Goal: Task Accomplishment & Management: Manage account settings

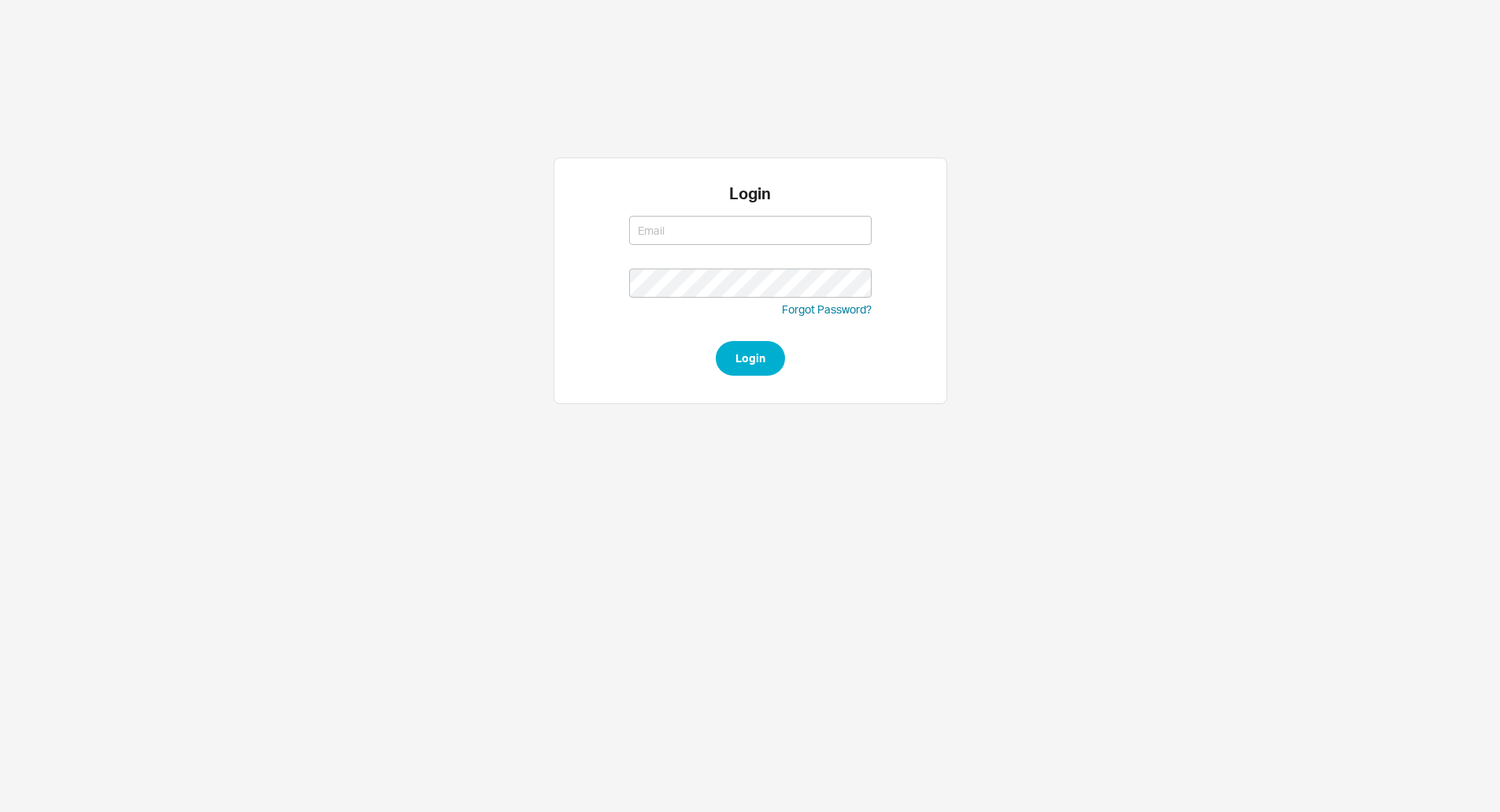
type input "[EMAIL_ADDRESS][DOMAIN_NAME]"
click at [722, 355] on button "Login" at bounding box center [751, 358] width 70 height 35
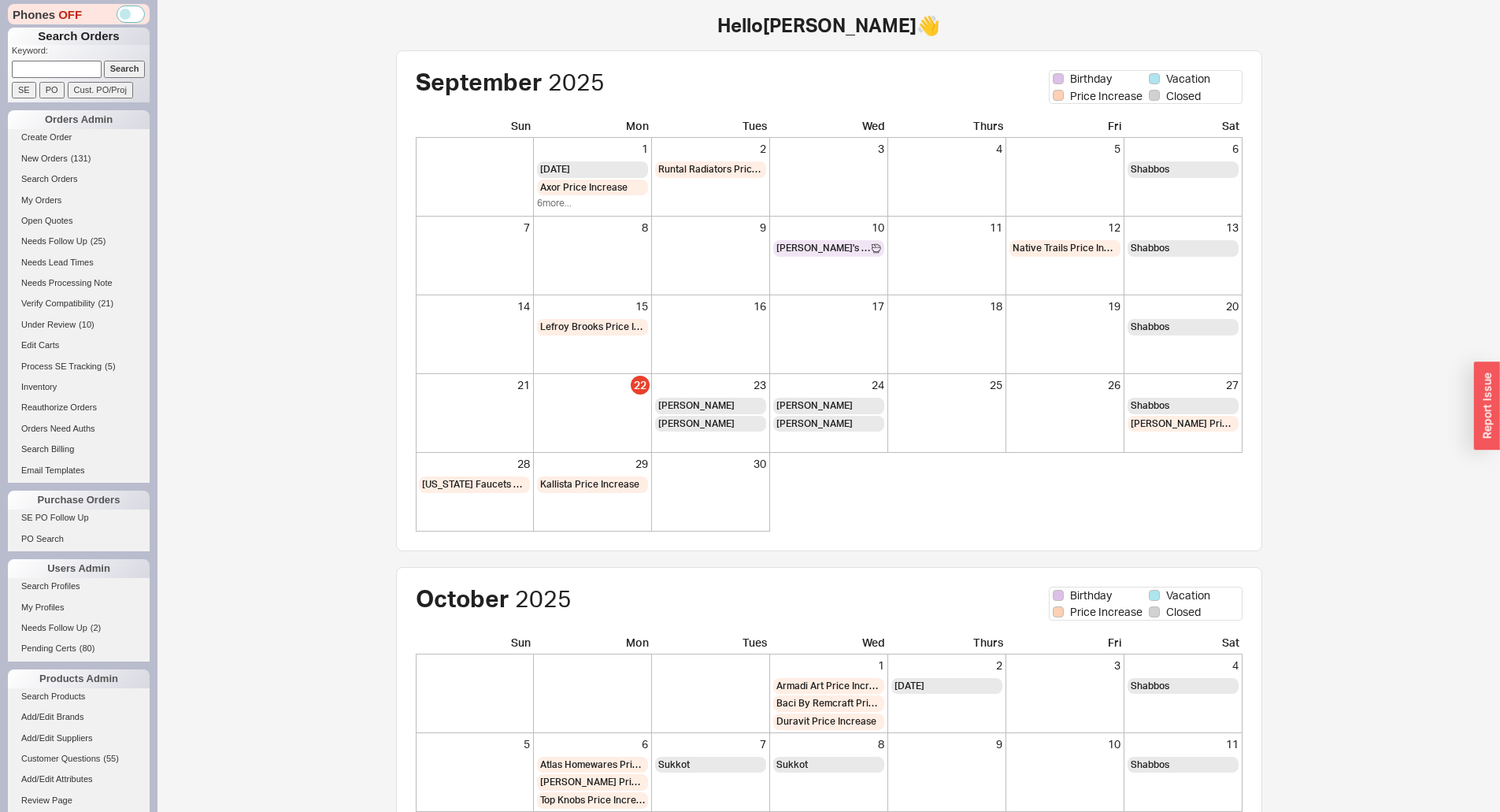
click at [47, 71] on input at bounding box center [57, 69] width 90 height 16
paste input "morrisdawgs@gmail.com"
type input "morrisdawgs@gmail.com"
click at [104, 60] on input "Search" at bounding box center [125, 69] width 42 height 16
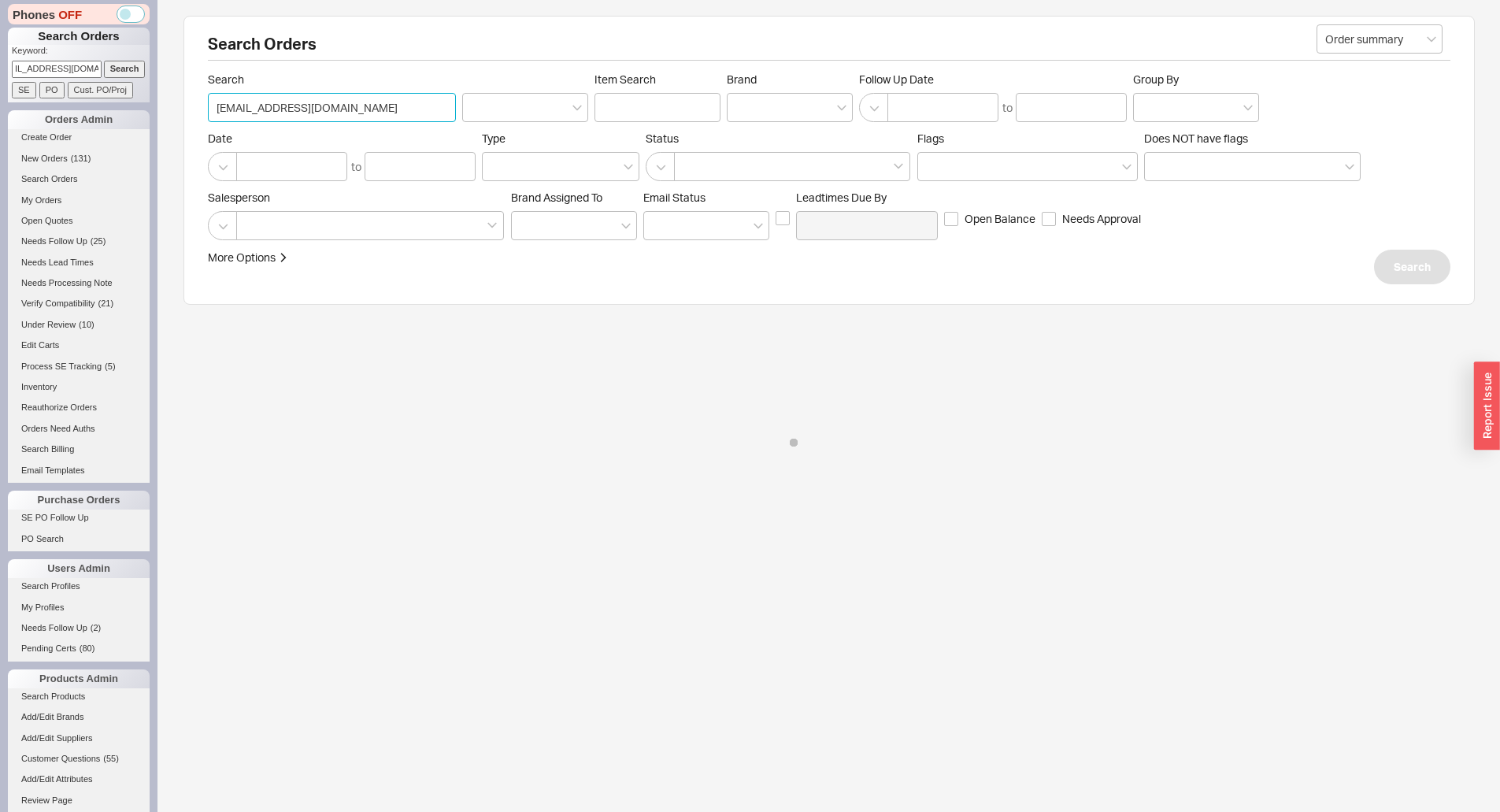
drag, startPoint x: 216, startPoint y: 108, endPoint x: 243, endPoint y: 107, distance: 27.0
click at [219, 107] on input "morrisdawgs@gmail.com" at bounding box center [332, 107] width 248 height 29
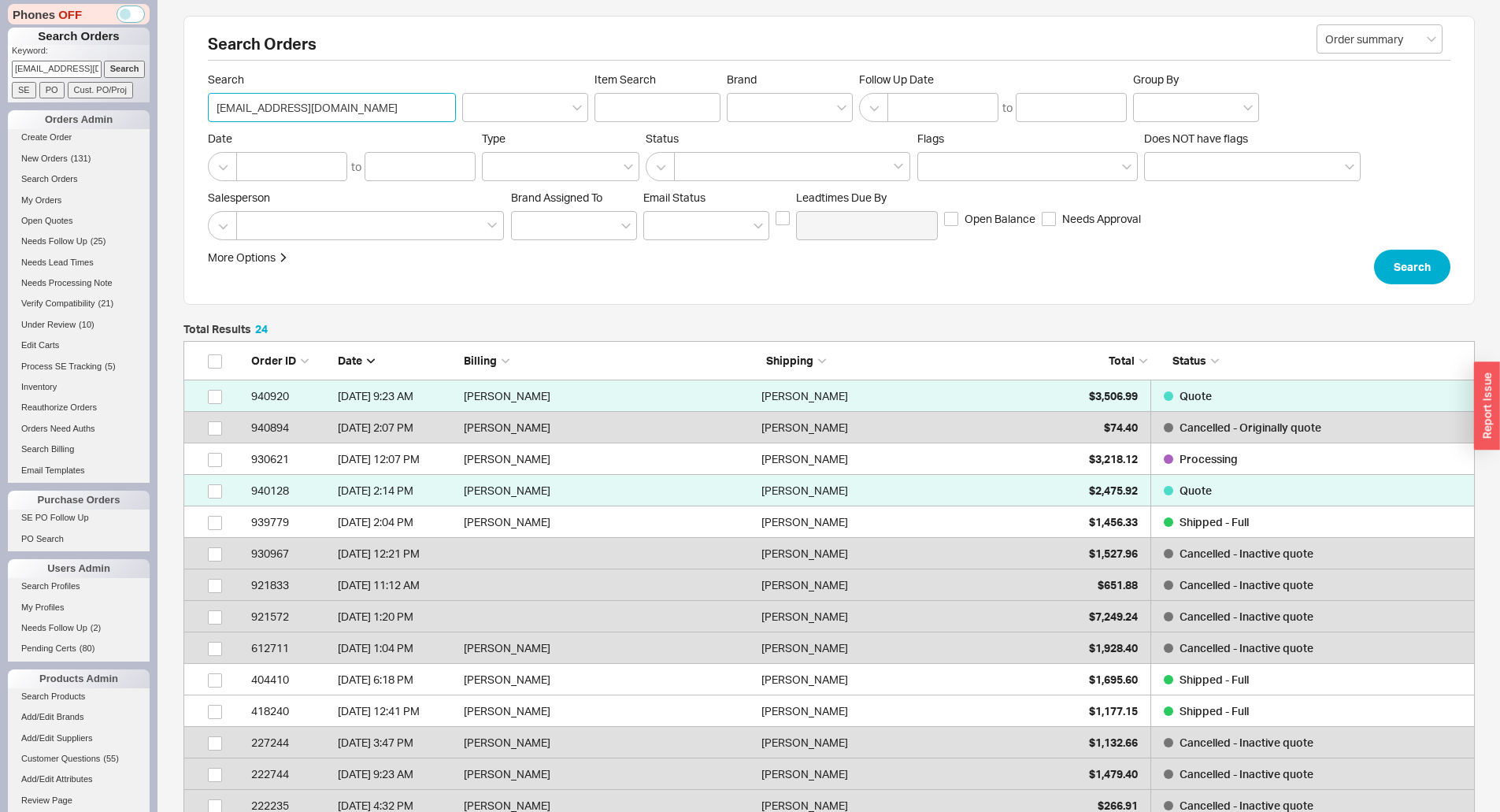
scroll to position [784, 1280]
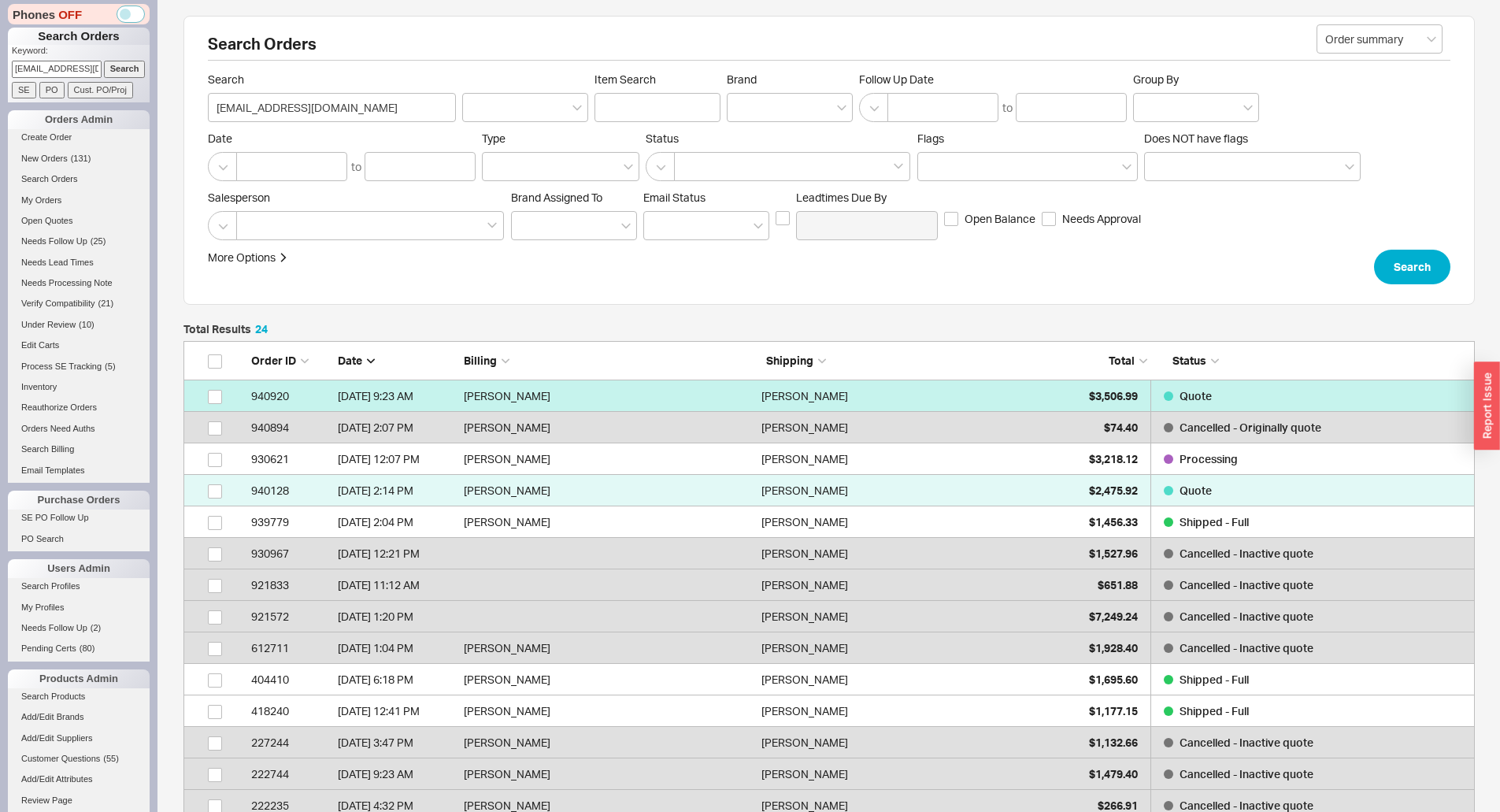
click at [1022, 402] on div "Debbie Morris" at bounding box center [907, 396] width 290 height 31
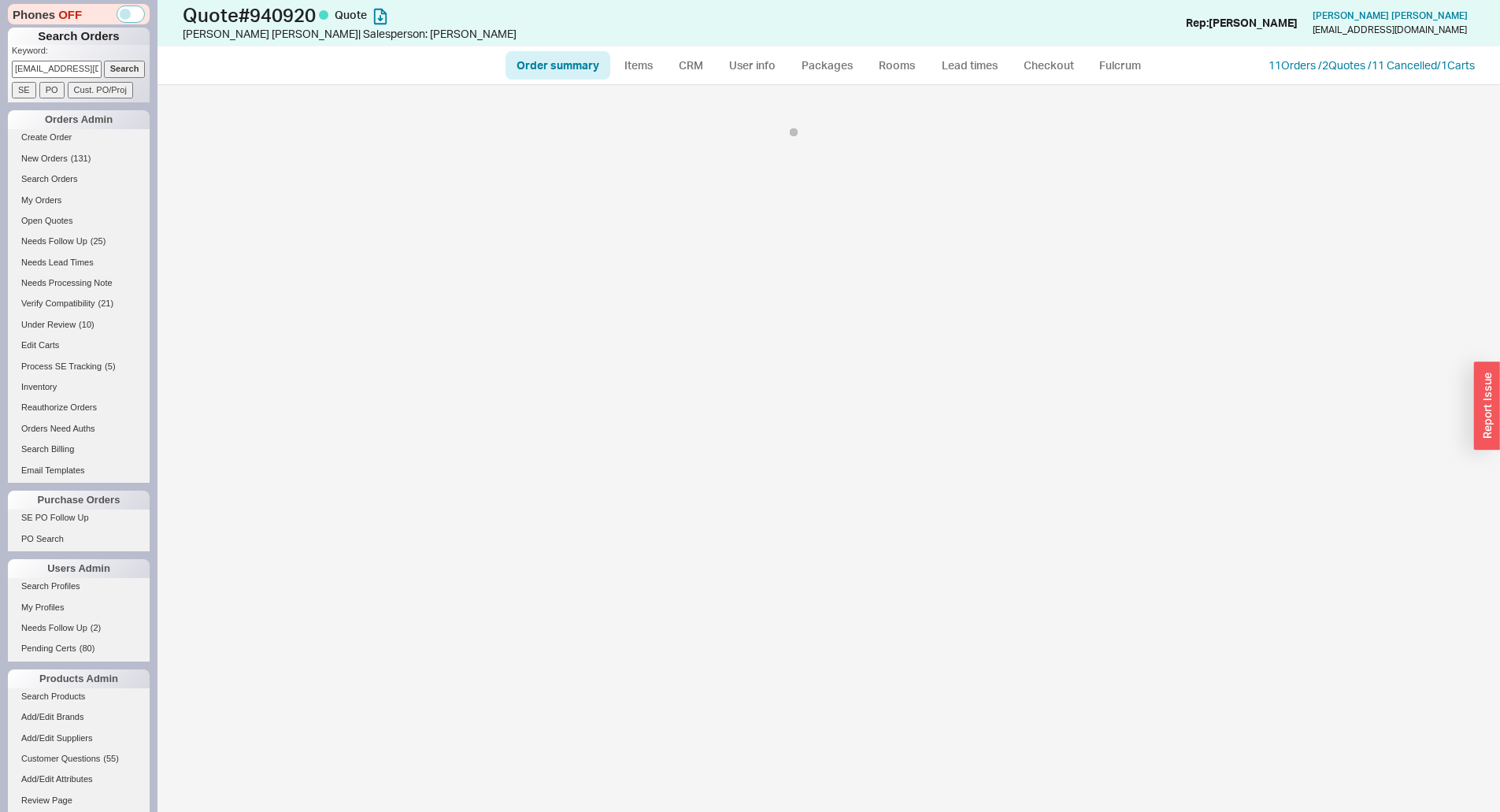
select select "*"
select select "3"
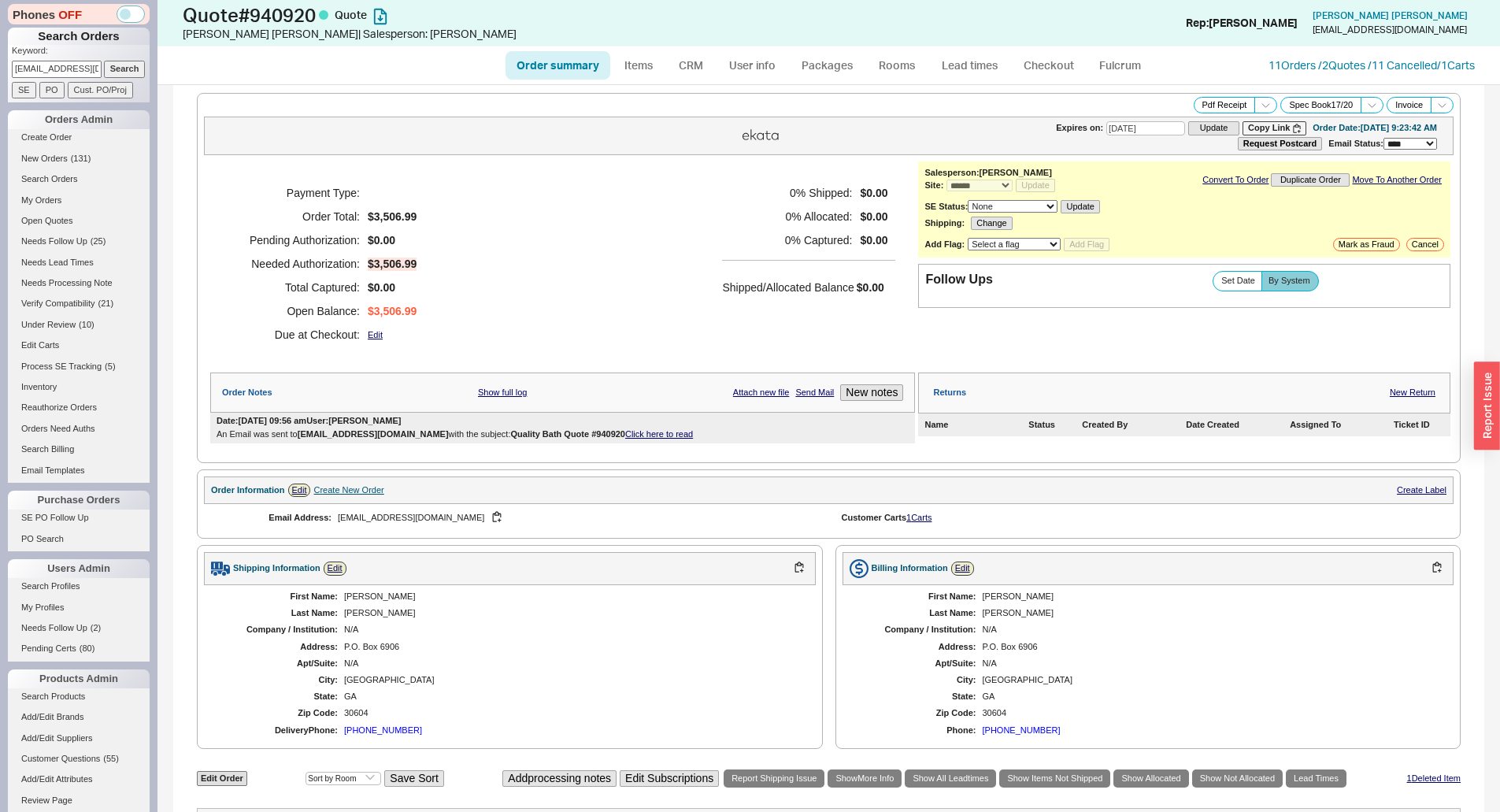
select select "*"
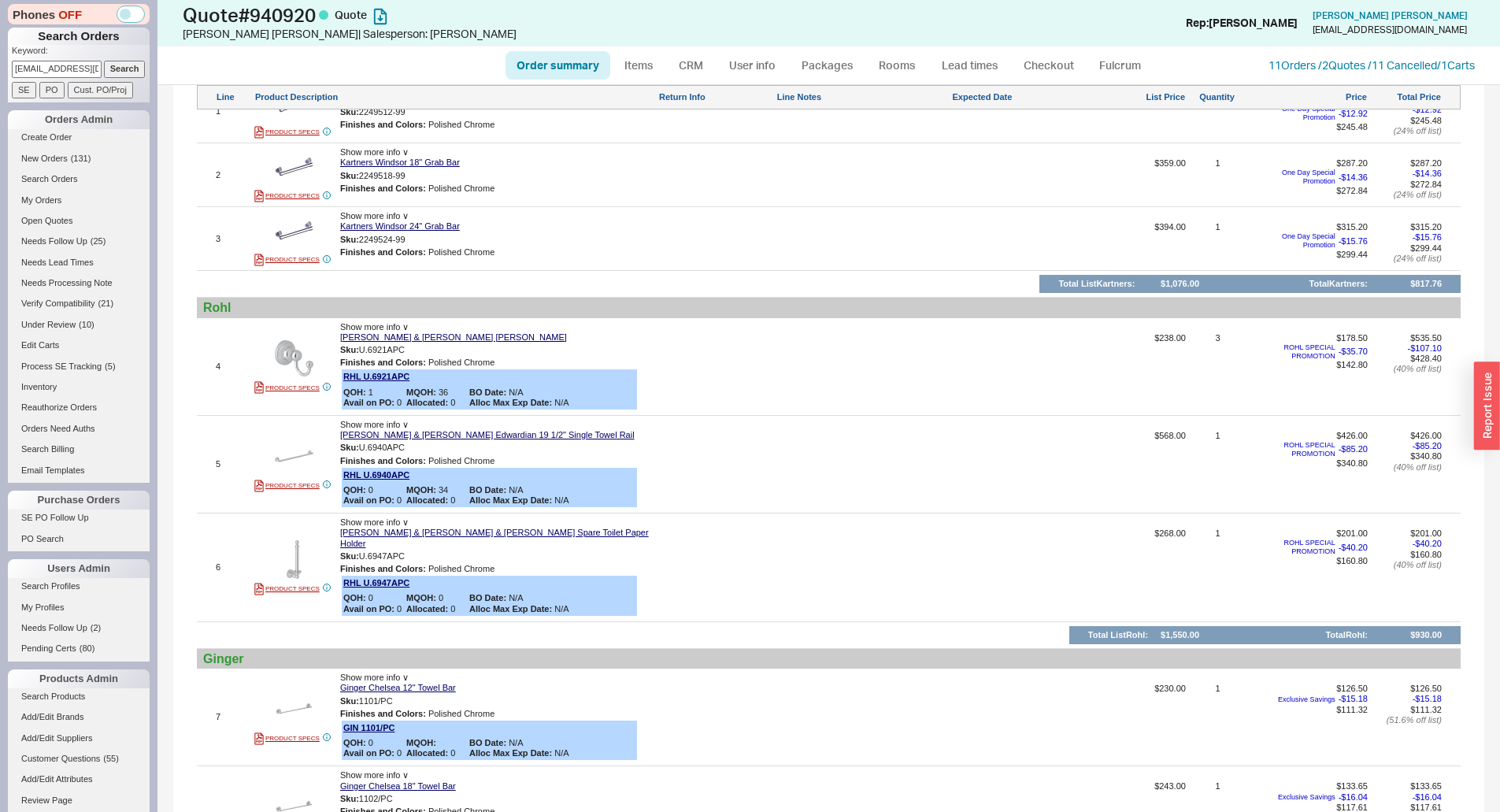
scroll to position [787, 0]
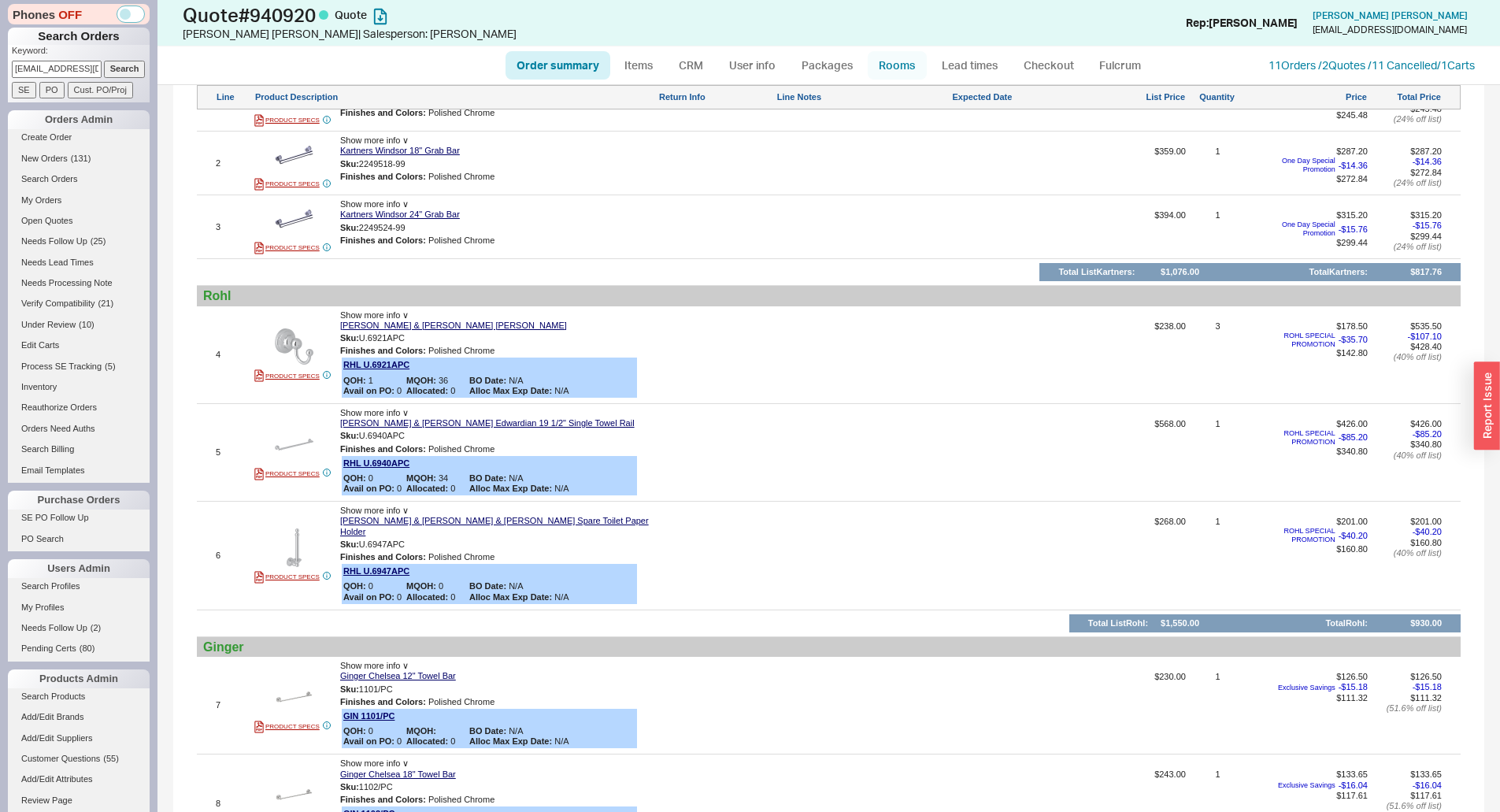
click at [903, 70] on link "Rooms" at bounding box center [898, 65] width 59 height 28
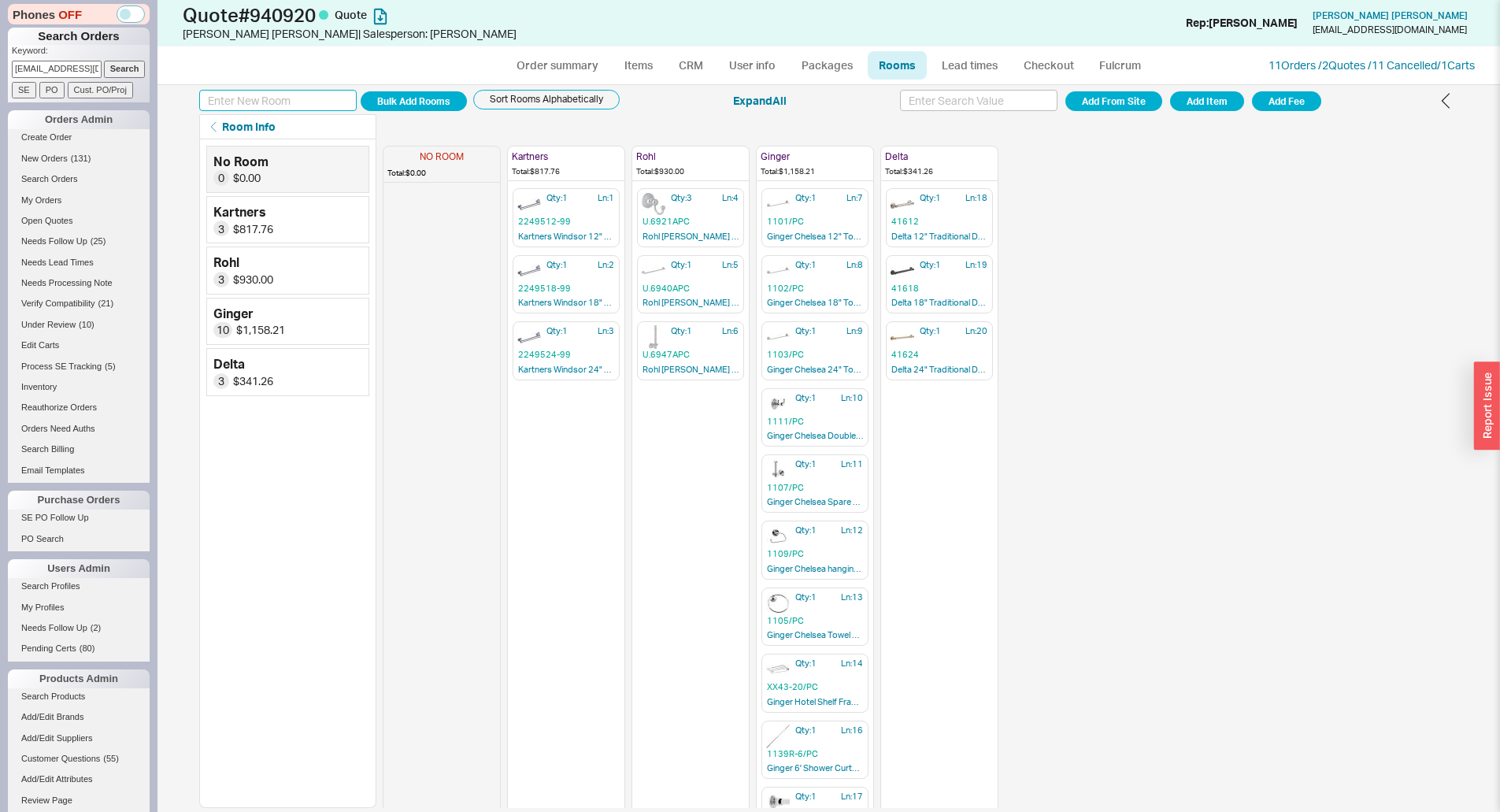
click at [275, 102] on input at bounding box center [278, 100] width 158 height 21
type input "Rohl 2"
click at [360, 92] on button "Add Room" at bounding box center [414, 101] width 106 height 19
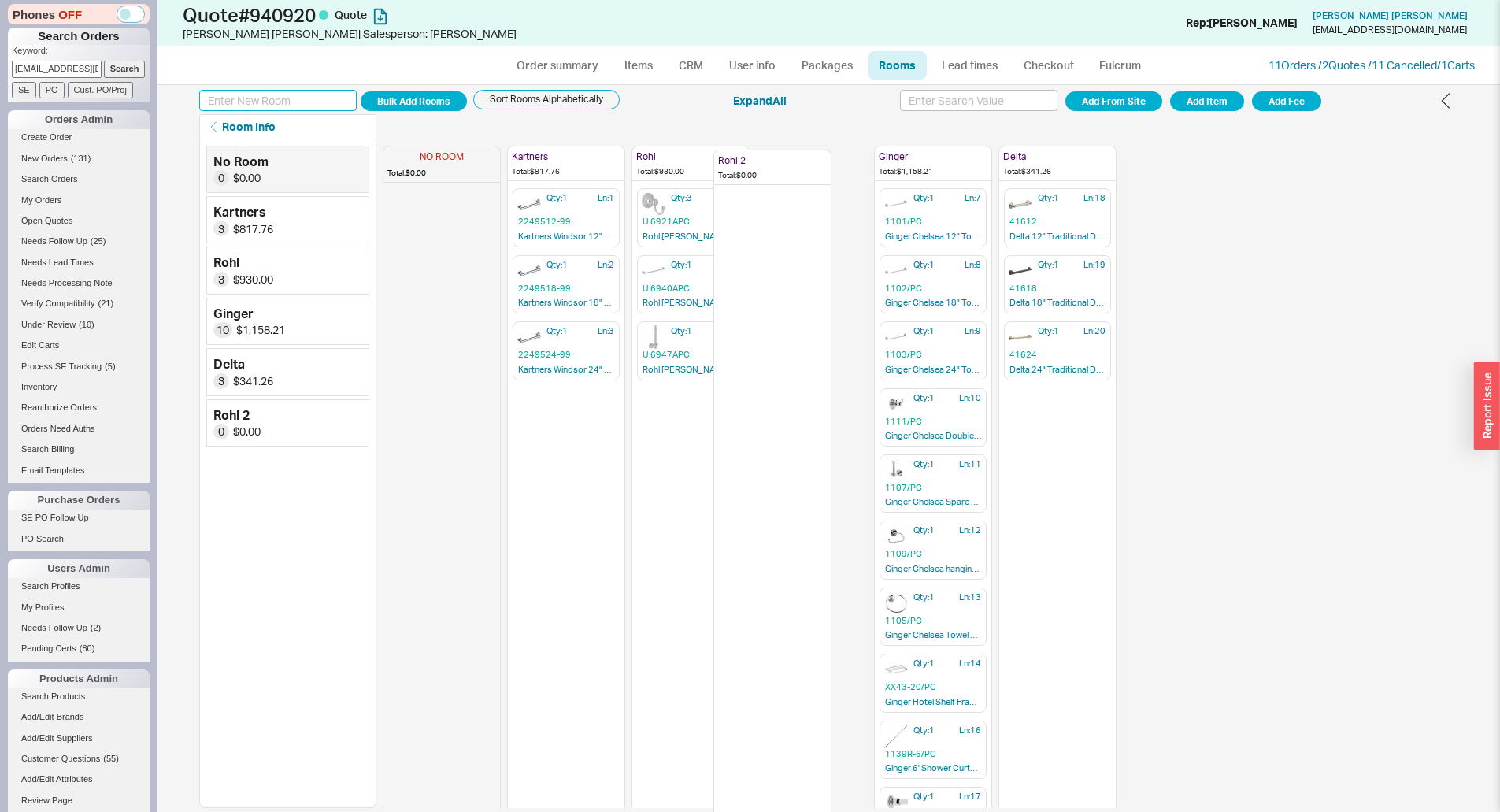
drag, startPoint x: 1058, startPoint y: 170, endPoint x: 761, endPoint y: 173, distance: 297.0
click at [761, 173] on div "NO ROOM Total: $0.00 Kartners Total: $817.76 Qty: 1 Ln: 1 2249512-99 Kartners W…" at bounding box center [752, 473] width 740 height 668
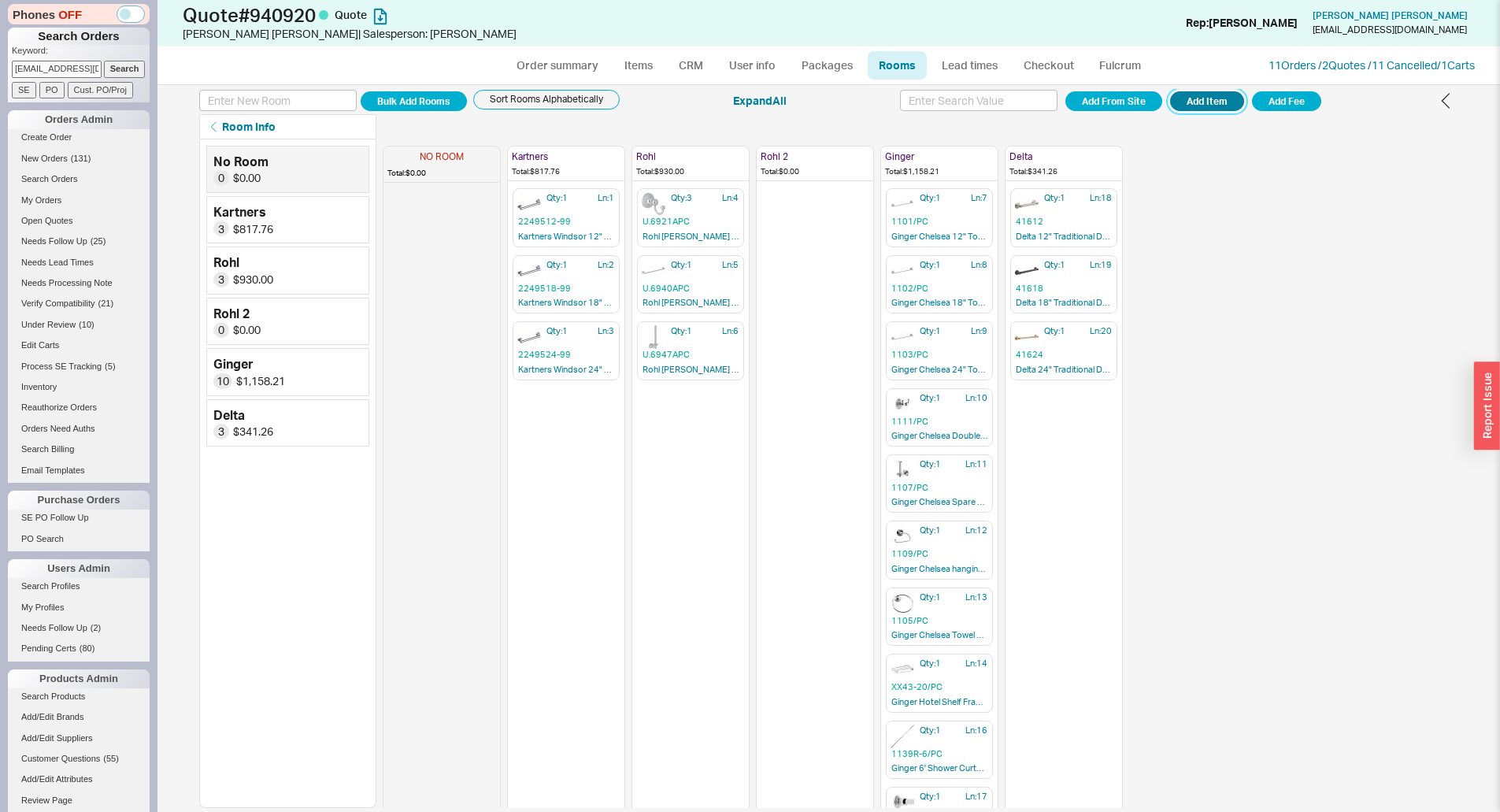
click at [1226, 104] on button "Add Item" at bounding box center [1207, 101] width 74 height 19
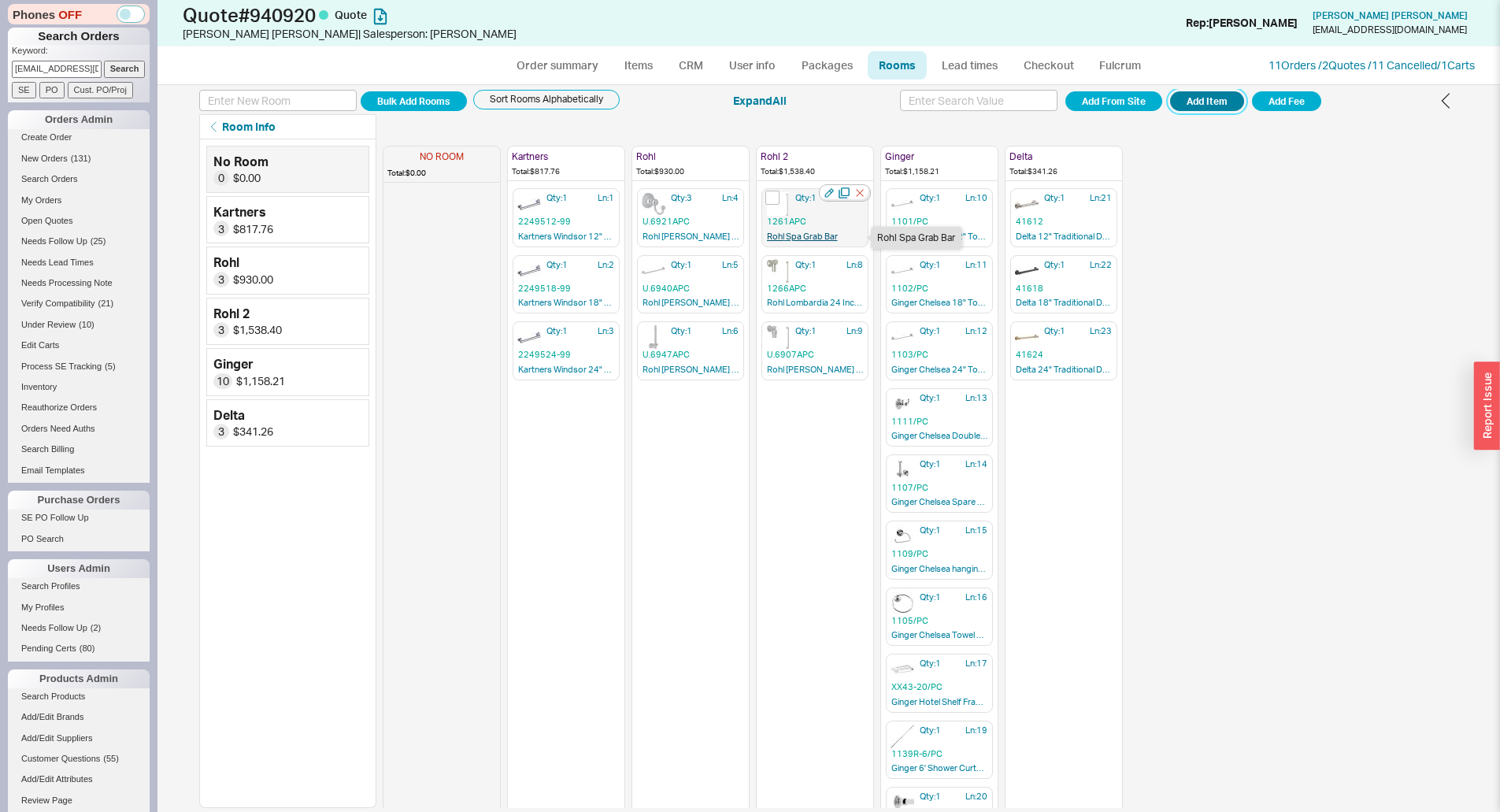
click at [797, 240] on link "Rohl Spa Grab Bar" at bounding box center [815, 237] width 96 height 14
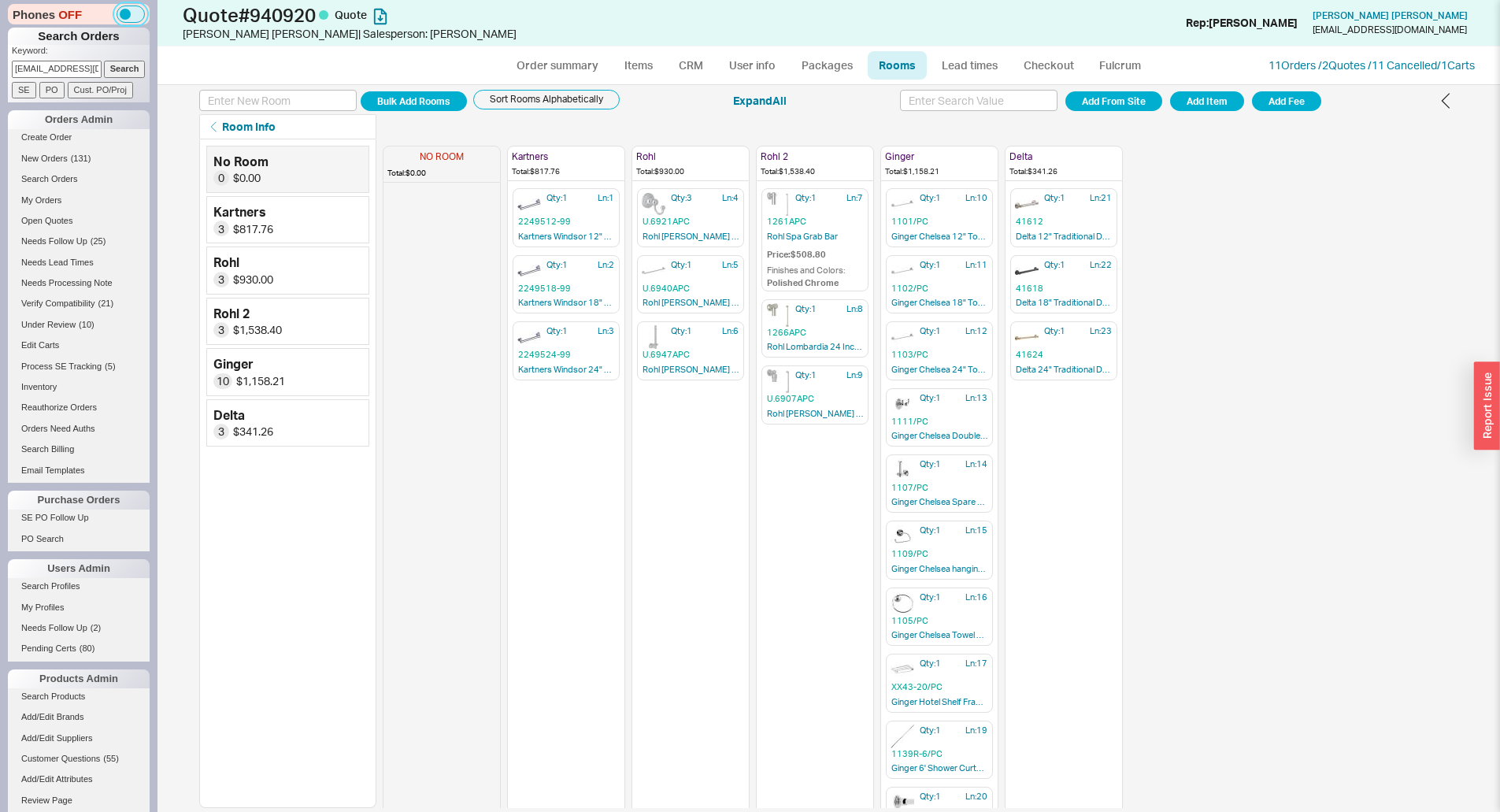
click at [117, 15] on button "button" at bounding box center [131, 14] width 28 height 17
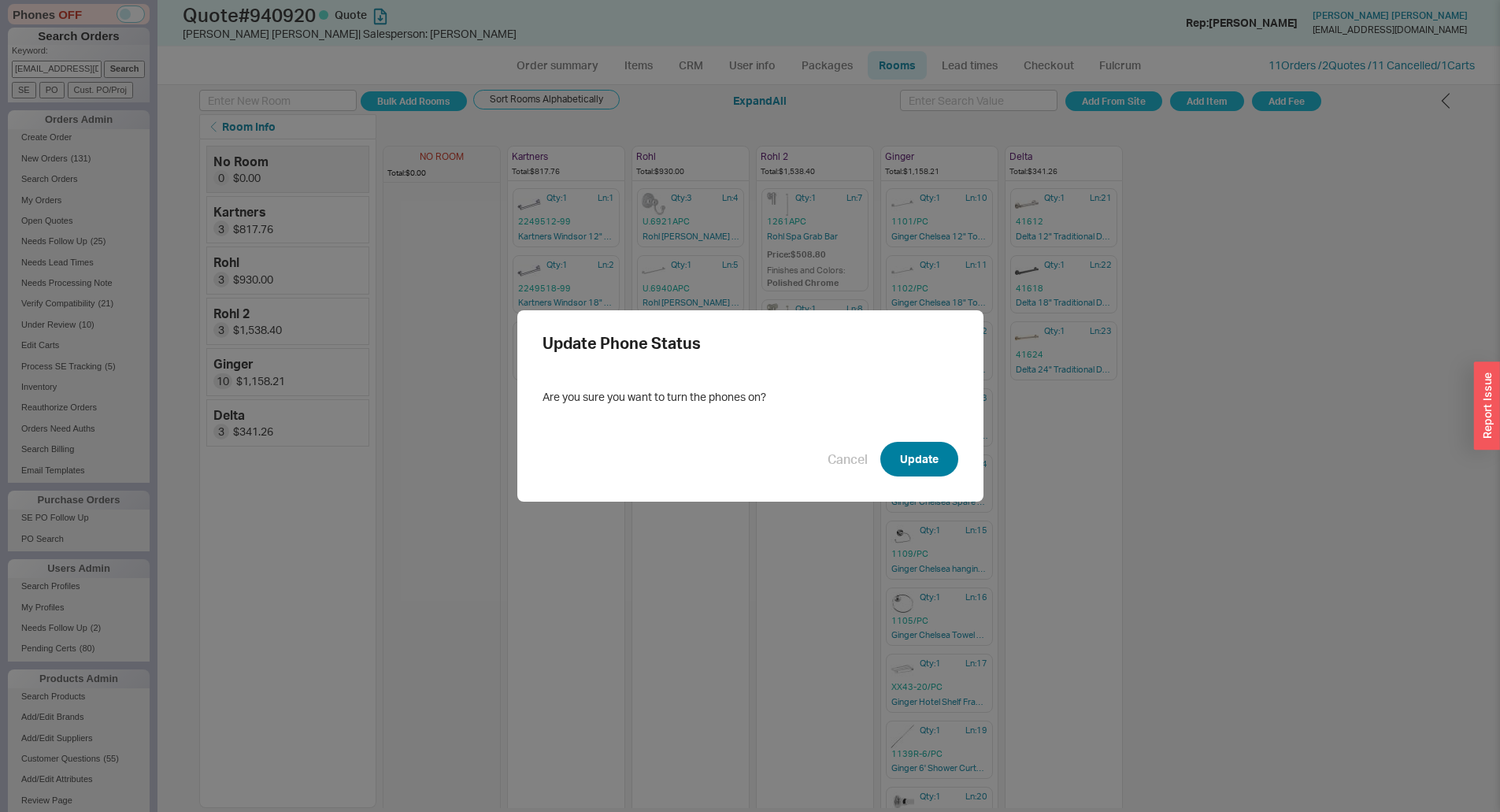
click at [932, 466] on button "Update" at bounding box center [919, 459] width 78 height 35
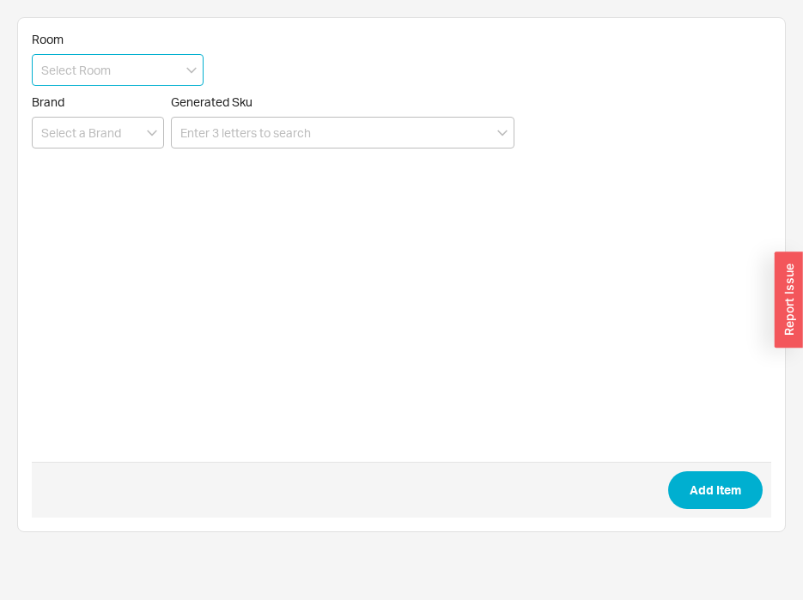
click at [113, 76] on input at bounding box center [118, 70] width 172 height 32
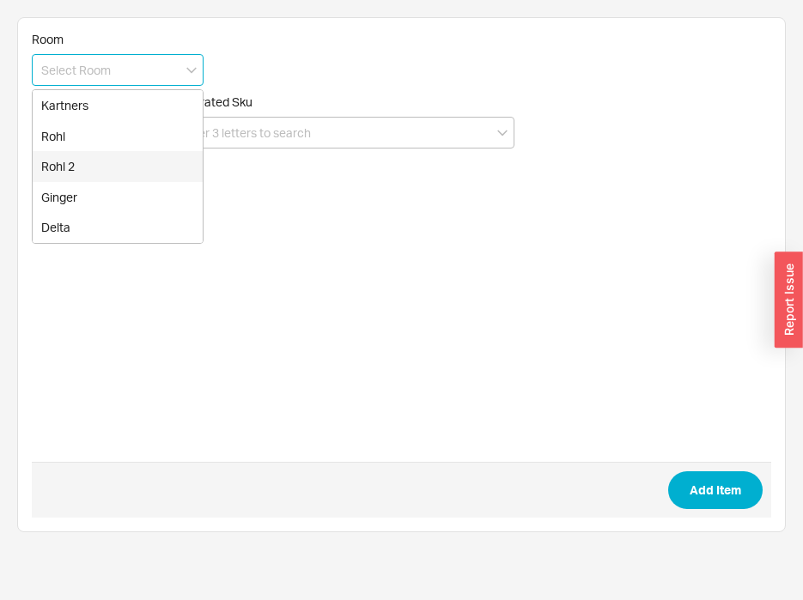
click at [108, 165] on div "Rohl 2" at bounding box center [118, 166] width 170 height 31
type input "Rohl 2"
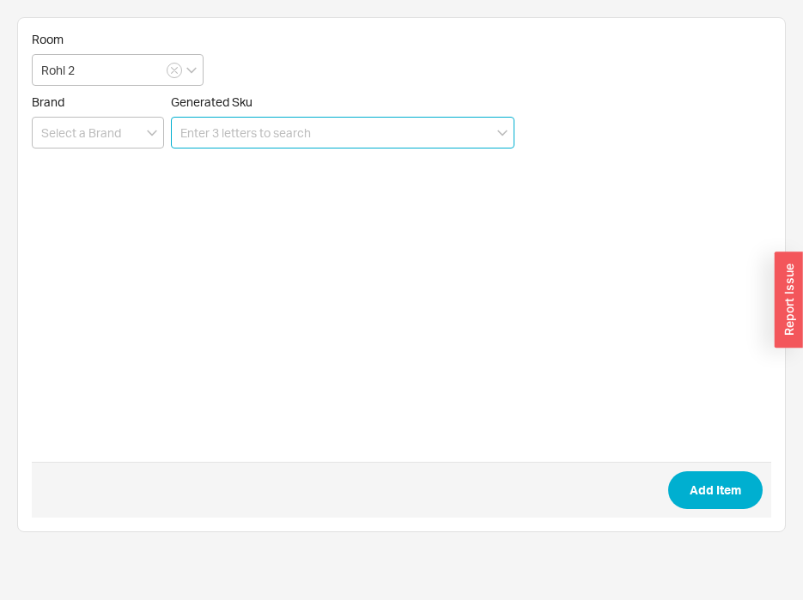
click at [261, 139] on input at bounding box center [343, 133] width 344 height 32
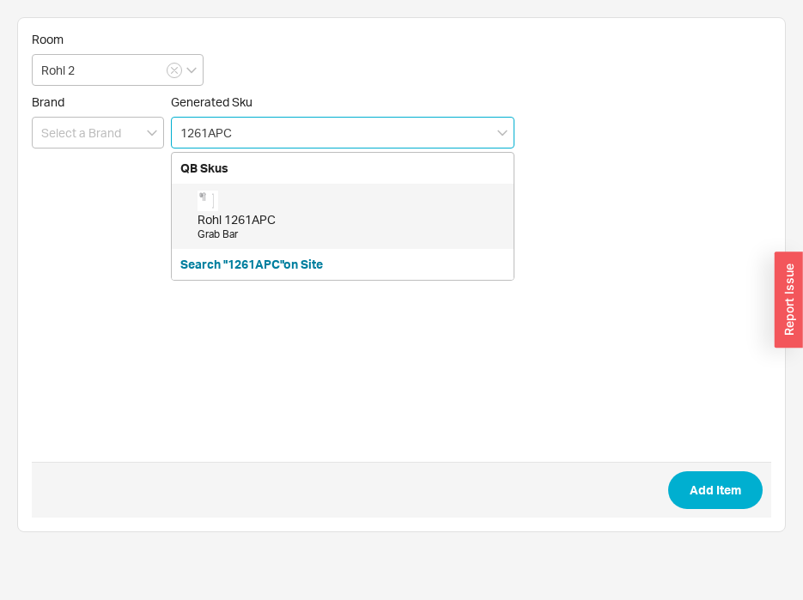
click at [319, 209] on div "Rohl 1261APC Grab Bar" at bounding box center [352, 217] width 308 height 52
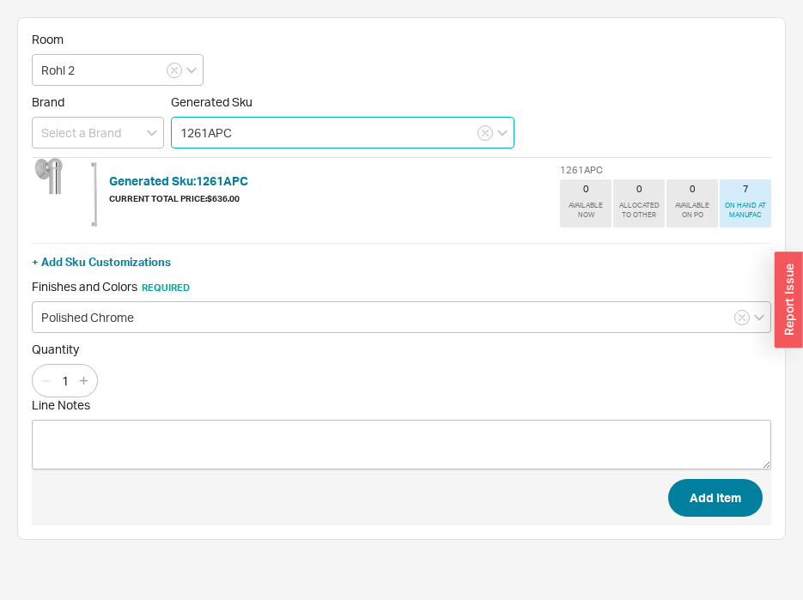
type input "1261APC"
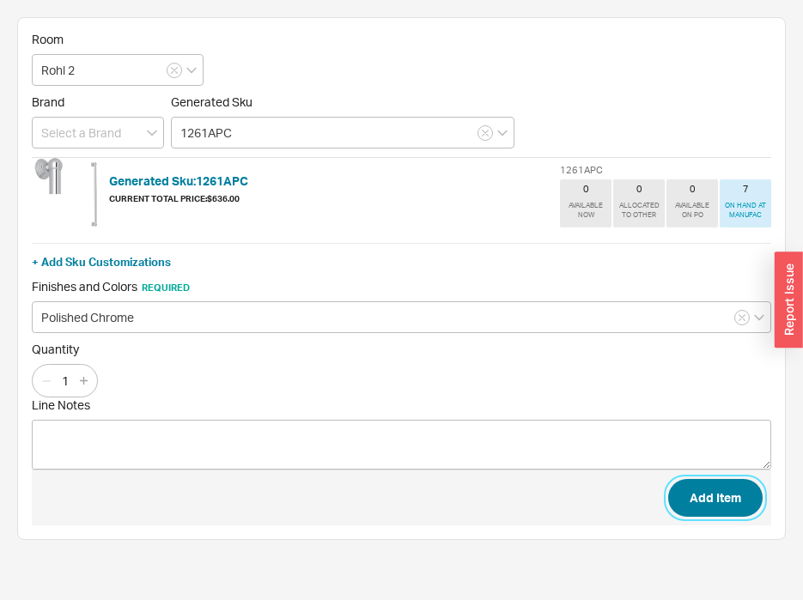
click at [682, 497] on button "Add Item" at bounding box center [715, 498] width 94 height 38
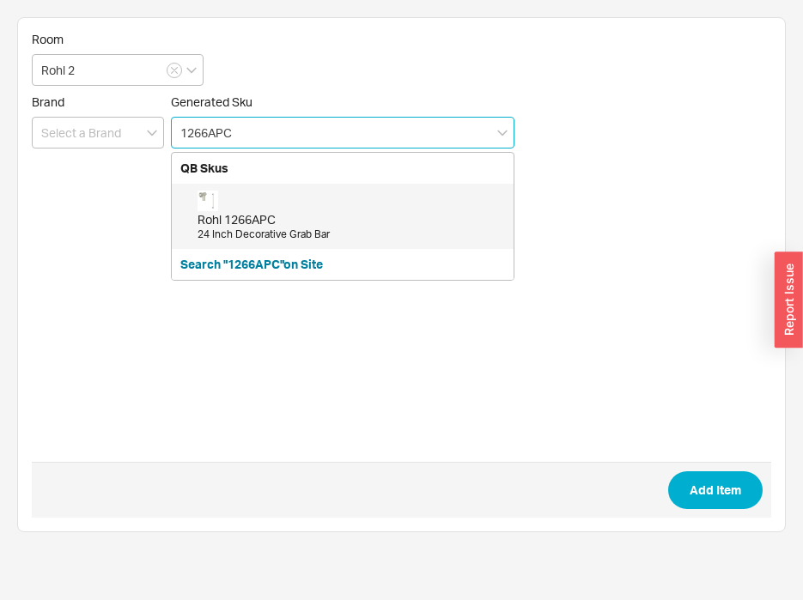
click at [277, 208] on div "Rohl 1266APC 24 Inch Decorative Grab Bar" at bounding box center [352, 217] width 308 height 52
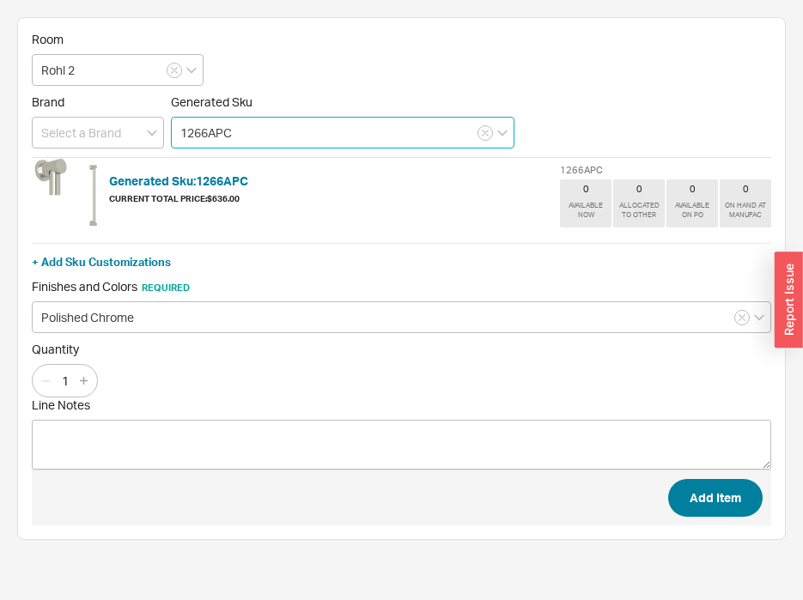
type input "1266APC"
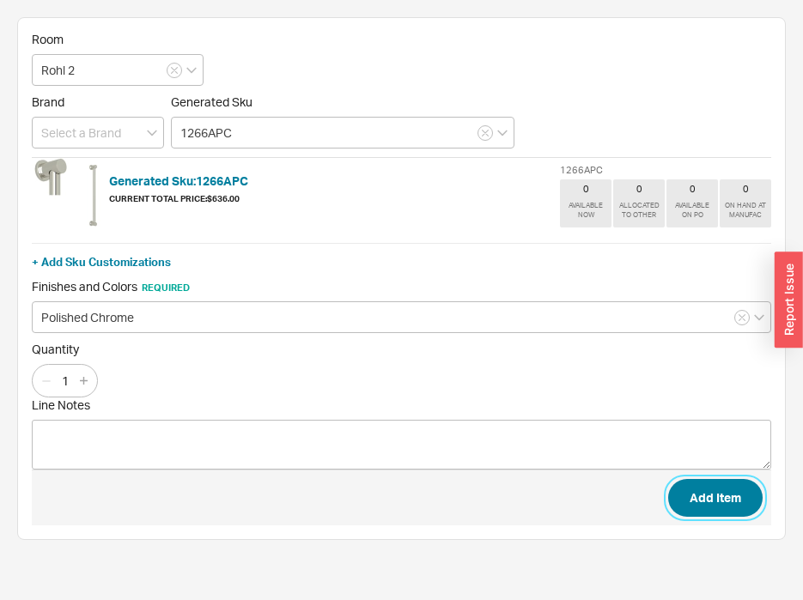
click at [701, 491] on button "Add Item" at bounding box center [715, 498] width 94 height 38
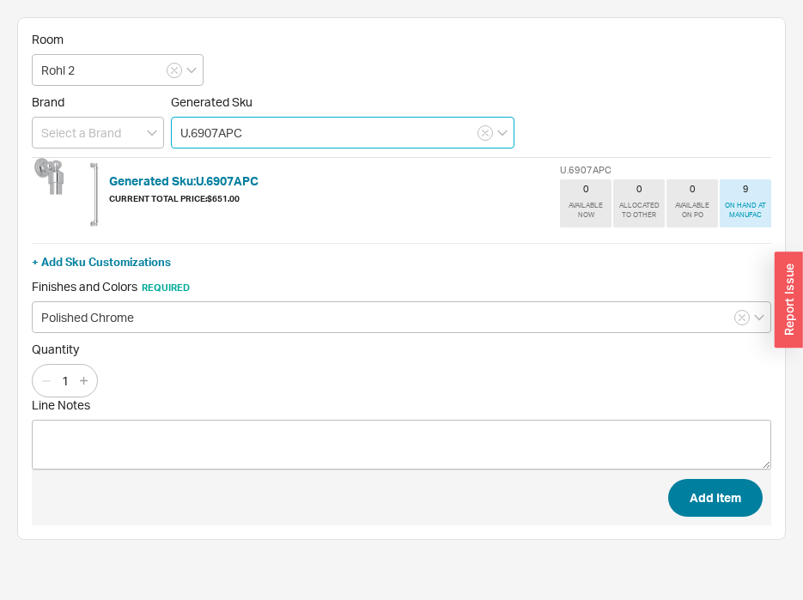
type input "U.6907APC"
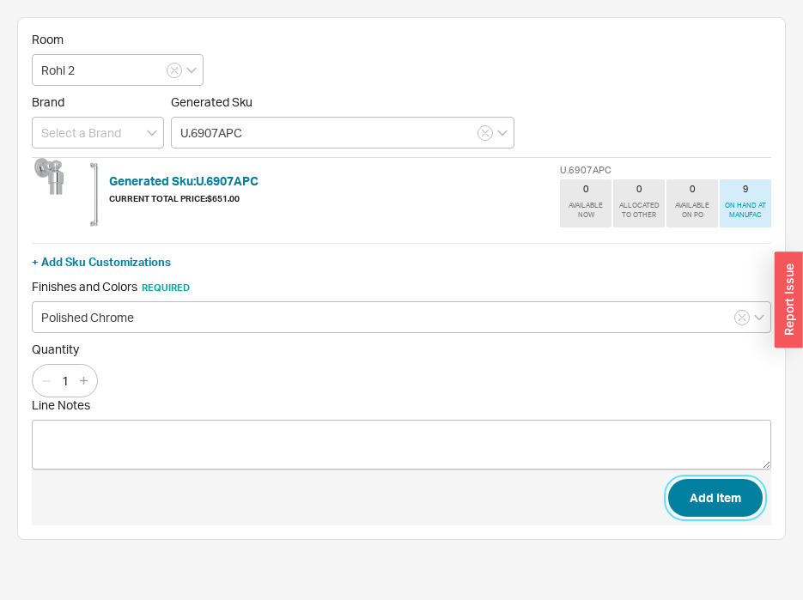
click at [728, 507] on button "Add Item" at bounding box center [715, 498] width 94 height 38
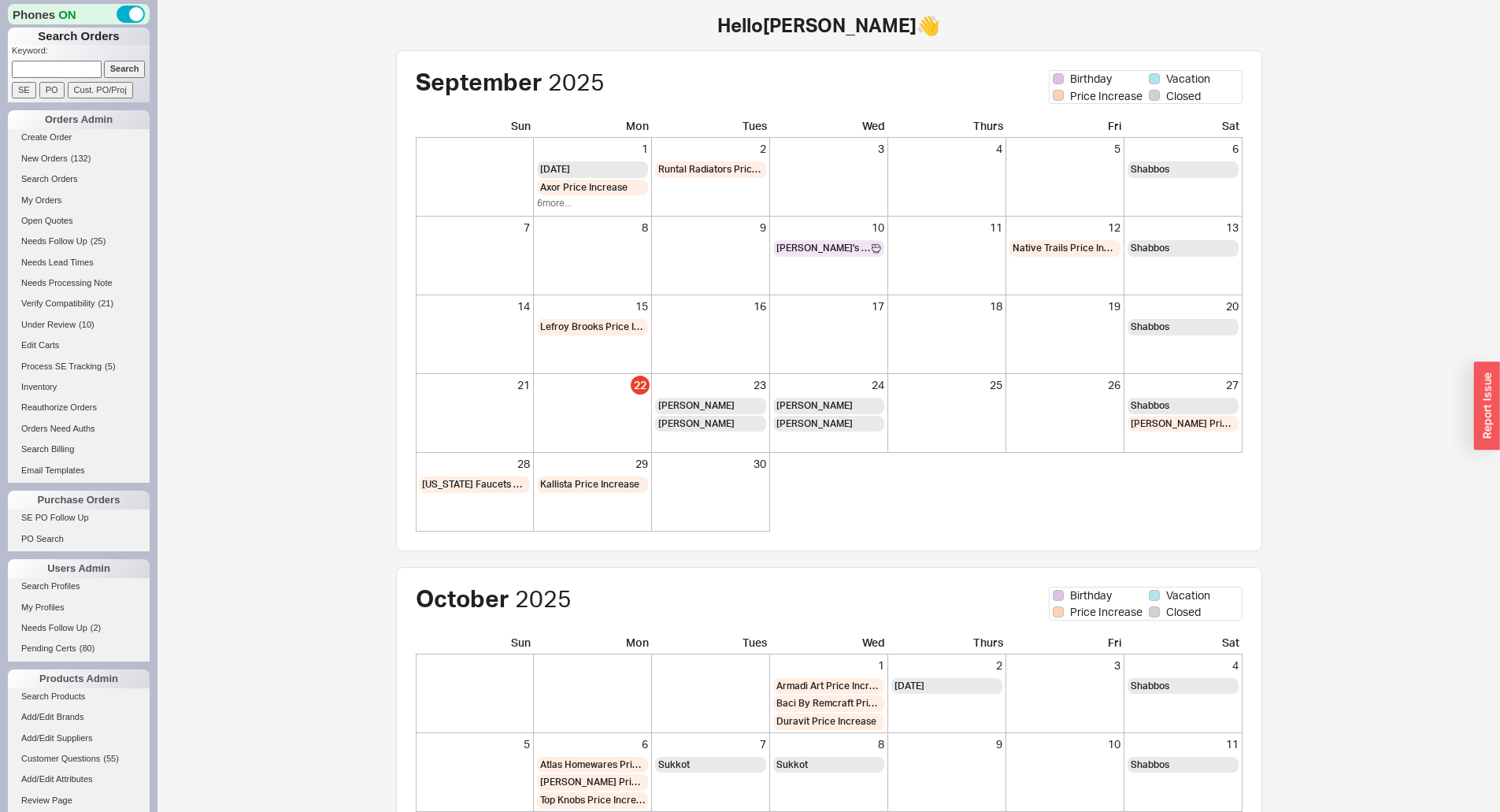
click at [47, 68] on input at bounding box center [57, 69] width 90 height 16
drag, startPoint x: 31, startPoint y: 68, endPoint x: 0, endPoint y: 72, distance: 31.3
click at [0, 72] on div "Phones ON Search Orders Keyword: QB Search SE PO Cust. PO/Proj Orders Admin Cre…" at bounding box center [79, 406] width 158 height 812
type input "9175025949"
click at [104, 60] on input "Search" at bounding box center [125, 69] width 42 height 16
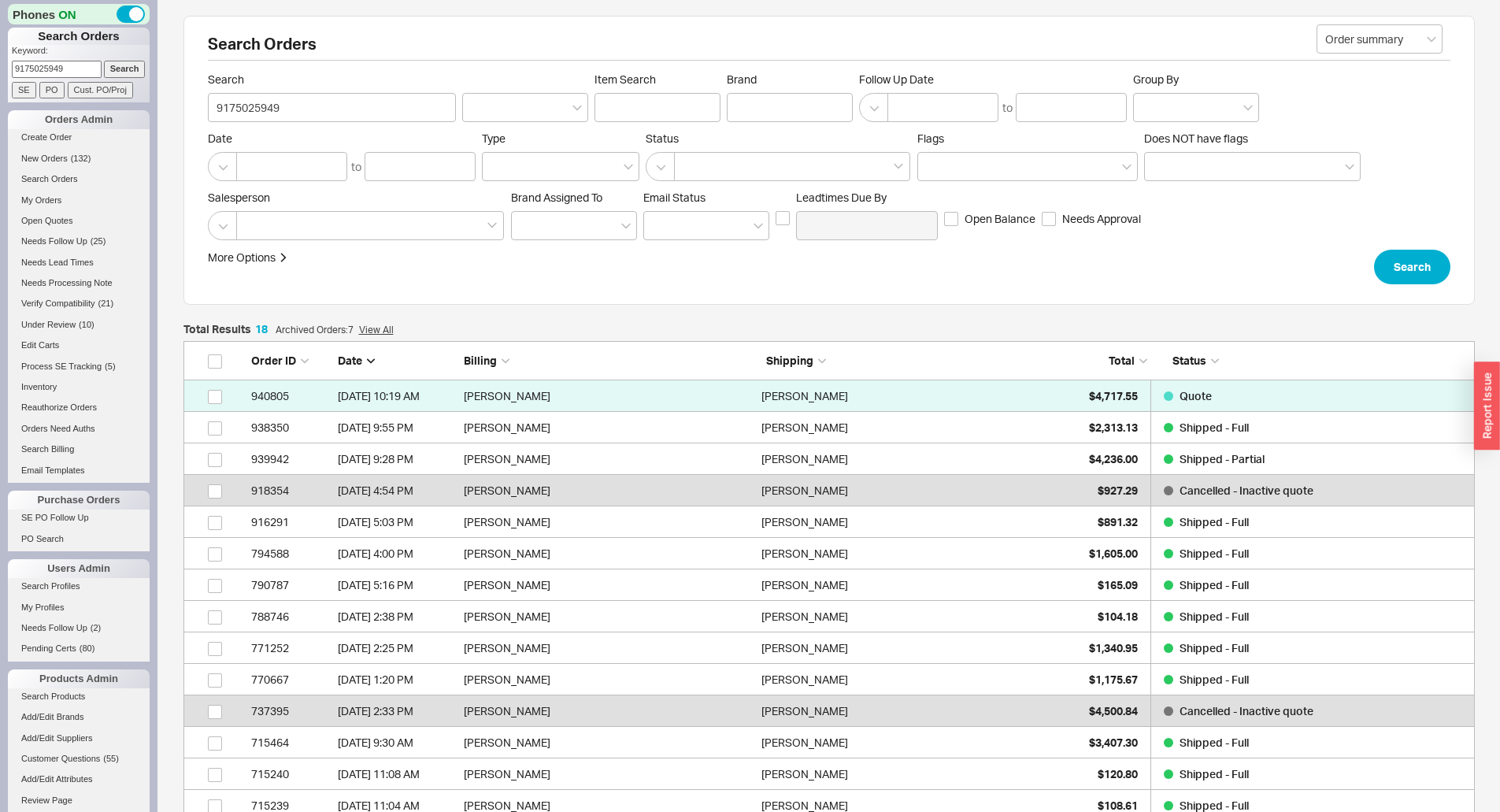
scroll to position [595, 1280]
click at [1022, 408] on div "Daniel Sagiv" at bounding box center [907, 396] width 290 height 31
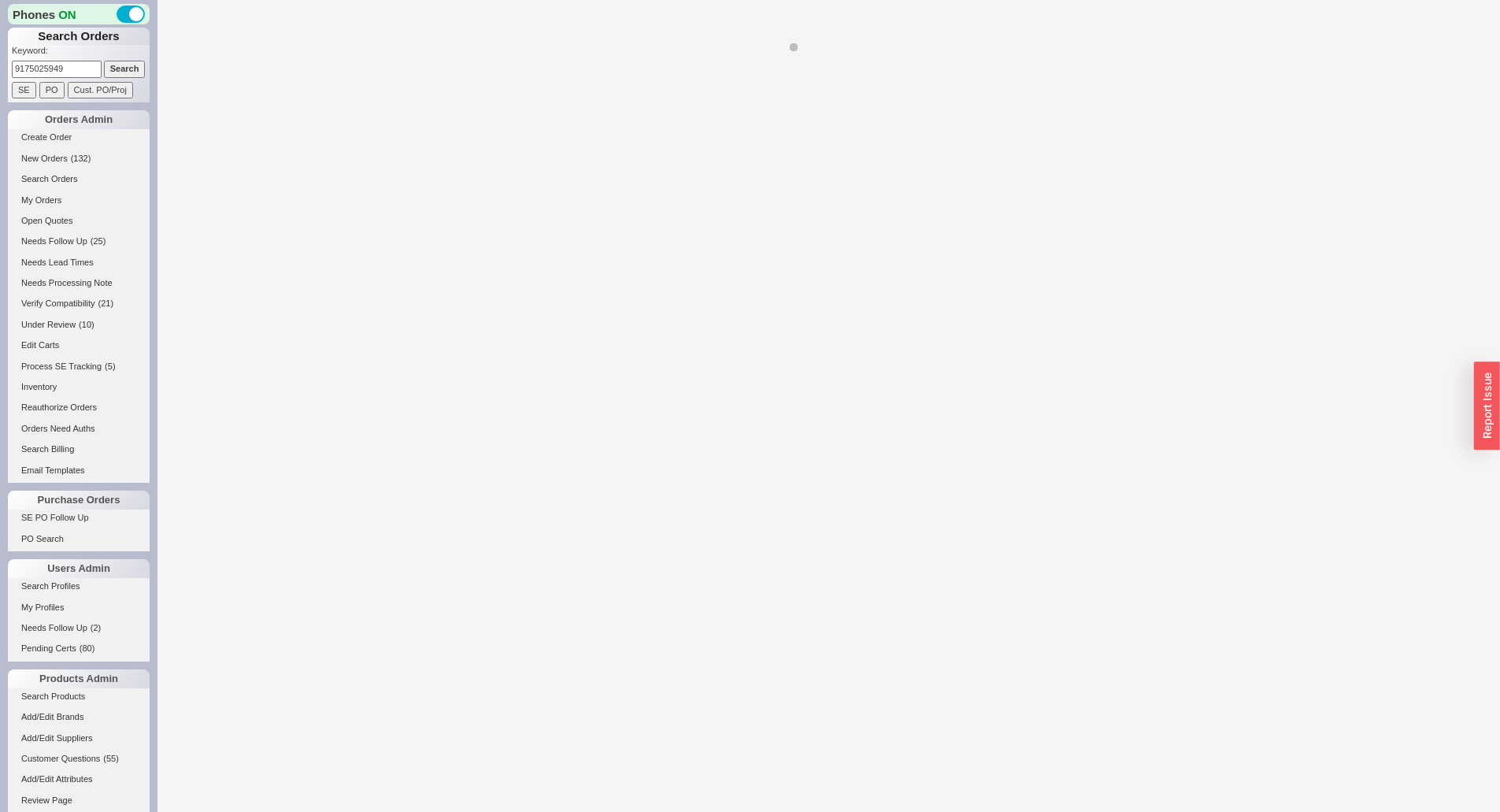
select select "*"
select select "LOW"
select select "3"
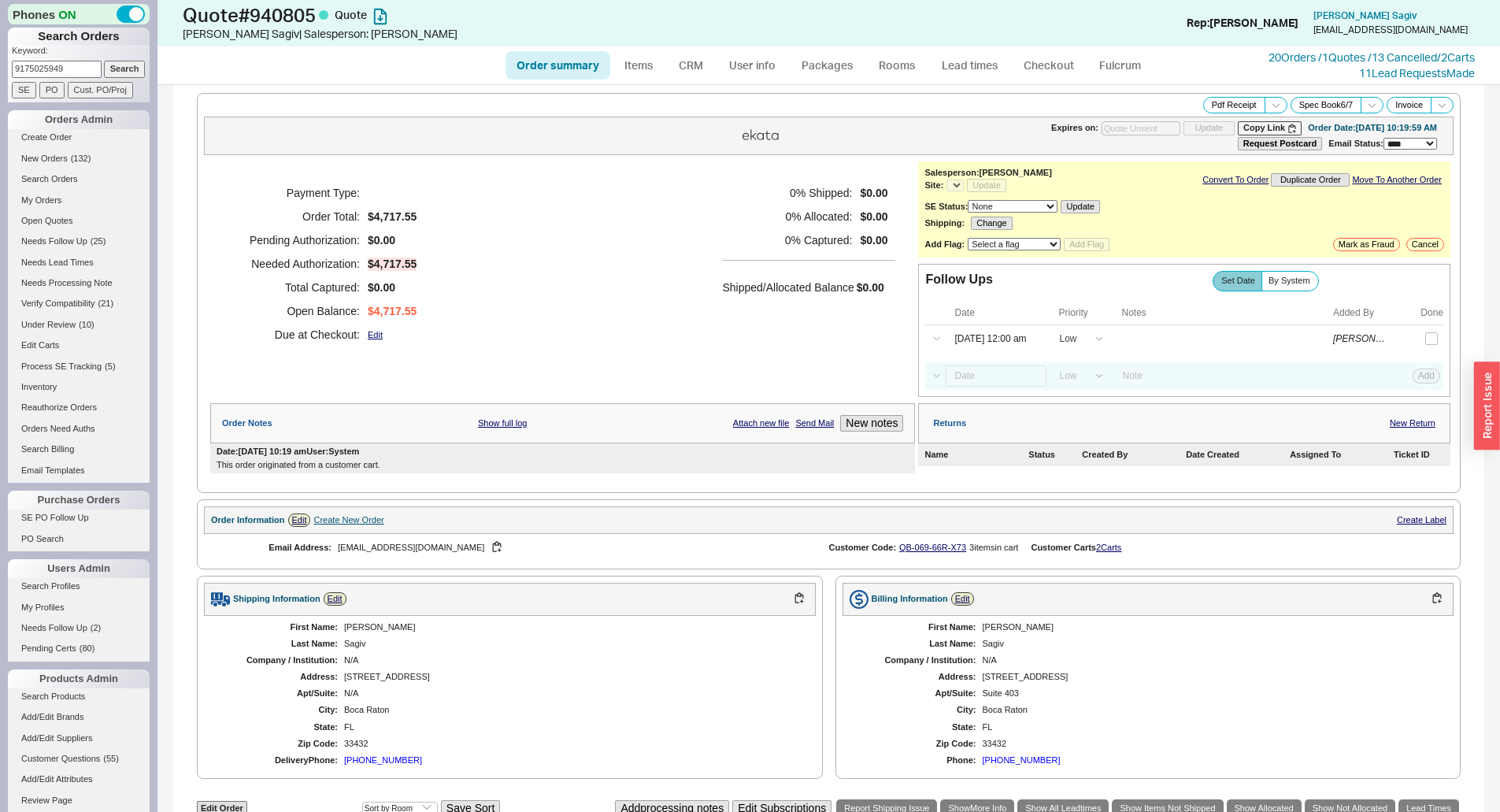
select select "*"
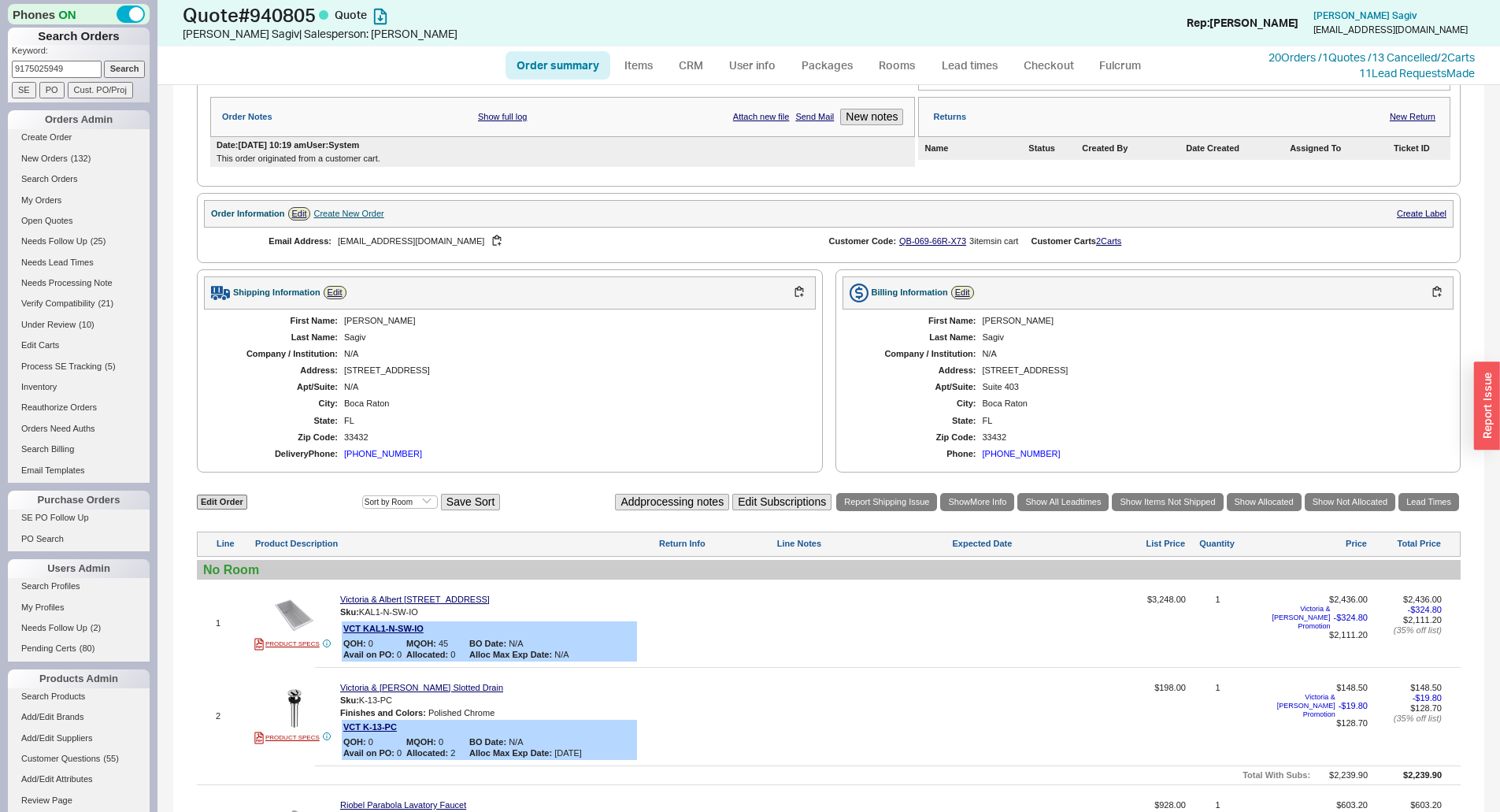
scroll to position [236, 0]
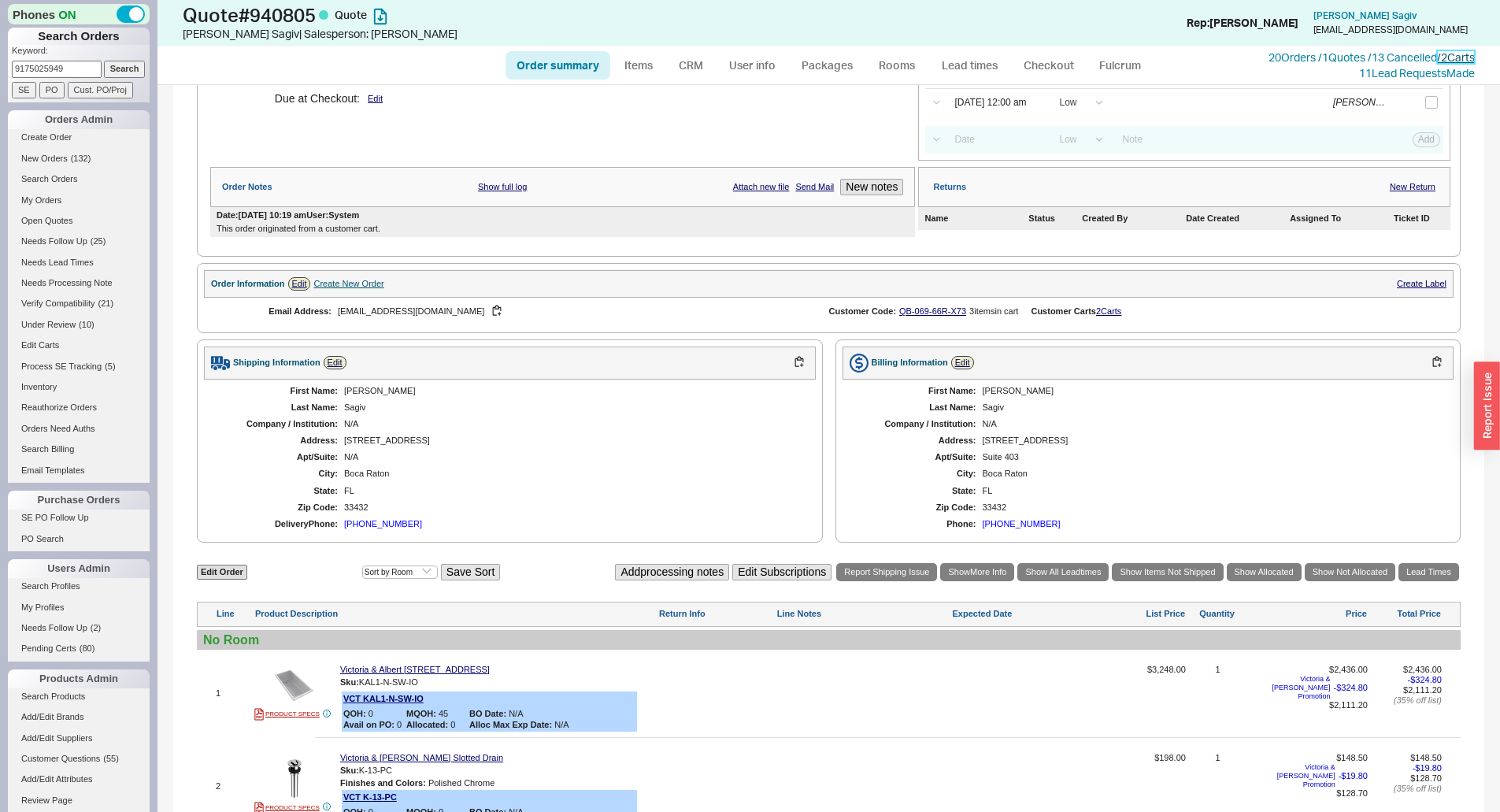
click at [1449, 58] on link "/ 2 Carts" at bounding box center [1456, 57] width 38 height 14
drag, startPoint x: 81, startPoint y: 68, endPoint x: 0, endPoint y: 83, distance: 82.4
click at [0, 83] on div "Phones ON Search Orders Keyword: 9175025949 Search SE PO Cust. PO/Proj Orders A…" at bounding box center [79, 406] width 158 height 812
type input "93102"
click at [104, 60] on input "Search" at bounding box center [125, 69] width 42 height 16
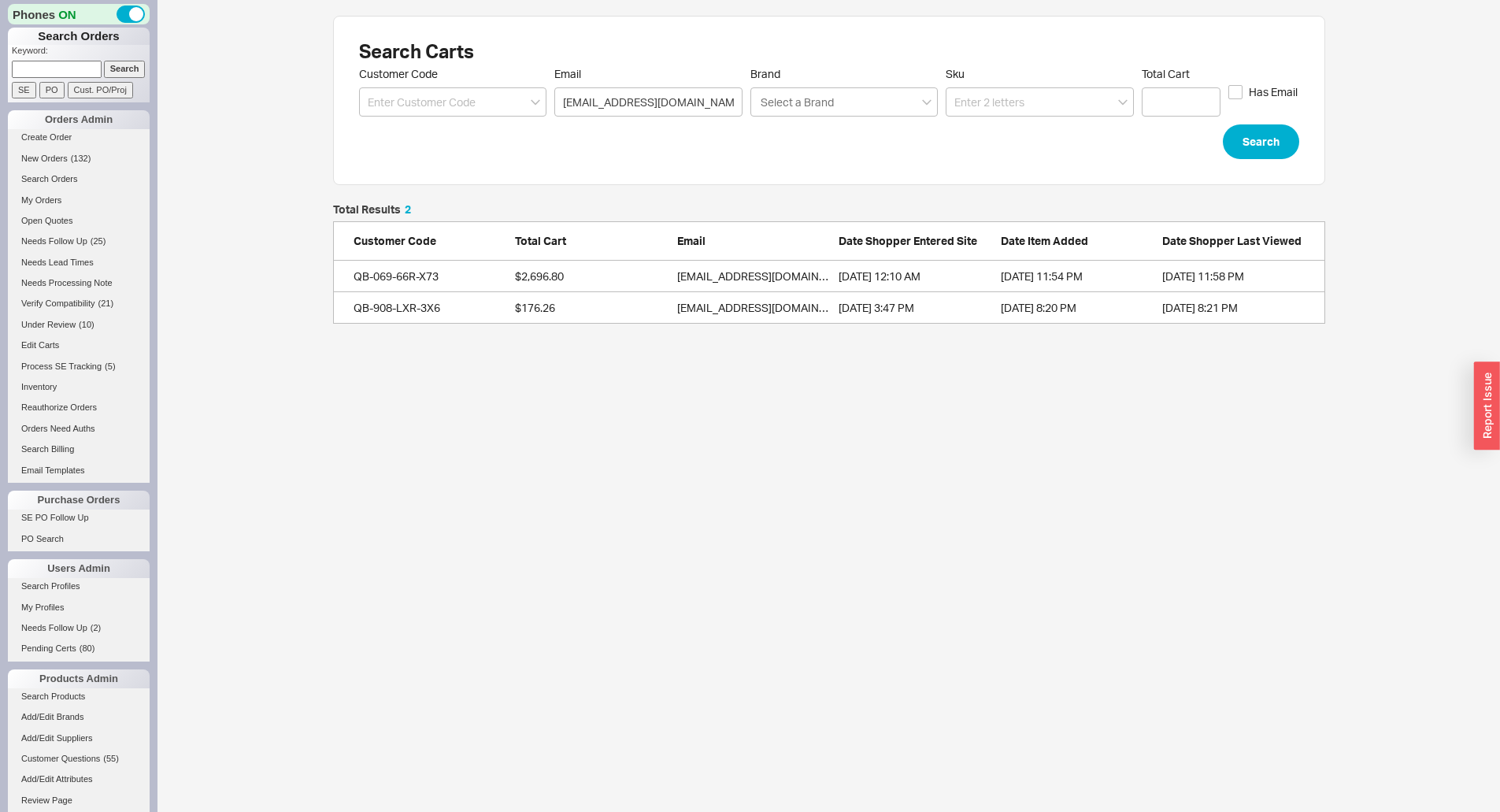
scroll to position [108, 980]
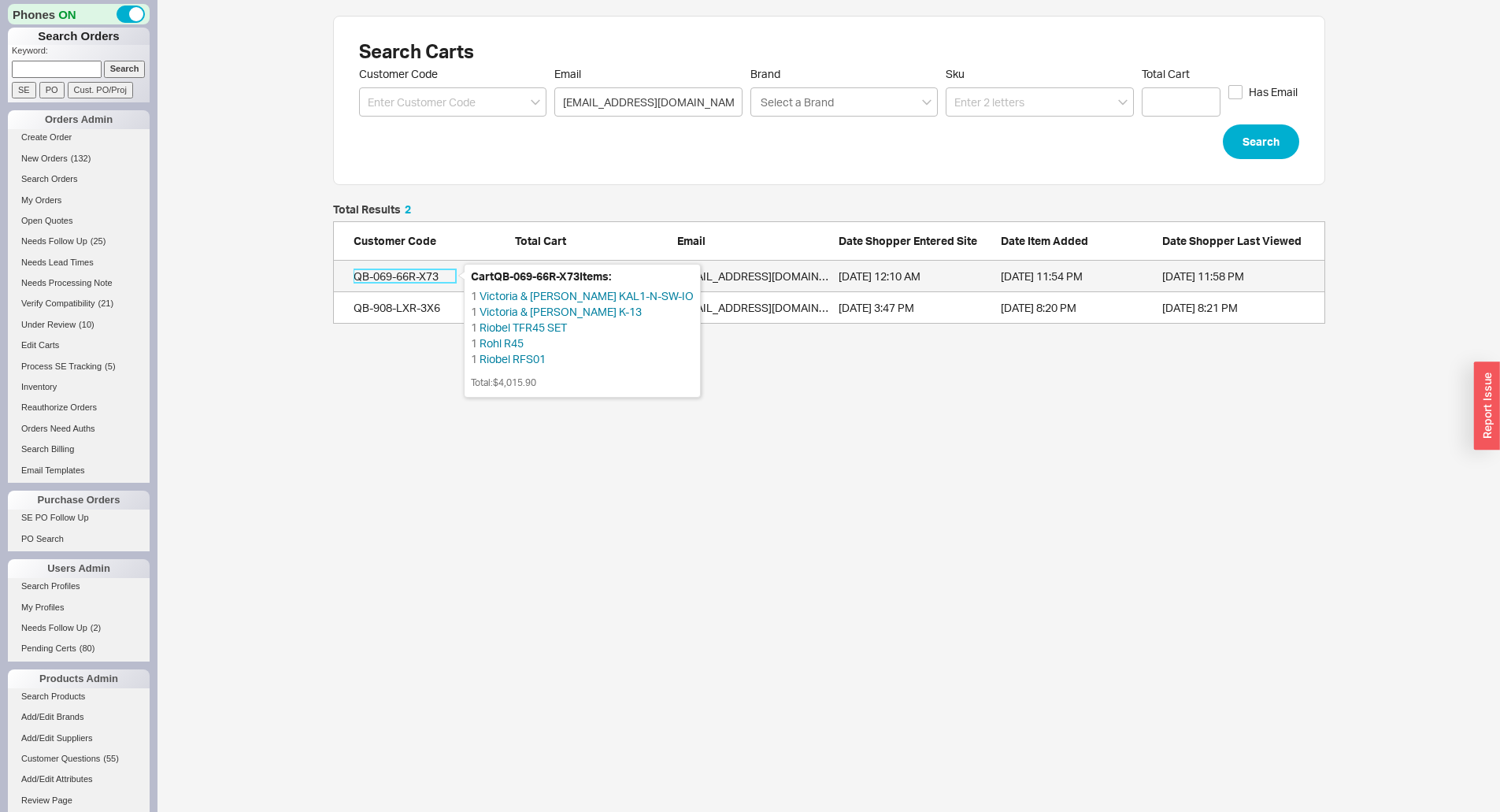
click at [426, 276] on div "QB-069-66R-X73" at bounding box center [405, 276] width 103 height 16
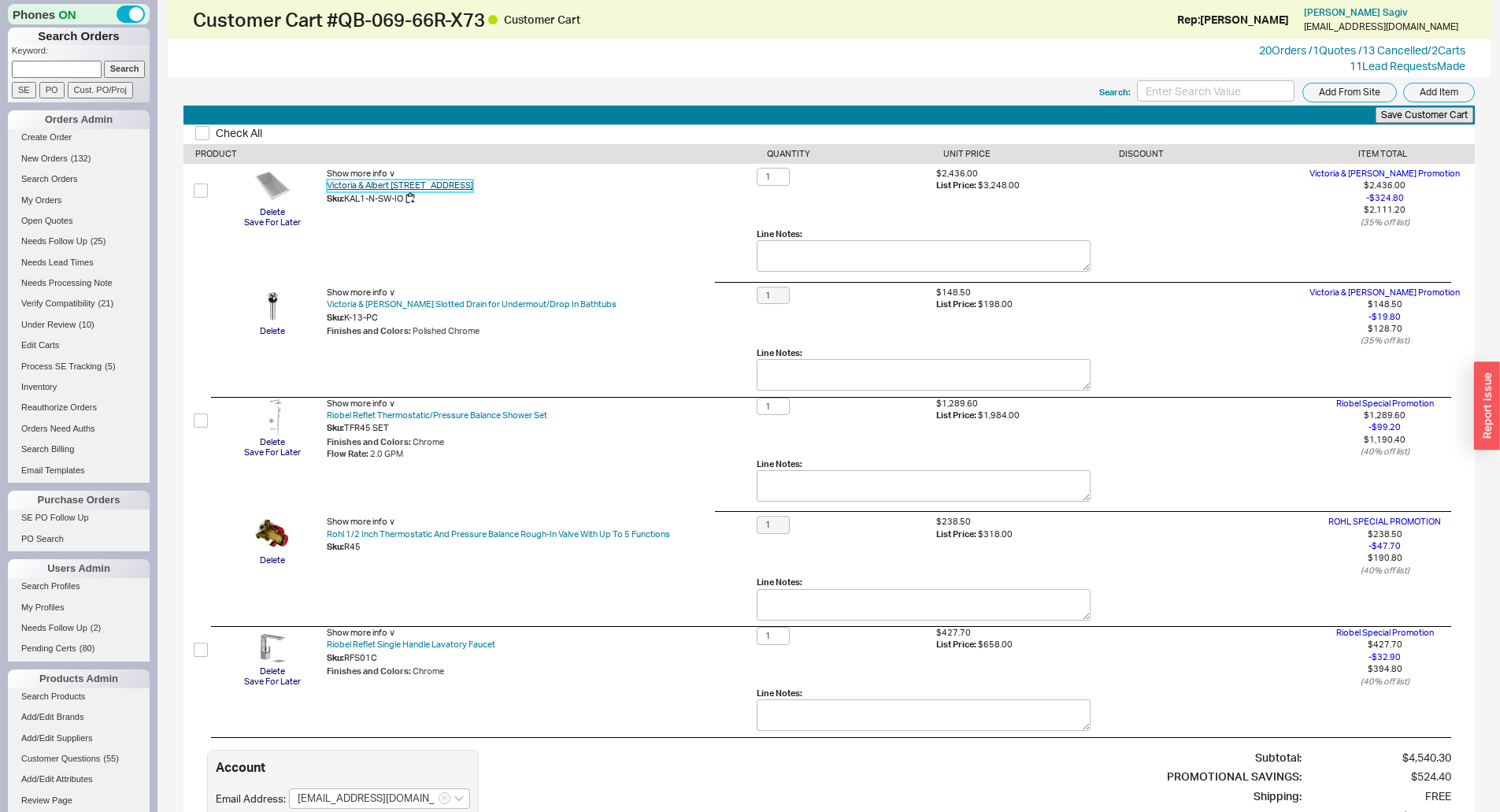
click at [463, 186] on link "Victoria & Albert Kaldera 1 6030 Soaker Tub" at bounding box center [400, 185] width 147 height 12
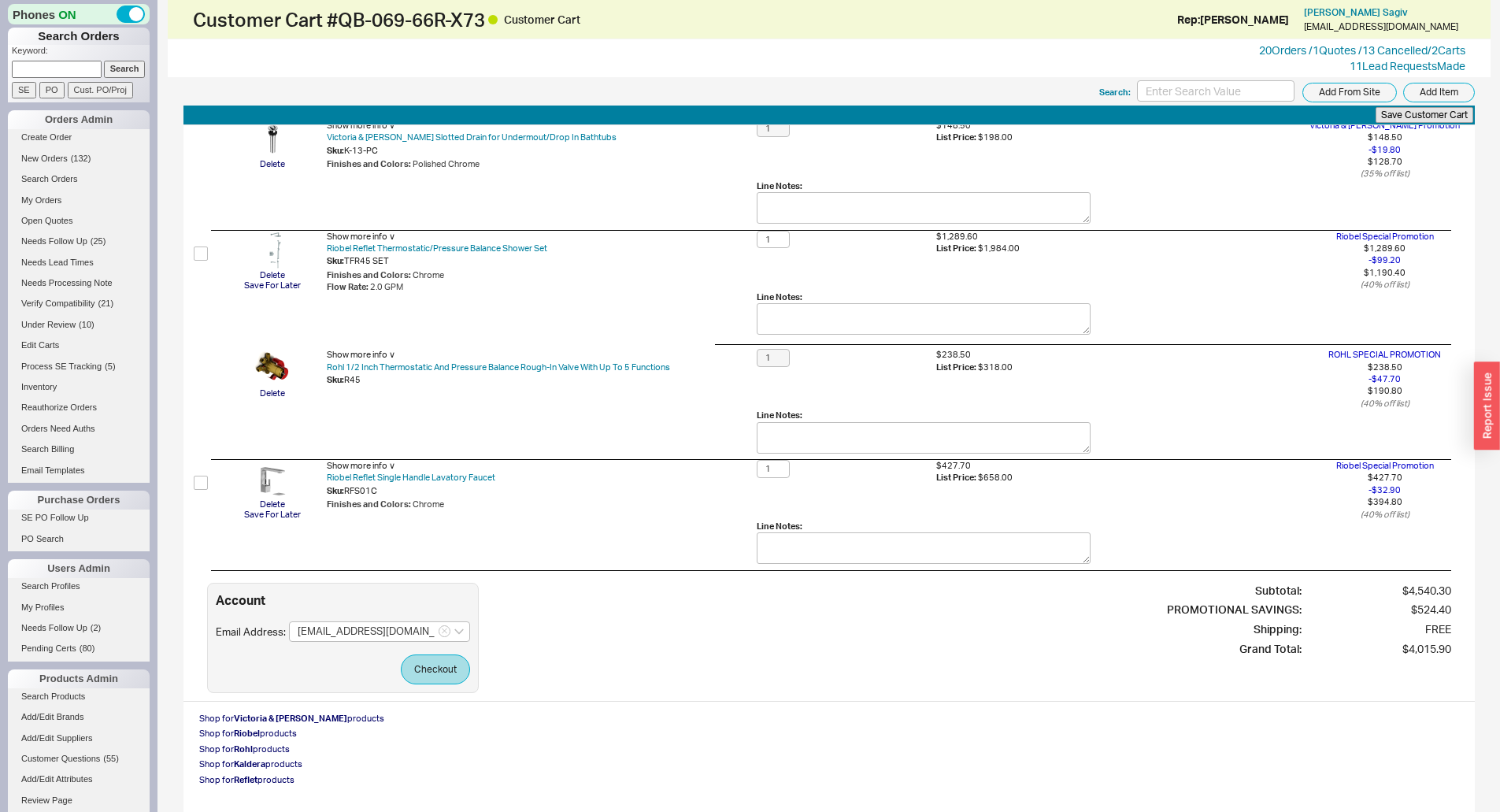
scroll to position [188, 0]
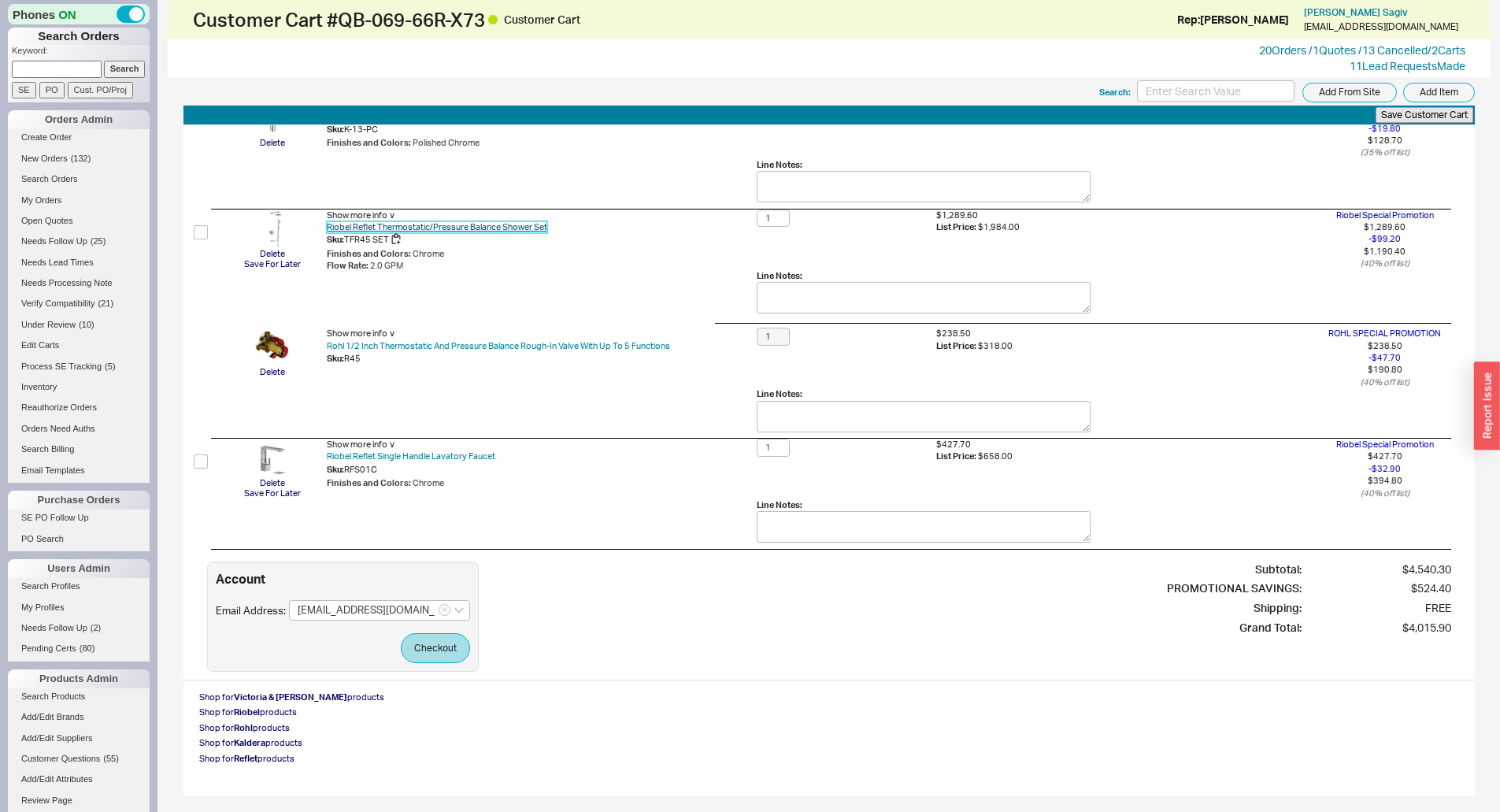
click at [529, 229] on link "Riobel Reflet Thermostatic/Pressure Balance Shower Set" at bounding box center [436, 226] width 221 height 12
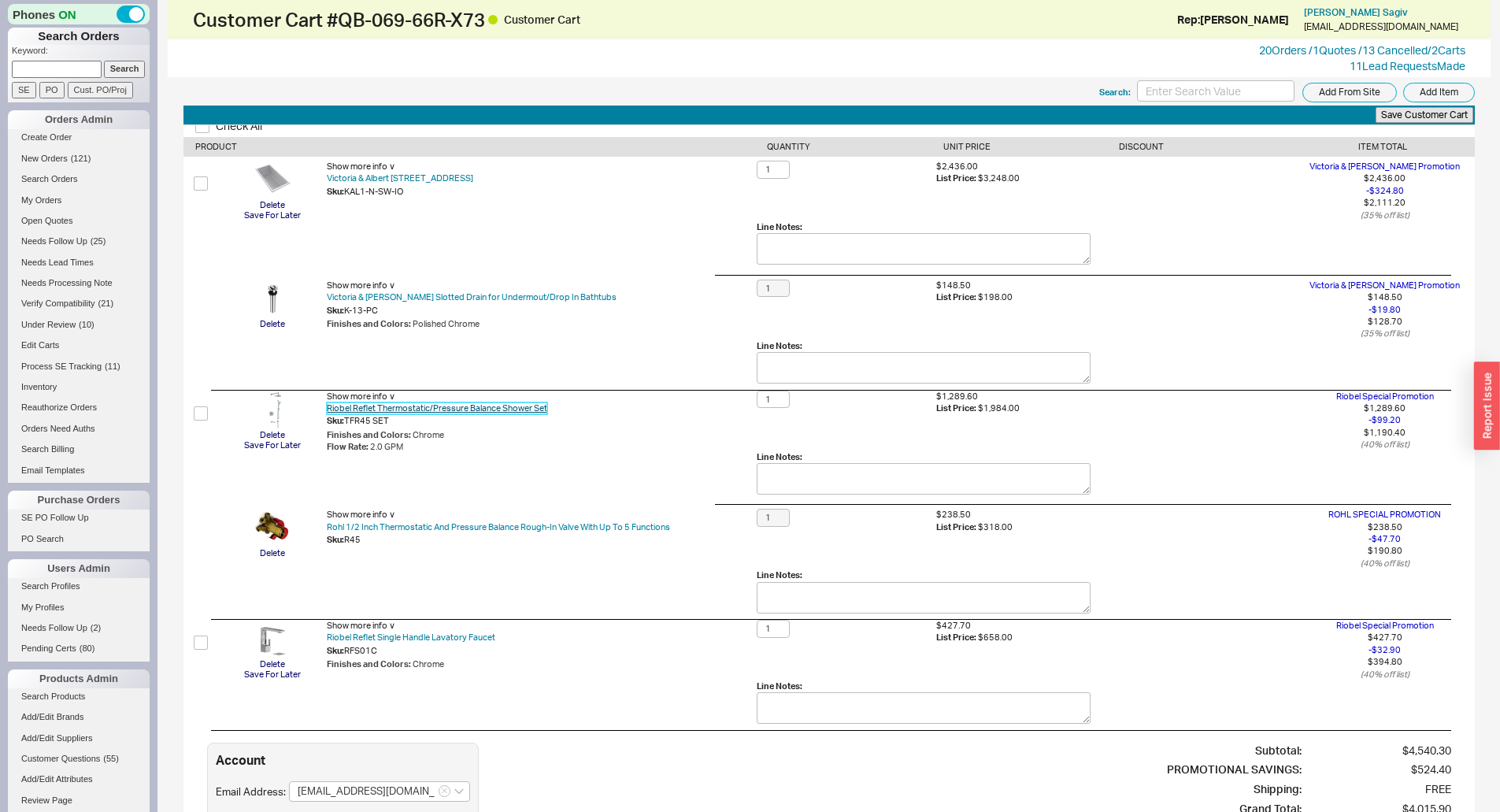
scroll to position [0, 0]
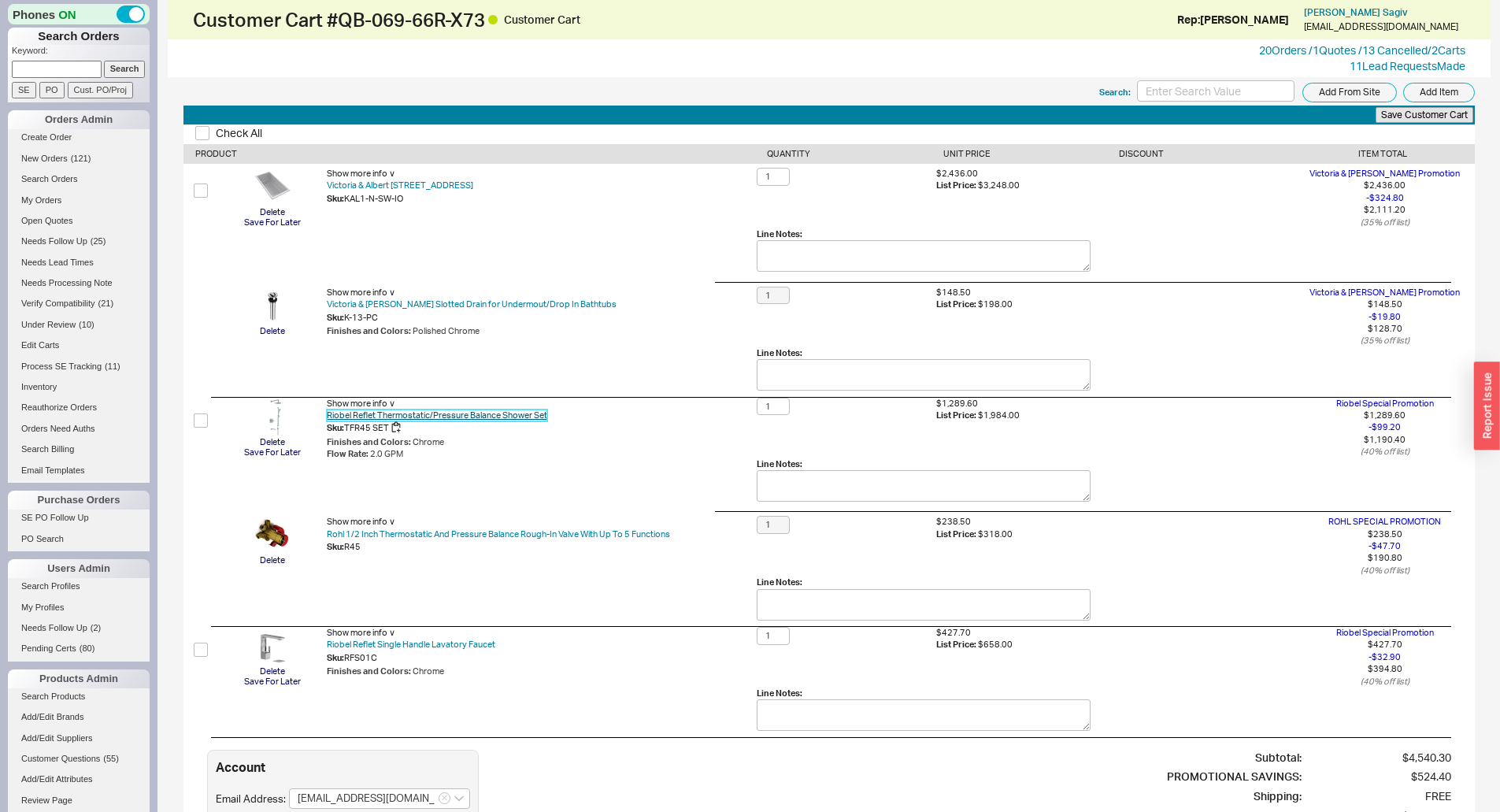
click at [506, 418] on link "Riobel Reflet Thermostatic/Pressure Balance Shower Set" at bounding box center [436, 415] width 221 height 12
click at [493, 420] on link "Riobel Reflet Thermostatic/Pressure Balance Shower Set" at bounding box center [436, 415] width 221 height 12
click at [1301, 48] on link "20 Orders / 1 Quotes / 13 Cancelled" at bounding box center [1343, 49] width 169 height 14
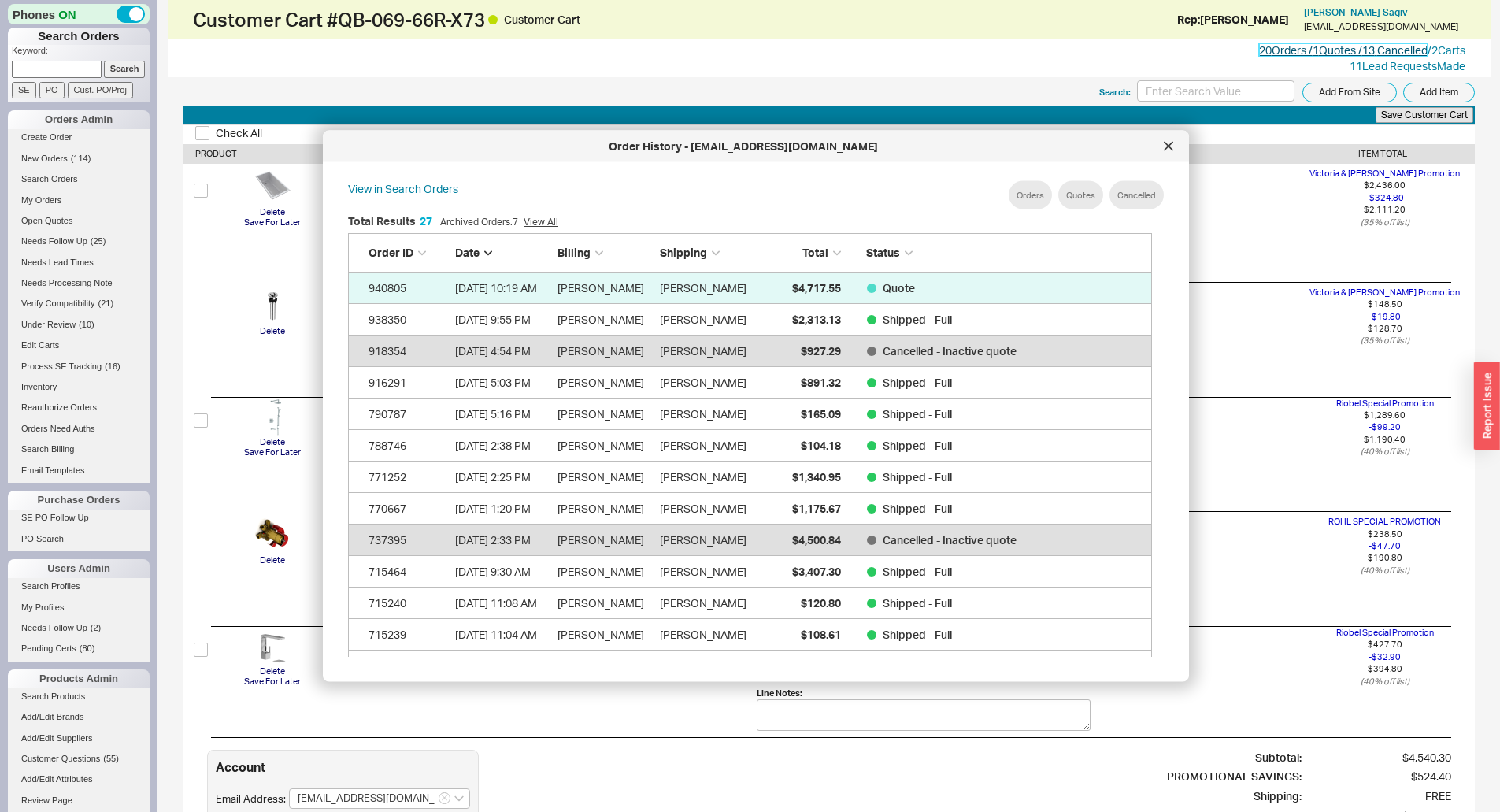
scroll to position [470, 818]
click at [1170, 154] on div at bounding box center [1168, 146] width 25 height 25
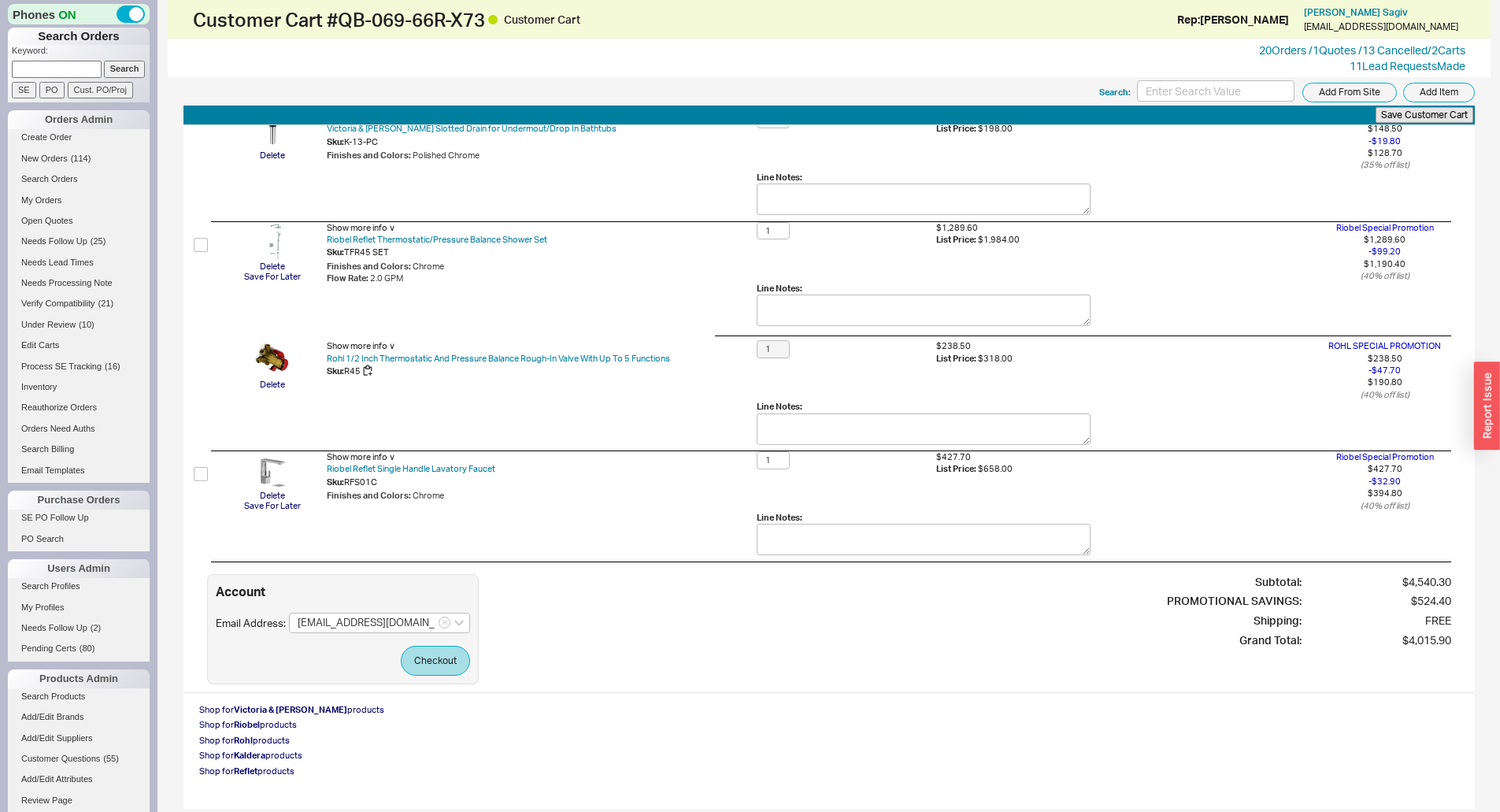
scroll to position [188, 0]
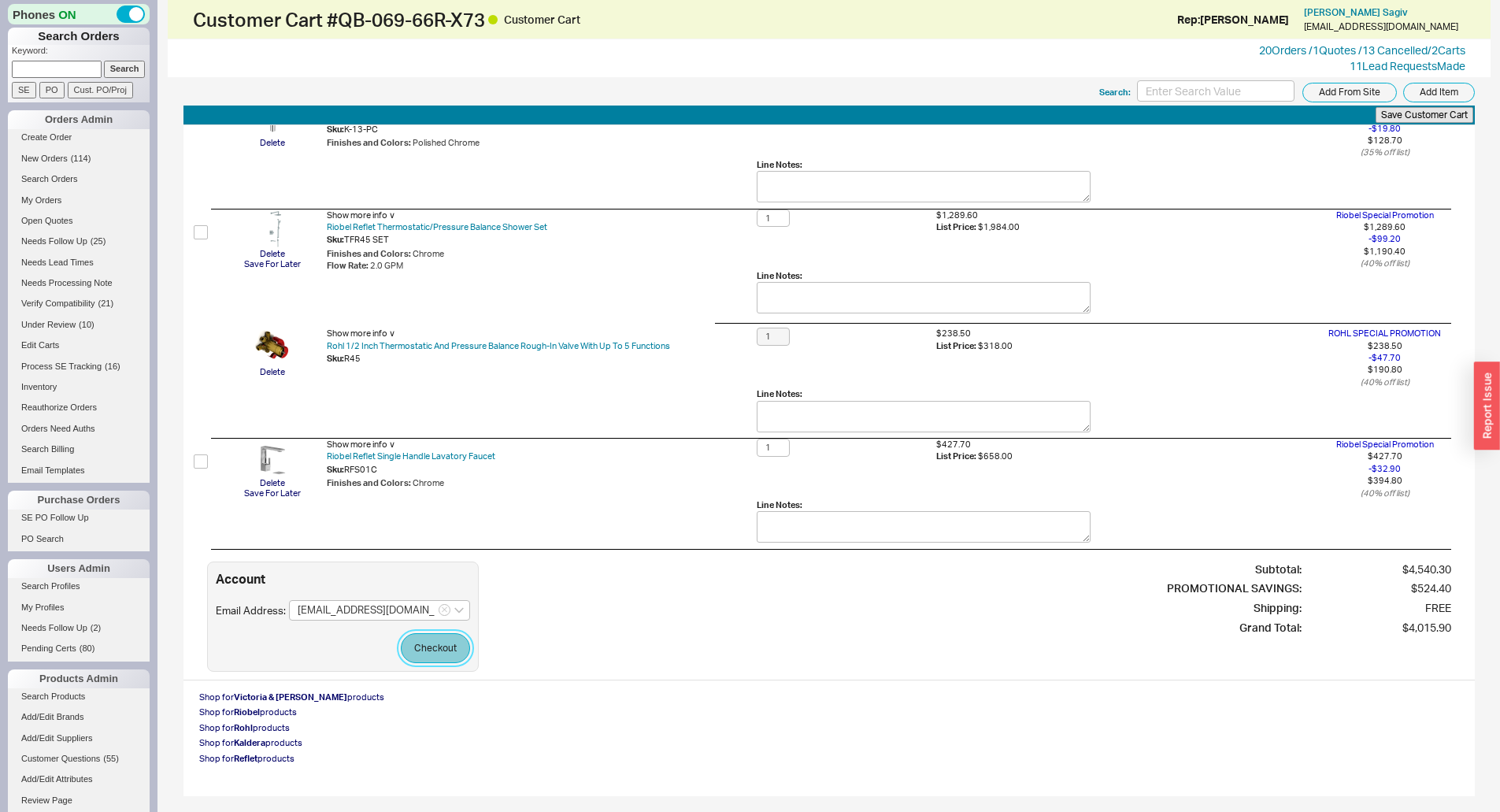
click at [448, 652] on button "Checkout" at bounding box center [436, 648] width 70 height 30
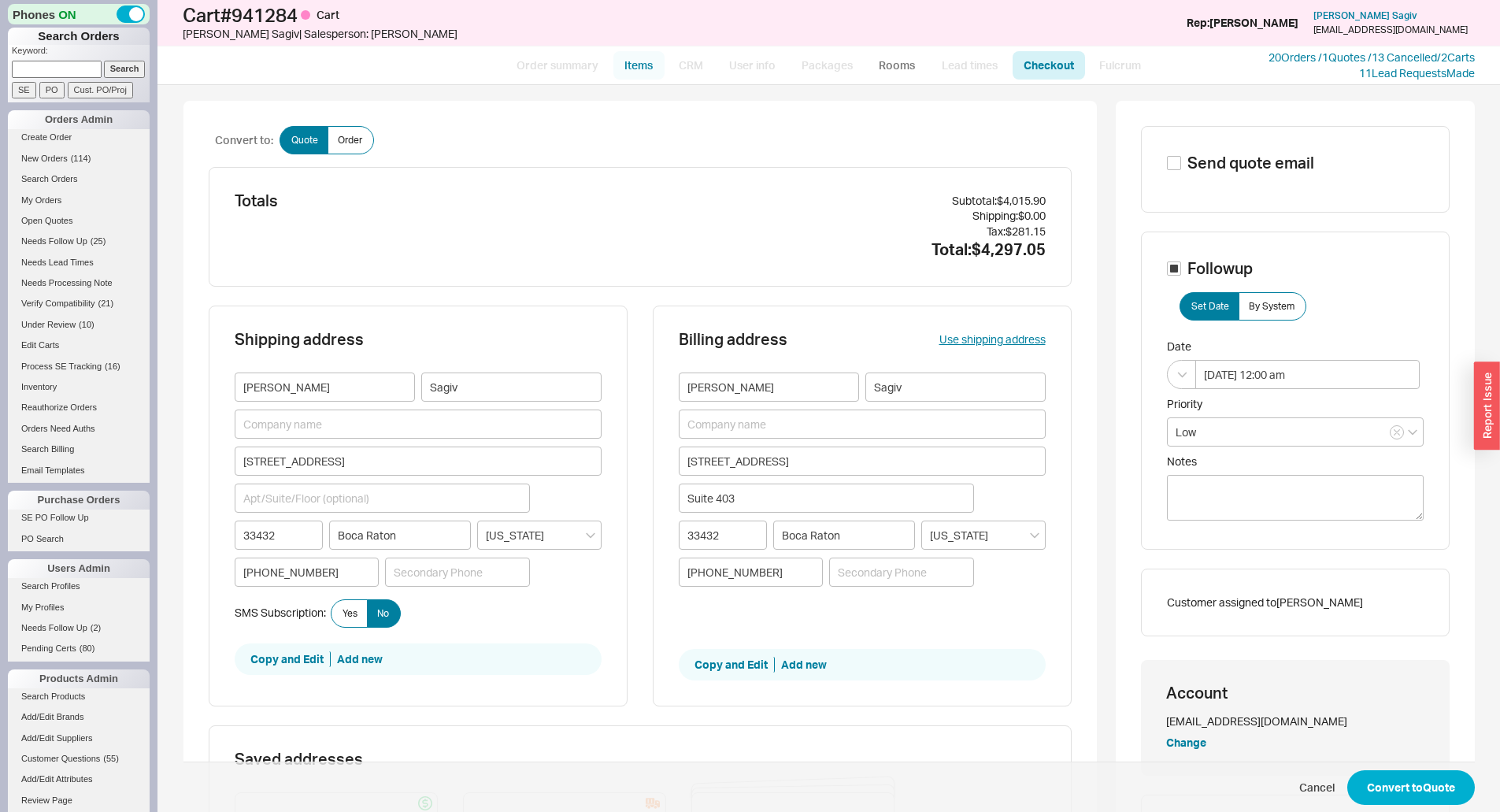
click at [634, 62] on link "Items" at bounding box center [639, 65] width 51 height 28
select select "3"
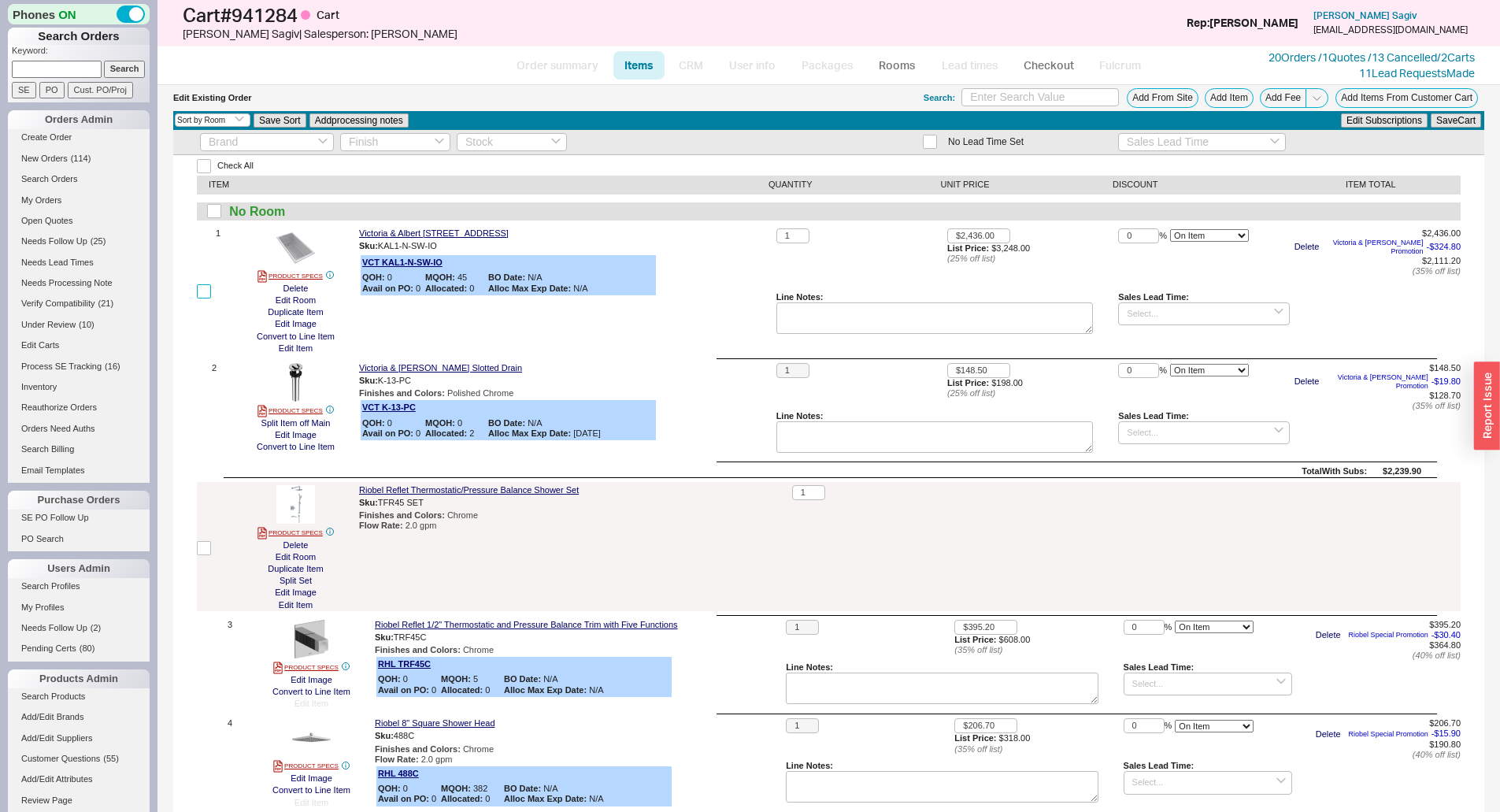
click at [198, 291] on input "checkbox" at bounding box center [204, 291] width 14 height 14
checkbox input "true"
click at [286, 288] on button "Delete" at bounding box center [296, 288] width 35 height 12
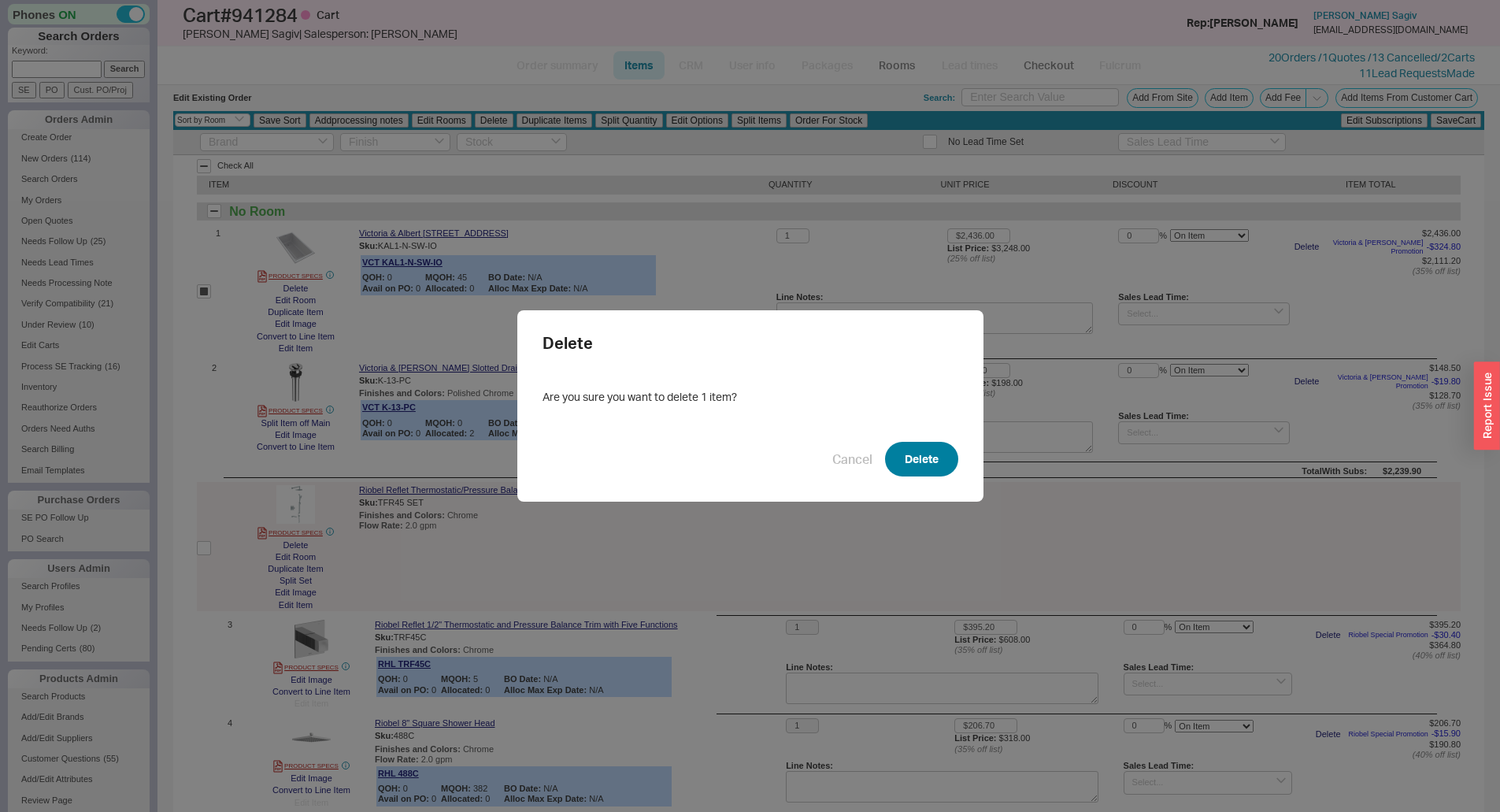
click at [919, 462] on button "Delete" at bounding box center [921, 459] width 73 height 35
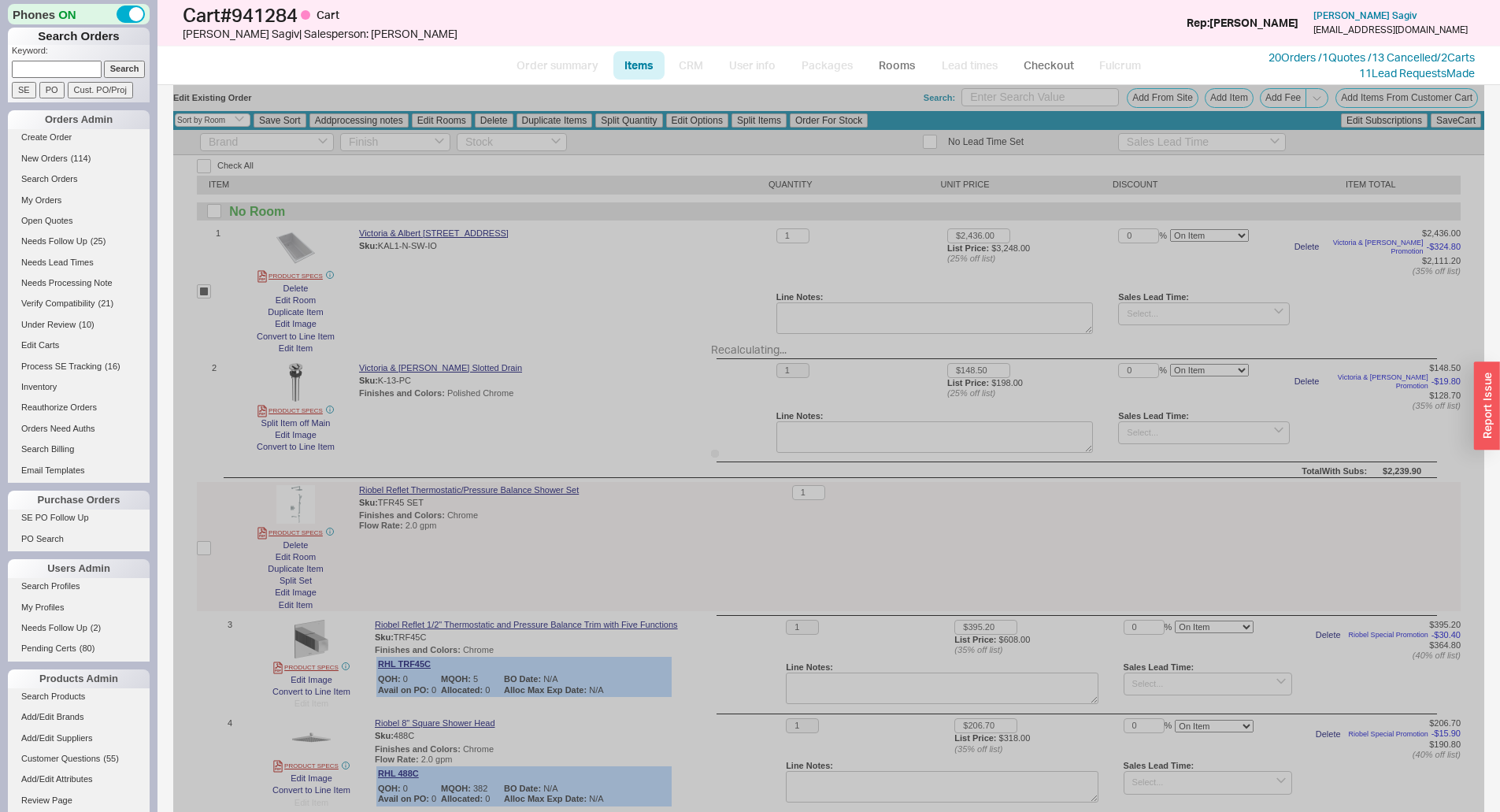
checkbox input "false"
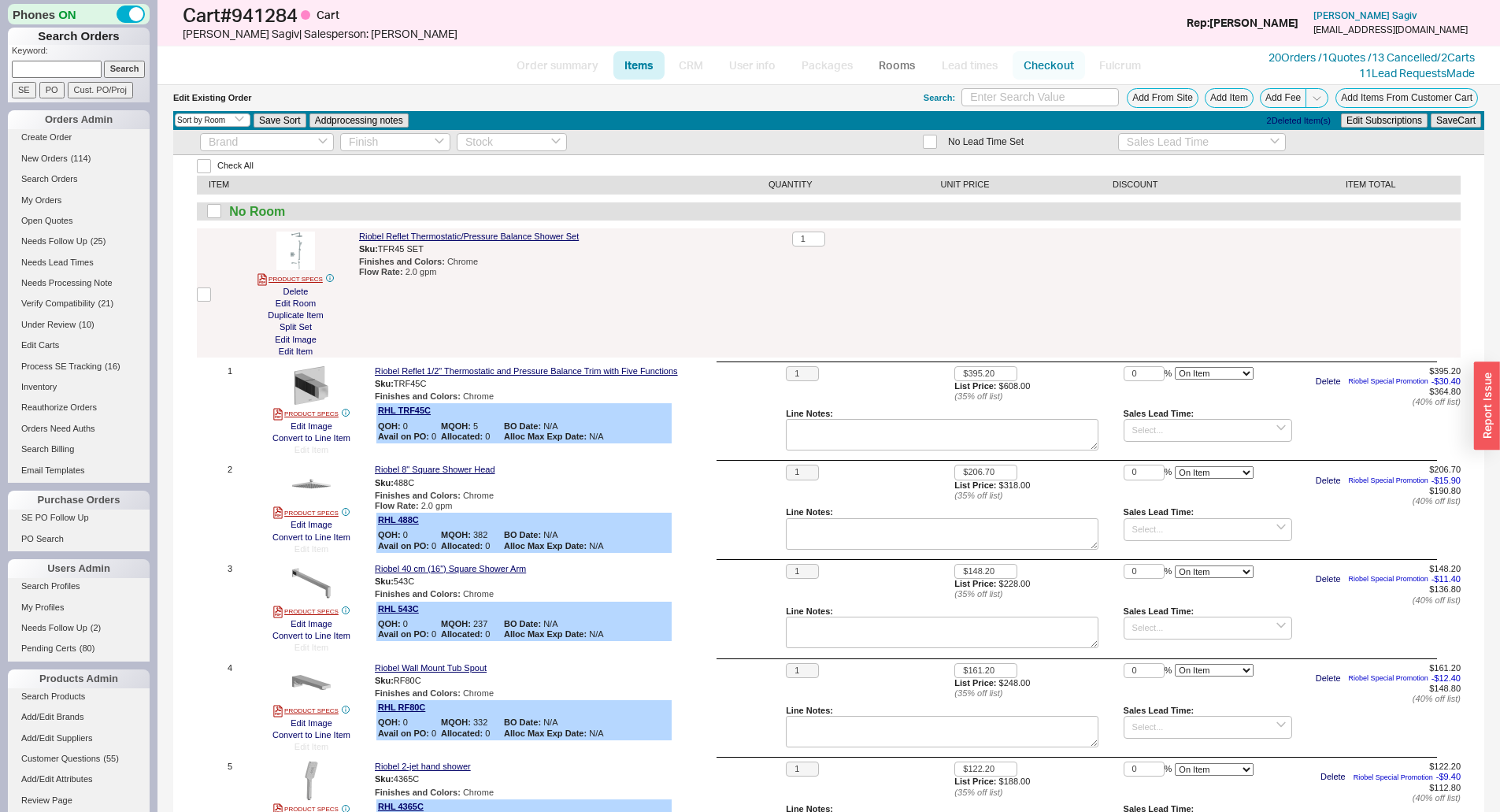
click at [1037, 71] on link "Checkout" at bounding box center [1049, 65] width 72 height 28
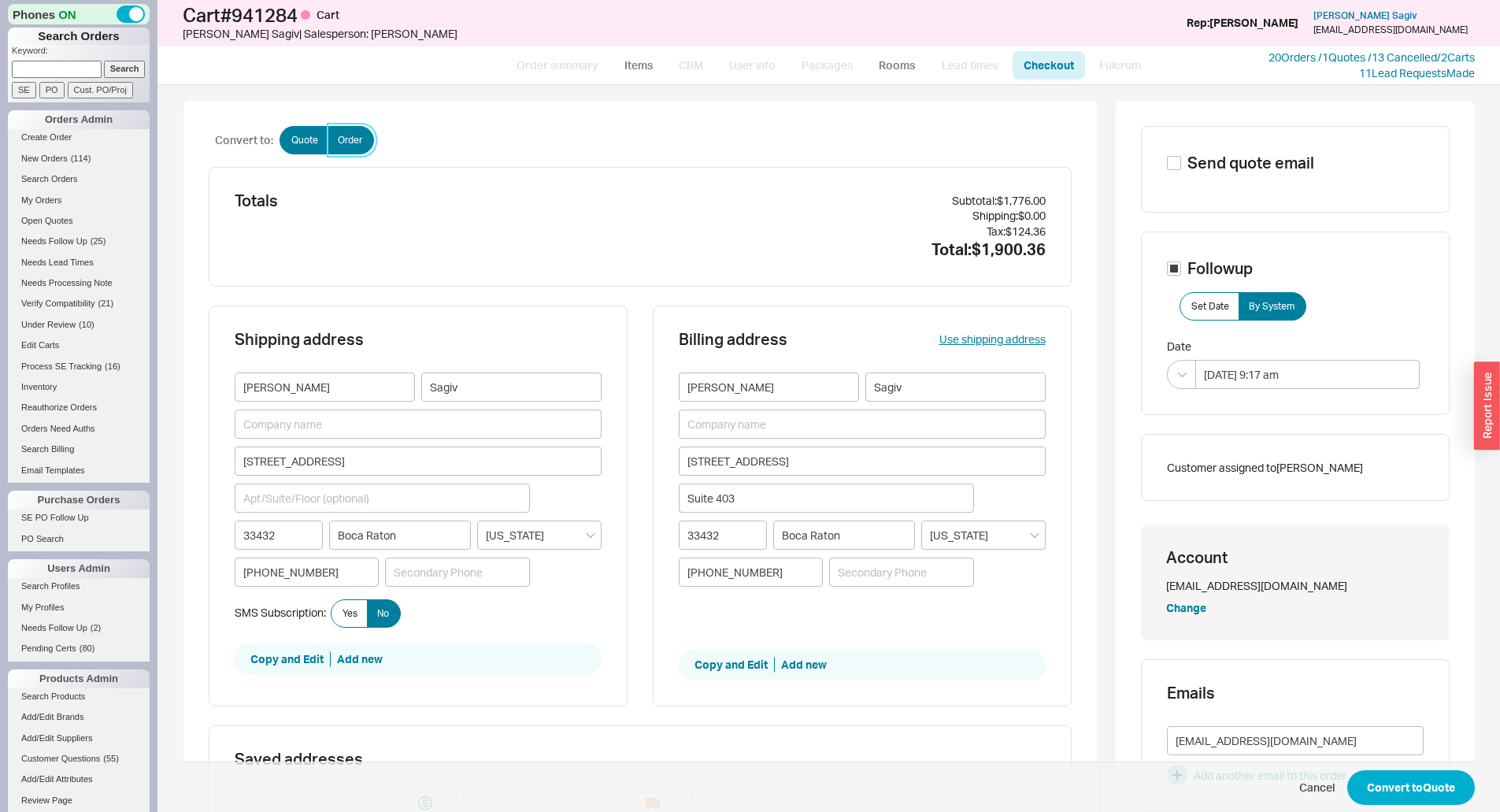
click at [327, 126] on label "Order" at bounding box center [350, 139] width 47 height 28
click at [0, 0] on input "Order" at bounding box center [0, 0] width 0 height 0
checkbox input "true"
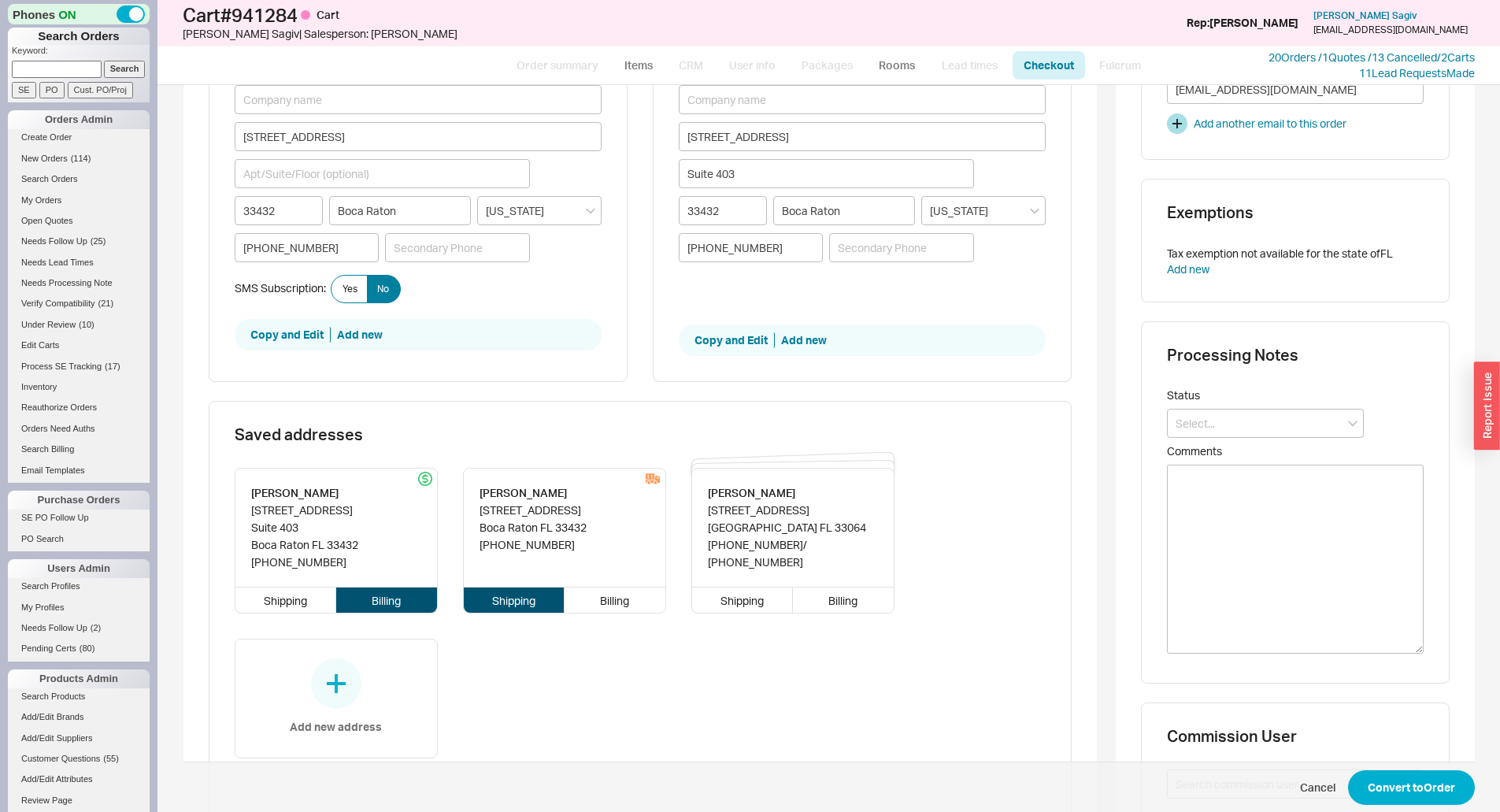
scroll to position [748, 0]
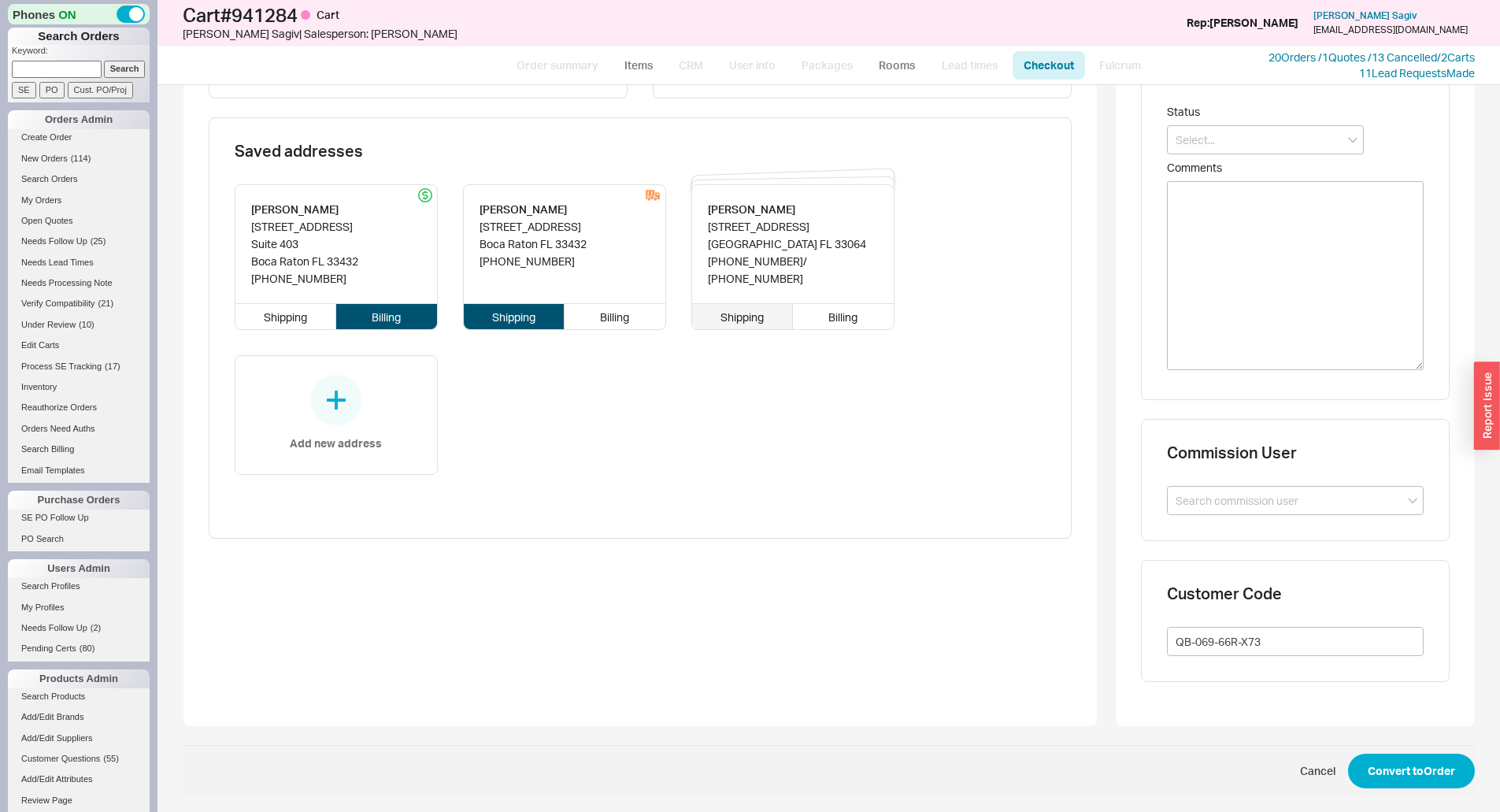
click at [747, 324] on div "Shipping" at bounding box center [743, 316] width 102 height 25
type input "Marjorie"
type input "2847 Northeast 34th Court"
type input "33064"
type input "Lighthouse Point"
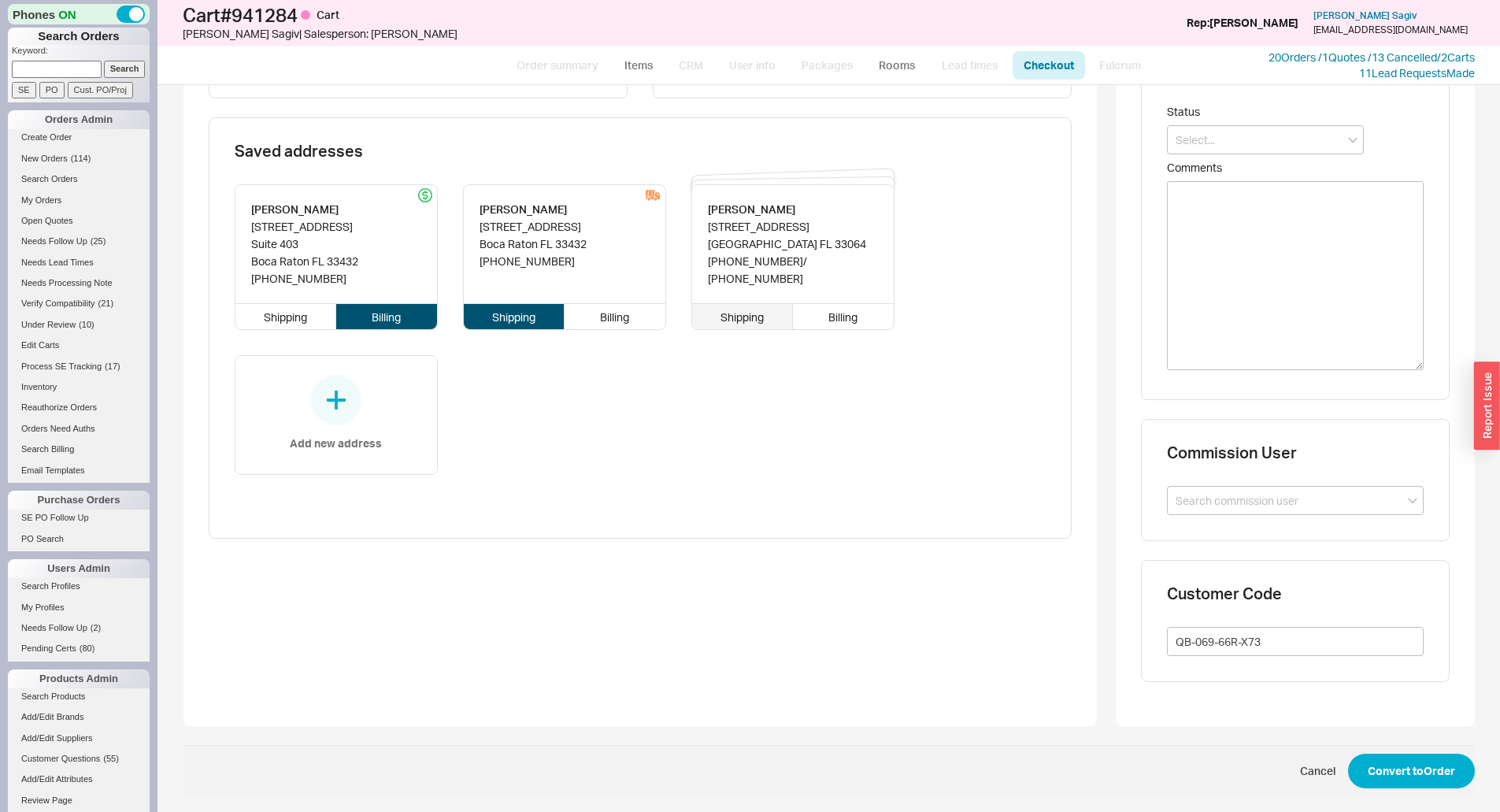
type input "(914) 960-3406"
type input "917-502-5949"
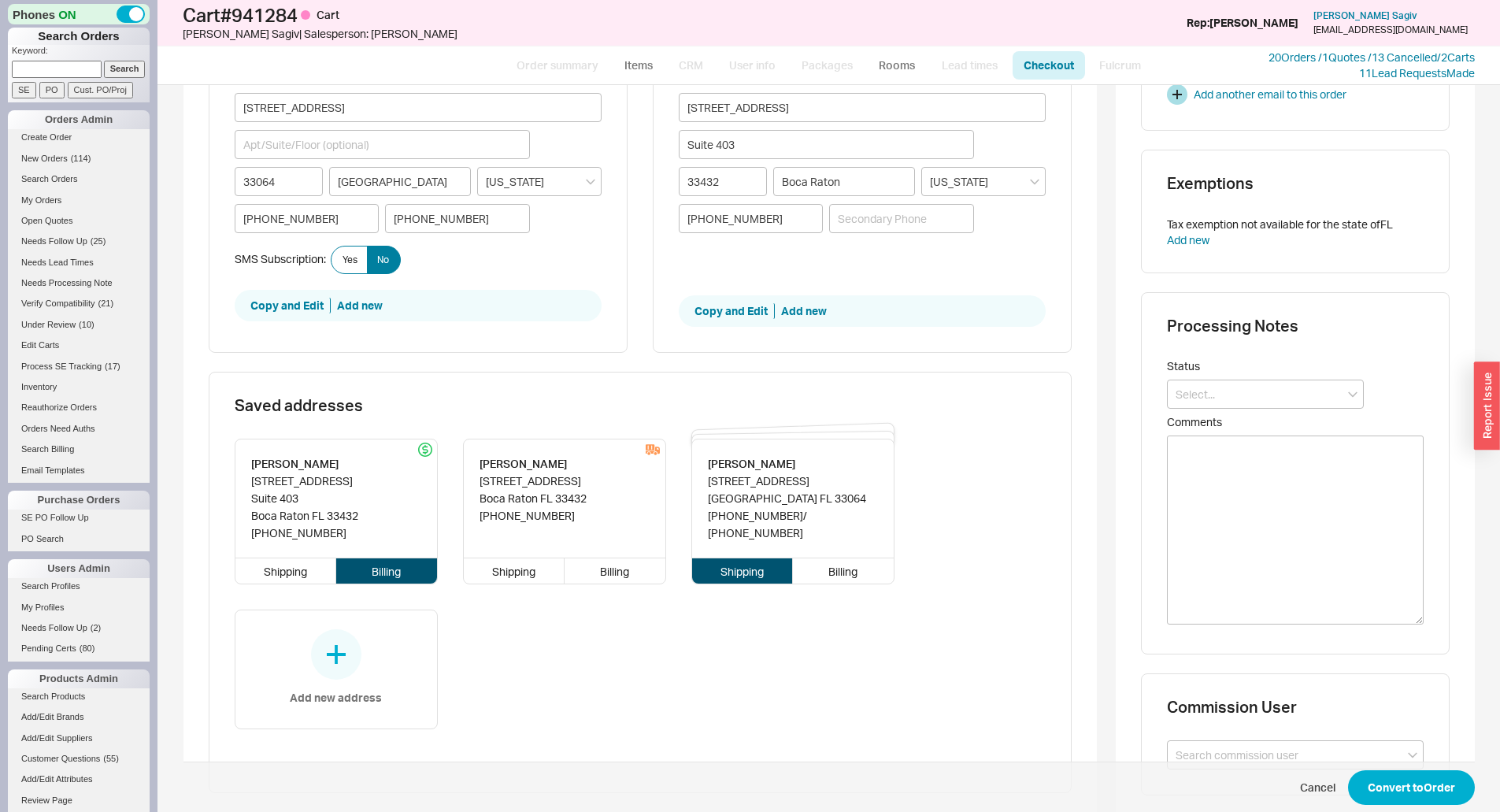
scroll to position [276, 0]
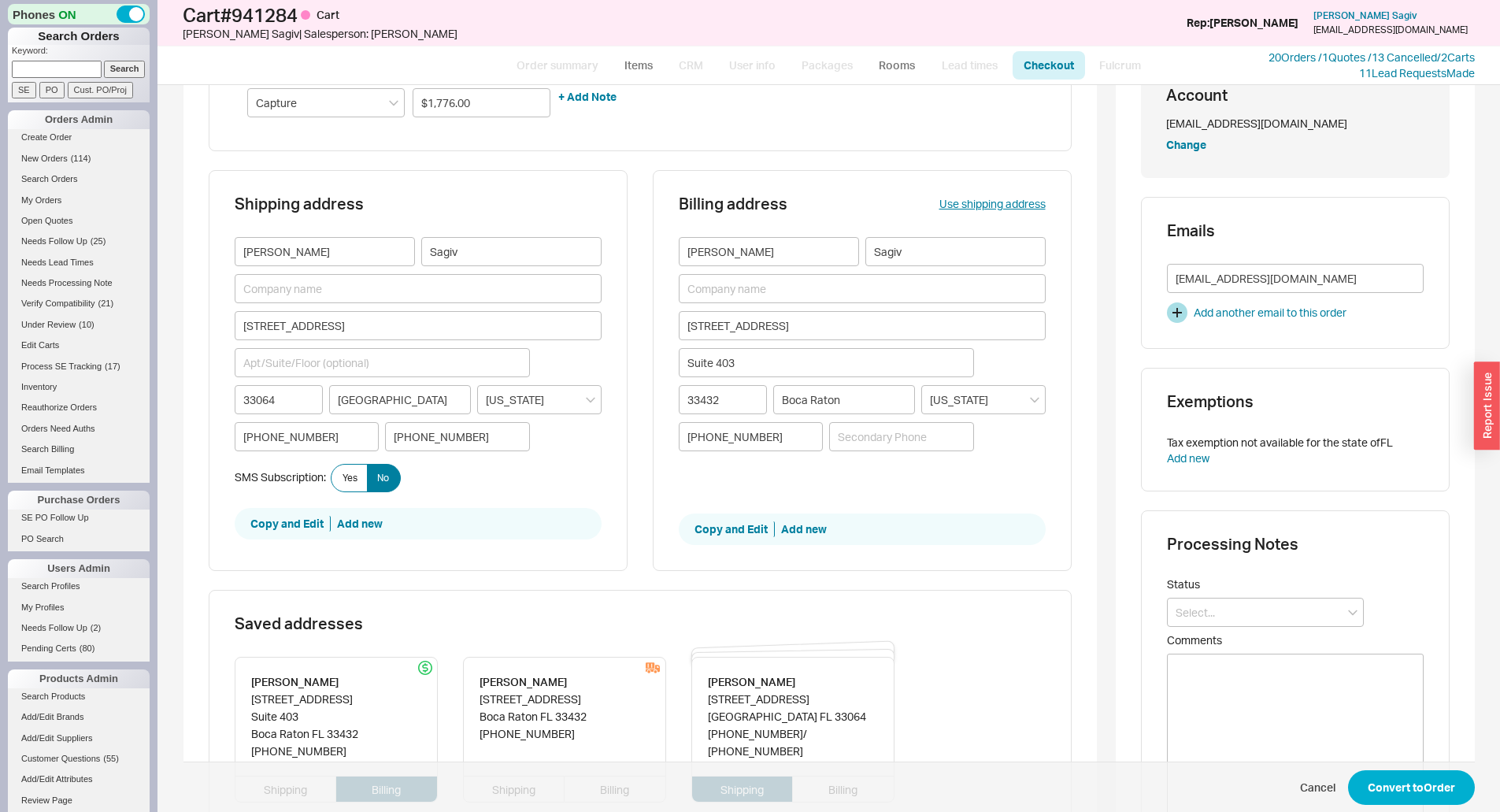
type input "$1,900.36"
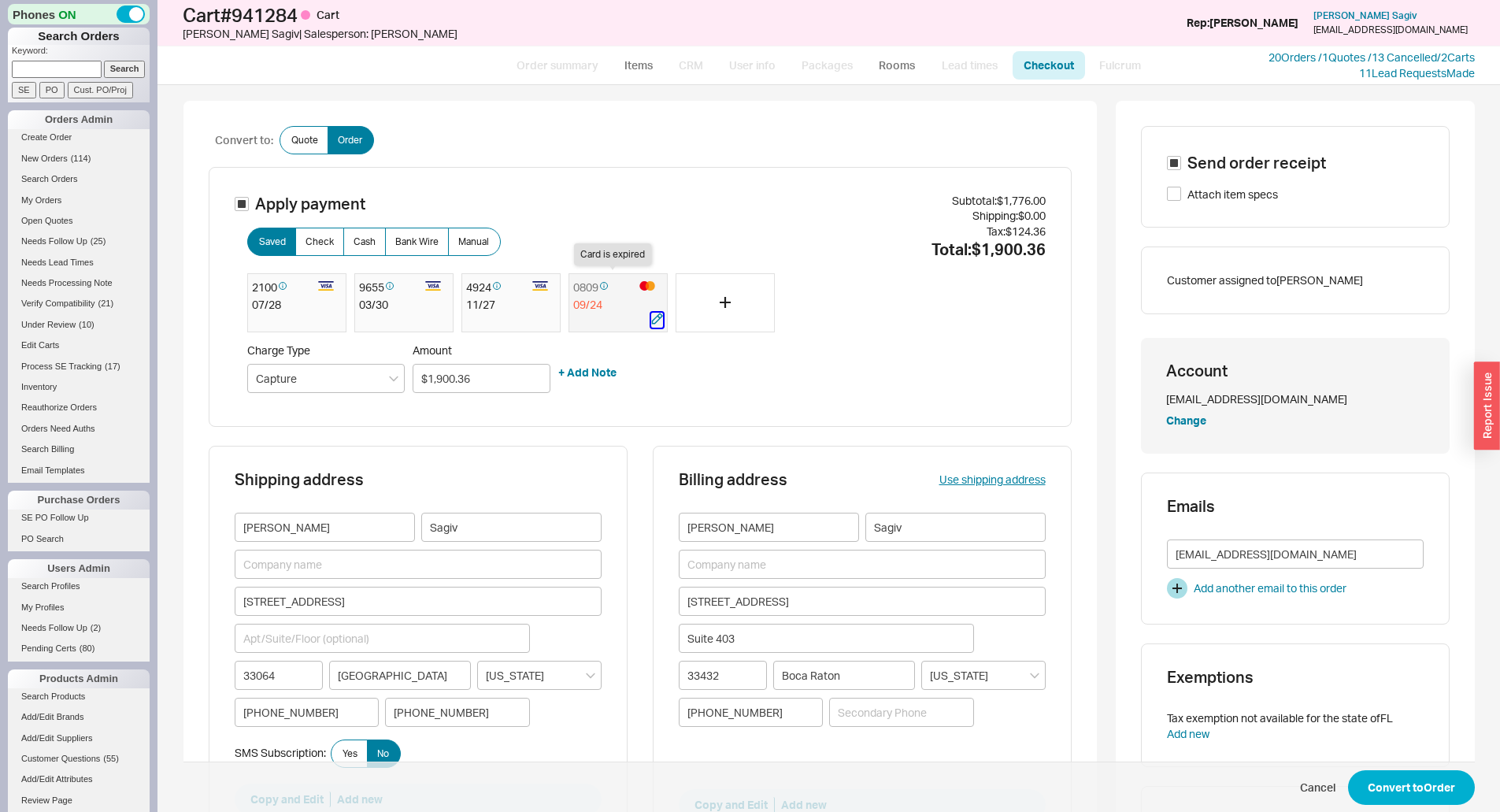
click at [653, 320] on icon "button" at bounding box center [657, 318] width 11 height 11
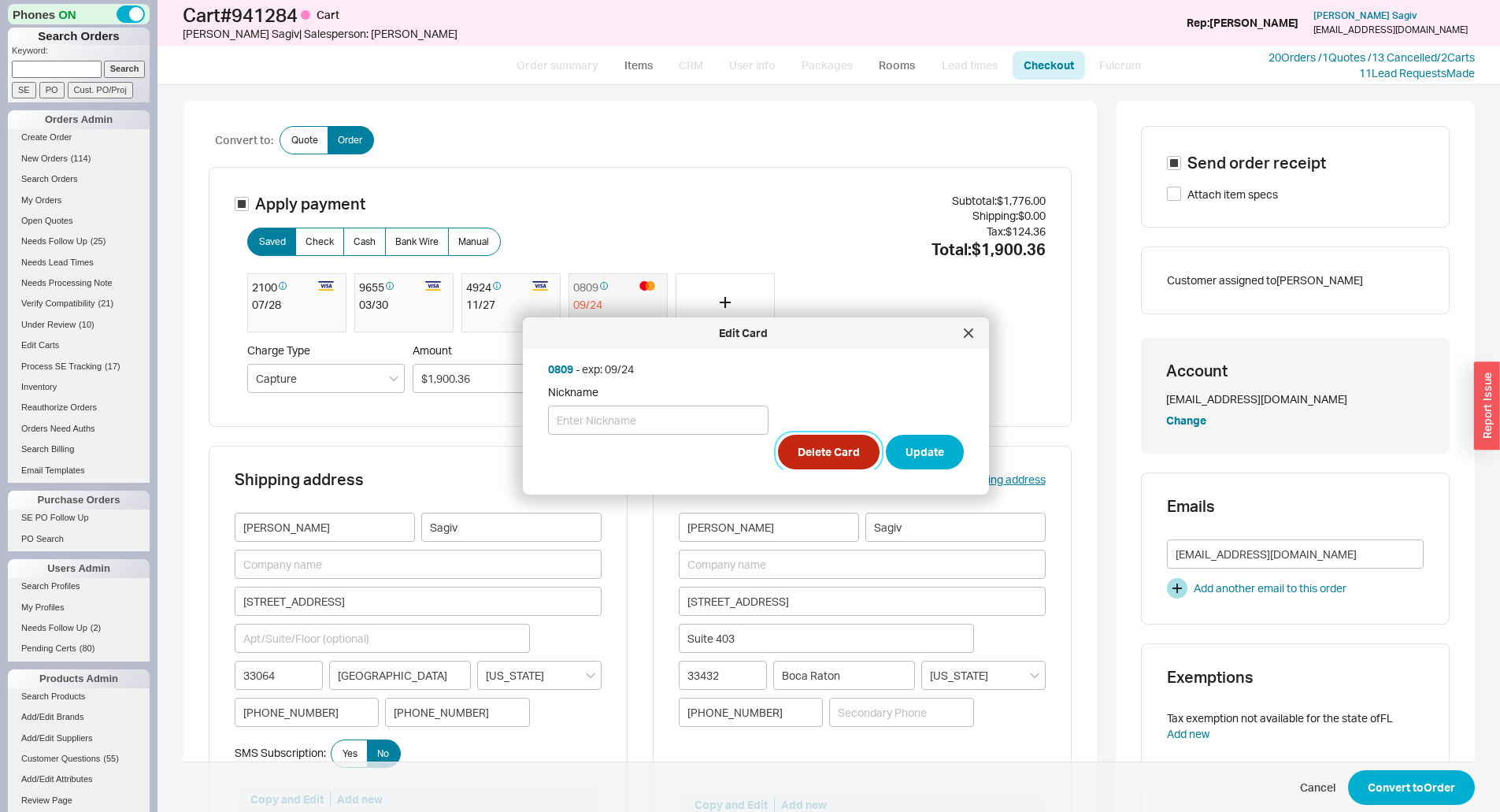
click at [818, 450] on button "Delete Card" at bounding box center [829, 452] width 102 height 35
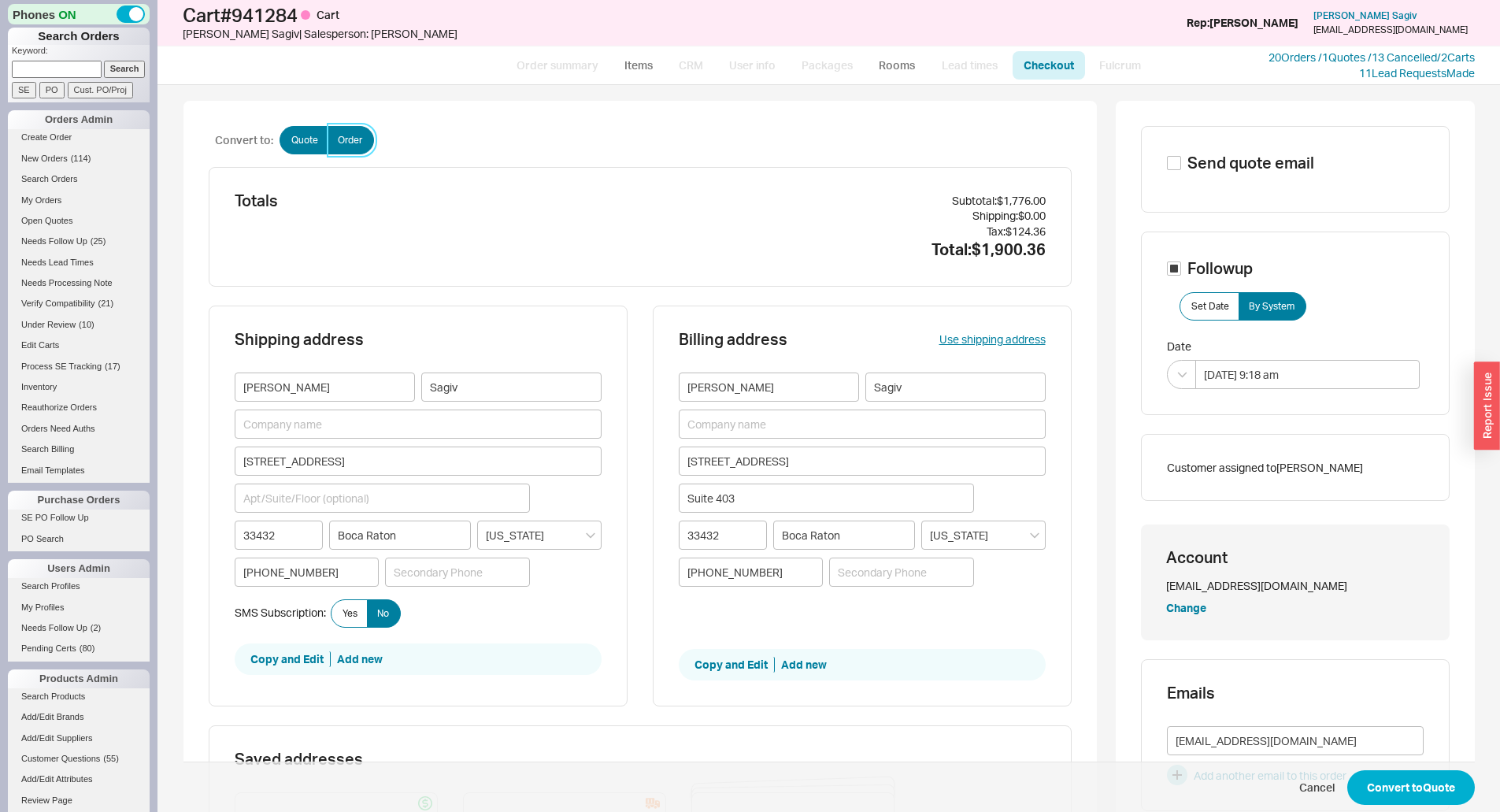
click at [354, 150] on label "Order" at bounding box center [350, 139] width 47 height 28
click at [0, 0] on input "Order" at bounding box center [0, 0] width 0 height 0
checkbox input "true"
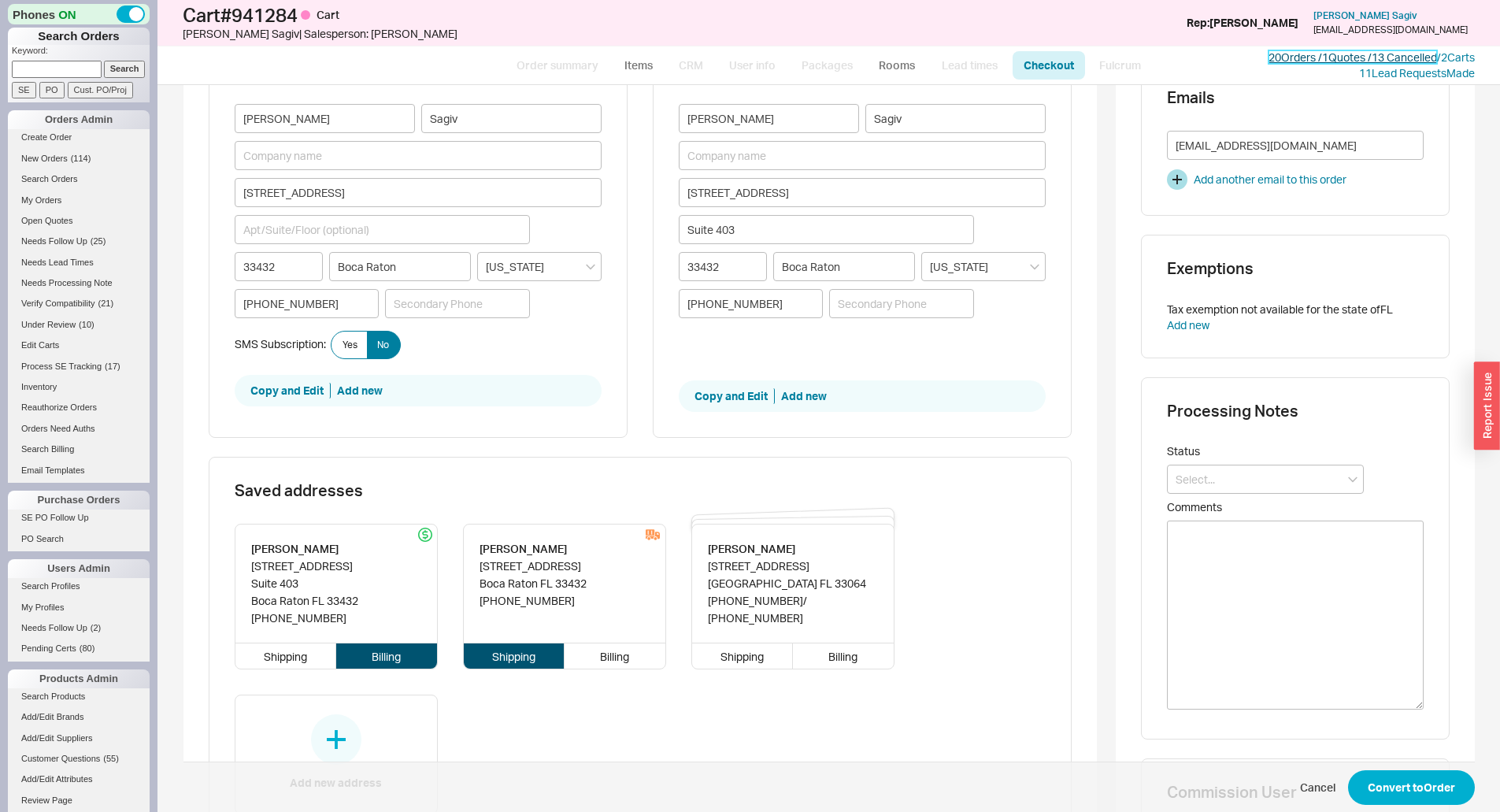
scroll to position [472, 0]
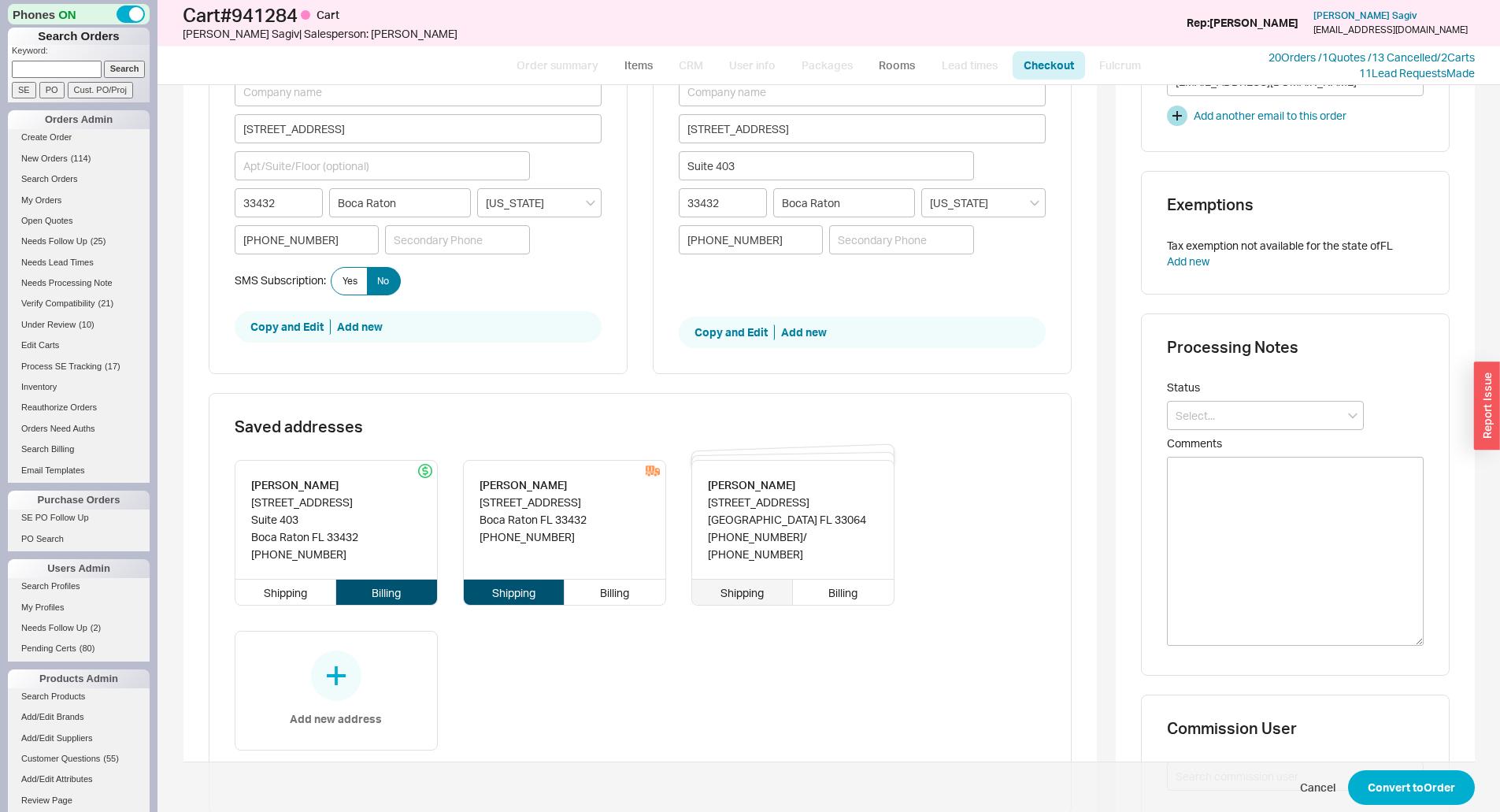
click at [750, 597] on div "Shipping" at bounding box center [743, 591] width 102 height 25
type input "Marjorie"
type input "2847 Northeast 34th Court"
type input "33064"
type input "Lighthouse Point"
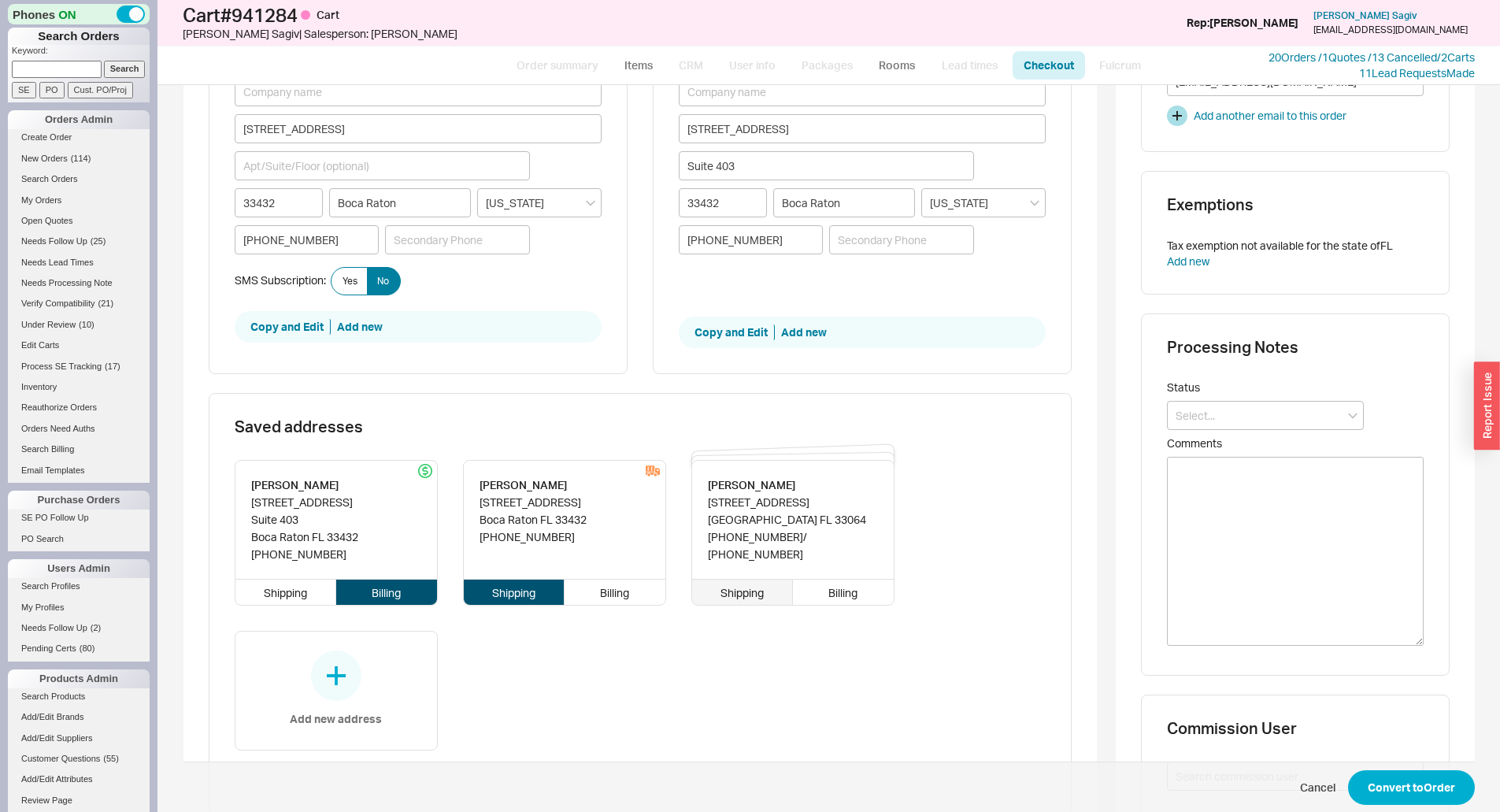
type input "(914) 960-3406"
type input "917-502-5949"
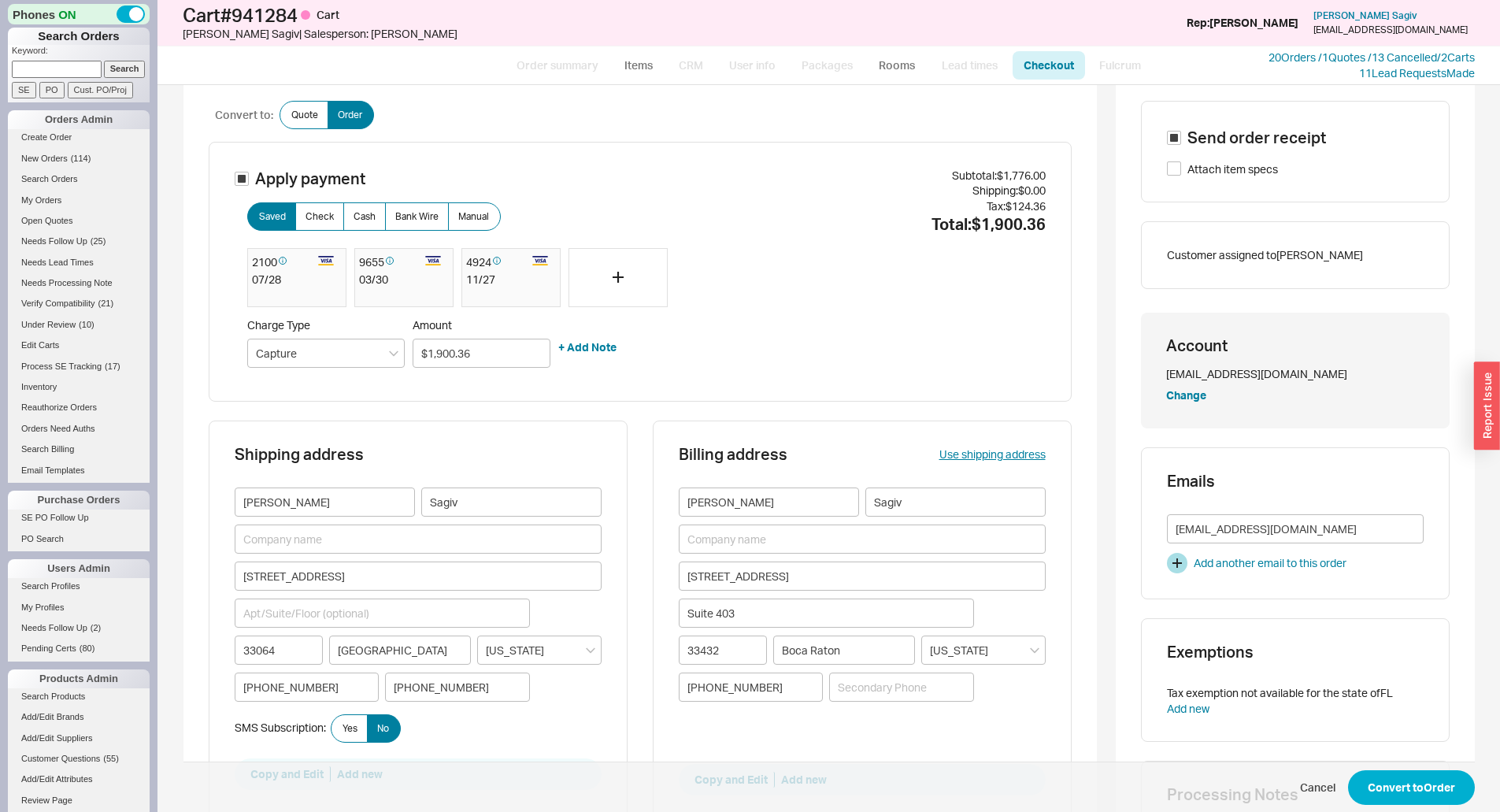
scroll to position [0, 0]
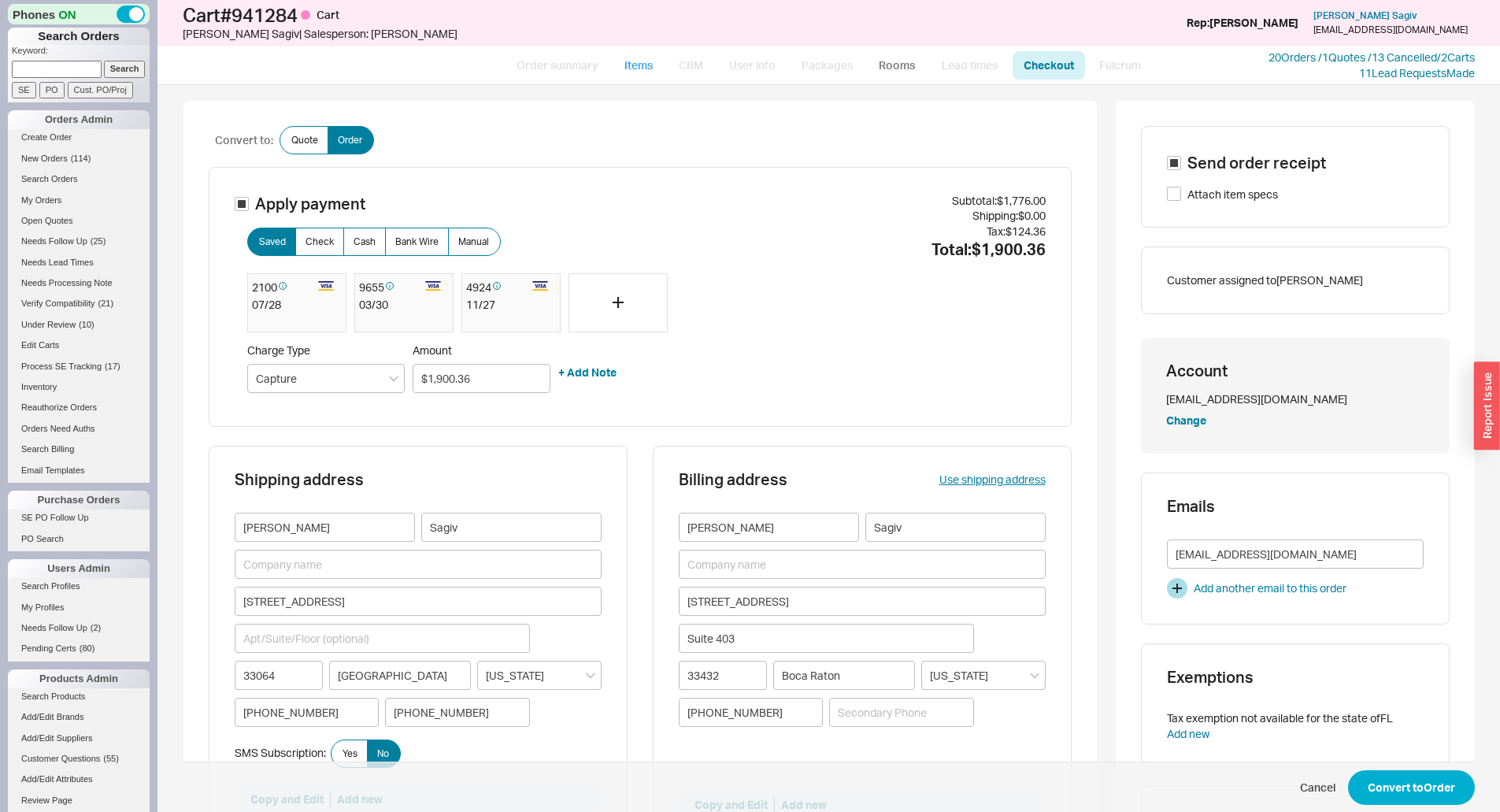
drag, startPoint x: 648, startPoint y: 59, endPoint x: 829, endPoint y: 71, distance: 181.4
click at [648, 59] on link "Items" at bounding box center [639, 65] width 51 height 28
select select "3"
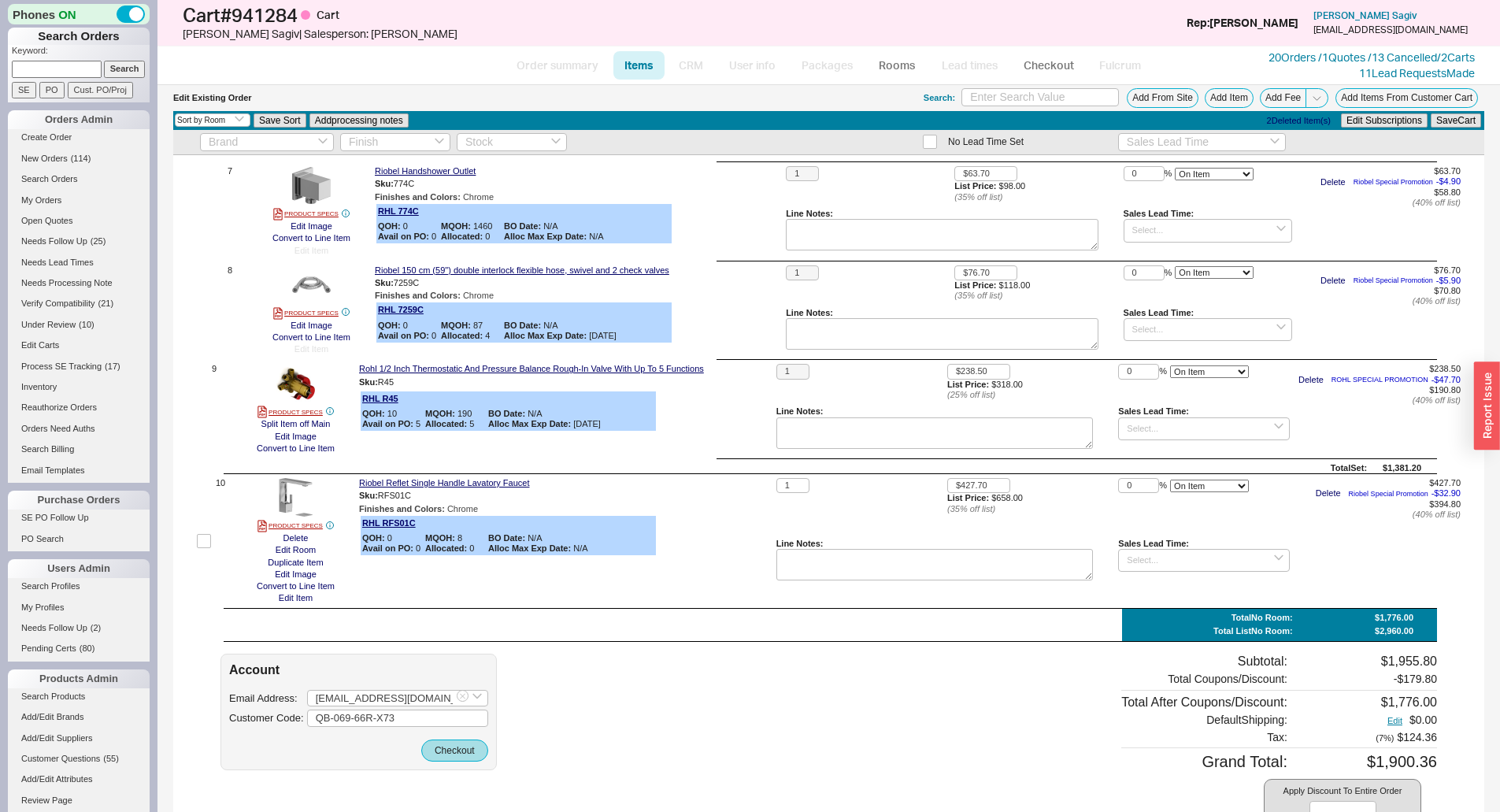
scroll to position [896, 0]
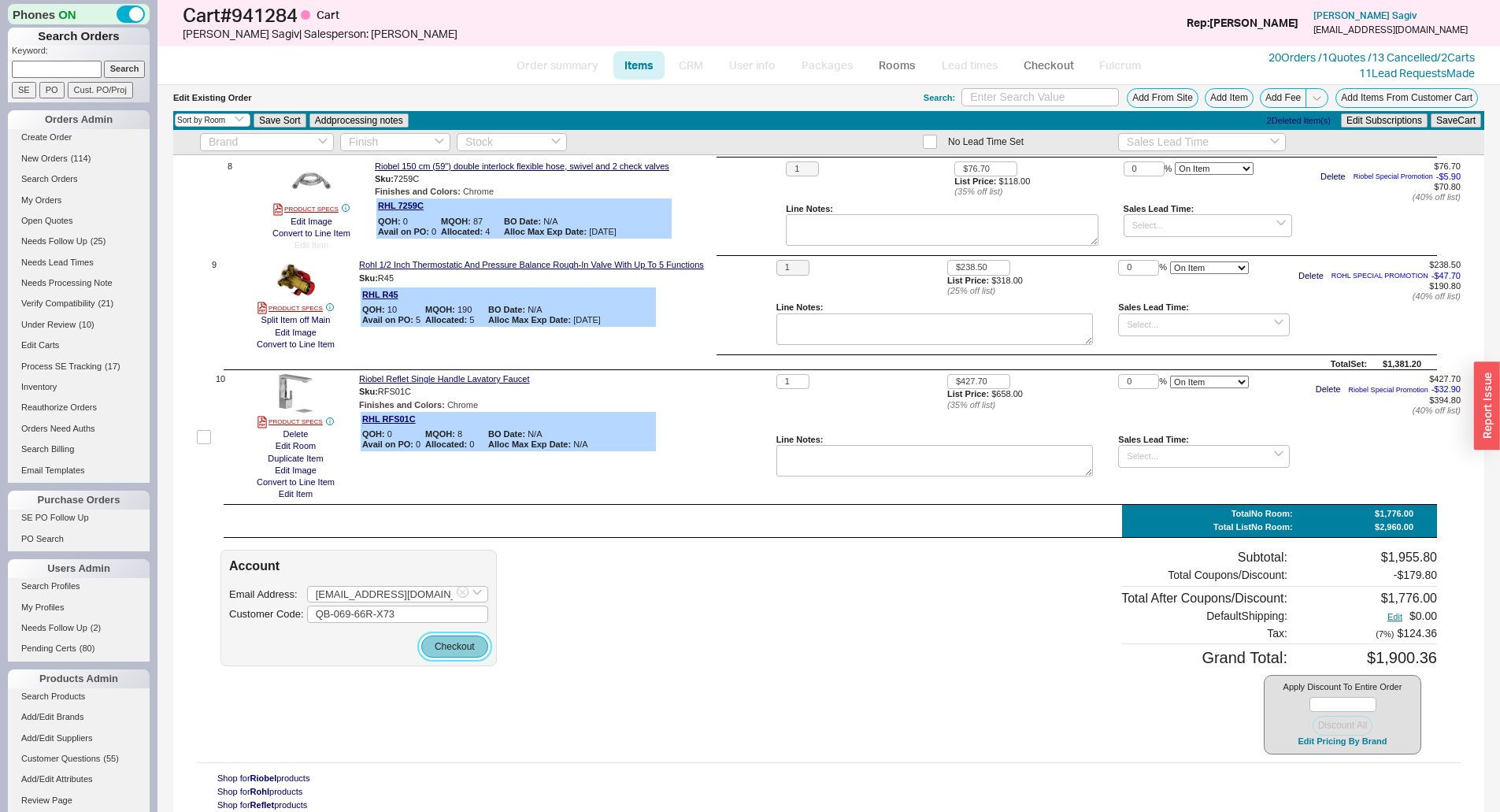
click at [448, 642] on button "Checkout" at bounding box center [455, 646] width 67 height 22
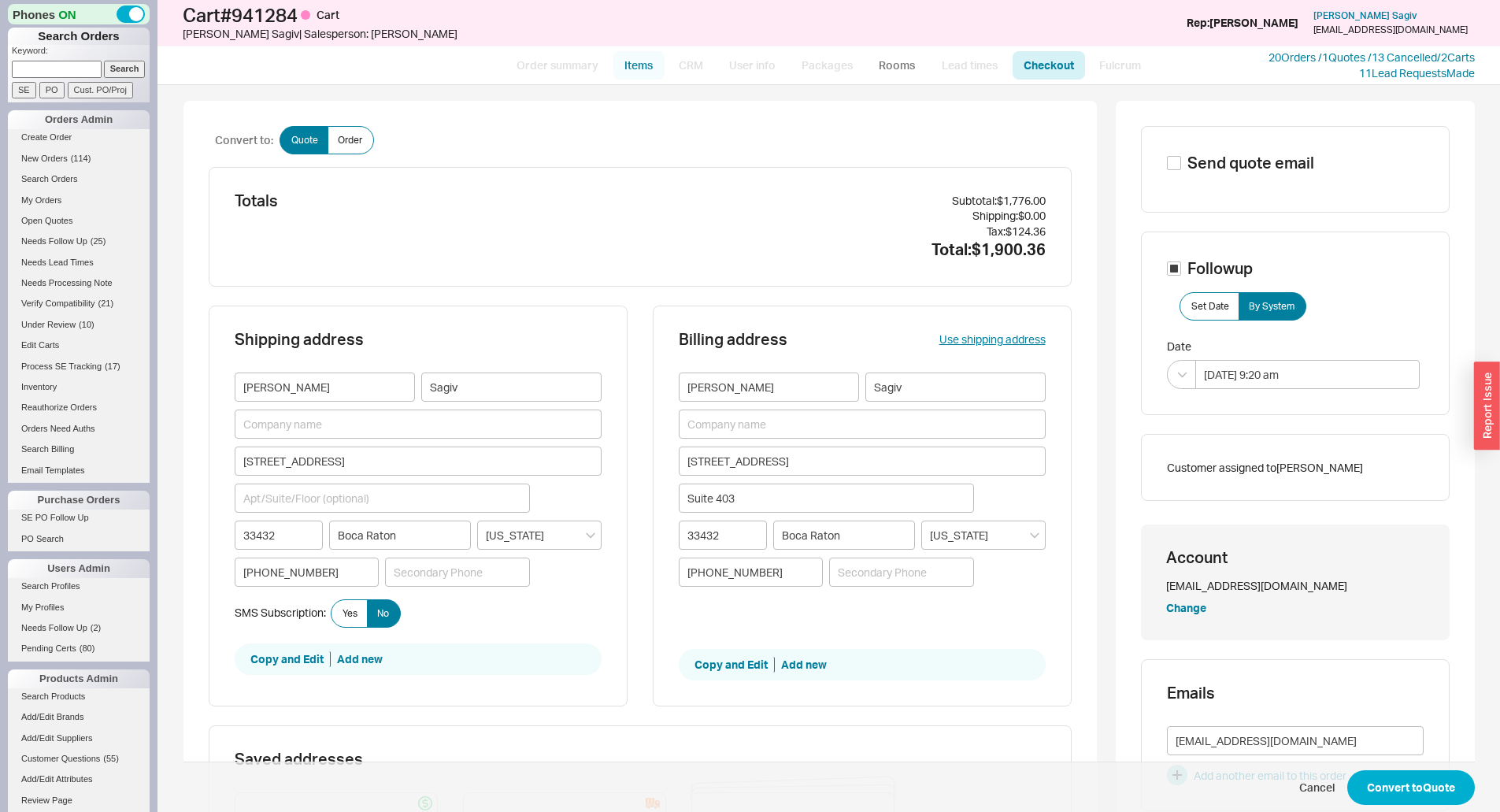
click at [634, 71] on link "Items" at bounding box center [639, 65] width 51 height 28
select select "3"
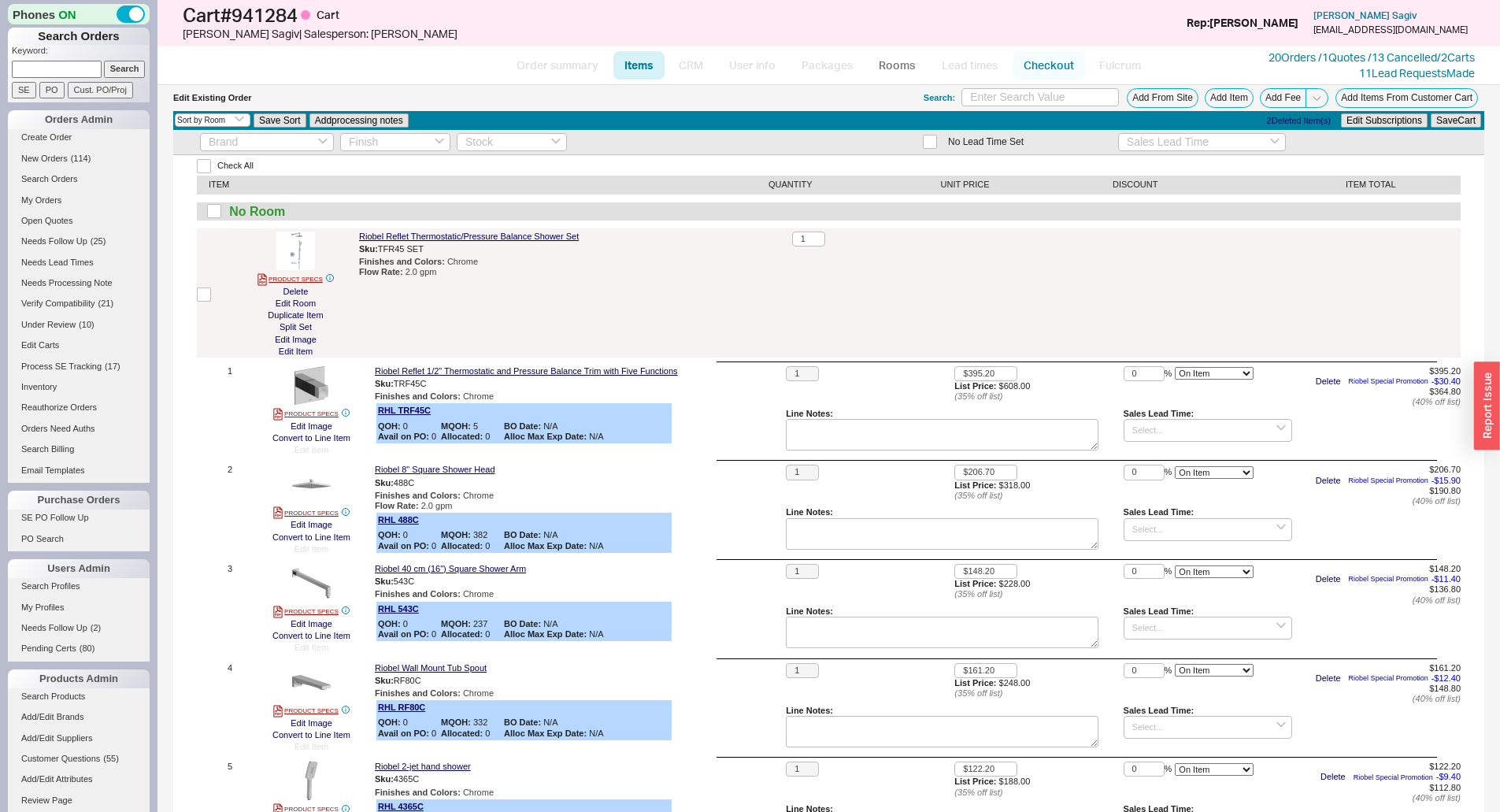
click at [1072, 61] on link "Checkout" at bounding box center [1049, 65] width 72 height 28
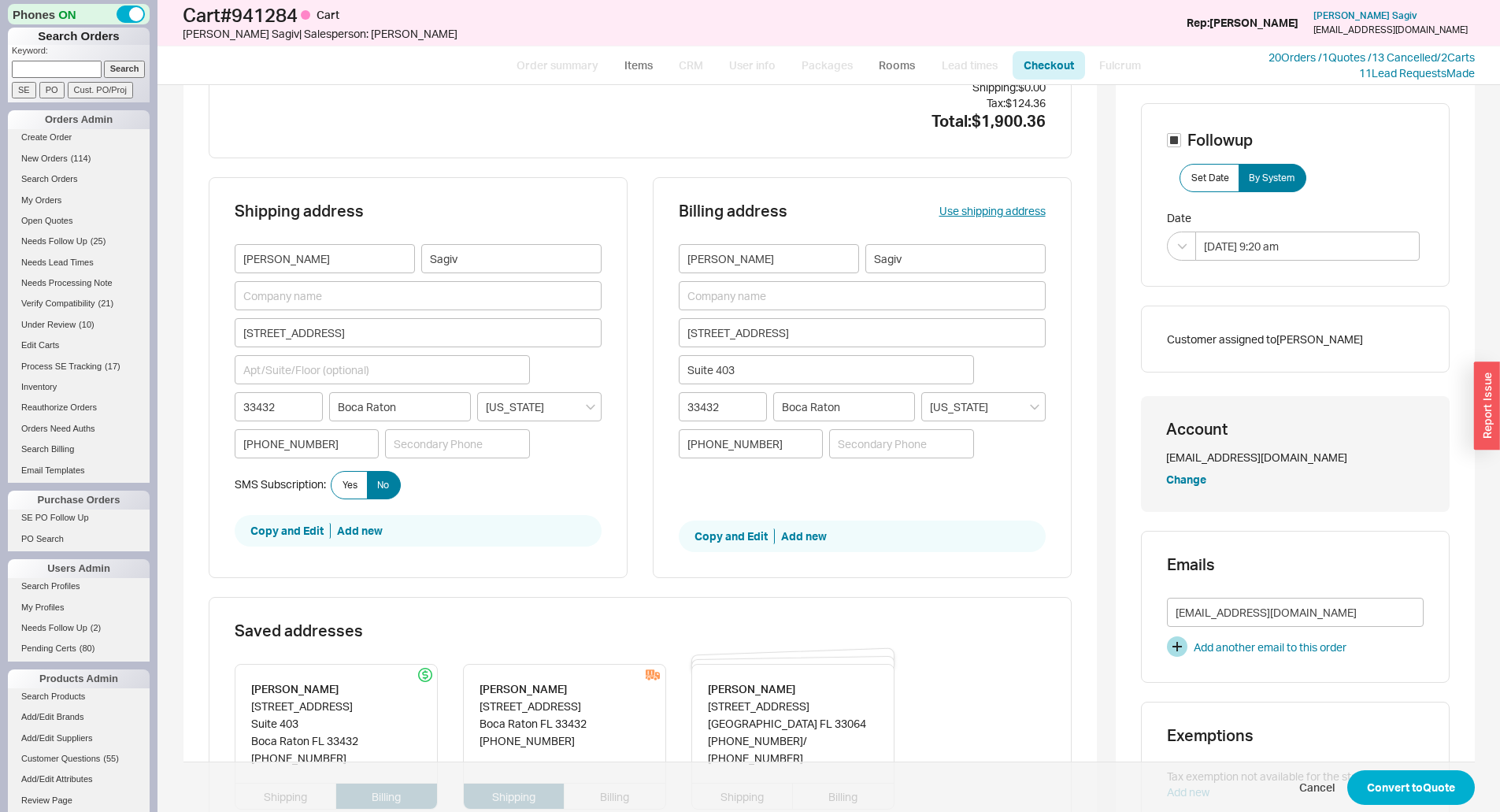
scroll to position [393, 0]
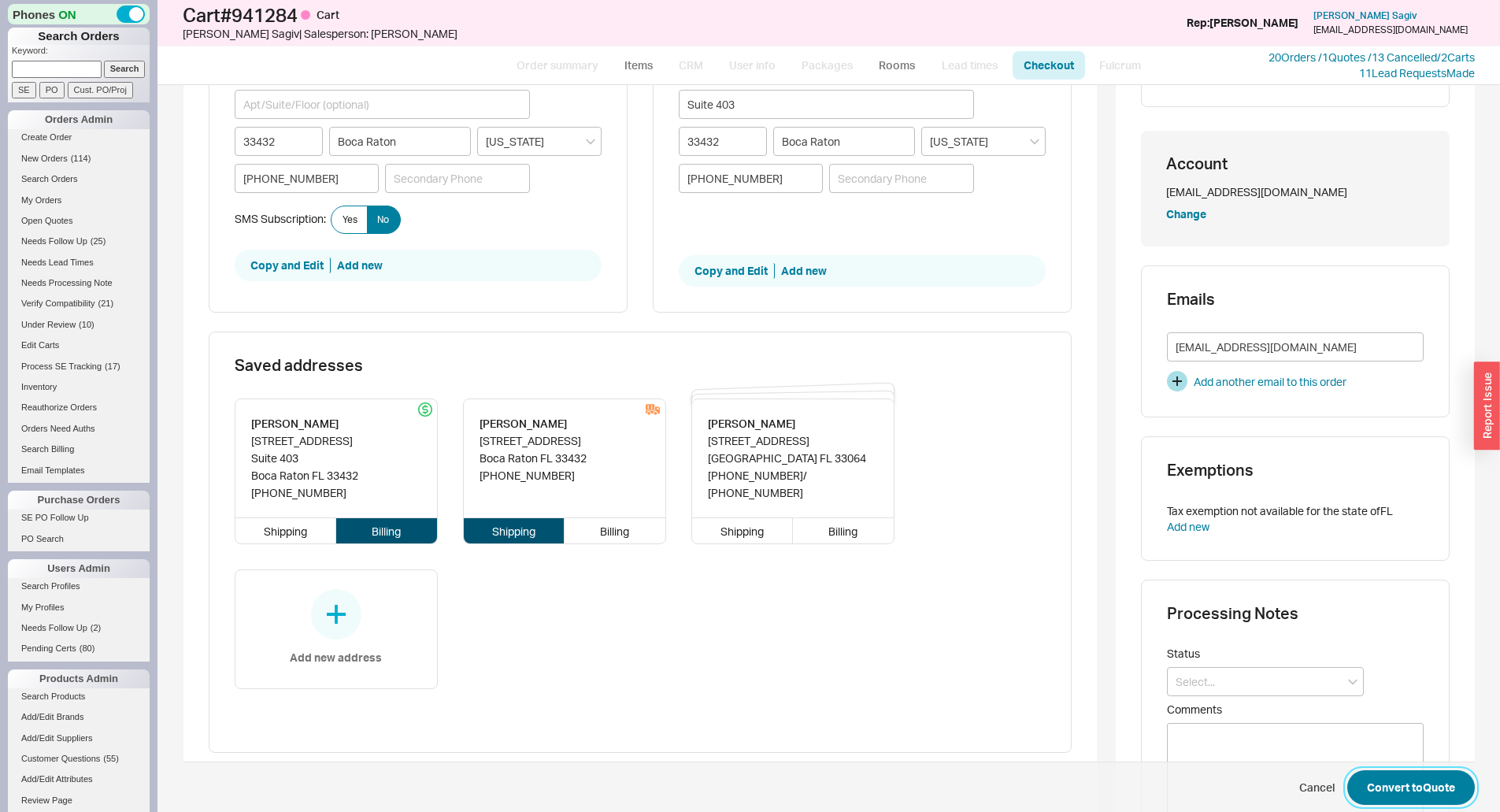
click at [1402, 800] on button "Convert to Quote" at bounding box center [1411, 787] width 127 height 35
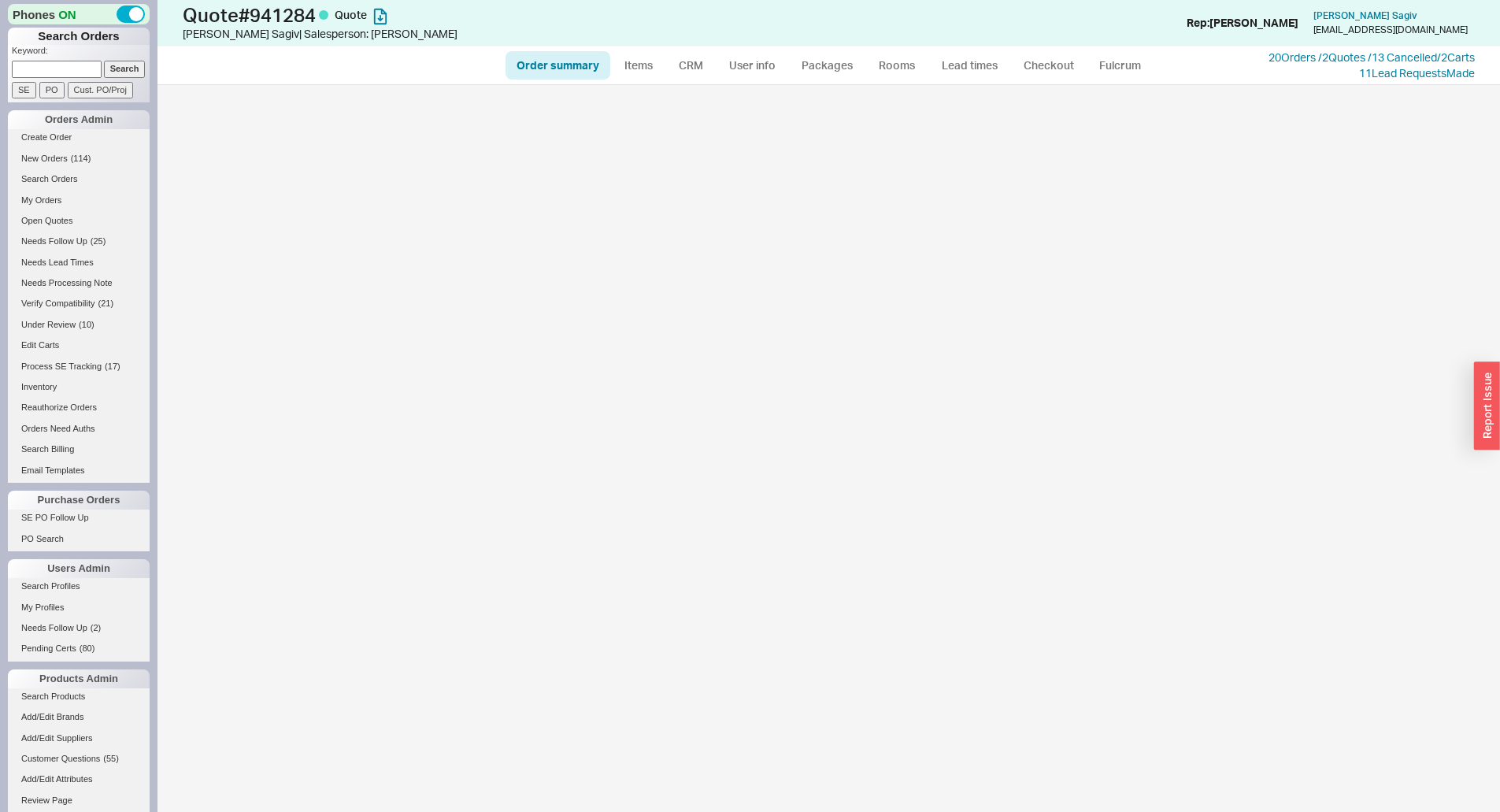
select select "*"
select select "3"
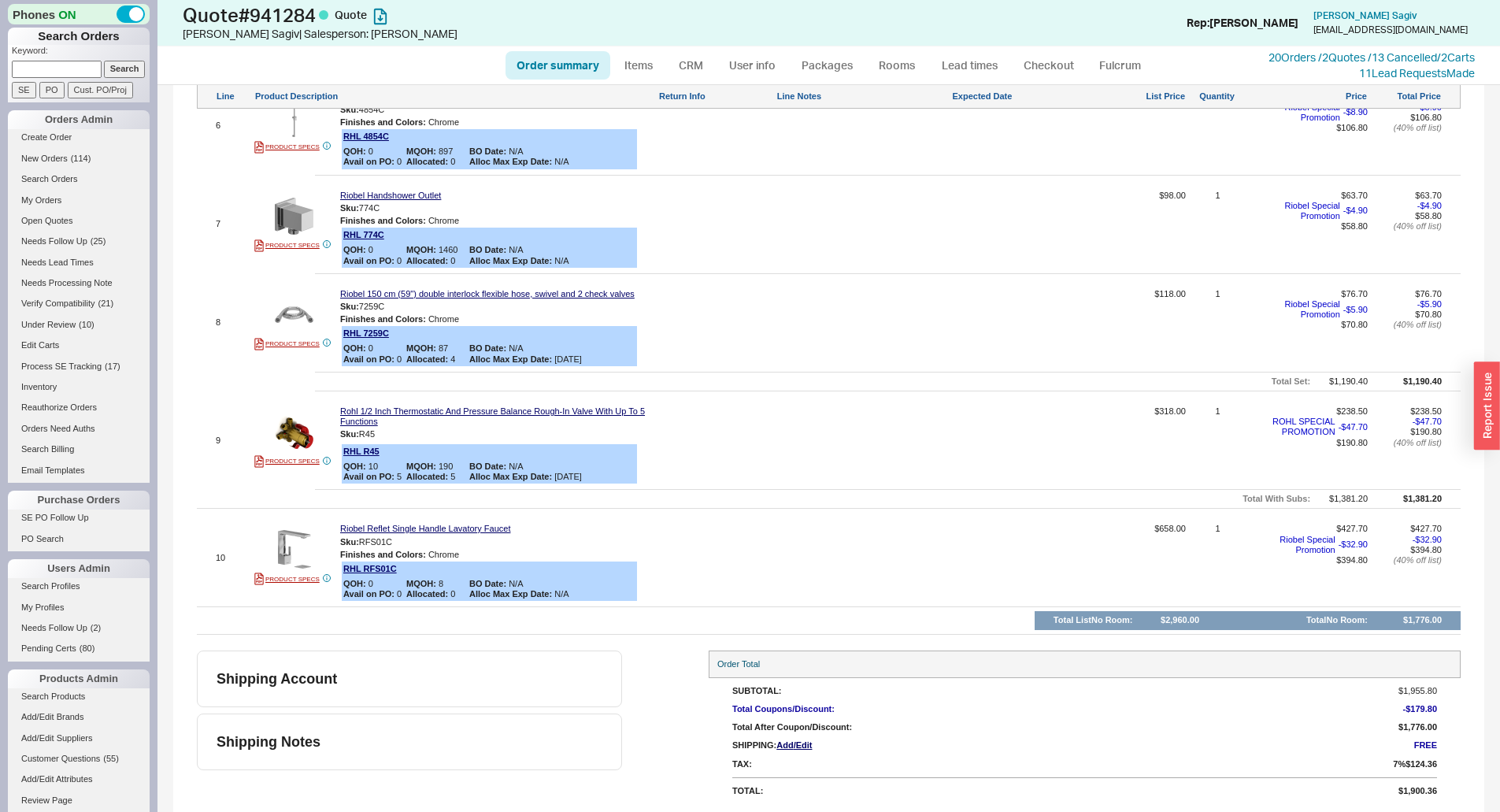
scroll to position [708, 0]
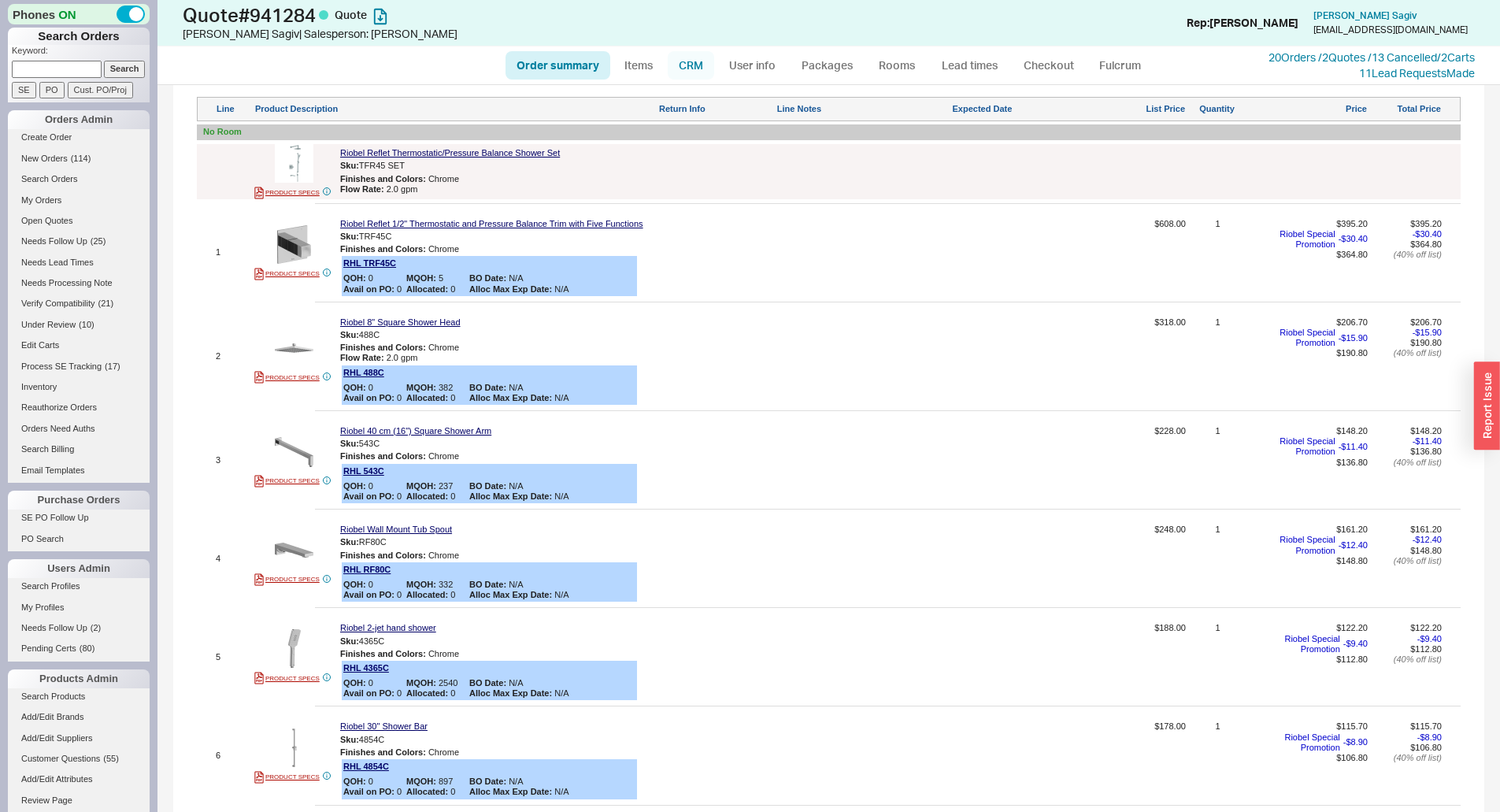
click at [702, 61] on link "CRM" at bounding box center [690, 65] width 47 height 28
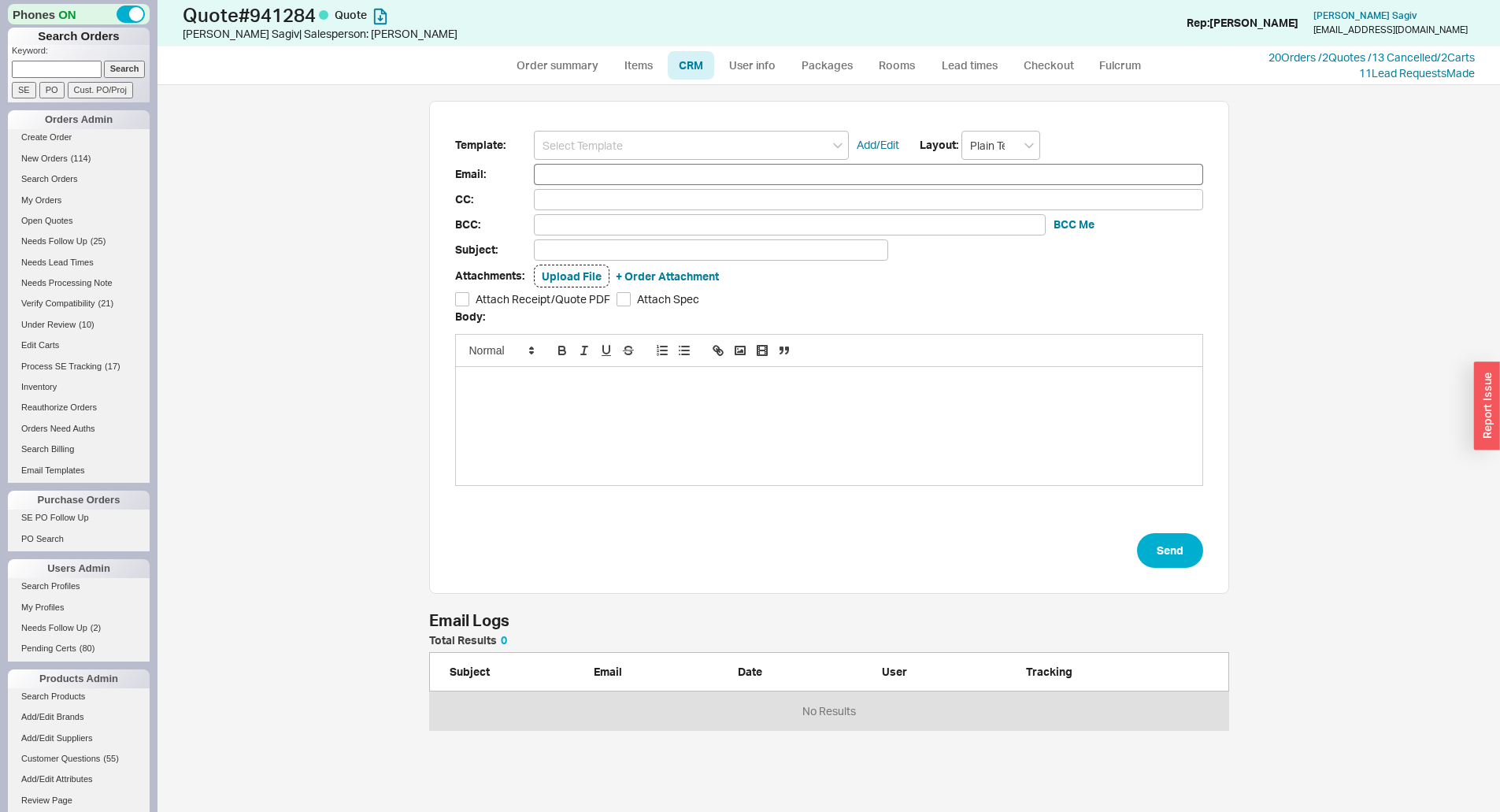
scroll to position [83, 789]
click at [677, 137] on input at bounding box center [691, 146] width 315 height 29
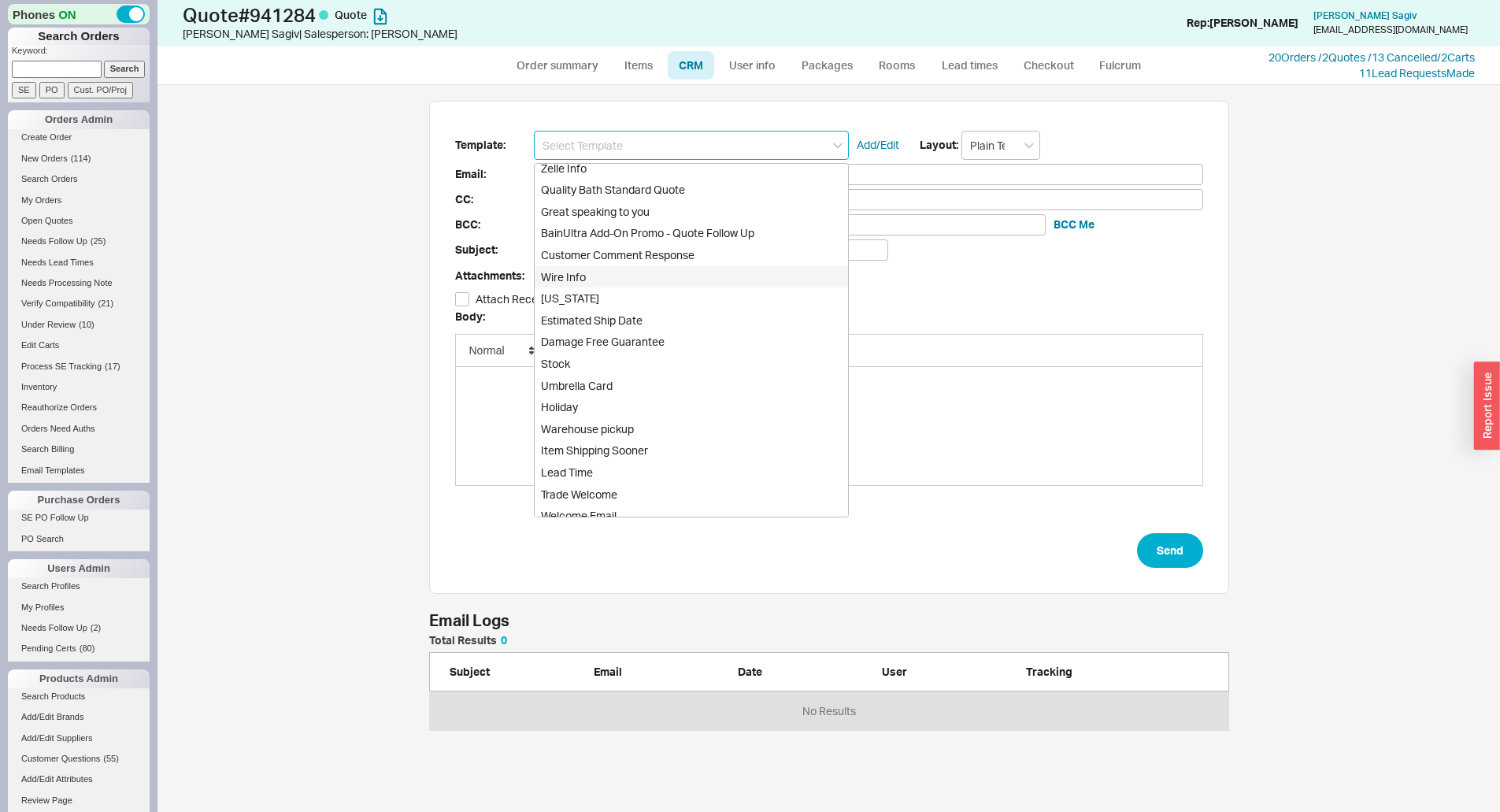
scroll to position [676, 0]
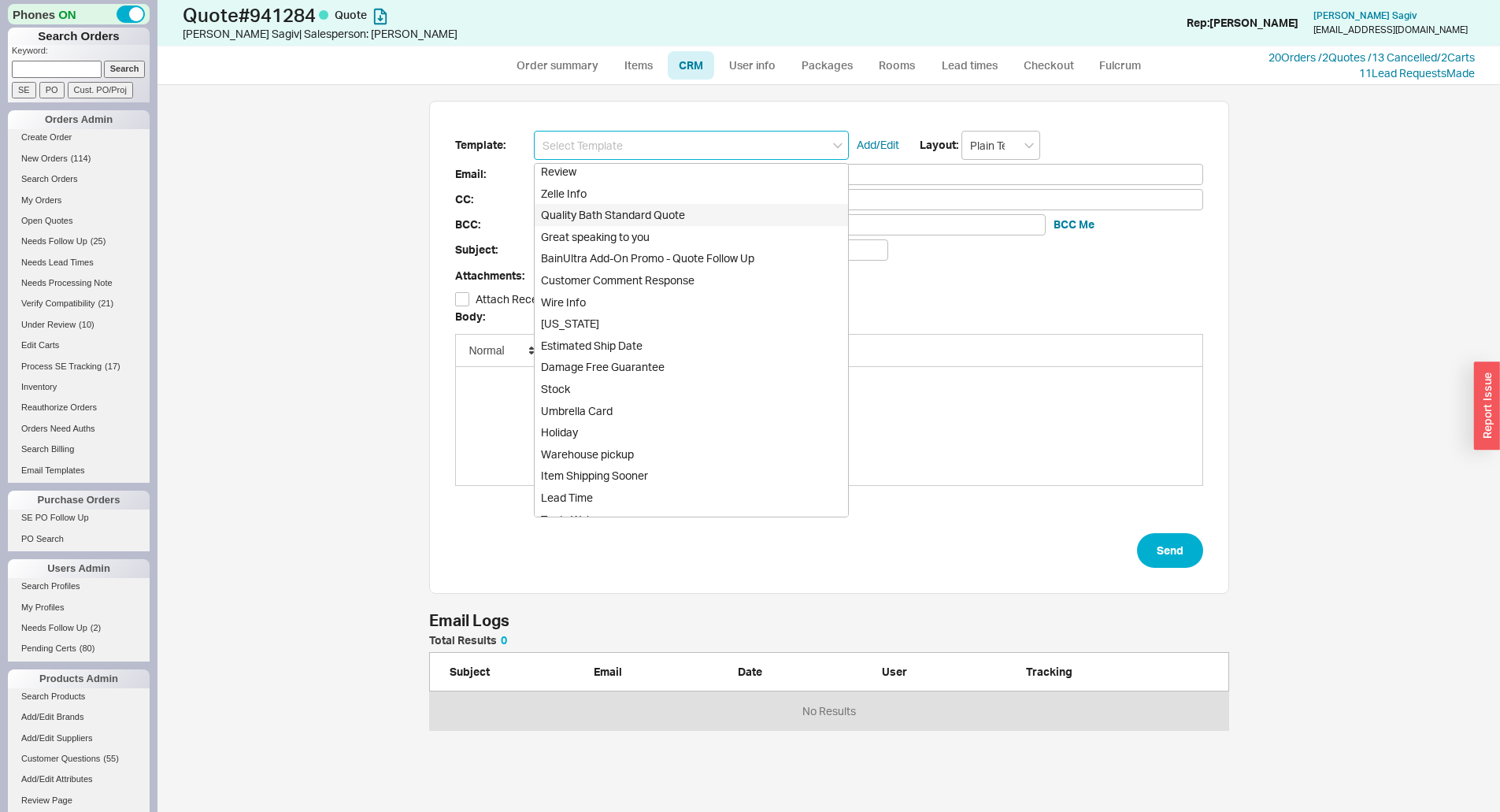
click at [675, 207] on div "Quality Bath Standard Quote" at bounding box center [691, 214] width 314 height 22
type input "Receipt"
type input "jackandmarg@aol.com"
type input "Quality Bath Quote #941284"
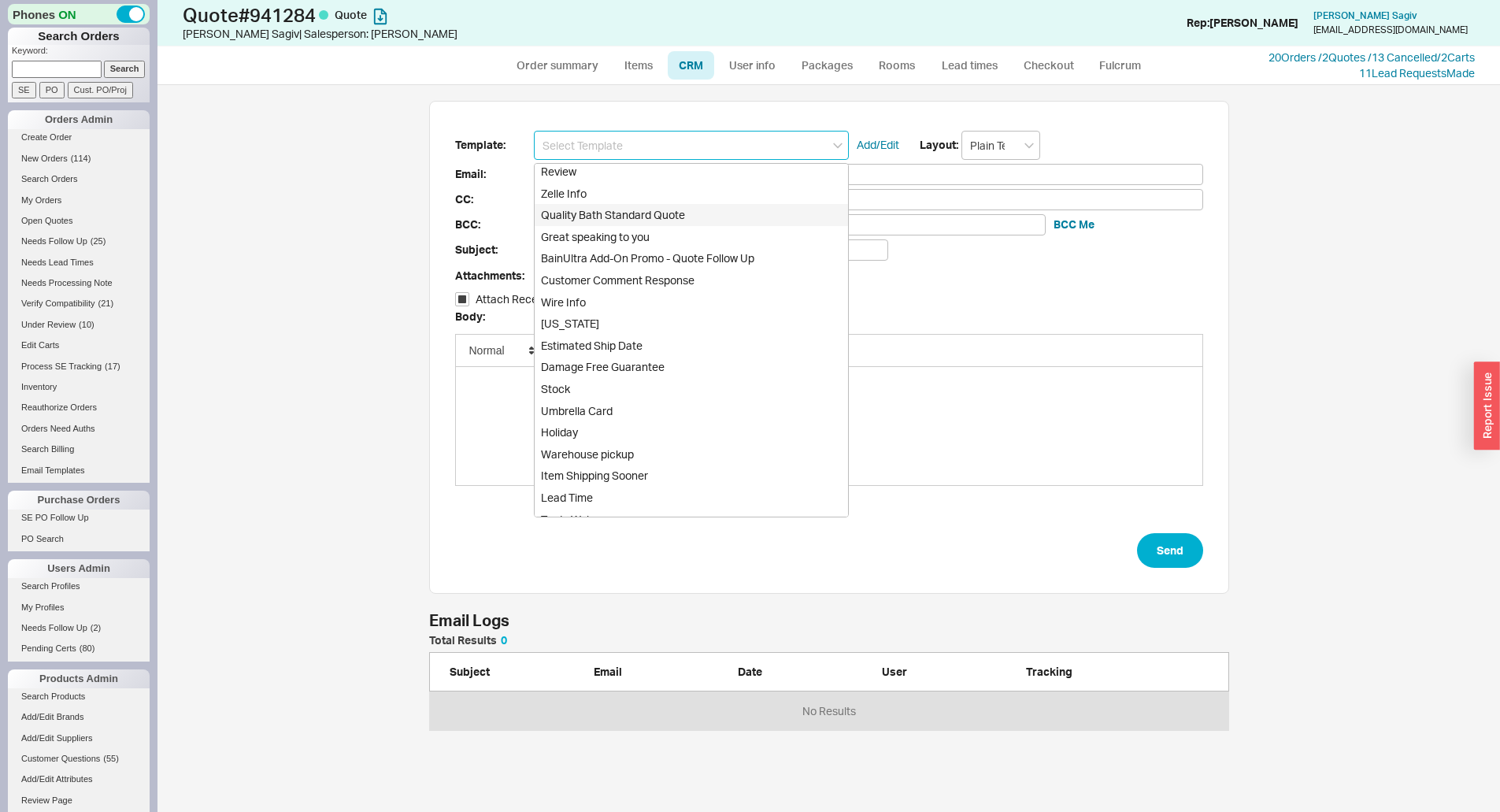
checkbox input "true"
type input "Quality Bath Standard Quote"
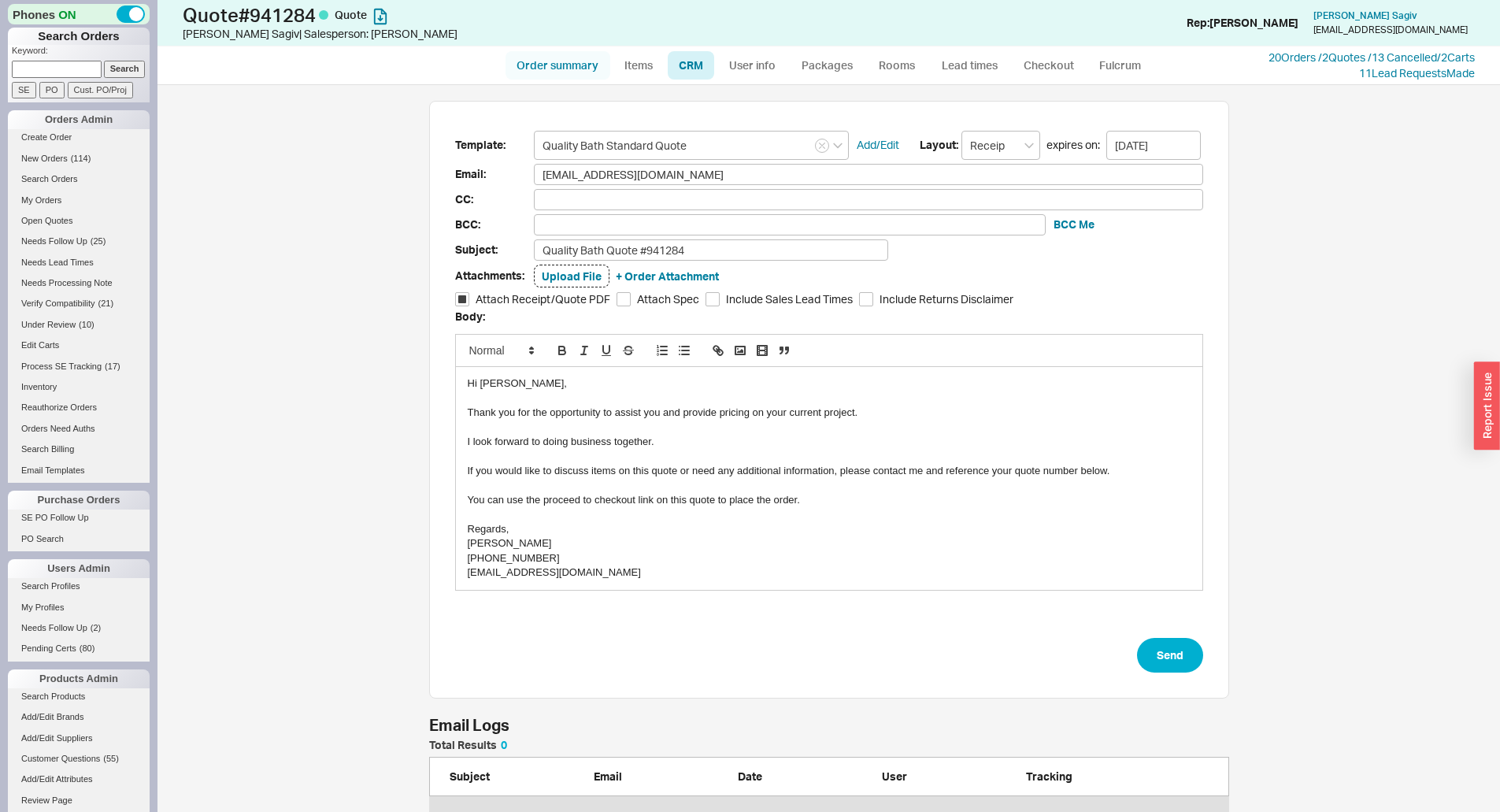
click at [587, 69] on link "Order summary" at bounding box center [557, 65] width 105 height 28
select select "*"
select select "3"
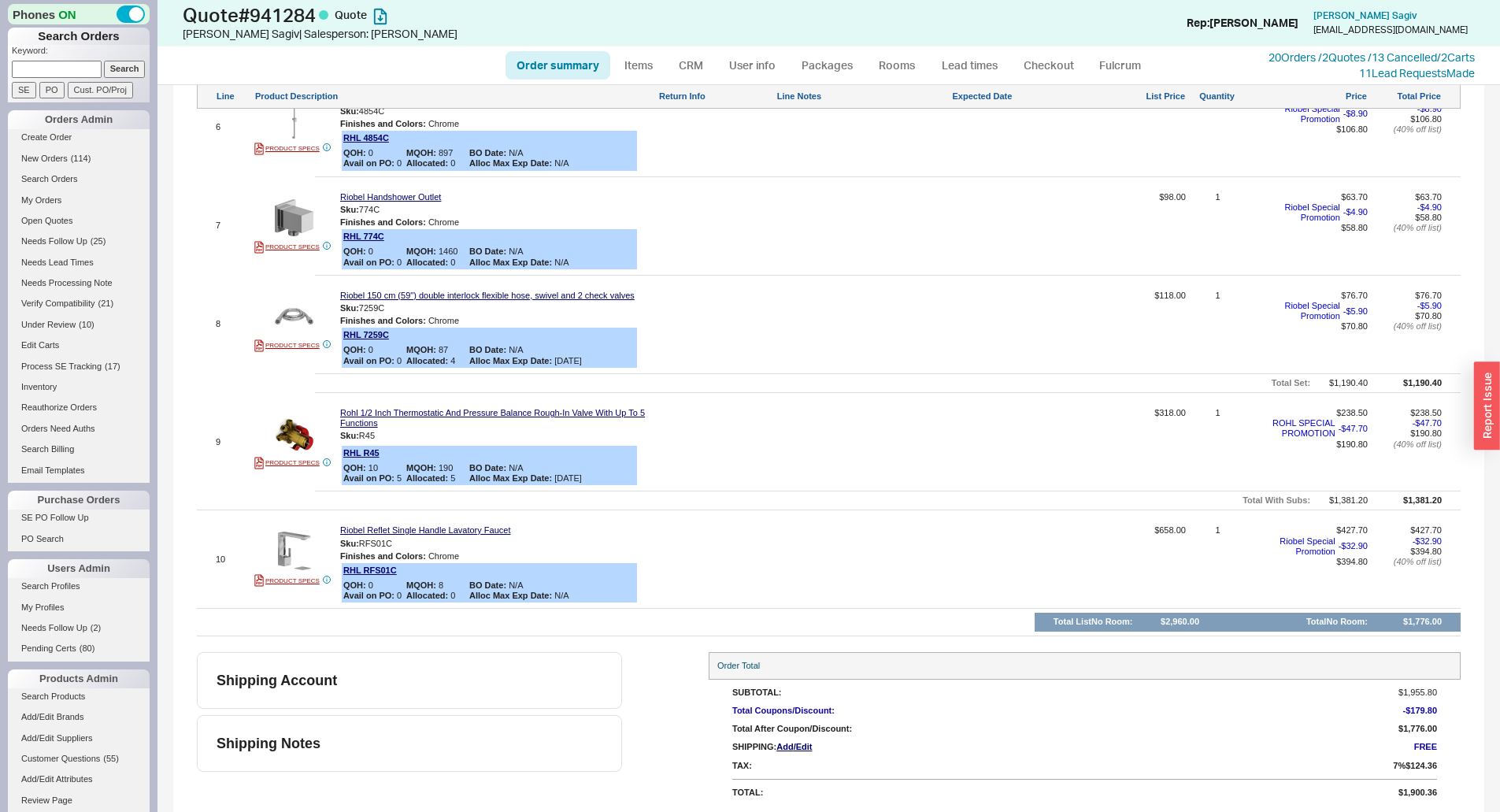
scroll to position [1337, 0]
click at [488, 521] on div "10 PRODUCT SPECS Riobel Reflet Single Handle Lavatory Faucet Sku: RFS01C Finish…" at bounding box center [829, 557] width 1264 height 90
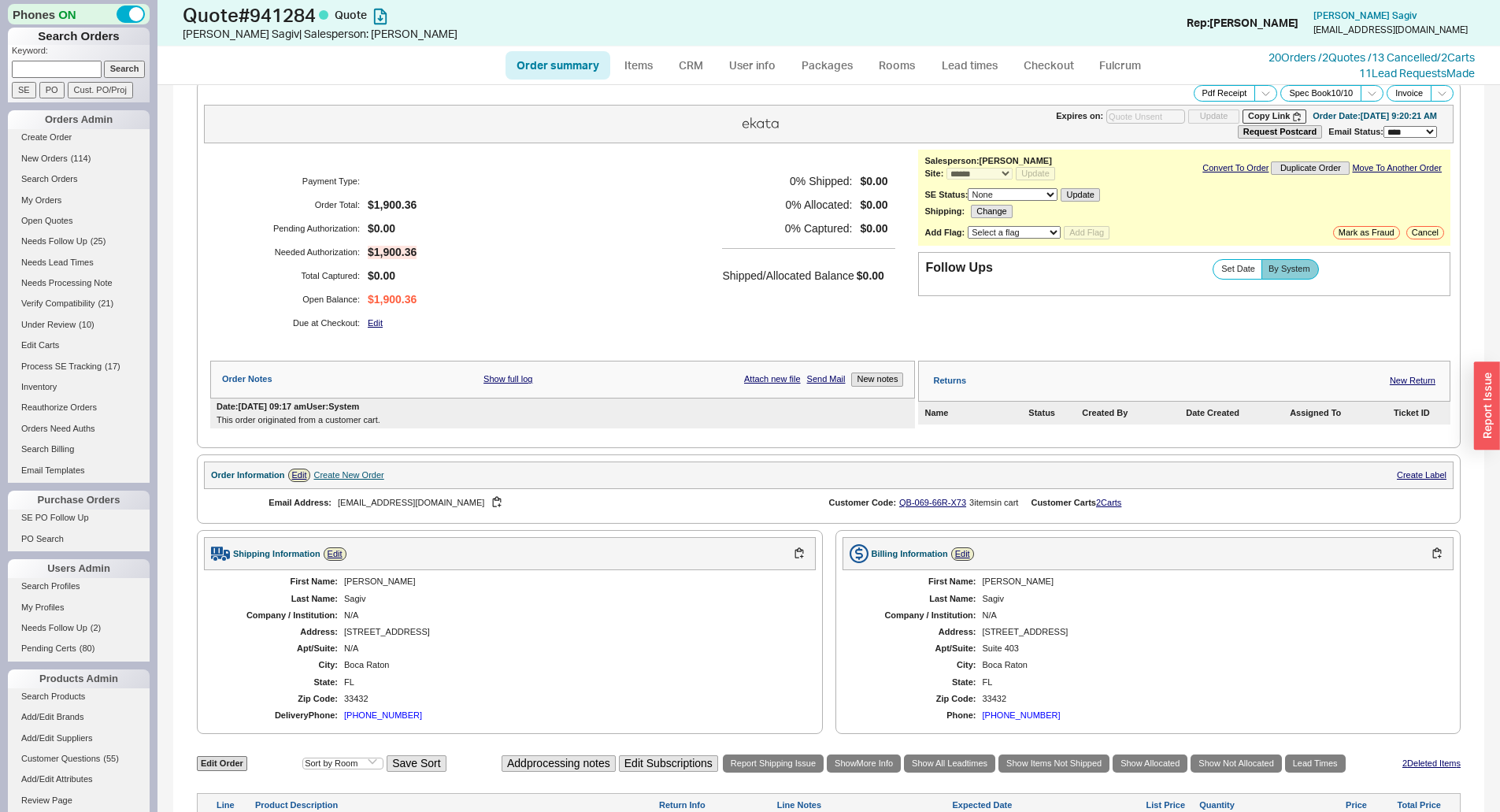
scroll to position [0, 0]
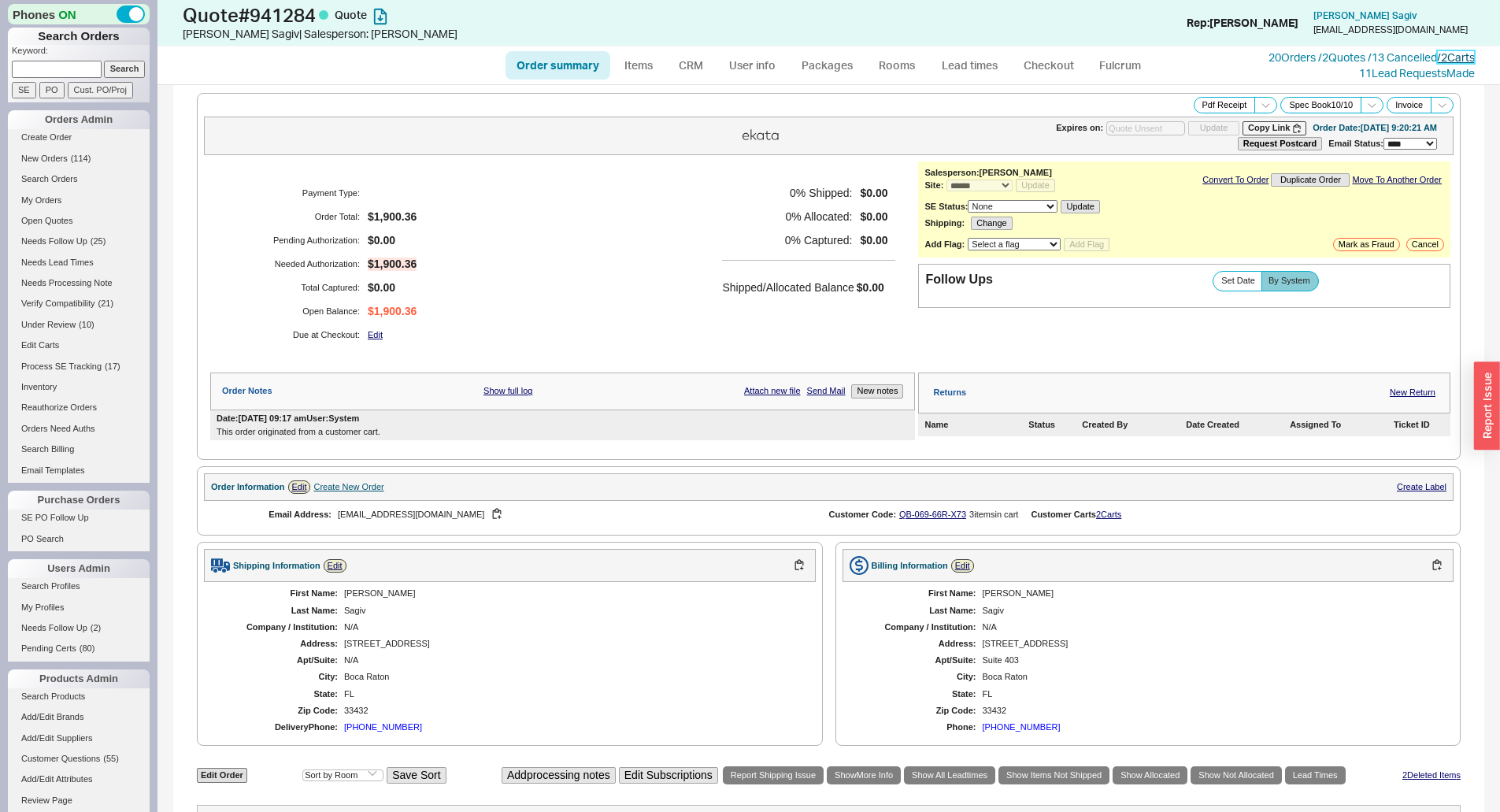
click at [1463, 59] on link "/ 2 Carts" at bounding box center [1456, 57] width 38 height 14
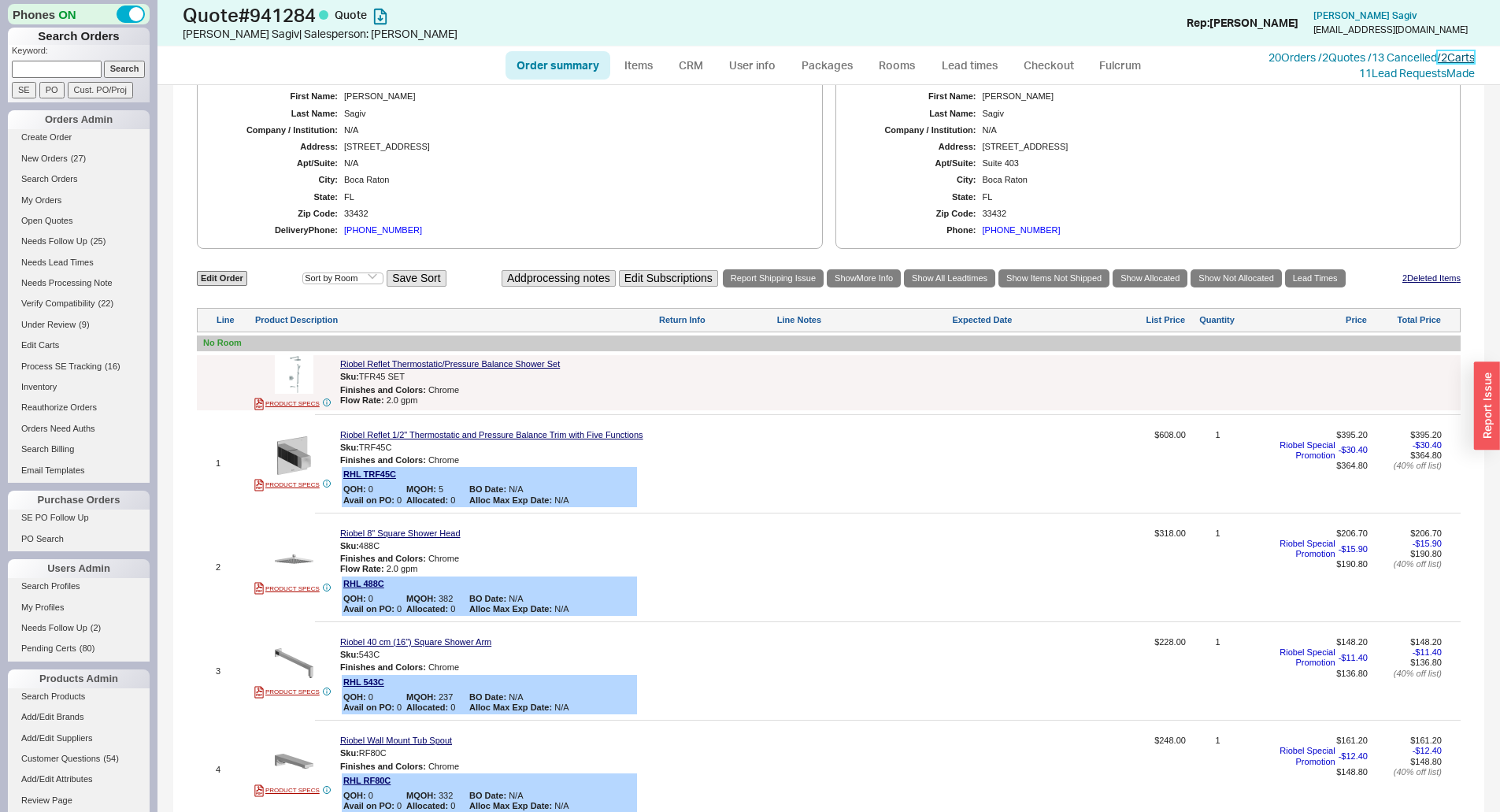
scroll to position [393, 0]
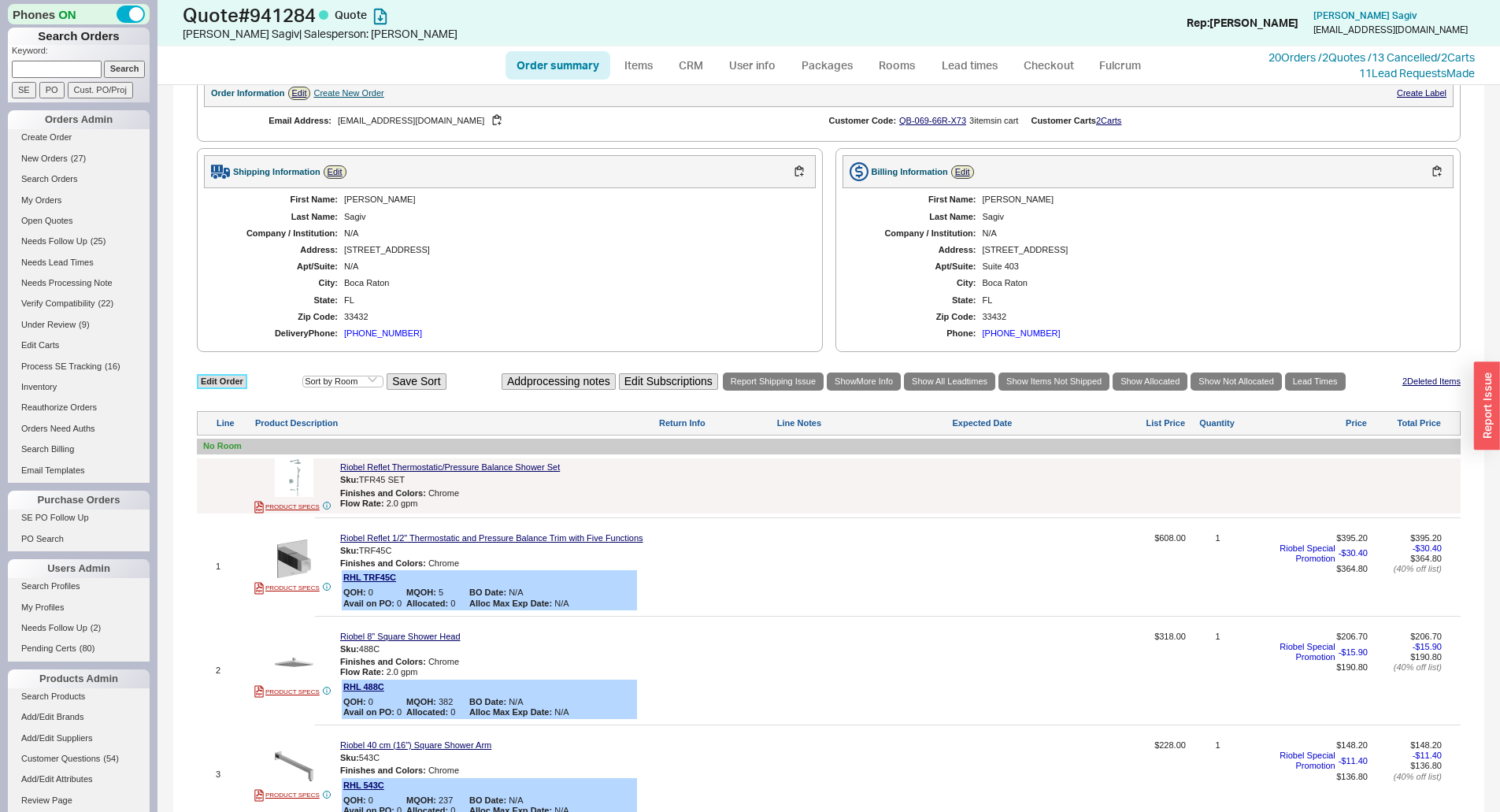
click at [236, 383] on link "Edit Order" at bounding box center [222, 381] width 50 height 15
select select "3"
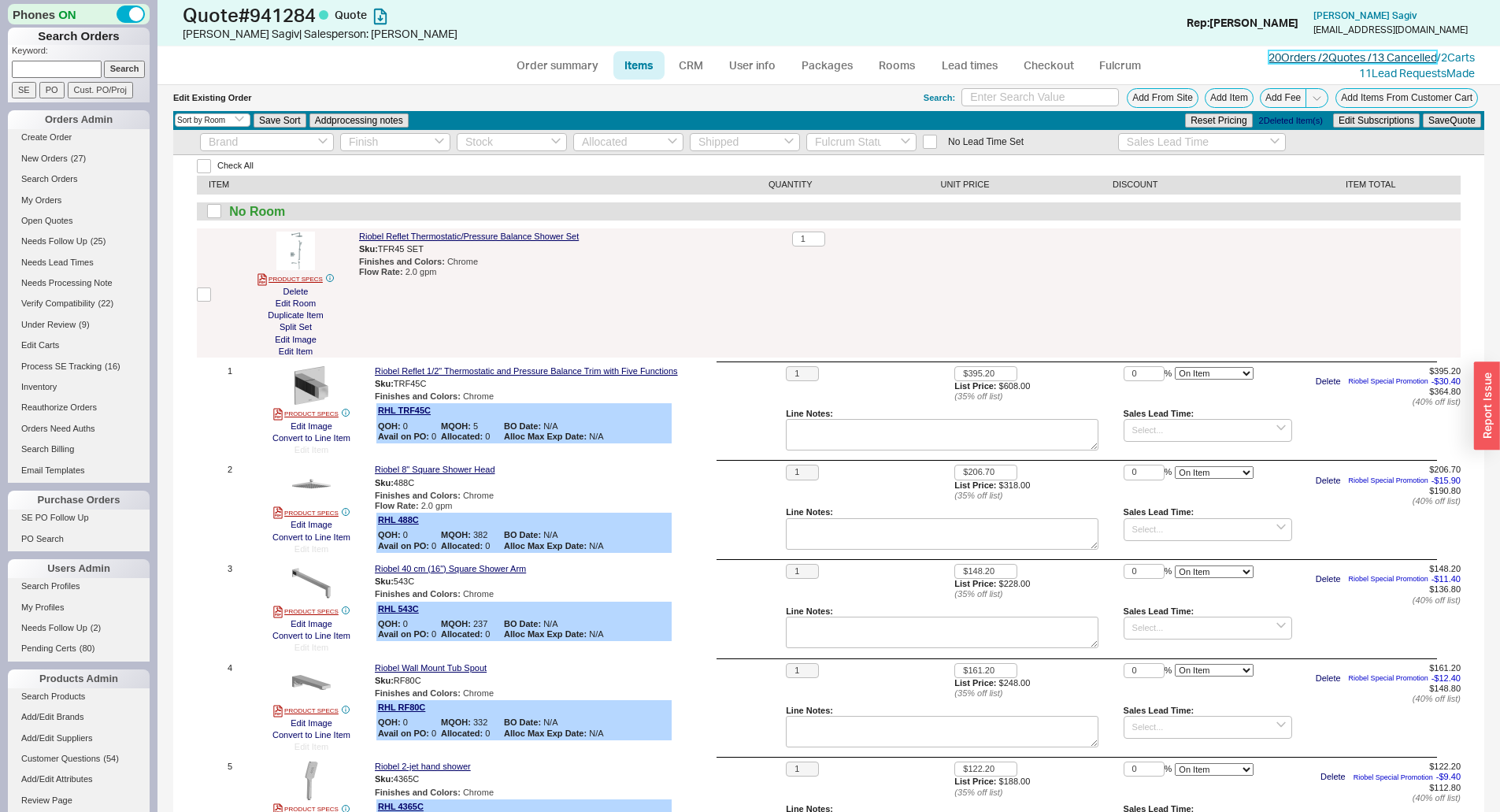
click at [1313, 60] on link "20 Orders / 2 Quotes / 13 Cancelled" at bounding box center [1353, 57] width 169 height 14
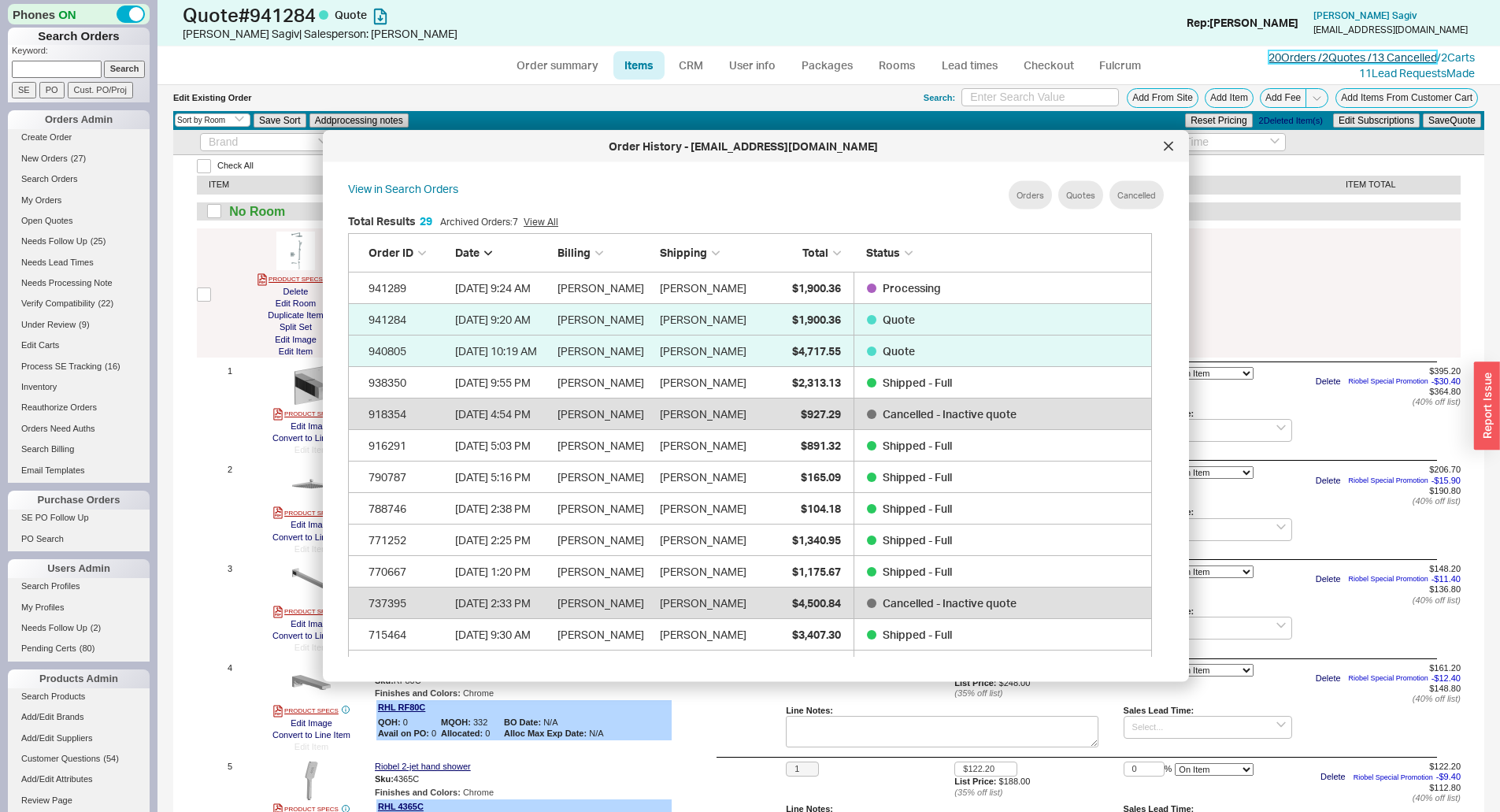
scroll to position [470, 818]
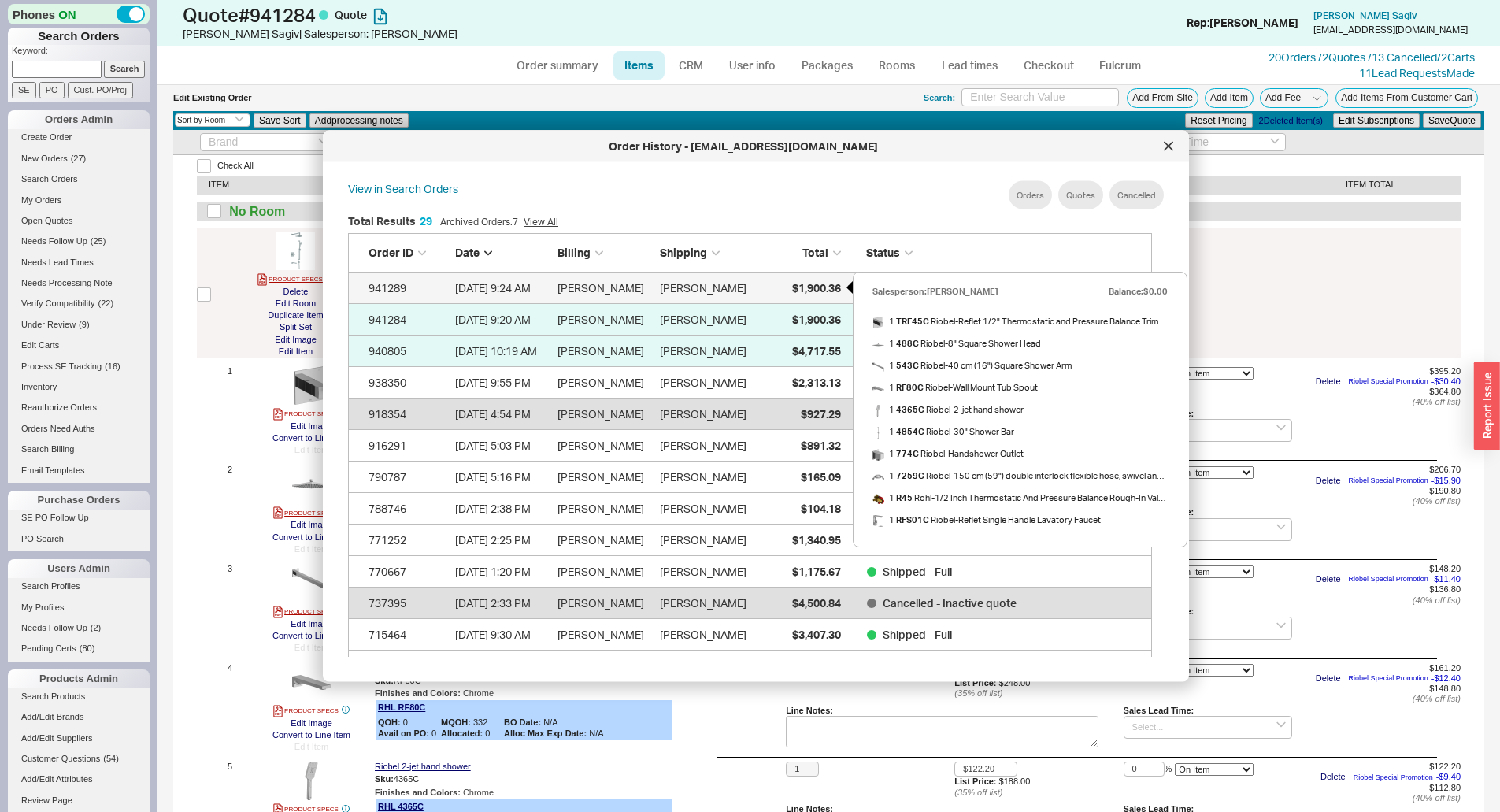
click at [789, 291] on div "$1,900.36" at bounding box center [801, 287] width 79 height 31
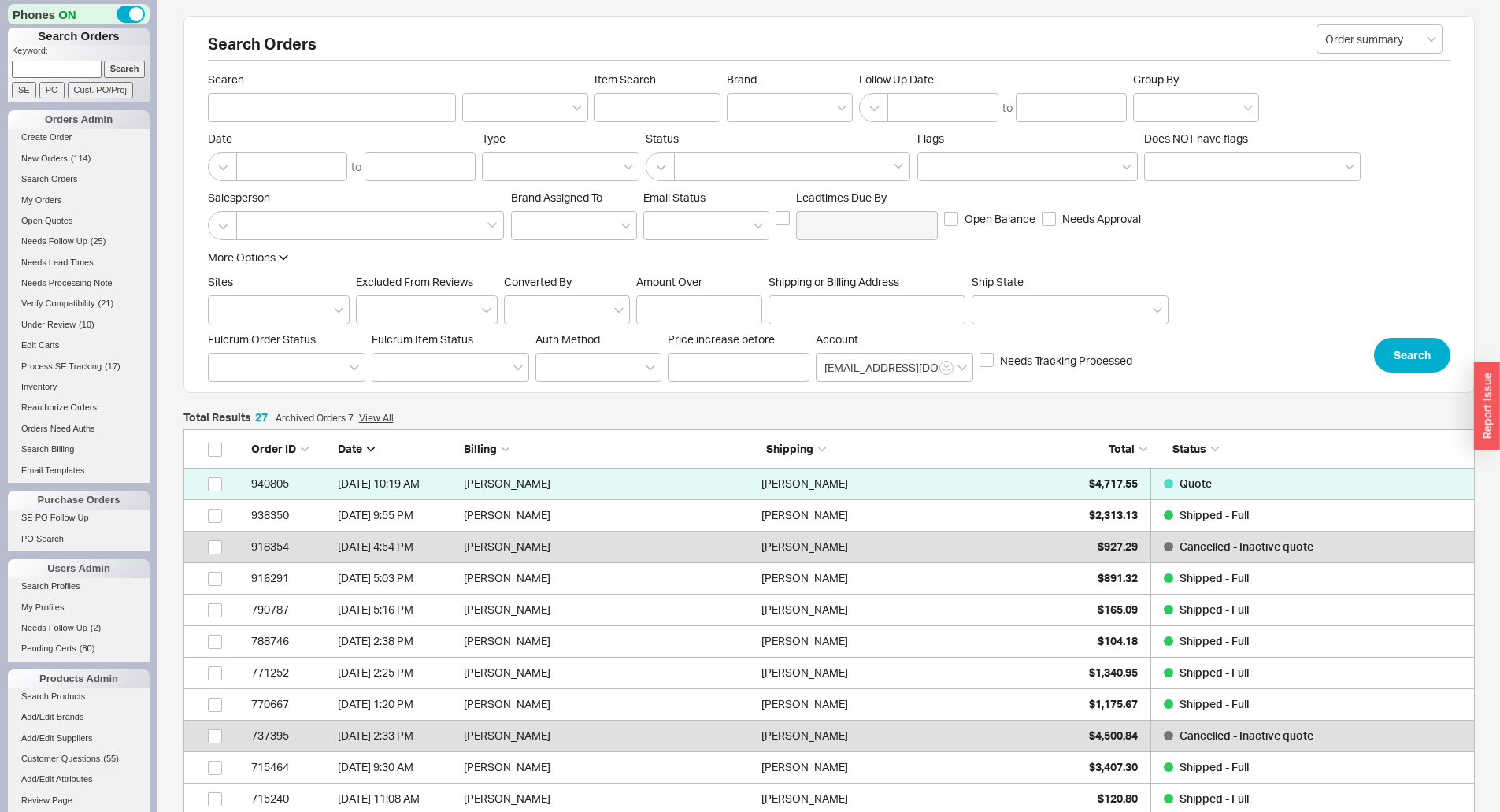
scroll to position [878, 1280]
click at [1118, 512] on span "$2,313.13" at bounding box center [1113, 514] width 49 height 14
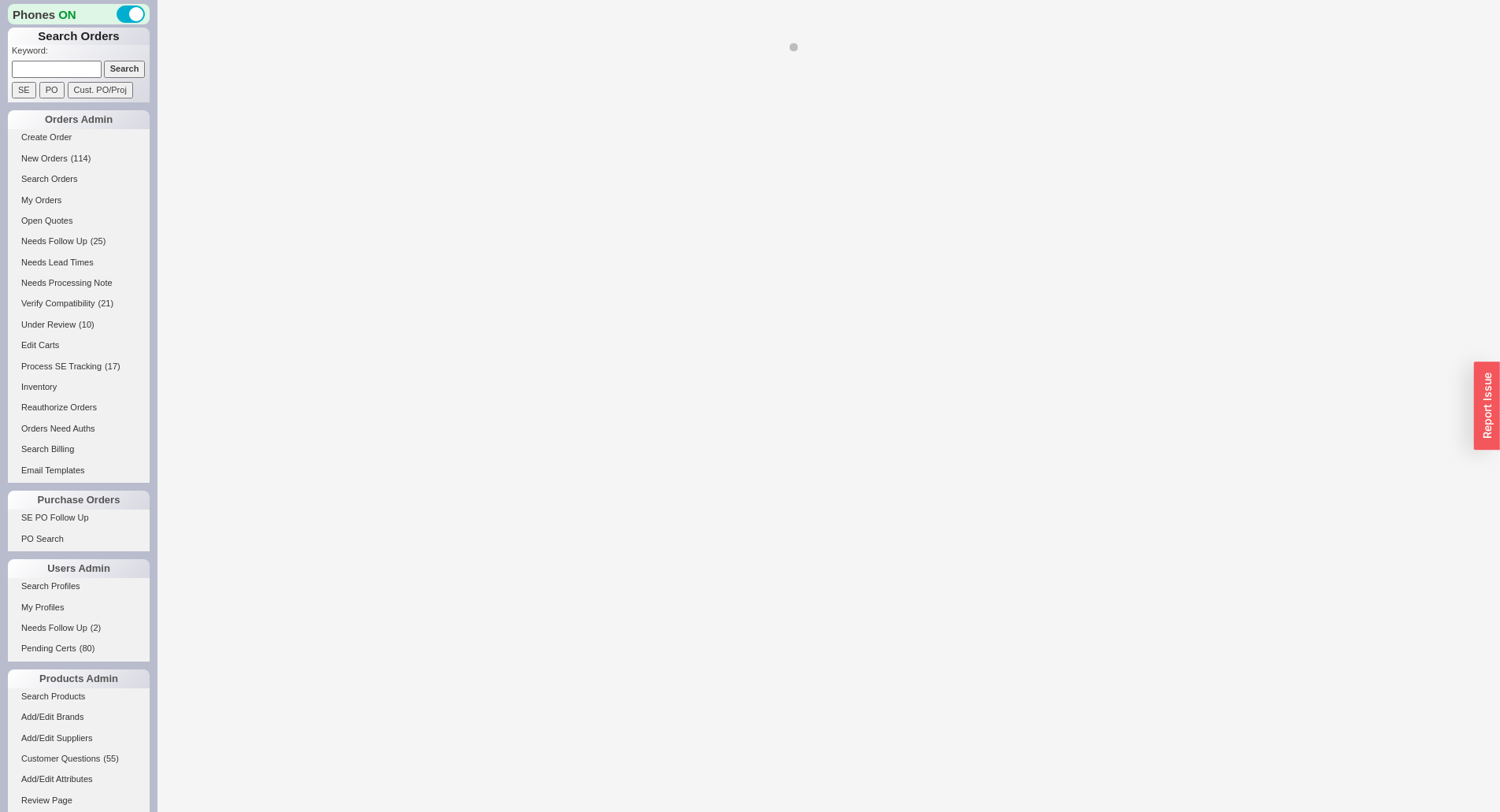
select select "LOW"
select select "3"
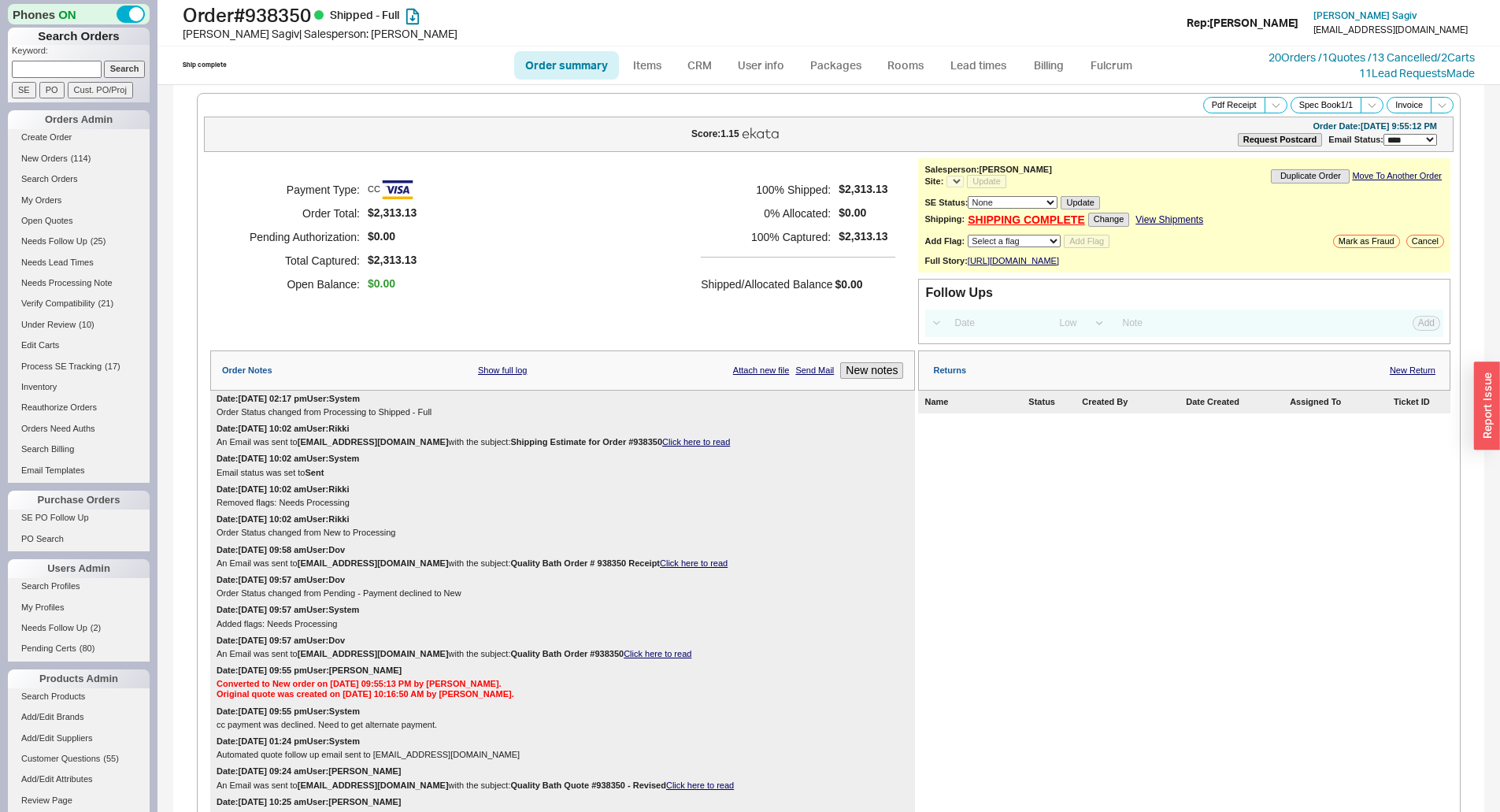
select select "*"
click at [1037, 64] on link "Billing" at bounding box center [1049, 65] width 55 height 28
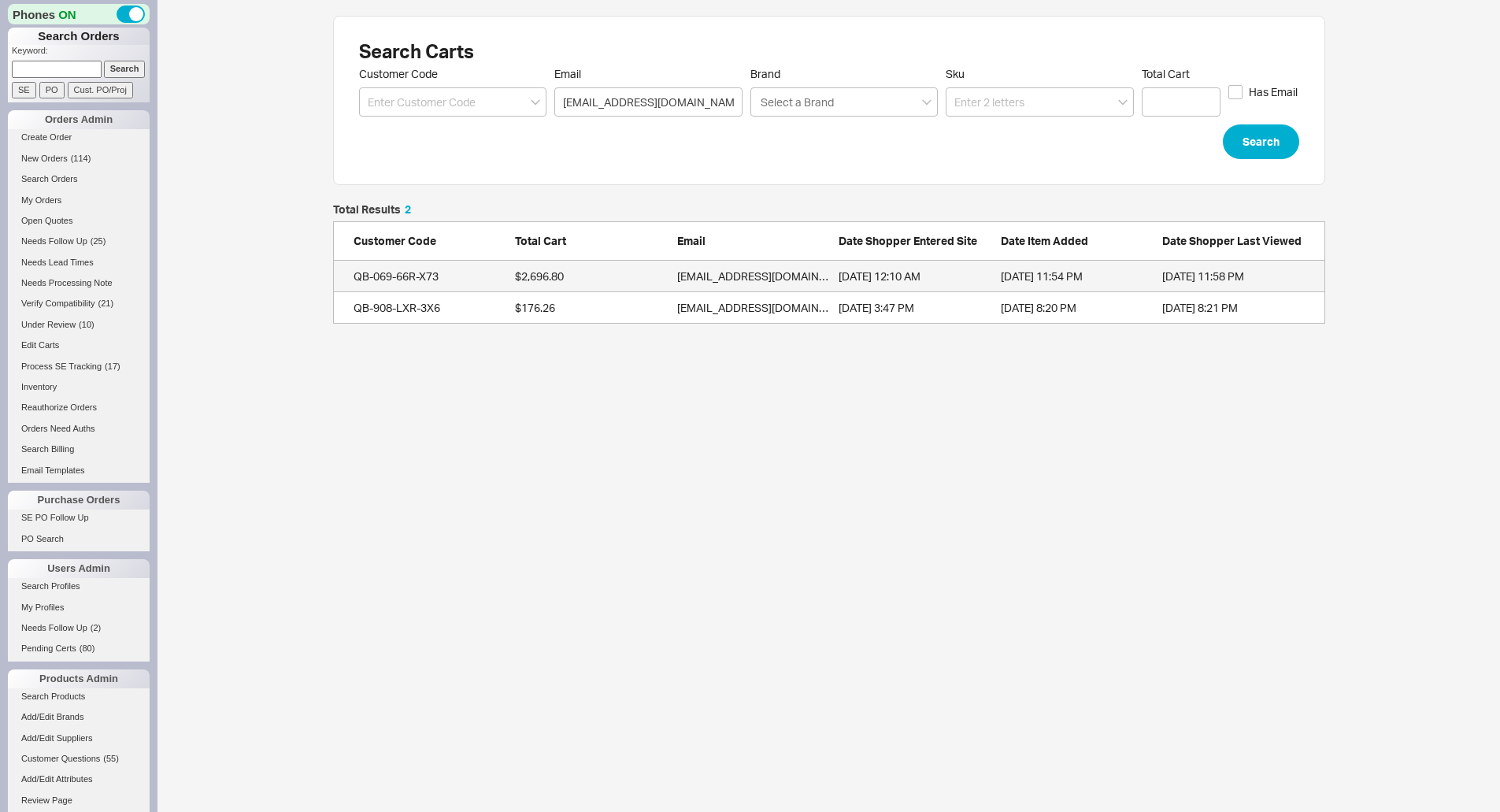
scroll to position [108, 980]
click at [556, 276] on span "$2,696.80" at bounding box center [539, 276] width 49 height 14
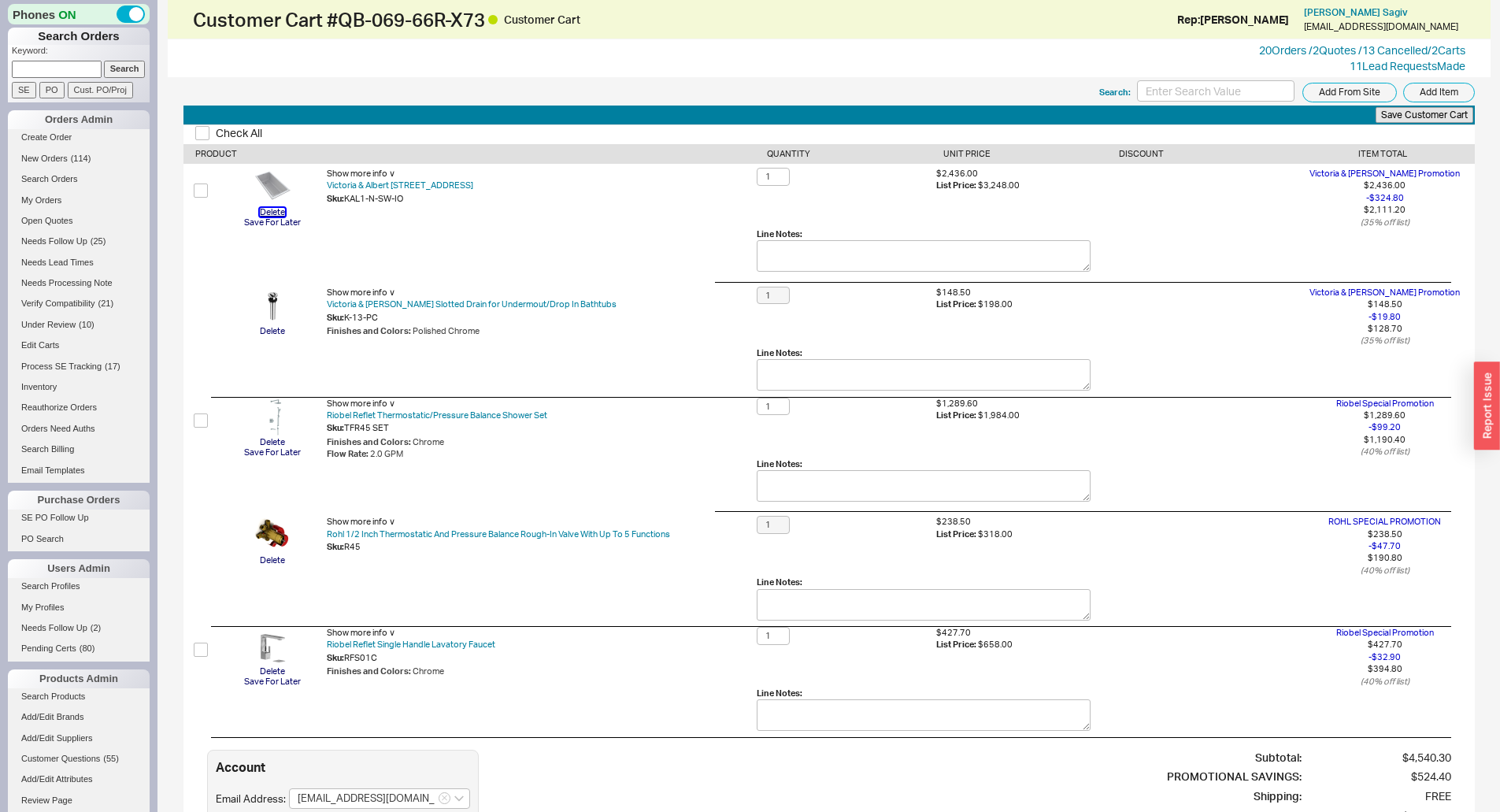
click at [278, 209] on button "Delete" at bounding box center [271, 212] width 25 height 8
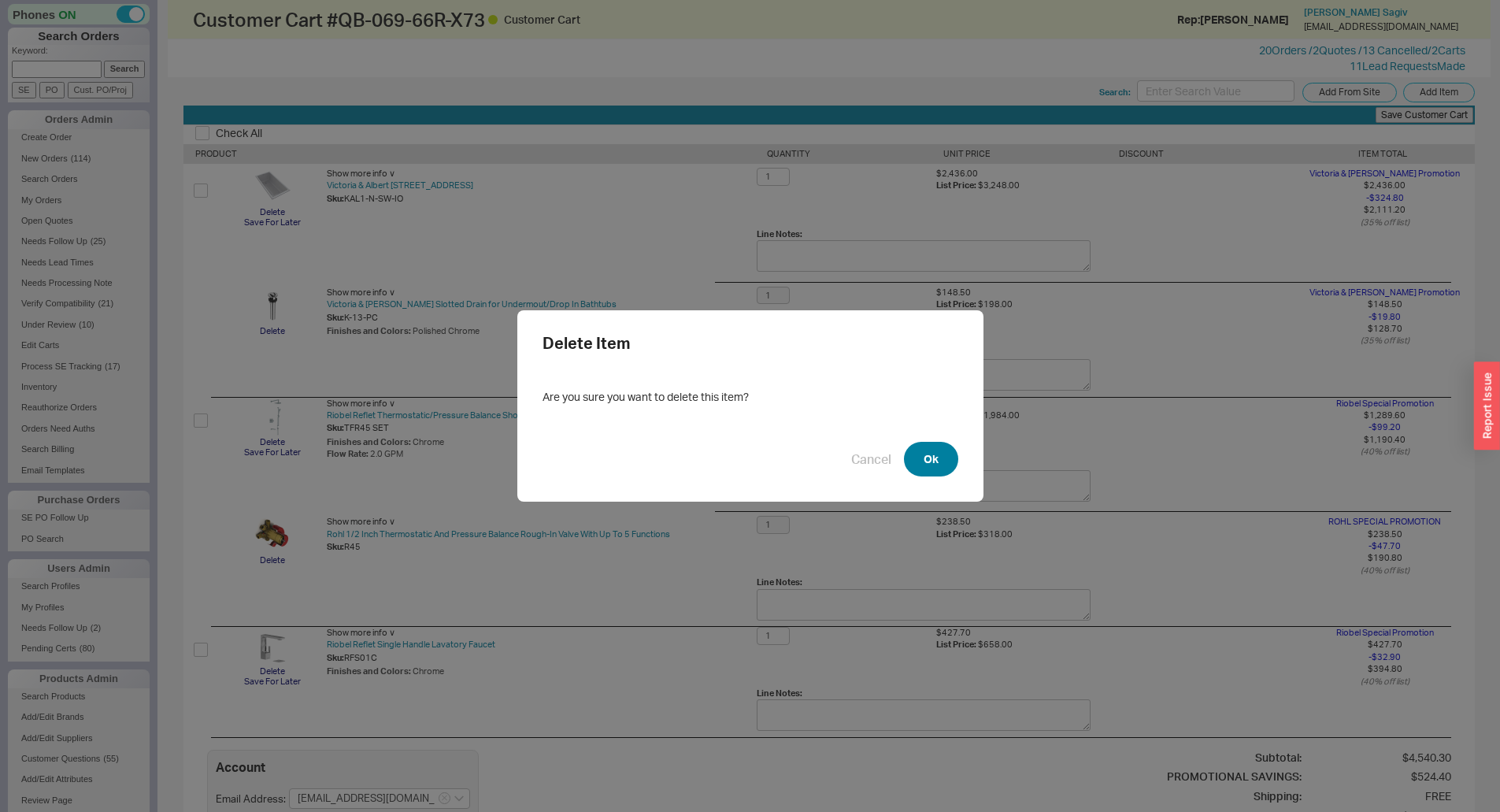
click at [933, 472] on button "Ok" at bounding box center [931, 459] width 54 height 35
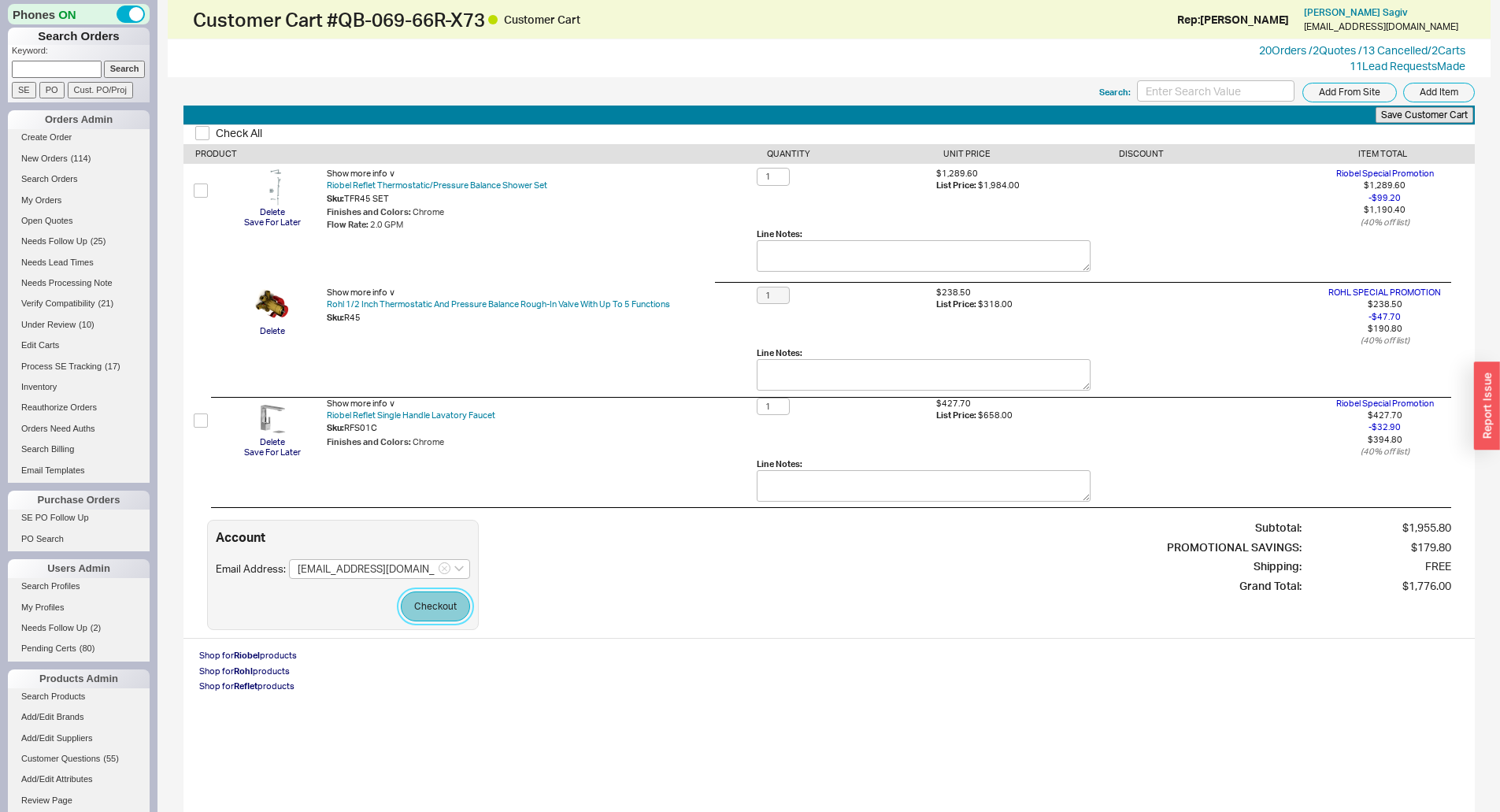
click at [433, 606] on button "Checkout" at bounding box center [436, 606] width 70 height 30
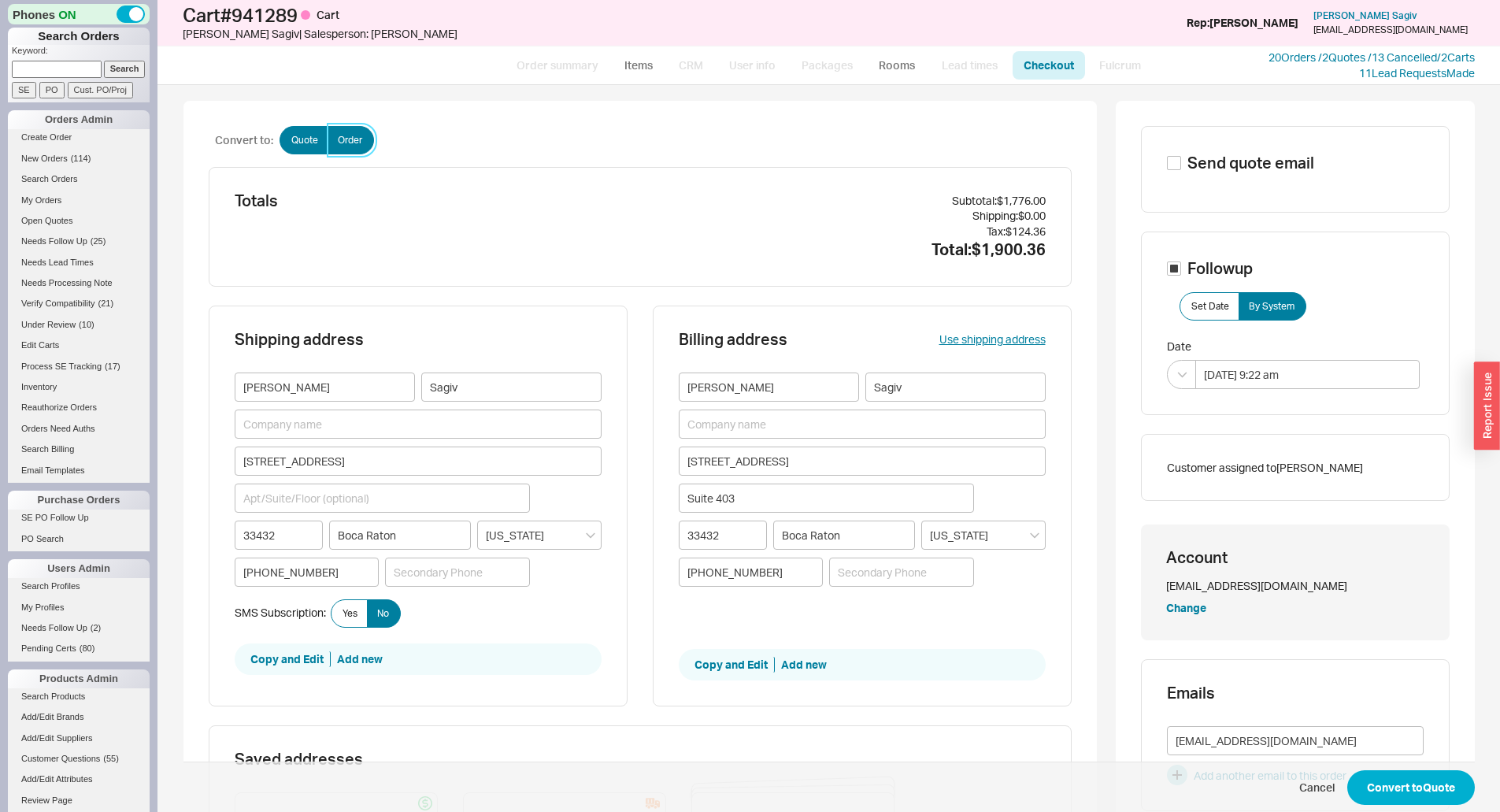
click at [357, 148] on label "Order" at bounding box center [350, 139] width 47 height 28
click at [0, 0] on input "Order" at bounding box center [0, 0] width 0 height 0
checkbox input "true"
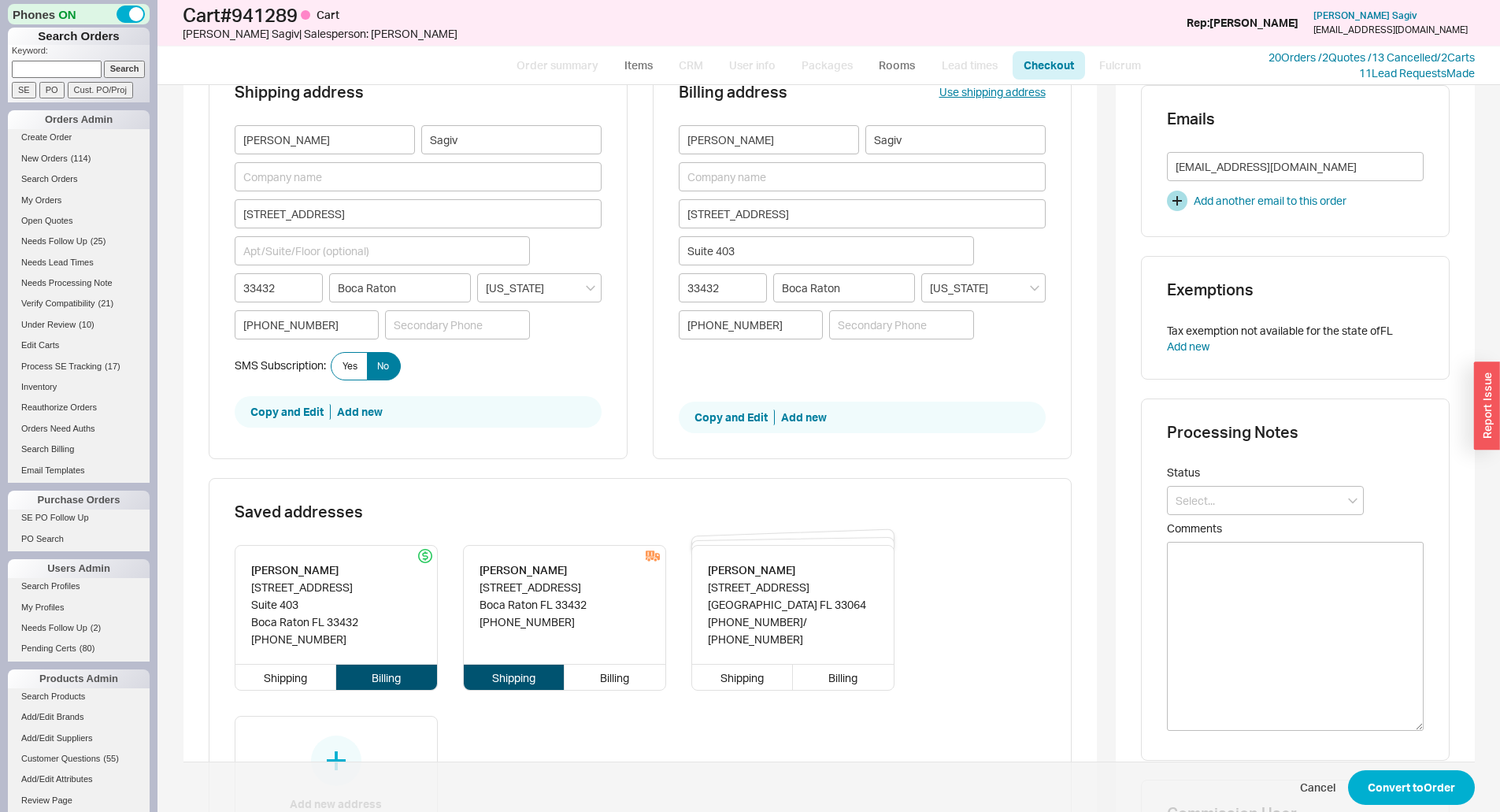
scroll to position [393, 0]
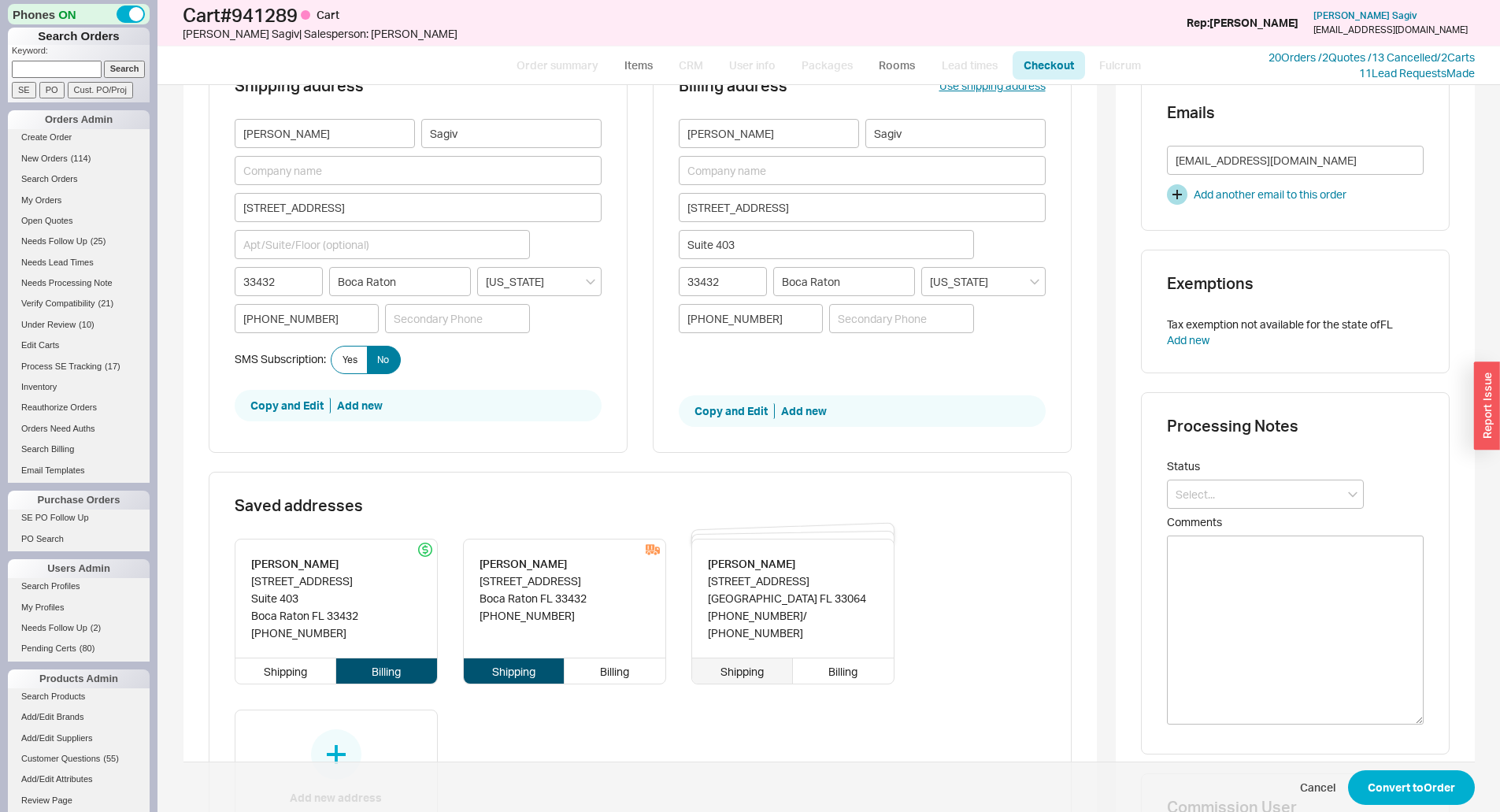
click at [752, 678] on div "Shipping" at bounding box center [743, 670] width 102 height 25
type input "Marjorie"
type input "2847 Northeast 34th Court"
type input "33064"
type input "Lighthouse Point"
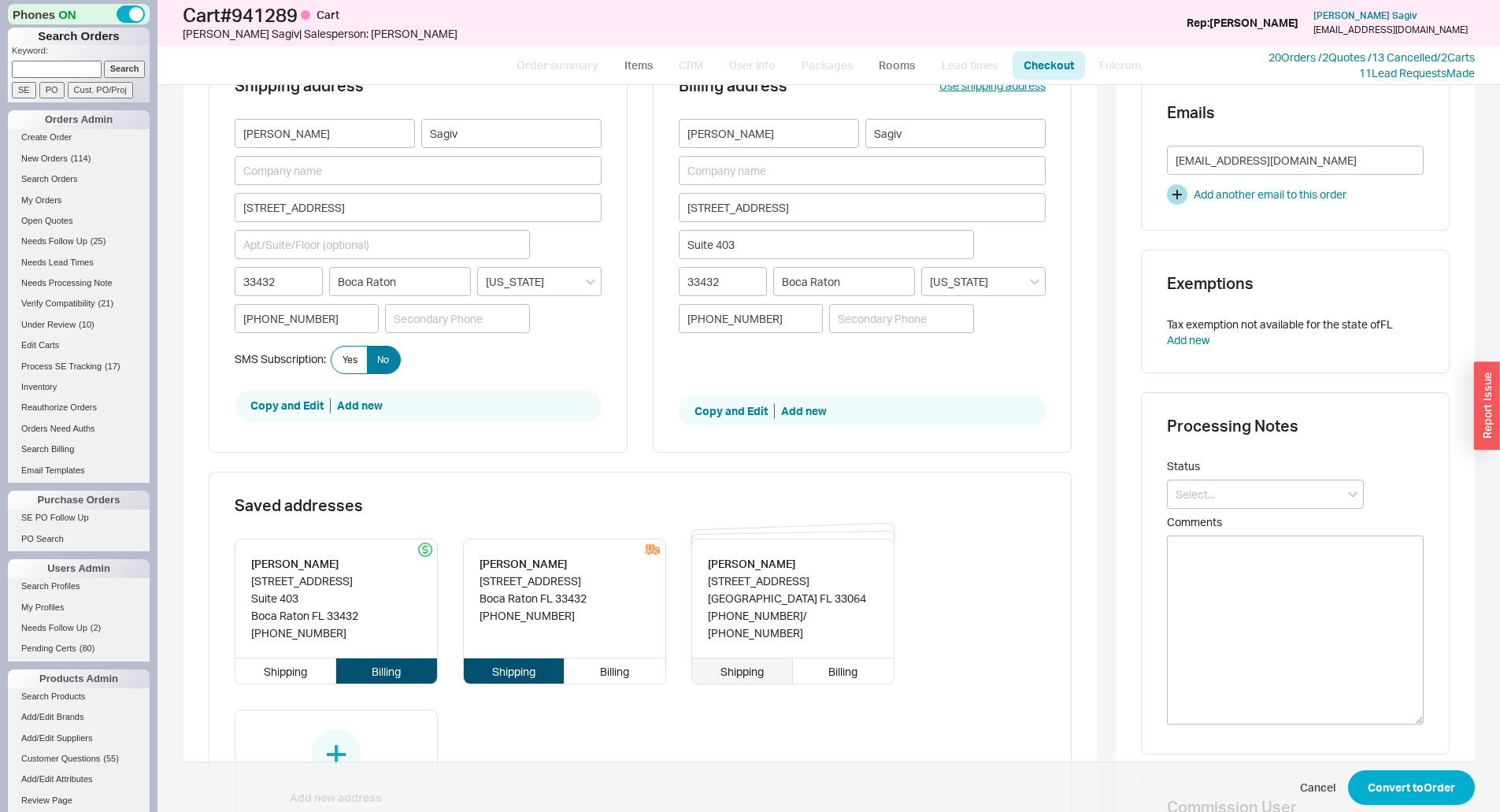
type input "(914) 960-3406"
type input "917-502-5949"
type input "$1,900.36"
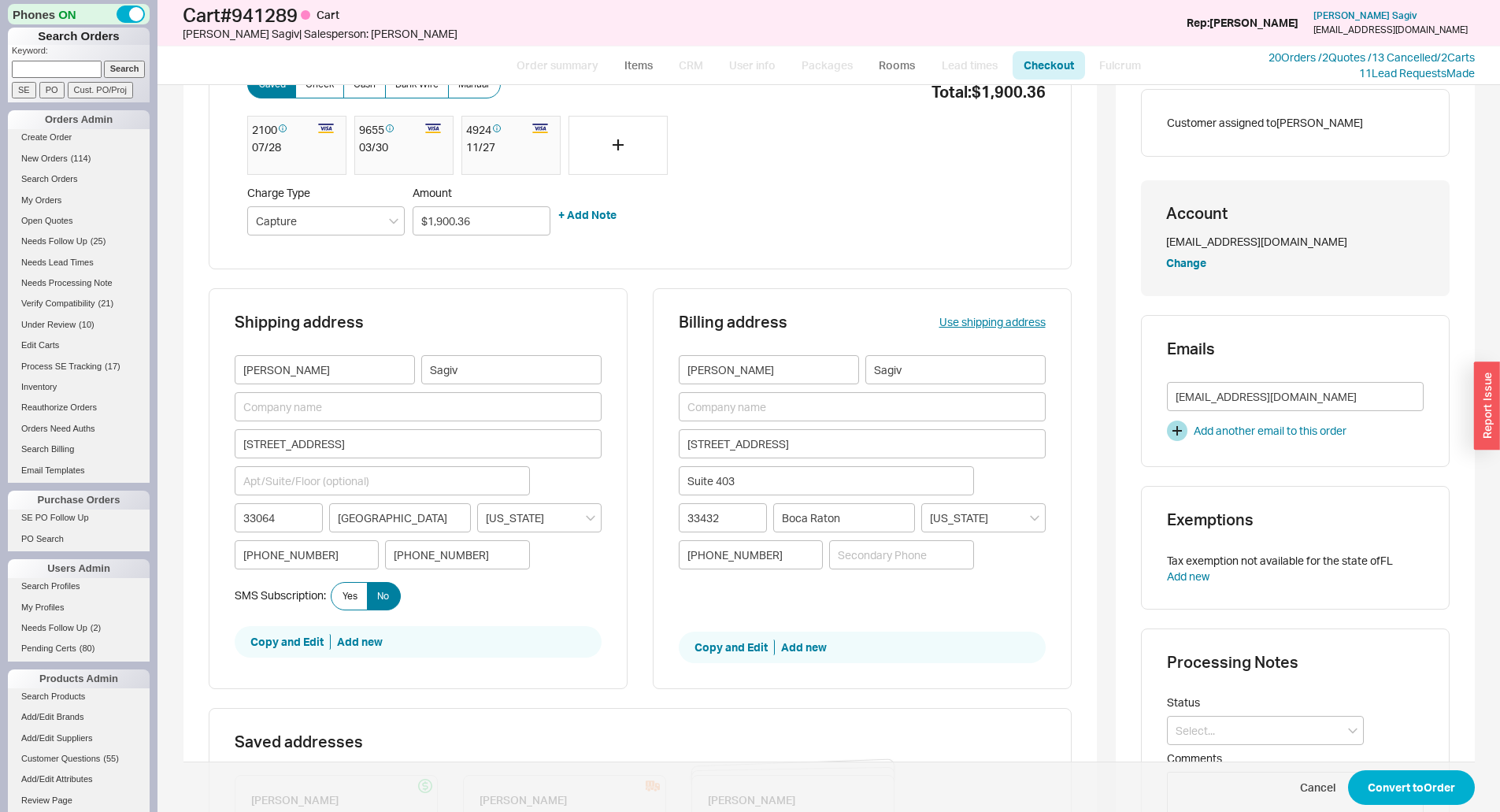
scroll to position [0, 0]
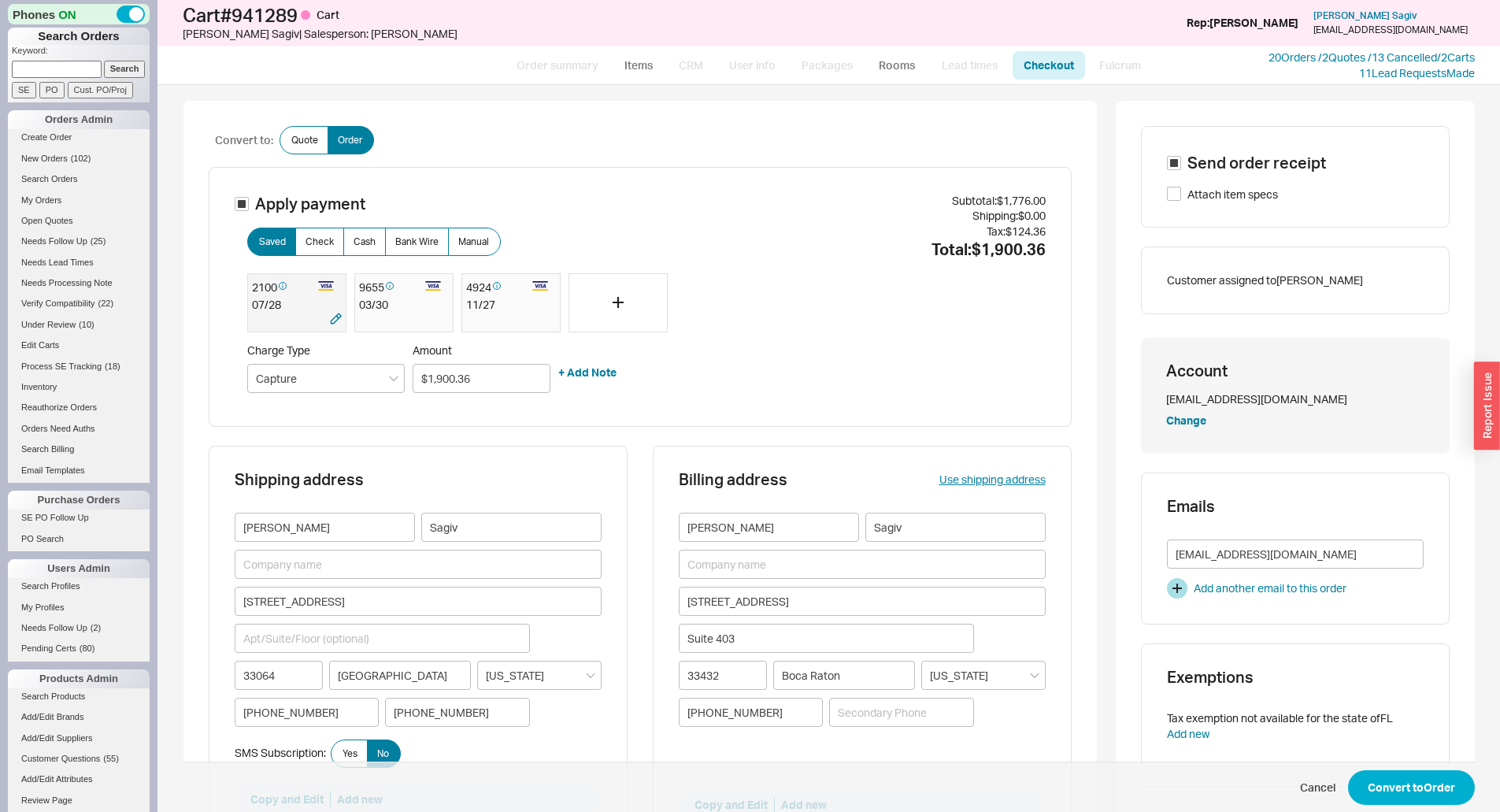
click at [282, 284] on div "2100" at bounding box center [281, 287] width 59 height 19
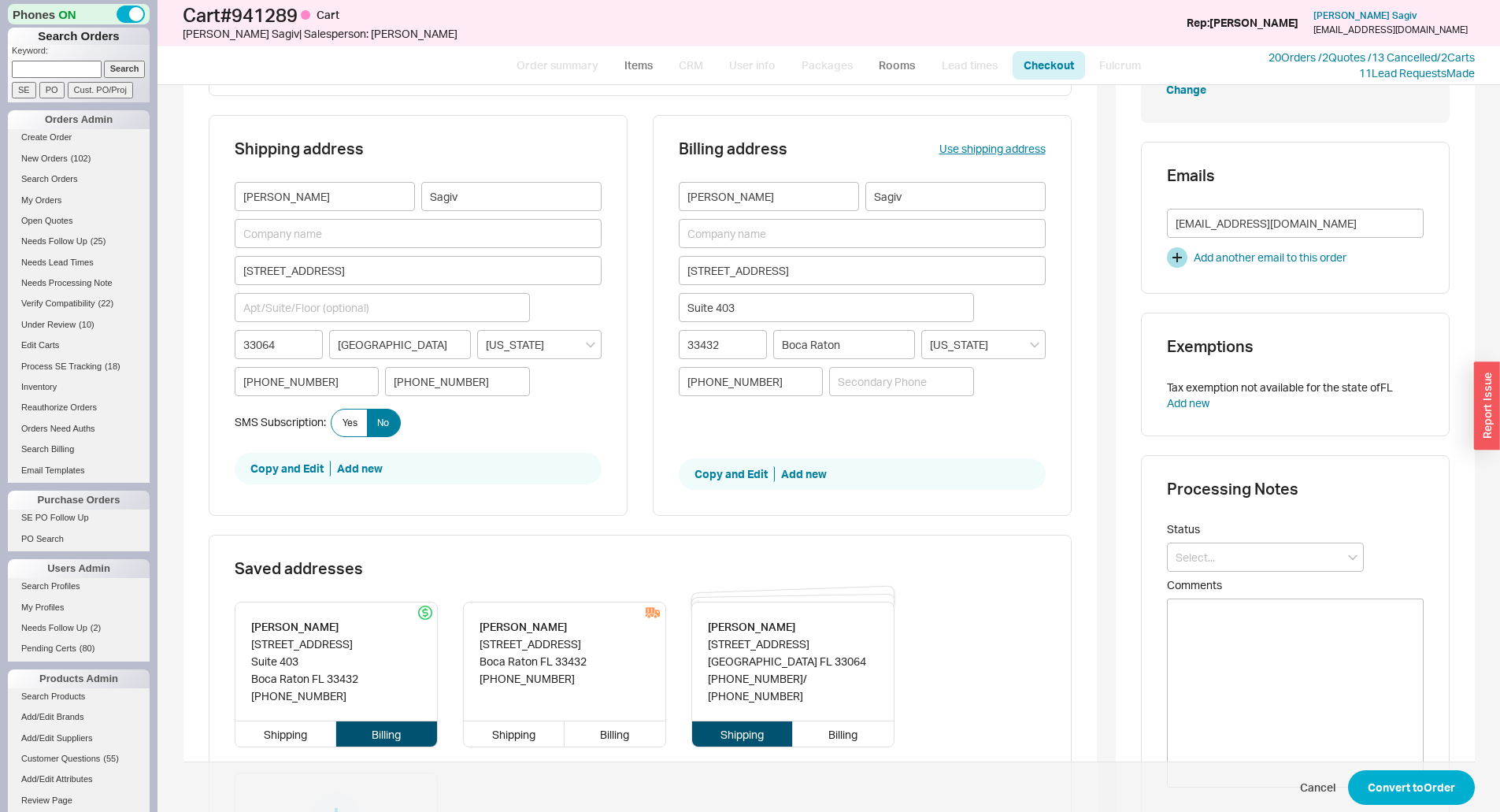
scroll to position [472, 0]
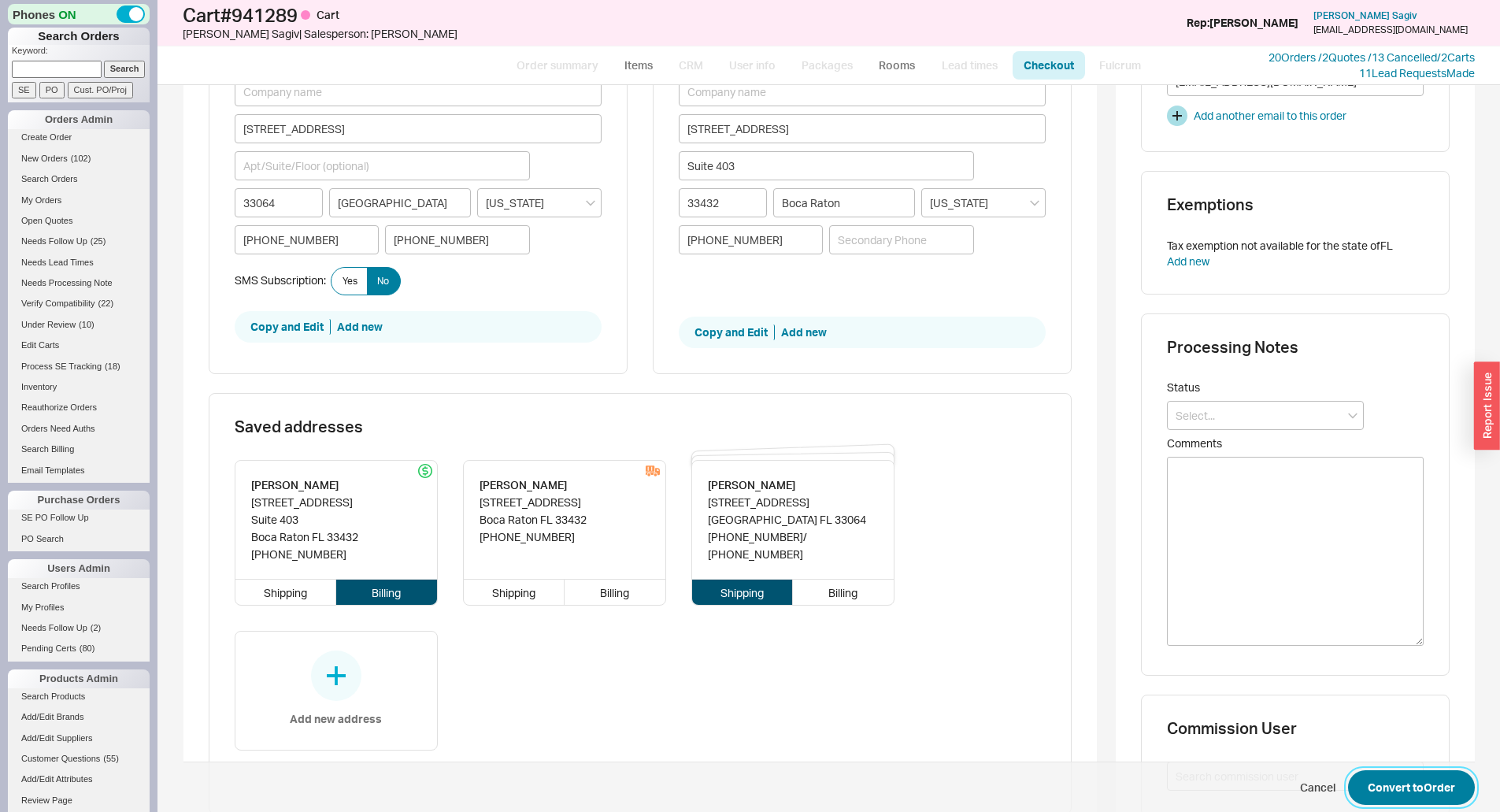
click at [1412, 779] on button "Convert to Order" at bounding box center [1412, 787] width 127 height 35
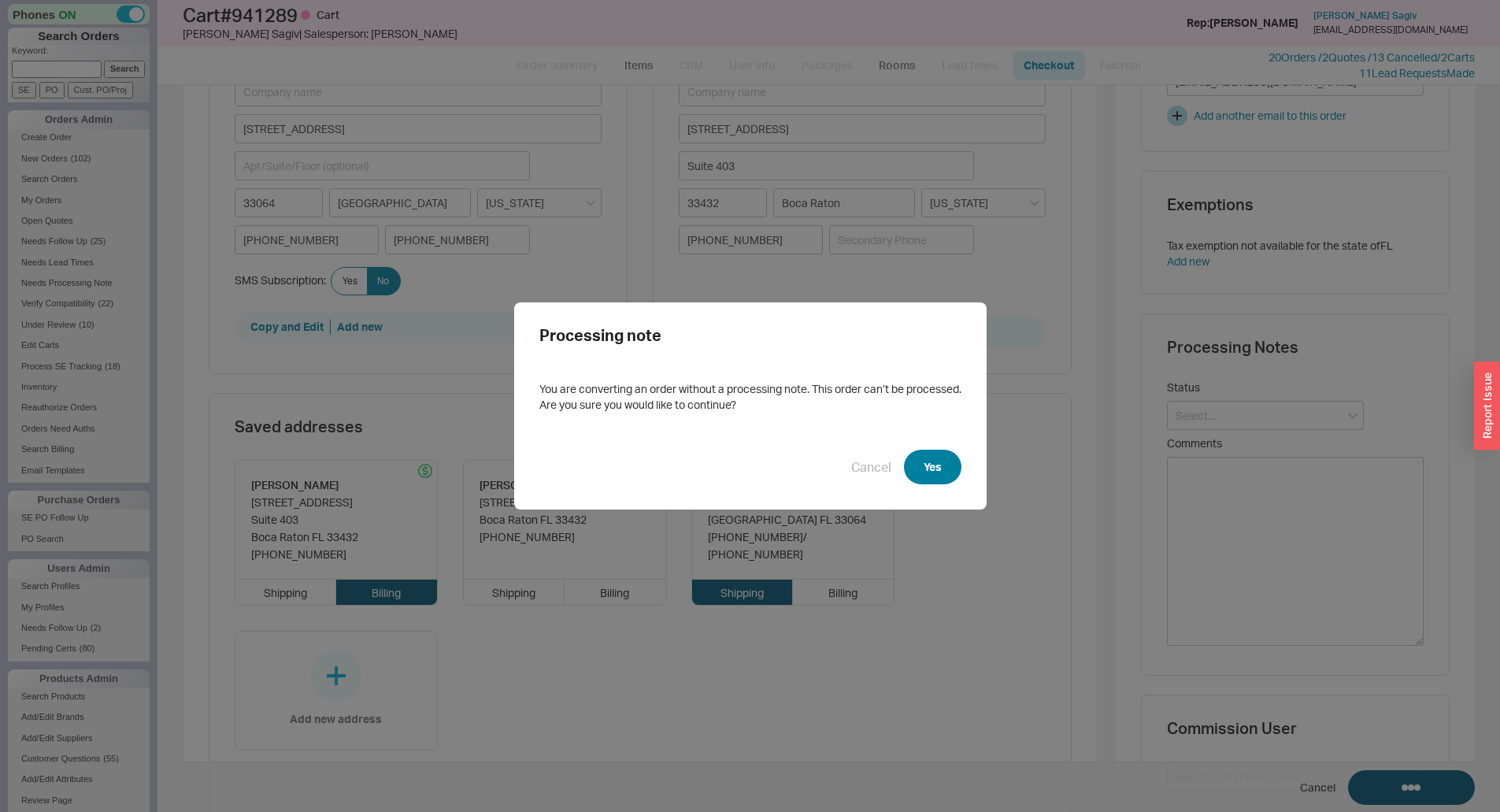
click at [920, 457] on button "Yes" at bounding box center [932, 466] width 58 height 35
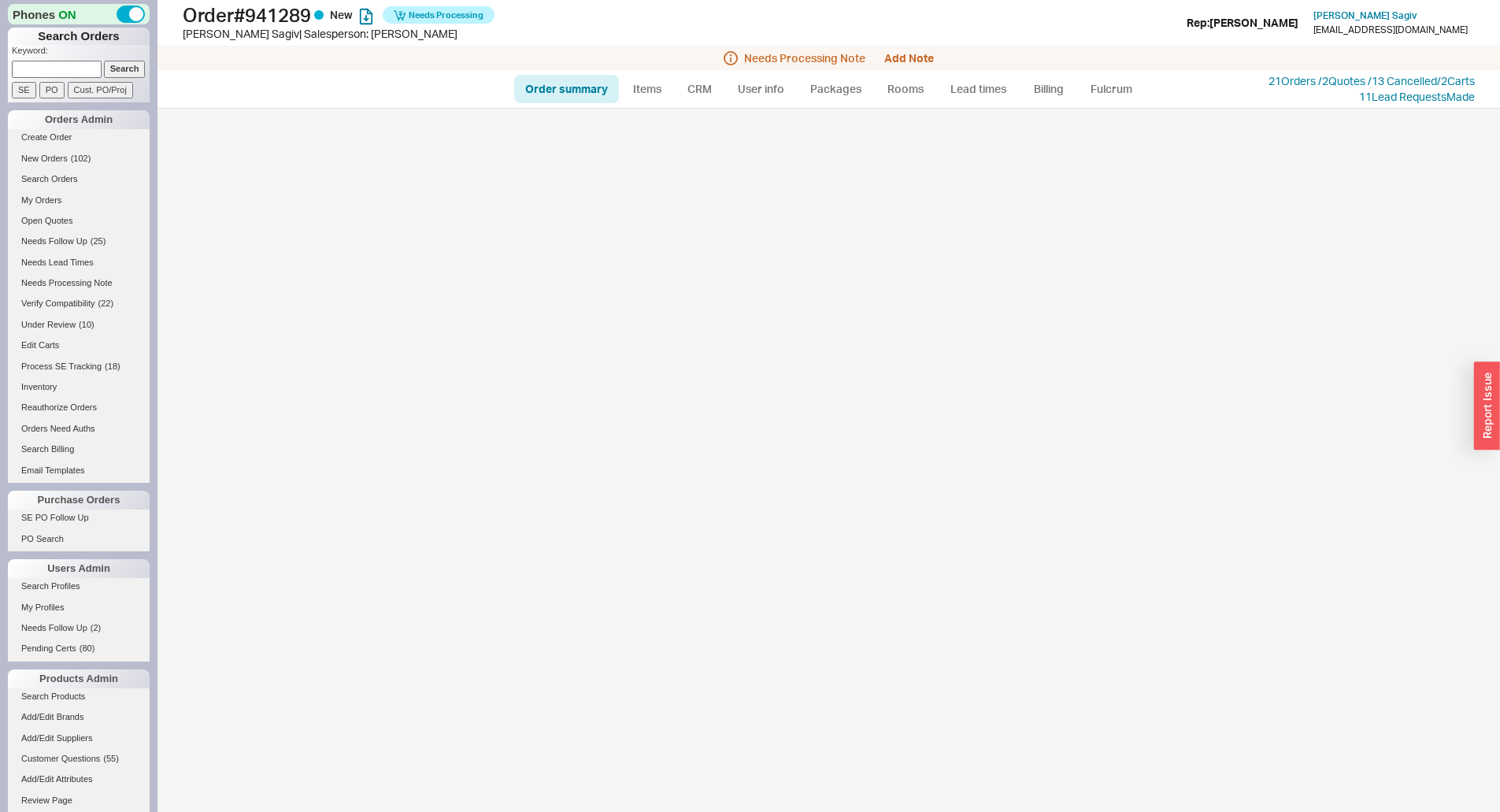
select select "*"
select select "LOW"
select select "3"
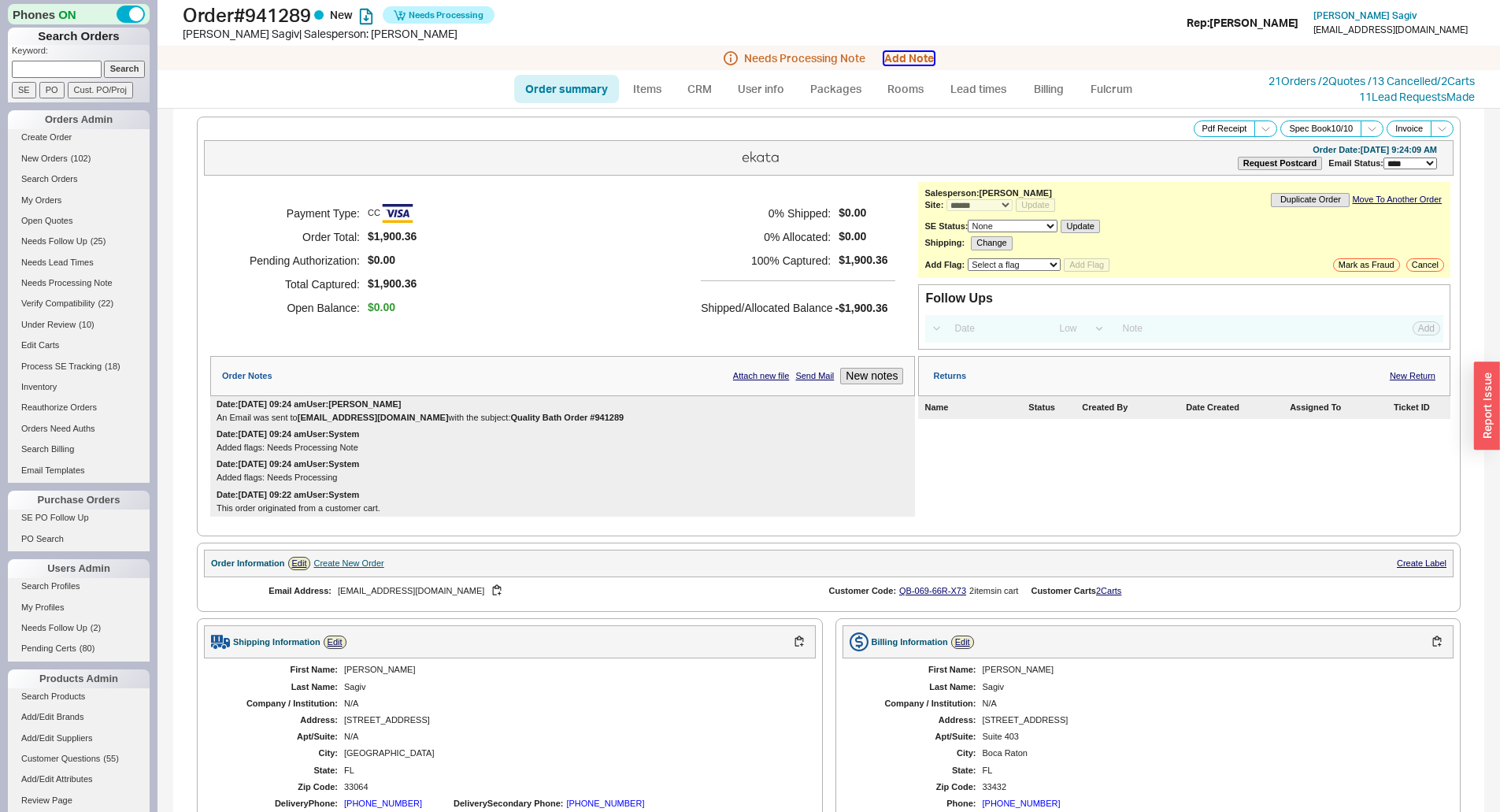
click at [918, 59] on button "Add Note" at bounding box center [910, 59] width 50 height 13
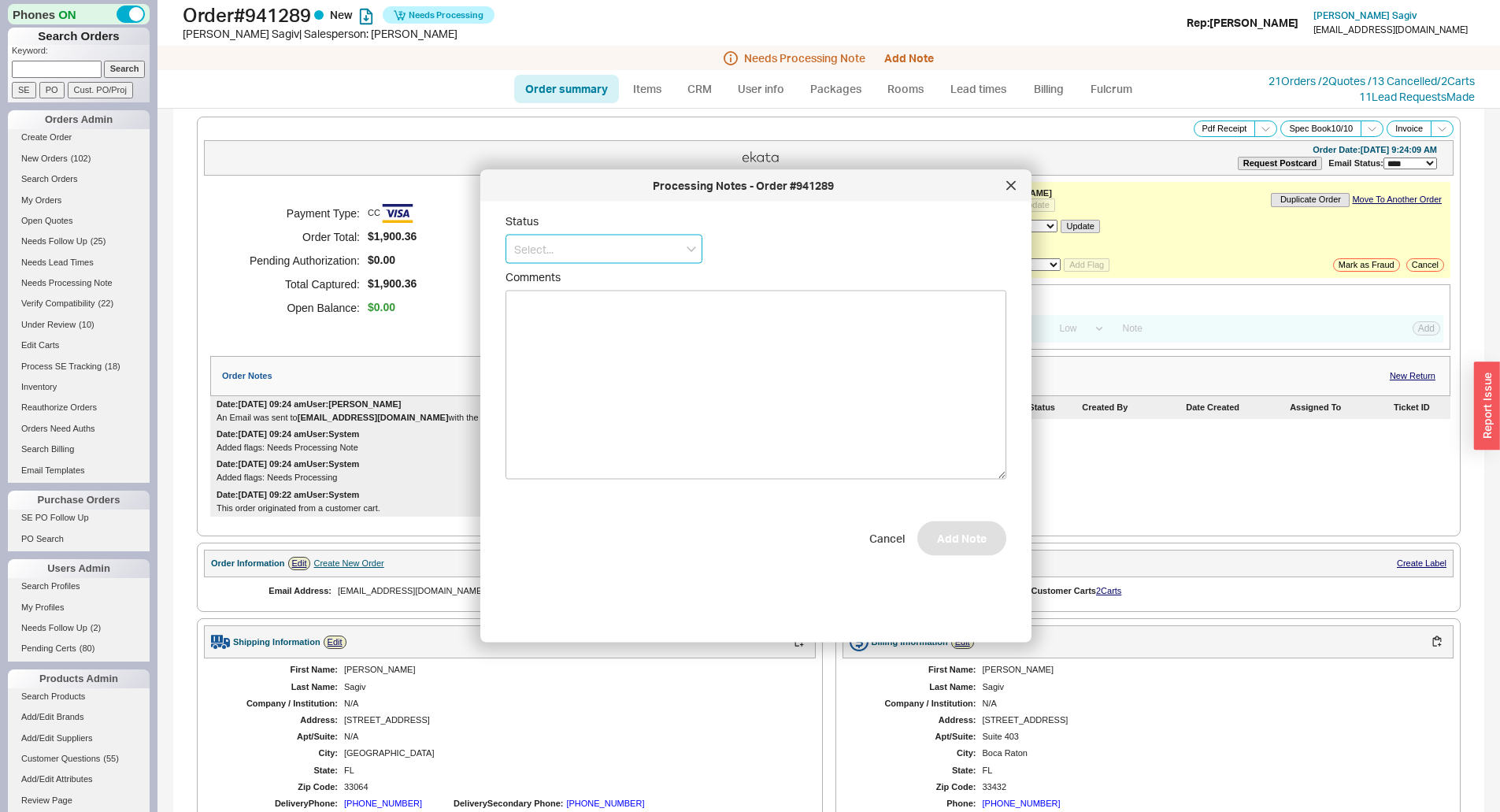
click at [591, 244] on input at bounding box center [603, 249] width 197 height 29
click at [567, 302] on div "Ship Complete" at bounding box center [603, 309] width 195 height 28
type input "Ship Complete"
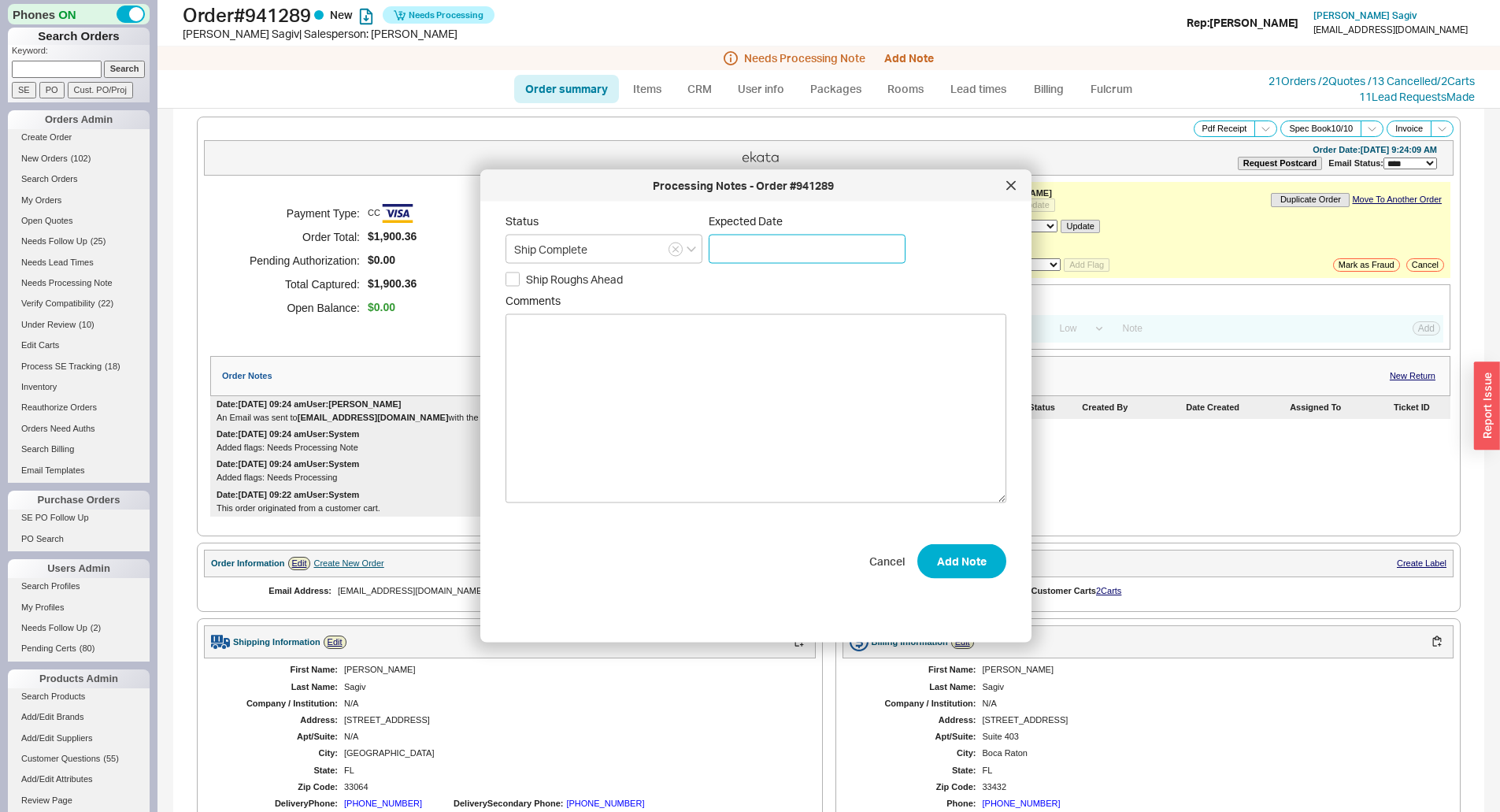
click at [766, 240] on input at bounding box center [807, 249] width 197 height 29
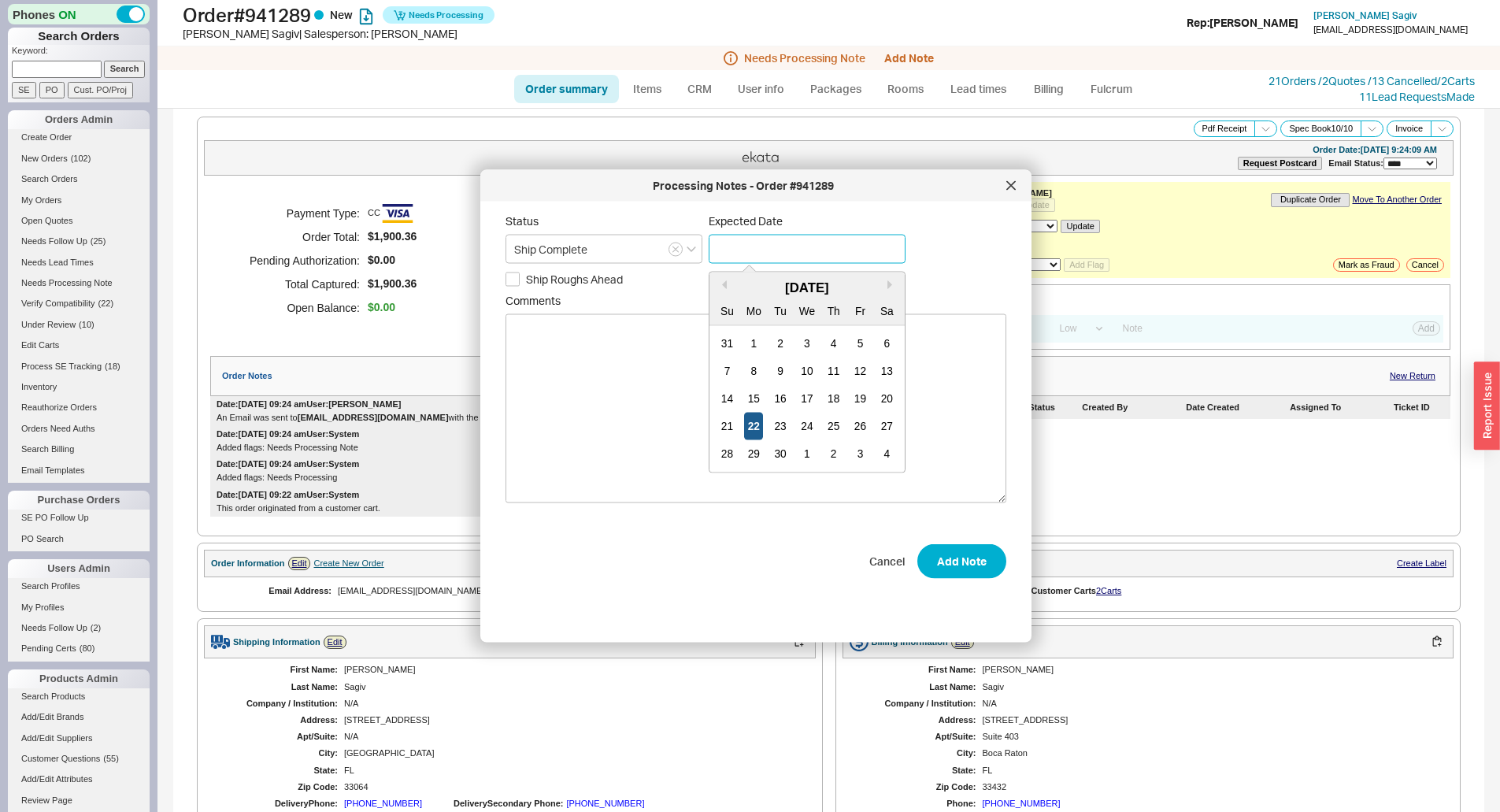
click at [750, 421] on div "22" at bounding box center [754, 426] width 19 height 27
type input "[DATE]"
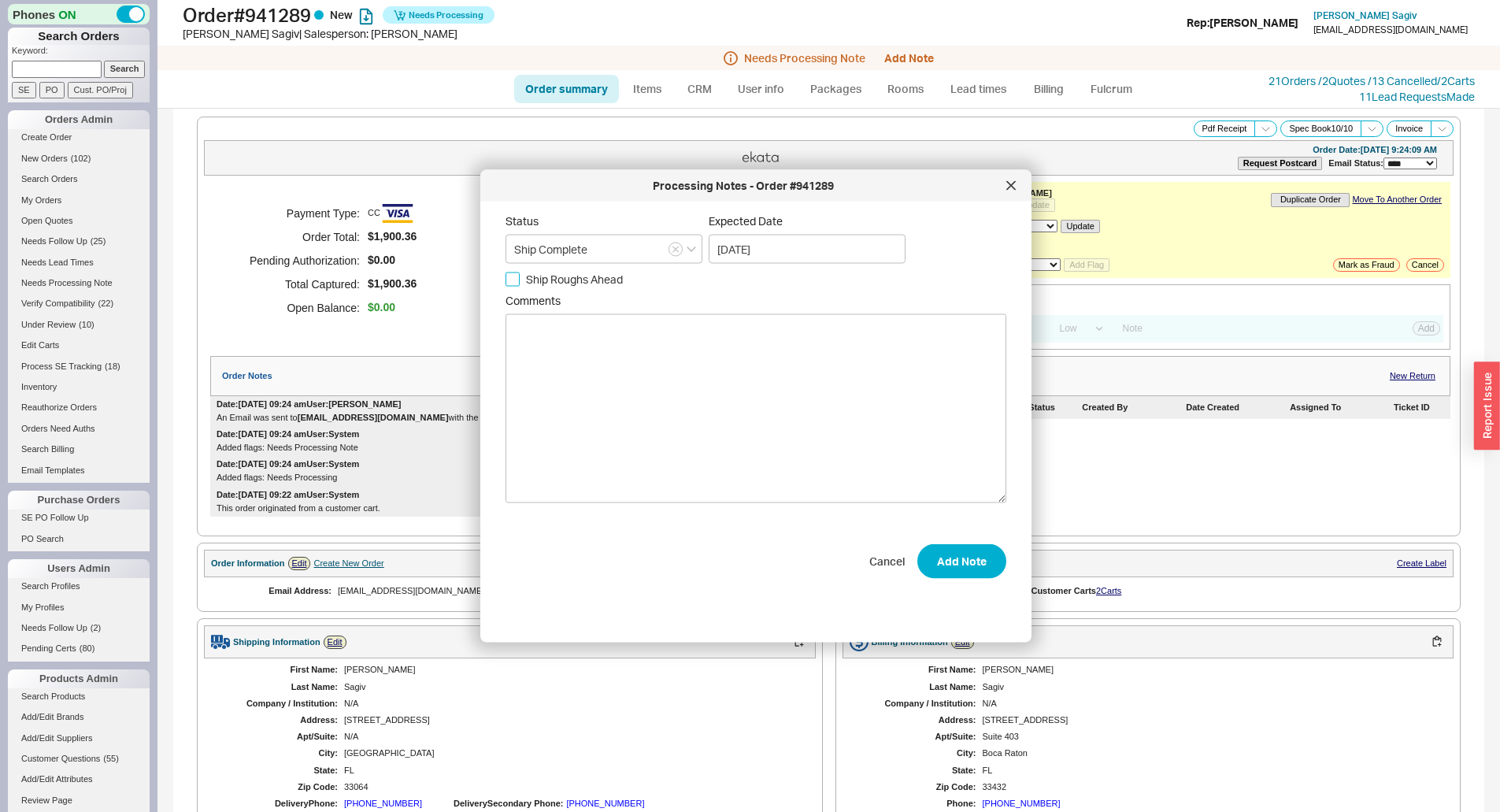
click at [514, 282] on input "Ship Roughs Ahead" at bounding box center [512, 278] width 14 height 14
checkbox input "true"
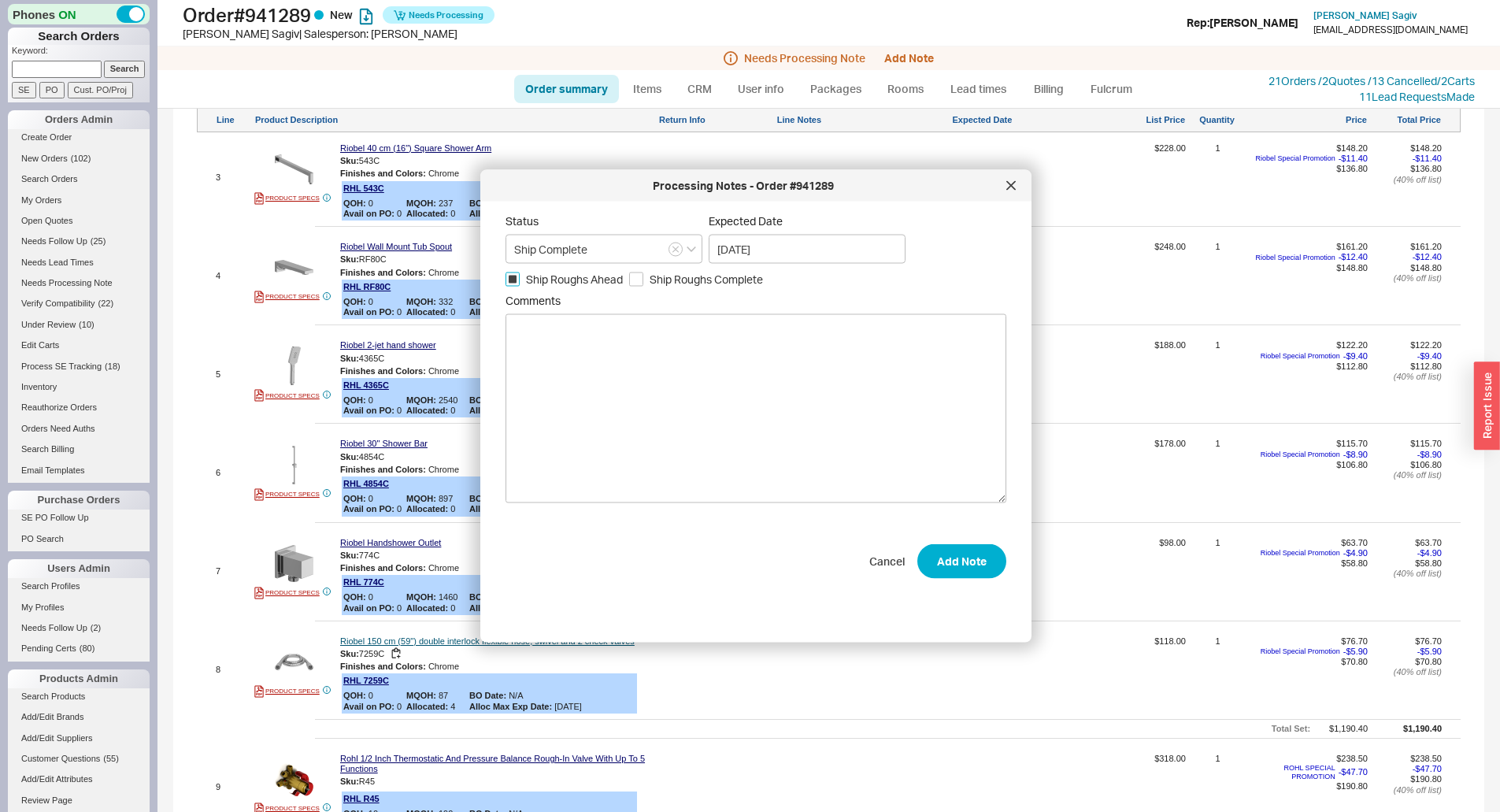
scroll to position [1338, 0]
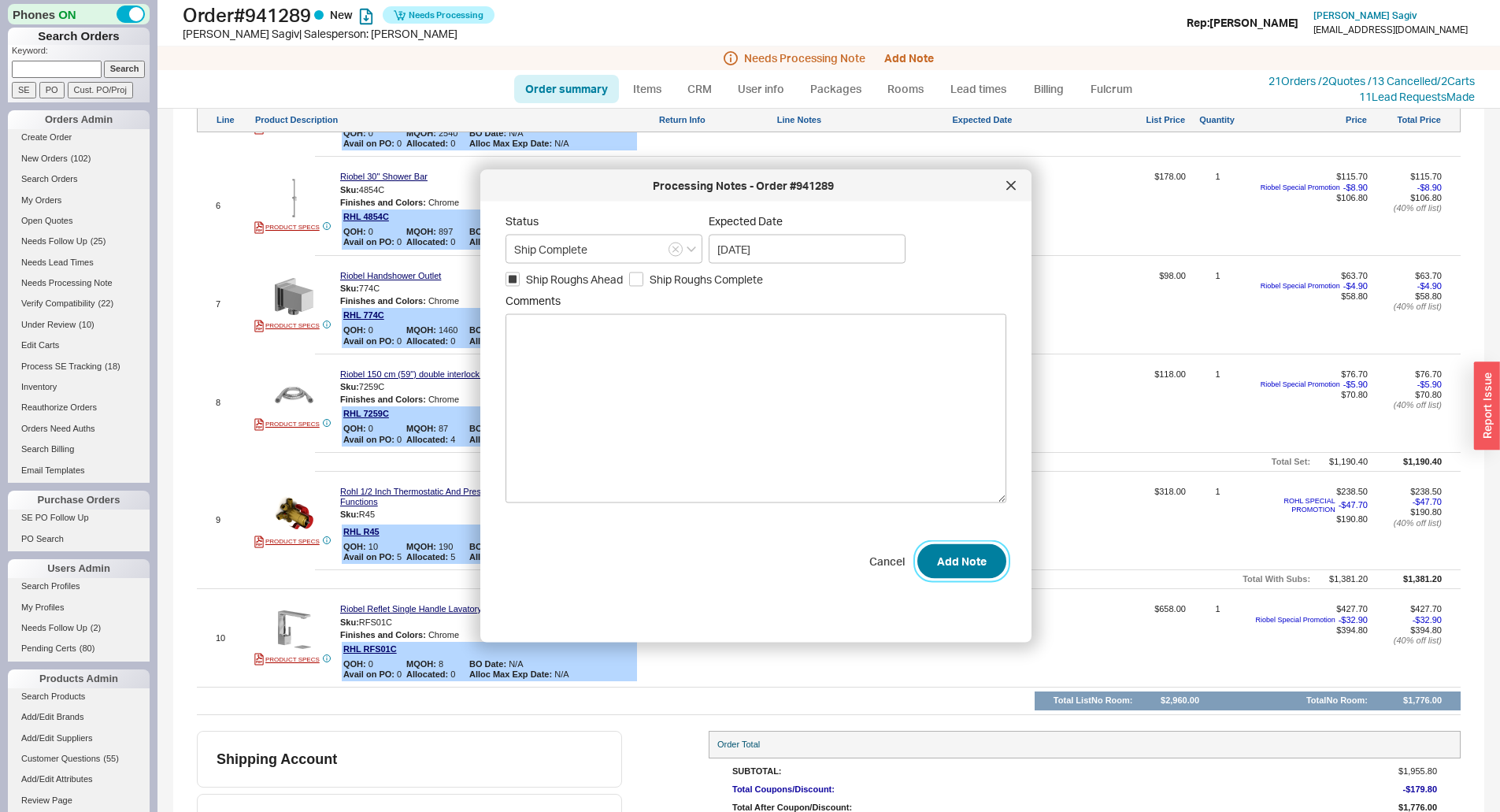
click at [963, 563] on button "Add Note" at bounding box center [962, 562] width 89 height 35
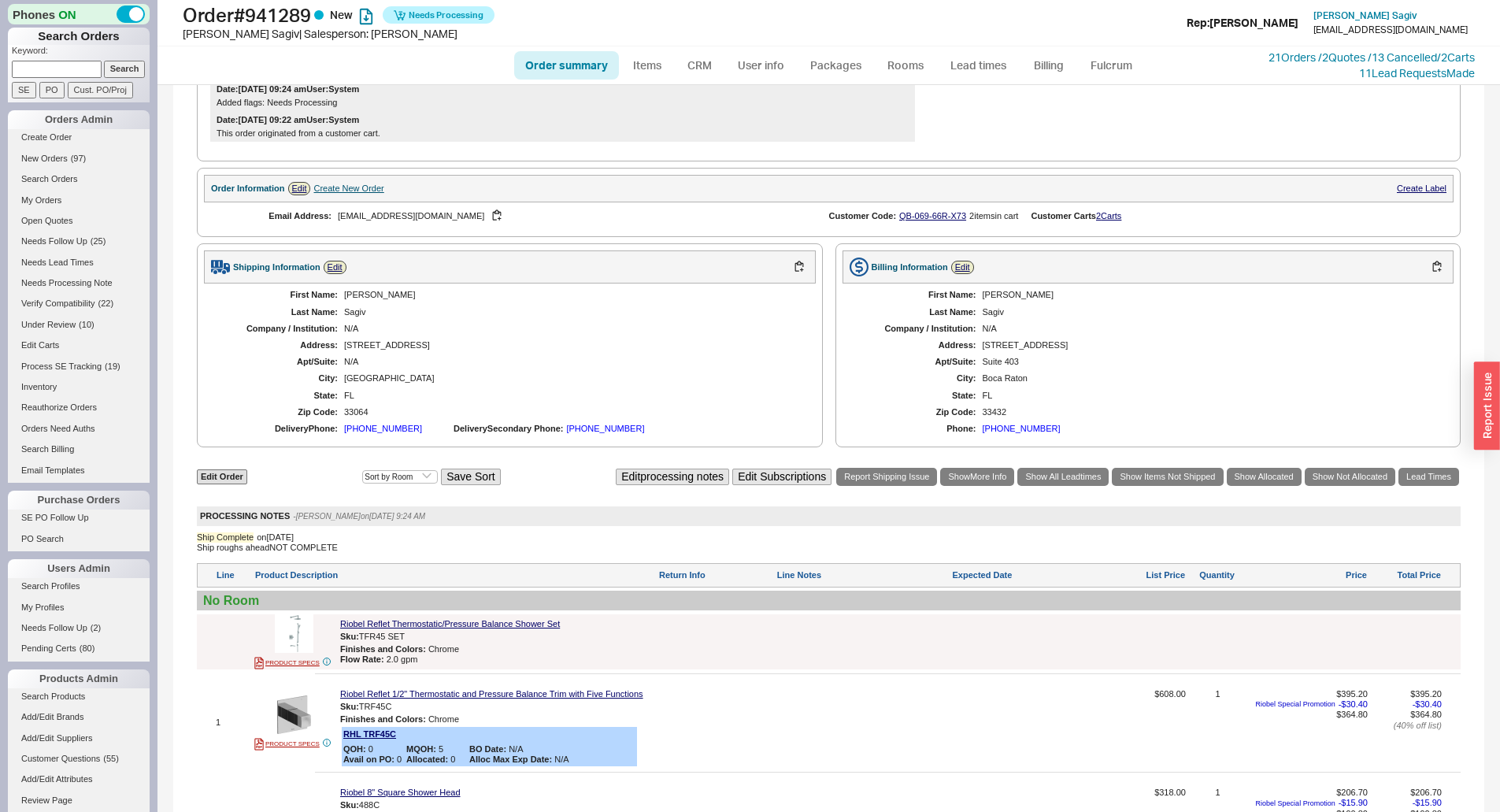
scroll to position [214, 0]
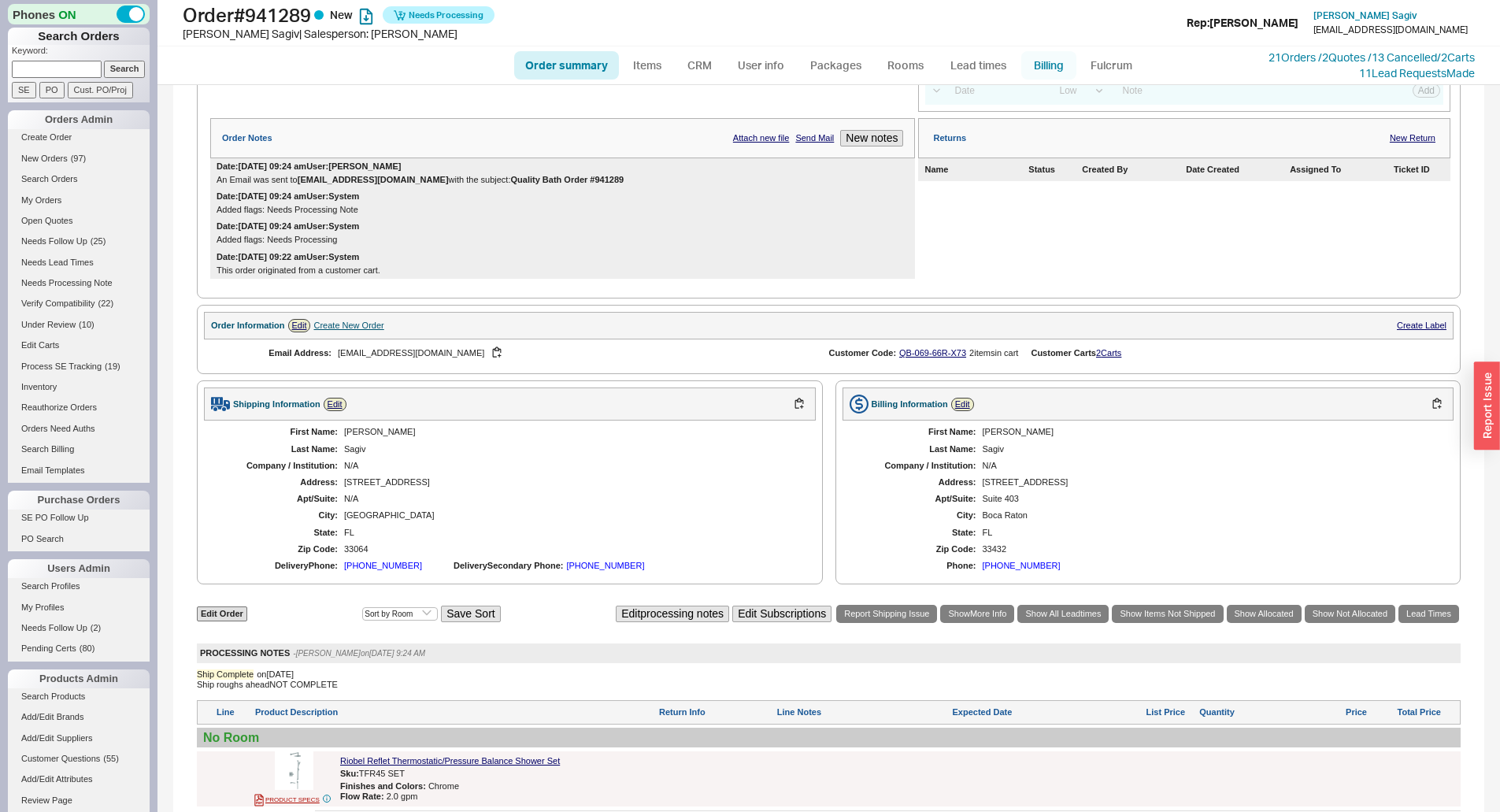
click at [1042, 67] on link "Billing" at bounding box center [1049, 65] width 55 height 28
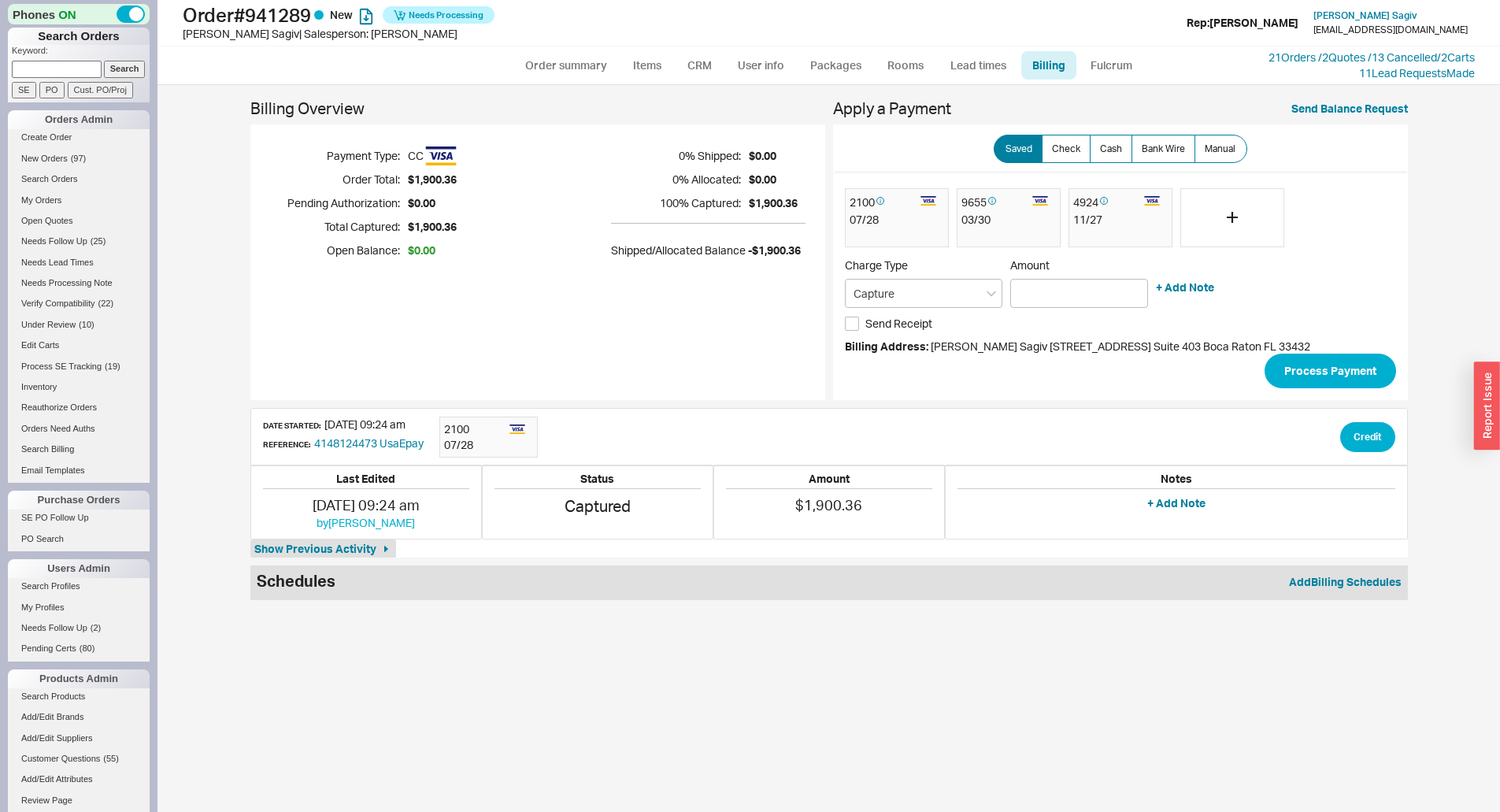
type input "$0.00"
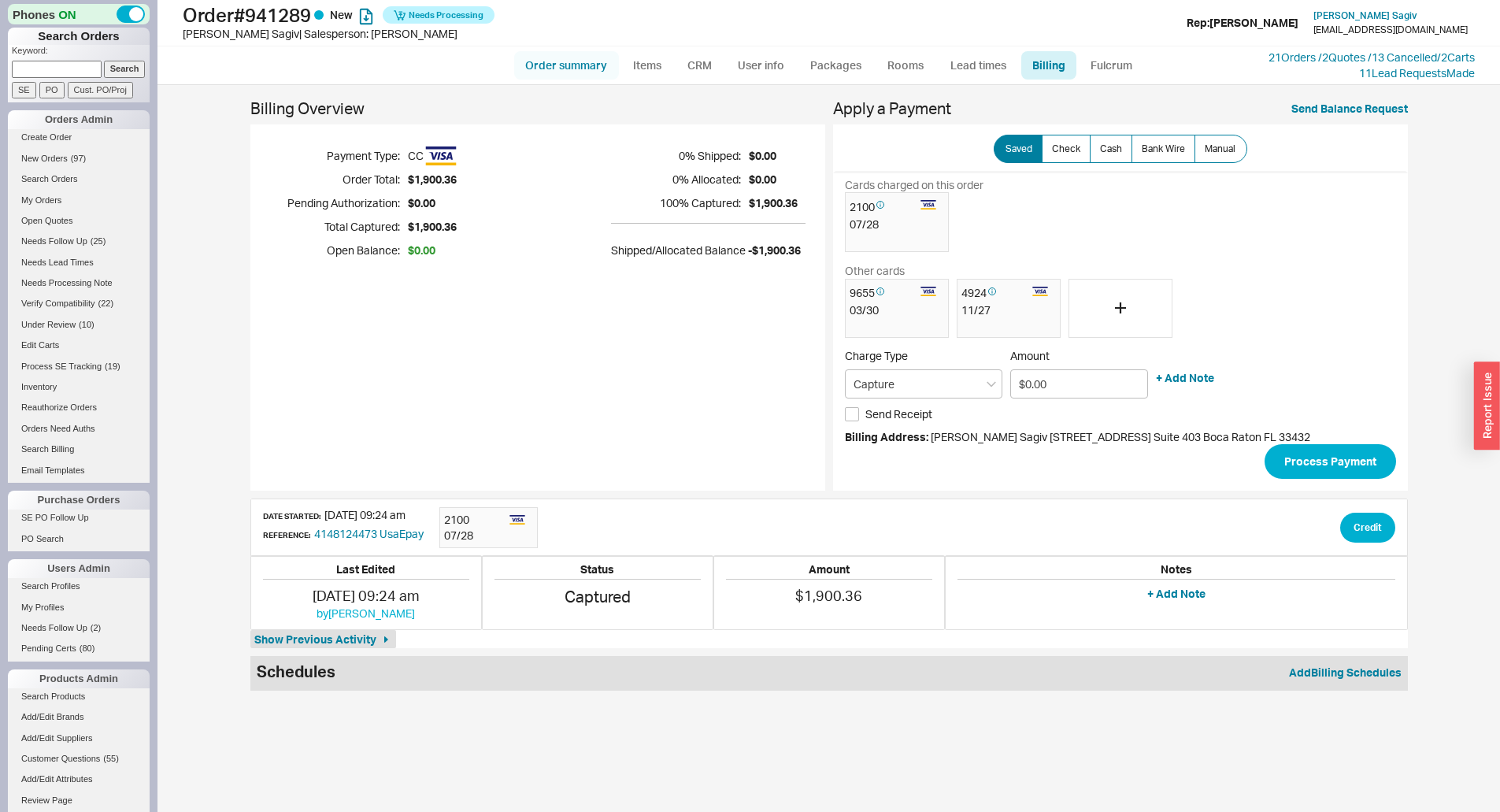
click at [565, 59] on link "Order summary" at bounding box center [567, 65] width 105 height 28
select select "*"
select select "LOW"
select select "3"
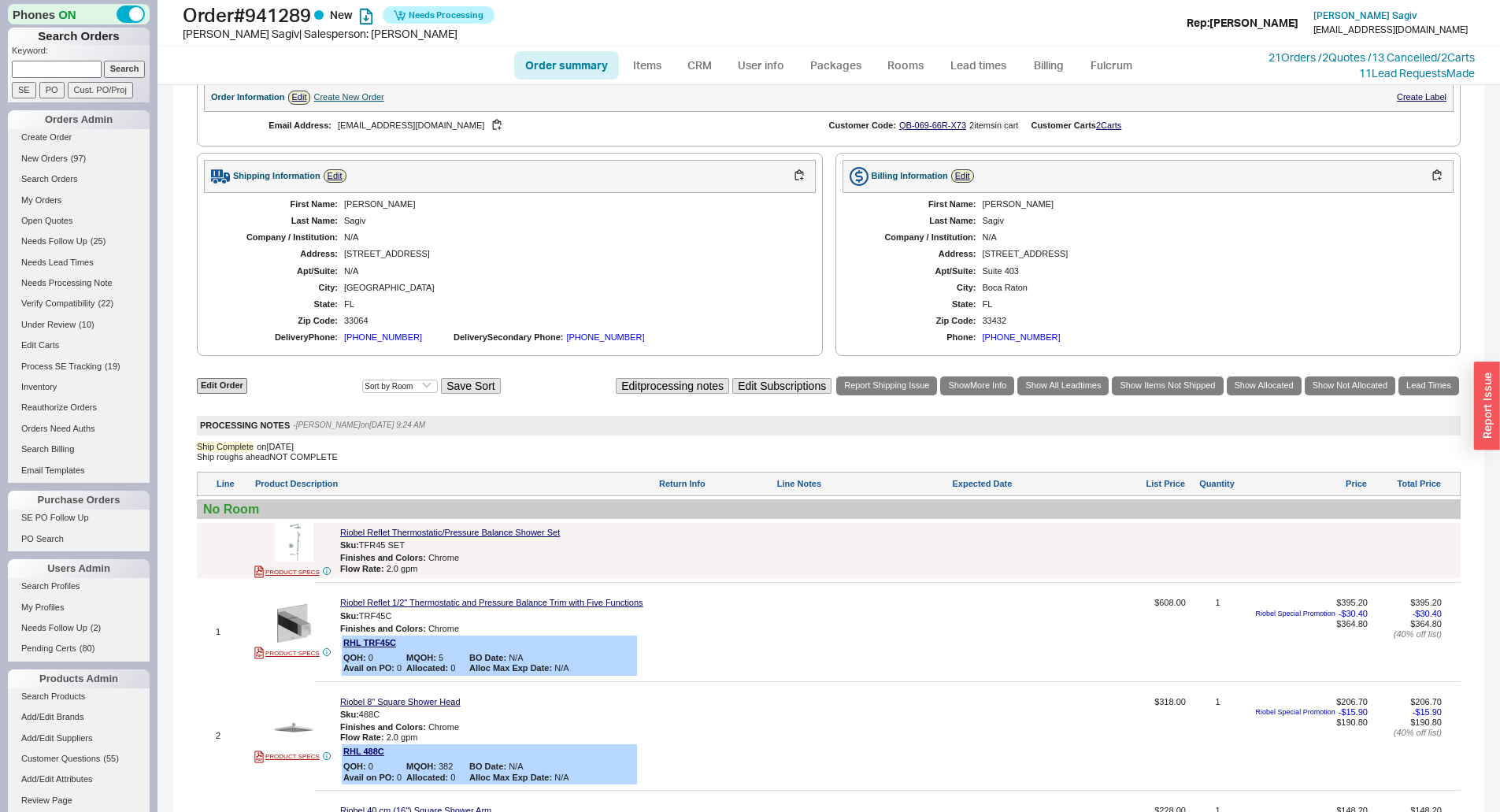
scroll to position [158, 0]
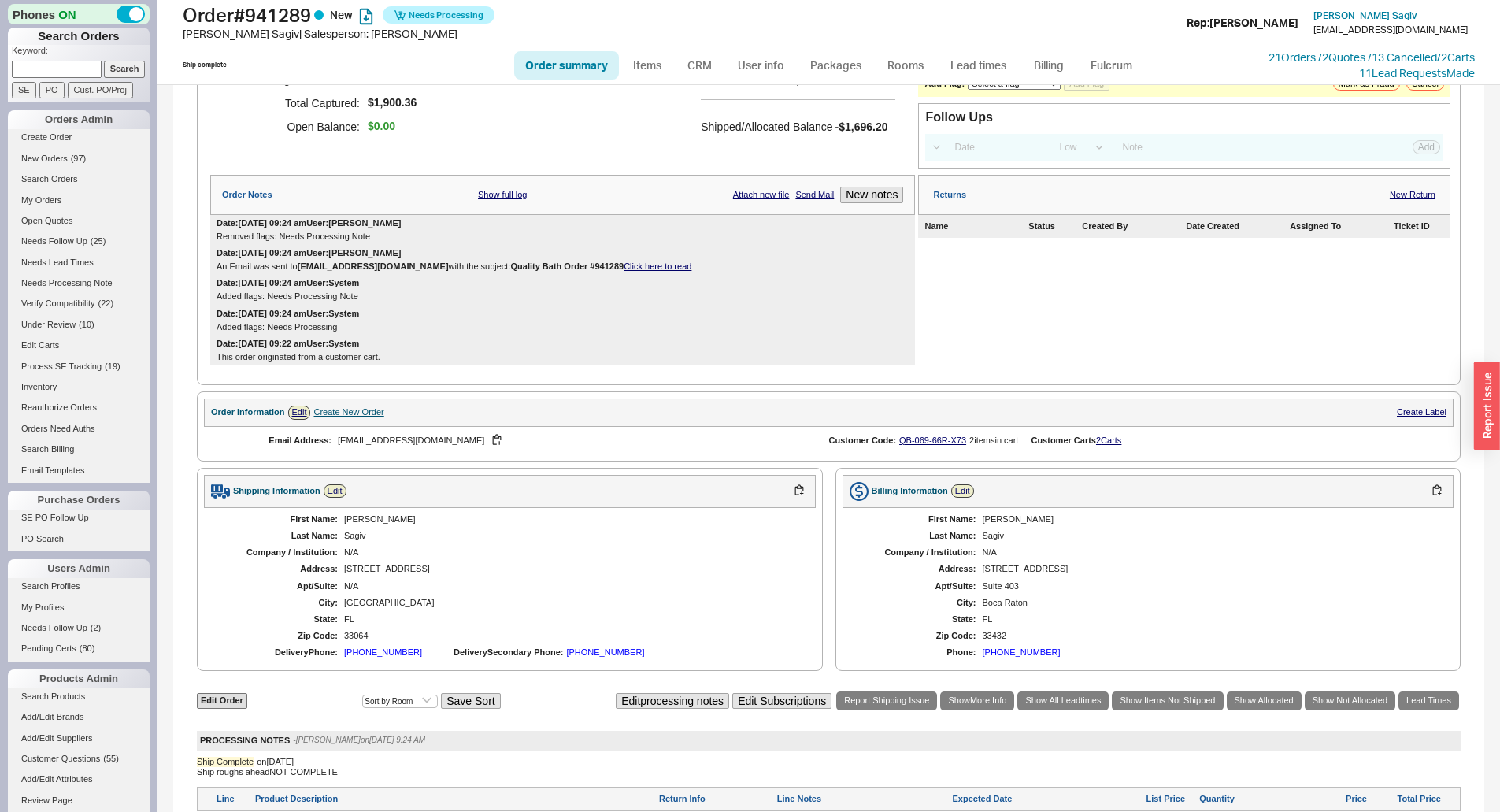
click at [1109, 315] on div "Returns New Return Name Status Created By Date Created Assigned To Ticket ID" at bounding box center [1185, 270] width 533 height 192
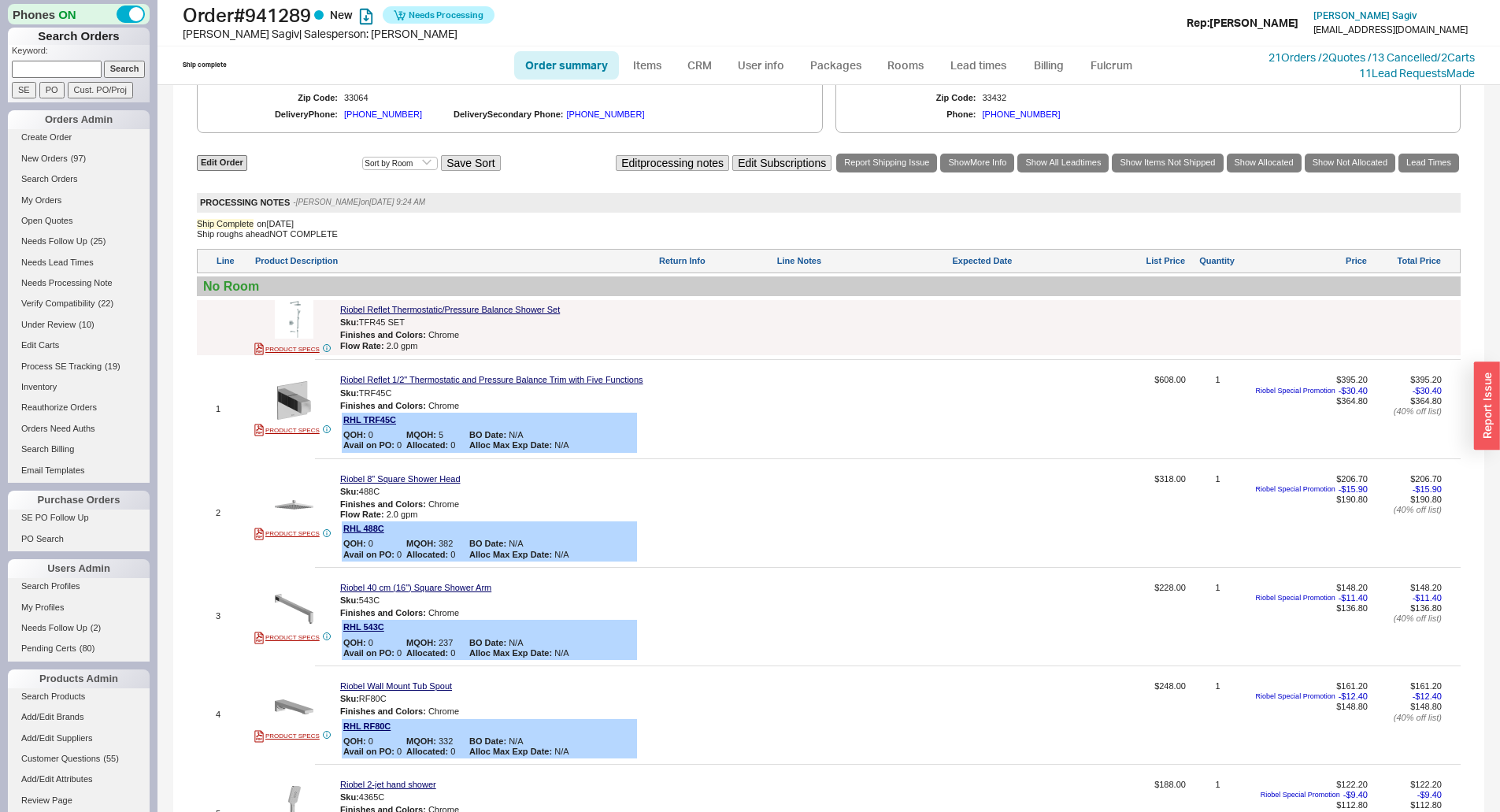
scroll to position [708, 0]
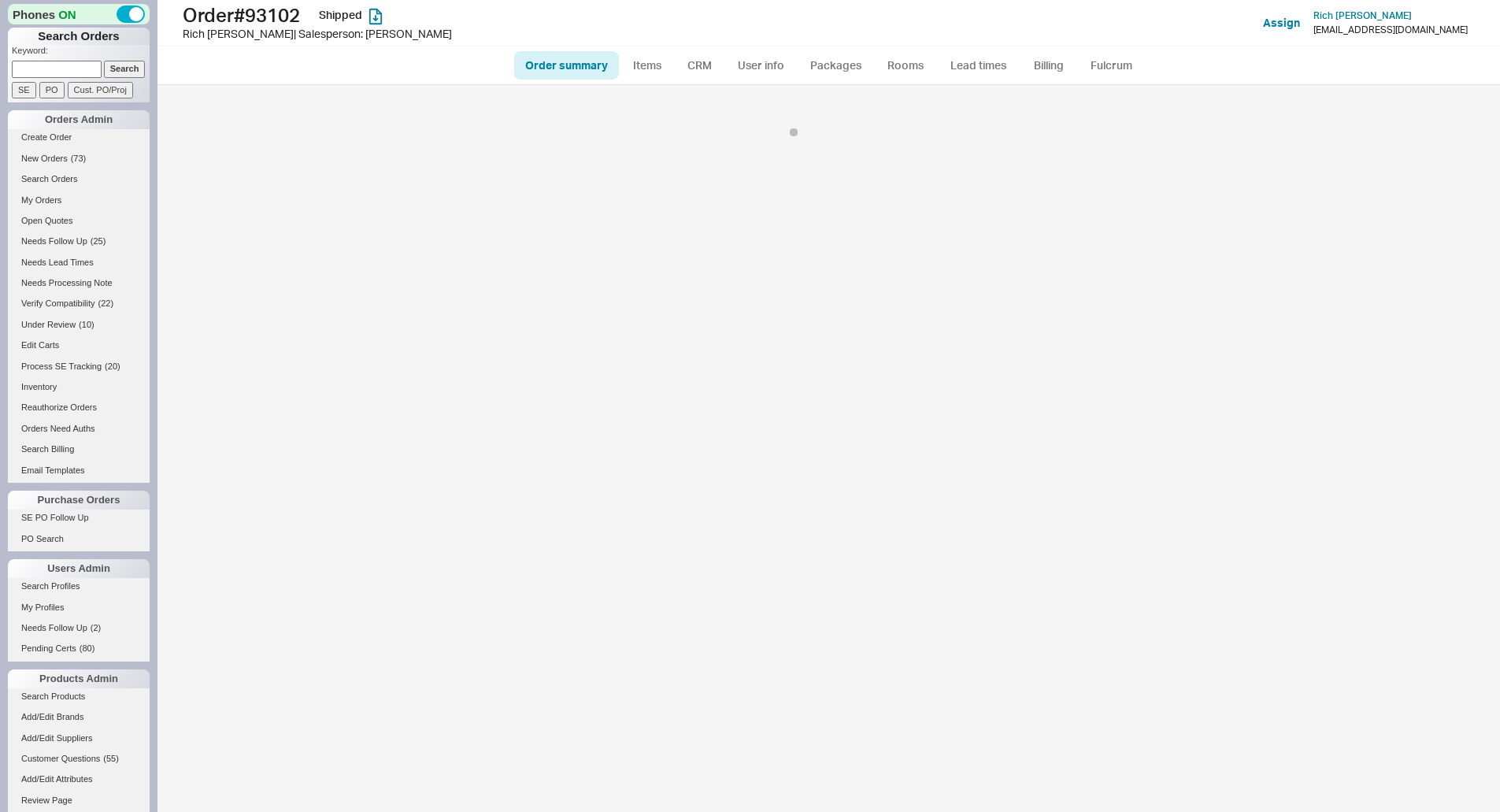
select select "*"
select select "LOW"
select select "3"
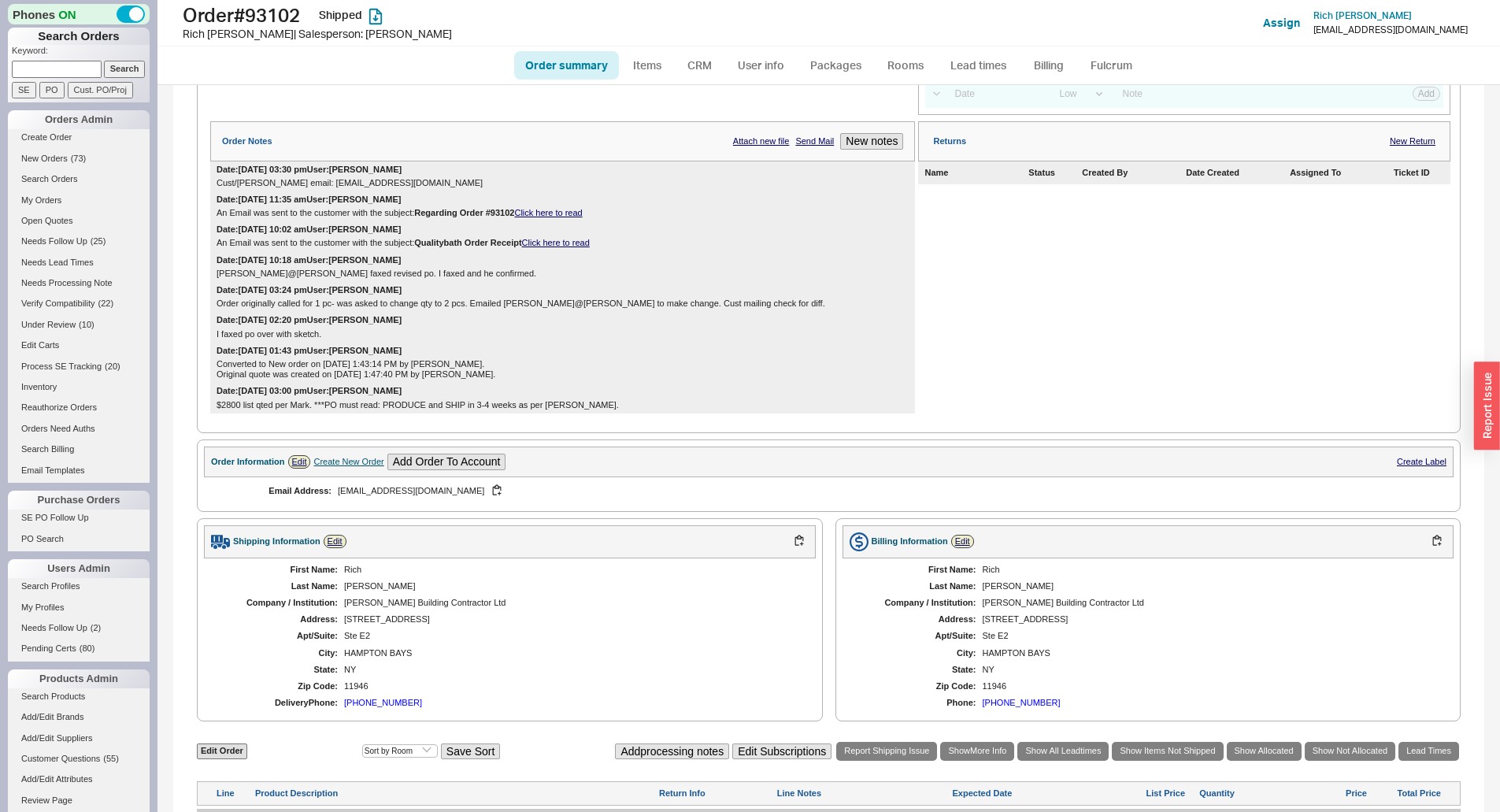
scroll to position [505, 0]
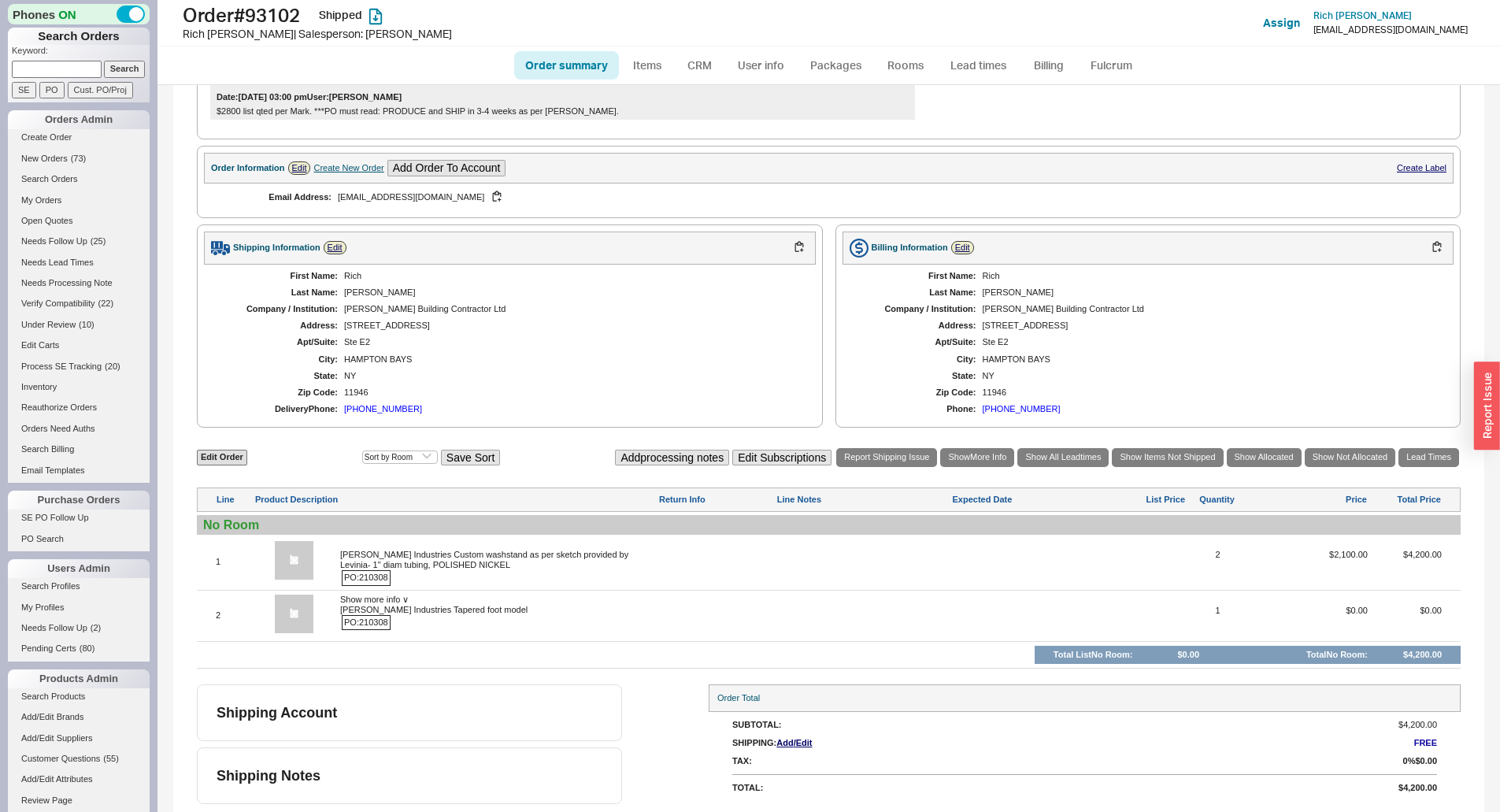
click at [50, 75] on input at bounding box center [57, 69] width 90 height 16
type input "210308"
click at [104, 60] on input "Search" at bounding box center [125, 69] width 42 height 16
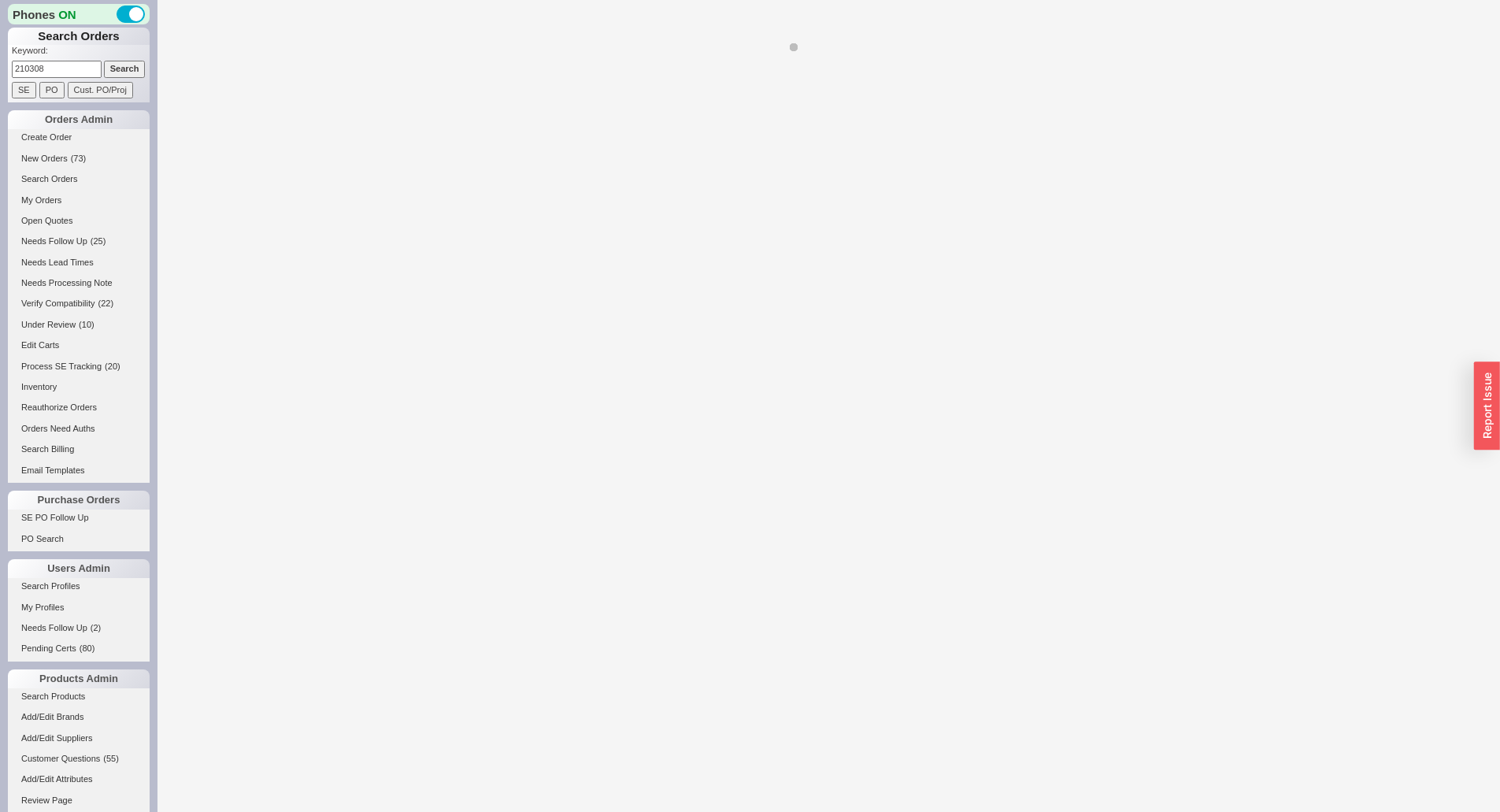
select select "*"
select select "LOW"
select select "3"
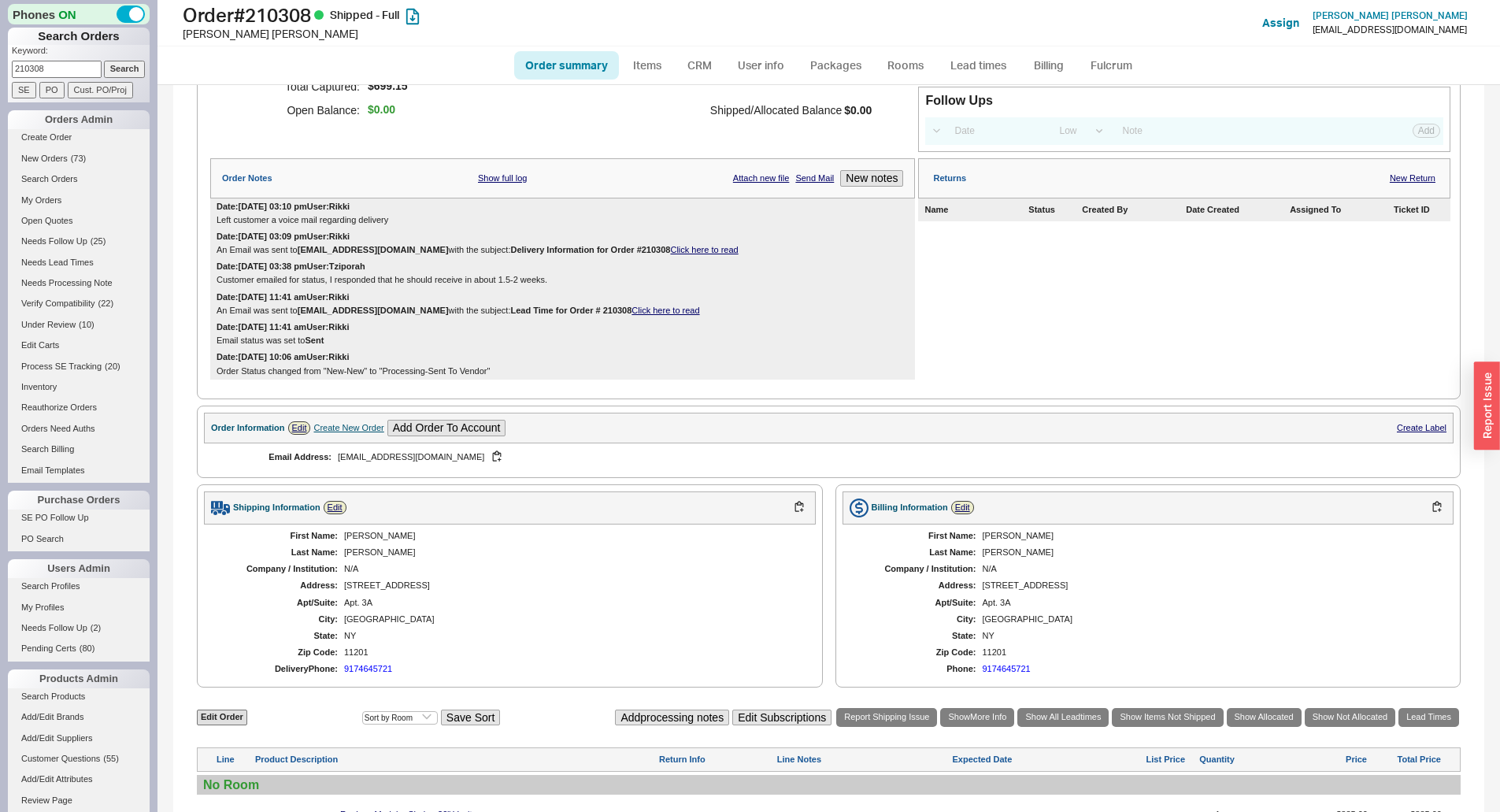
scroll to position [477, 0]
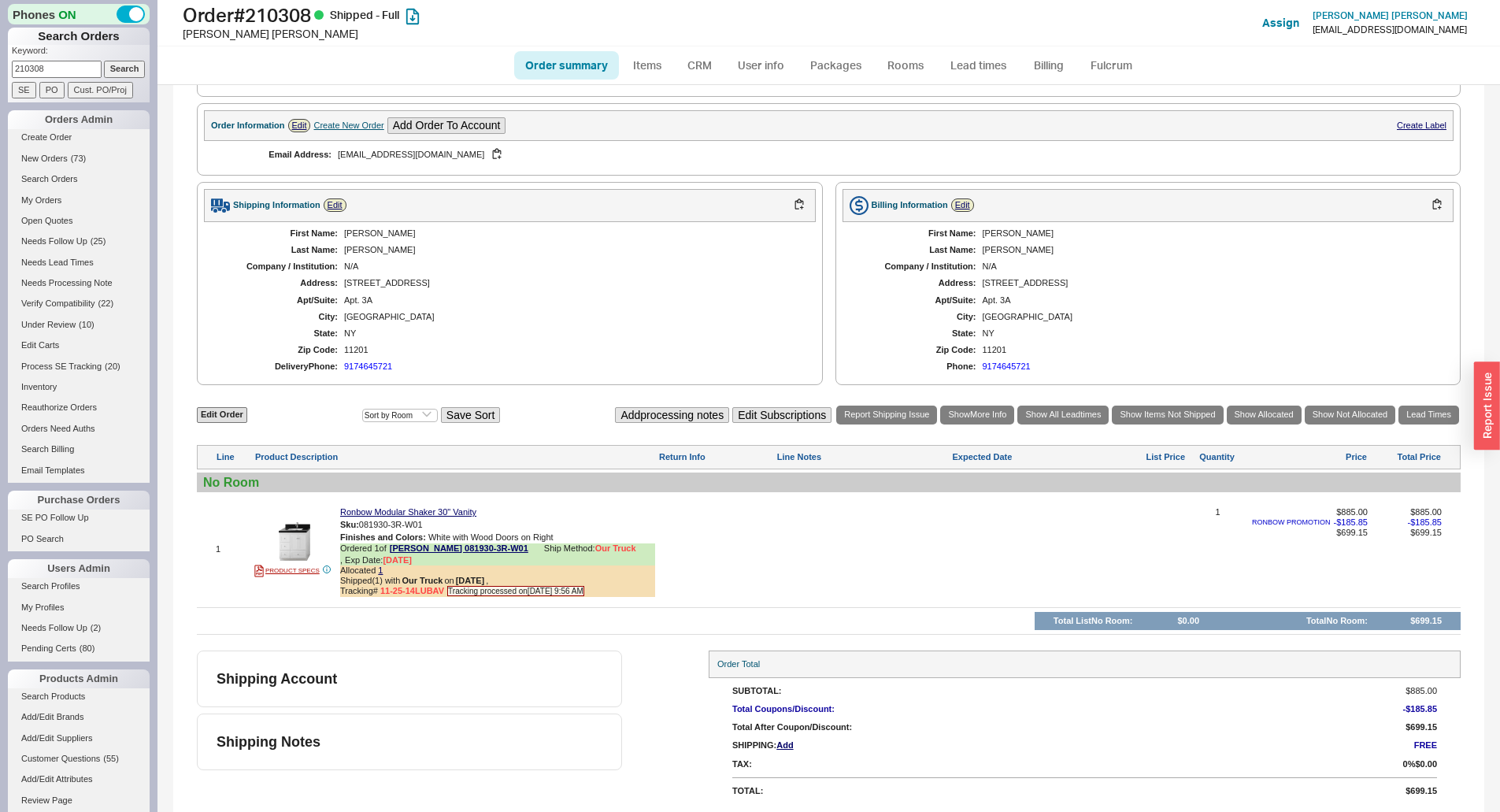
drag, startPoint x: 55, startPoint y: 68, endPoint x: 0, endPoint y: 71, distance: 55.1
click at [0, 71] on div "Phones ON Search Orders Keyword: 210308 Search SE PO Cust. PO/Proj Orders Admin…" at bounding box center [79, 406] width 158 height 812
type input "931012"
click at [104, 60] on input "Search" at bounding box center [125, 69] width 42 height 16
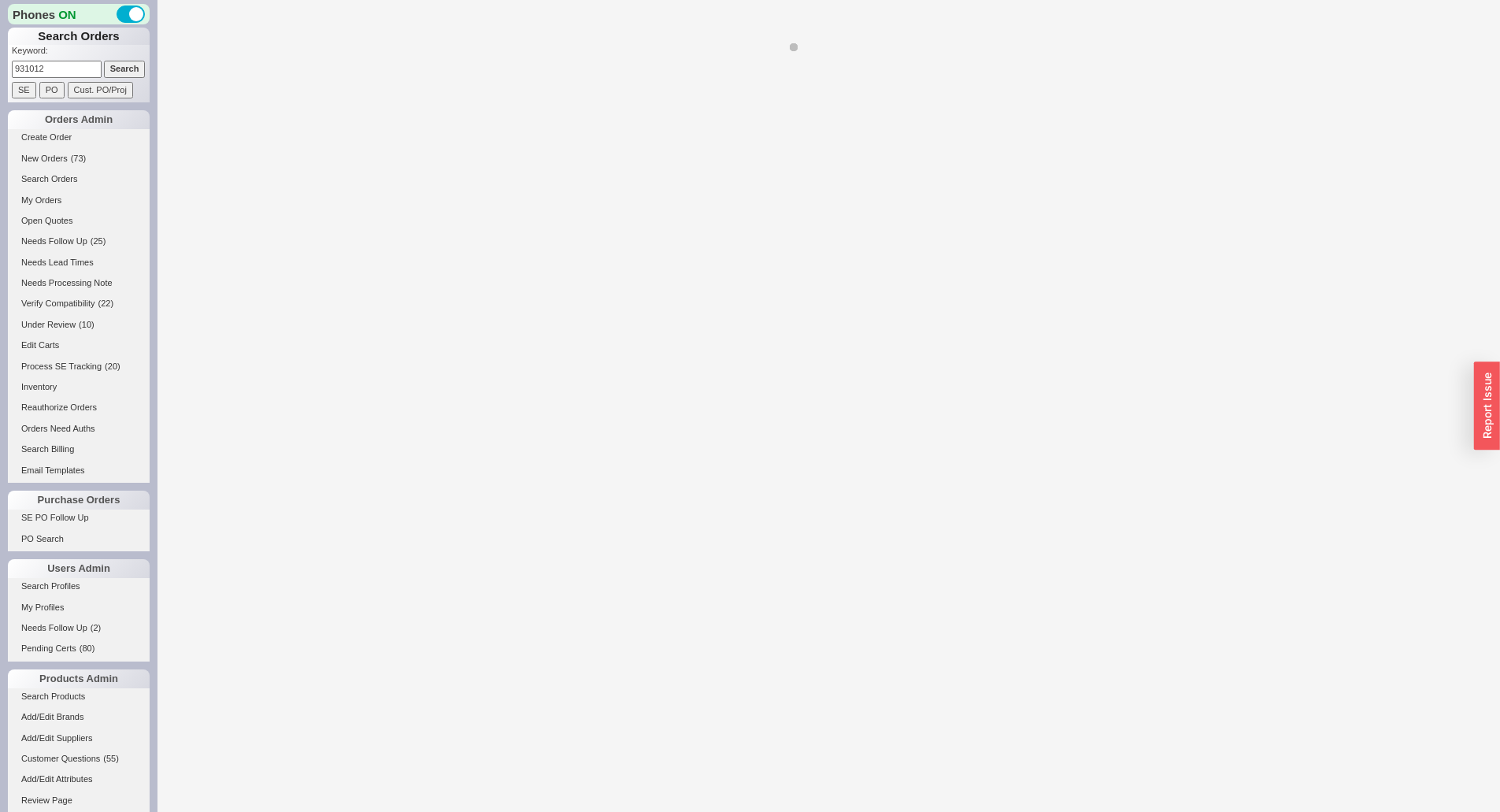
select select "*"
select select "LOW"
select select "3"
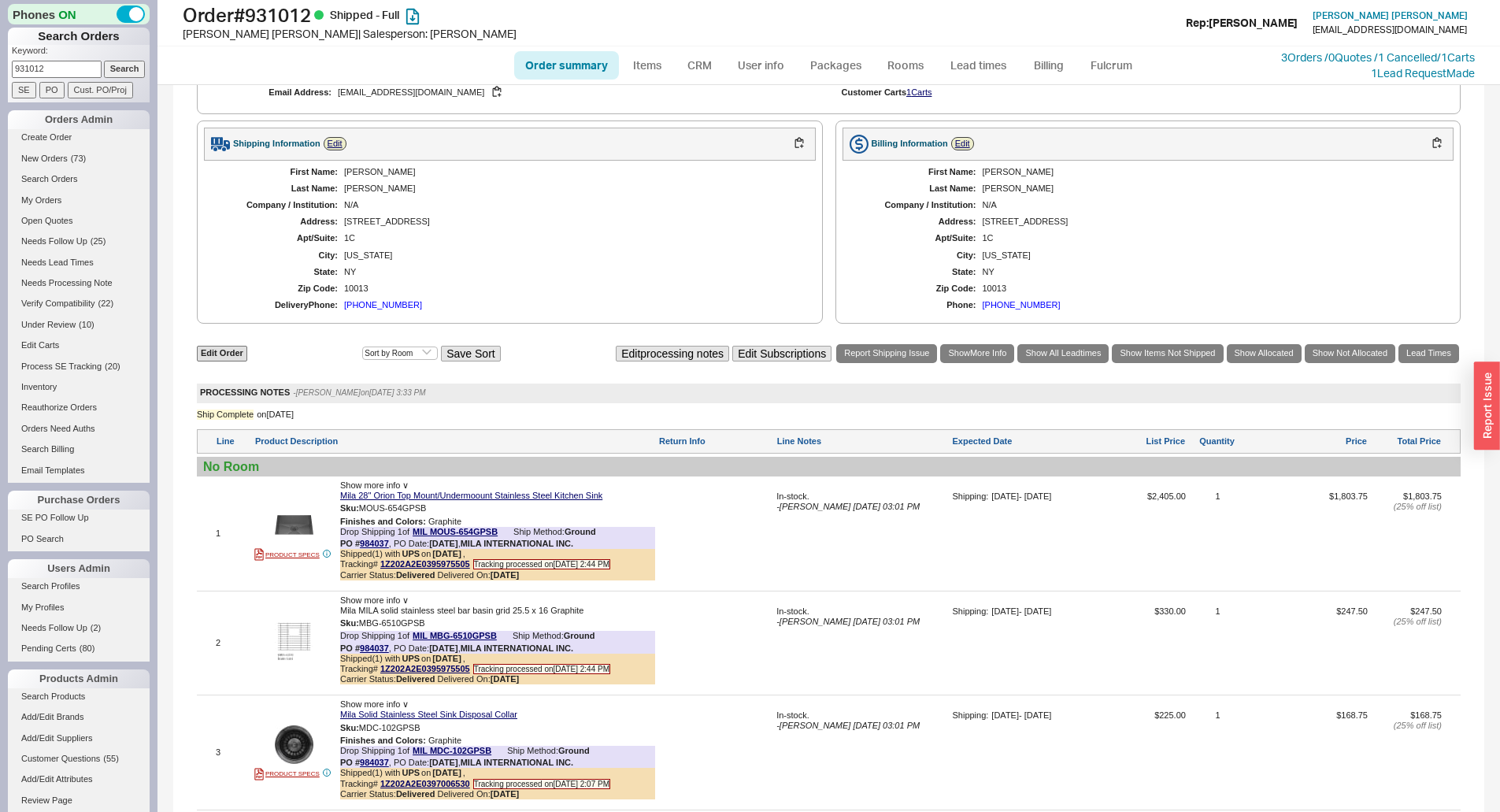
scroll to position [833, 0]
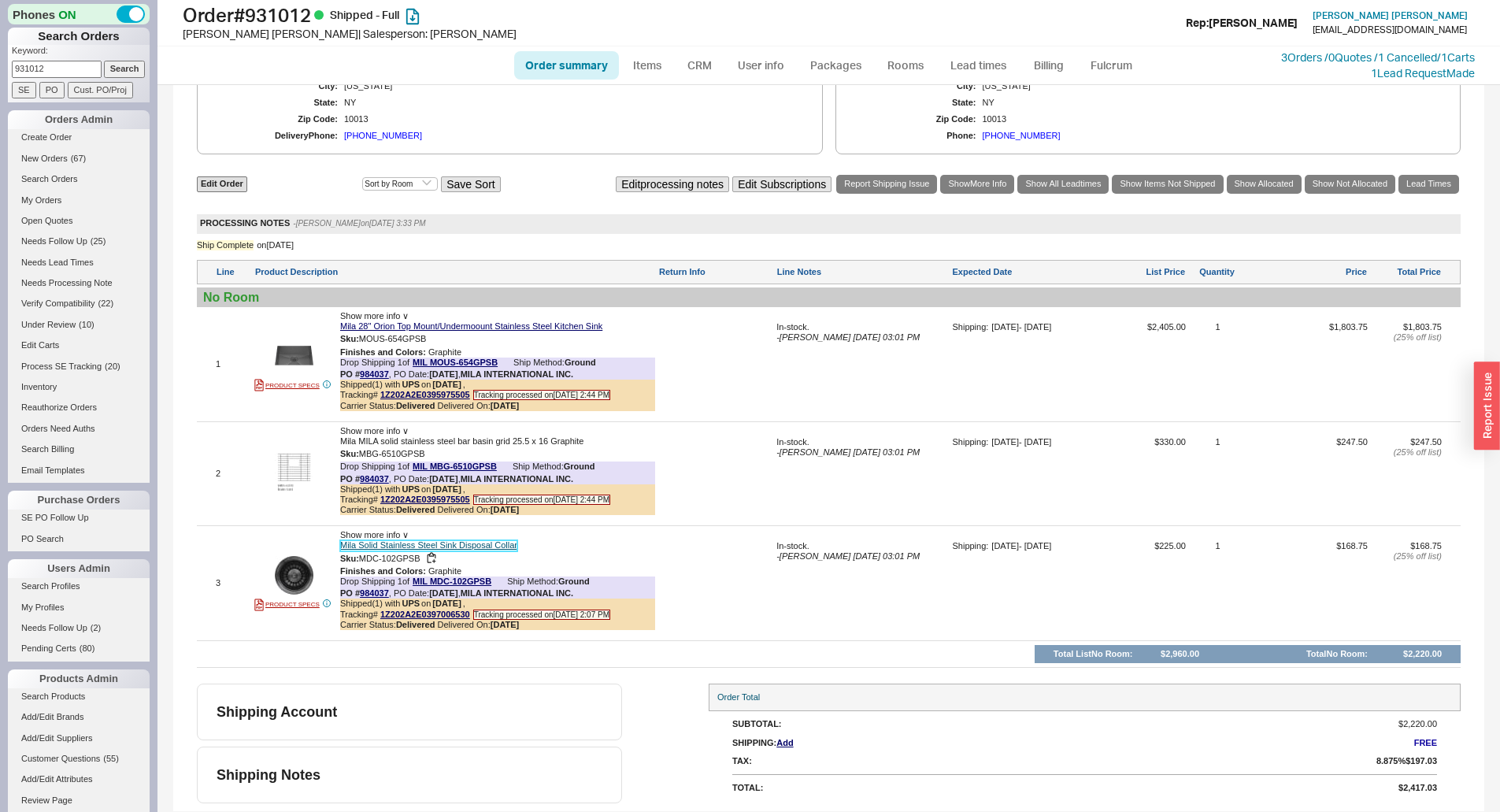
click at [501, 546] on link "Mila Solid Stainless Steel Sink Disposal Collar" at bounding box center [428, 544] width 177 height 10
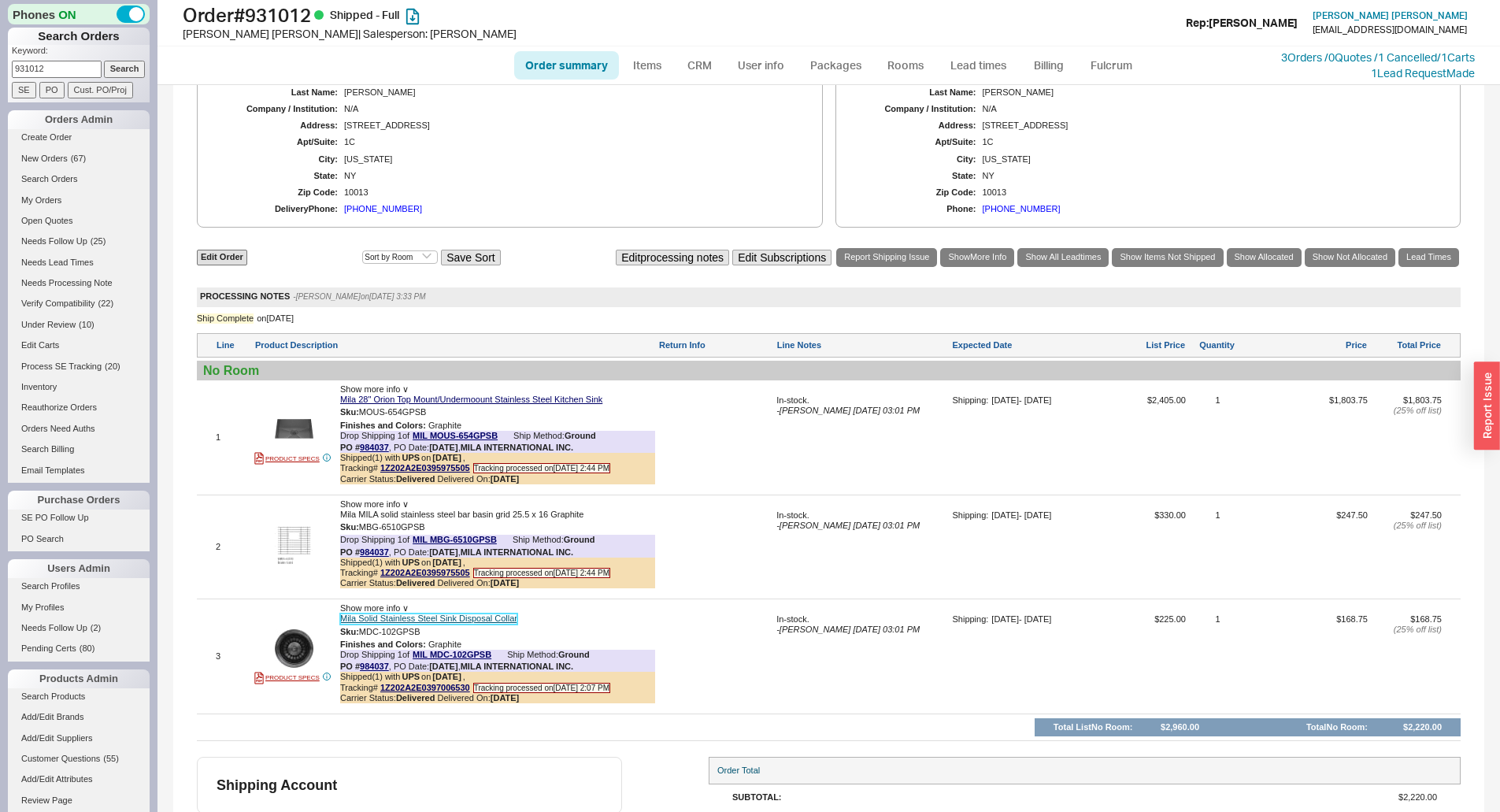
scroll to position [675, 0]
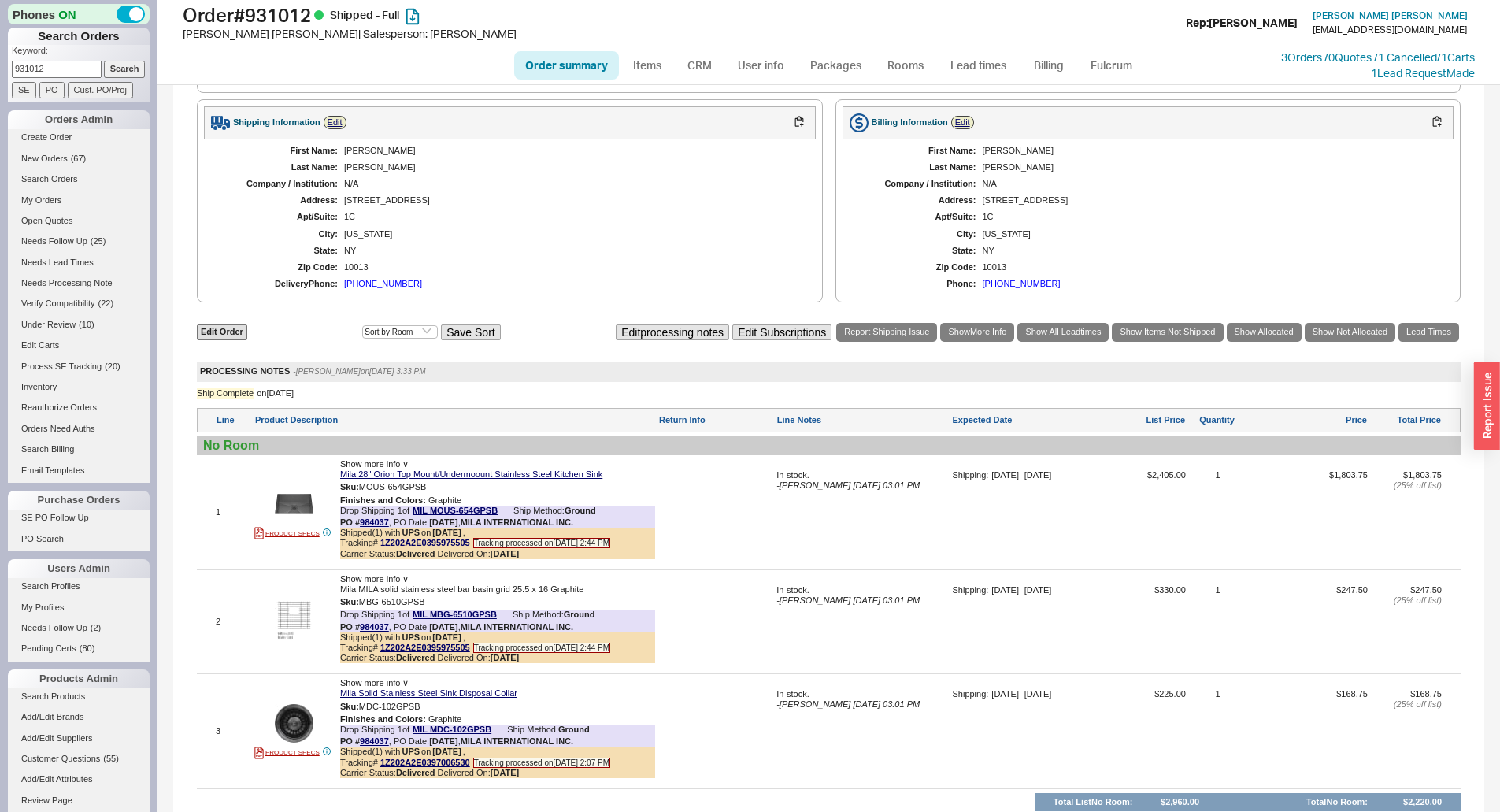
click at [386, 288] on div "First Name: [PERSON_NAME] Last Name: [PERSON_NAME] Company / Institution: N/A A…" at bounding box center [509, 217] width 612 height 157
click at [385, 289] on div "[PHONE_NUMBER]" at bounding box center [382, 283] width 78 height 10
drag, startPoint x: 59, startPoint y: 69, endPoint x: 0, endPoint y: 74, distance: 59.2
click at [0, 74] on div "Phones ON Search Orders Keyword: 931012 Search SE PO Cust. PO/Proj Orders Admin…" at bounding box center [79, 406] width 158 height 812
type input "930621"
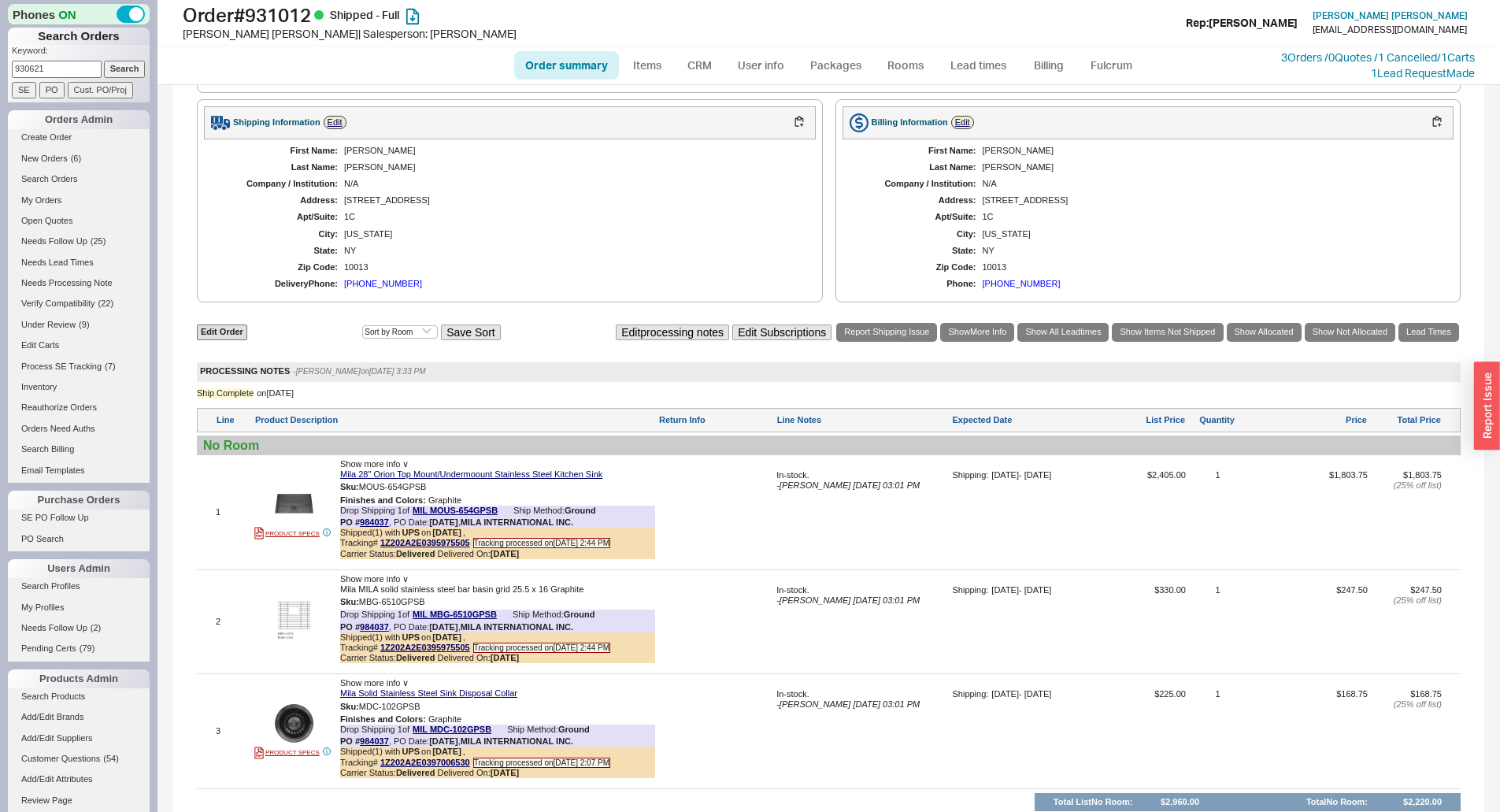
click at [104, 60] on input "Search" at bounding box center [125, 69] width 42 height 16
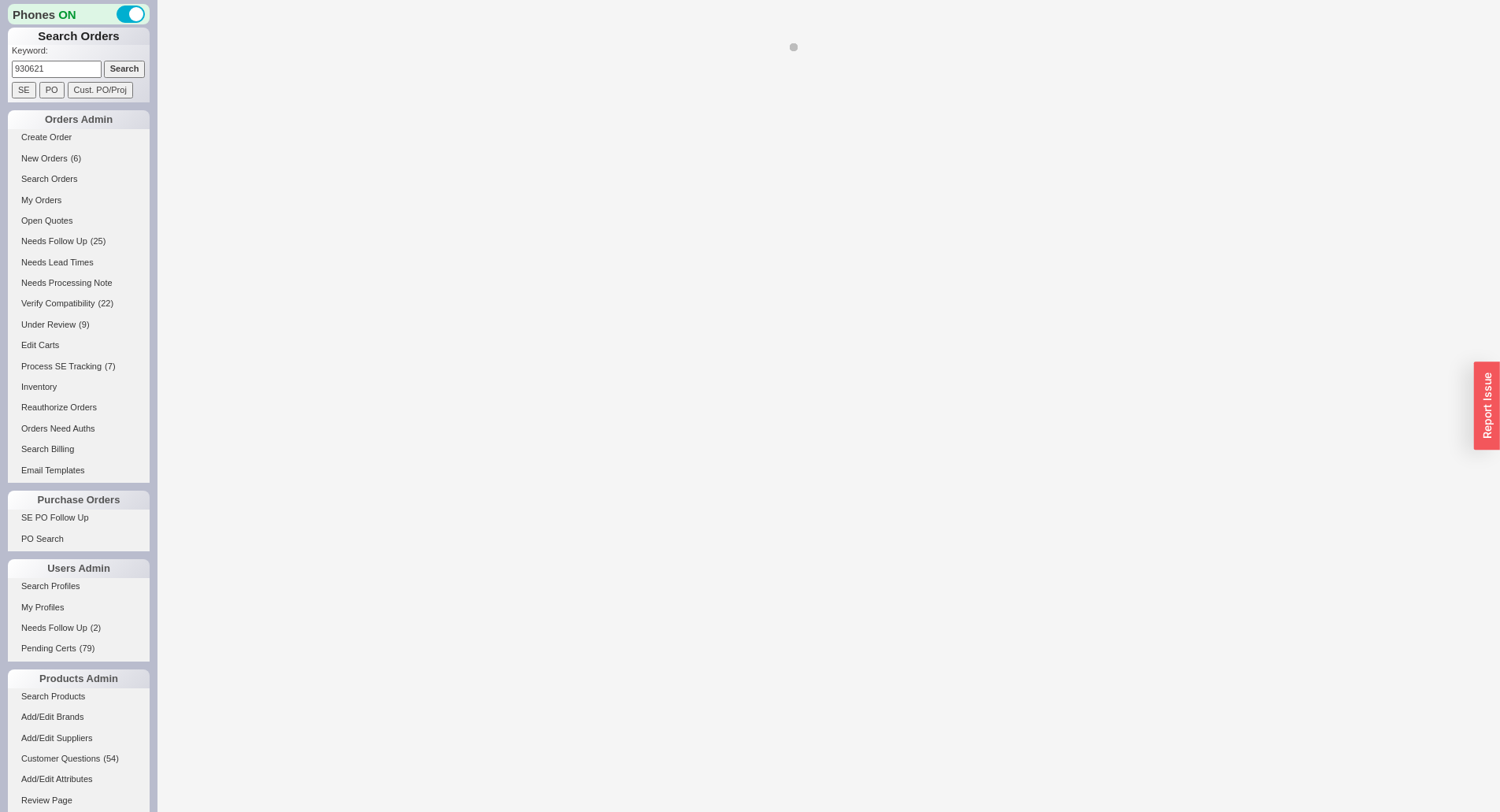
select select "*"
select select "LOW"
select select "3"
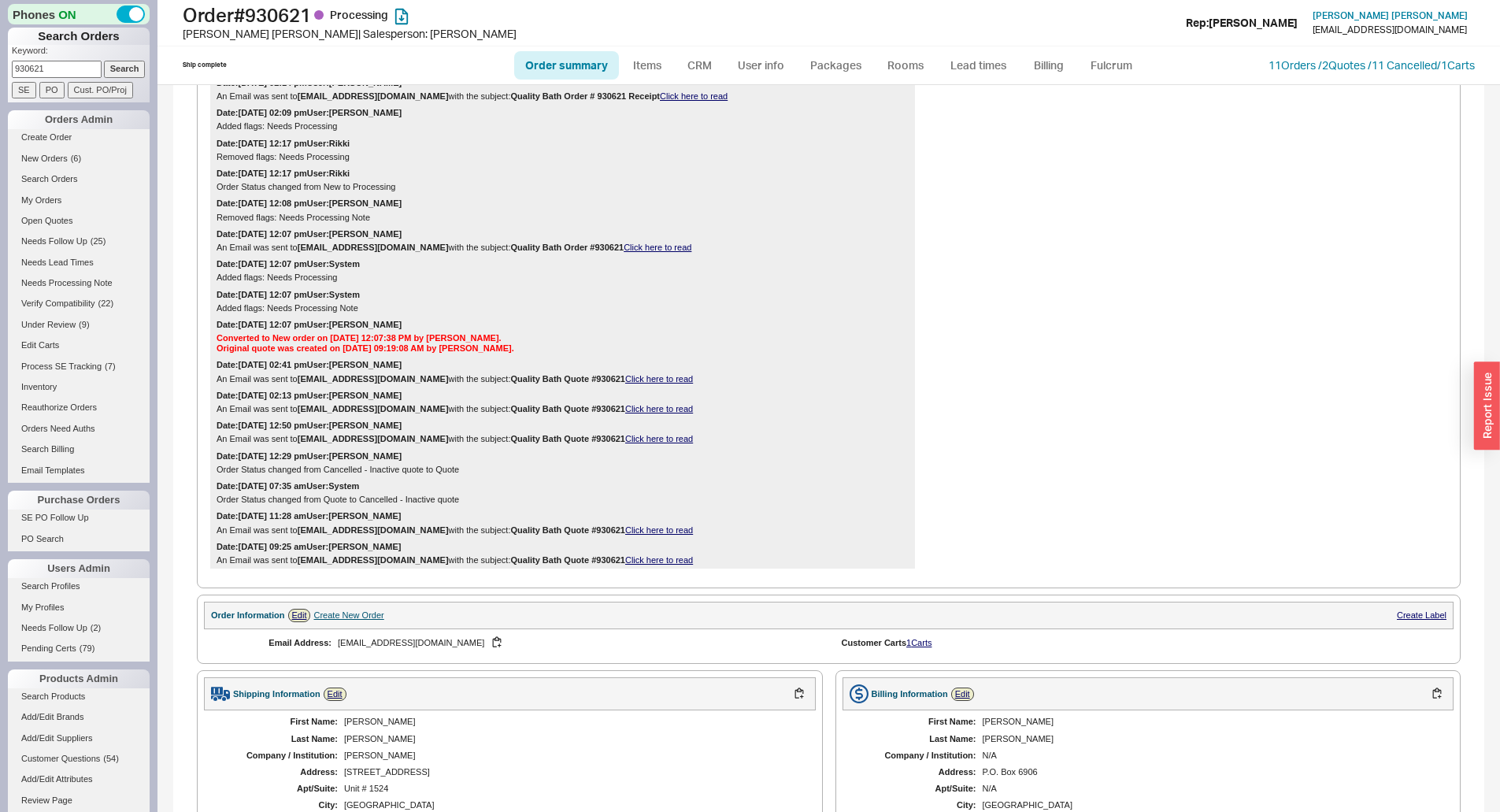
scroll to position [630, 0]
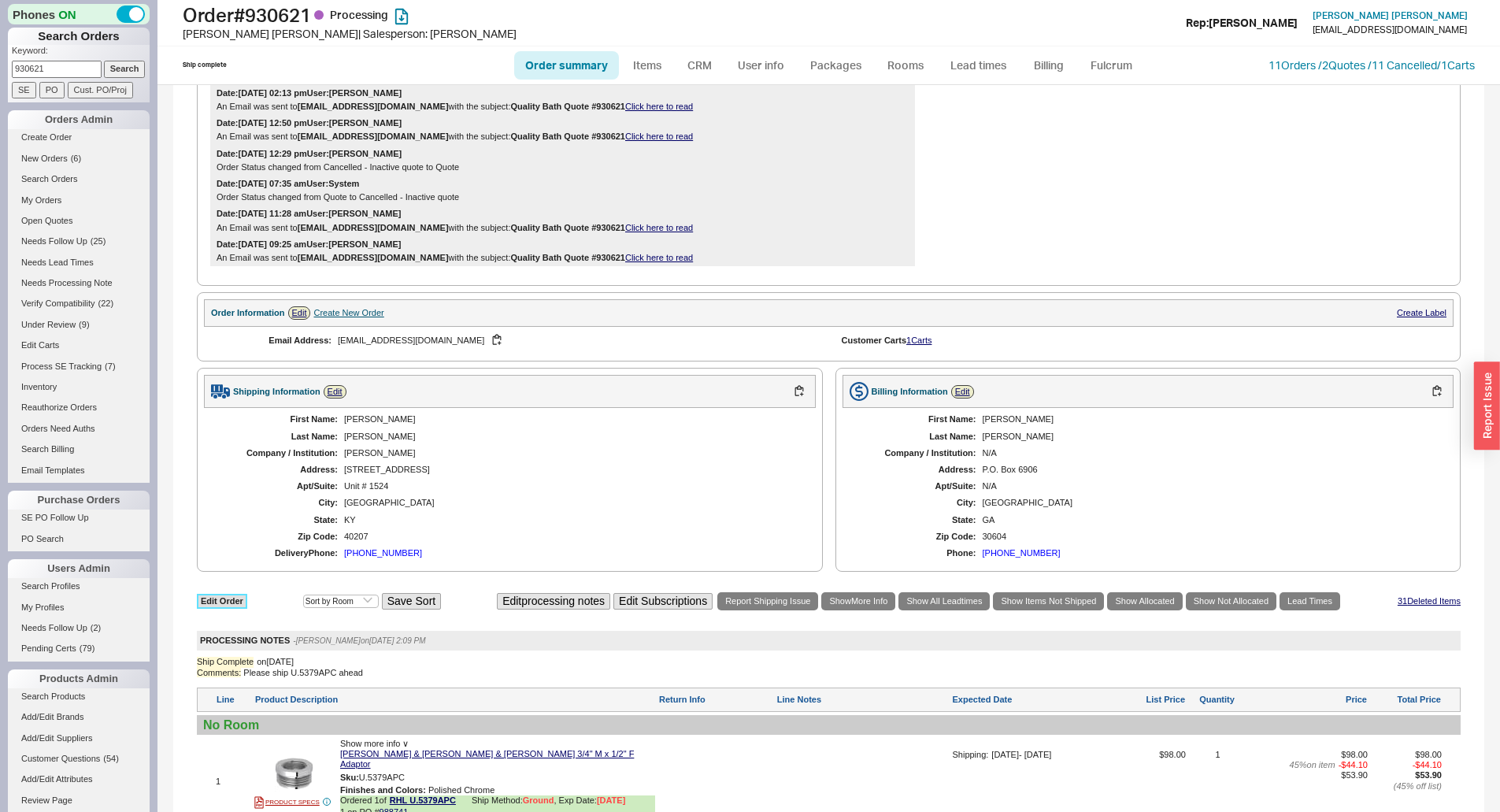
click at [229, 601] on link "Edit Order" at bounding box center [222, 601] width 50 height 15
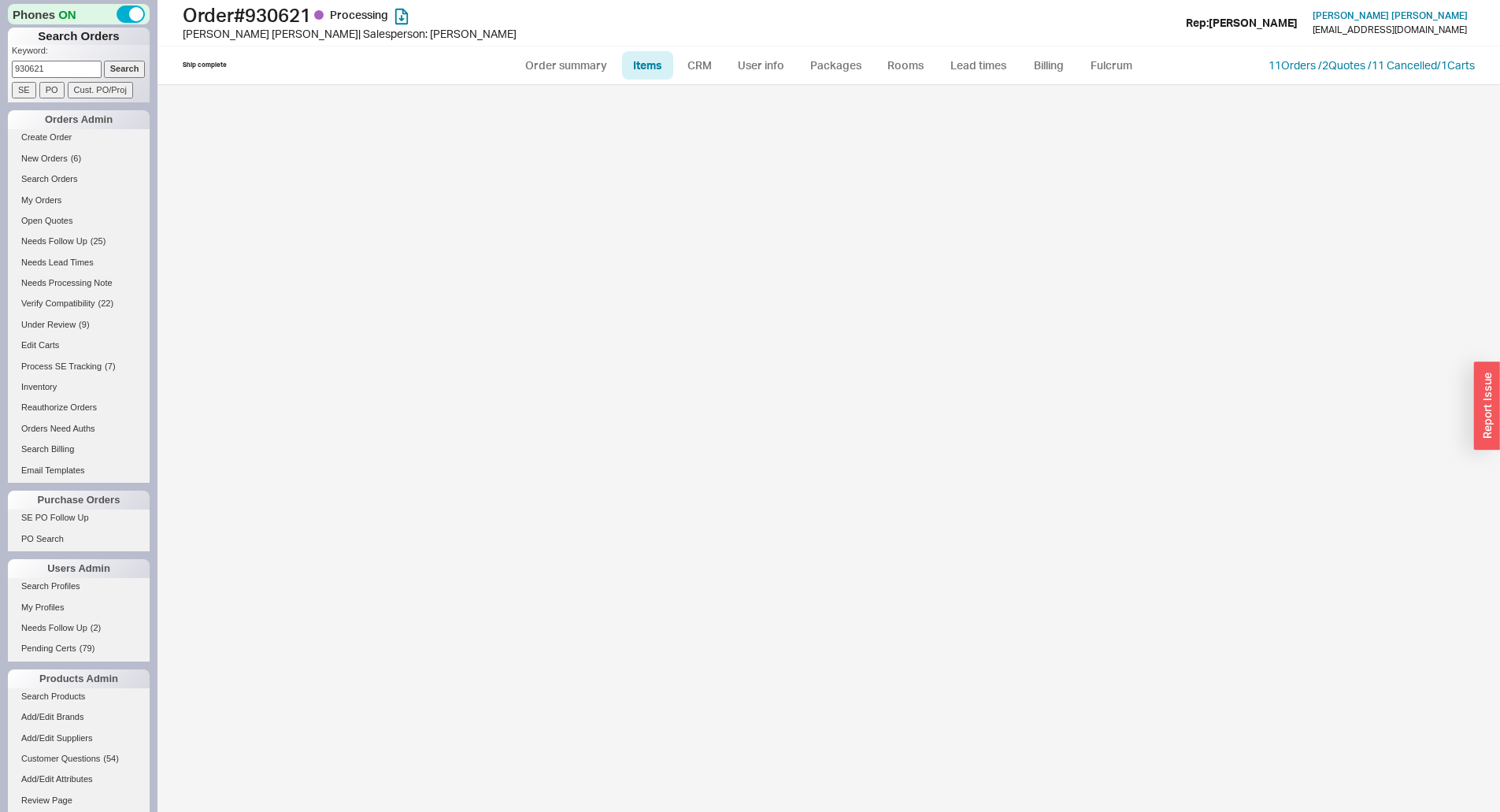
select select "3"
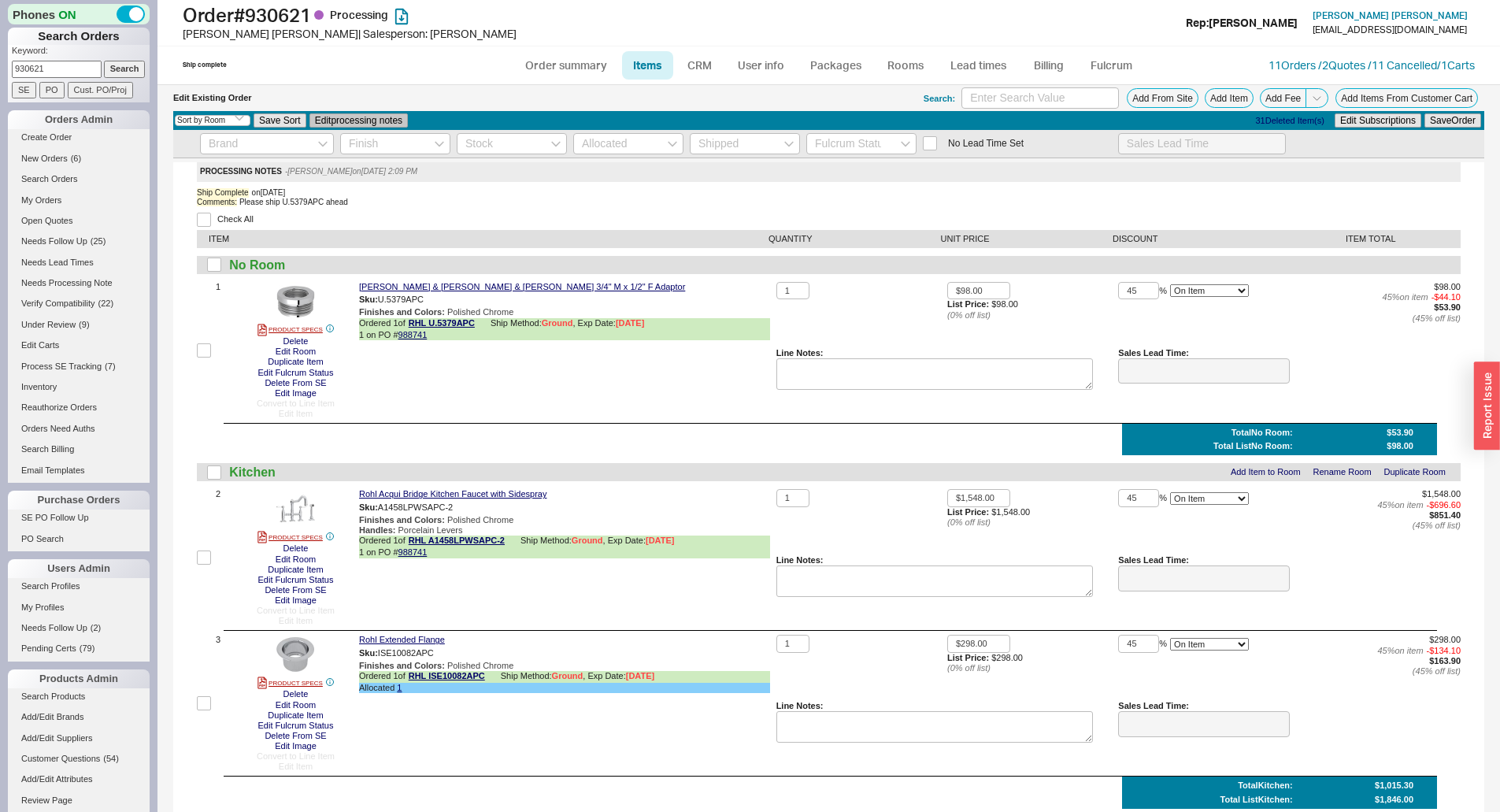
click at [362, 120] on button "Edit processing notes" at bounding box center [358, 120] width 98 height 14
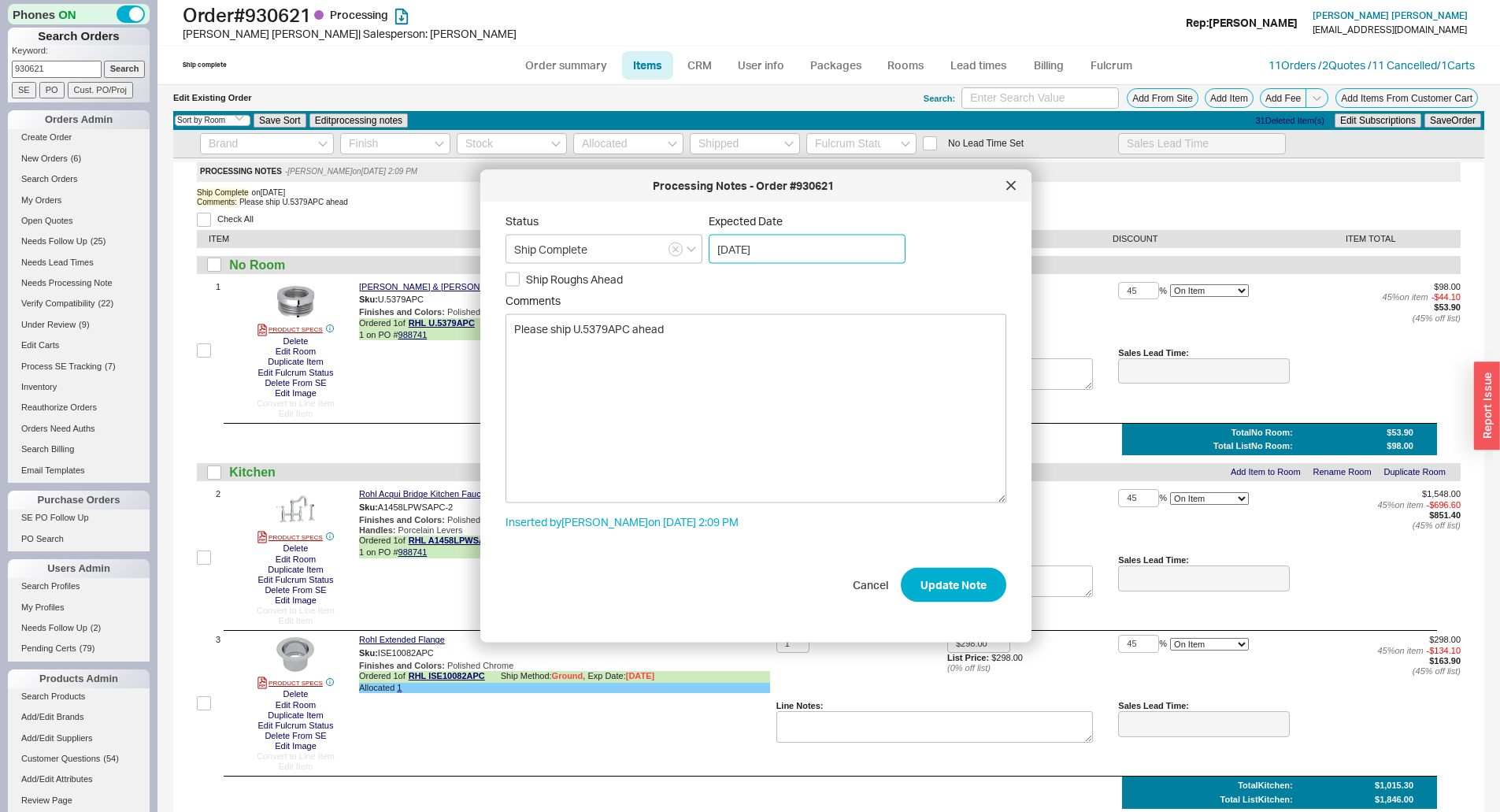
click at [791, 248] on input "[DATE]" at bounding box center [807, 249] width 197 height 29
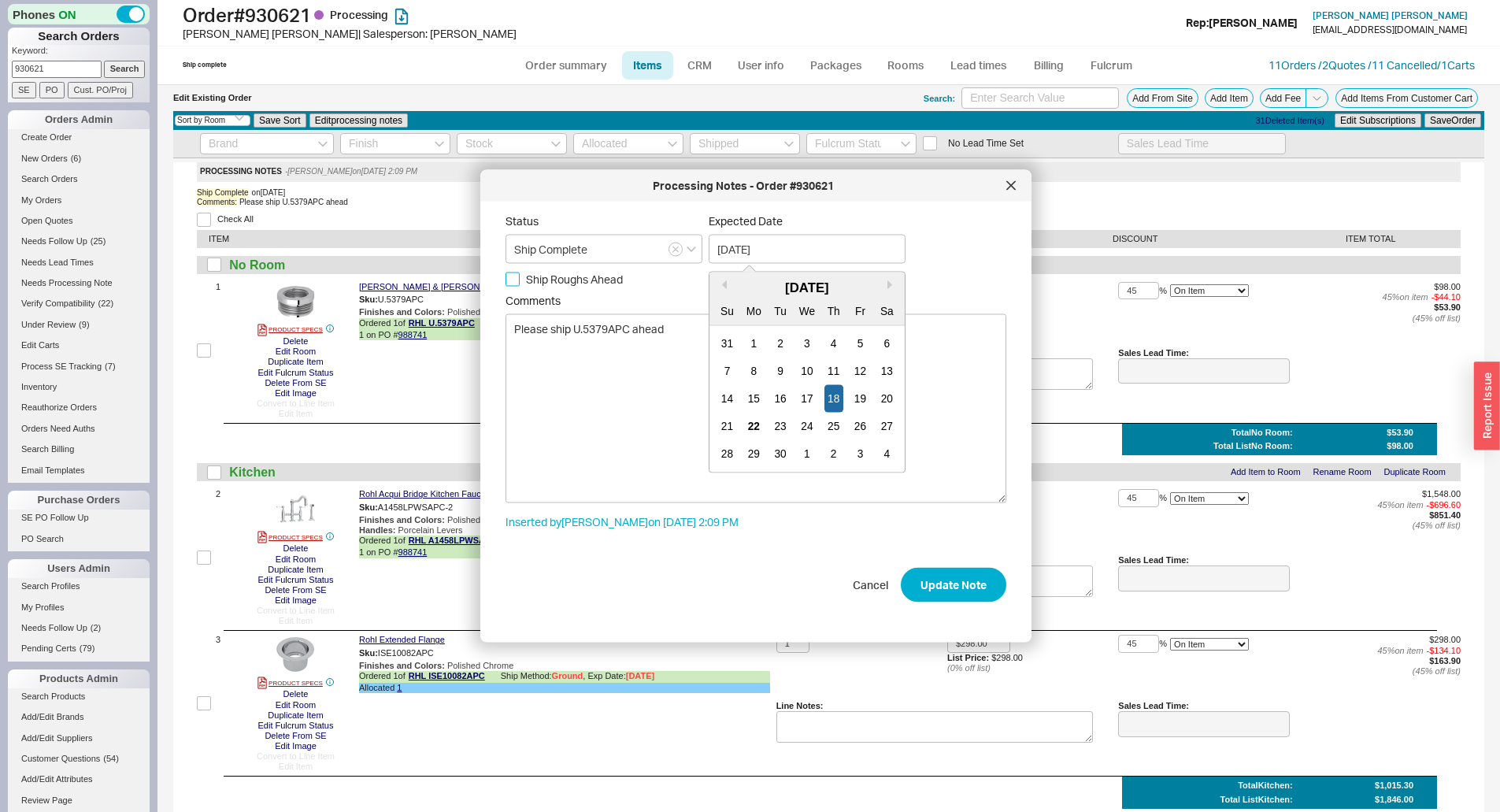
click at [512, 279] on input "Ship Roughs Ahead" at bounding box center [512, 278] width 14 height 14
checkbox input "true"
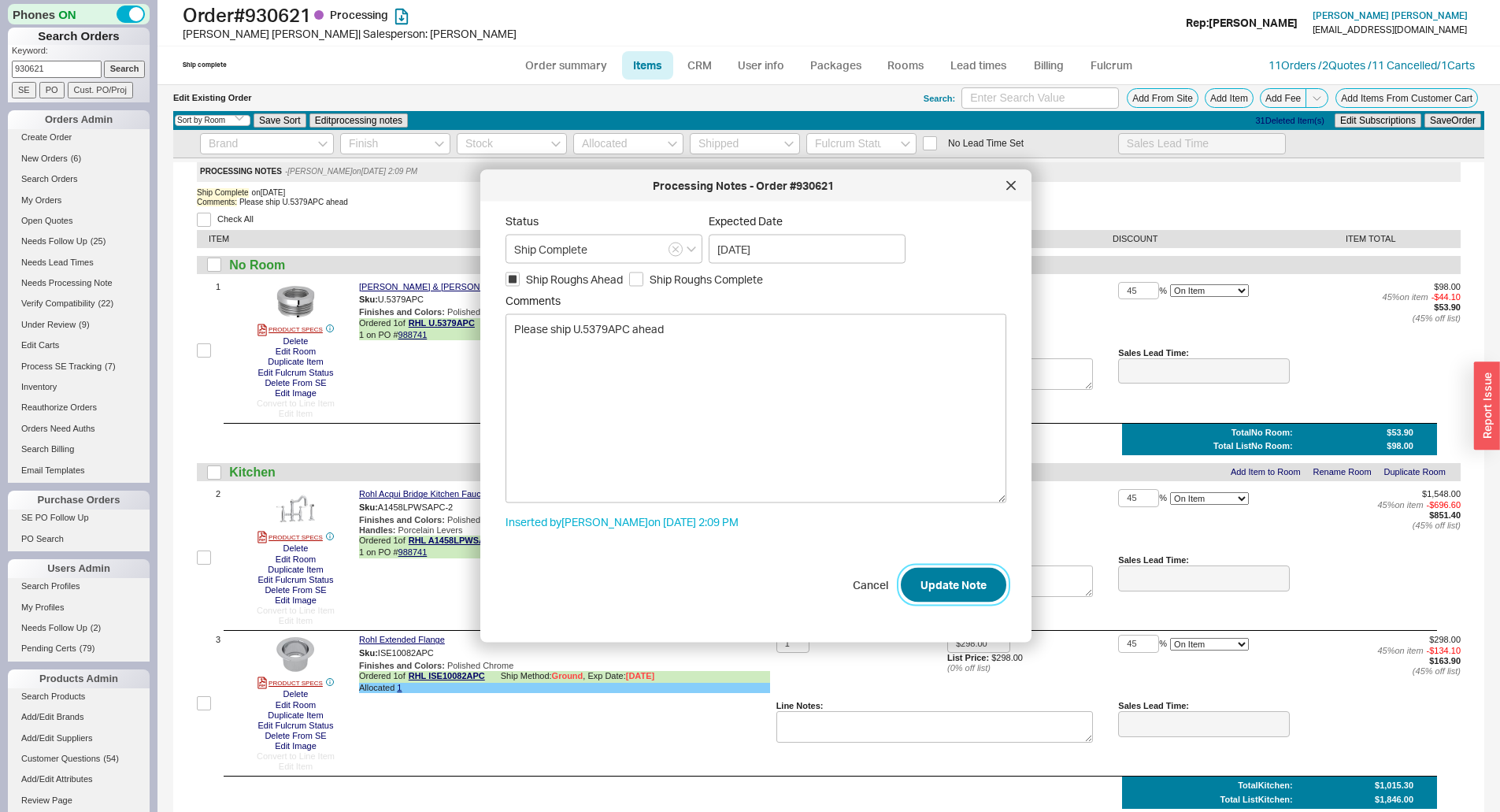
click at [952, 583] on button "Update Note" at bounding box center [954, 584] width 105 height 35
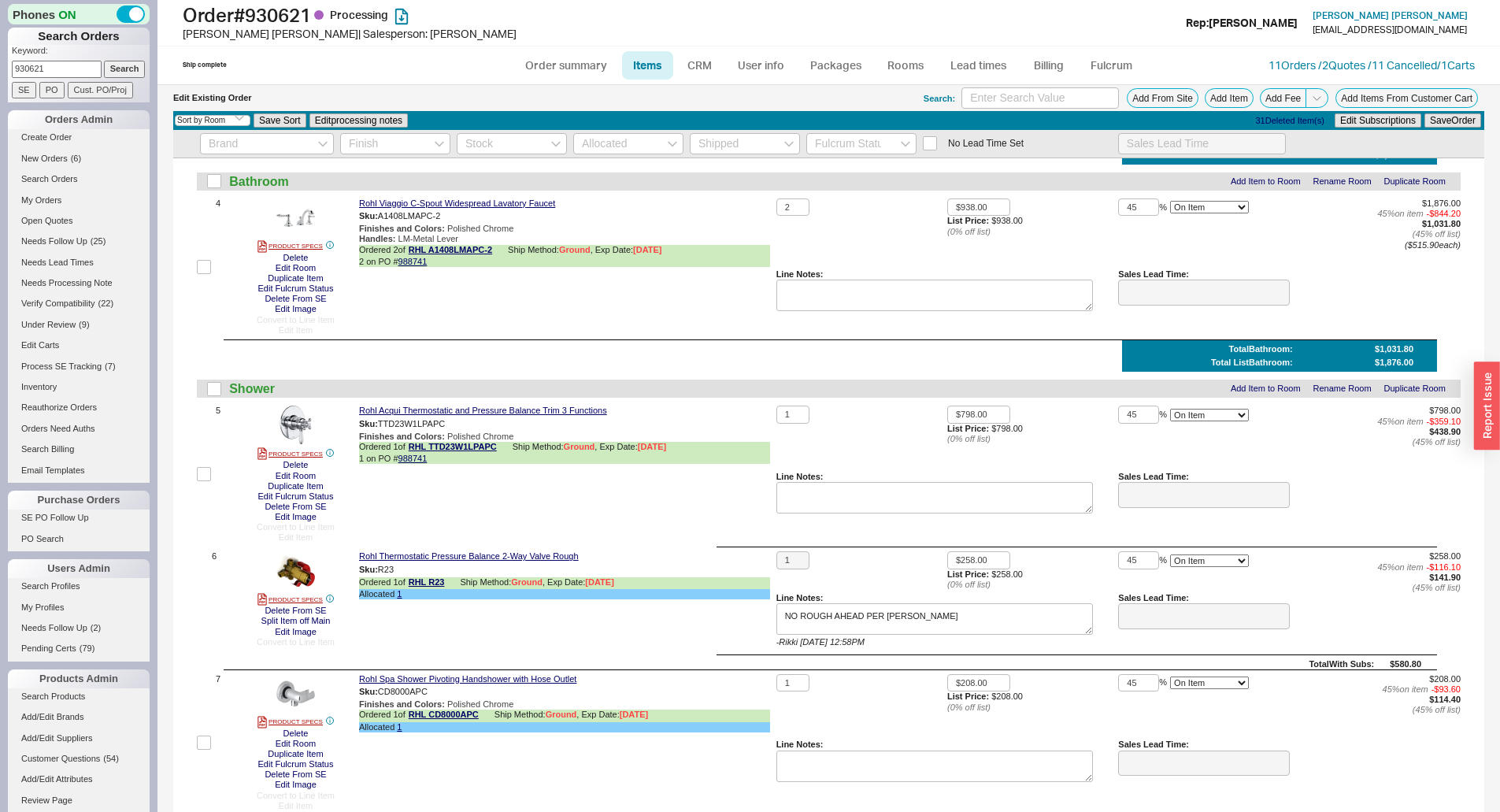
scroll to position [945, 0]
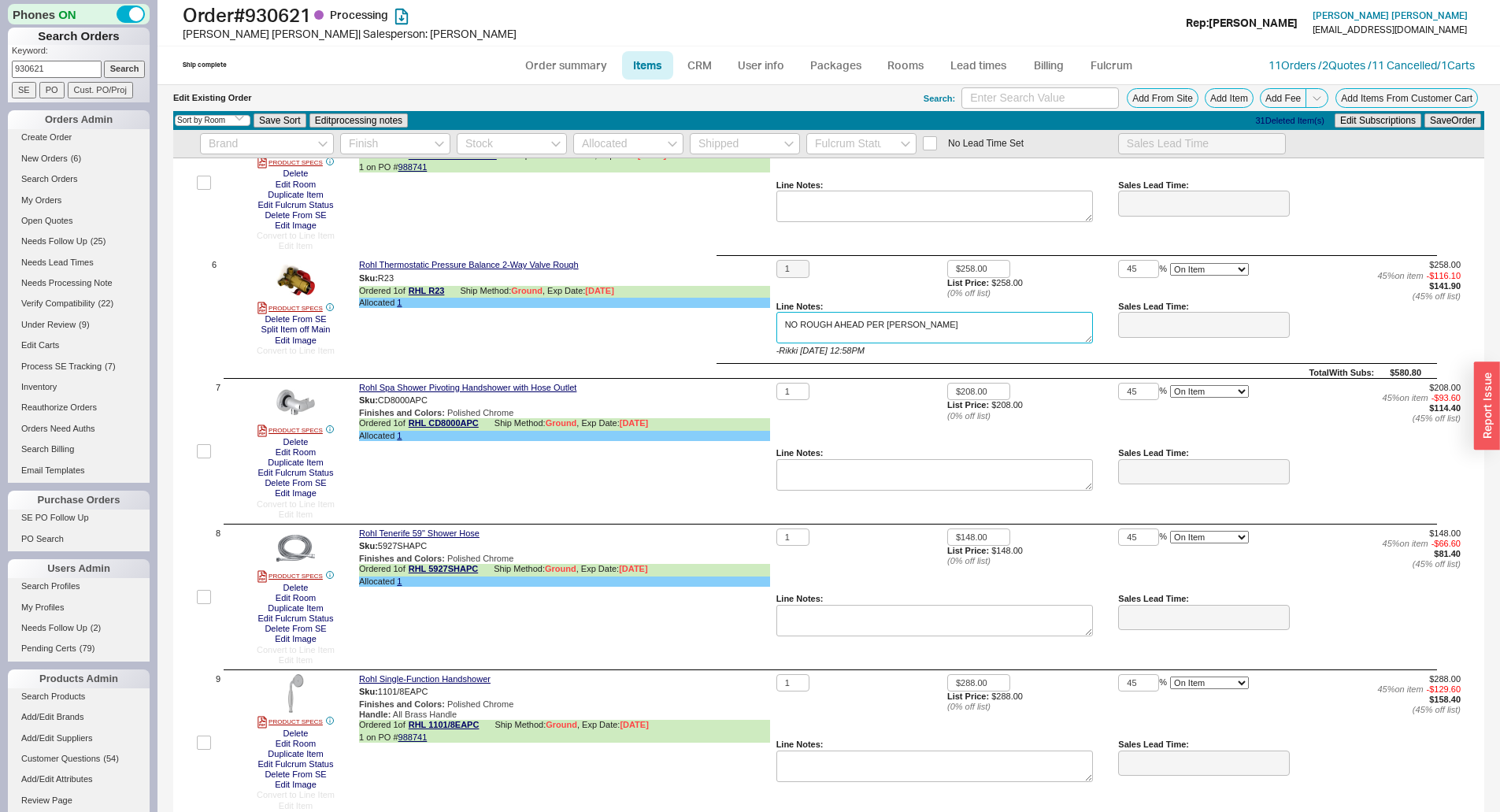
drag, startPoint x: 951, startPoint y: 324, endPoint x: 693, endPoint y: 331, distance: 258.1
click at [693, 331] on div "6 PRODUCT SPECS Delete From SE Split Item off Main Edit Image Convert to Line I…" at bounding box center [829, 308] width 1264 height 98
click at [1438, 122] on button "Save Order" at bounding box center [1453, 120] width 57 height 14
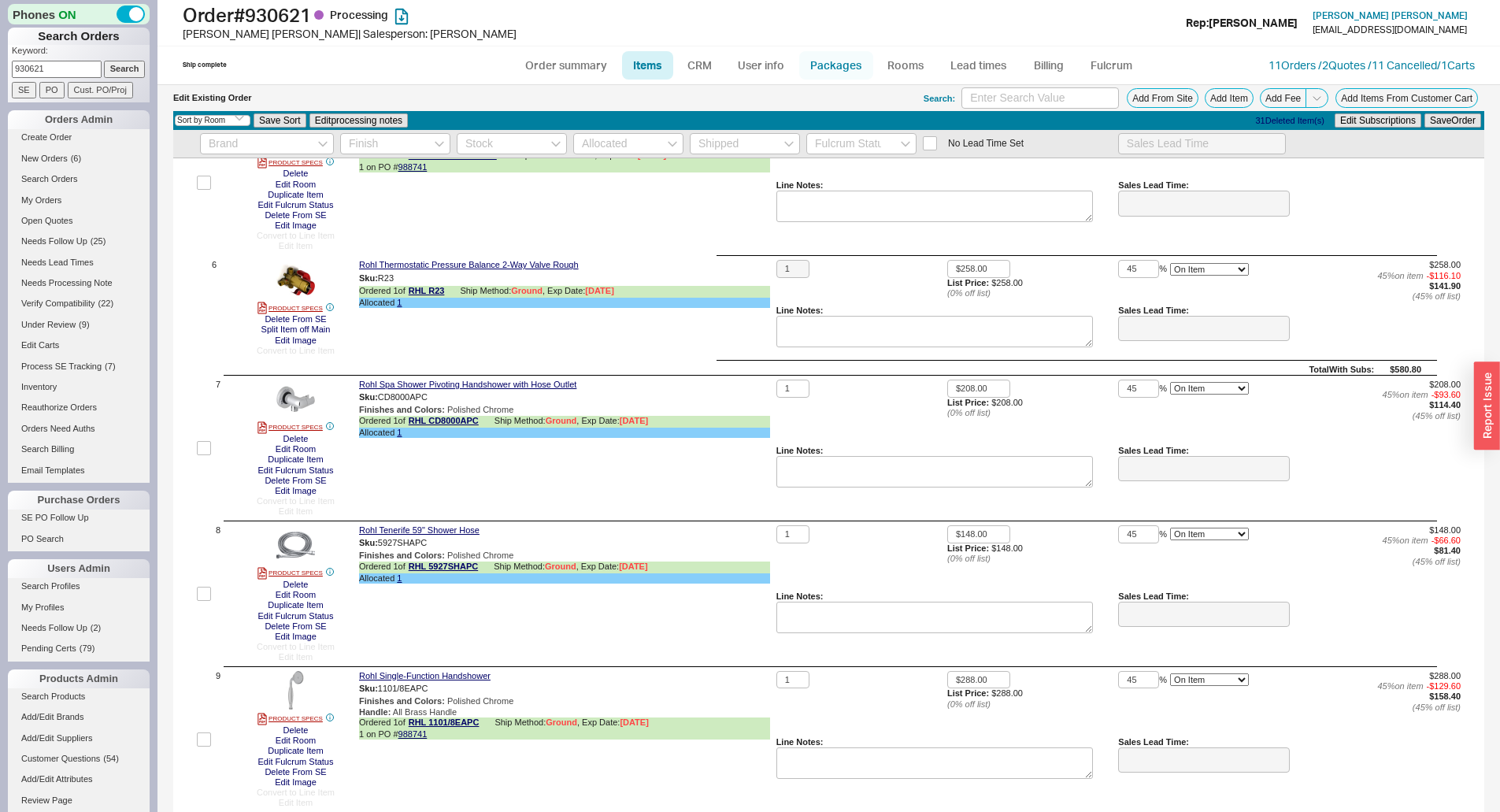
click at [815, 67] on link "Packages" at bounding box center [836, 65] width 74 height 28
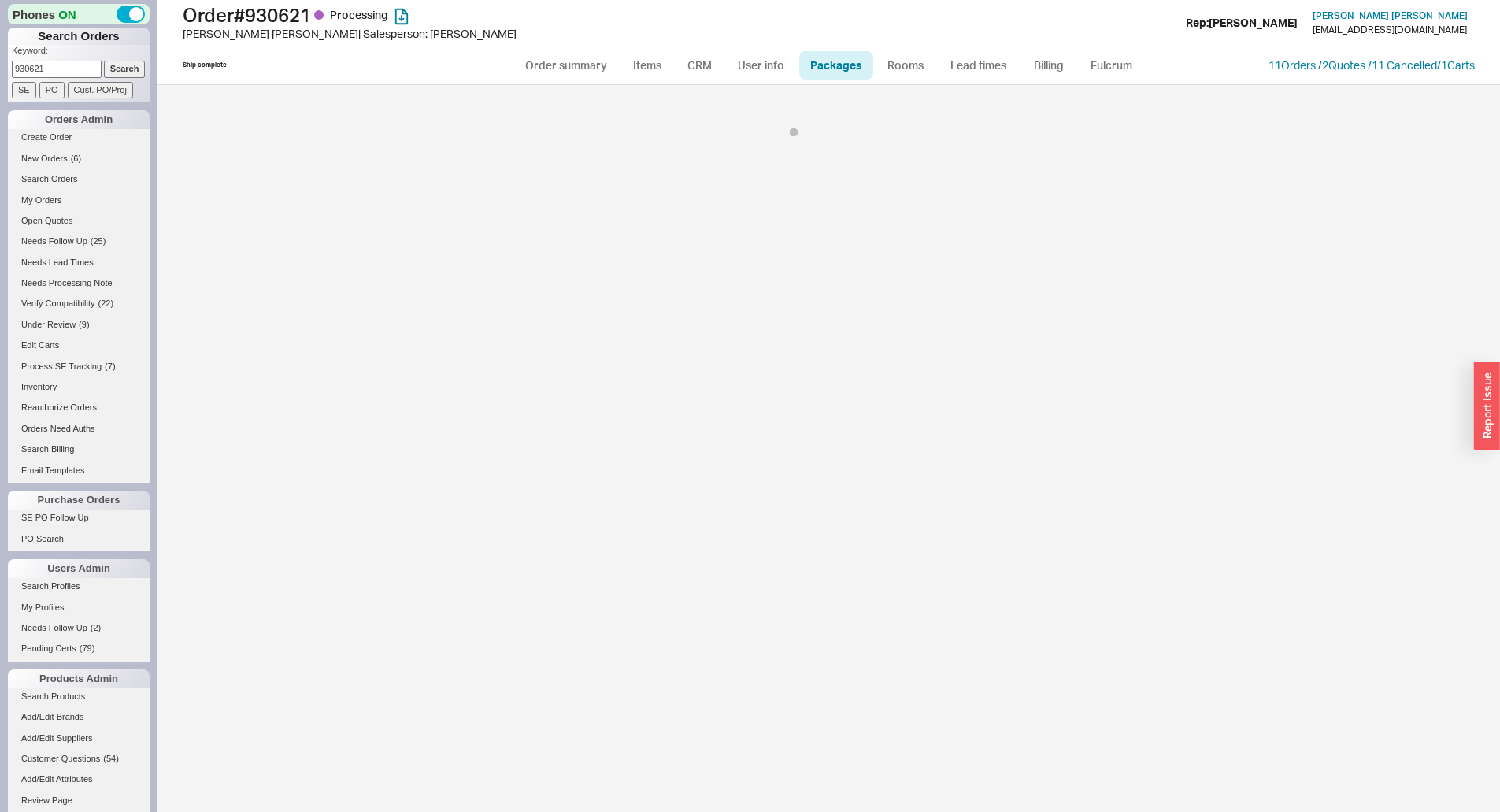
select select "1"
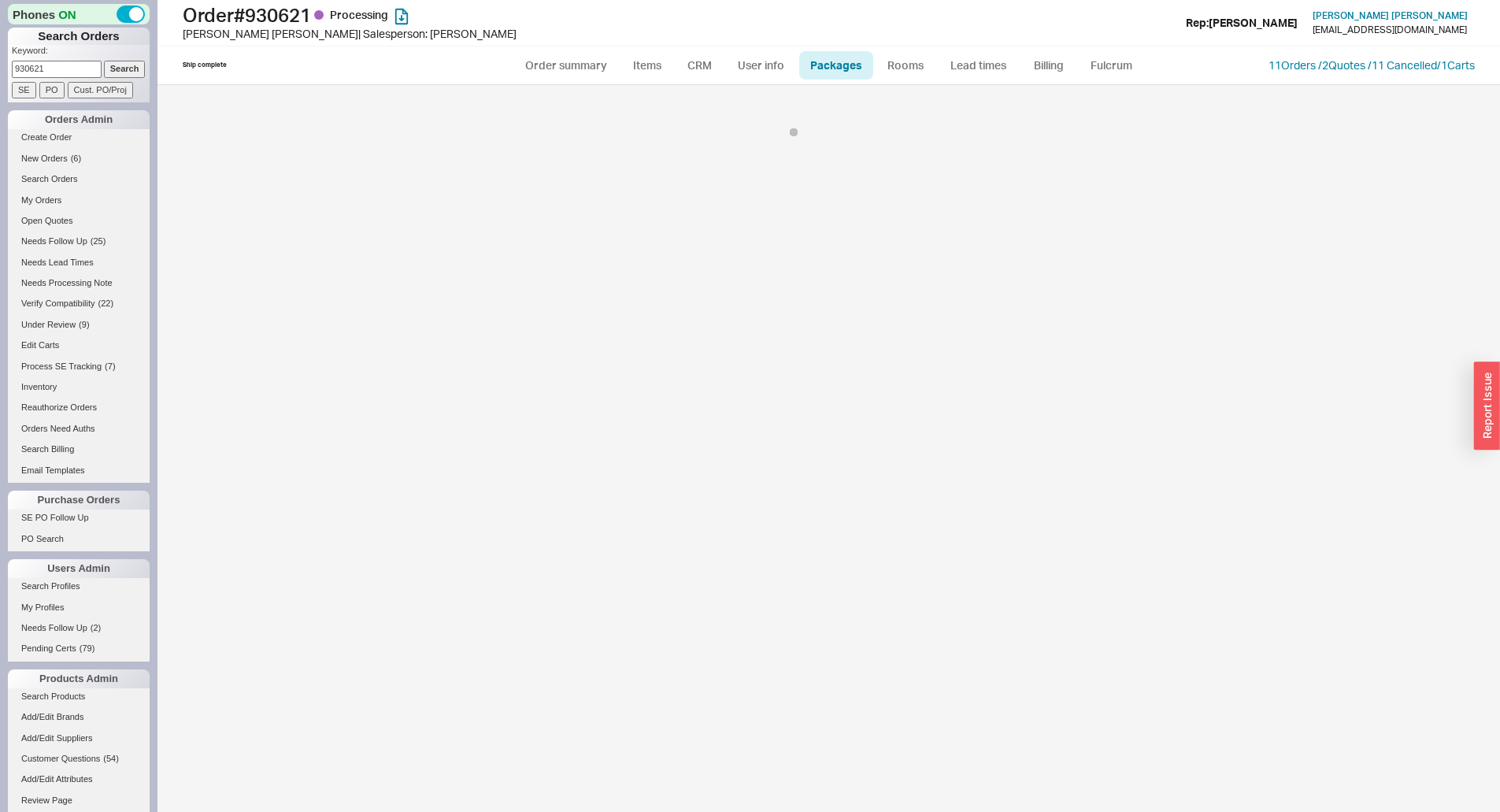
select select "1"
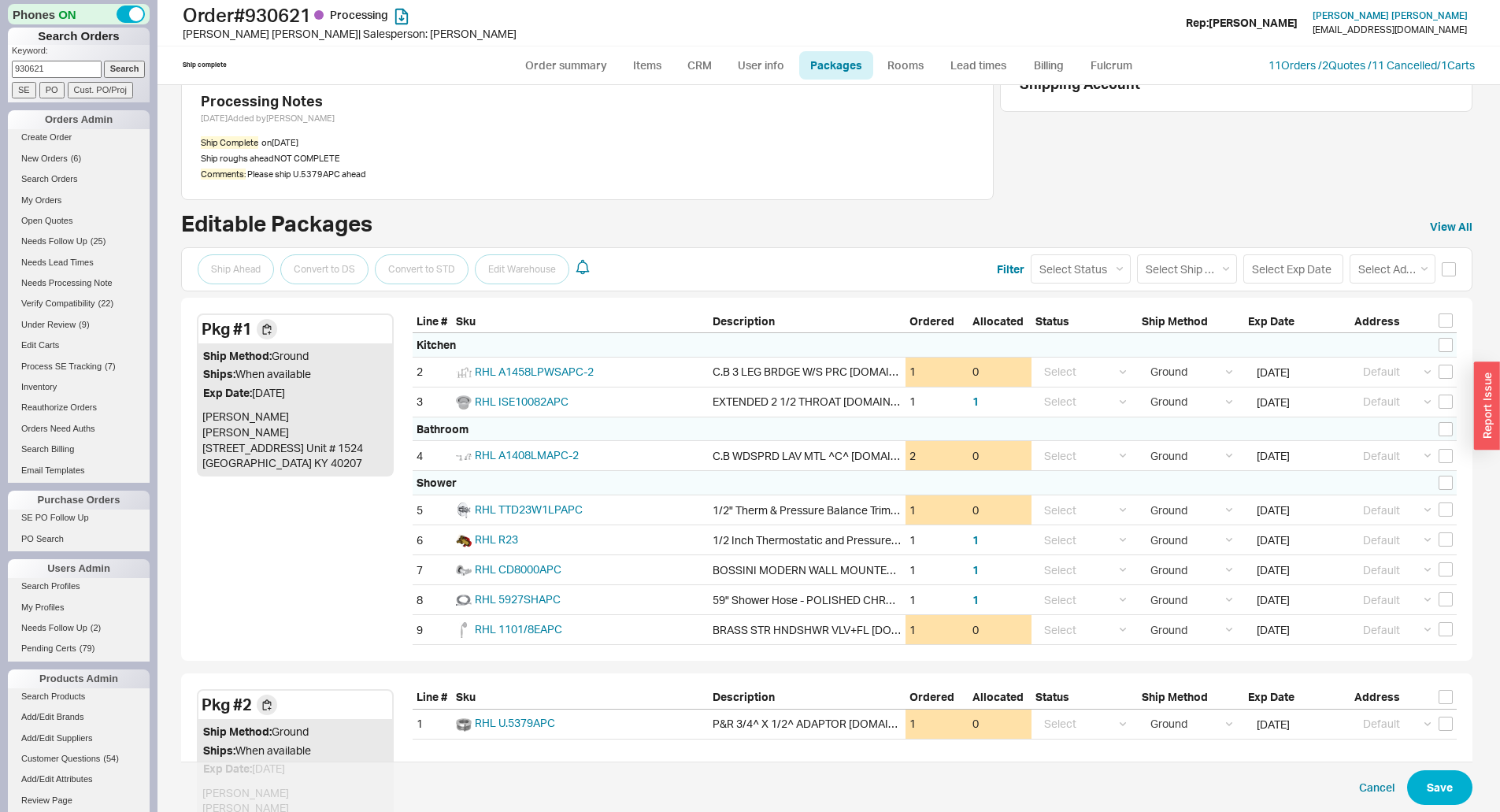
scroll to position [236, 0]
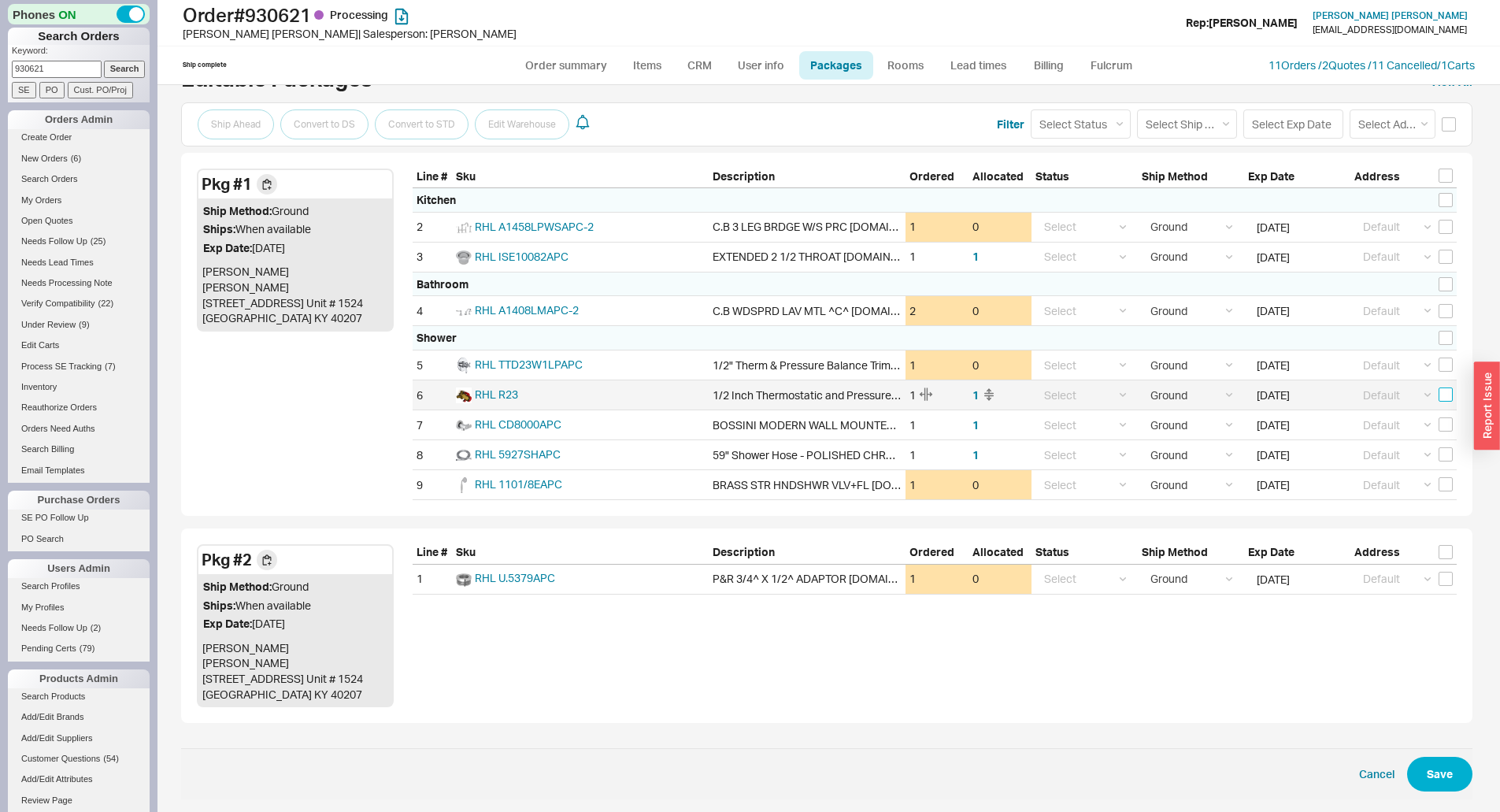
click at [1443, 394] on input "checkbox" at bounding box center [1445, 394] width 14 height 14
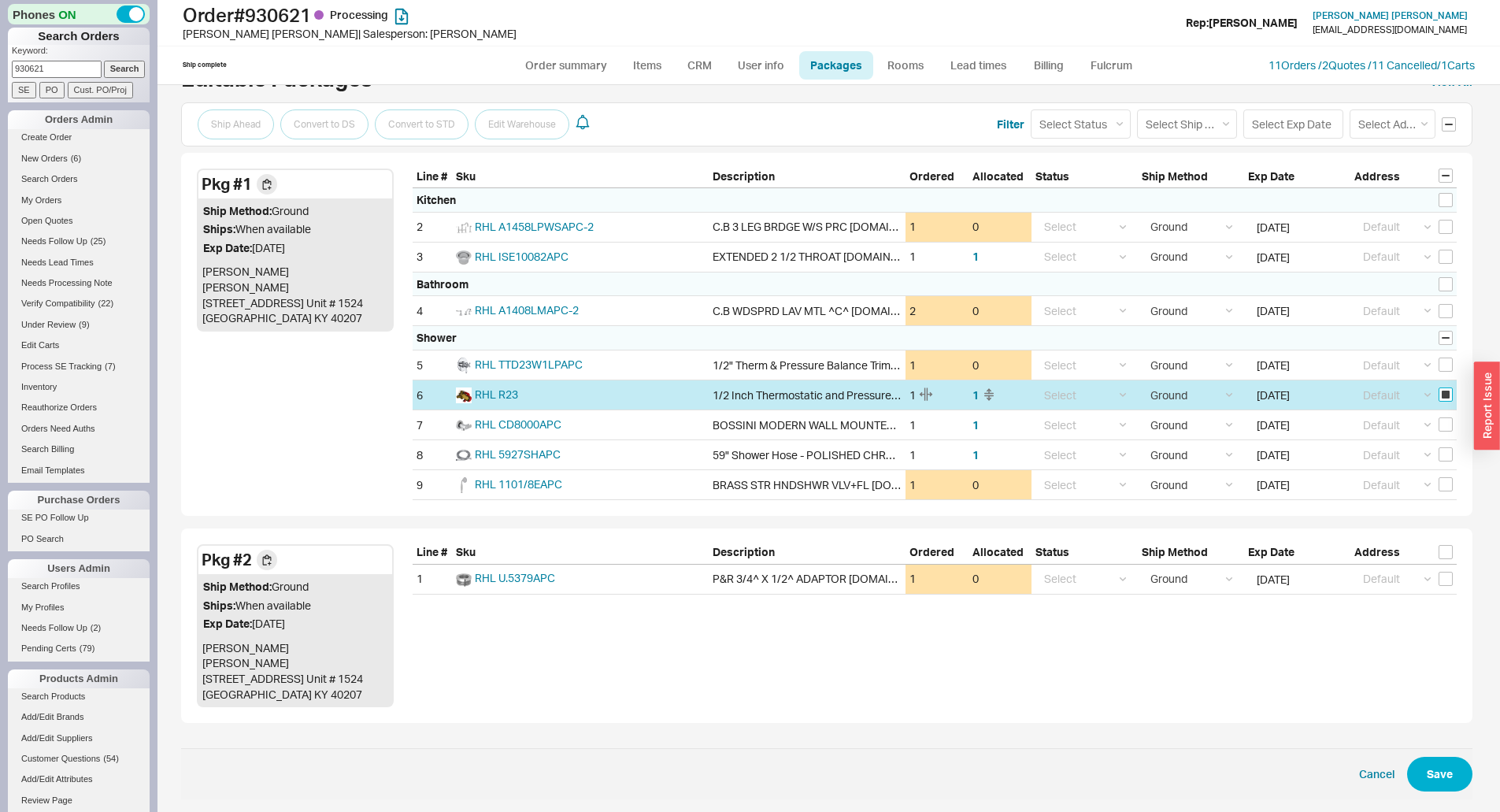
checkbox input "true"
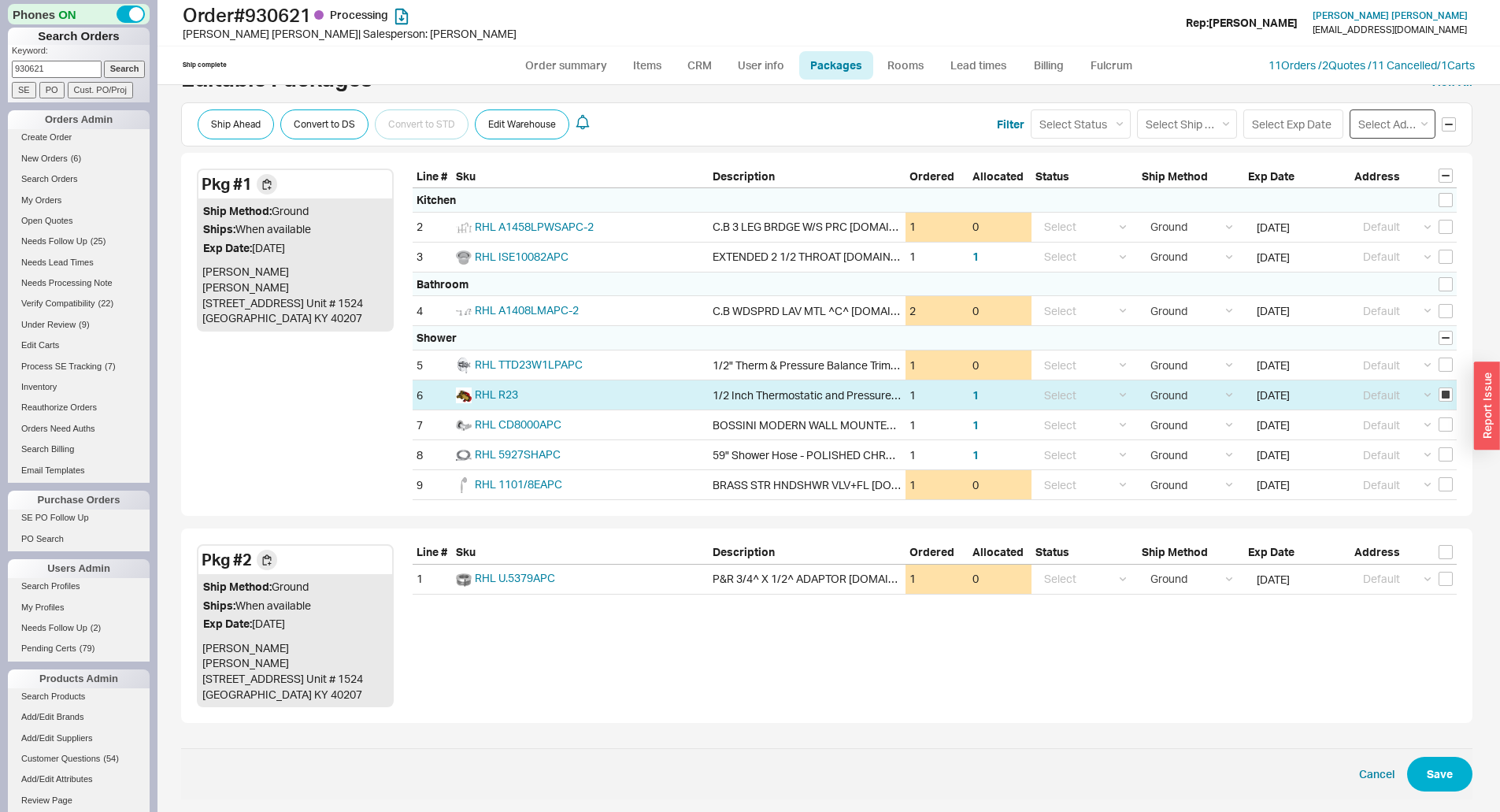
click at [1398, 126] on select "Select Address Default ----- Add New Address" at bounding box center [1393, 124] width 86 height 29
click at [1281, 127] on input at bounding box center [1293, 124] width 100 height 29
click at [1277, 270] on div "22" at bounding box center [1282, 274] width 19 height 19
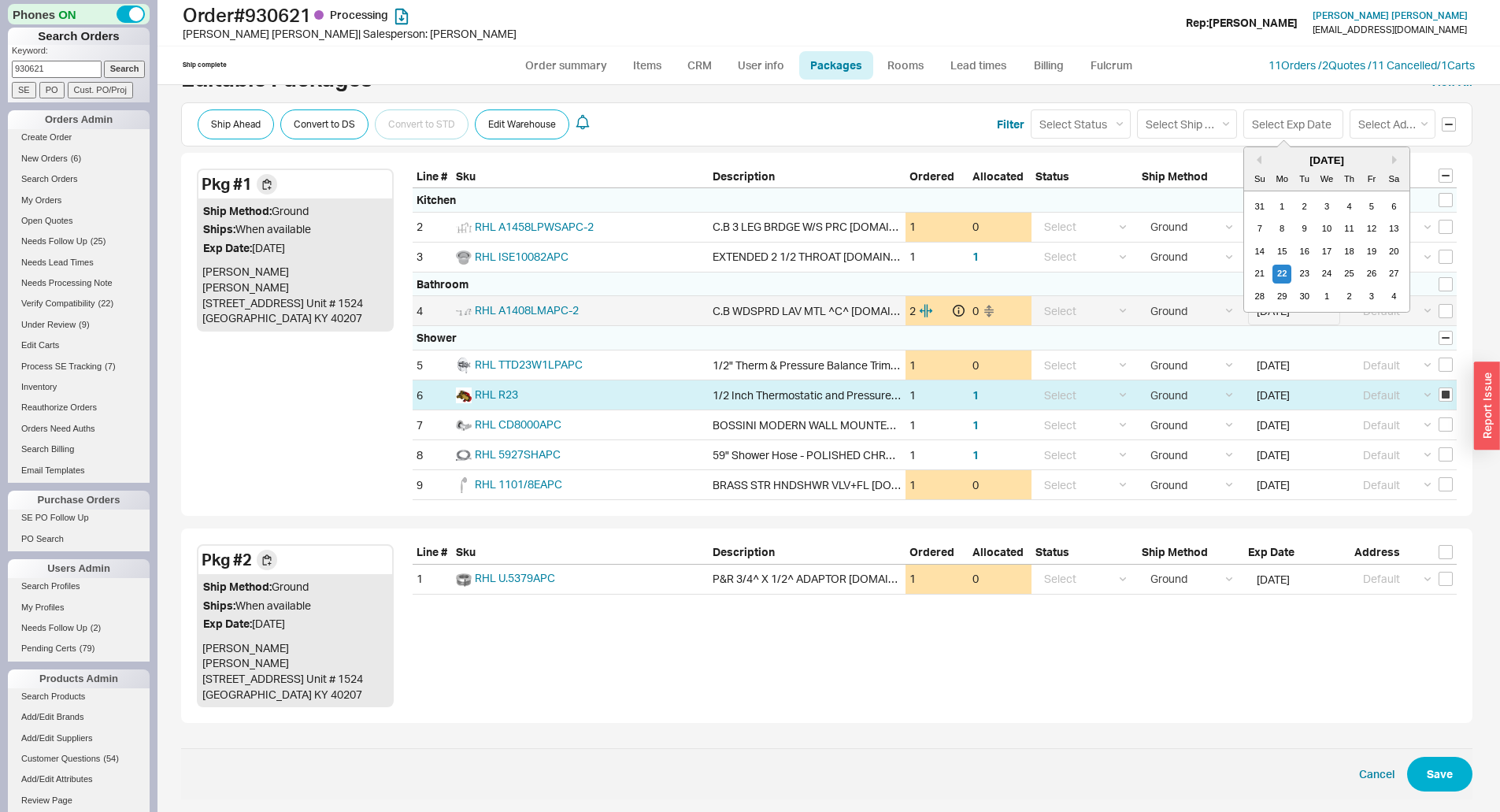
type input "[DATE]"
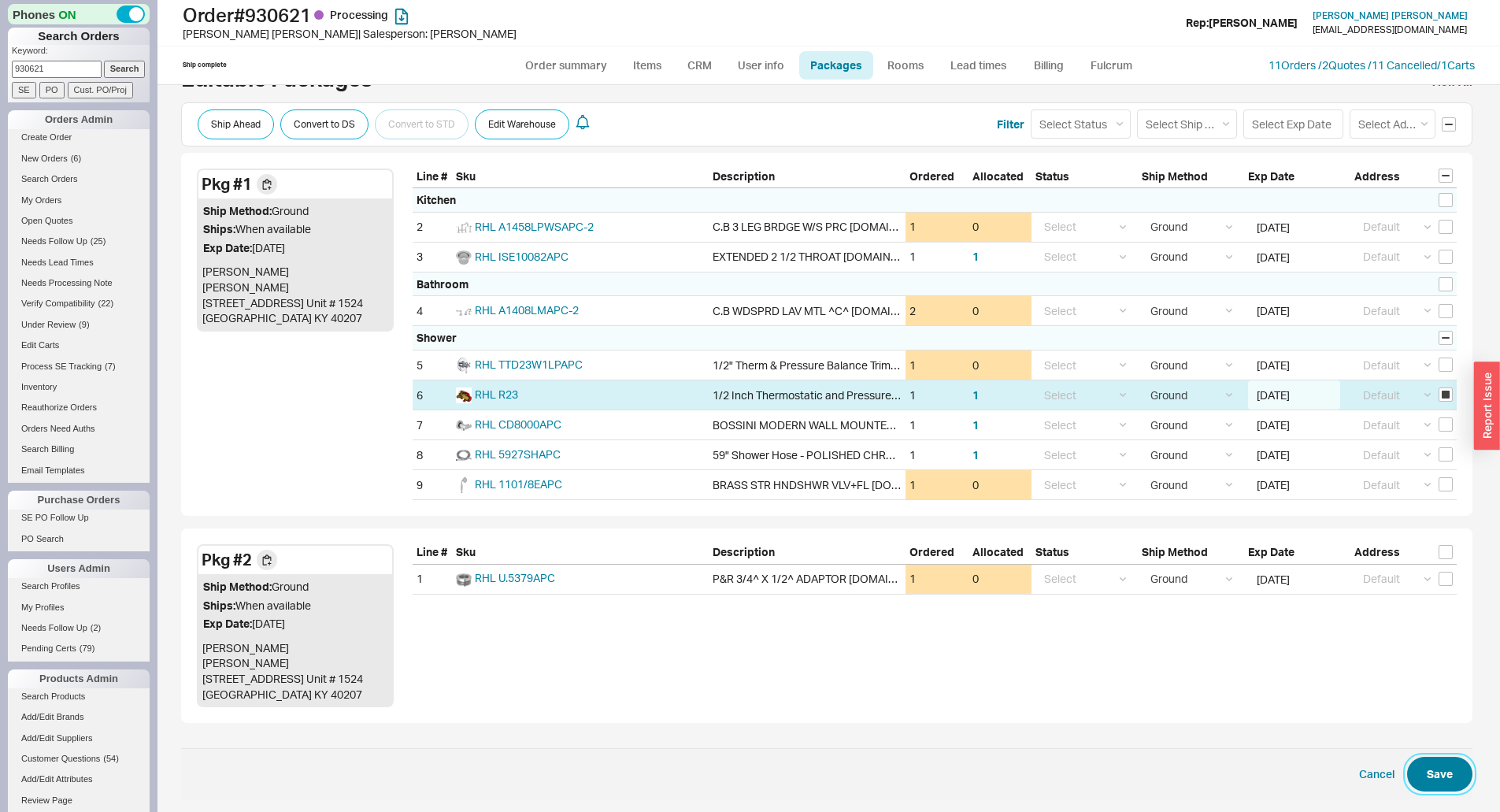
click at [1438, 771] on button "Save" at bounding box center [1439, 774] width 65 height 35
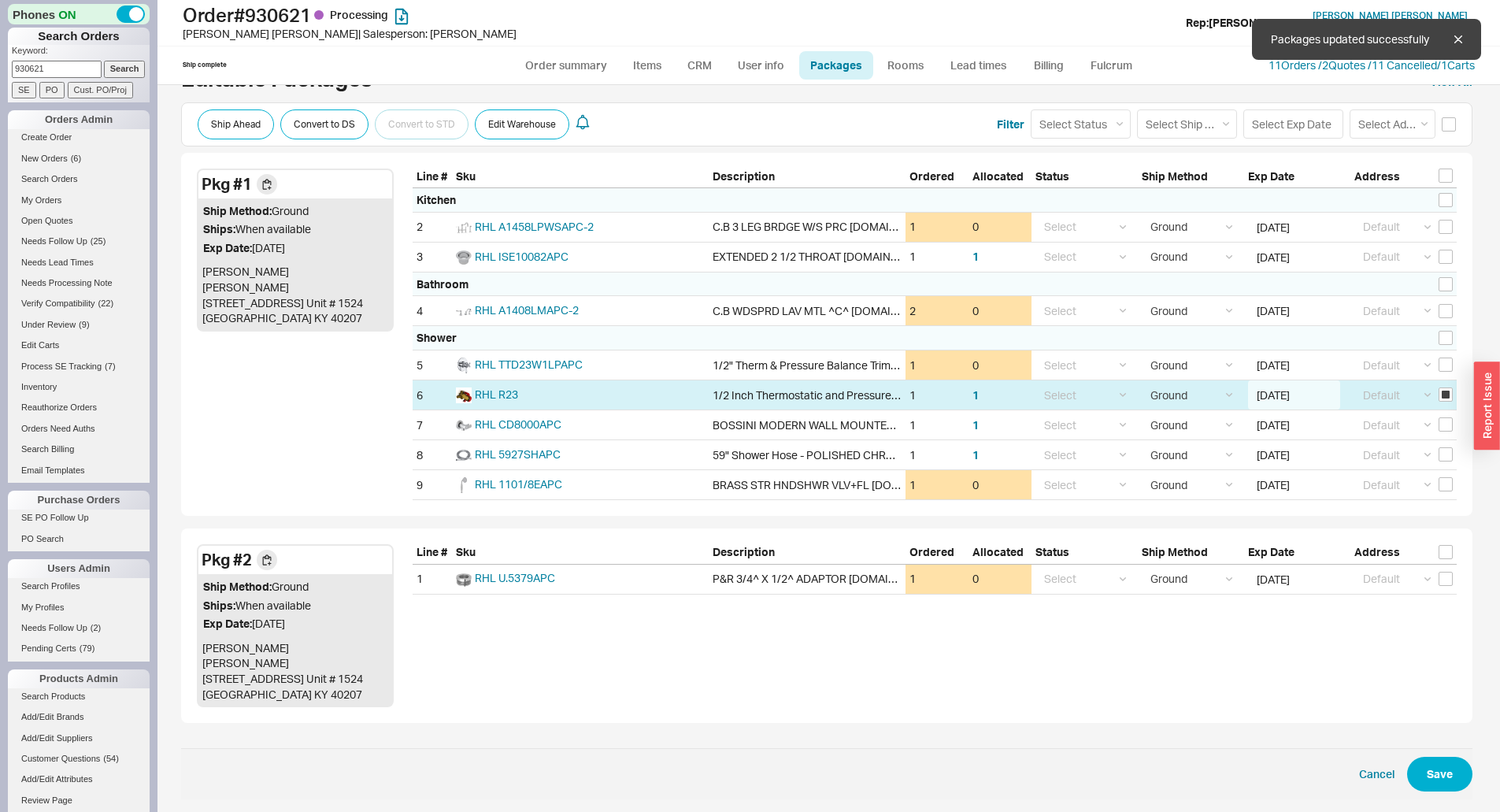
checkbox input "false"
select select "1"
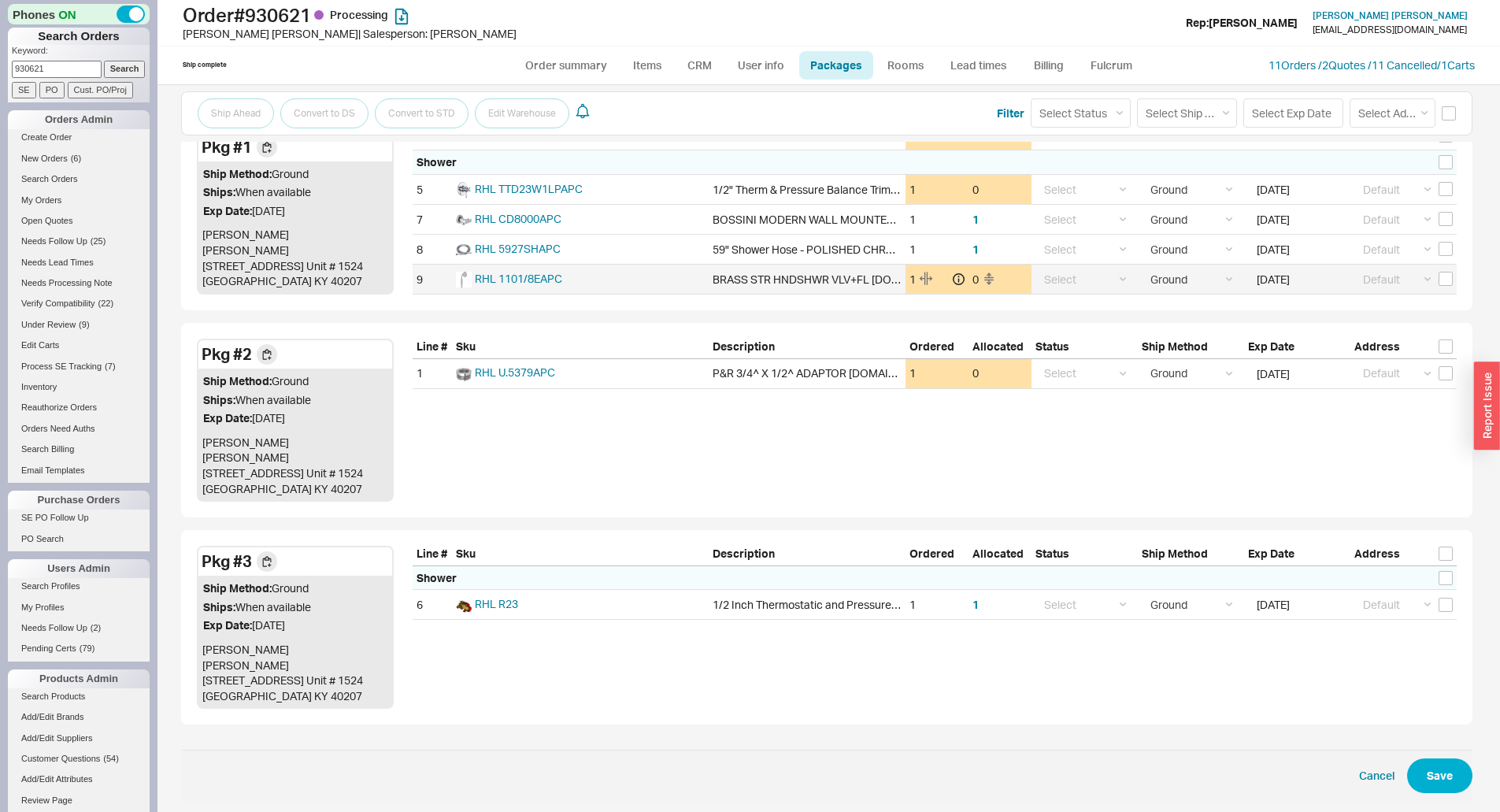
scroll to position [416, 0]
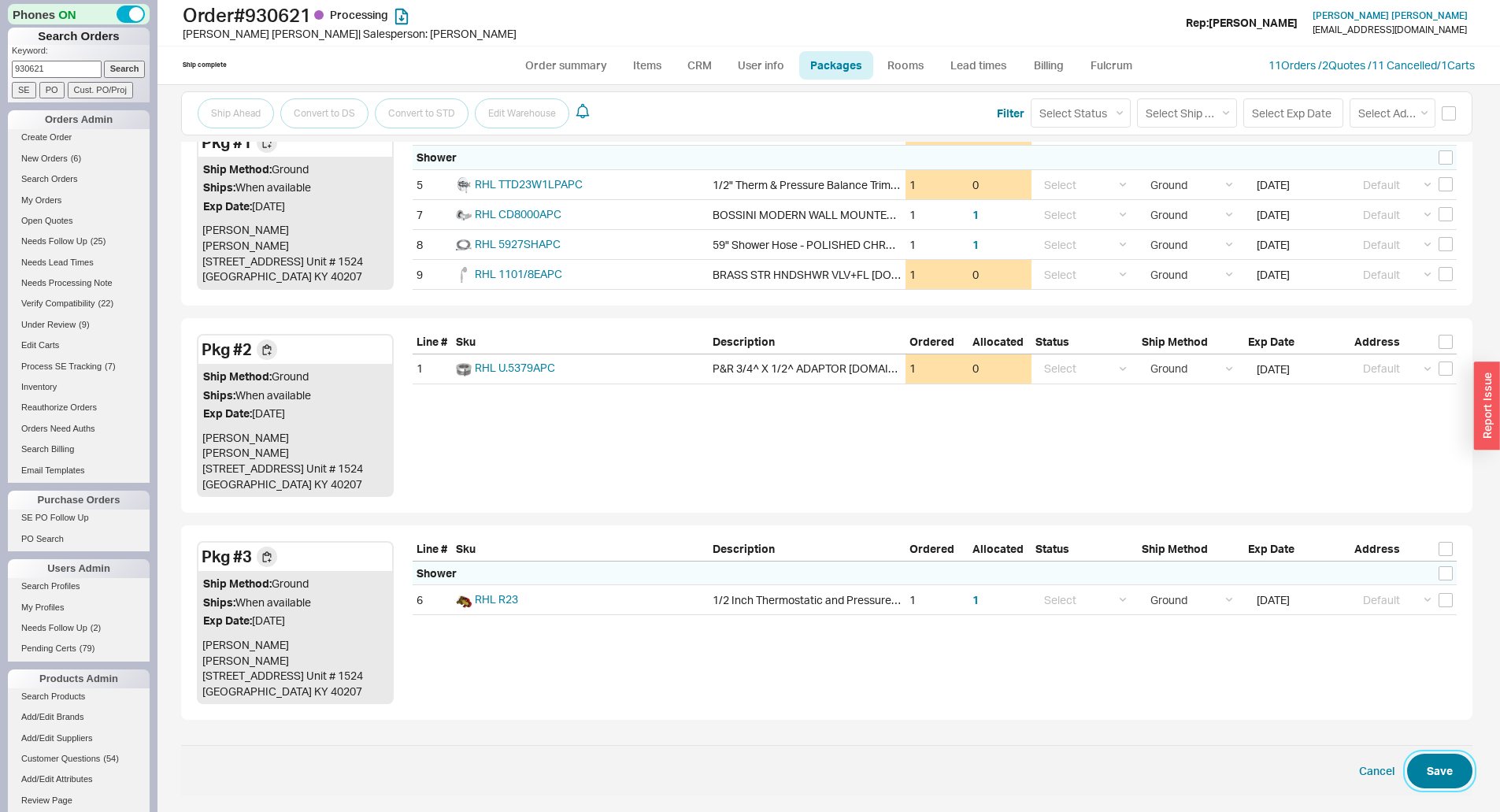
click at [1449, 769] on button "Save" at bounding box center [1439, 771] width 65 height 35
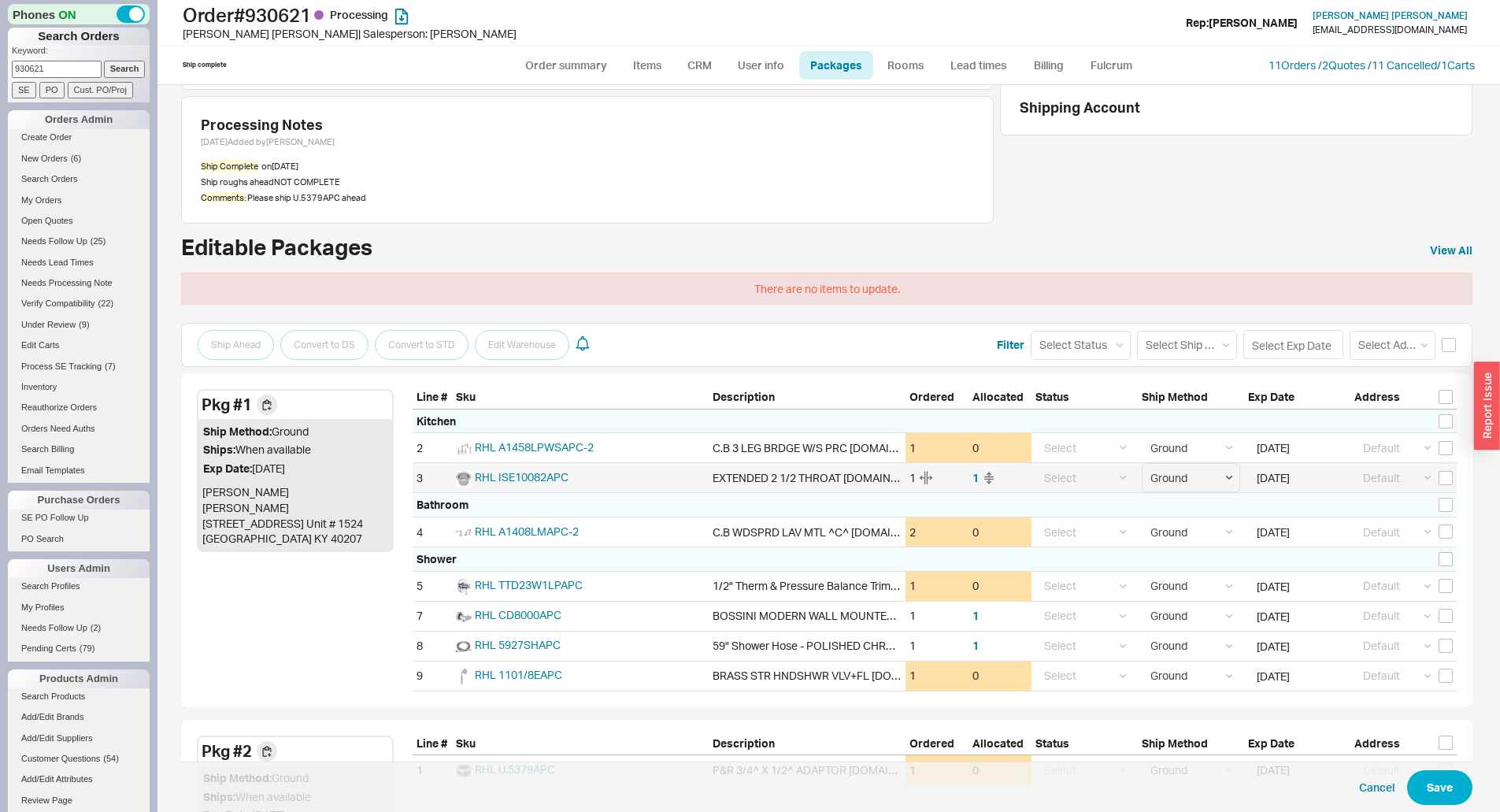
scroll to position [0, 0]
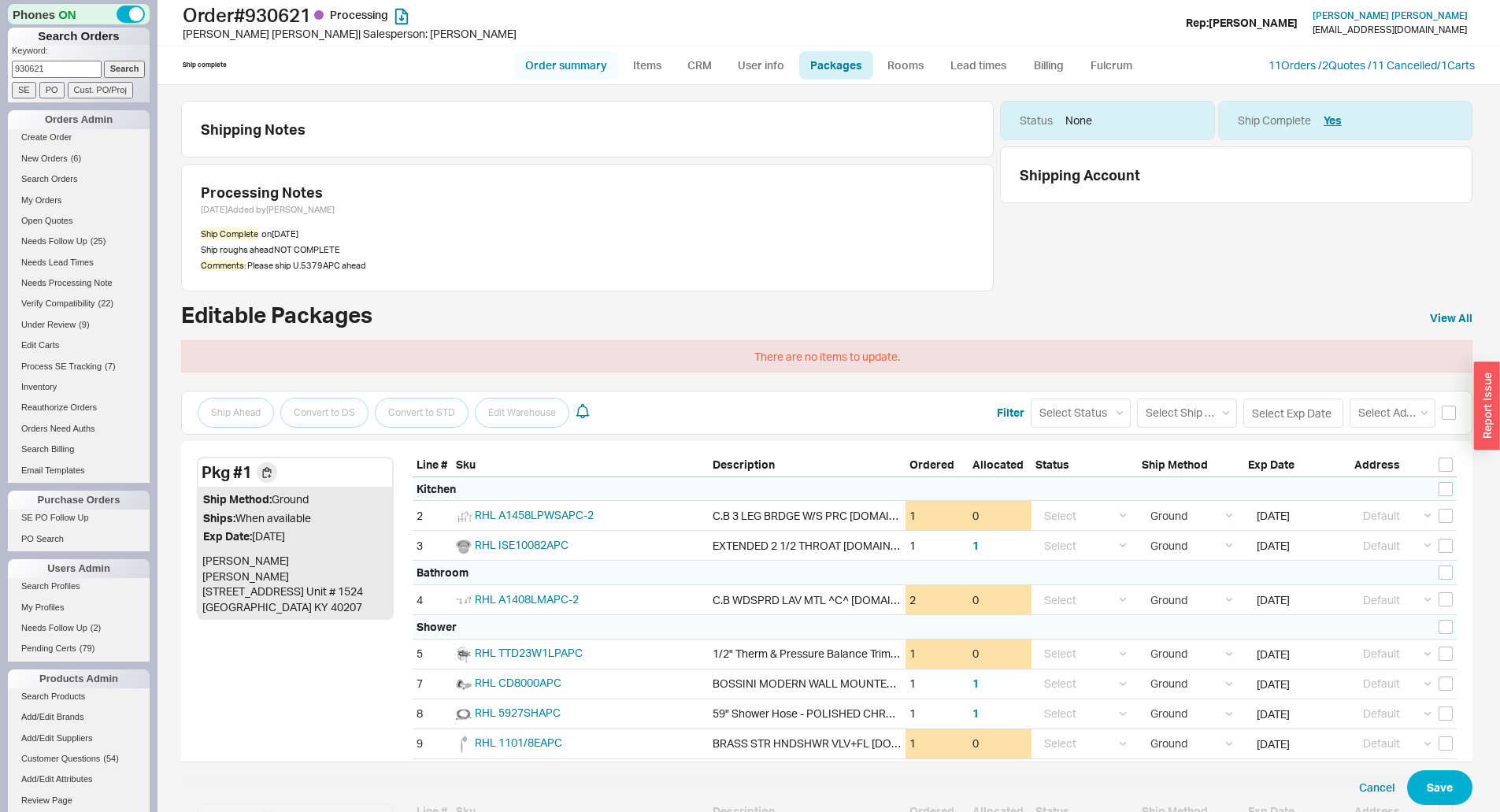
click at [576, 70] on link "Order summary" at bounding box center [567, 65] width 105 height 28
select select "*"
select select "LOW"
select select "3"
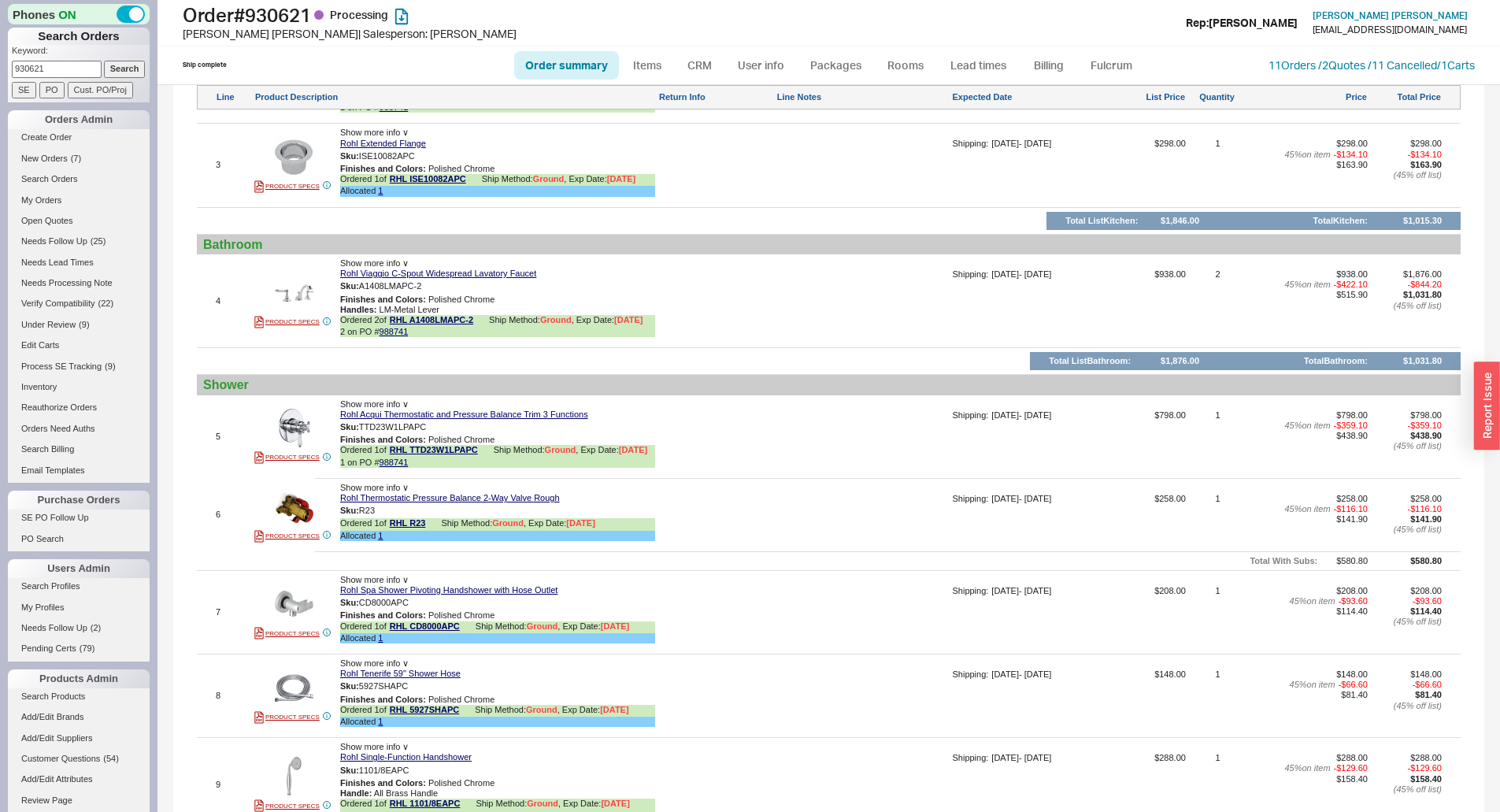
scroll to position [787, 0]
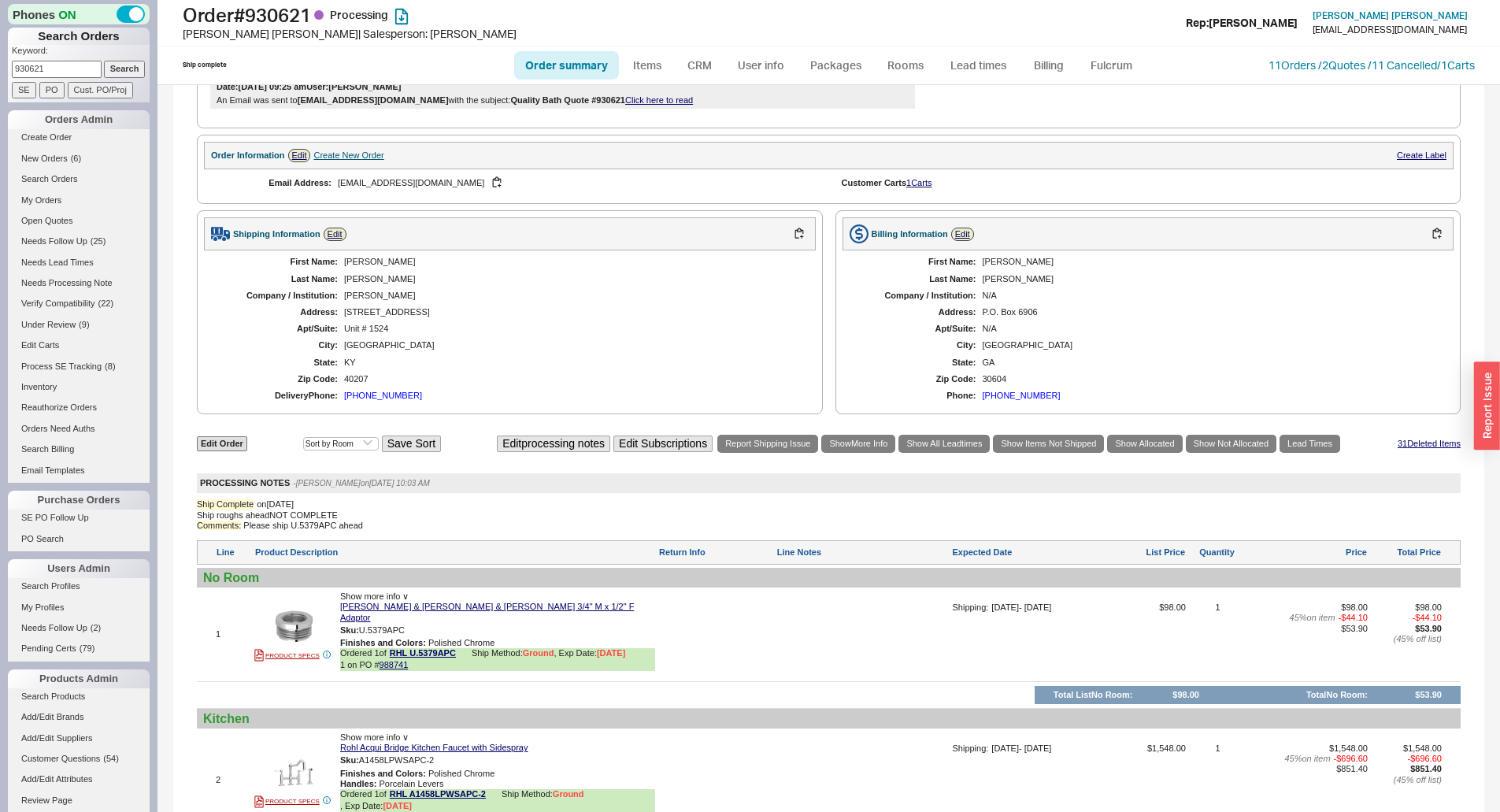
click at [392, 392] on div "406-219-3550" at bounding box center [382, 395] width 78 height 10
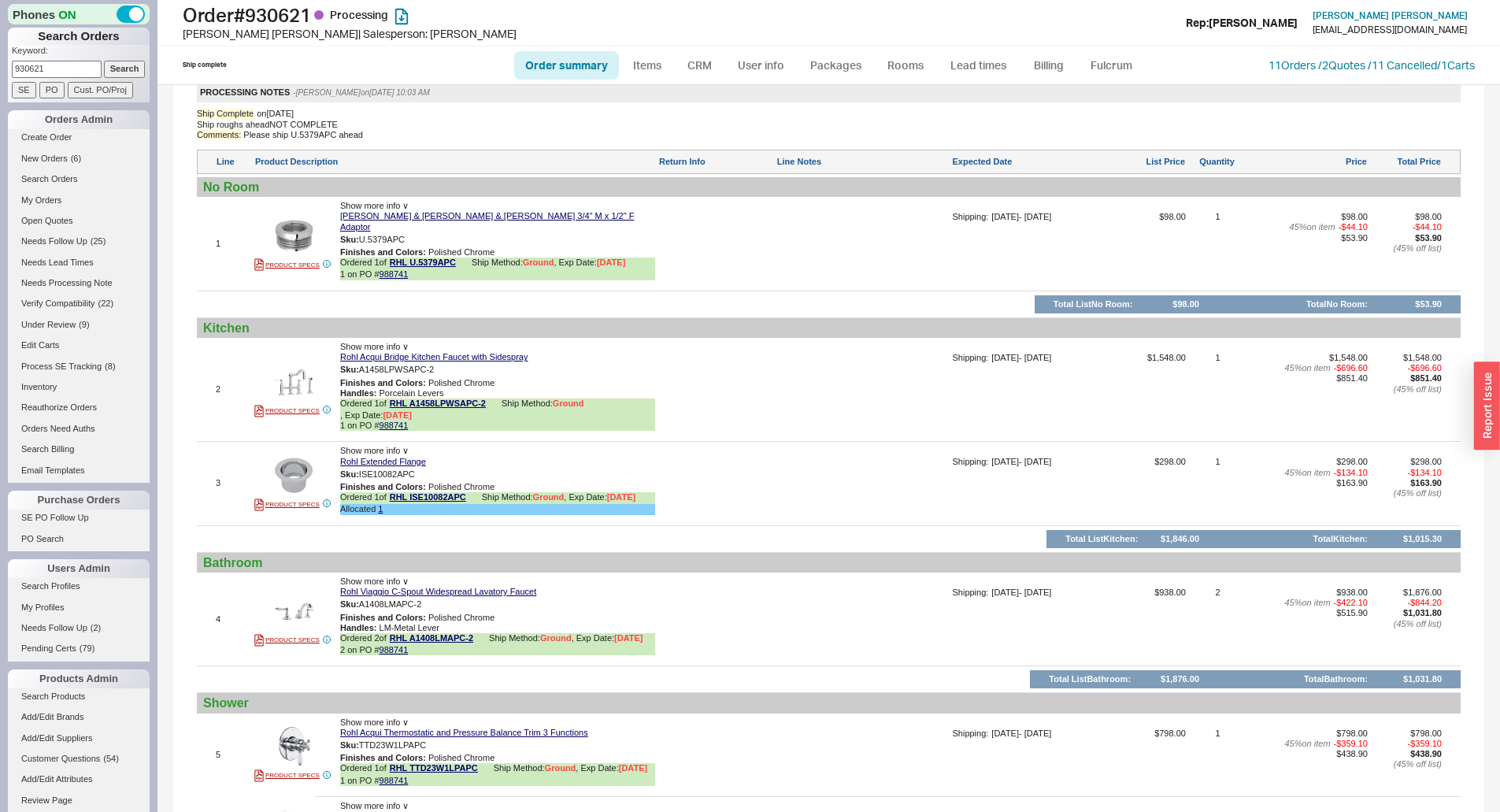
scroll to position [1002, 0]
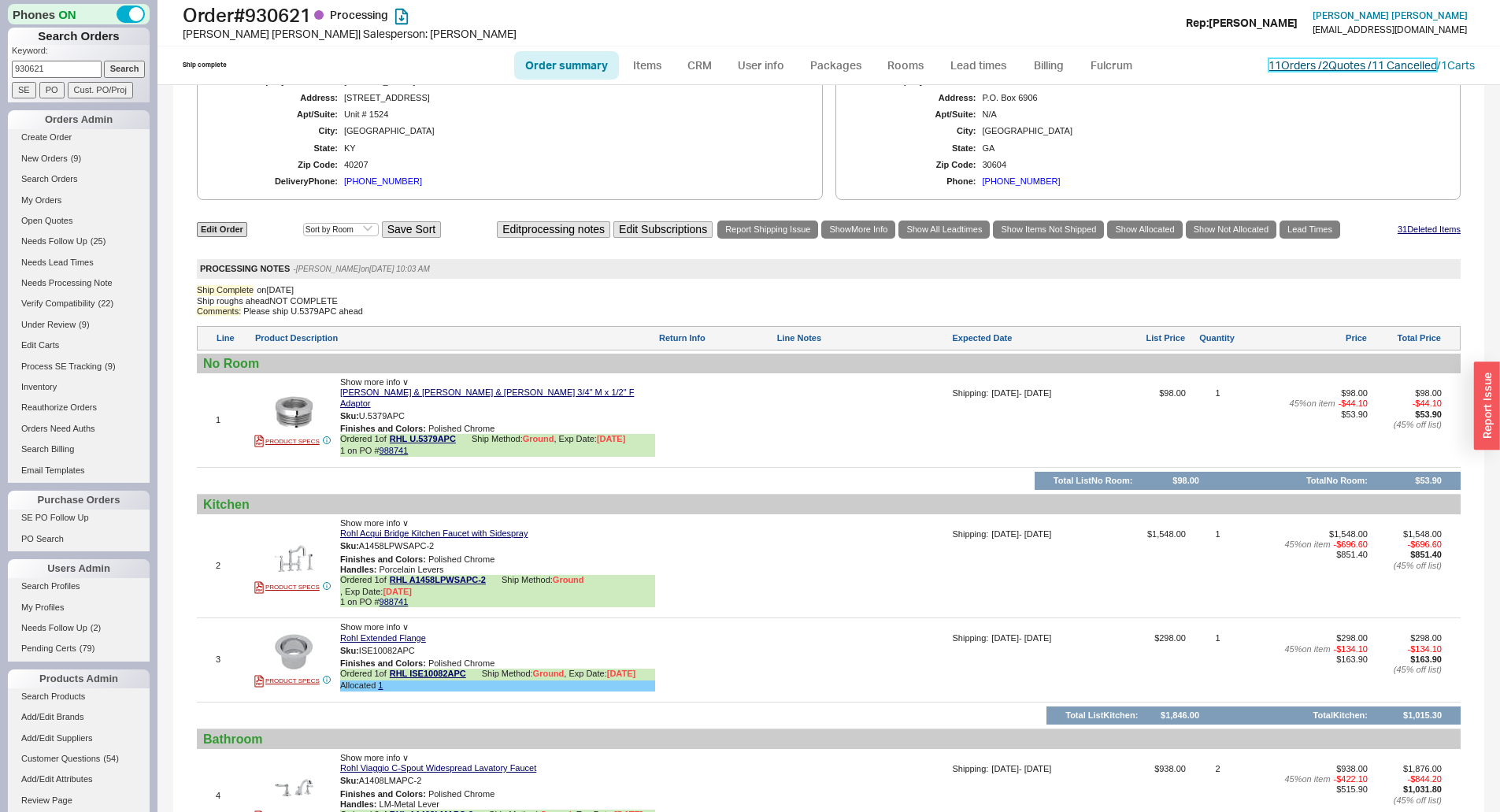
click at [1329, 68] on link "11 Orders / 2 Quotes / 11 Cancelled" at bounding box center [1353, 65] width 169 height 14
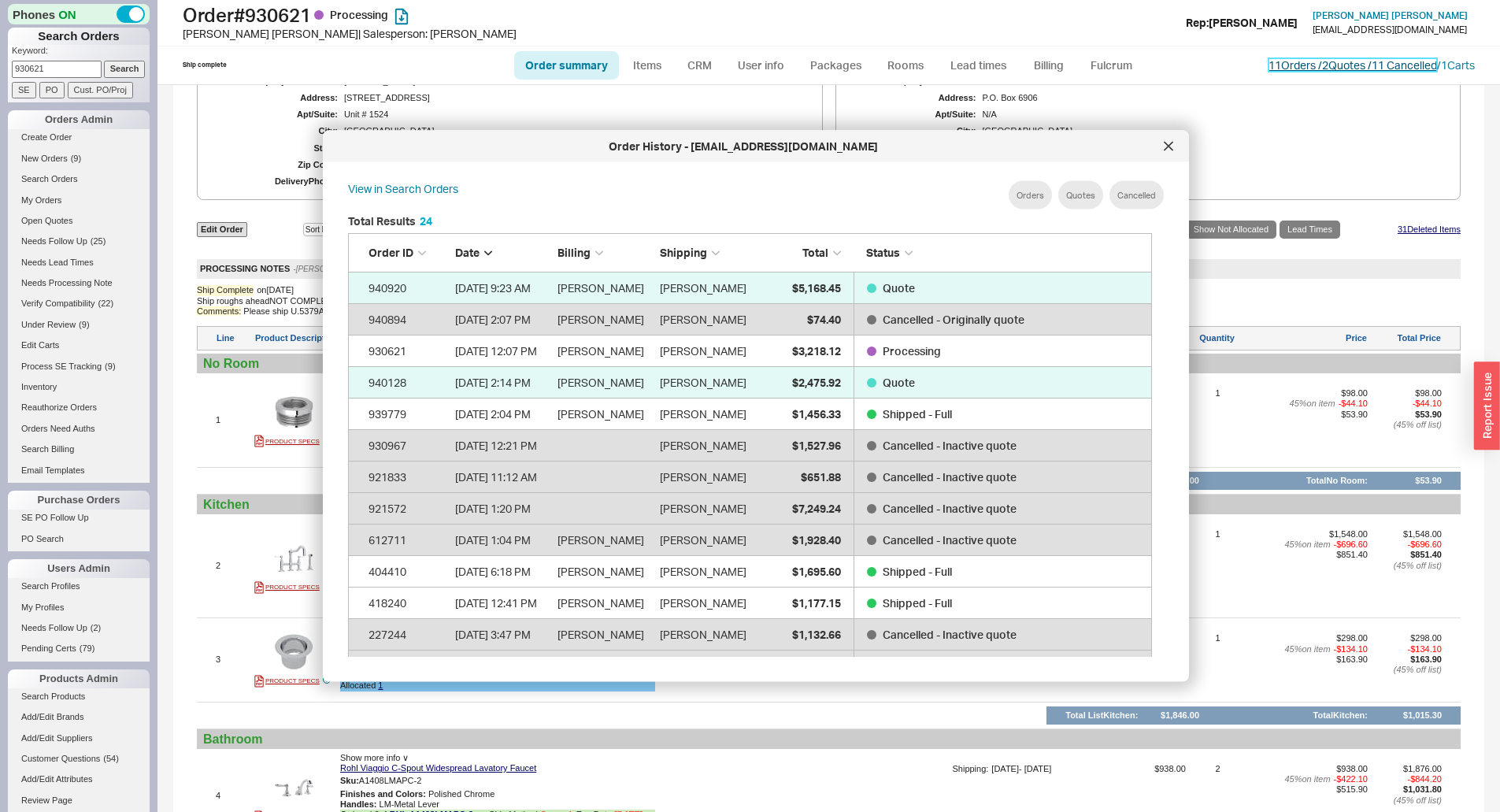
scroll to position [784, 792]
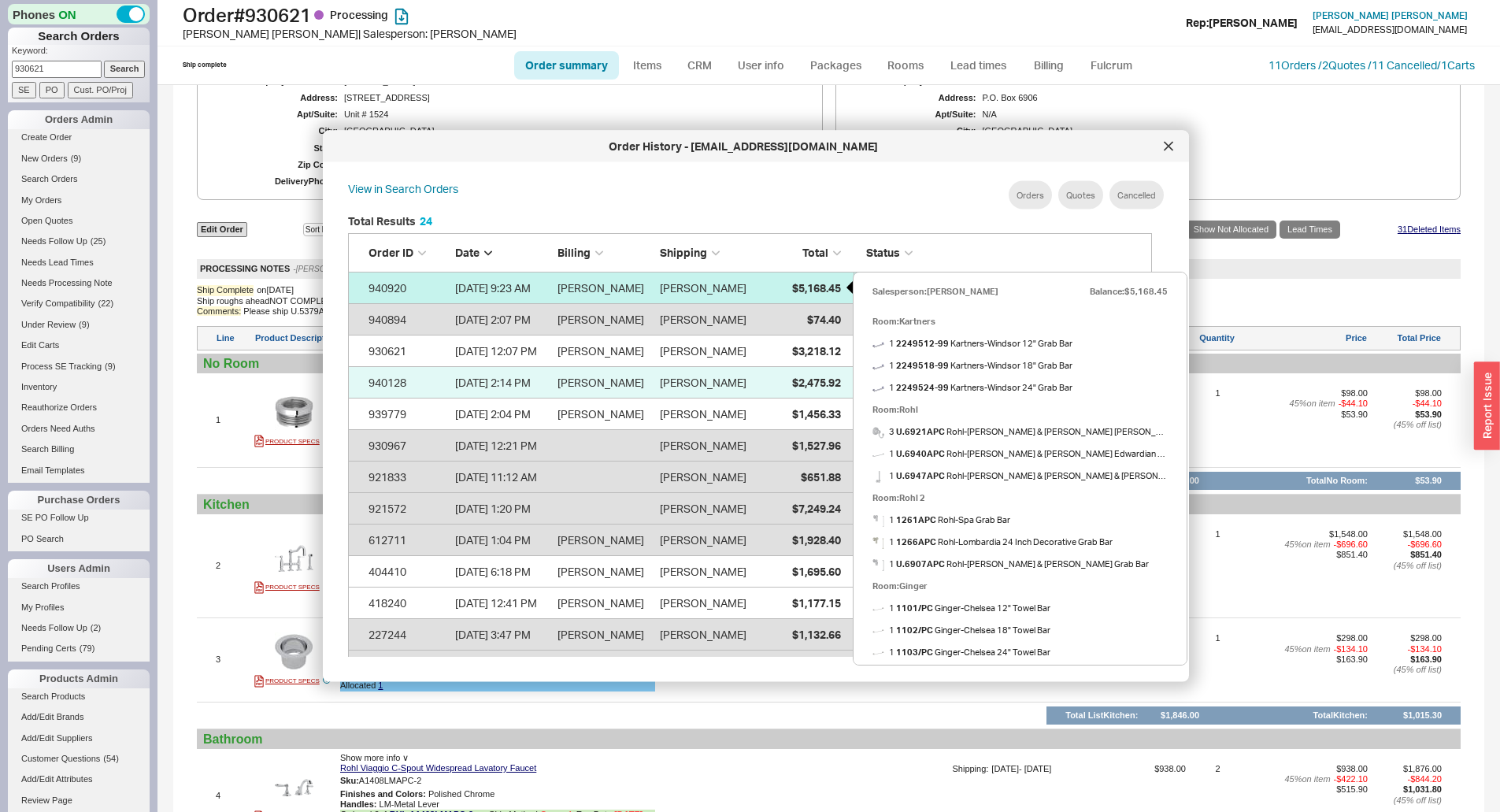
click at [824, 285] on span "$5,168.45" at bounding box center [816, 287] width 49 height 14
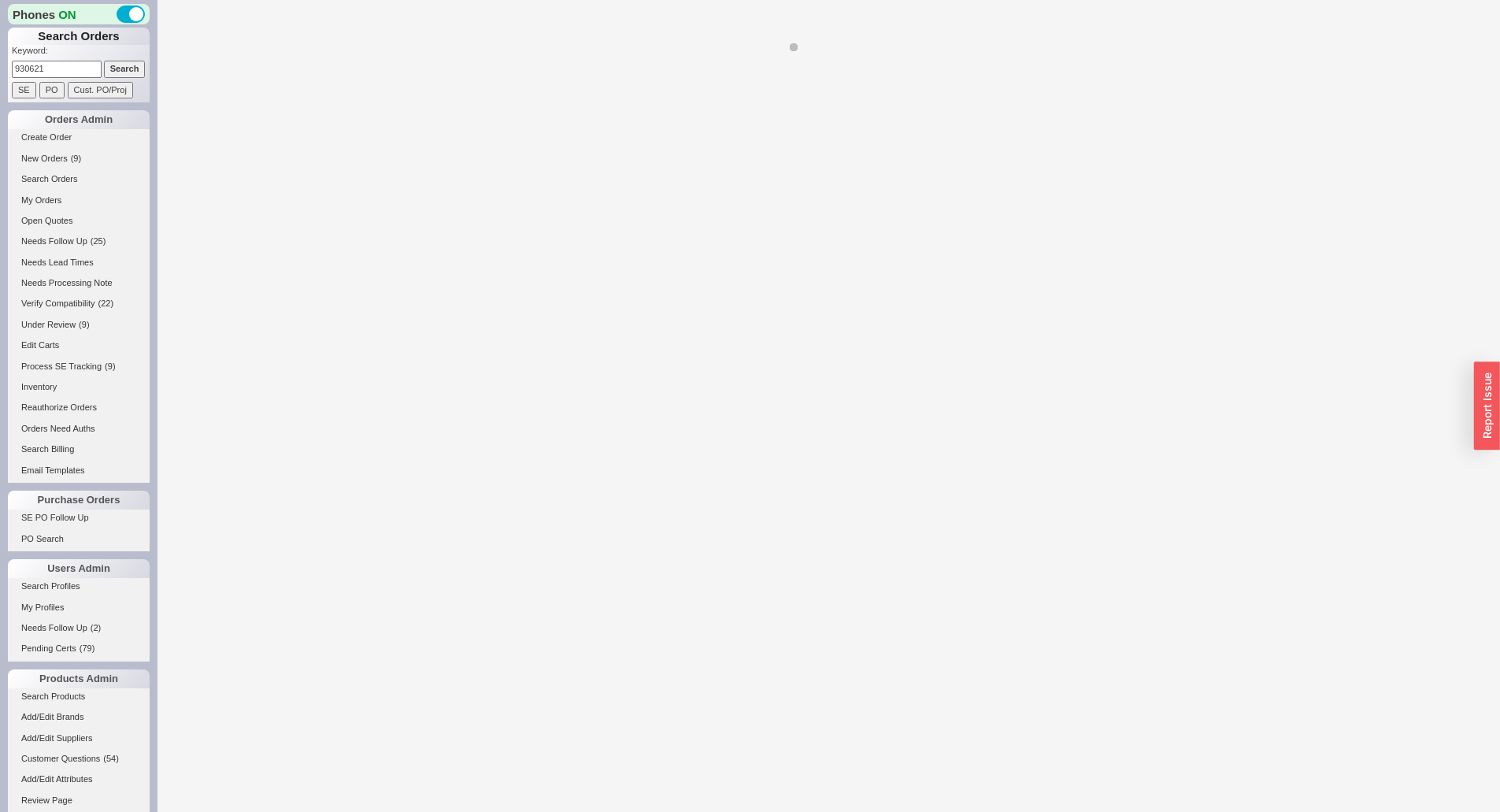
select select "*"
select select "3"
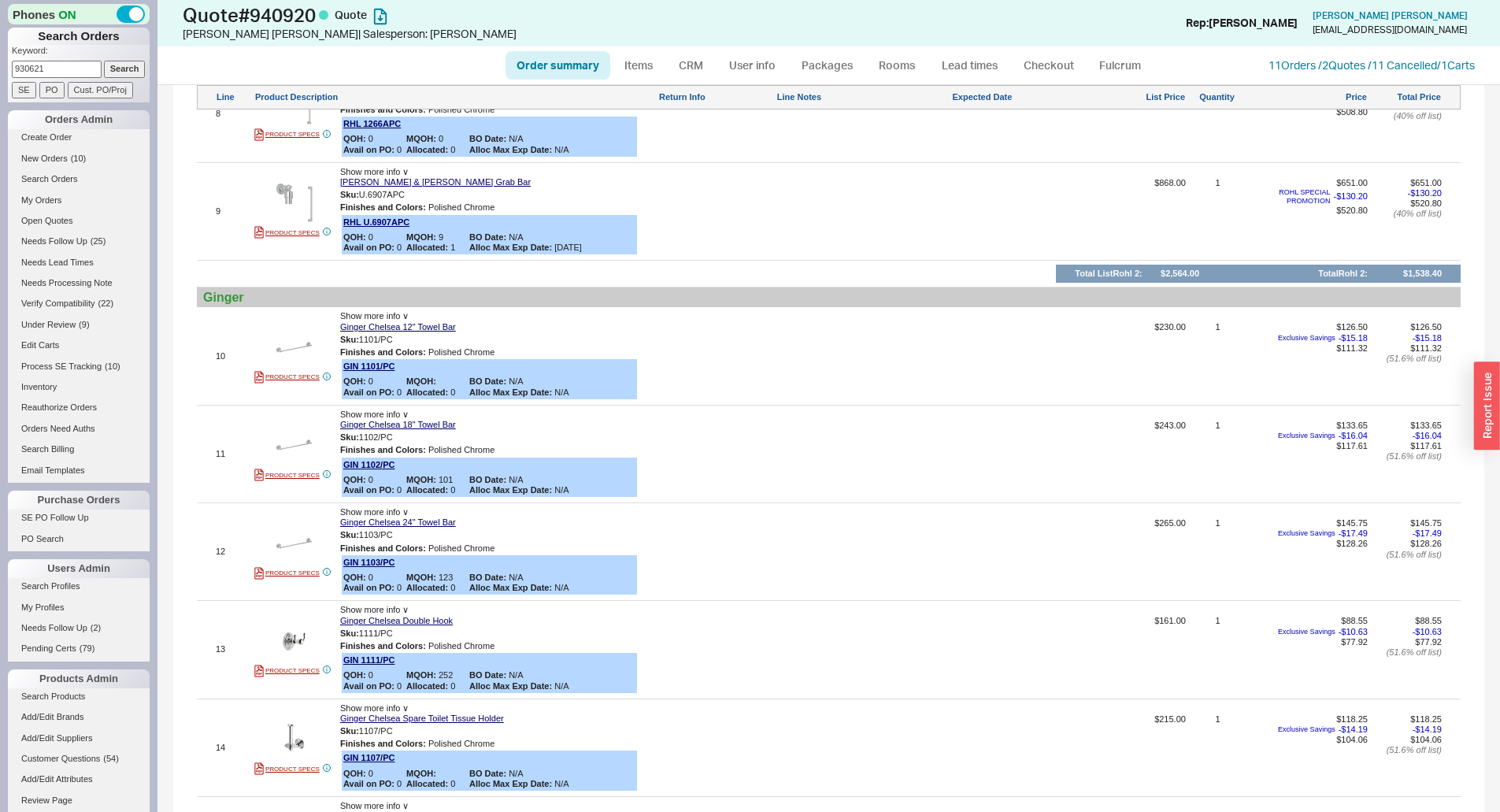
scroll to position [1162, 0]
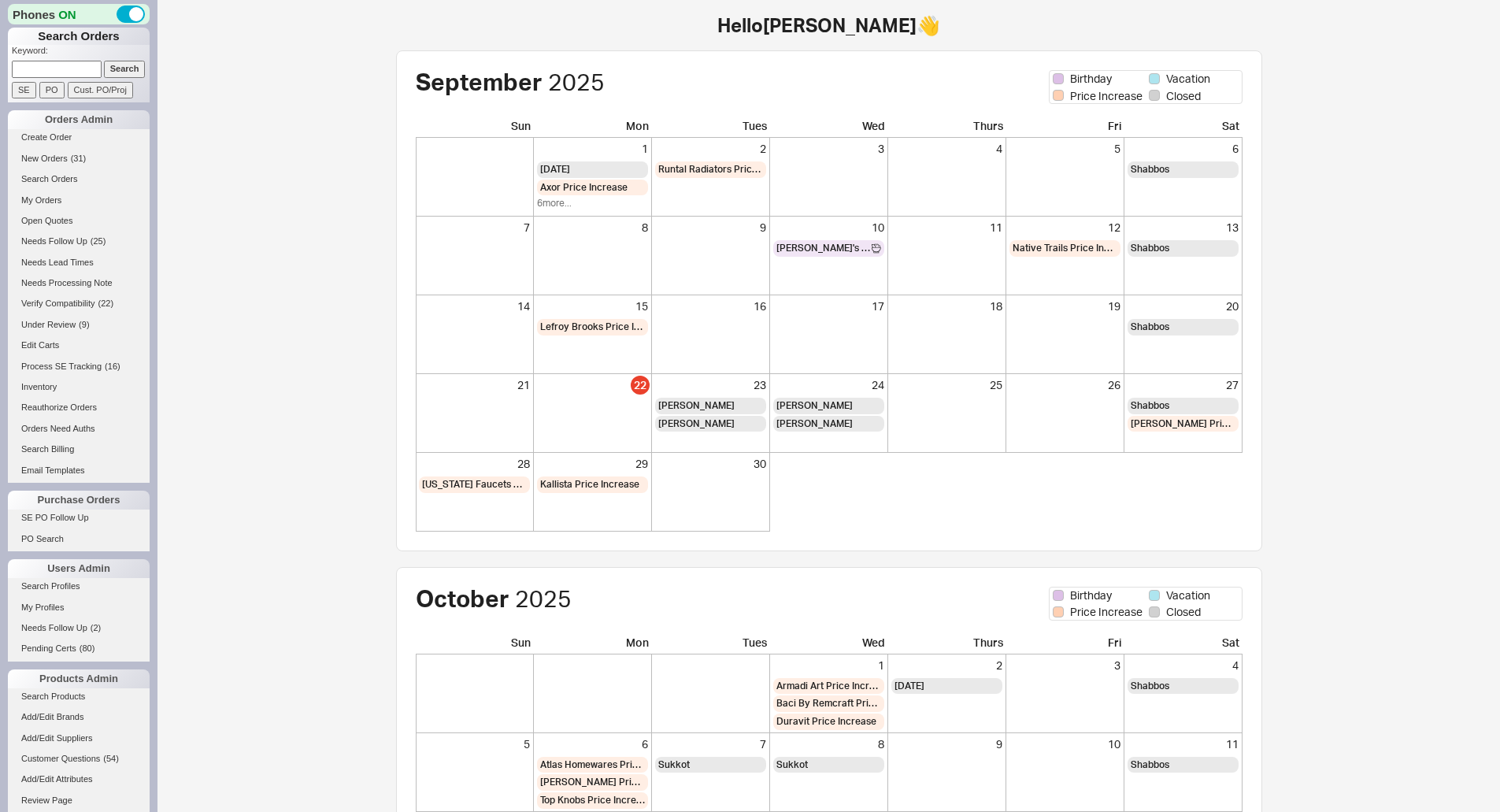
drag, startPoint x: 0, startPoint y: 0, endPoint x: 56, endPoint y: 66, distance: 86.6
click at [56, 66] on input at bounding box center [57, 69] width 90 height 16
paste input "[EMAIL_ADDRESS][DOMAIN_NAME]"
click at [104, 60] on input "Search" at bounding box center [125, 69] width 42 height 16
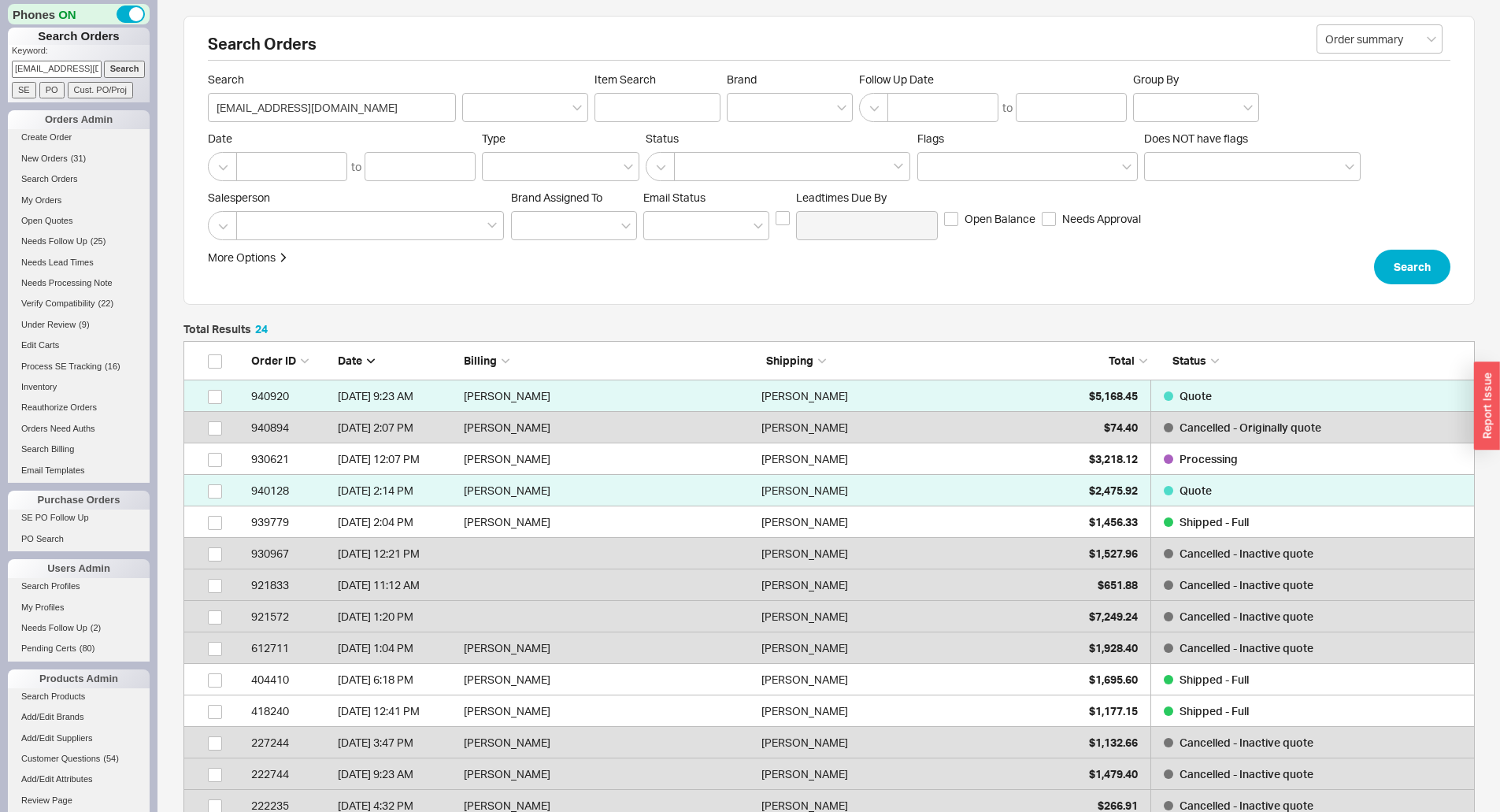
scroll to position [784, 1280]
click at [1295, 214] on div "Salesperson Brand Assigned To Em ​ ail Status Leadtimes Due By Open Balance Nee…" at bounding box center [829, 215] width 1242 height 49
click at [66, 71] on input "[EMAIL_ADDRESS][DOMAIN_NAME]" at bounding box center [57, 69] width 90 height 16
click at [66, 71] on input "morrisdawgs@gmail.com" at bounding box center [57, 69] width 90 height 16
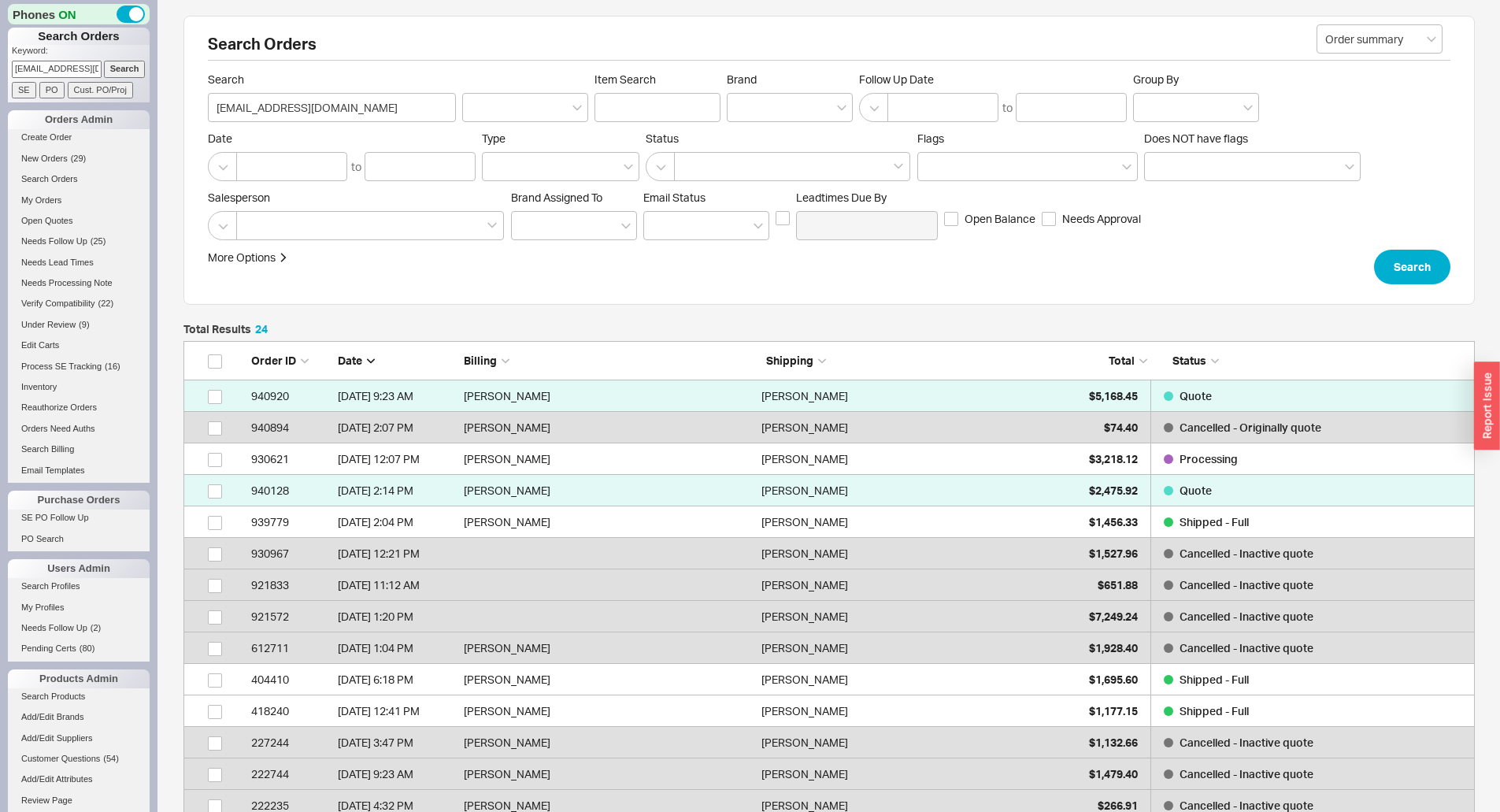
paste input "lhamill@northernview"
type input "lhamill@northernview.com"
click at [104, 60] on input "Search" at bounding box center [125, 69] width 42 height 16
type input "lhamill@northernview.com"
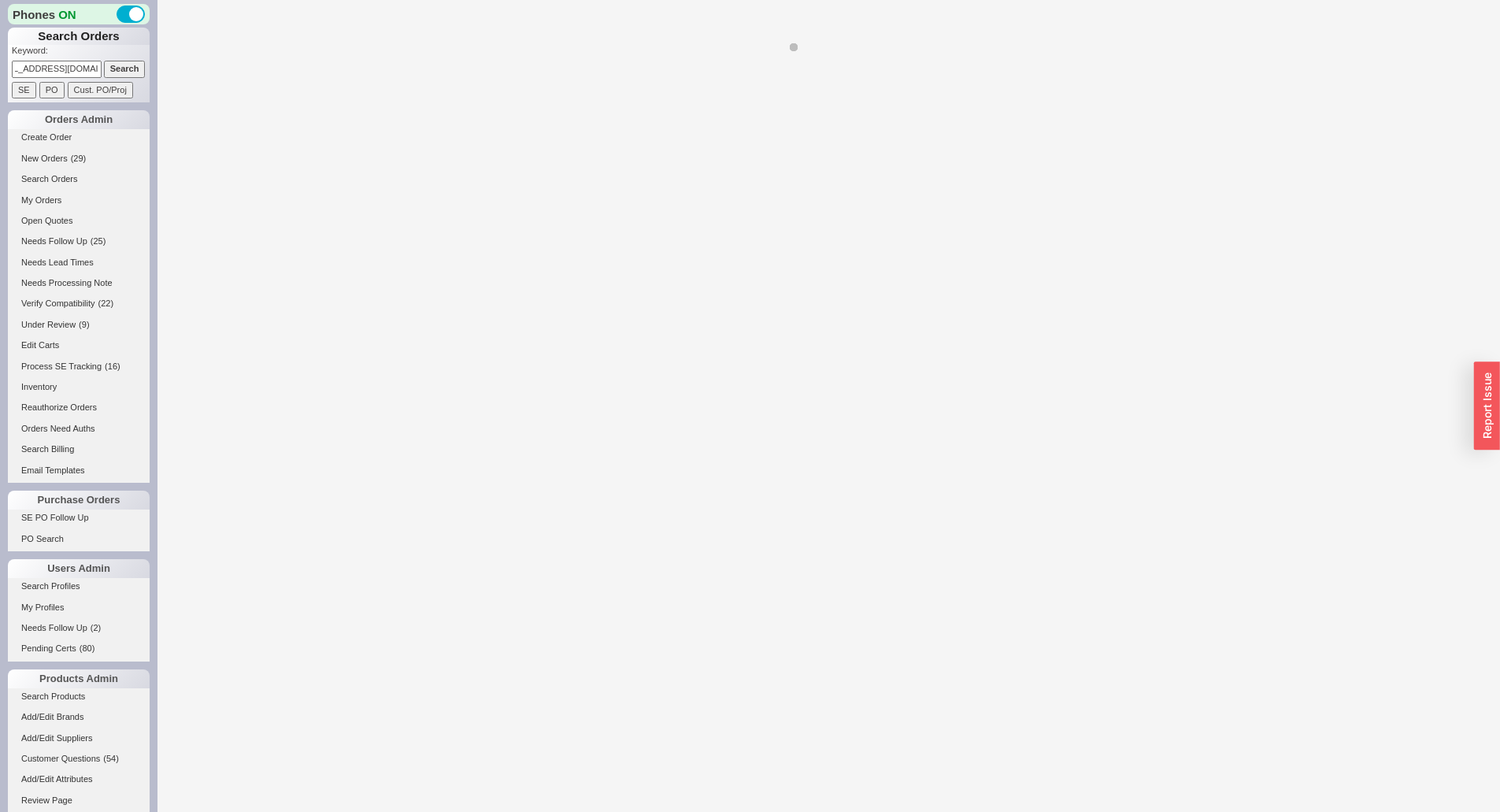
select select "*"
select select "LOW"
select select "3"
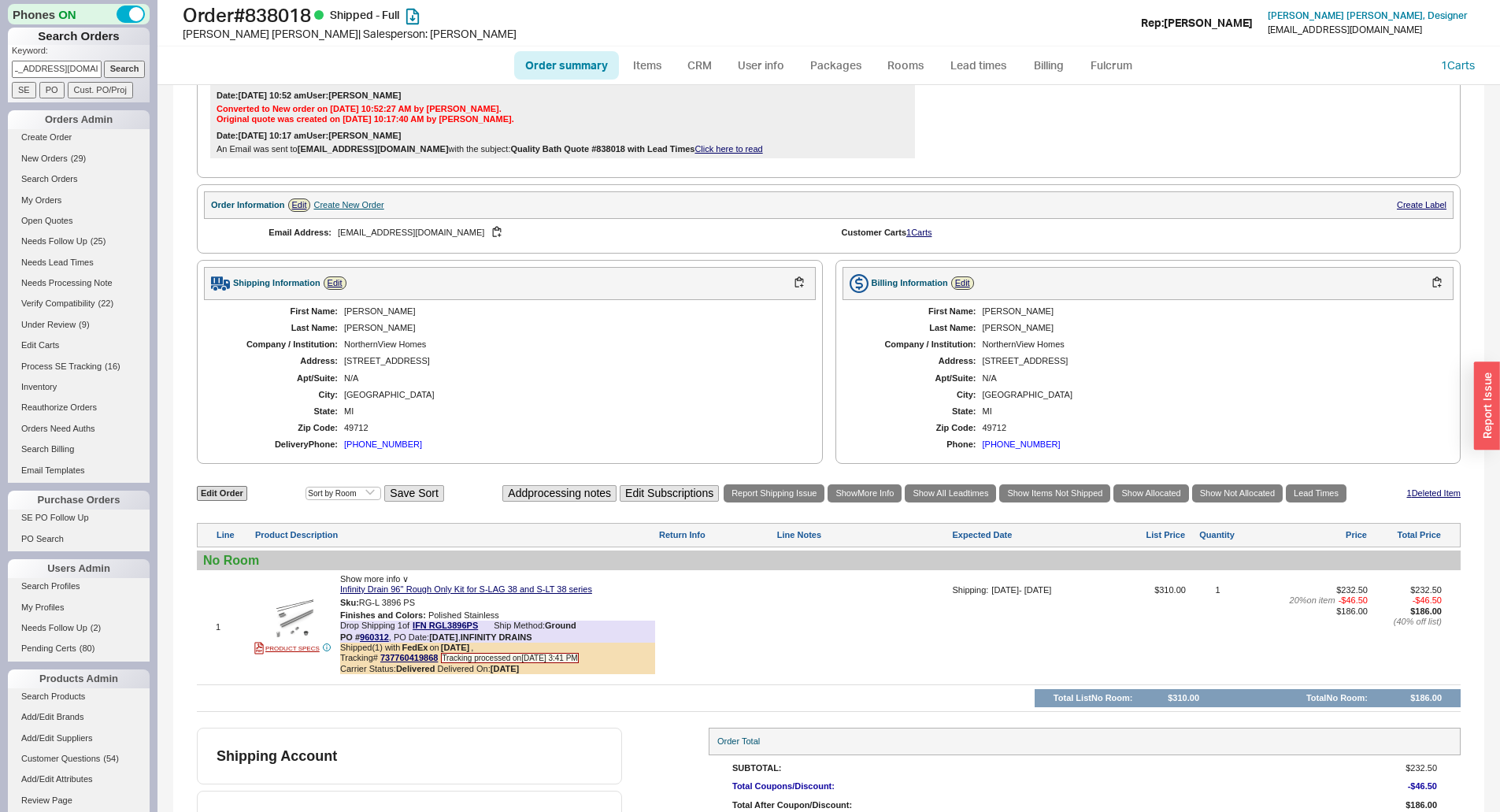
scroll to position [385, 0]
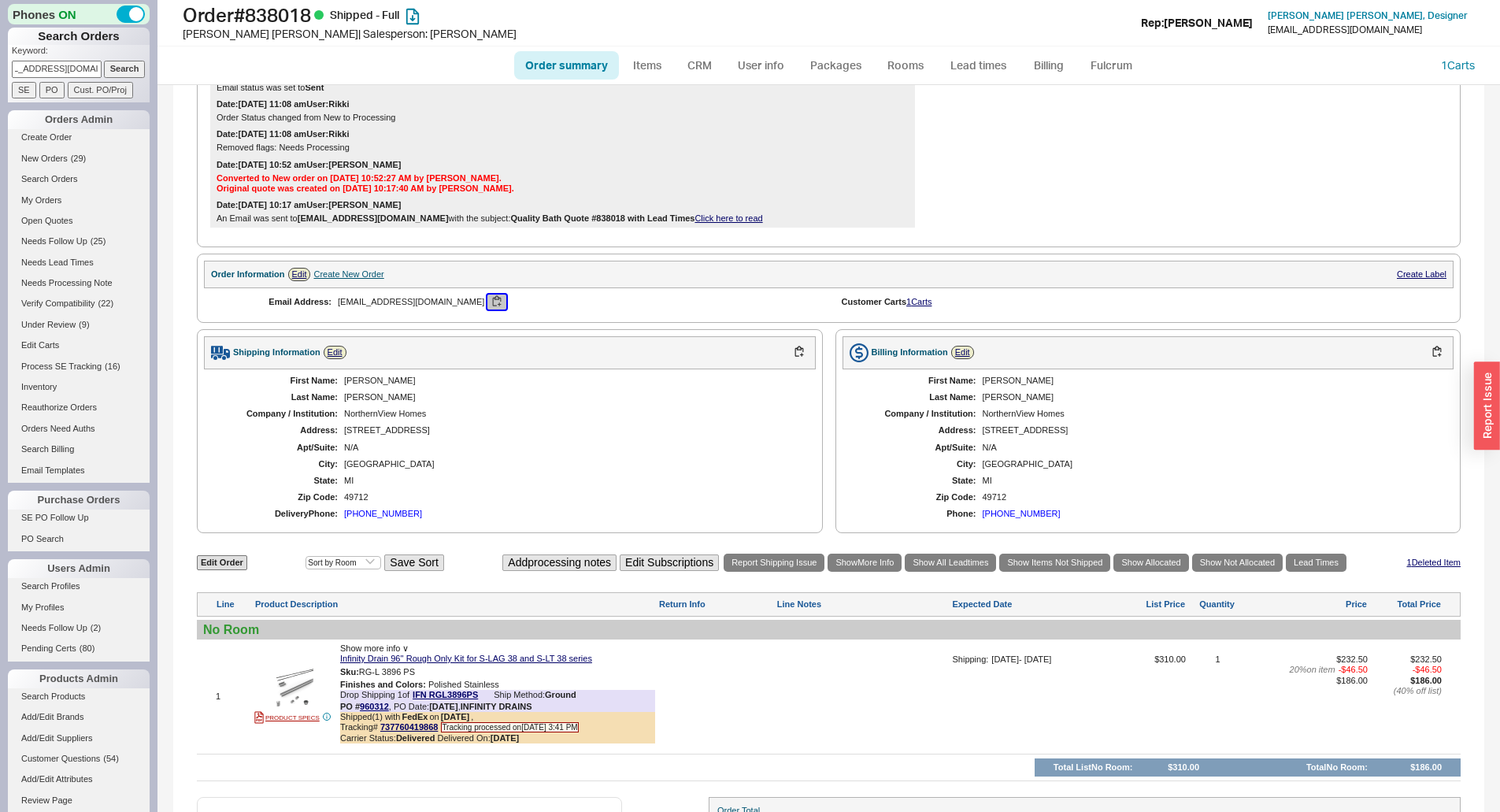
click at [488, 310] on button "button" at bounding box center [497, 302] width 19 height 15
click at [64, 137] on link "Create Order" at bounding box center [79, 137] width 142 height 16
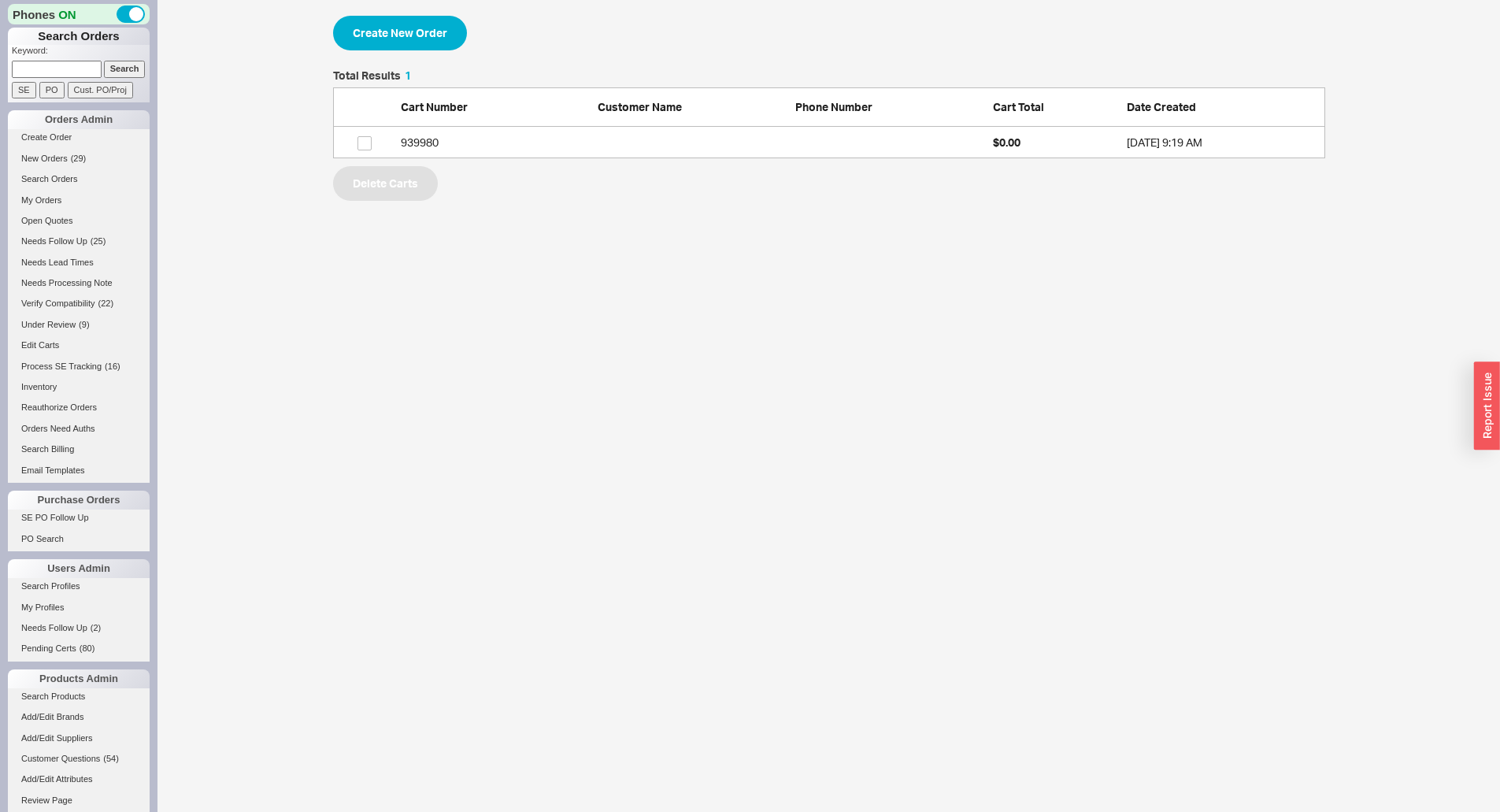
scroll to position [76, 980]
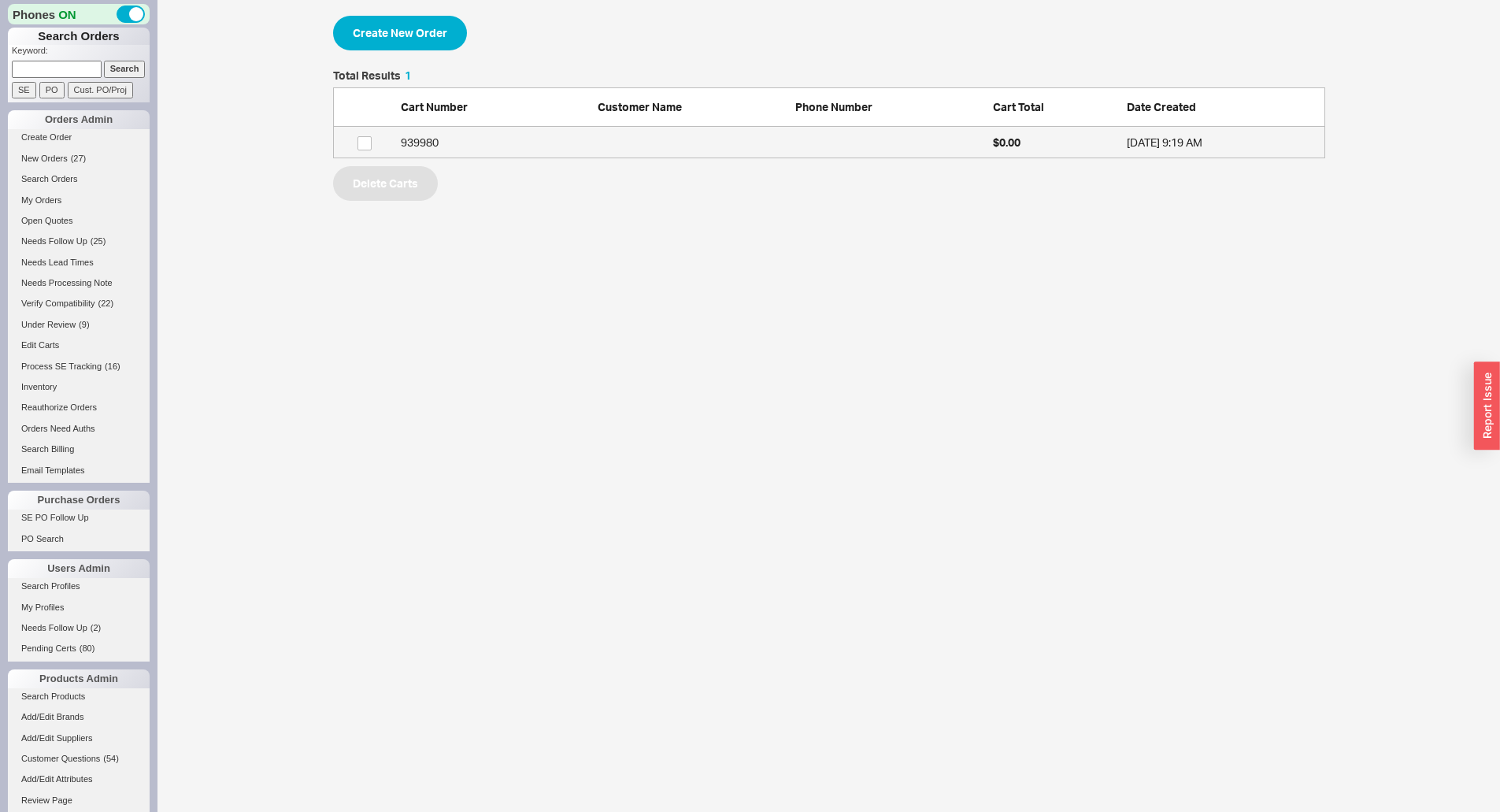
click at [546, 139] on div "939980" at bounding box center [495, 142] width 190 height 16
select select "3"
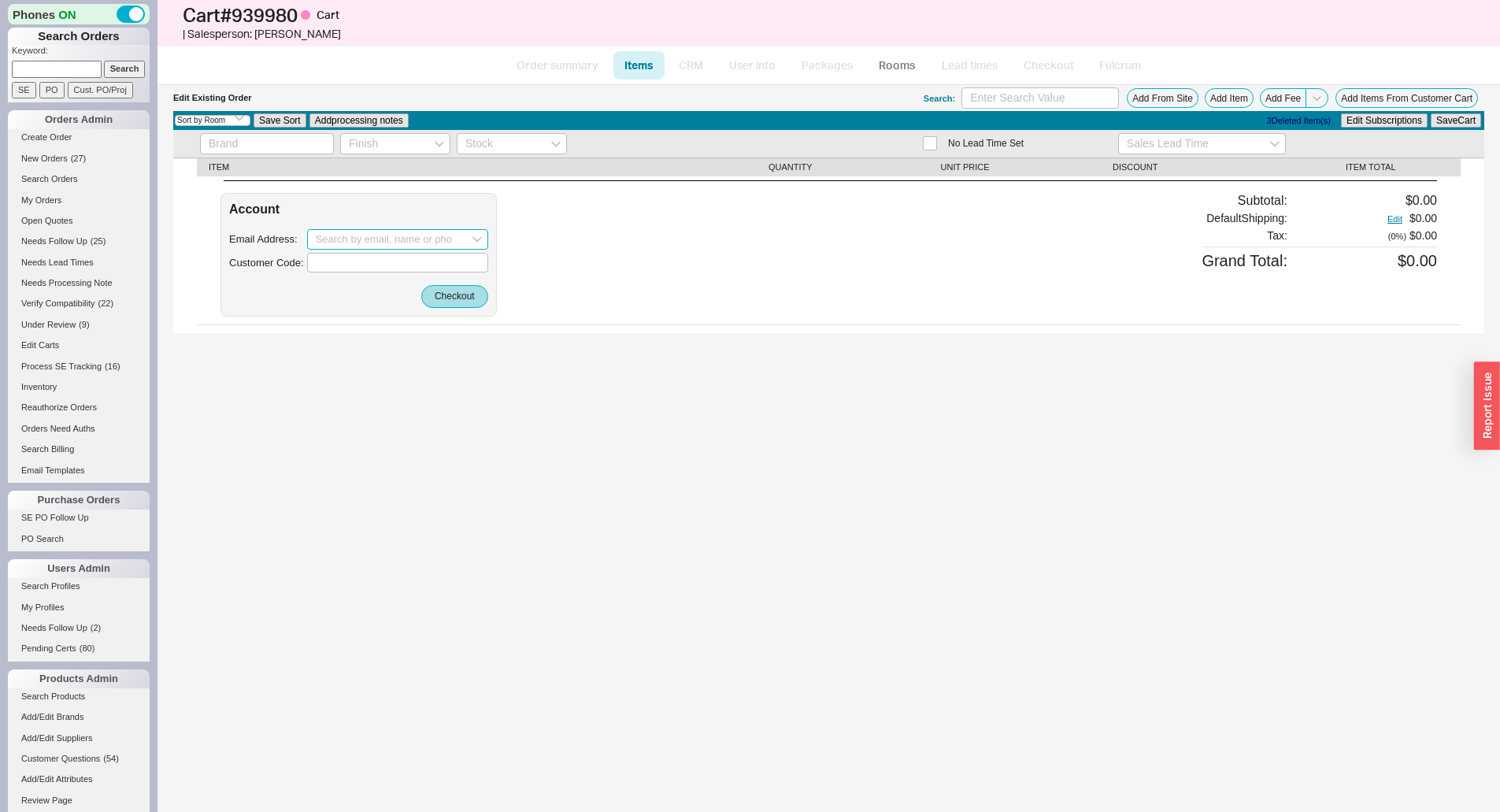
click at [358, 232] on input at bounding box center [398, 239] width 182 height 20
paste input "[EMAIL_ADDRESS][DOMAIN_NAME]"
click at [377, 284] on div "Laurie Hamill" at bounding box center [397, 296] width 164 height 25
type input "[EMAIL_ADDRESS][DOMAIN_NAME]"
click at [479, 297] on button "Checkout" at bounding box center [455, 296] width 67 height 22
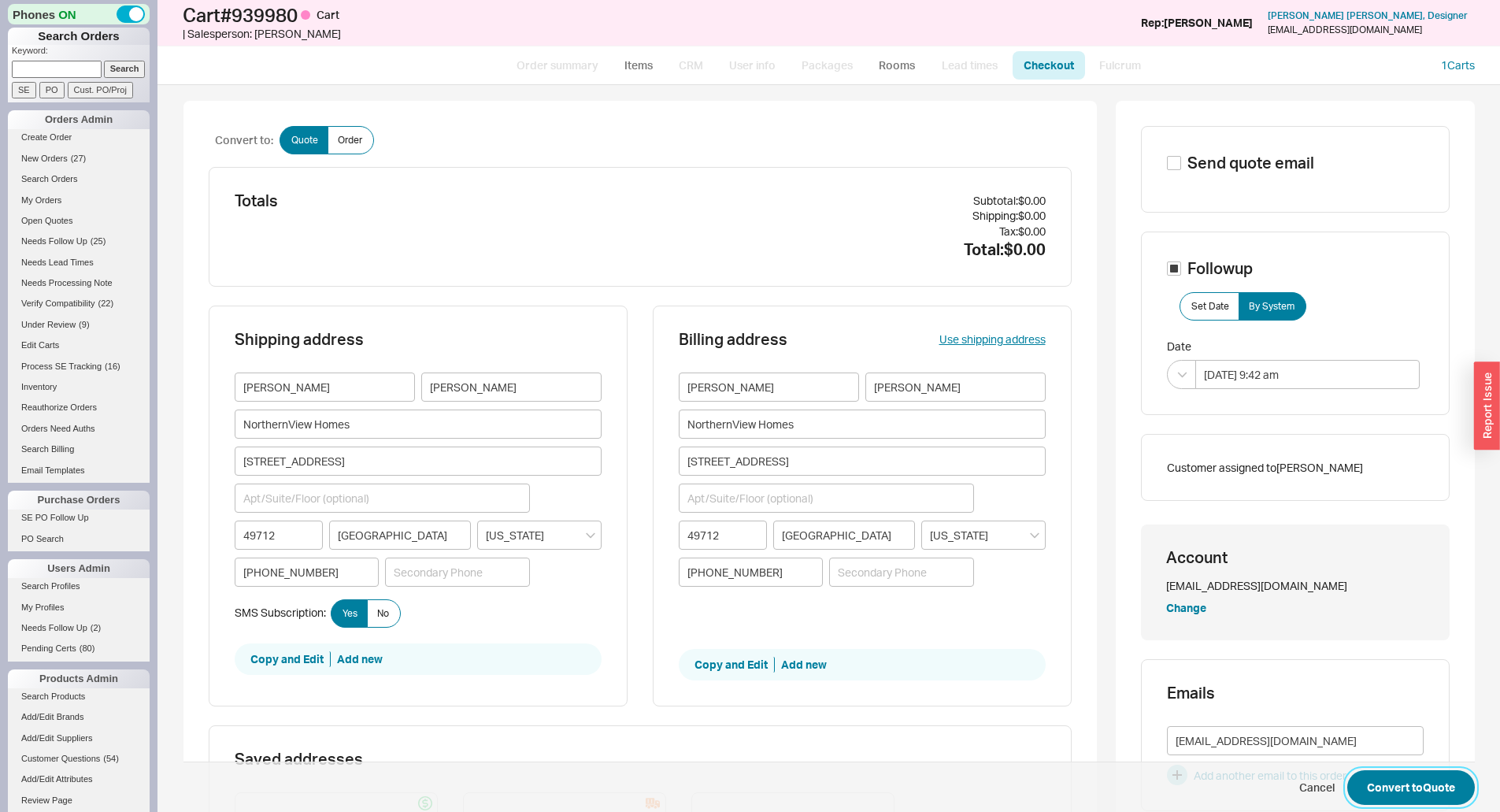
click at [1423, 796] on button "Convert to Quote" at bounding box center [1411, 787] width 127 height 35
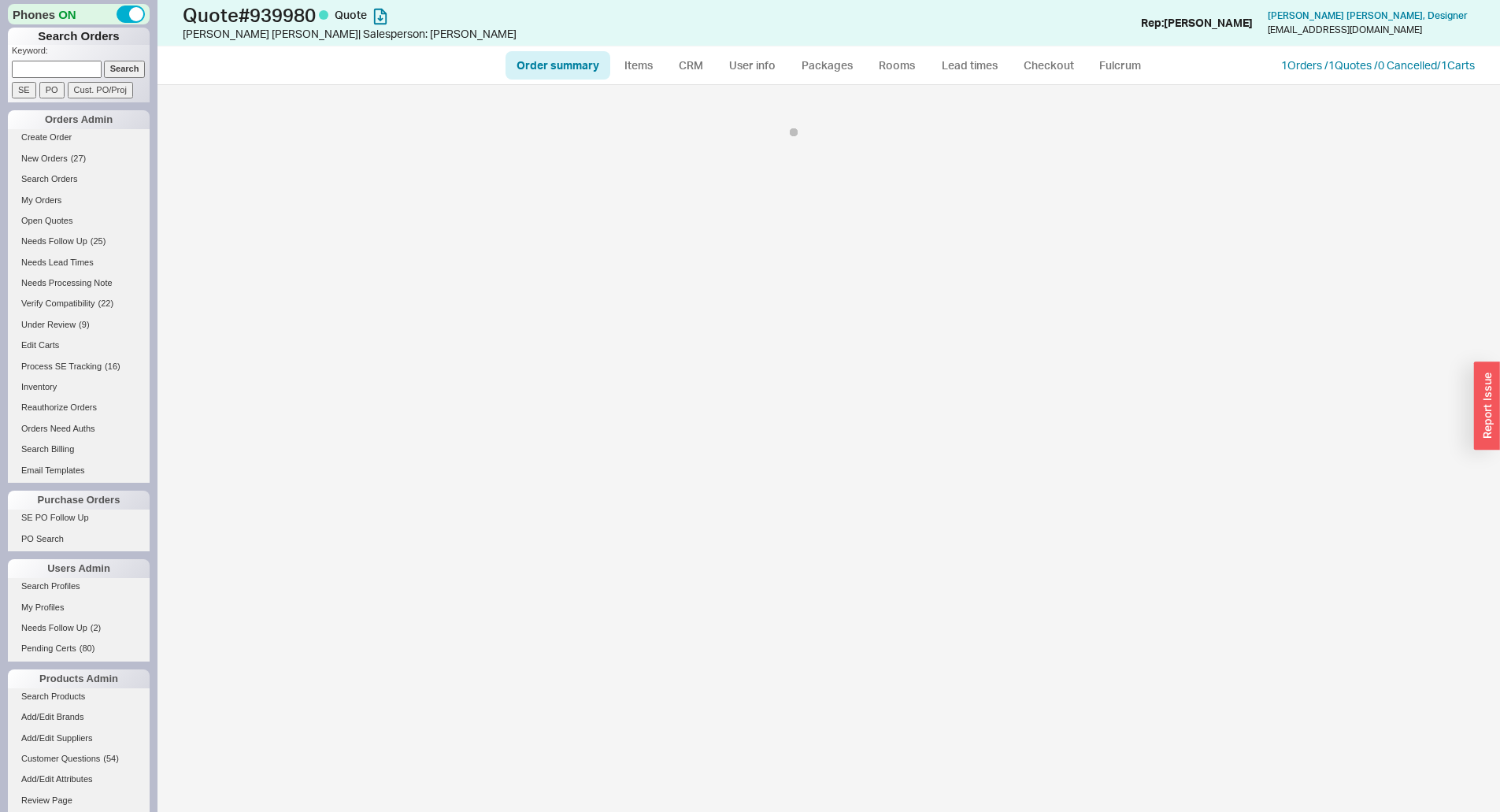
select select "*"
select select "3"
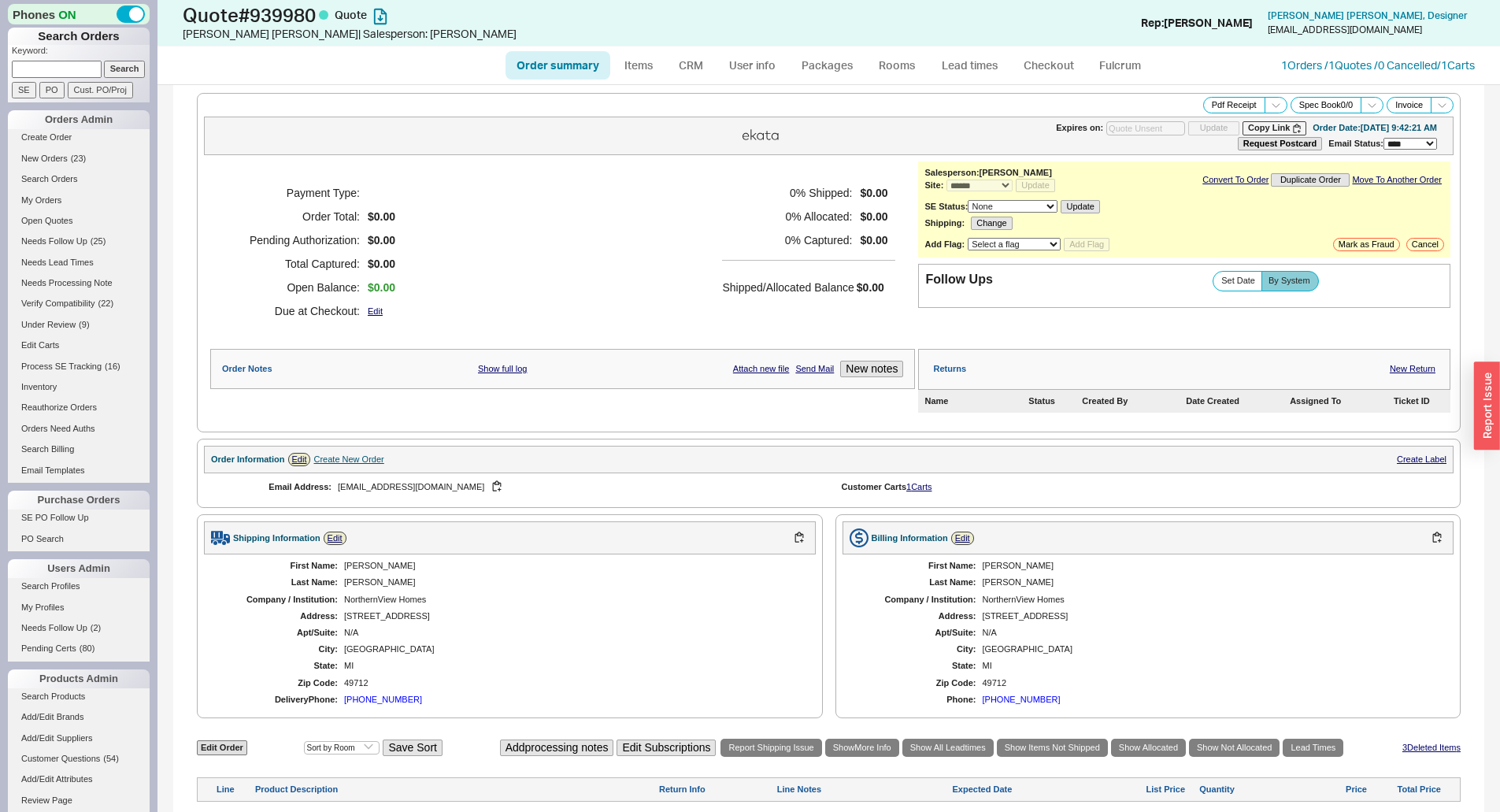
scroll to position [133, 0]
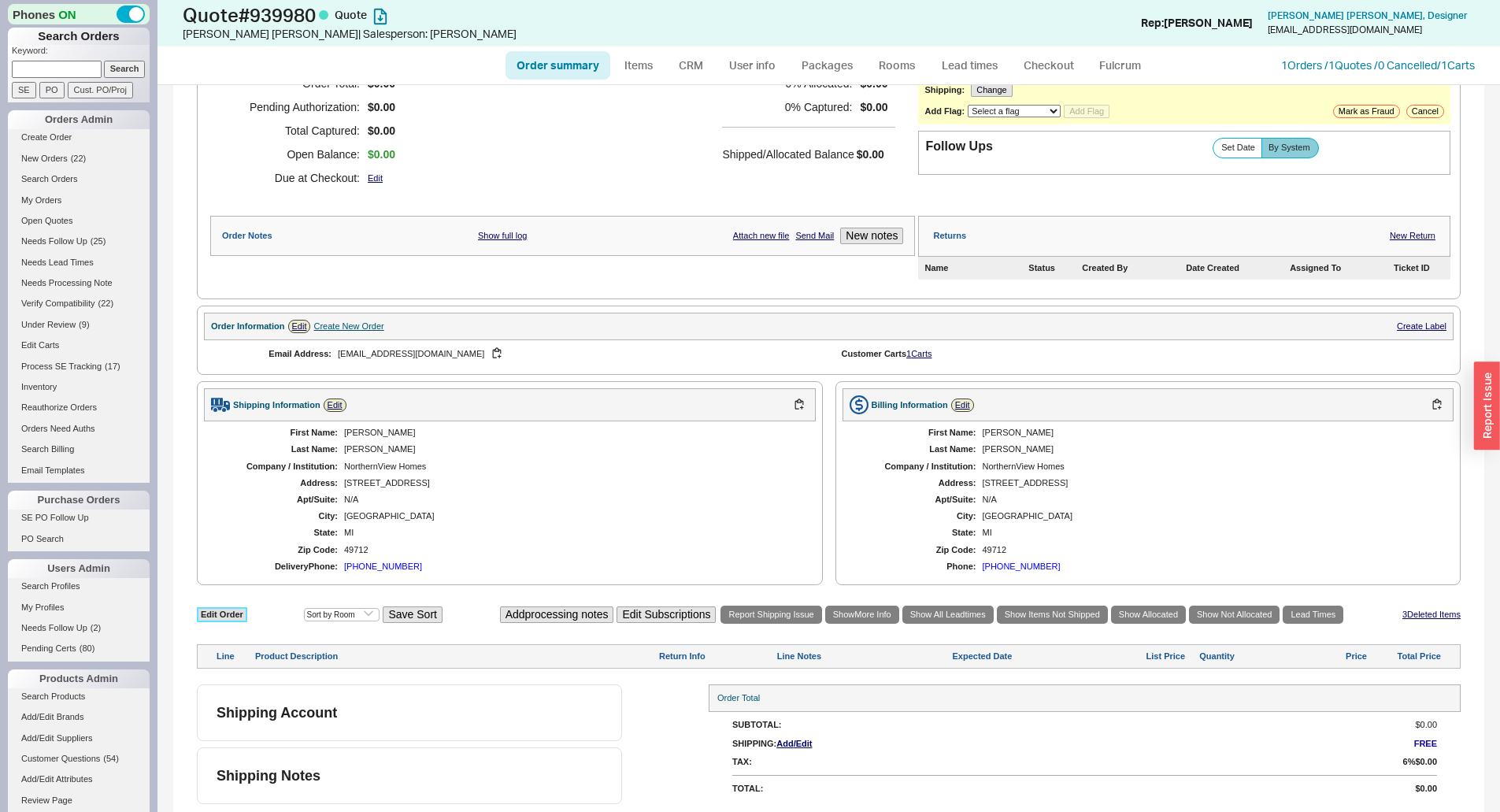
click at [221, 616] on link "Edit Order" at bounding box center [222, 614] width 50 height 15
select select "3"
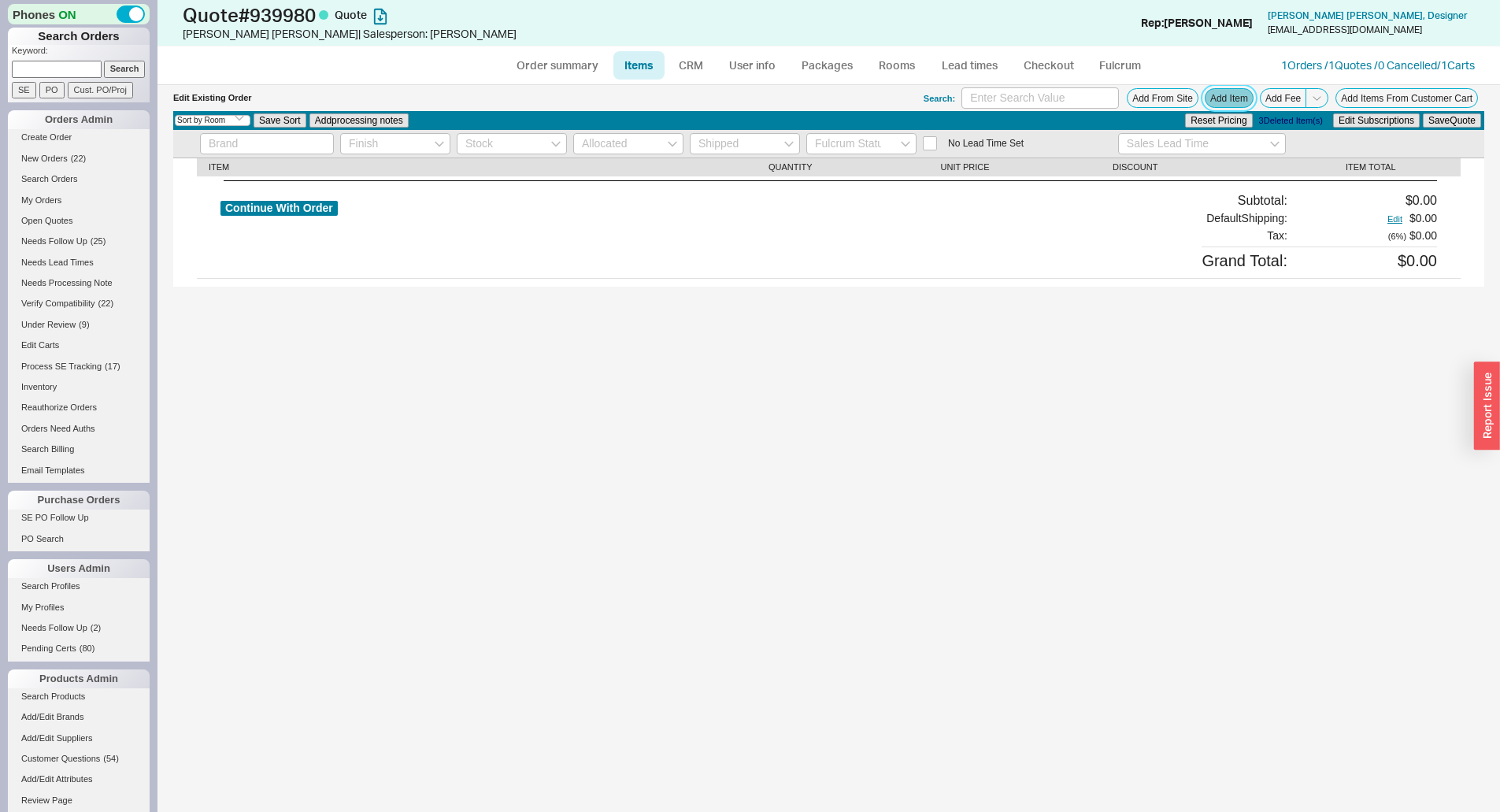
click at [1249, 99] on button "Add Item" at bounding box center [1229, 97] width 49 height 19
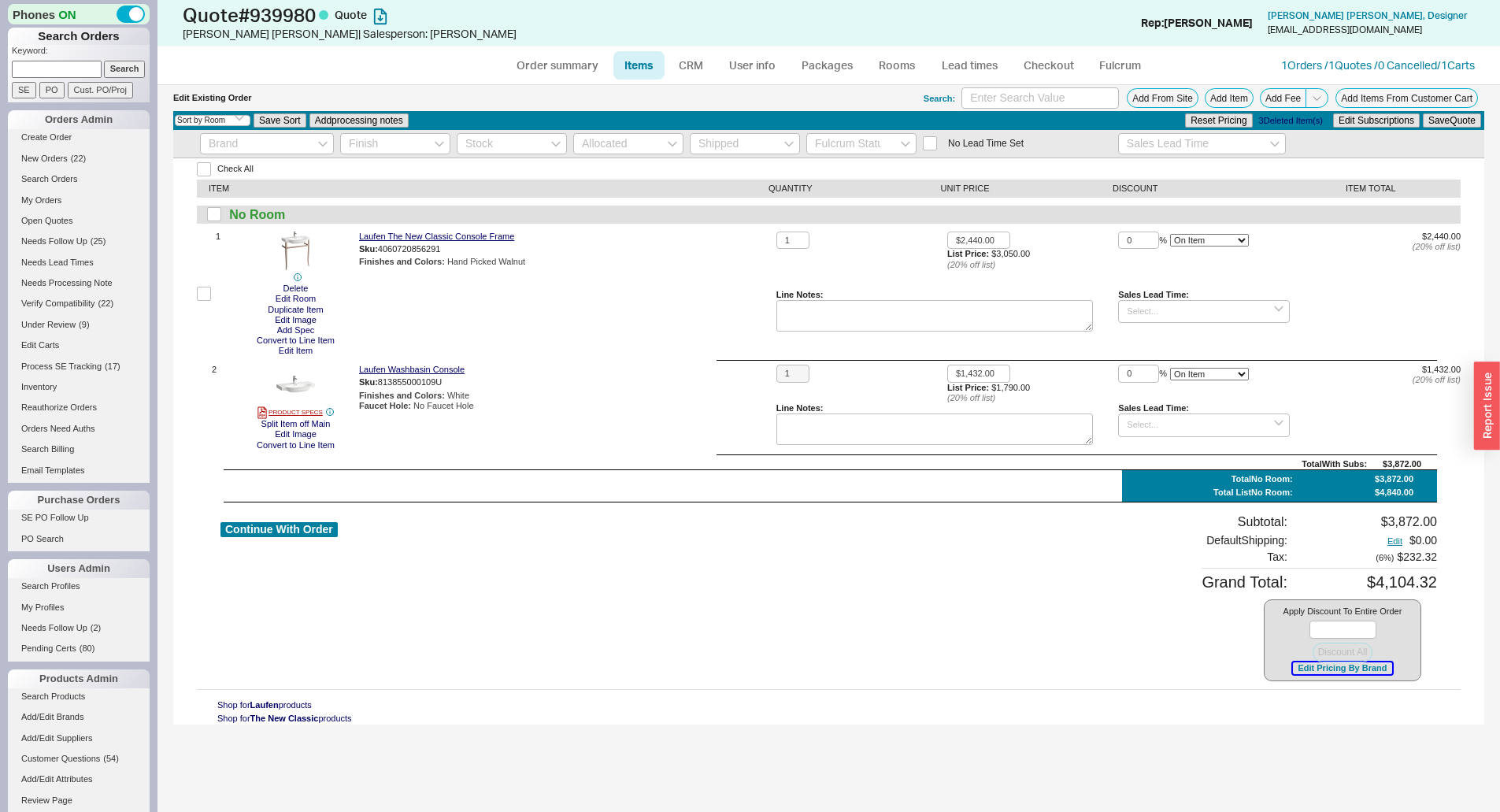
click at [1351, 668] on button "Edit Pricing By Brand" at bounding box center [1341, 667] width 98 height 12
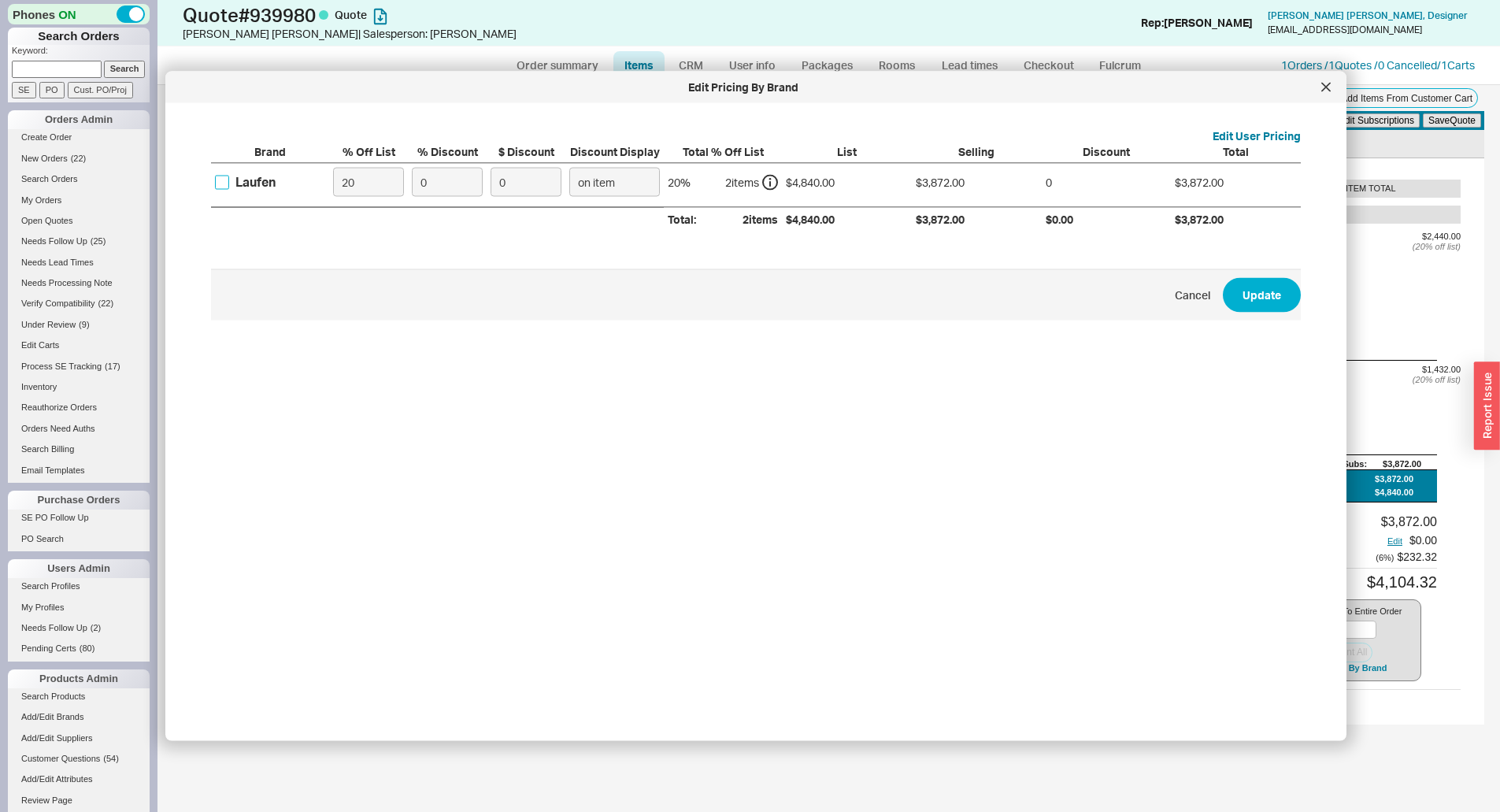
click at [225, 180] on input "Laufen" at bounding box center [221, 181] width 14 height 14
checkbox input "true"
drag, startPoint x: 461, startPoint y: 183, endPoint x: 391, endPoint y: 188, distance: 70.2
click at [0, 0] on div "Laufen 20 0 0 on item 20 % 2 item s $4,840.00 $3,872.00 0 $3,872.00" at bounding box center [0, 0] width 0 height 0
type input "1"
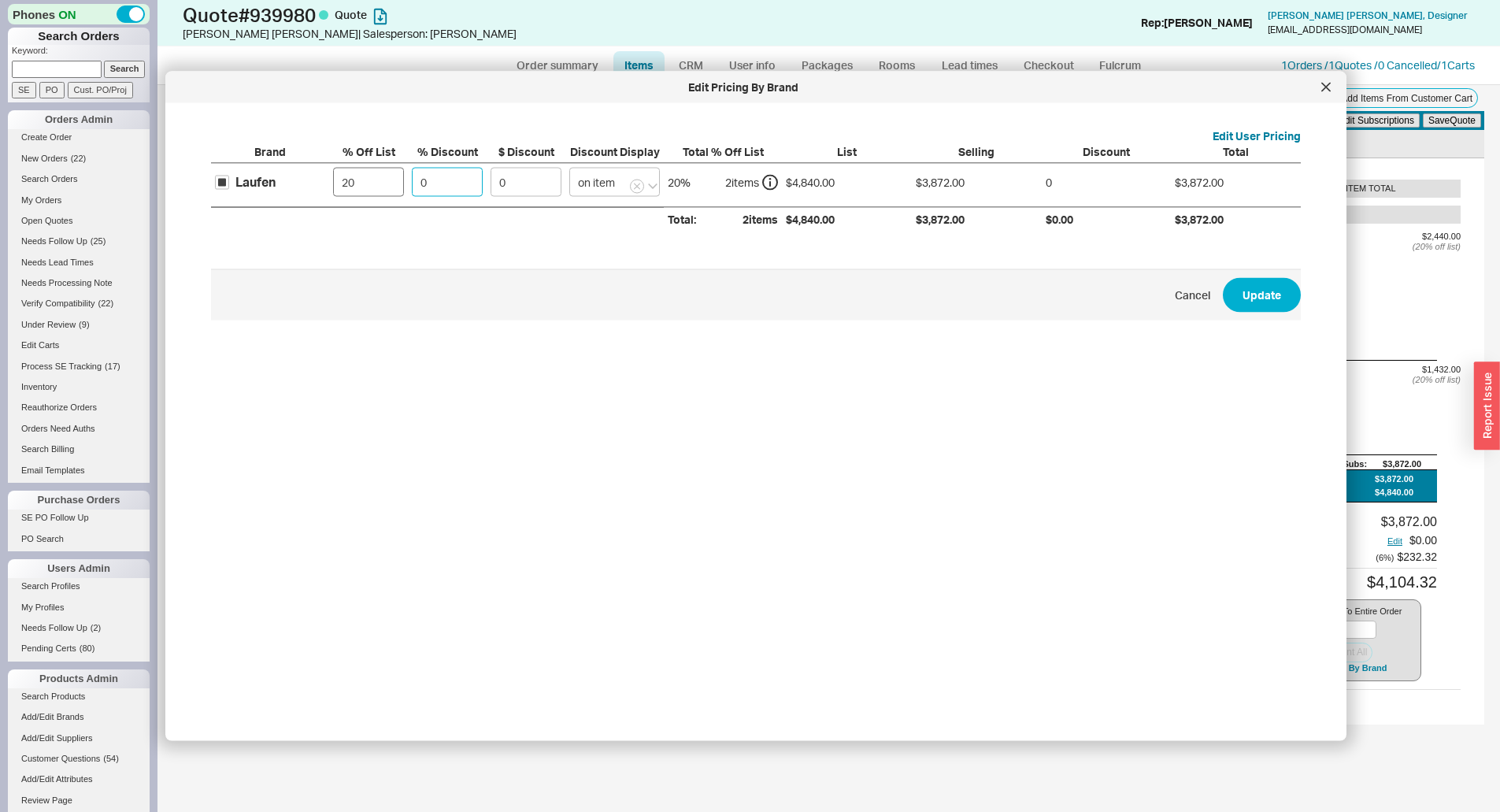
type input "38.72"
type input "10"
type input "387.2"
type input "1"
type input "38.72"
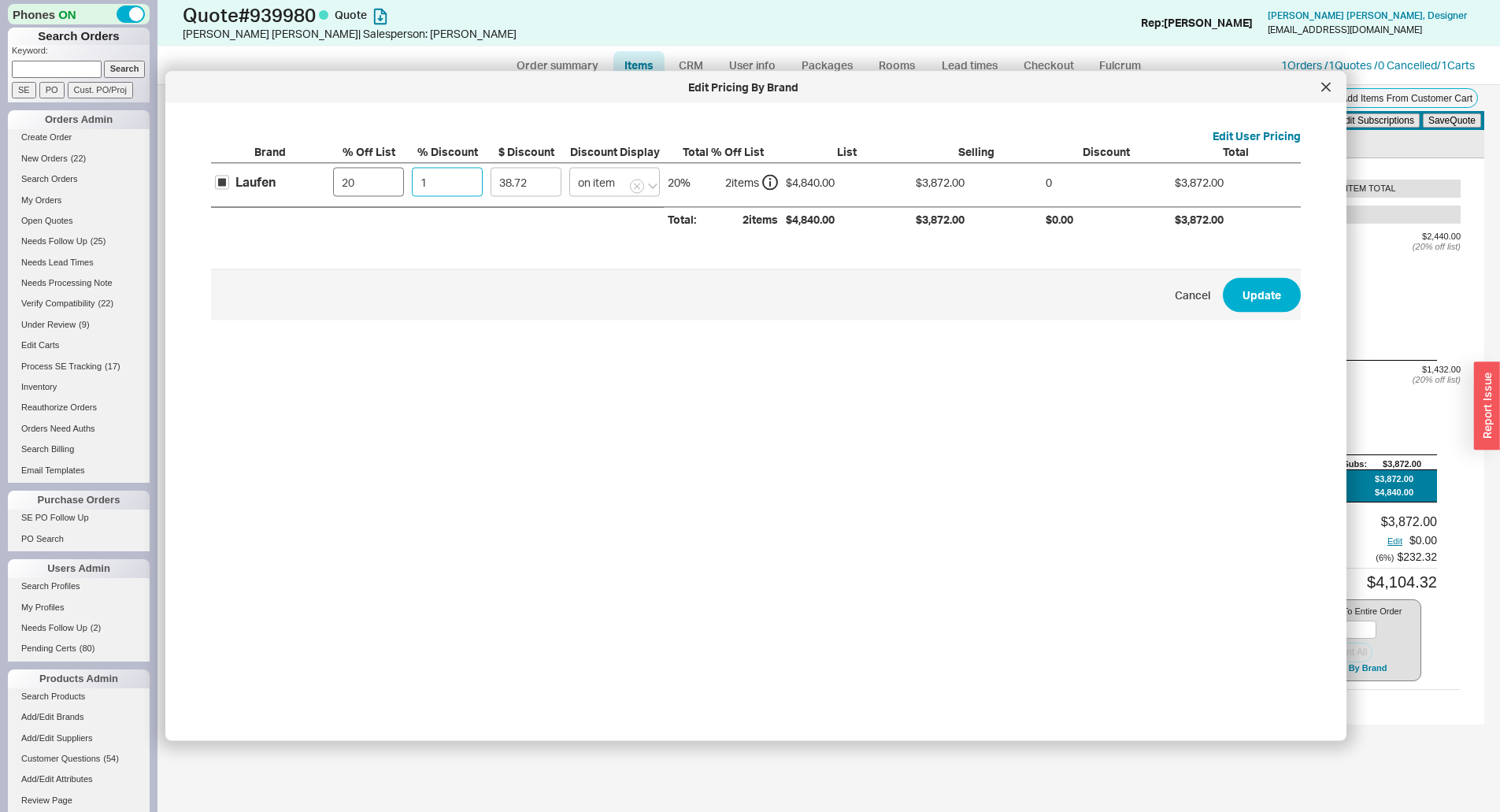
type input "0"
type input "1"
type input "38.72"
type input "12"
type input "464.64"
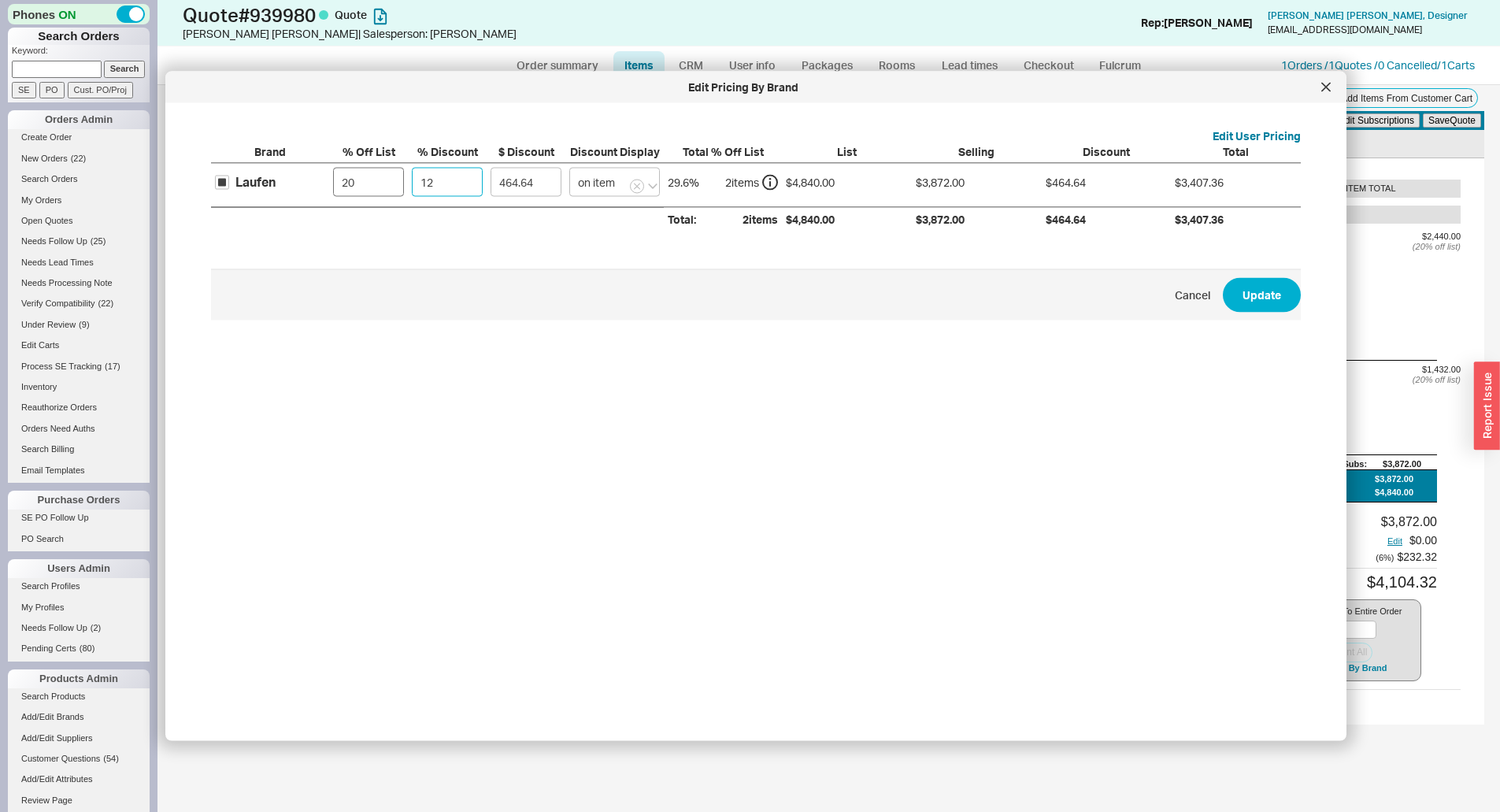
type input "1"
type input "38.72"
type input "0"
type input "1"
type input "38.72"
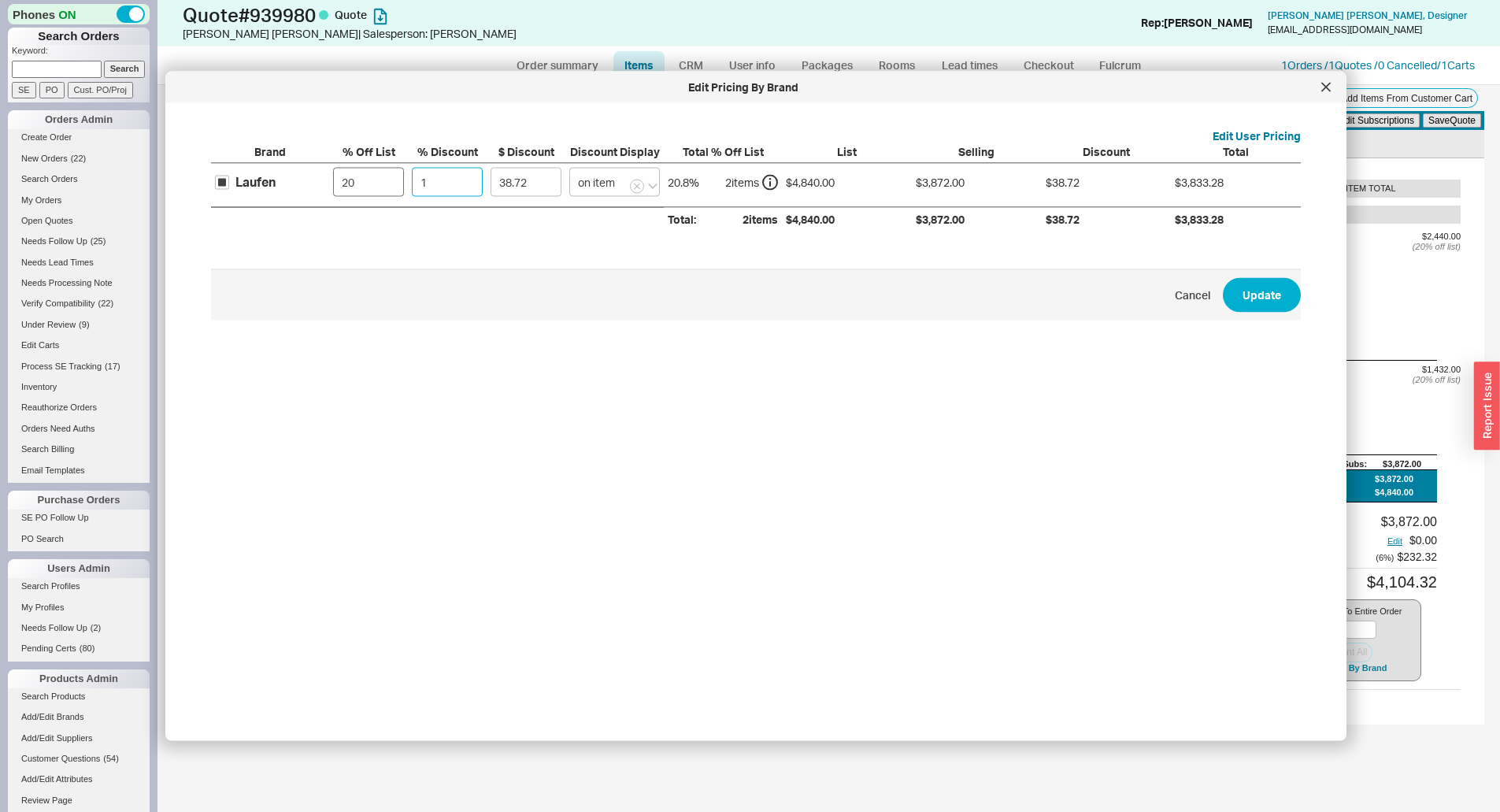
type input "13"
type input "503.36"
type input "13"
click at [1223, 277] on button "Update" at bounding box center [1262, 294] width 78 height 35
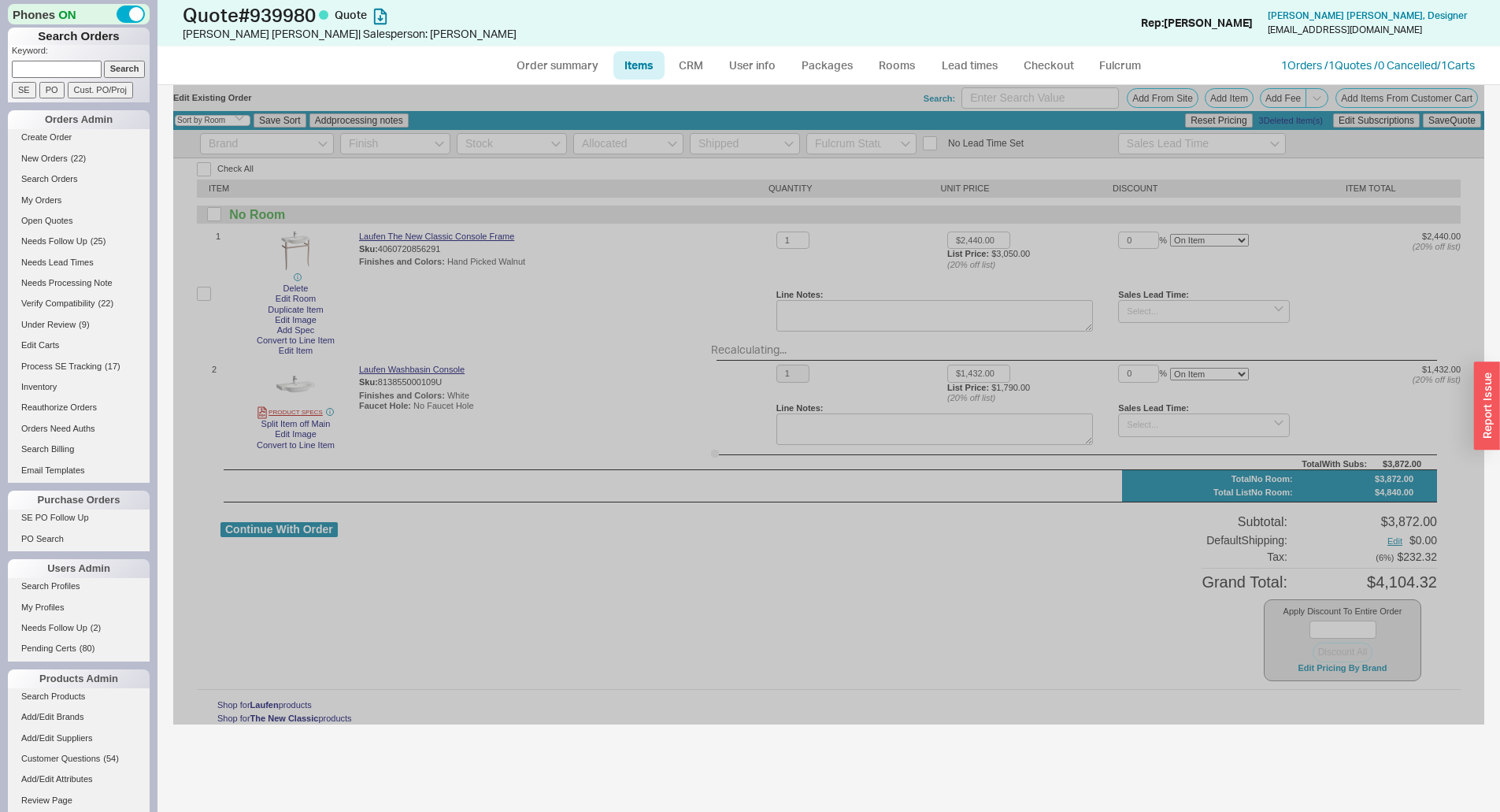
type input "13"
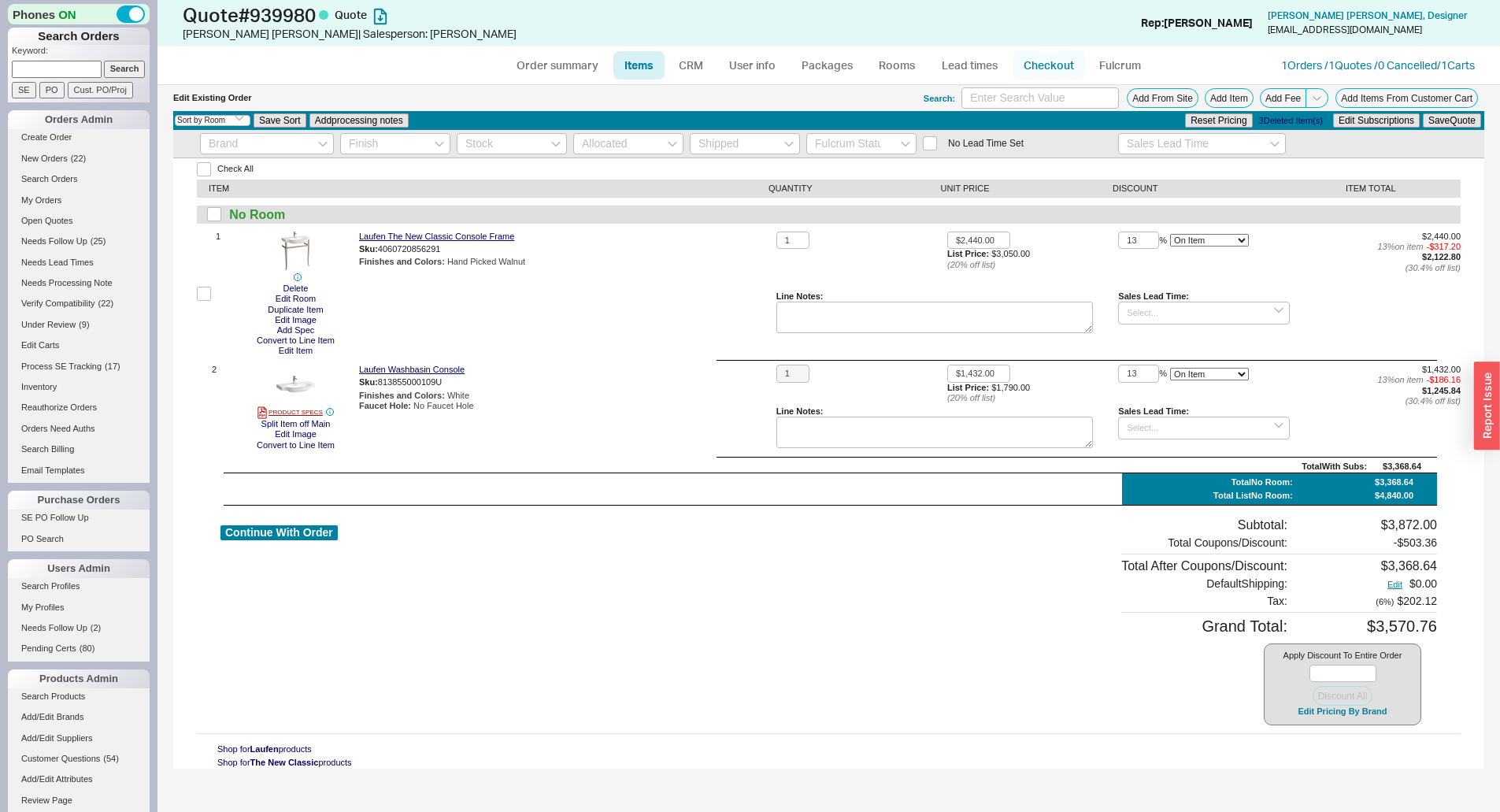
click at [1043, 74] on link "Checkout" at bounding box center [1049, 65] width 72 height 28
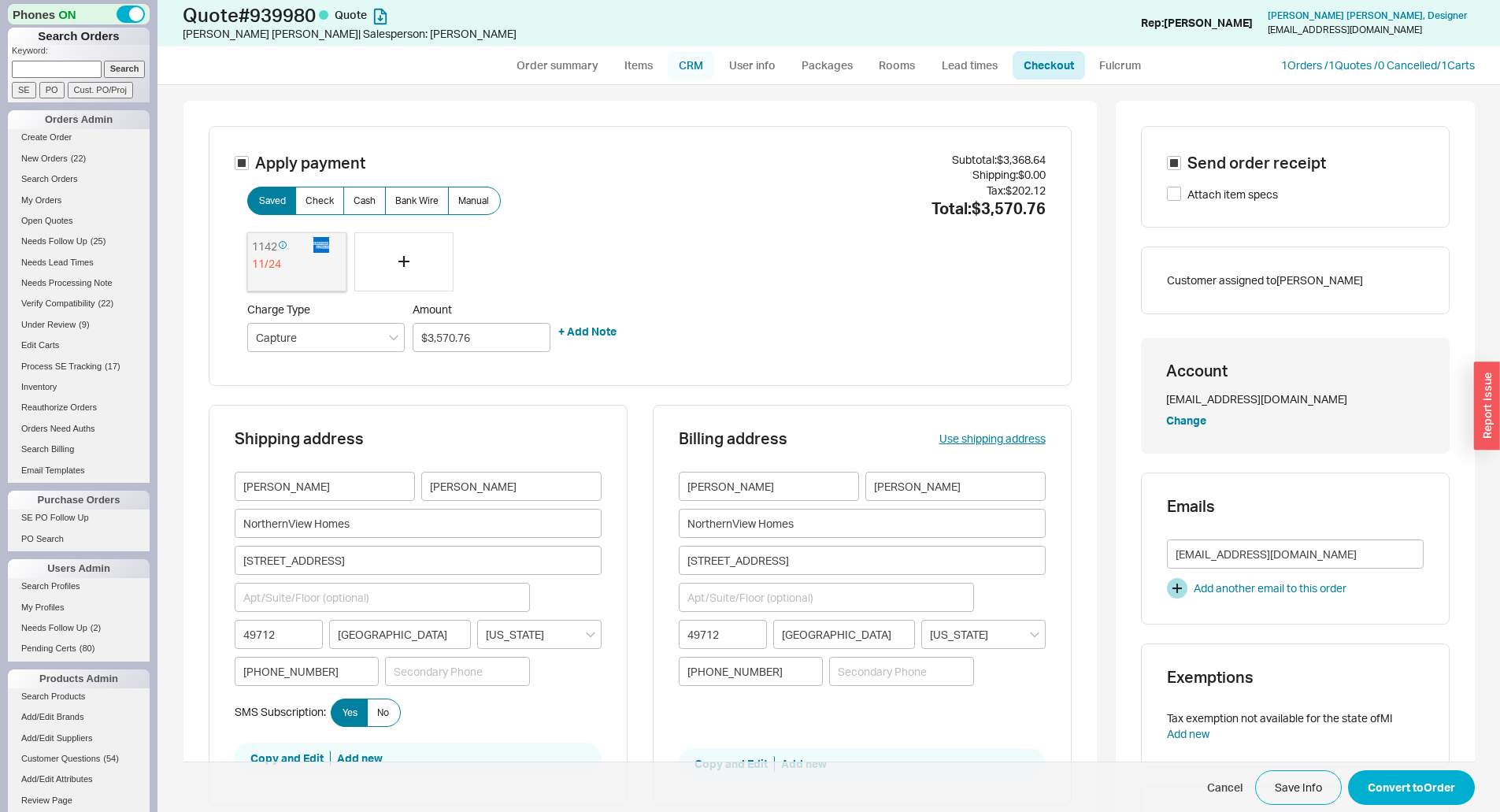
click at [693, 66] on link "CRM" at bounding box center [690, 65] width 47 height 28
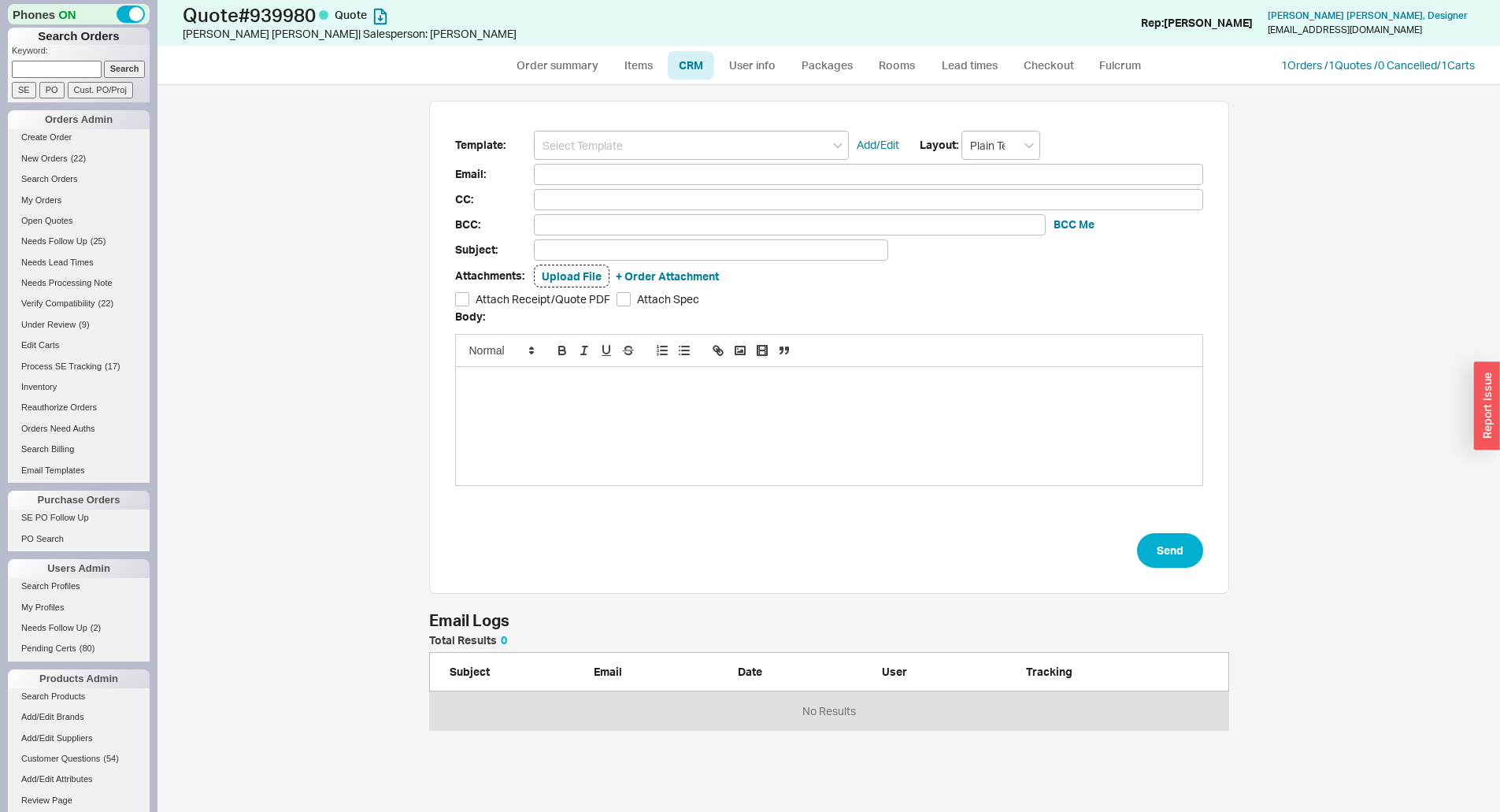
click at [676, 144] on input at bounding box center [691, 146] width 315 height 29
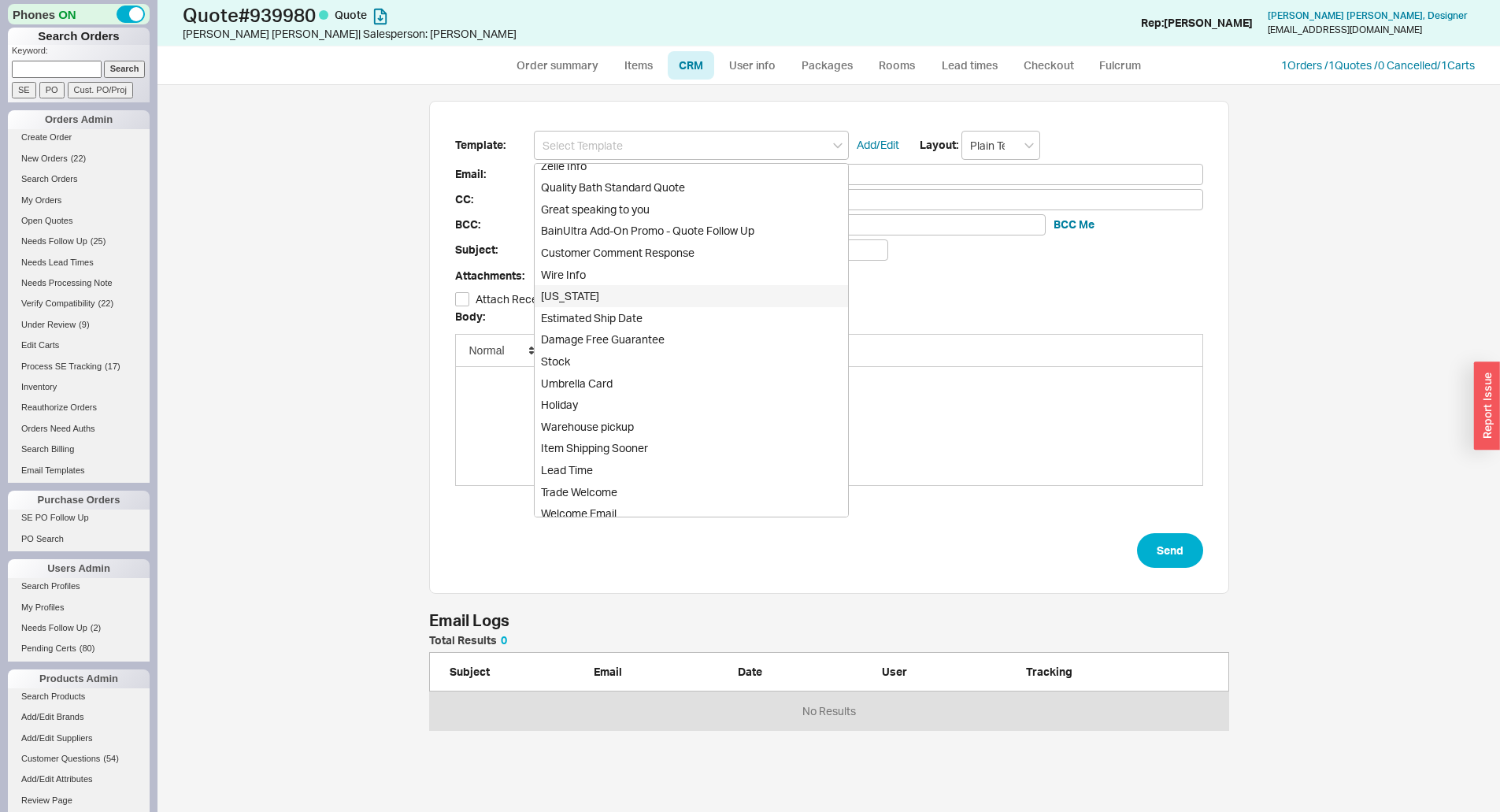
scroll to position [676, 0]
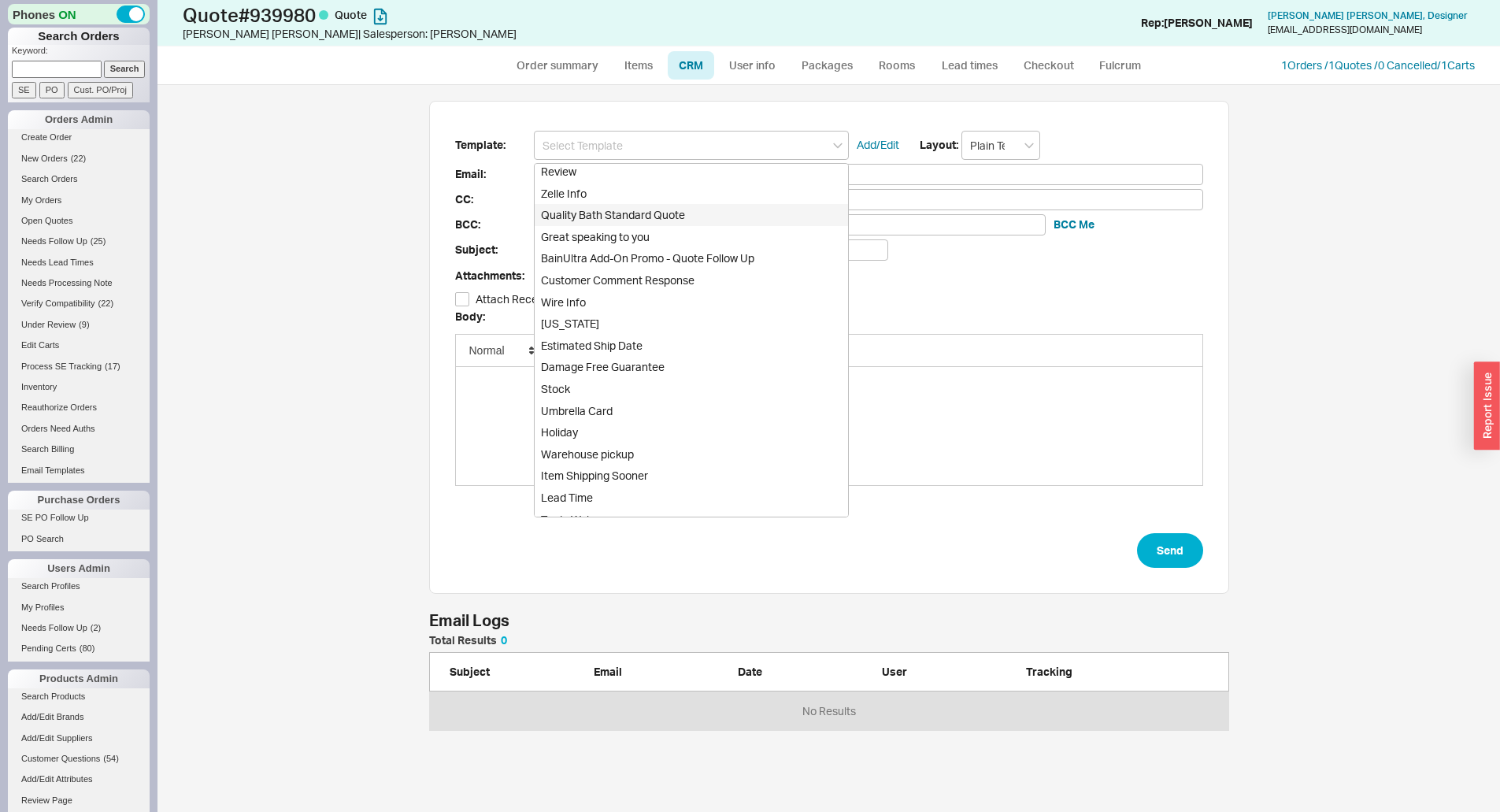
click at [691, 216] on div "Quality Bath Standard Quote" at bounding box center [691, 214] width 314 height 22
type input "Receipt"
type input "[EMAIL_ADDRESS][DOMAIN_NAME]"
type input "Quality Bath Quote #939980"
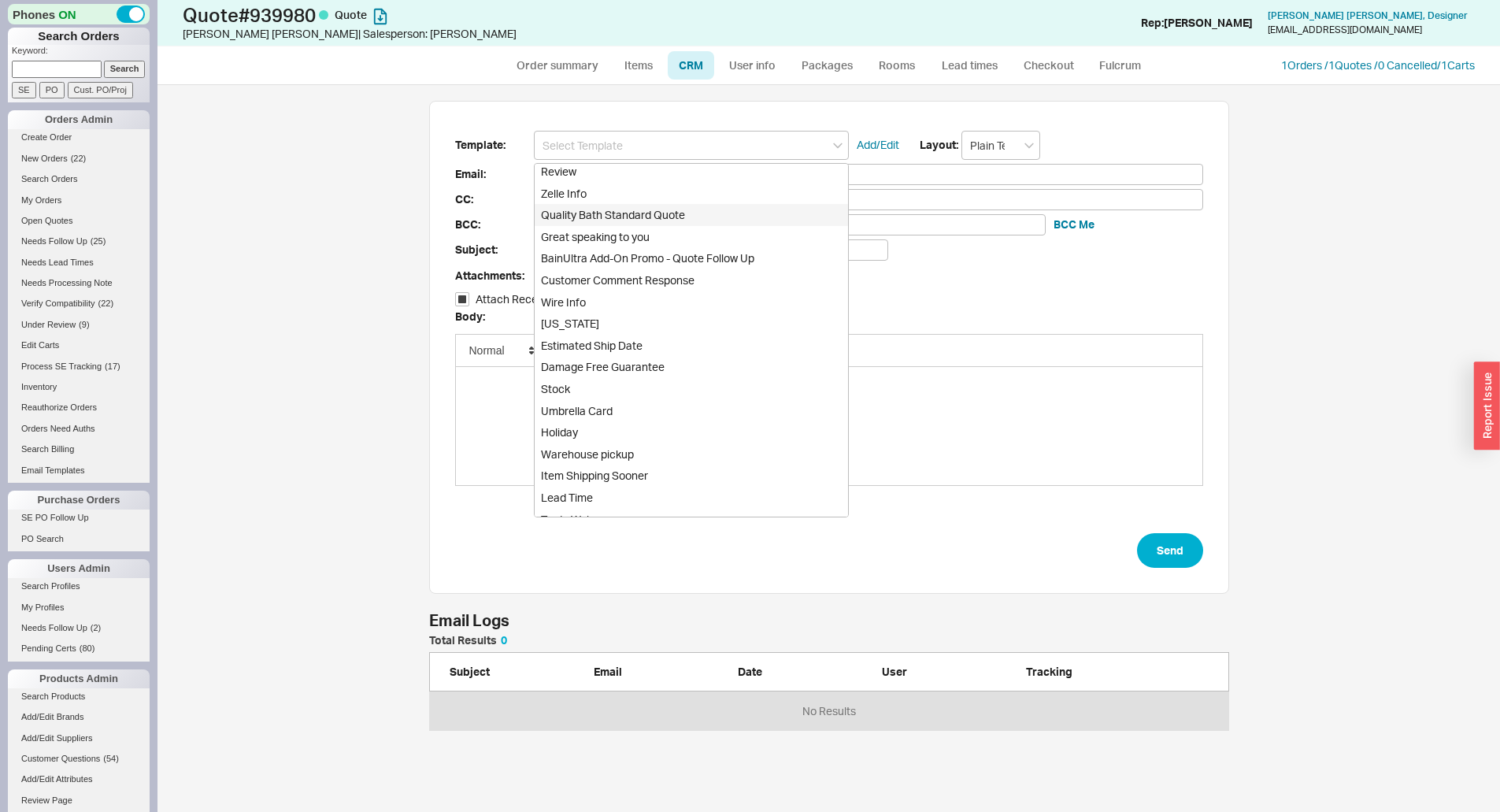
checkbox input "true"
type input "Quality Bath Standard Quote"
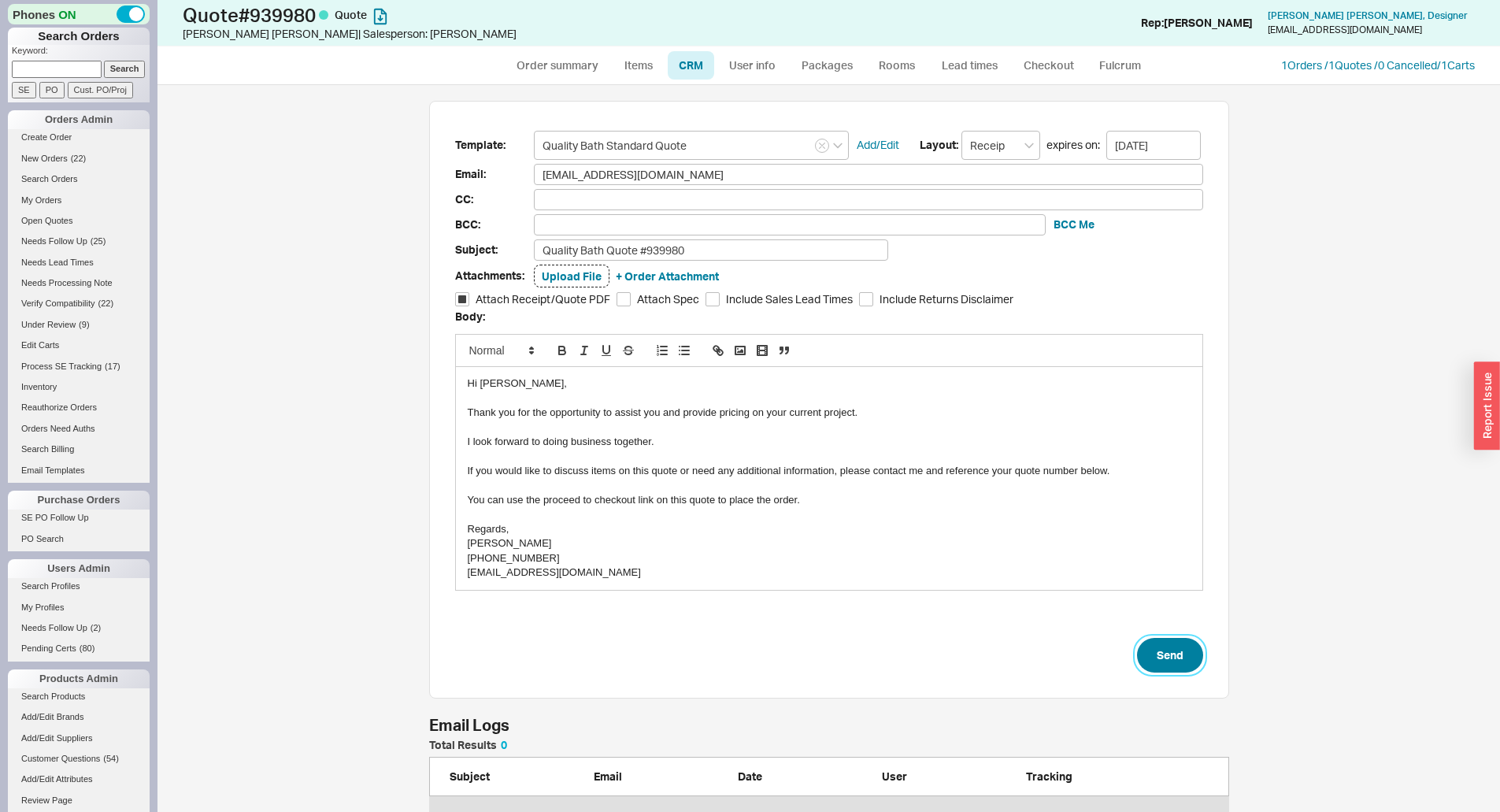
click at [1152, 648] on button "Send" at bounding box center [1170, 655] width 66 height 35
select select "*"
select select "3"
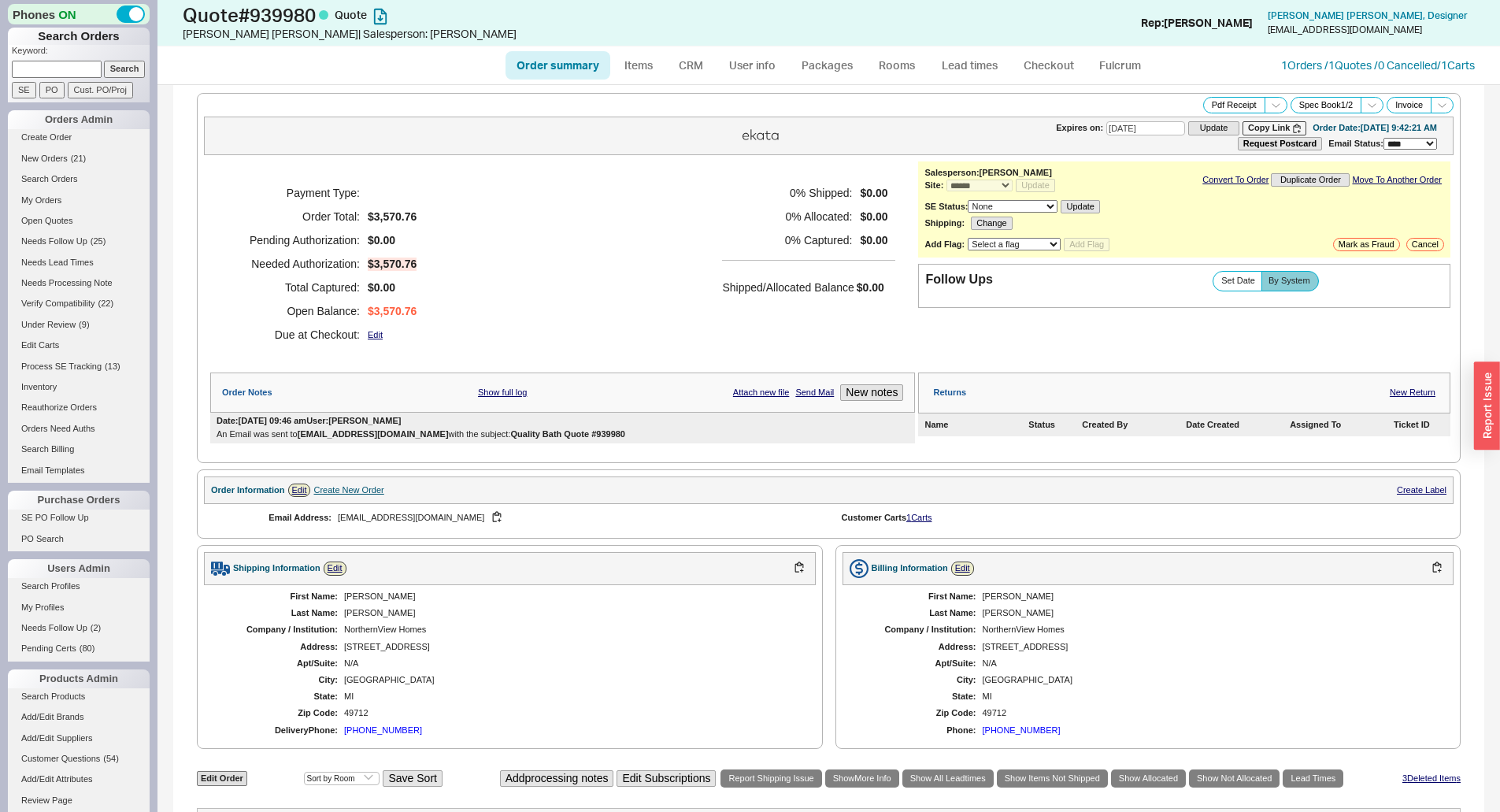
scroll to position [393, 0]
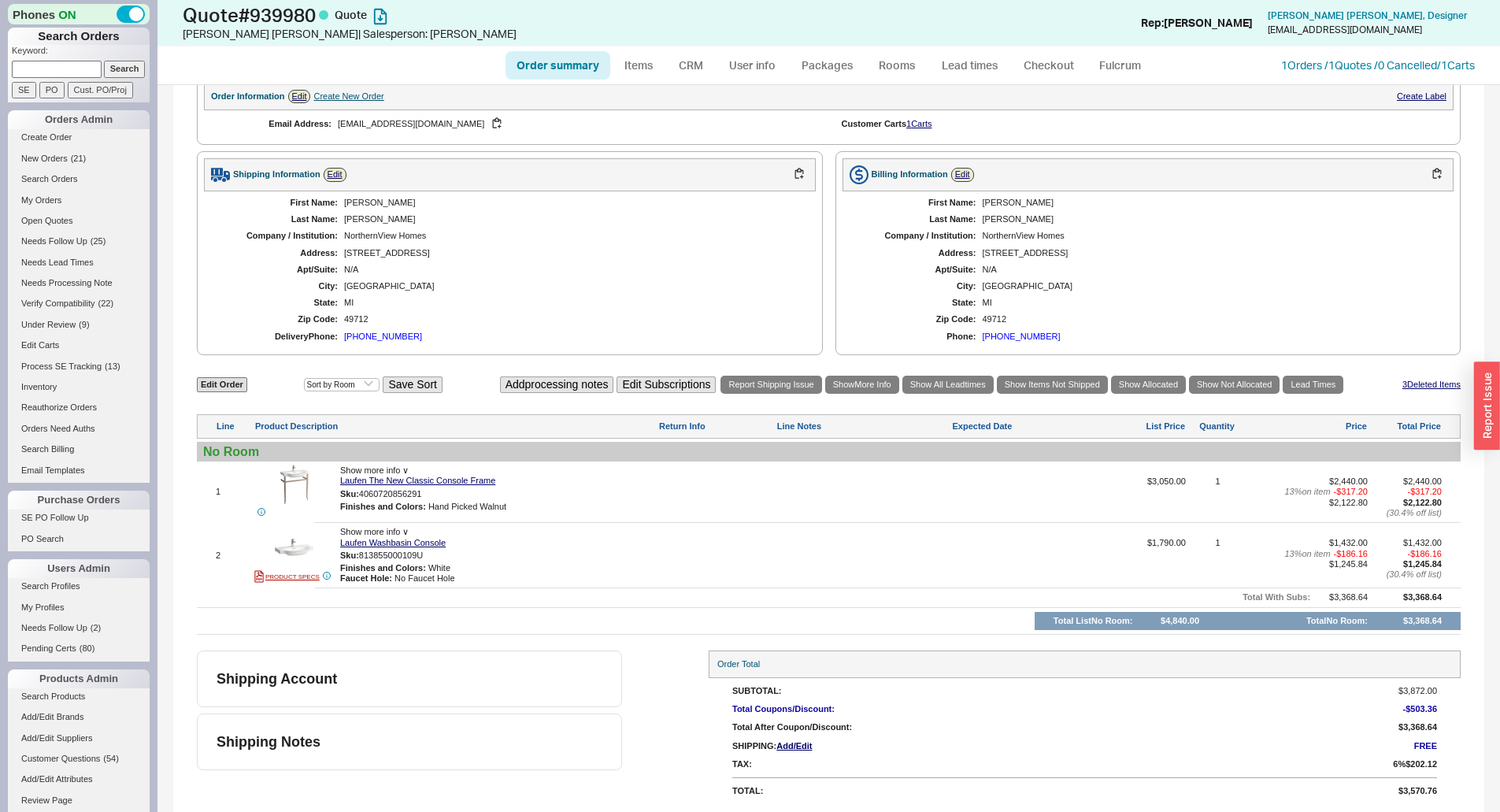
click at [58, 71] on input at bounding box center [57, 69] width 90 height 16
paste input "sylvie_perez@hotmail.com"
type input "sylvie_perez@hotmail.com"
click at [104, 60] on input "Search" at bounding box center [125, 69] width 42 height 16
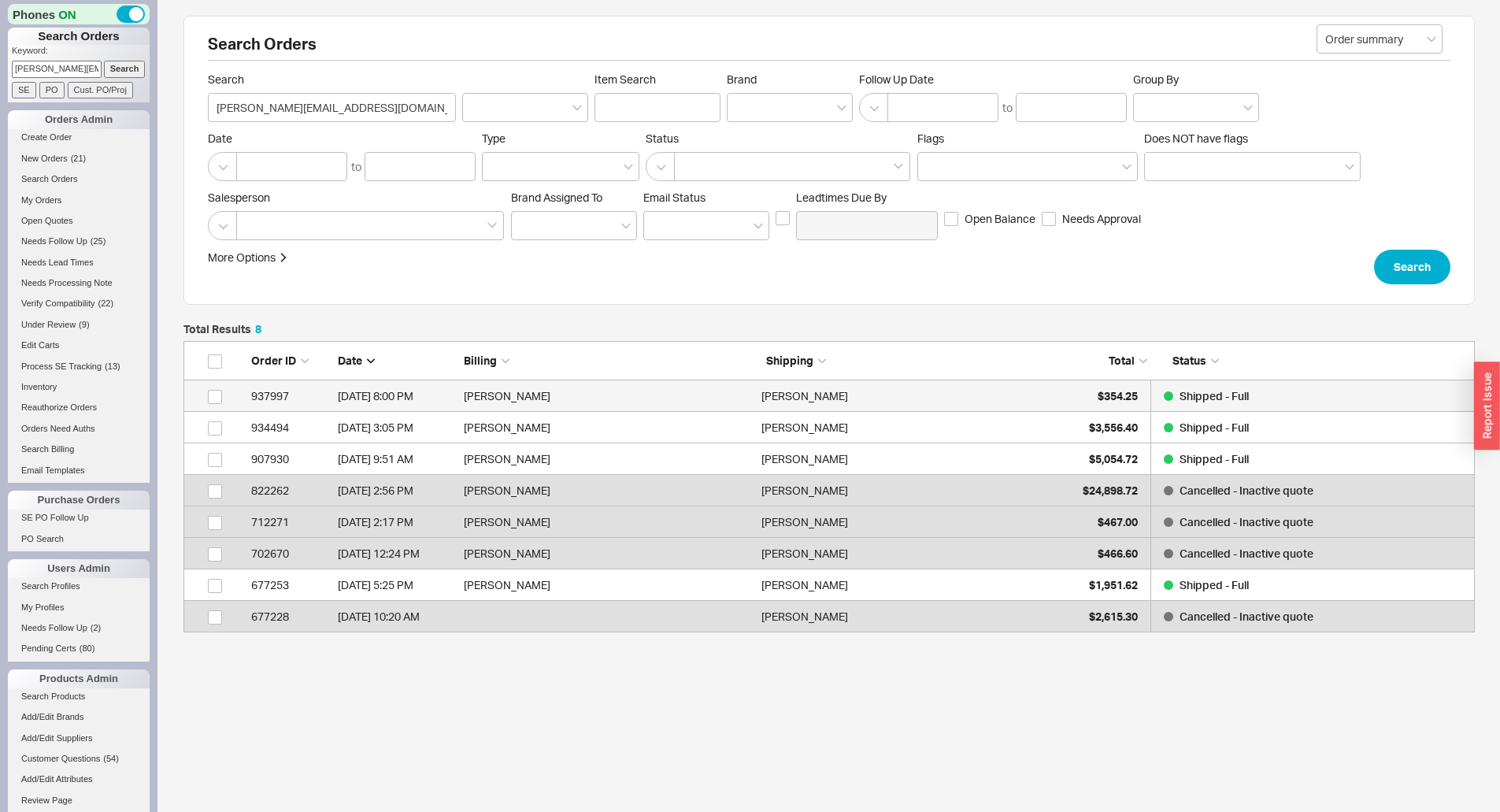
click at [916, 393] on div "Sylvia Perez" at bounding box center [907, 396] width 290 height 31
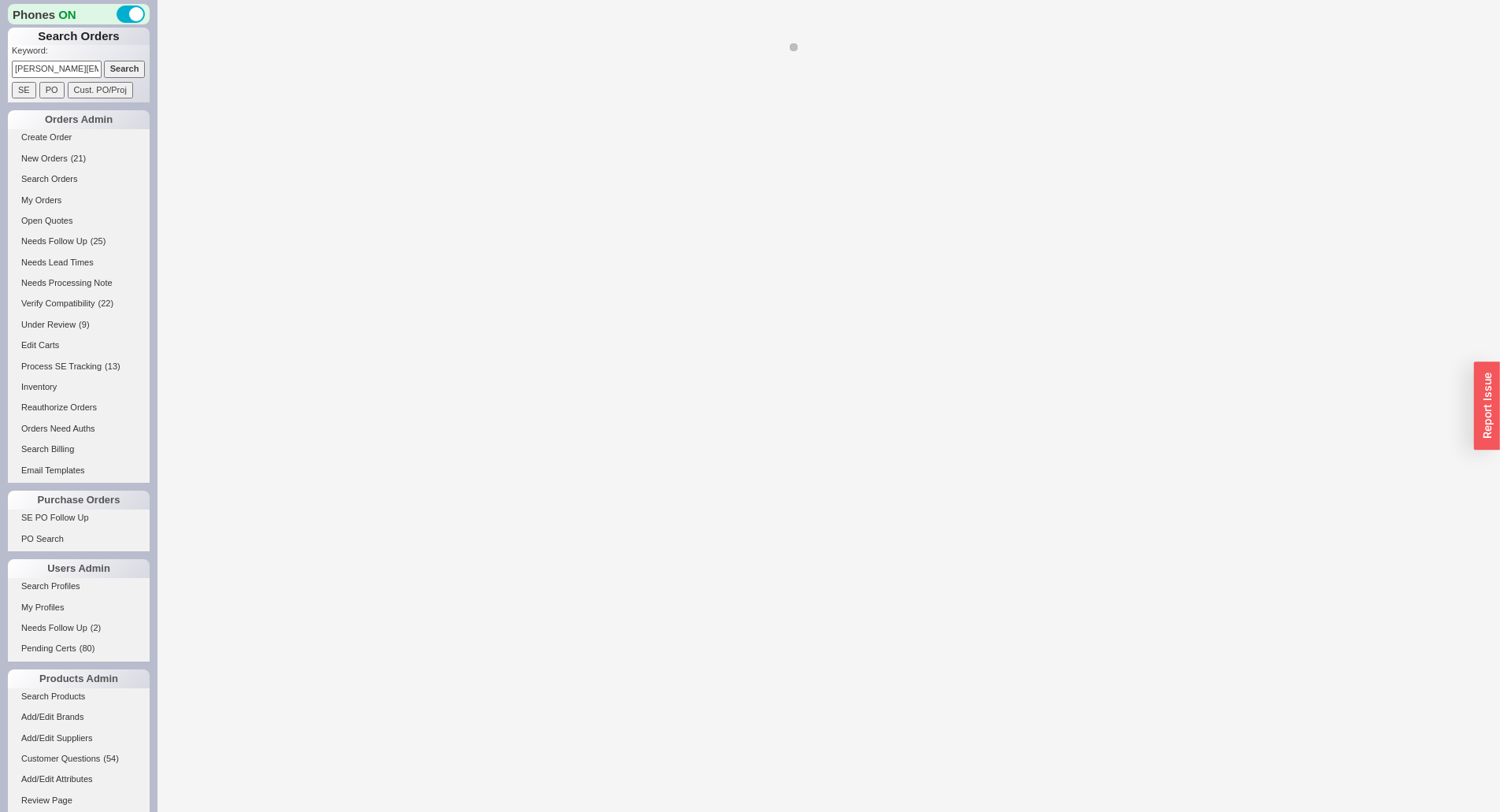
select select "*"
select select "LOW"
select select "3"
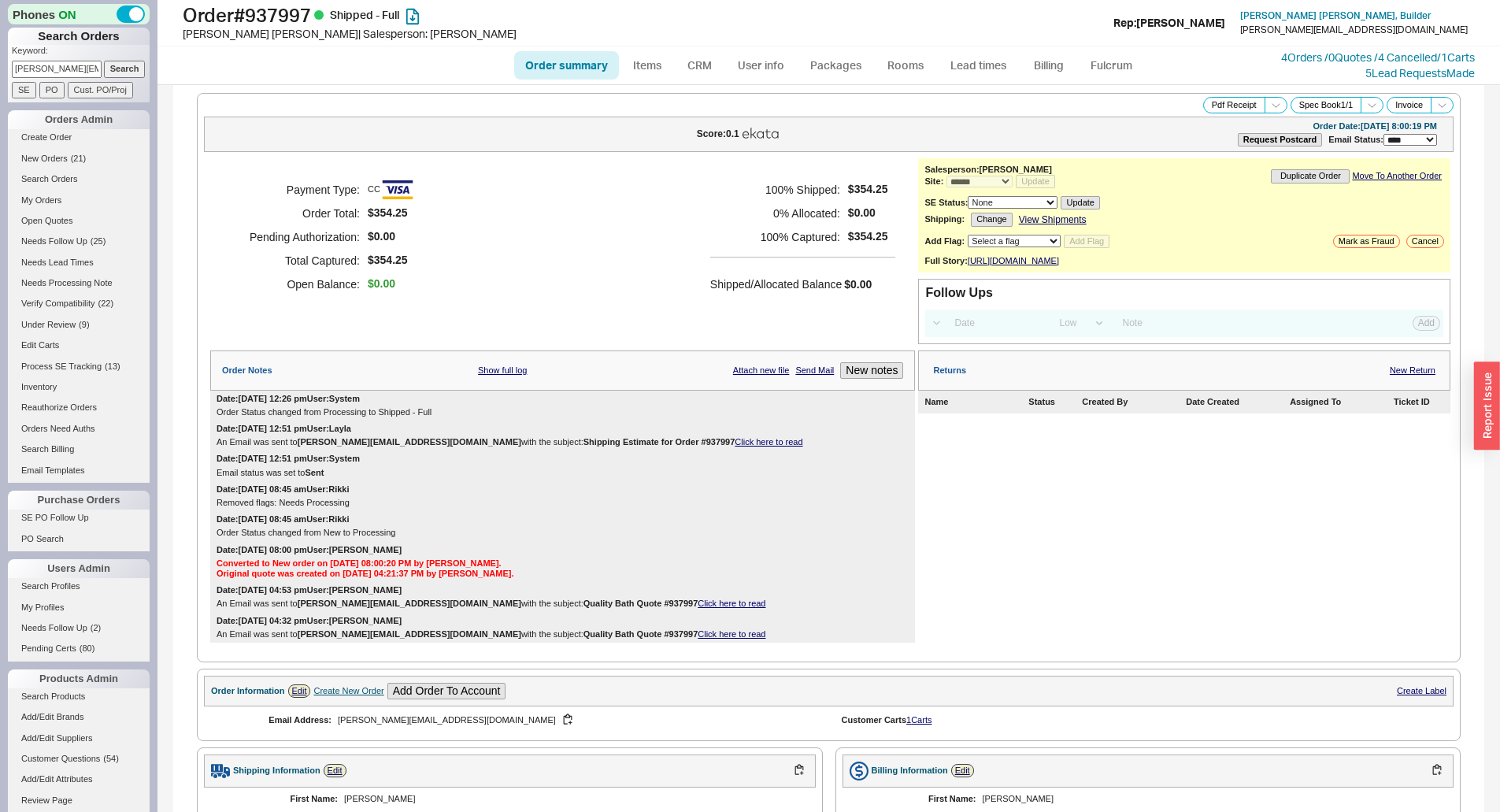
scroll to position [472, 0]
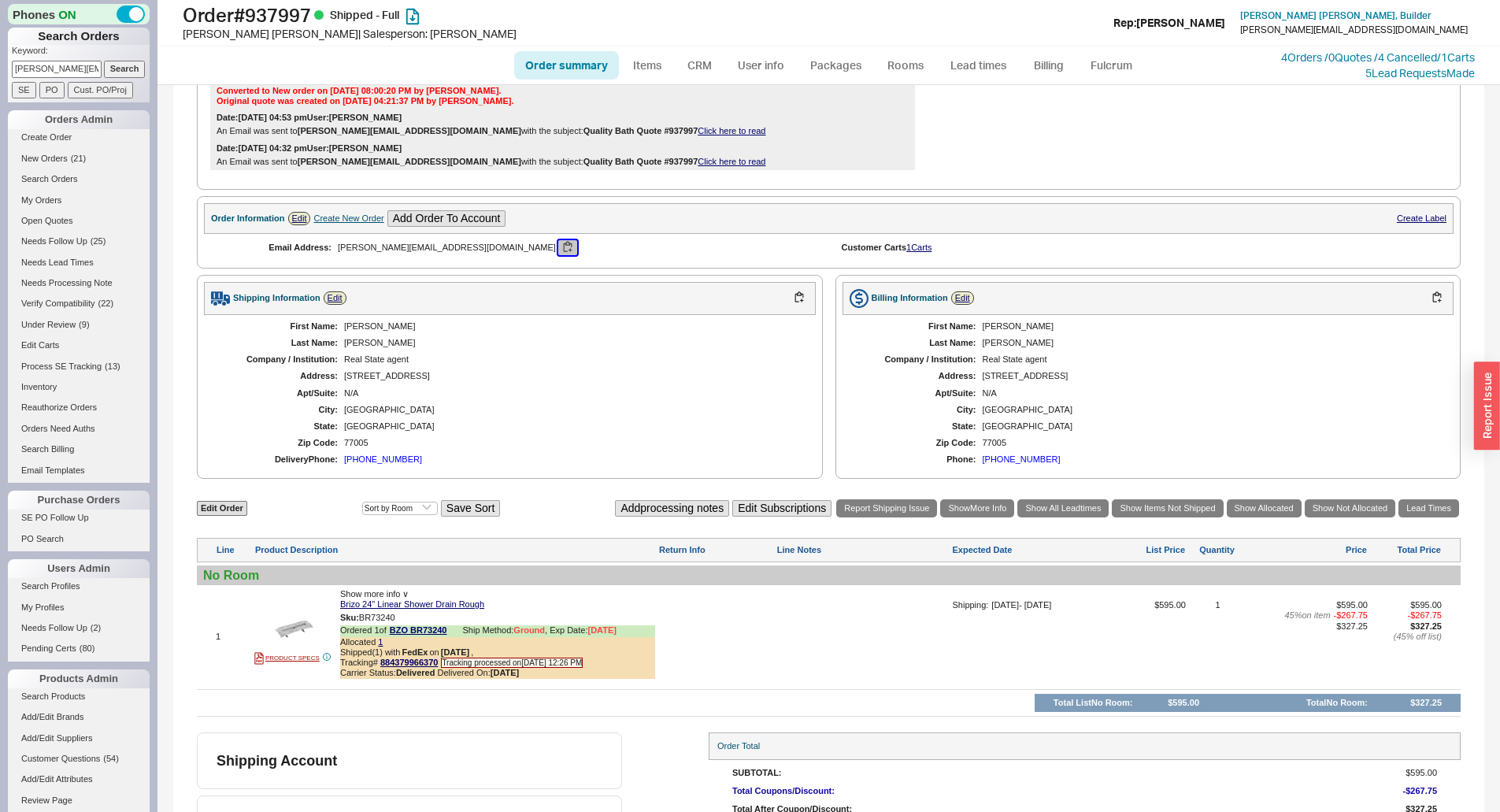
click at [558, 255] on button "button" at bounding box center [568, 247] width 19 height 15
click at [59, 137] on link "Create Order" at bounding box center [79, 137] width 142 height 16
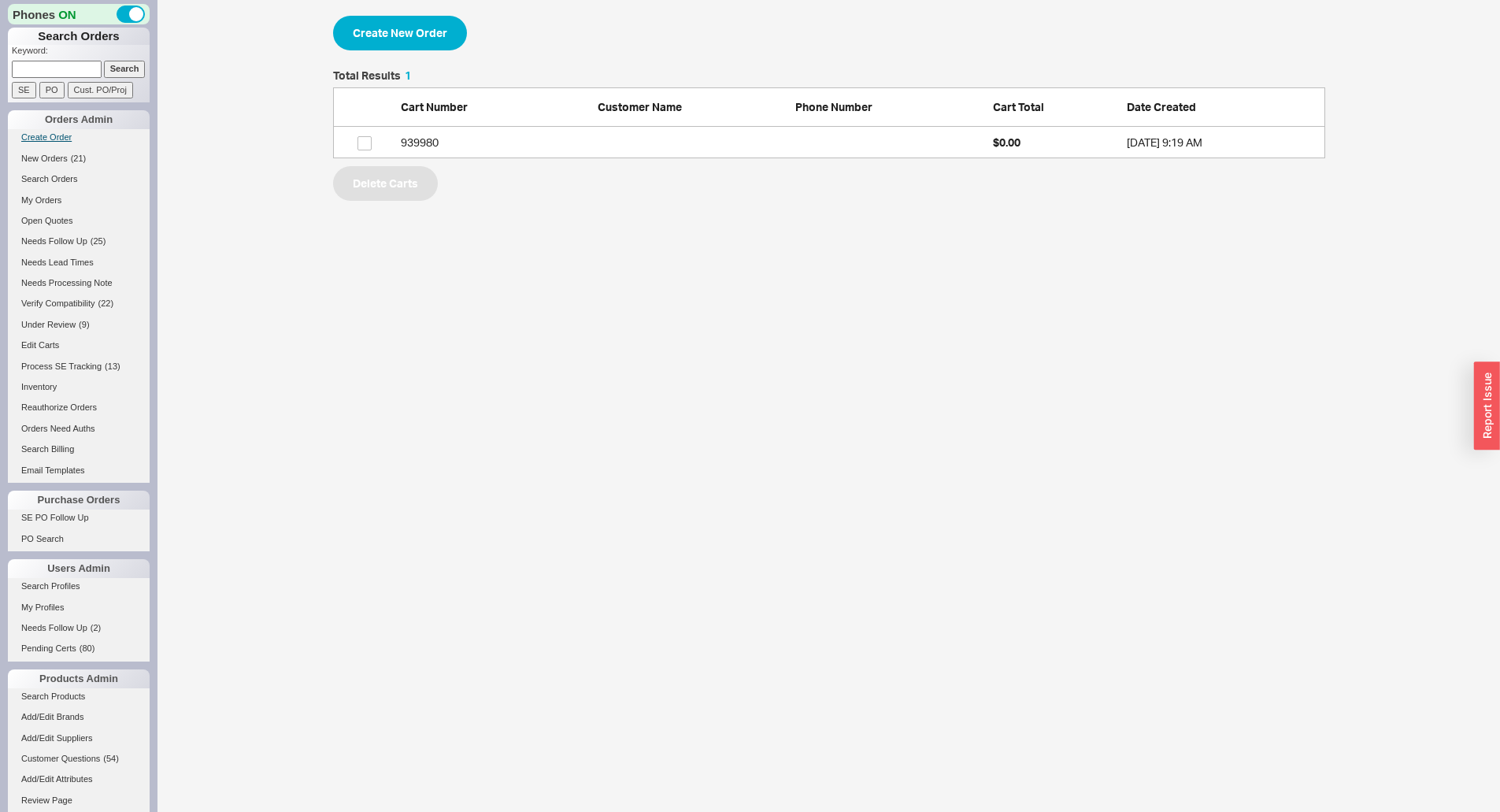
scroll to position [83, 980]
select select "3"
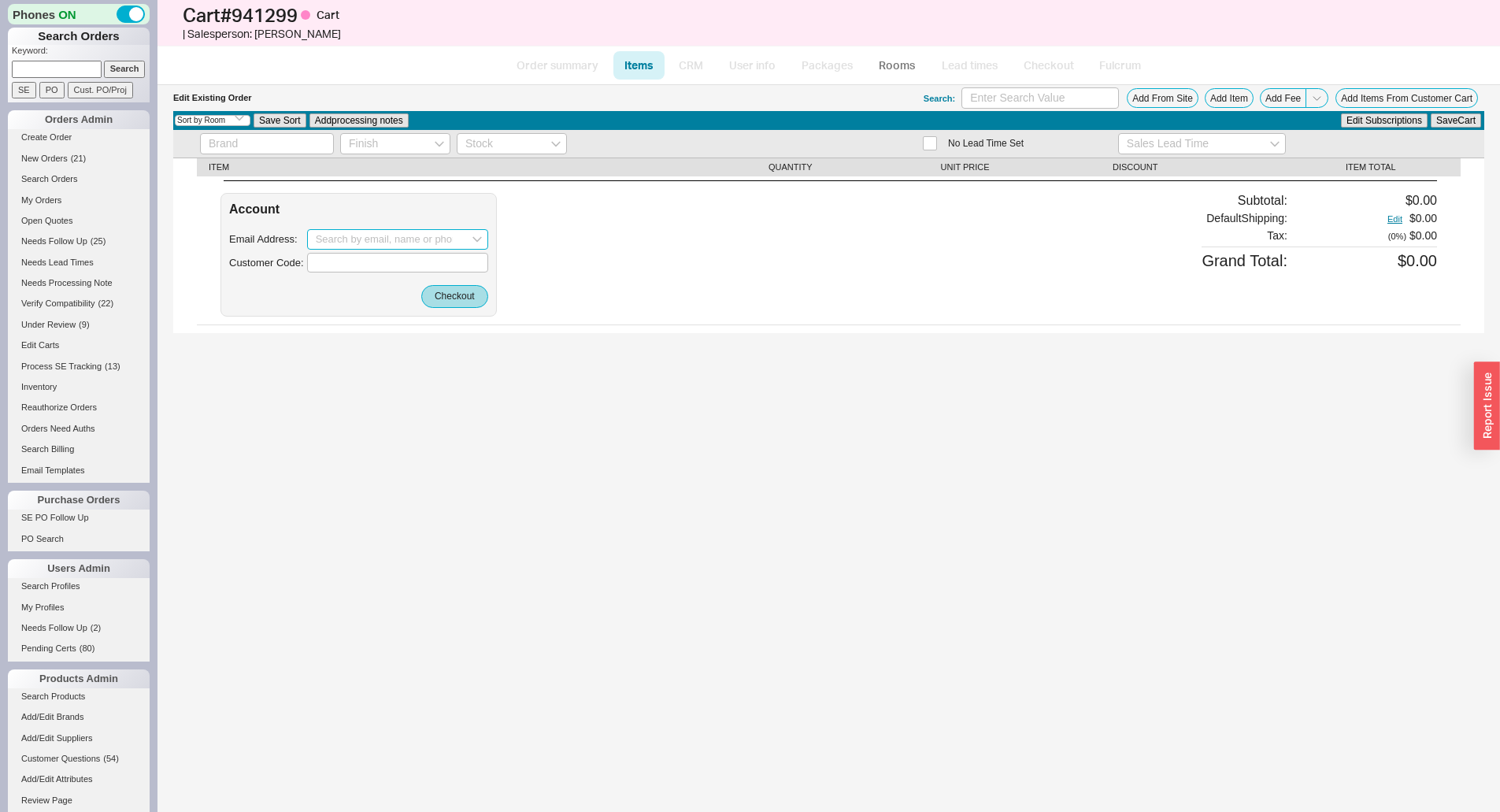
click at [379, 236] on input at bounding box center [398, 239] width 182 height 20
paste input "sylvie_perez@hotmail.com"
type input "sylvie_perez@hotmail.com"
click at [459, 296] on button "Checkout" at bounding box center [455, 296] width 67 height 22
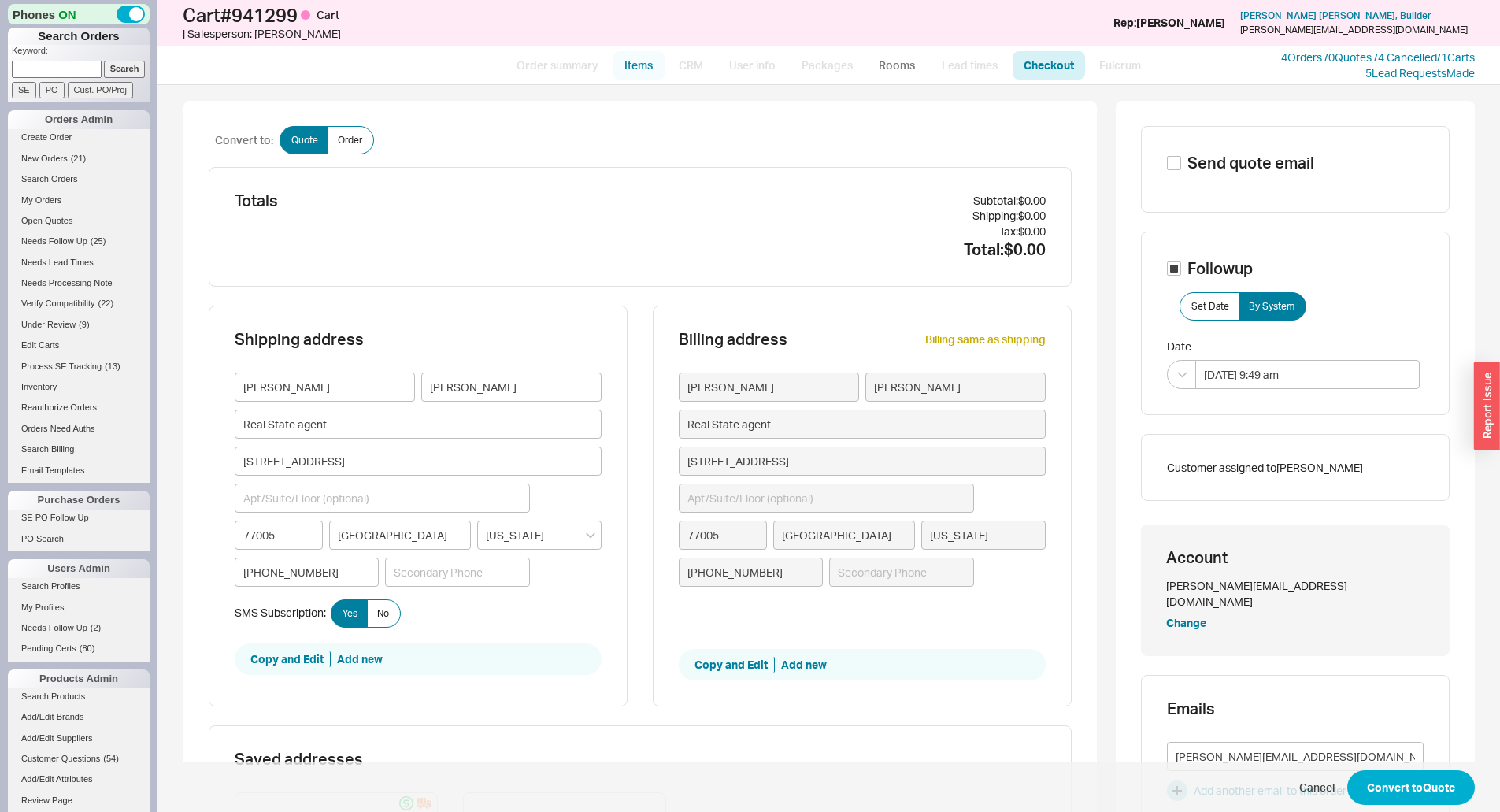
click at [648, 74] on link "Items" at bounding box center [639, 65] width 51 height 28
select select "3"
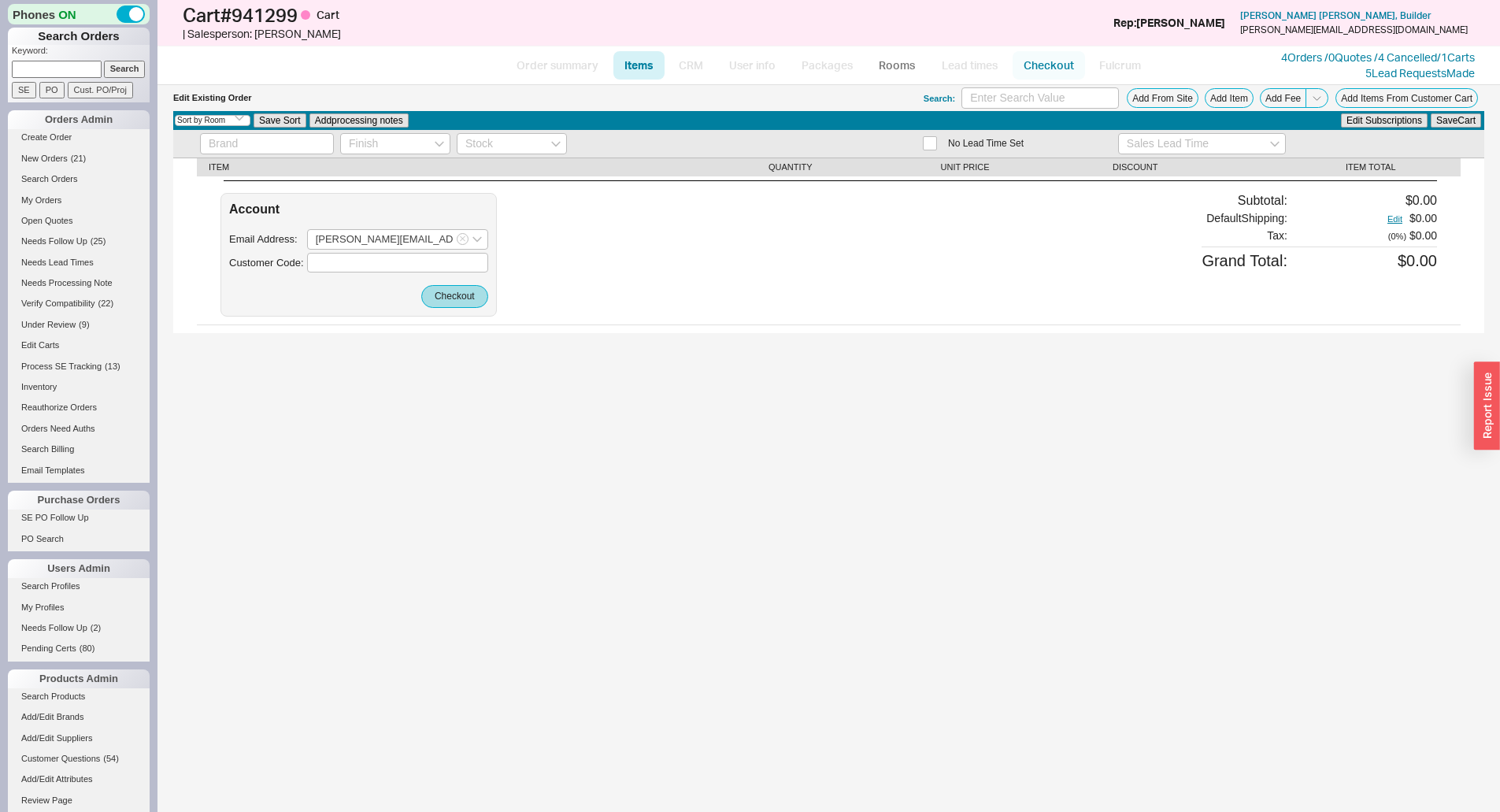
click at [1058, 61] on link "Checkout" at bounding box center [1049, 65] width 72 height 28
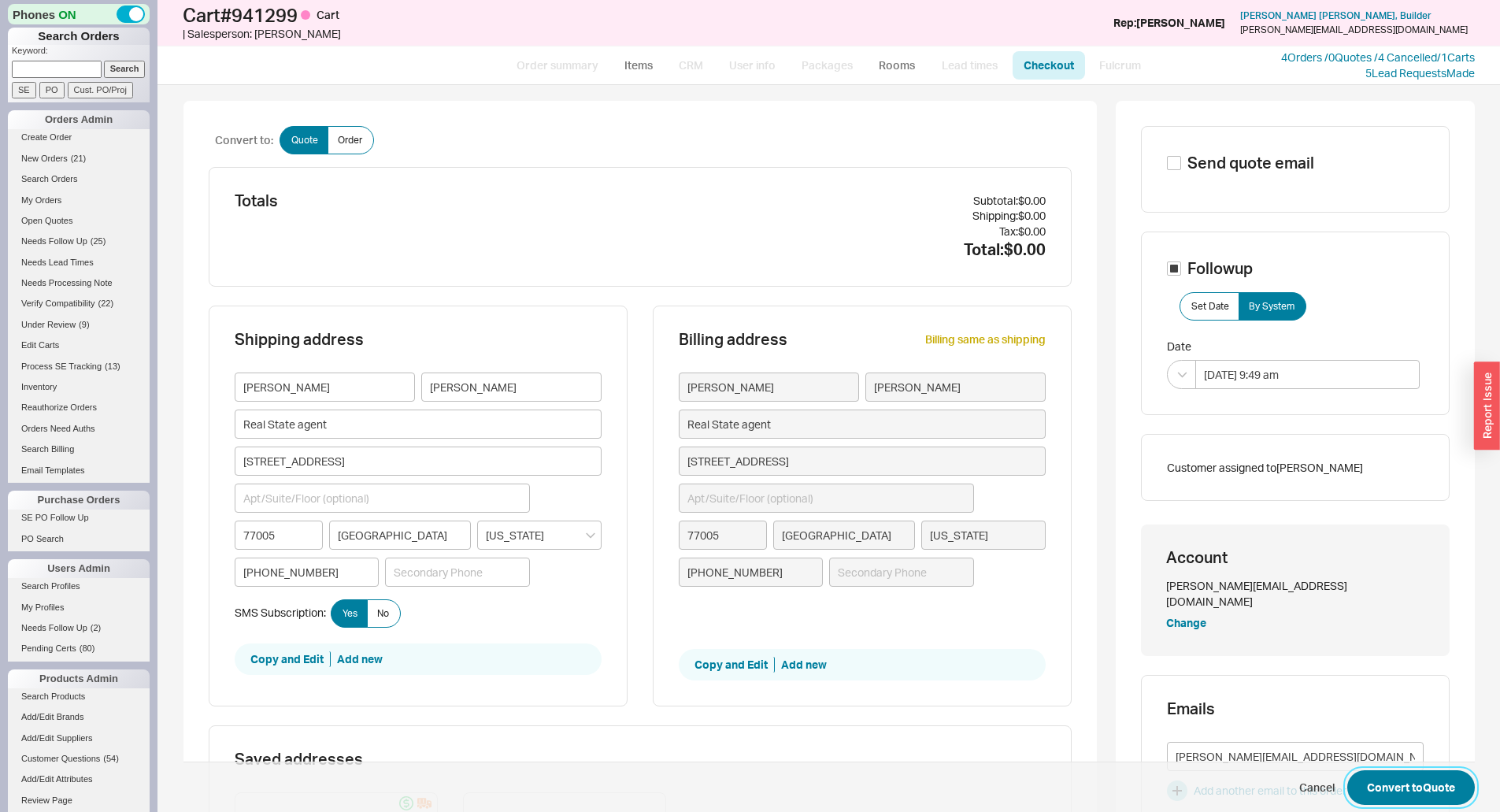
click at [1421, 782] on button "Convert to Quote" at bounding box center [1411, 787] width 127 height 35
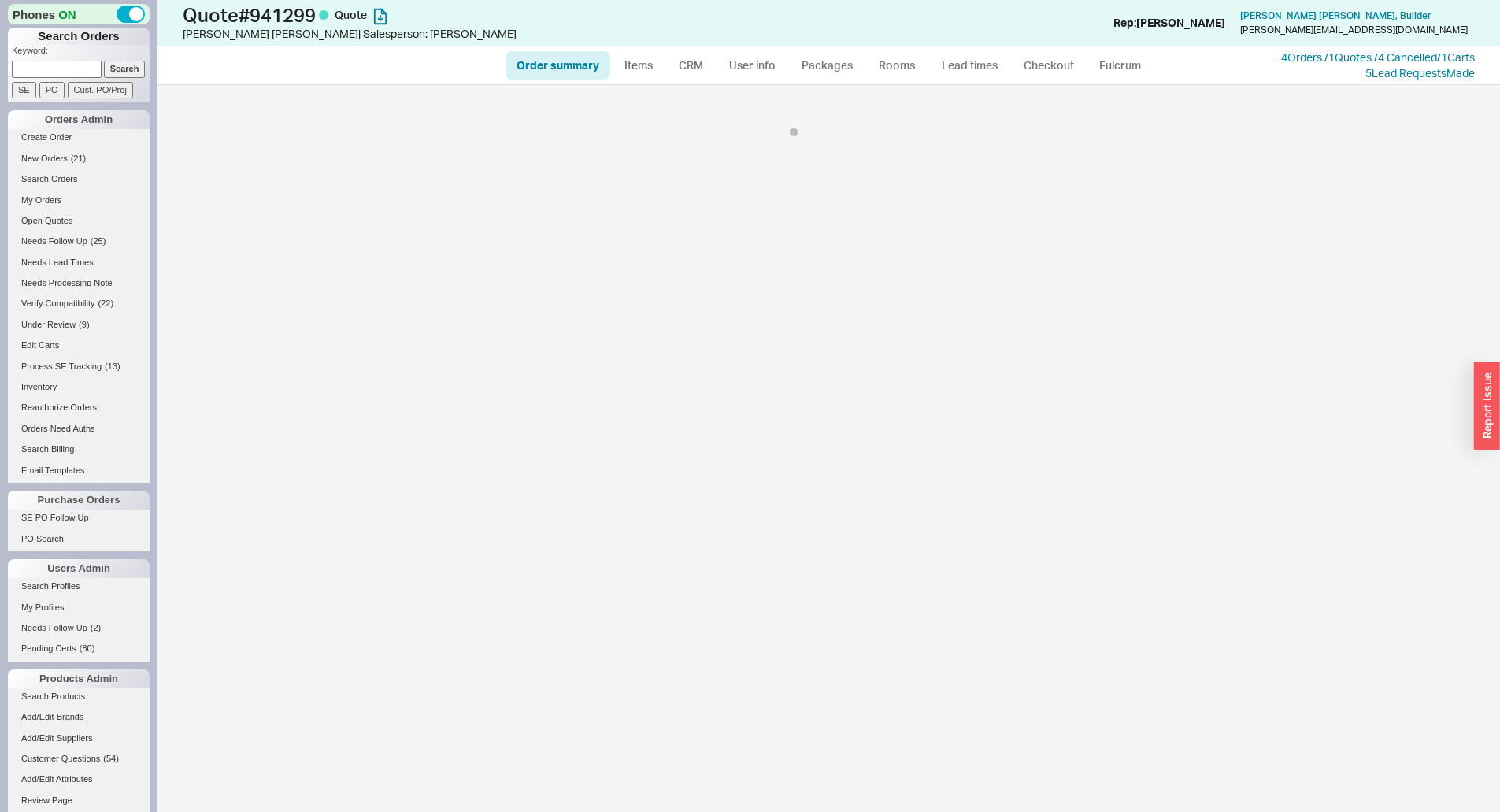
select select "*"
select select "3"
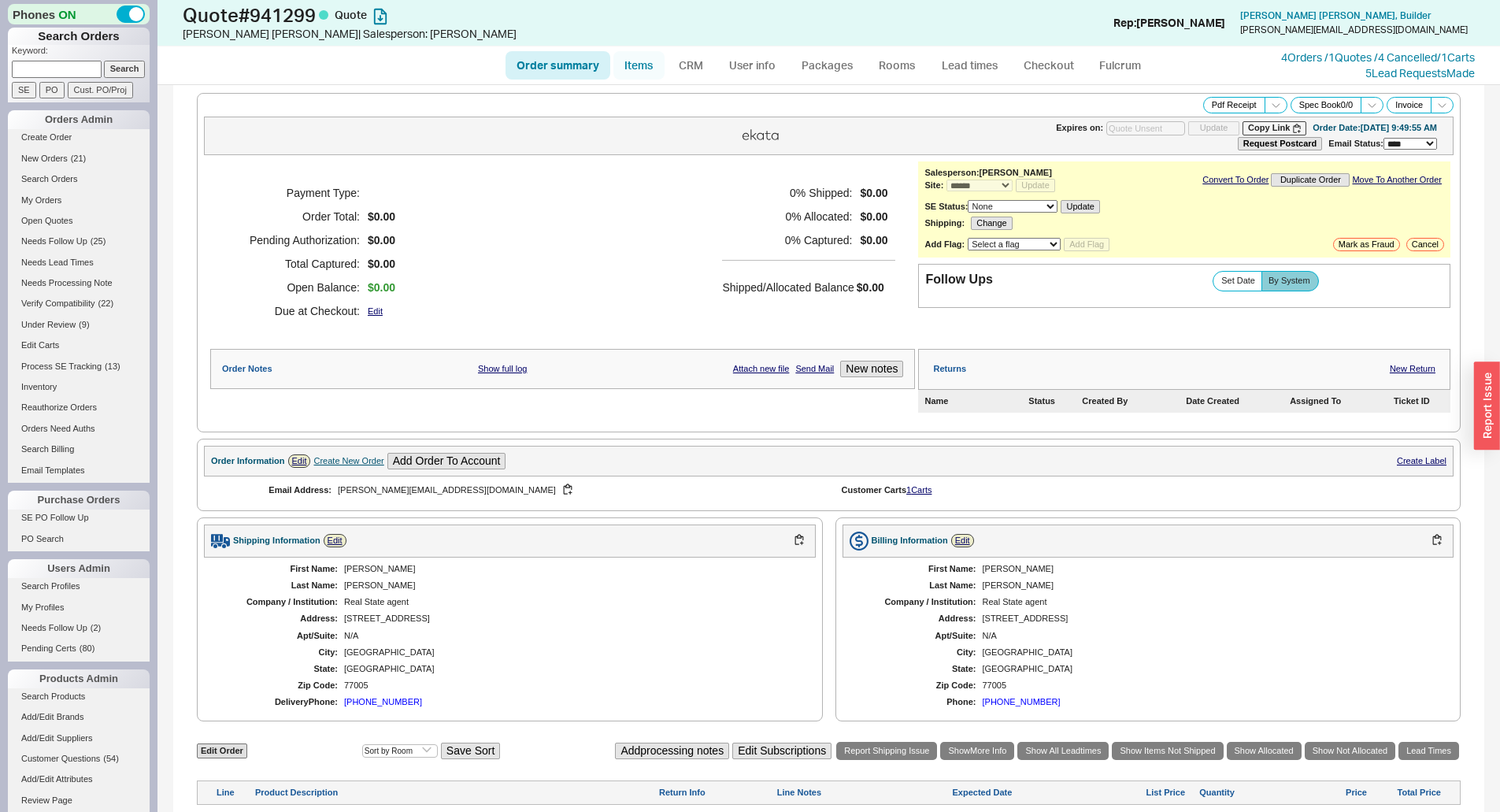
click at [639, 61] on link "Items" at bounding box center [639, 65] width 51 height 28
select select "3"
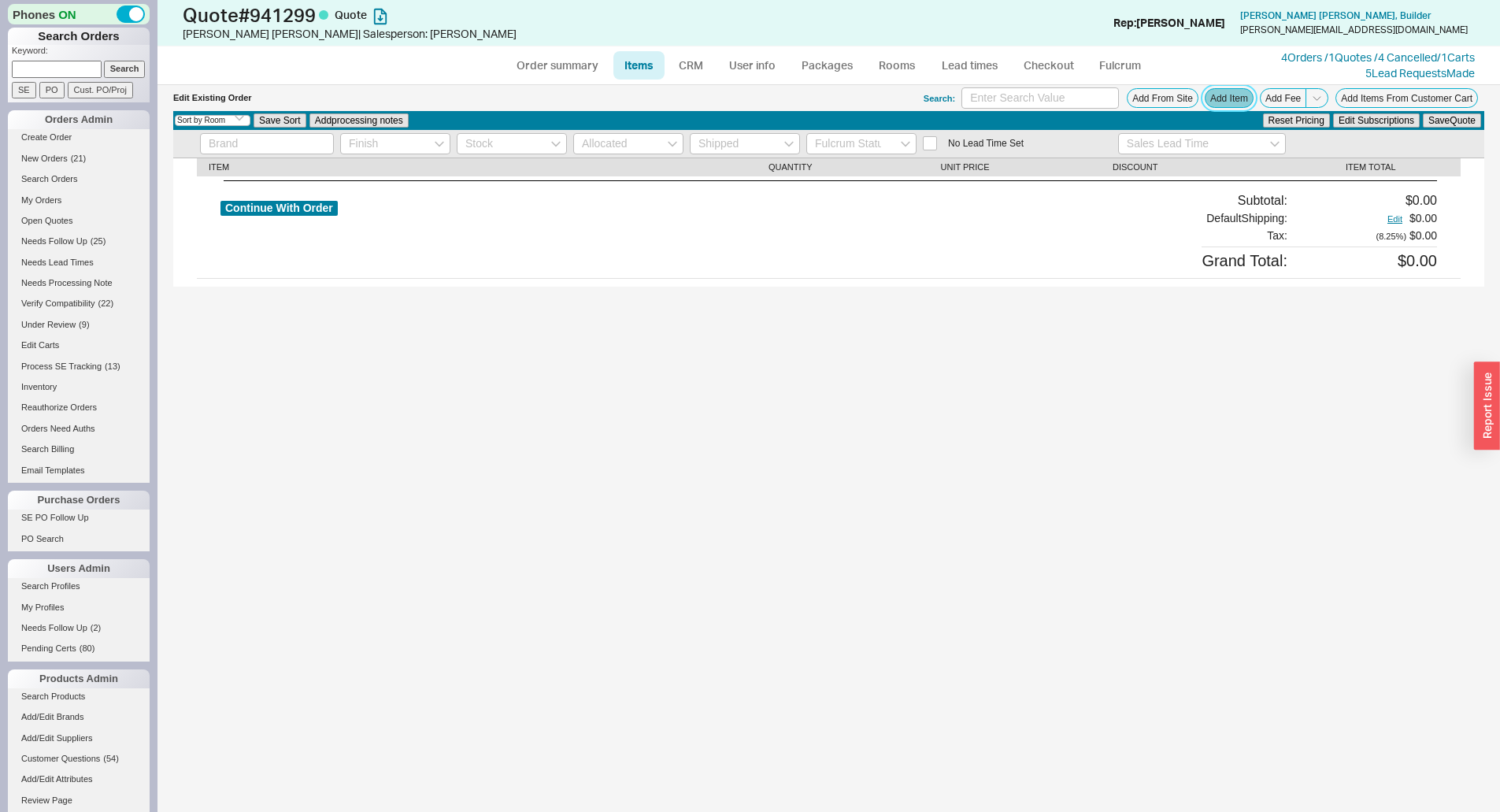
click at [1242, 96] on button "Add Item" at bounding box center [1229, 97] width 49 height 19
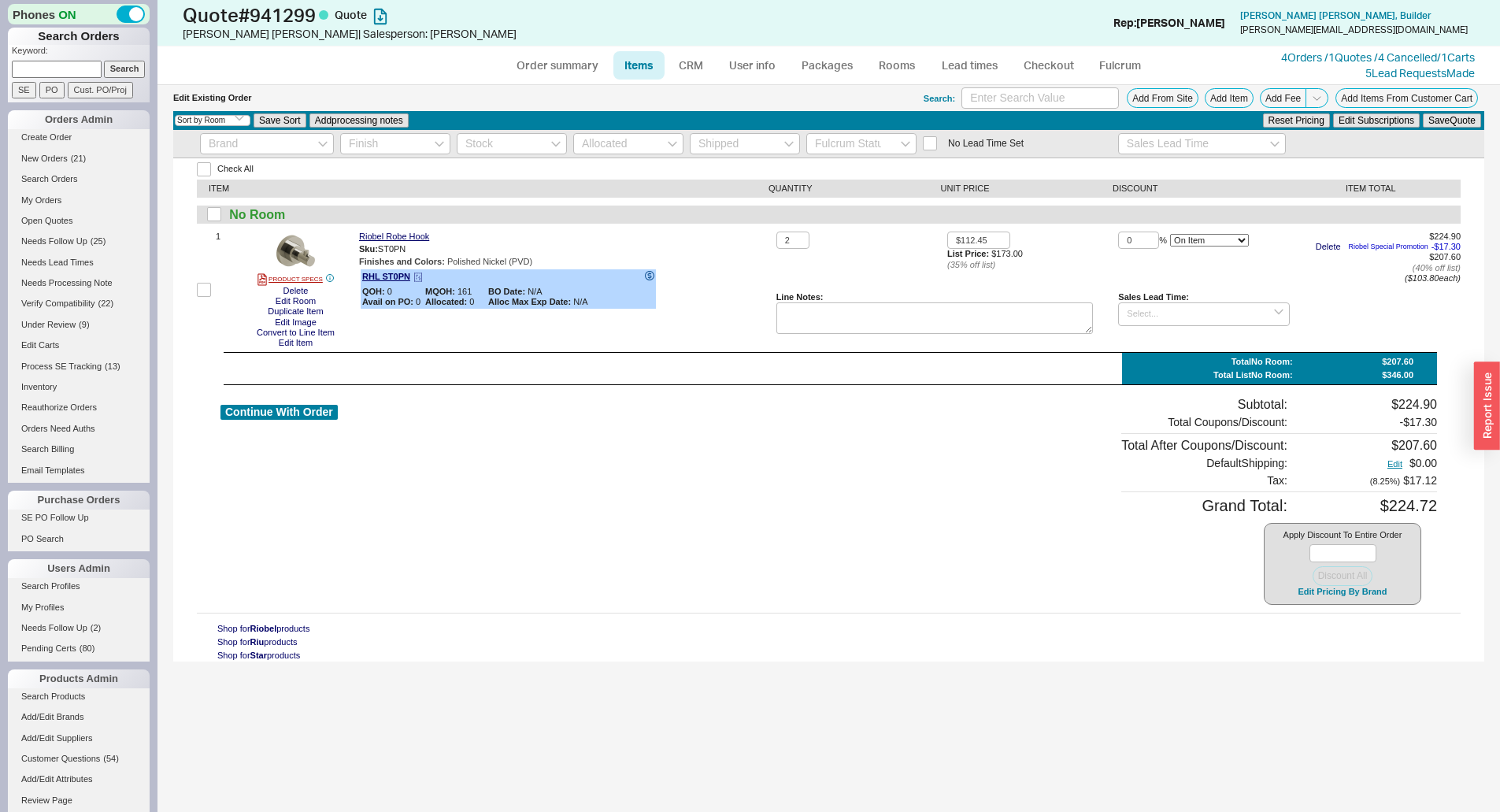
click at [650, 272] on icon at bounding box center [649, 275] width 4 height 6
click at [1141, 238] on input "0" at bounding box center [1139, 241] width 41 height 18
drag, startPoint x: 1135, startPoint y: 240, endPoint x: 1119, endPoint y: 242, distance: 16.1
click at [1119, 242] on input "0" at bounding box center [1139, 241] width 41 height 18
type input "5"
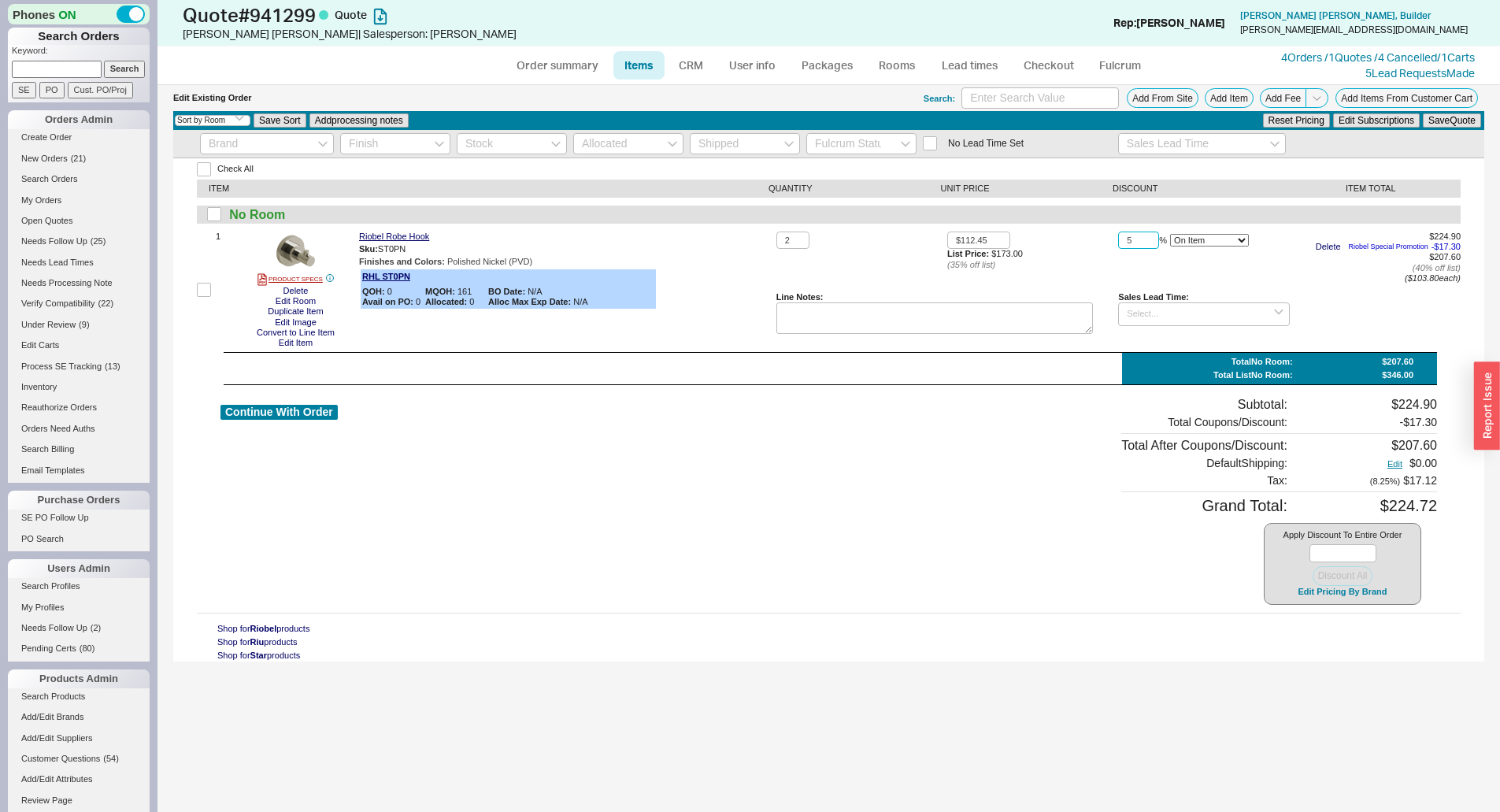
click at [1423, 114] on button "Save Quote" at bounding box center [1452, 120] width 59 height 14
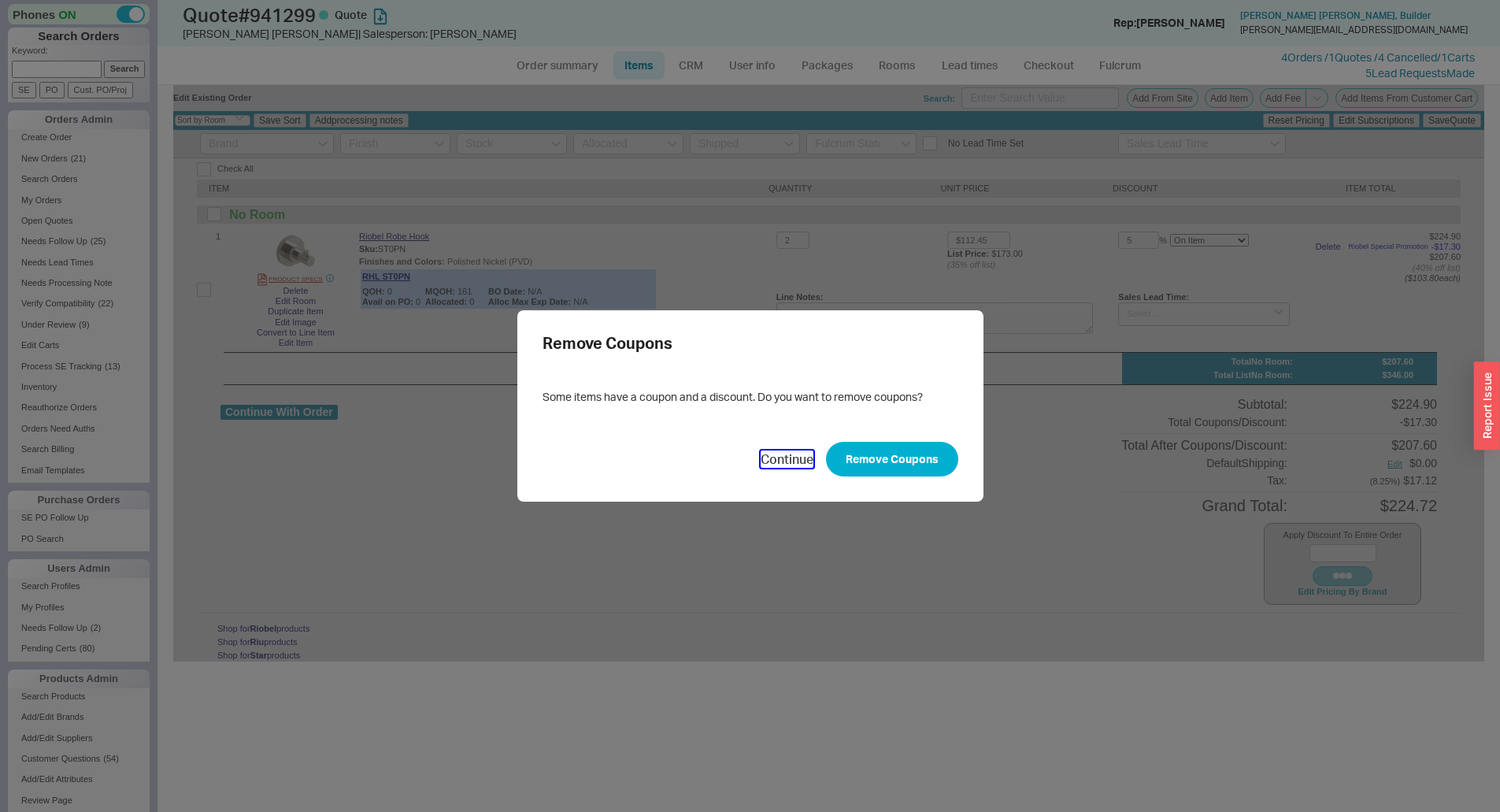
click at [774, 457] on button "Continue" at bounding box center [788, 458] width 53 height 17
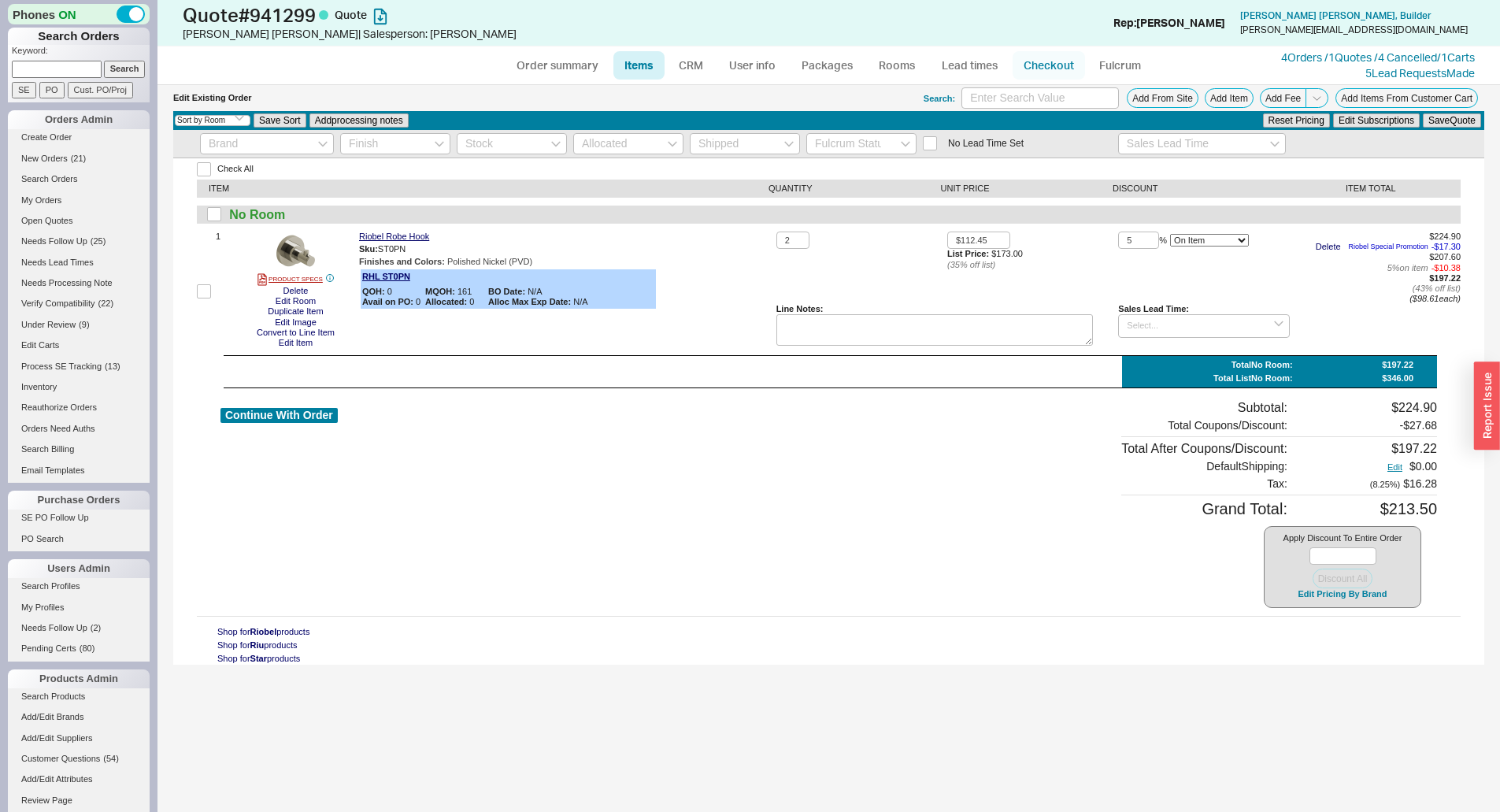
click at [1053, 59] on link "Checkout" at bounding box center [1049, 65] width 72 height 28
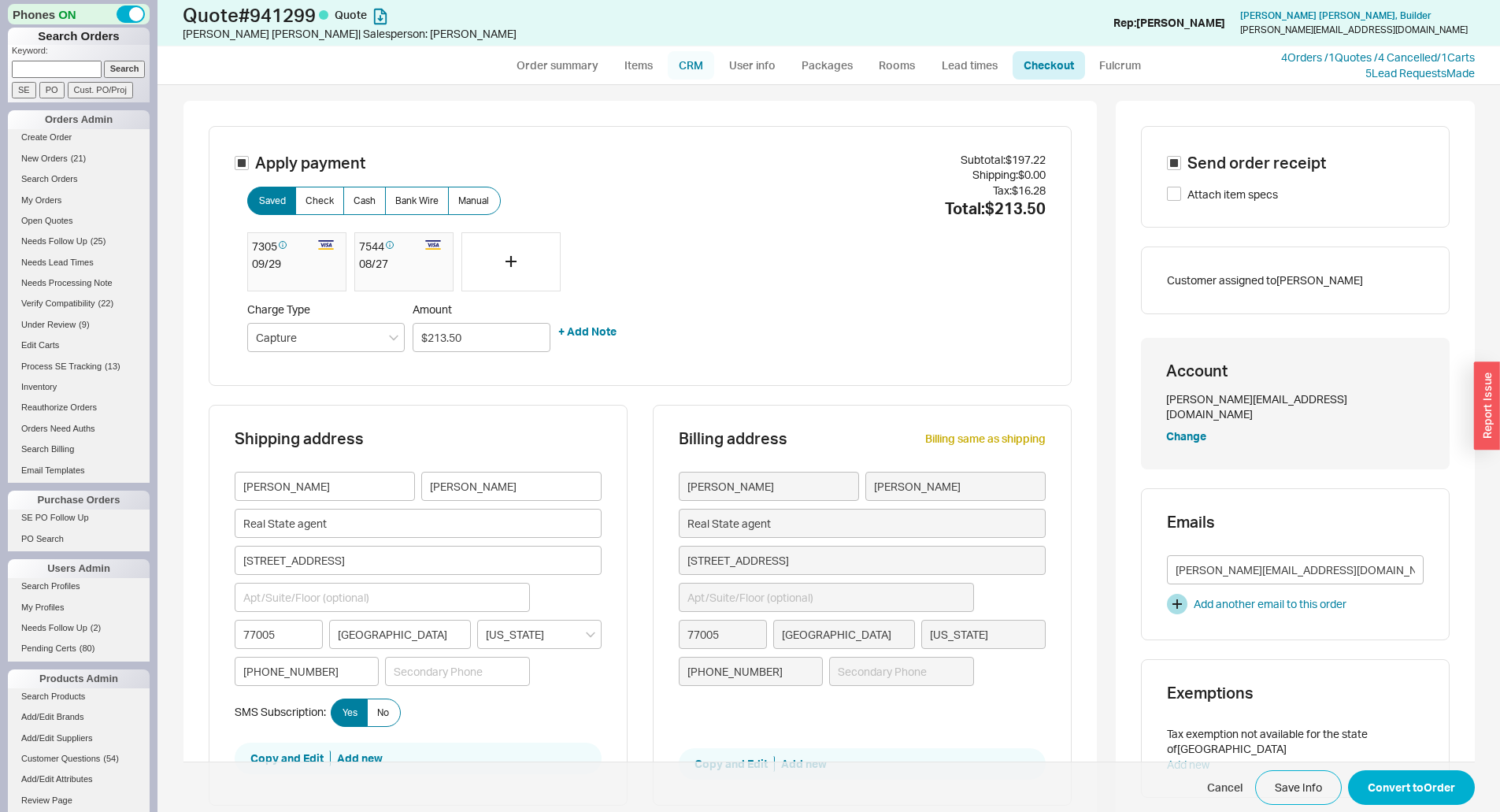
click at [680, 65] on link "CRM" at bounding box center [690, 65] width 47 height 28
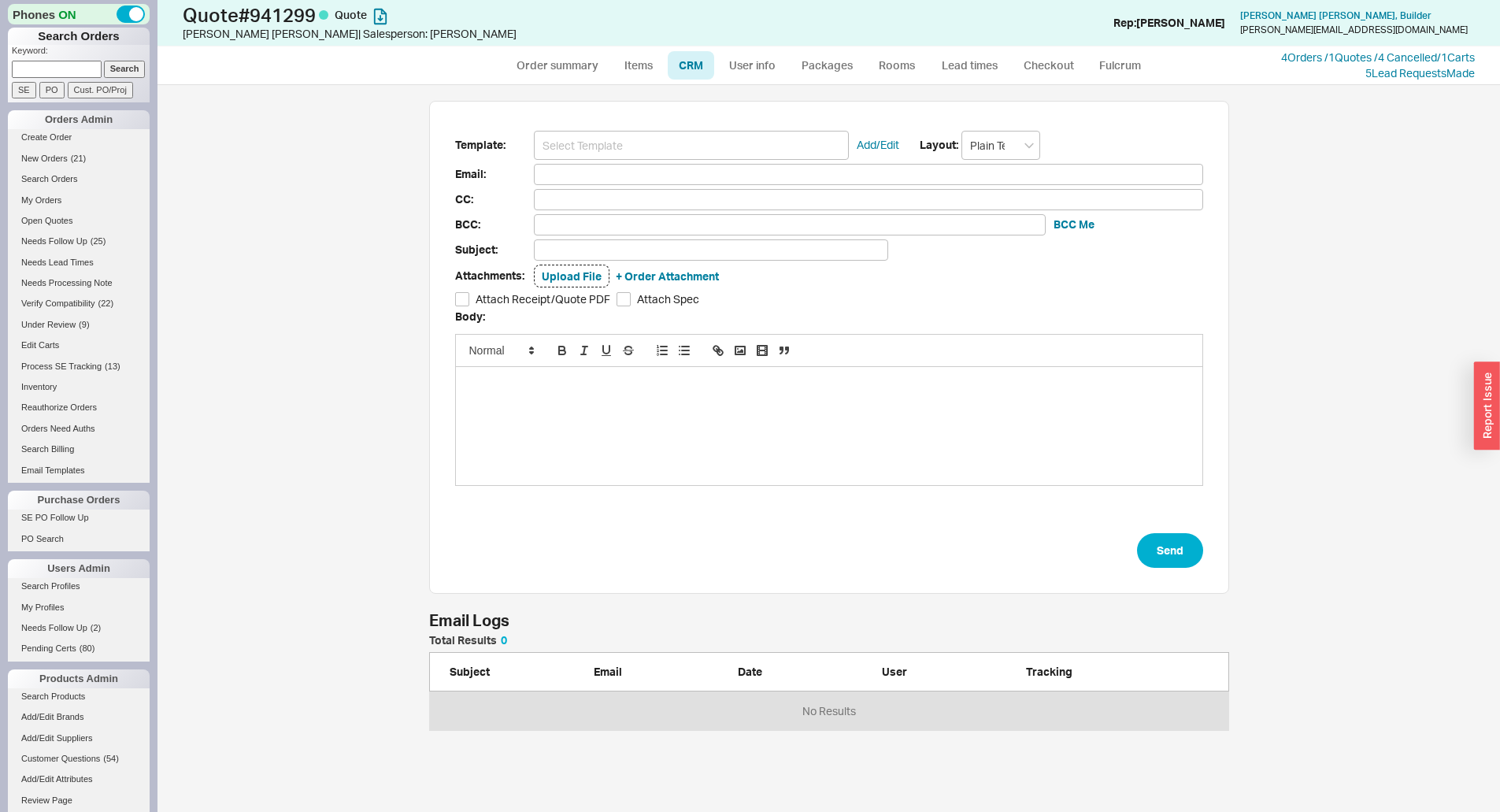
scroll to position [13, 13]
click at [749, 151] on input at bounding box center [691, 146] width 315 height 29
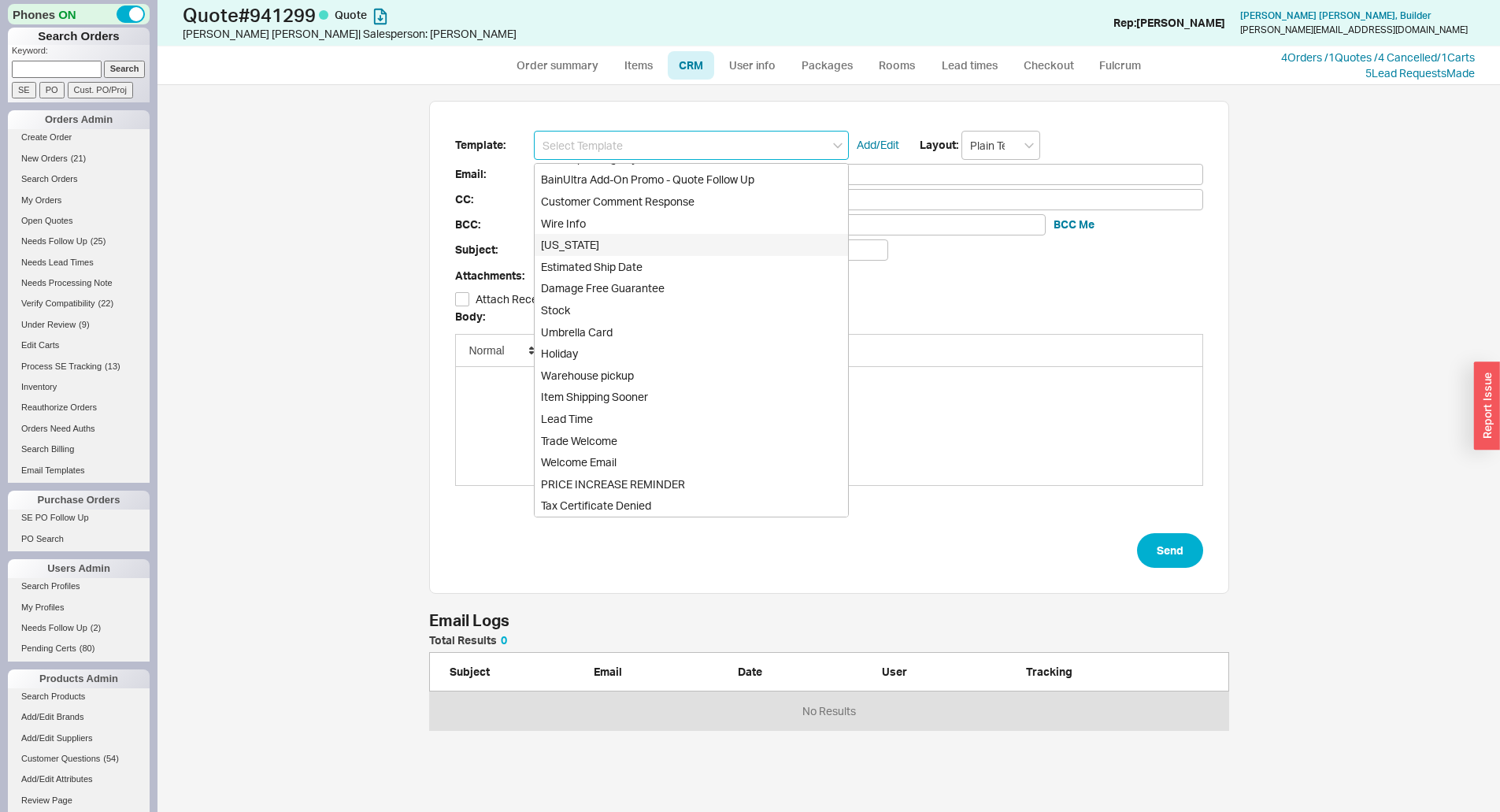
scroll to position [598, 0]
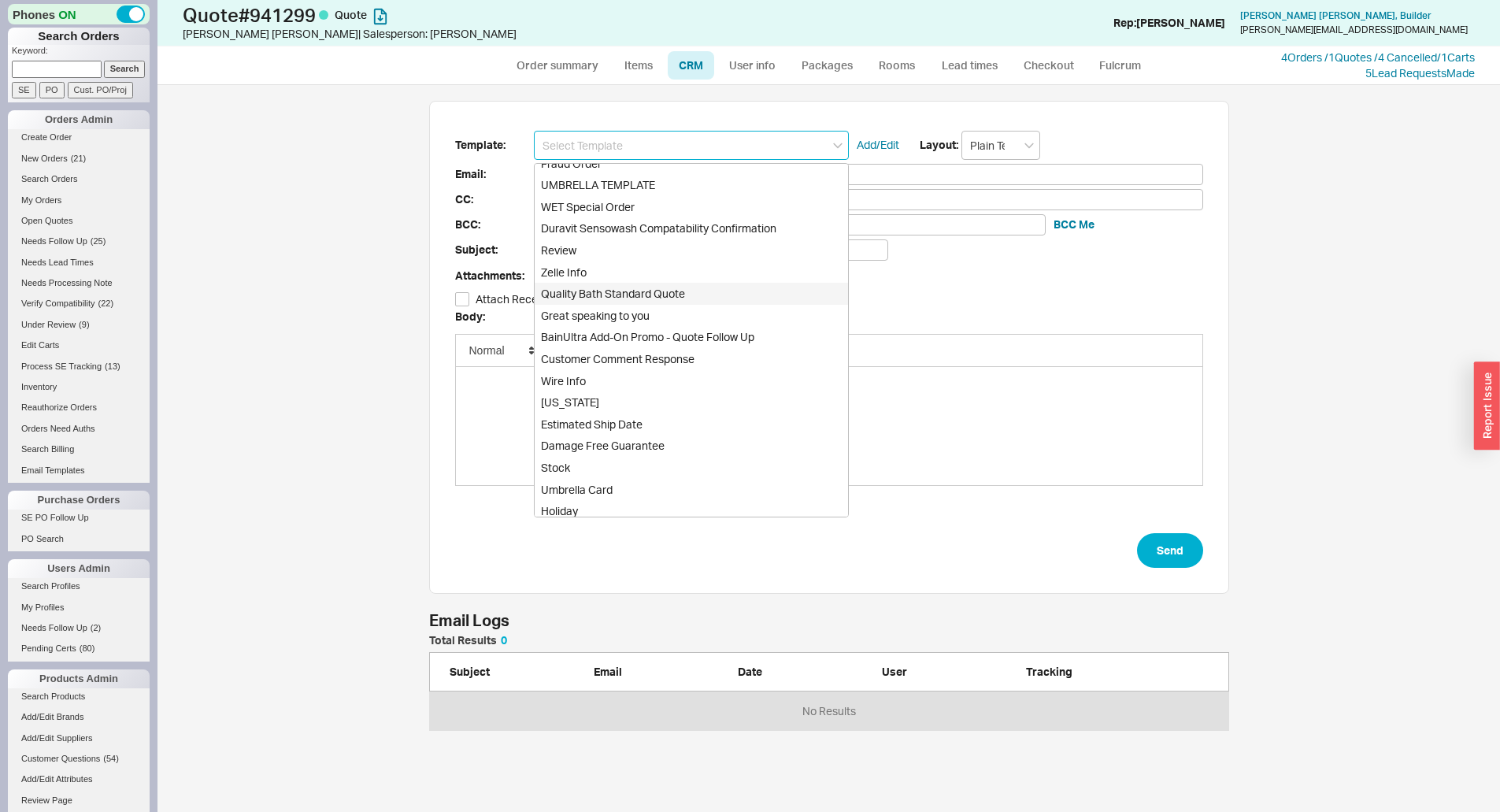
click at [670, 298] on div "Quality Bath Standard Quote" at bounding box center [691, 293] width 314 height 22
type input "Receipt"
type input "sylvie_perez@hotmail.com"
type input "Quality Bath Quote #941299"
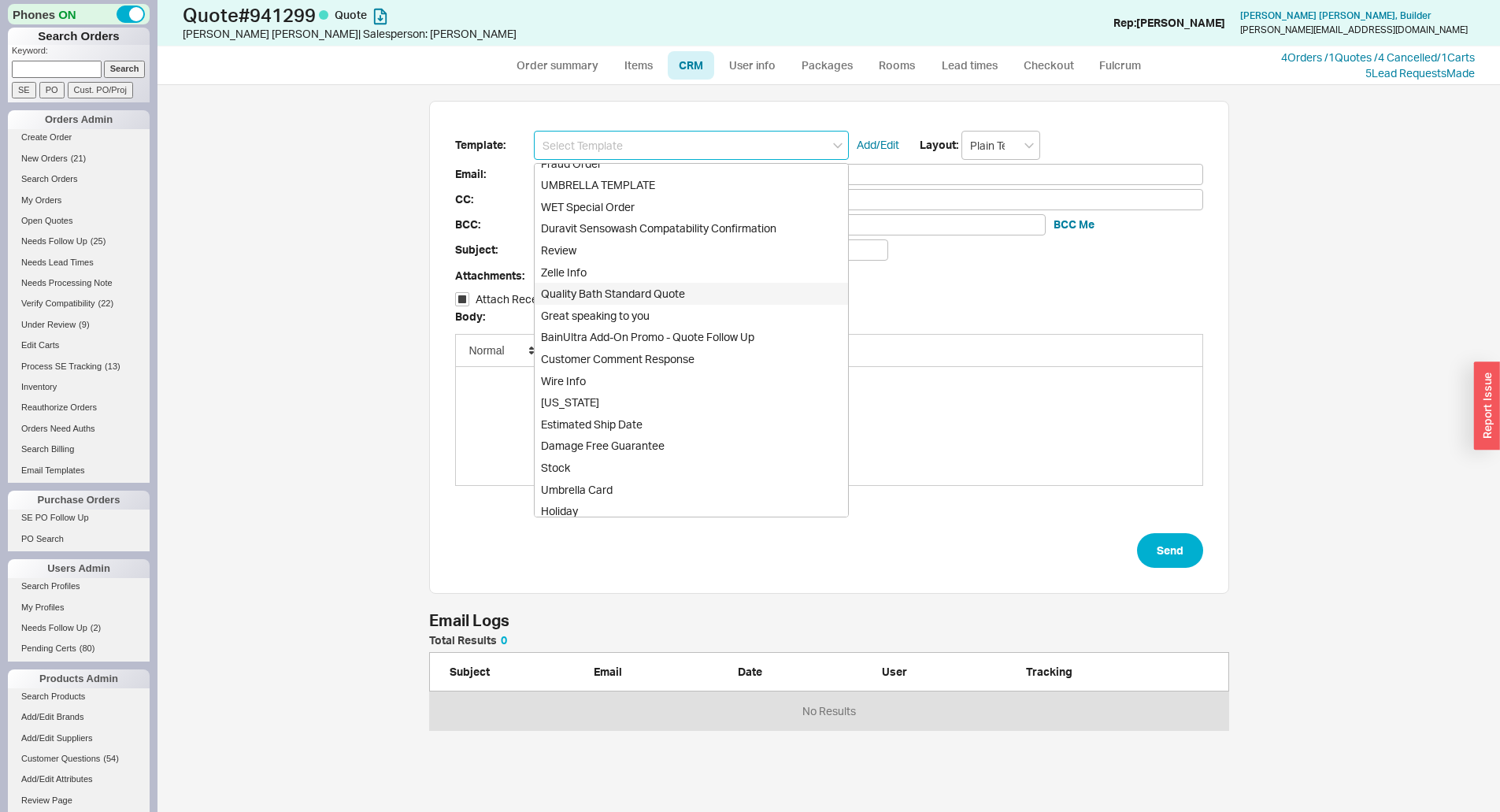
checkbox input "true"
type input "Quality Bath Standard Quote"
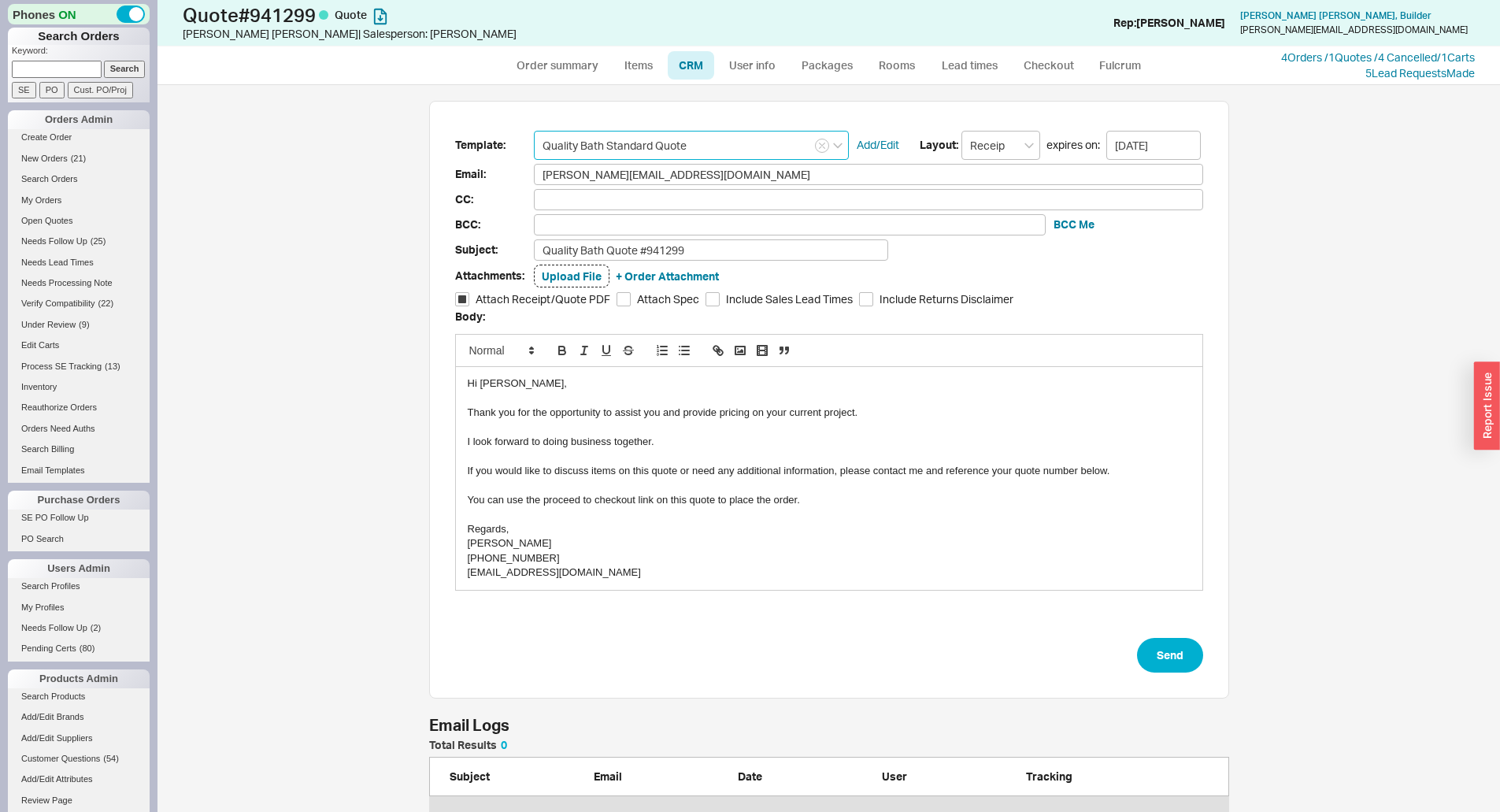
scroll to position [716, 1319]
click at [1173, 656] on button "Send" at bounding box center [1170, 655] width 66 height 35
select select "*"
select select "3"
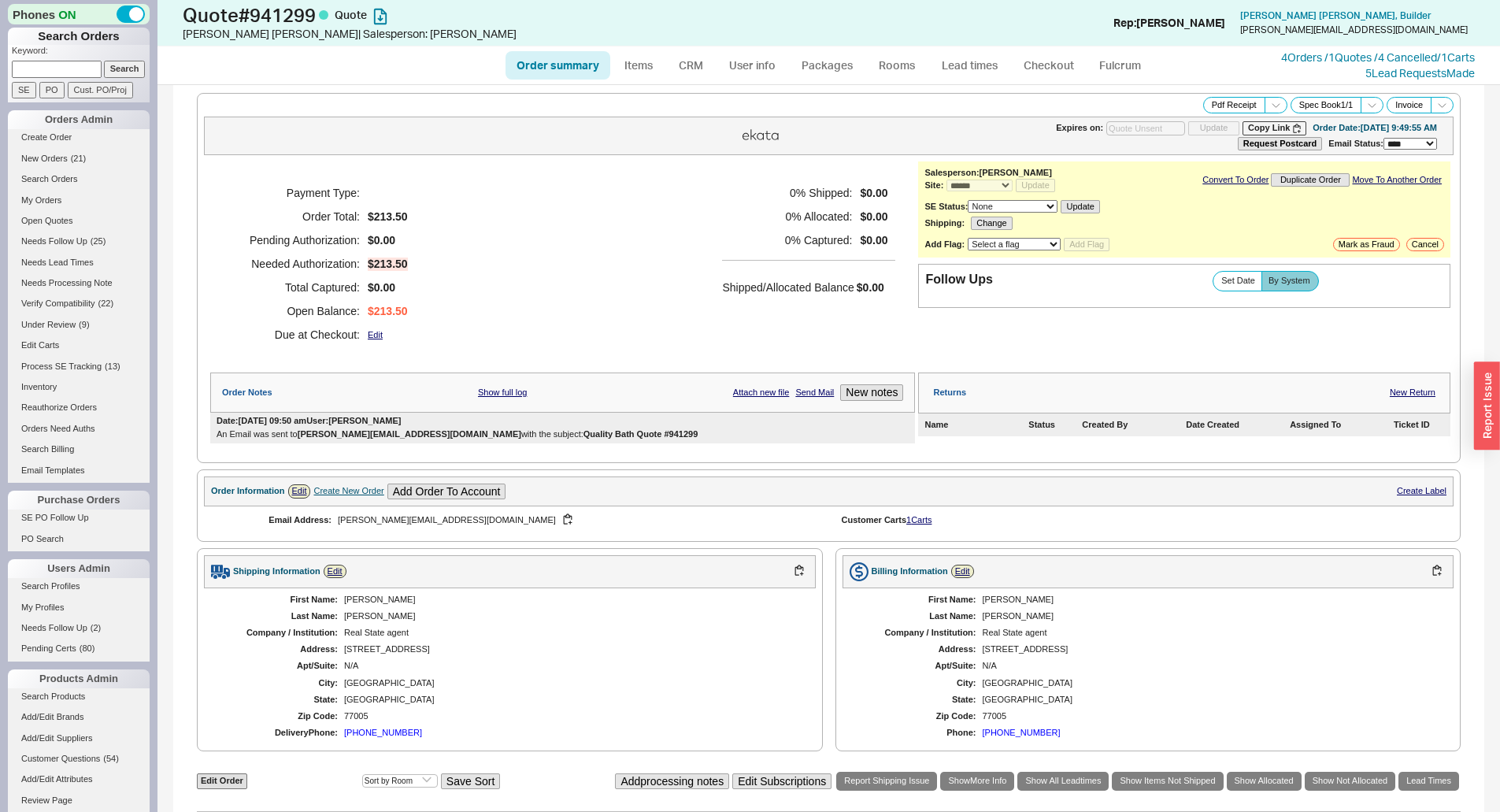
type input "[DATE]"
click at [38, 67] on input at bounding box center [57, 69] width 90 height 16
paste input "rptiger@roadrunner.com"
type input "rptiger@roadrunner.com"
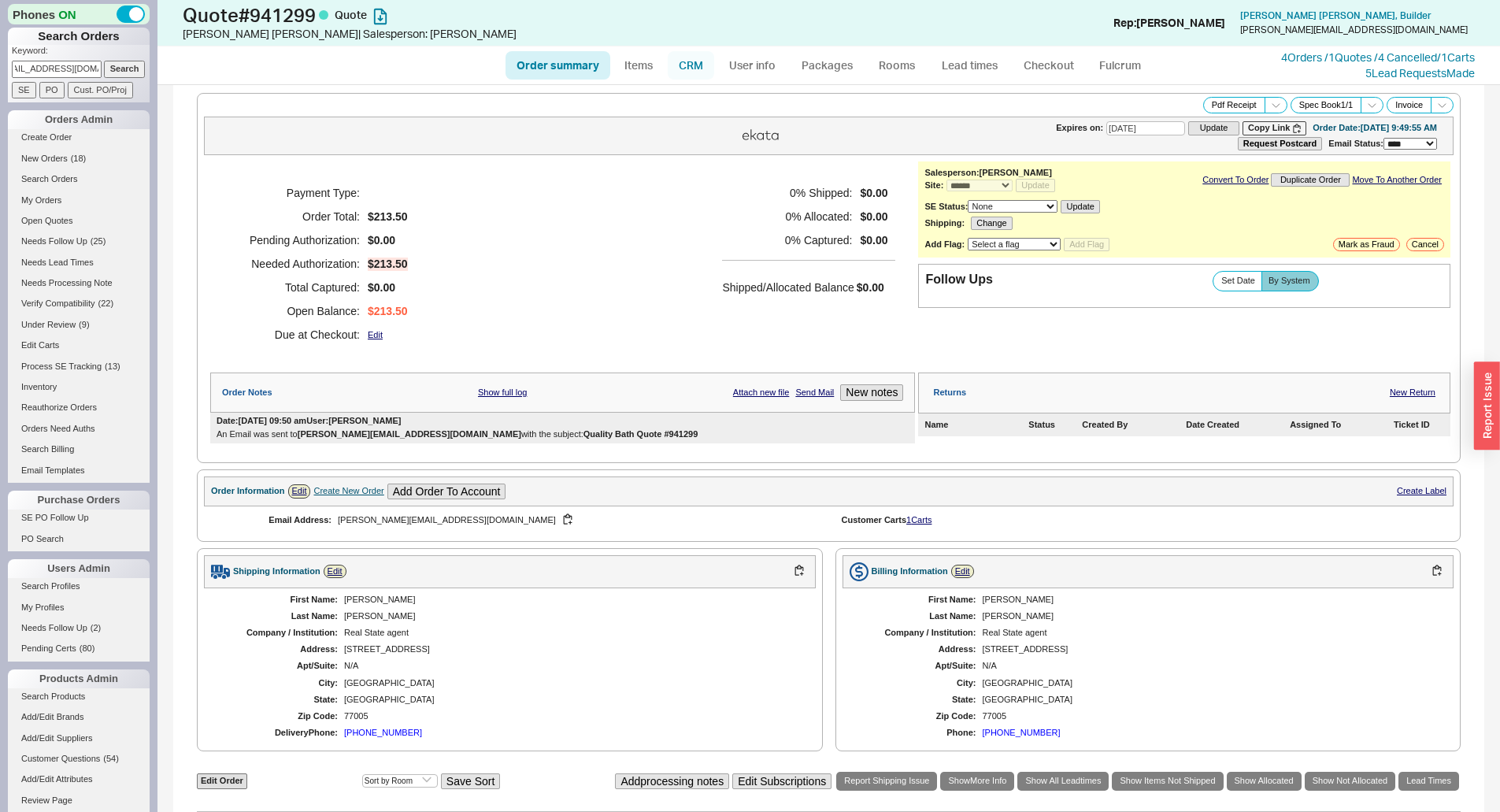
click at [698, 67] on link "CRM" at bounding box center [690, 65] width 47 height 28
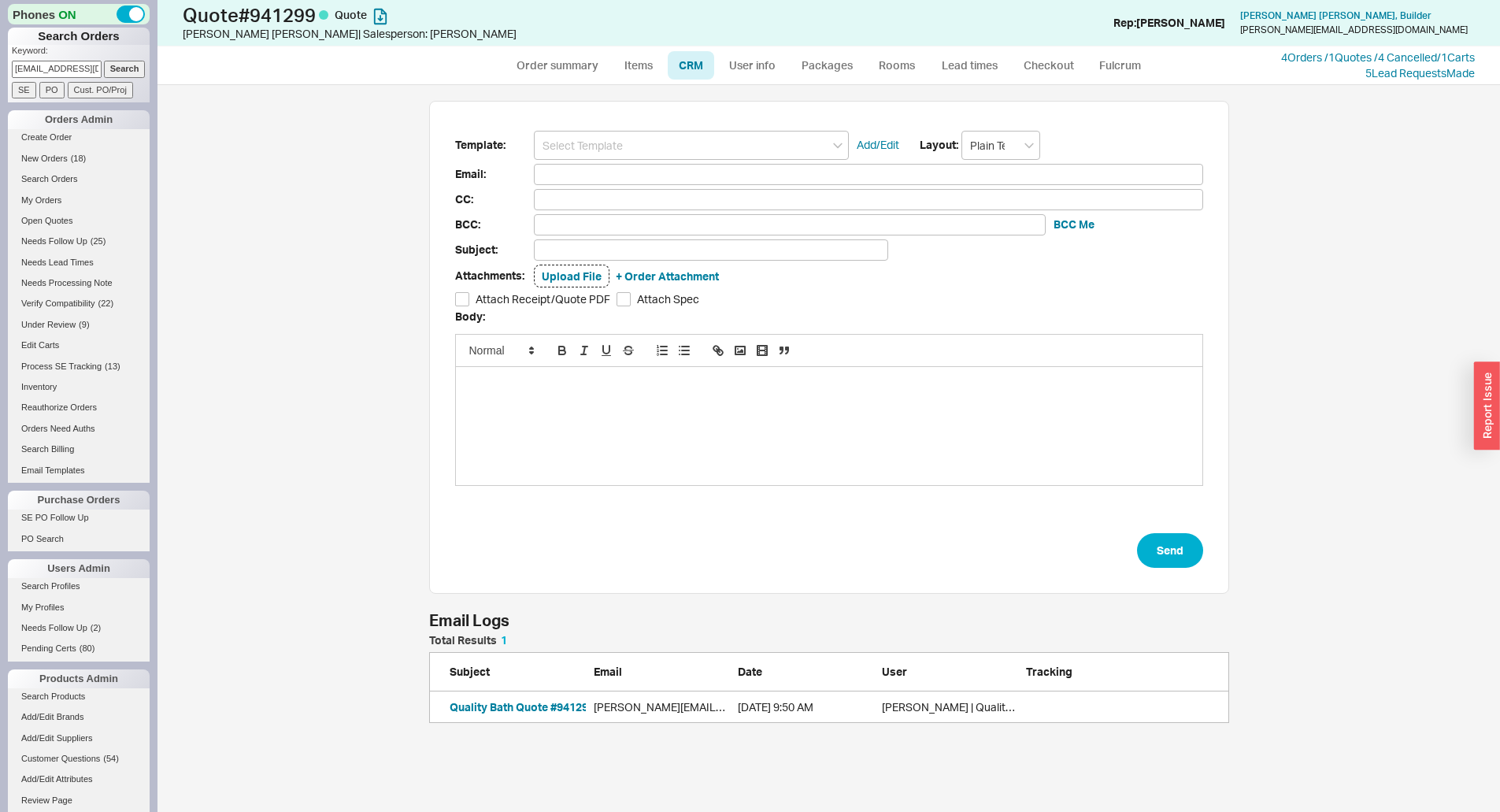
scroll to position [76, 789]
click at [120, 66] on input "Search" at bounding box center [125, 69] width 42 height 16
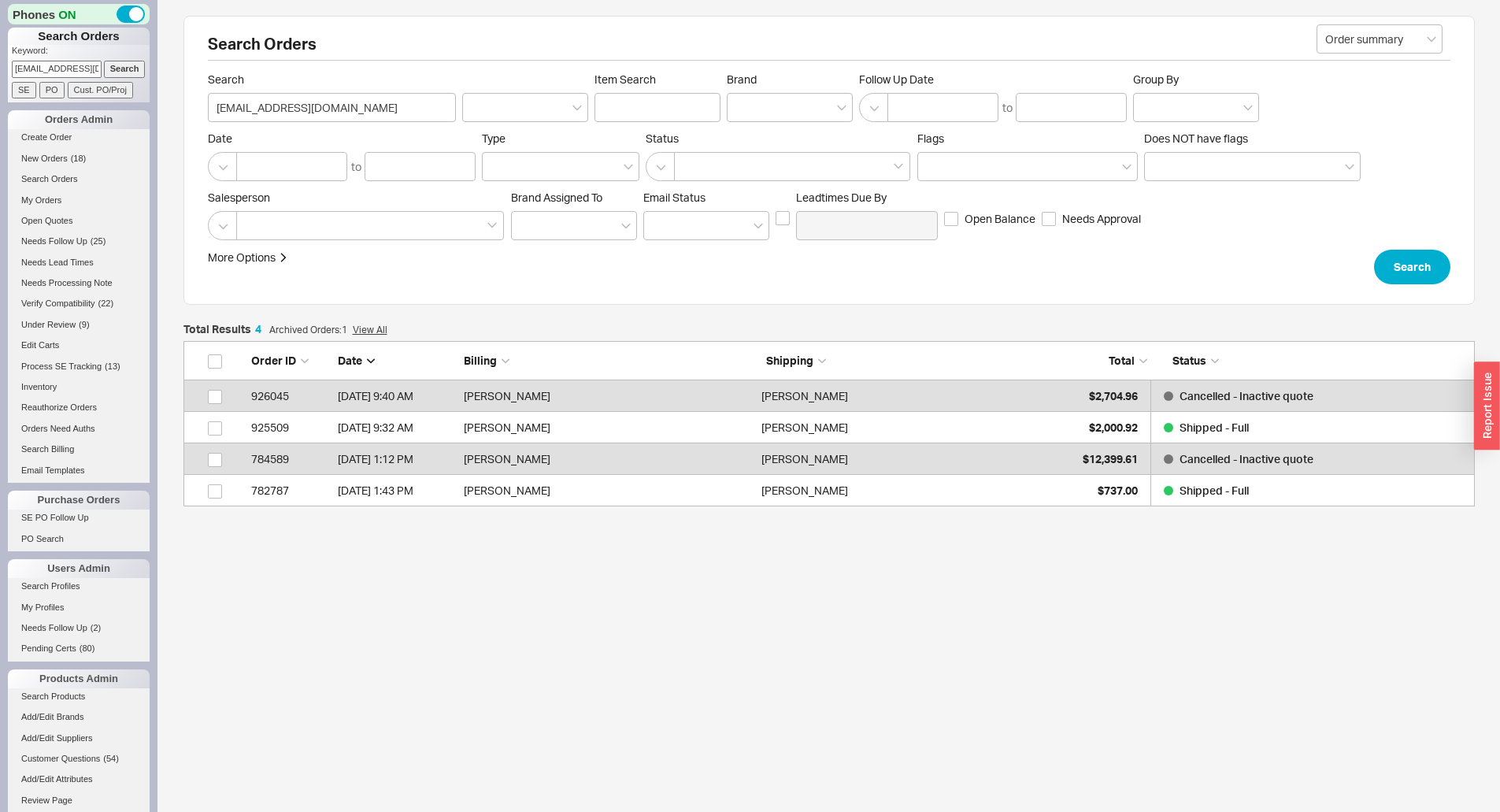
scroll to position [153, 1280]
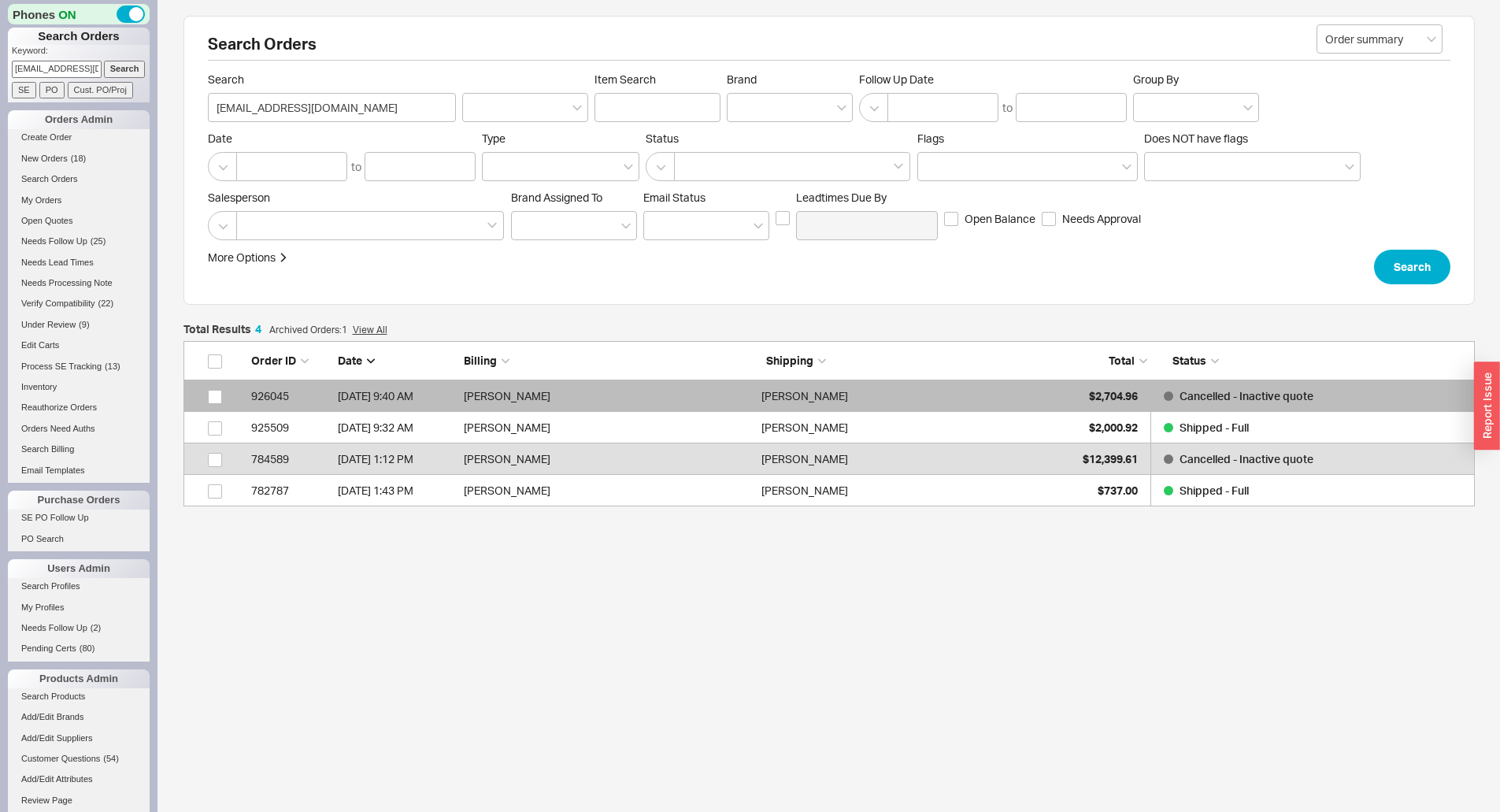
click at [1058, 399] on link "926045 7/2/25 9:40 AM Roya Phillips Roya Phillips $2,704.96 Cancelled - Inactiv…" at bounding box center [829, 396] width 1292 height 31
select select "*"
select select "LOW"
select select "3"
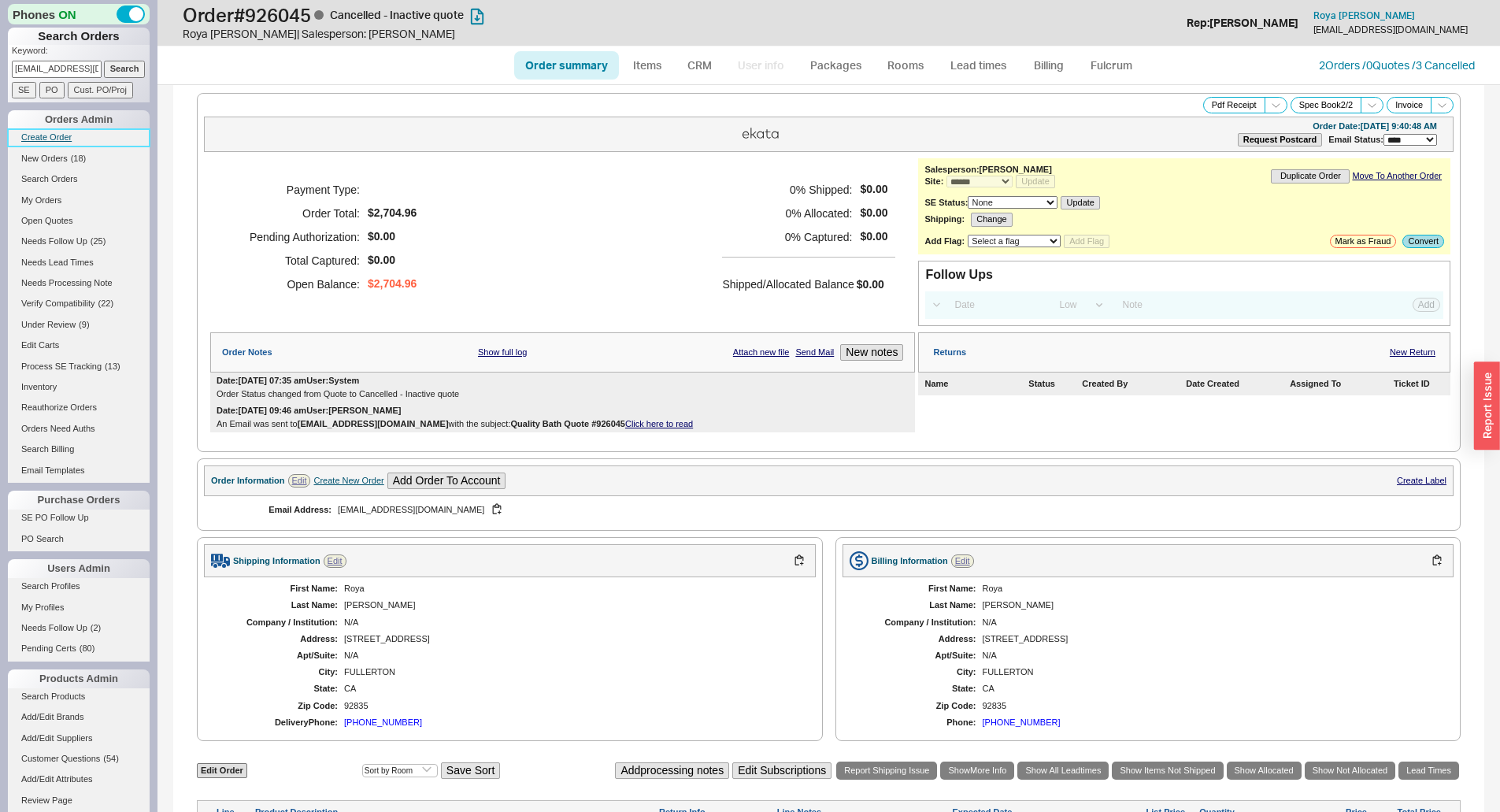
click at [49, 137] on link "Create Order" at bounding box center [79, 137] width 142 height 16
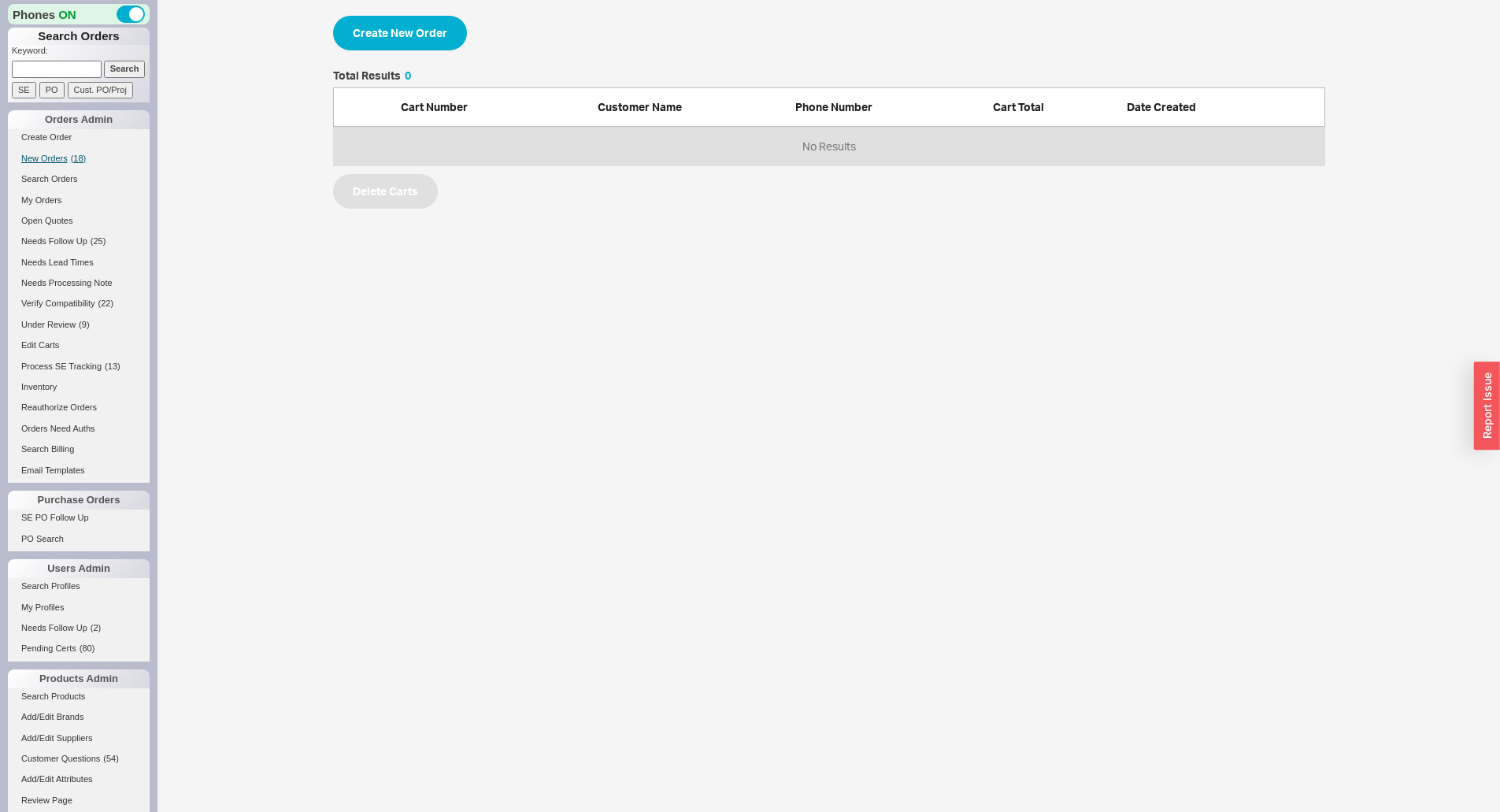
select select "3"
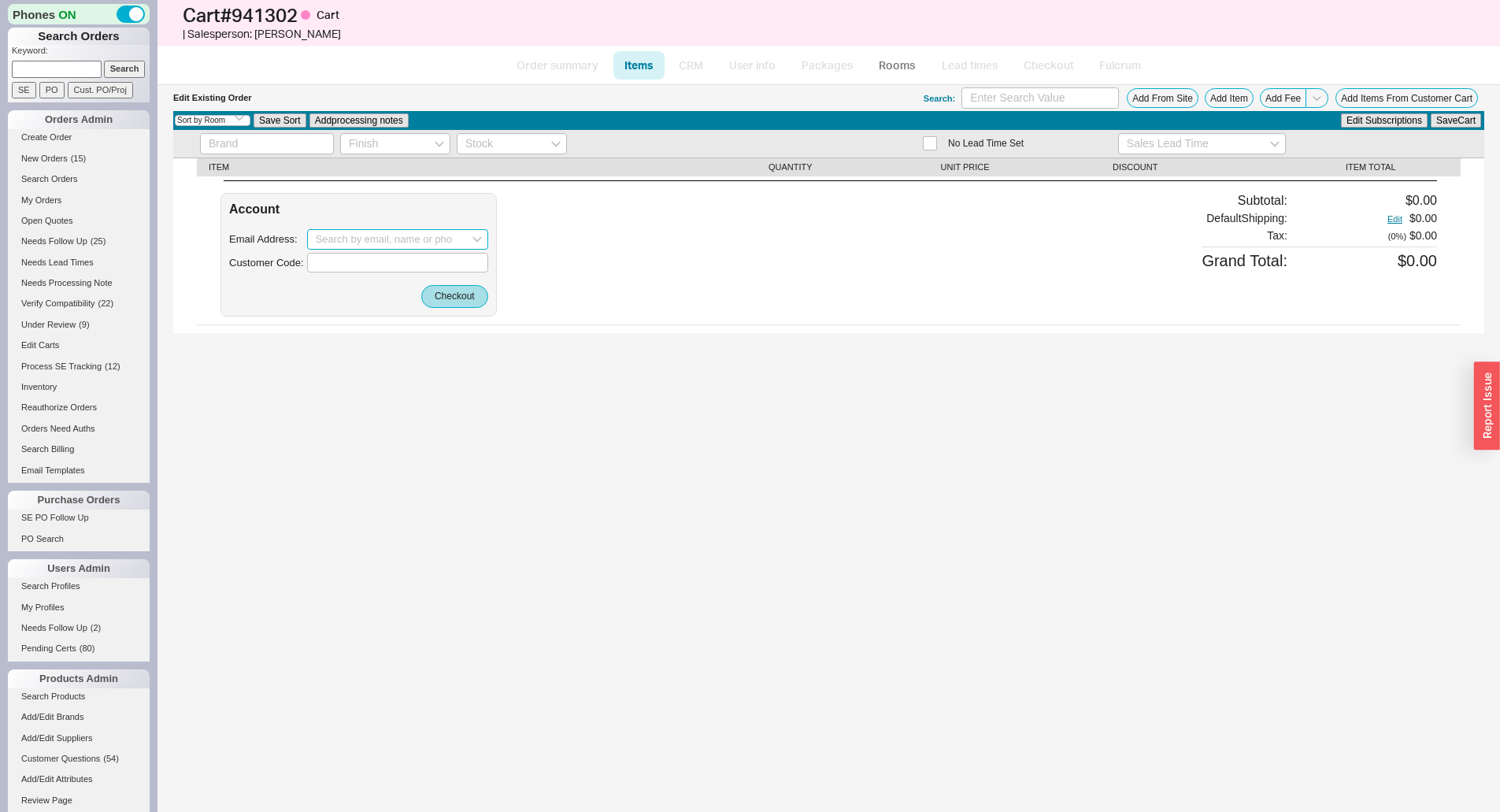
click at [339, 244] on input at bounding box center [398, 239] width 182 height 20
paste input "rptiger@roadrunner.com"
click at [344, 284] on div "Roya Phillips" at bounding box center [397, 291] width 164 height 13
type input "rptiger@roadrunner.com"
click at [455, 293] on button "Checkout" at bounding box center [455, 296] width 67 height 22
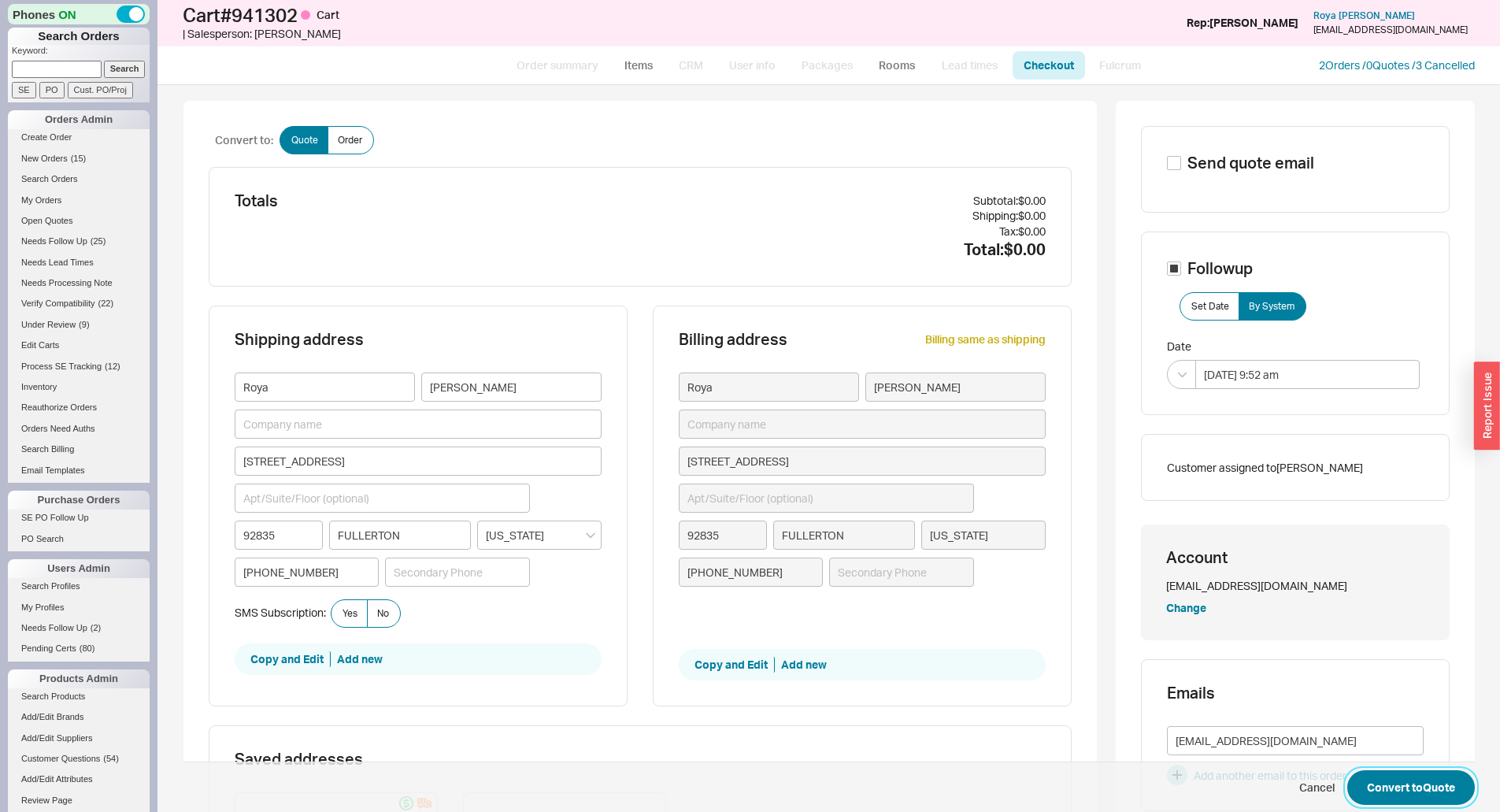
click at [1410, 792] on button "Convert to Quote" at bounding box center [1411, 787] width 127 height 35
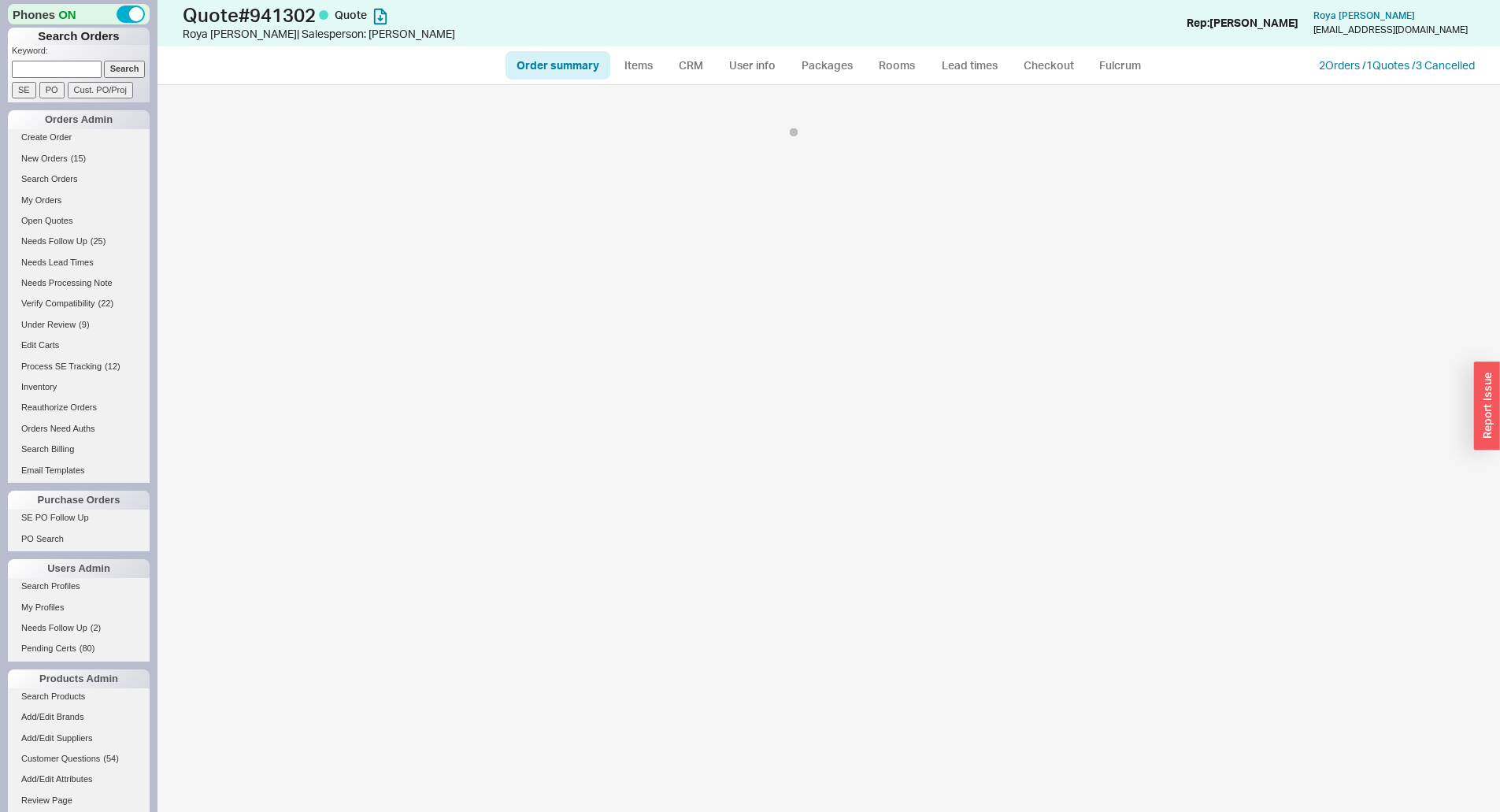
select select "*"
select select "3"
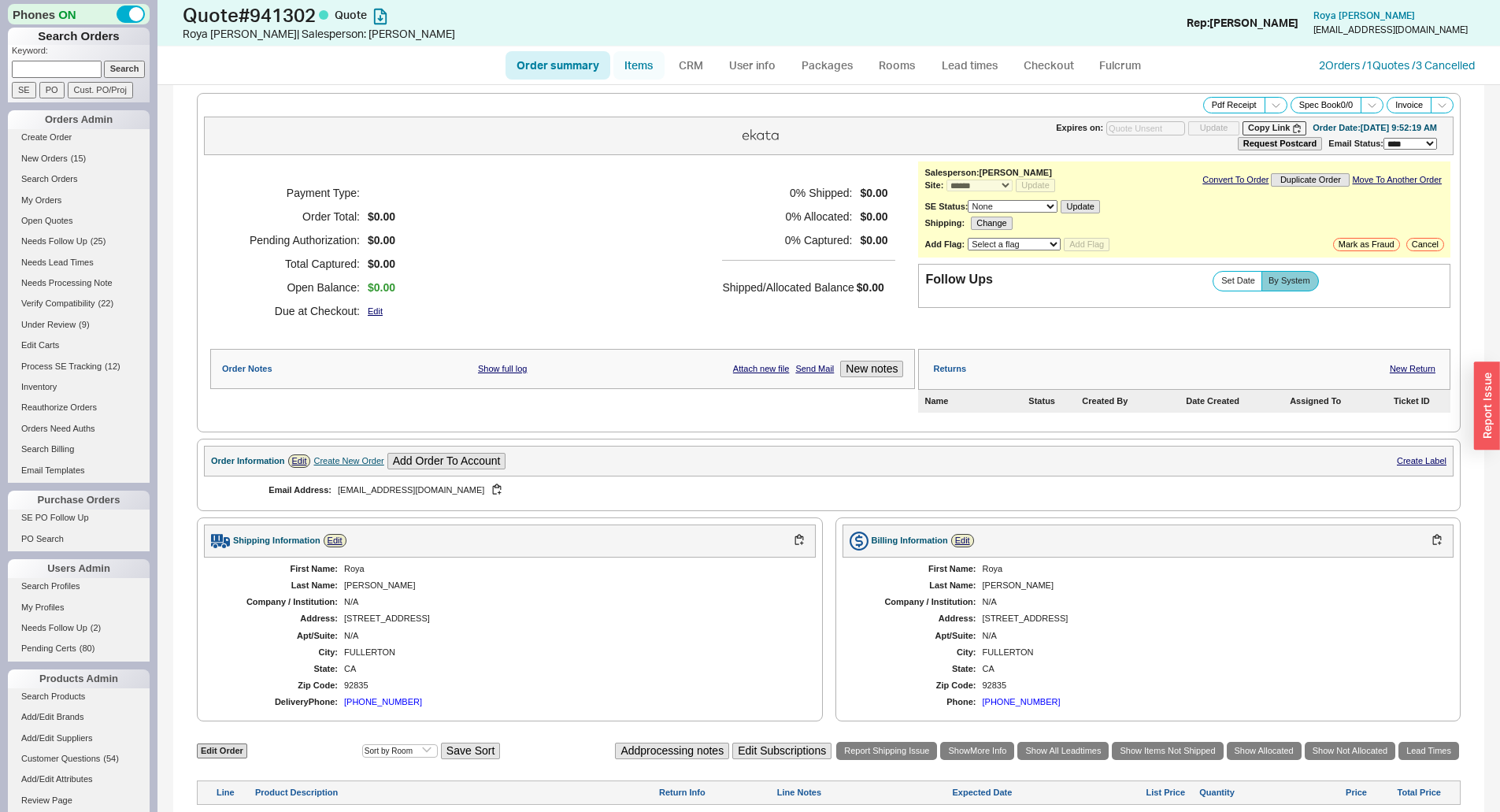
click at [627, 54] on link "Items" at bounding box center [639, 65] width 51 height 28
select select "3"
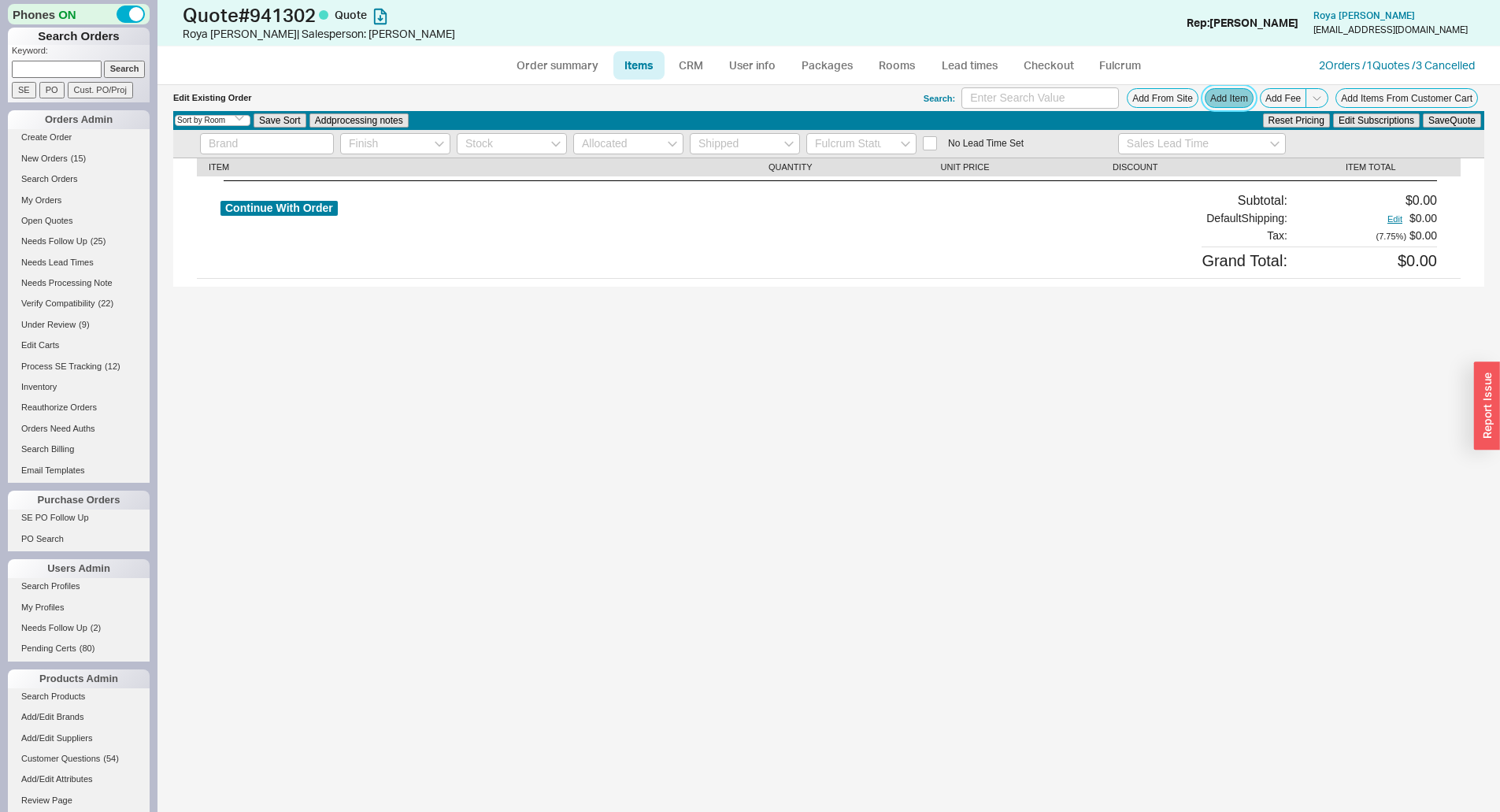
click at [1234, 93] on button "Add Item" at bounding box center [1229, 97] width 49 height 19
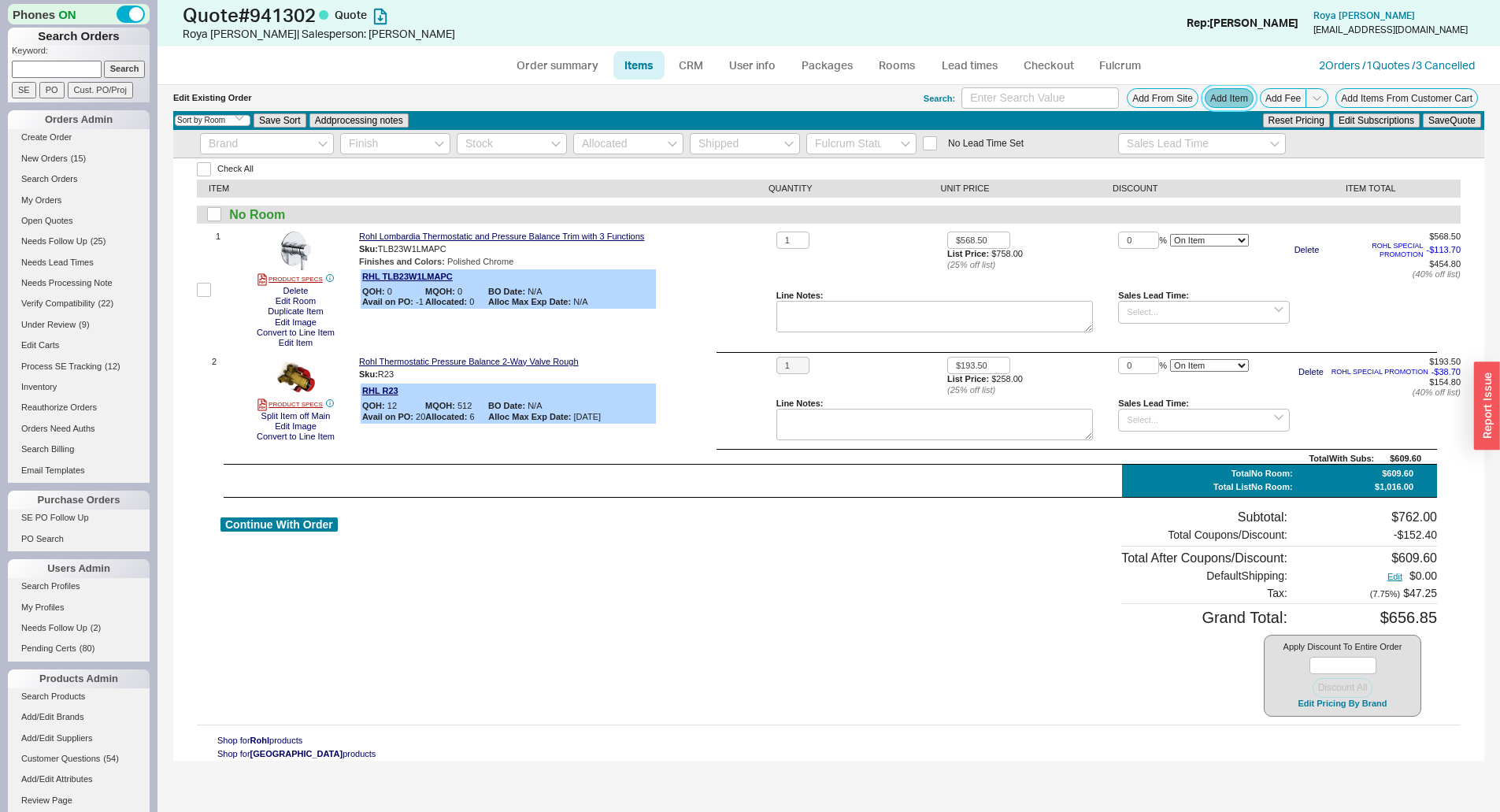
click at [1228, 92] on button "Add Item" at bounding box center [1229, 97] width 49 height 19
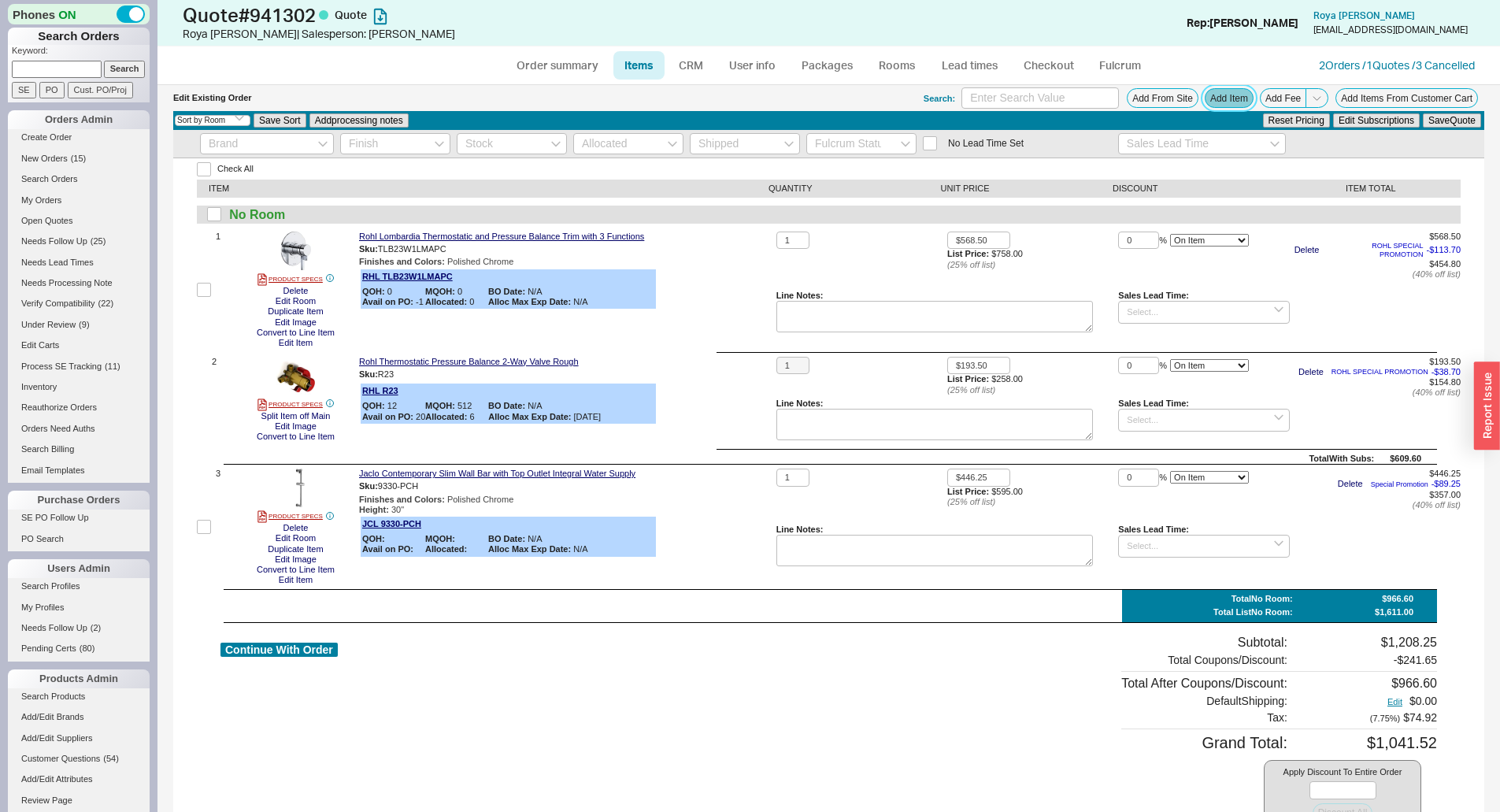
click at [1228, 98] on button "Add Item" at bounding box center [1229, 97] width 49 height 19
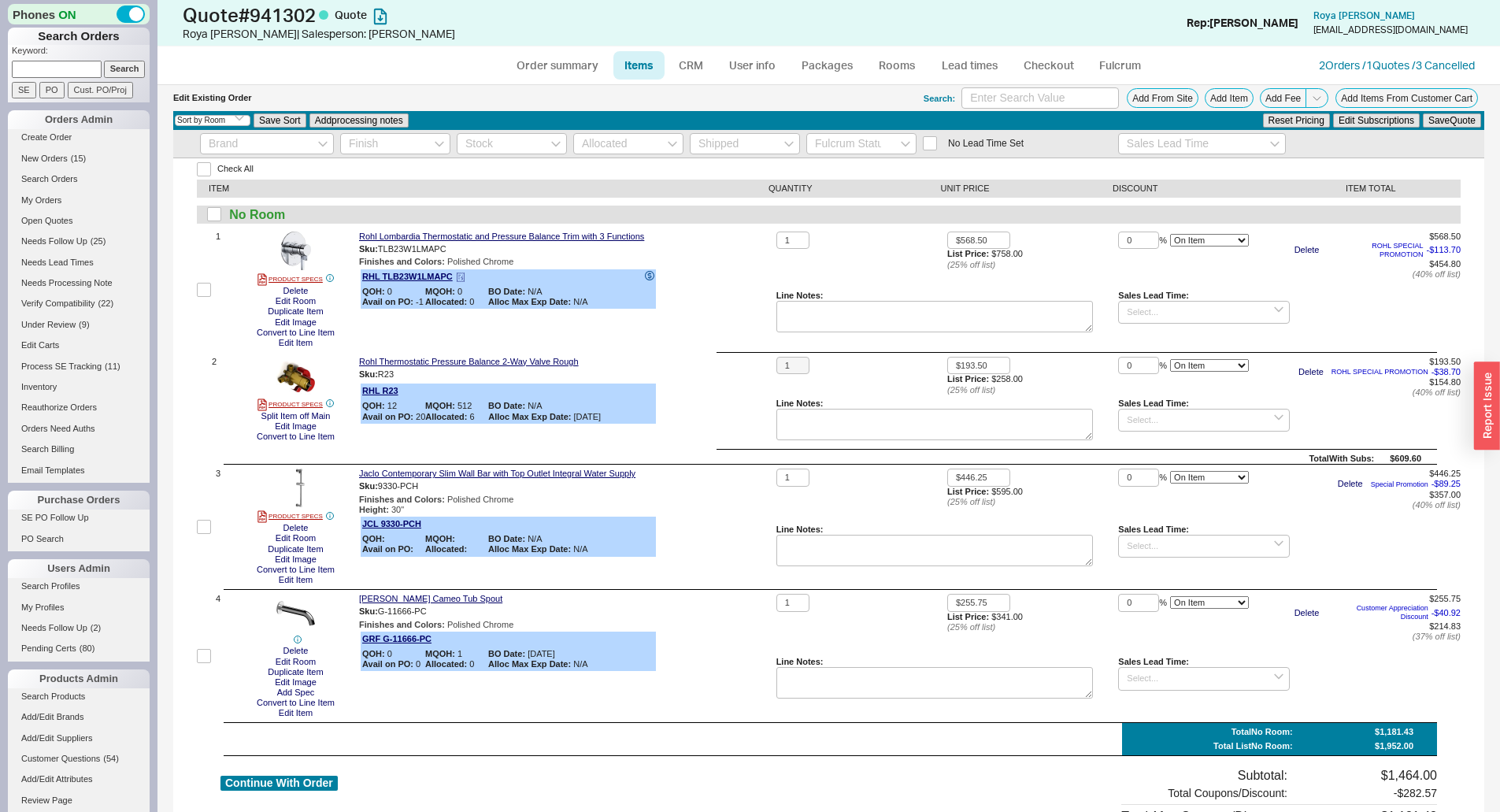
click at [651, 277] on icon at bounding box center [649, 275] width 4 height 6
click at [1175, 426] on input at bounding box center [1204, 420] width 171 height 23
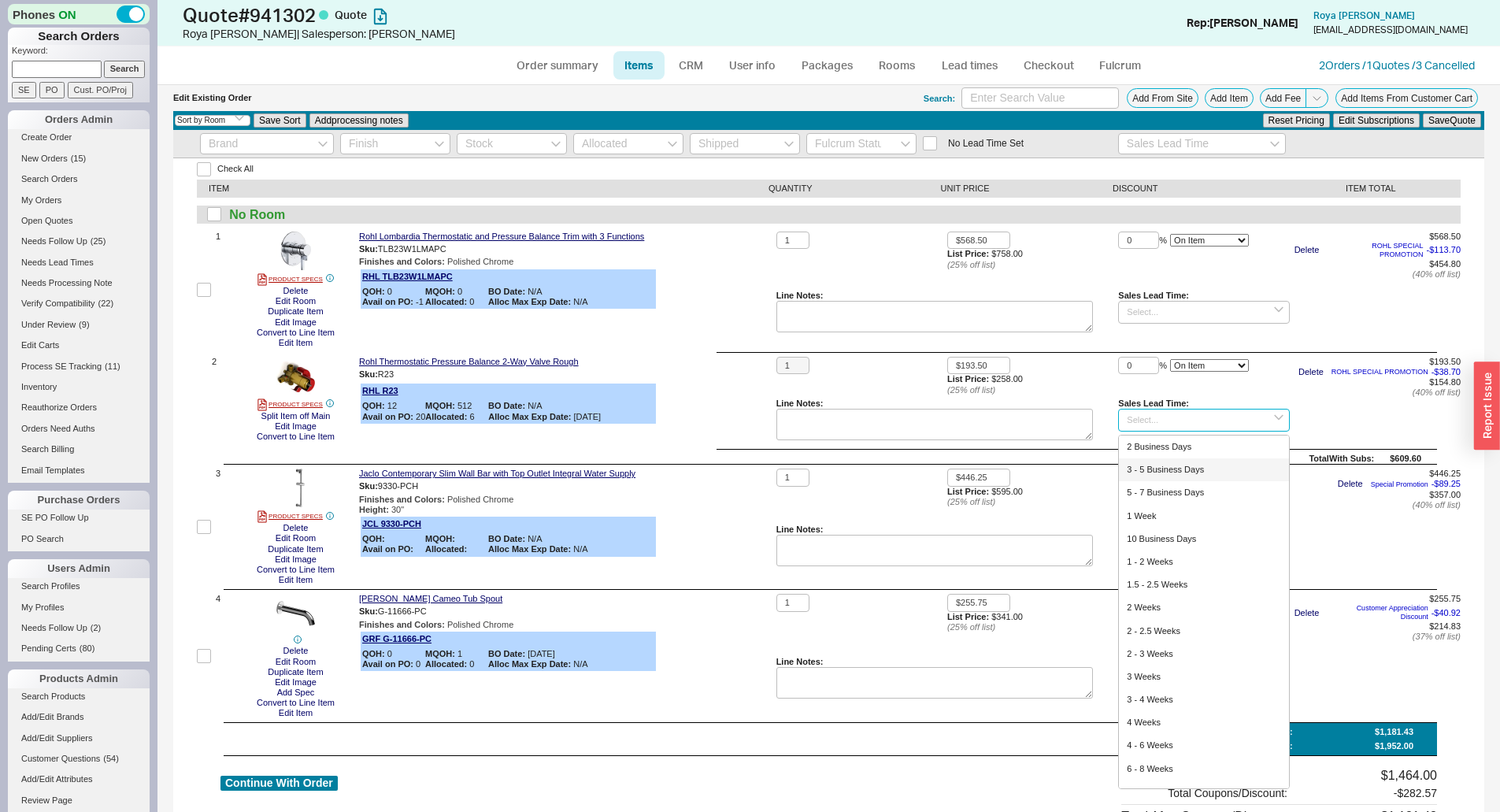
click at [1176, 466] on div "3 - 5 Business Days" at bounding box center [1204, 469] width 170 height 23
type input "3 - 5 Business Days"
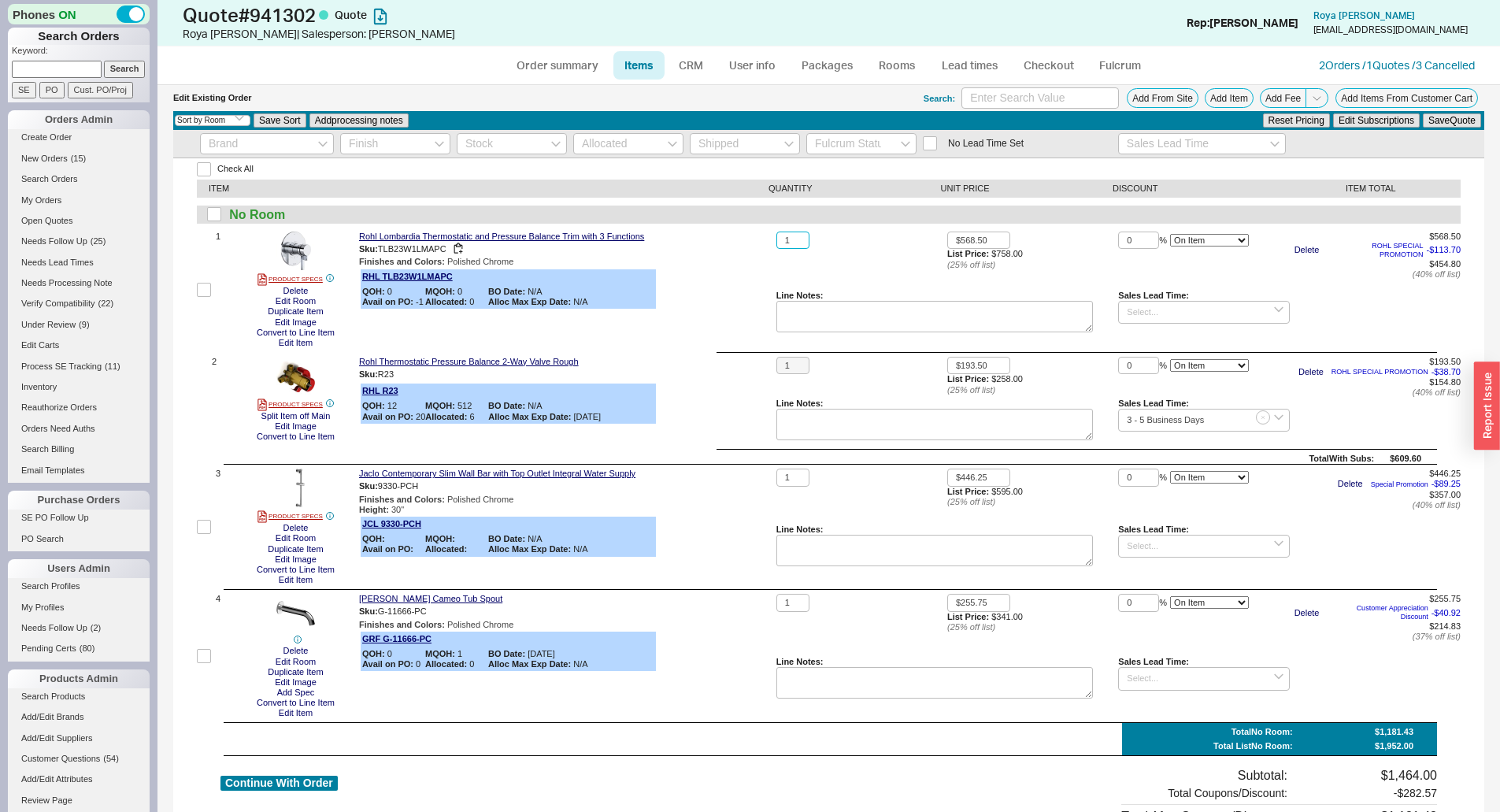
drag, startPoint x: 795, startPoint y: 240, endPoint x: 761, endPoint y: 245, distance: 34.4
click at [761, 245] on div "1 PRODUCT SPECS Delete Edit Room Duplicate Item Edit Image Convert to Line Item…" at bounding box center [829, 290] width 1264 height 116
type input "4"
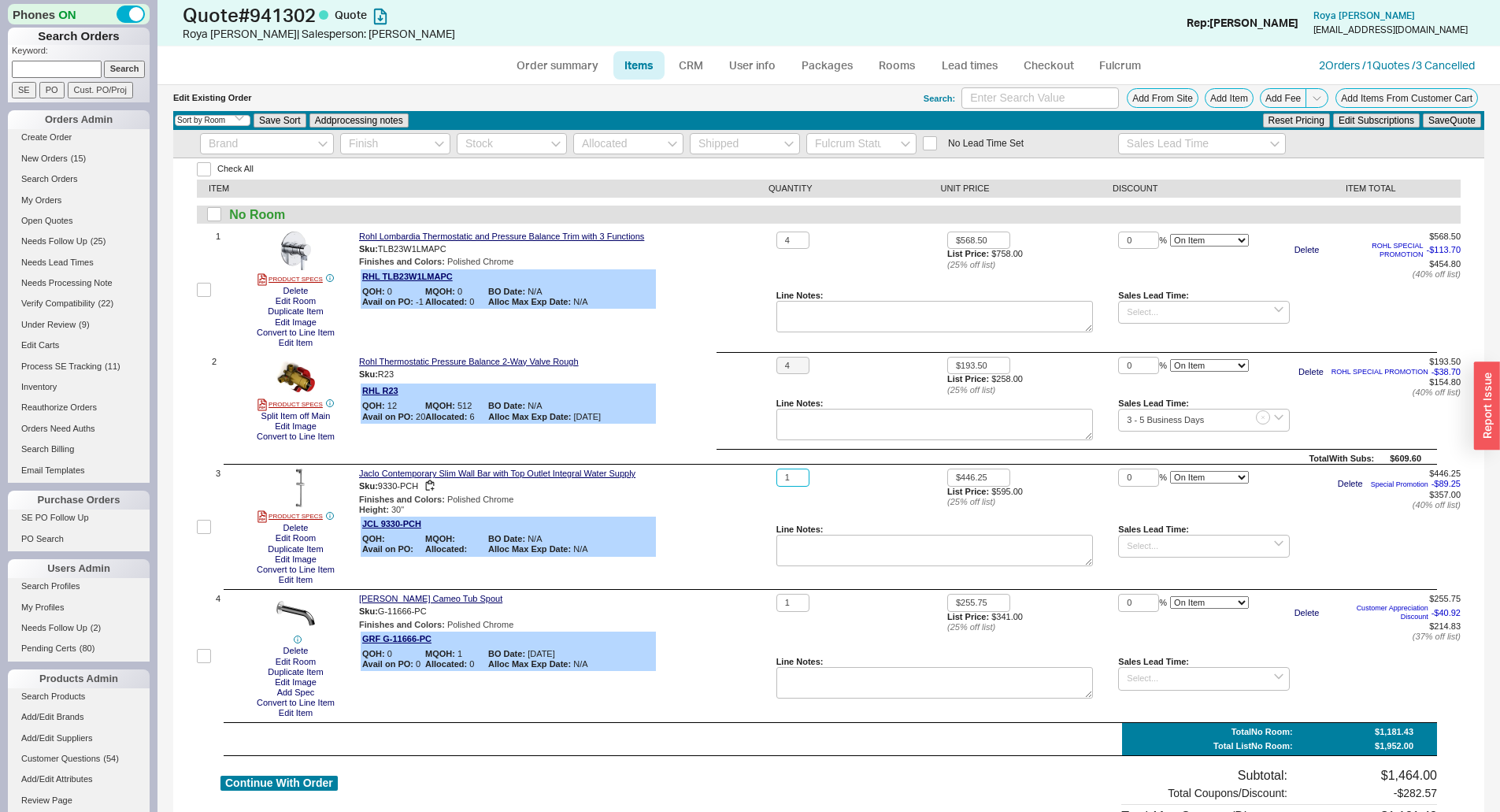
drag, startPoint x: 795, startPoint y: 473, endPoint x: 751, endPoint y: 483, distance: 45.1
click at [748, 482] on div "3 PRODUCT SPECS Delete Edit Room Duplicate Item Edit Image Convert to Line Item…" at bounding box center [829, 526] width 1264 height 116
type input "4"
drag, startPoint x: 798, startPoint y: 604, endPoint x: 756, endPoint y: 609, distance: 42.3
click at [756, 609] on div "4 Delete Edit Room Duplicate Item Edit Image Add Spec Convert to Line Item Edit…" at bounding box center [829, 656] width 1264 height 125
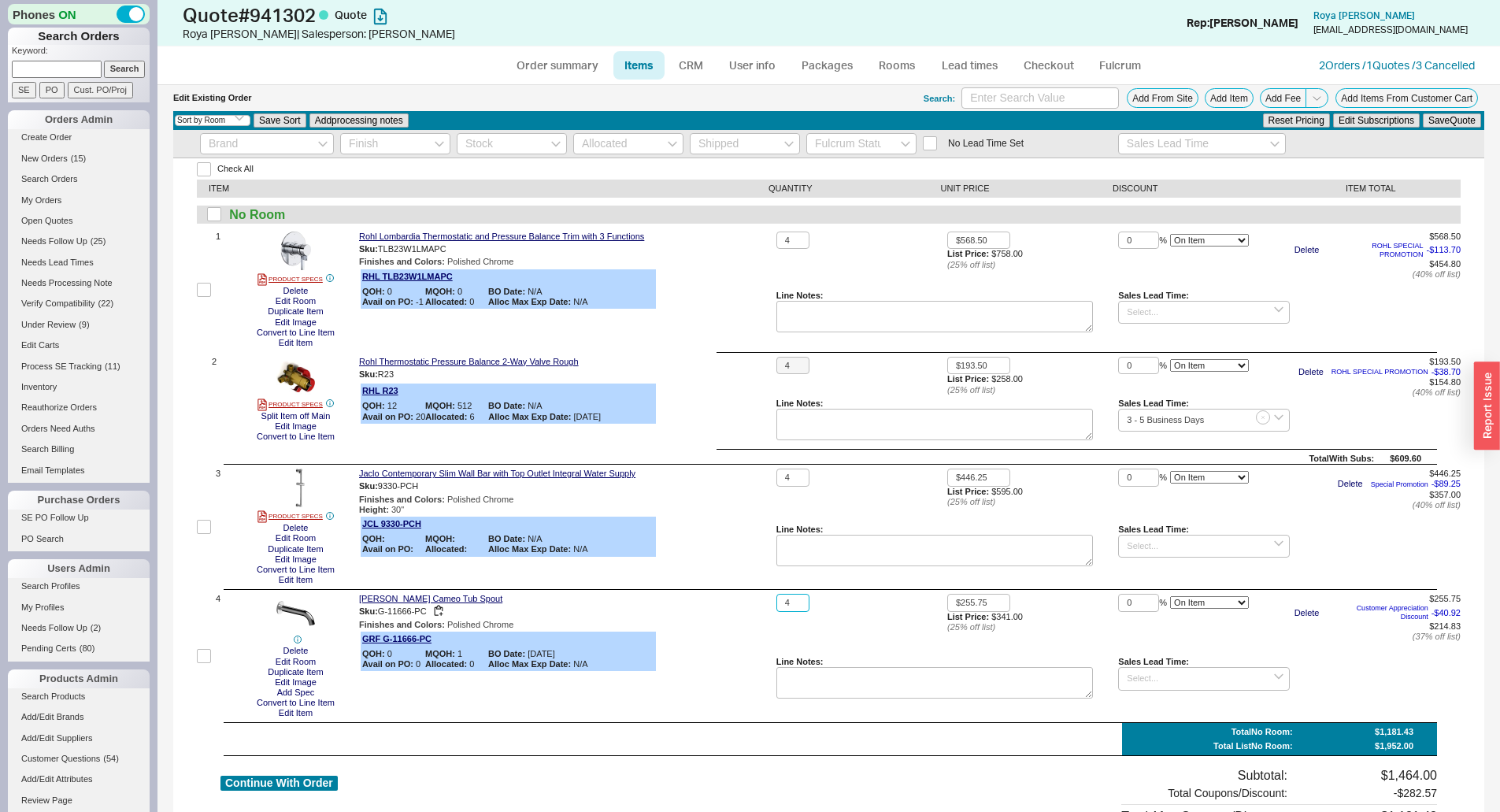
type input "4"
click at [1423, 114] on button "Save Quote" at bounding box center [1452, 120] width 59 height 14
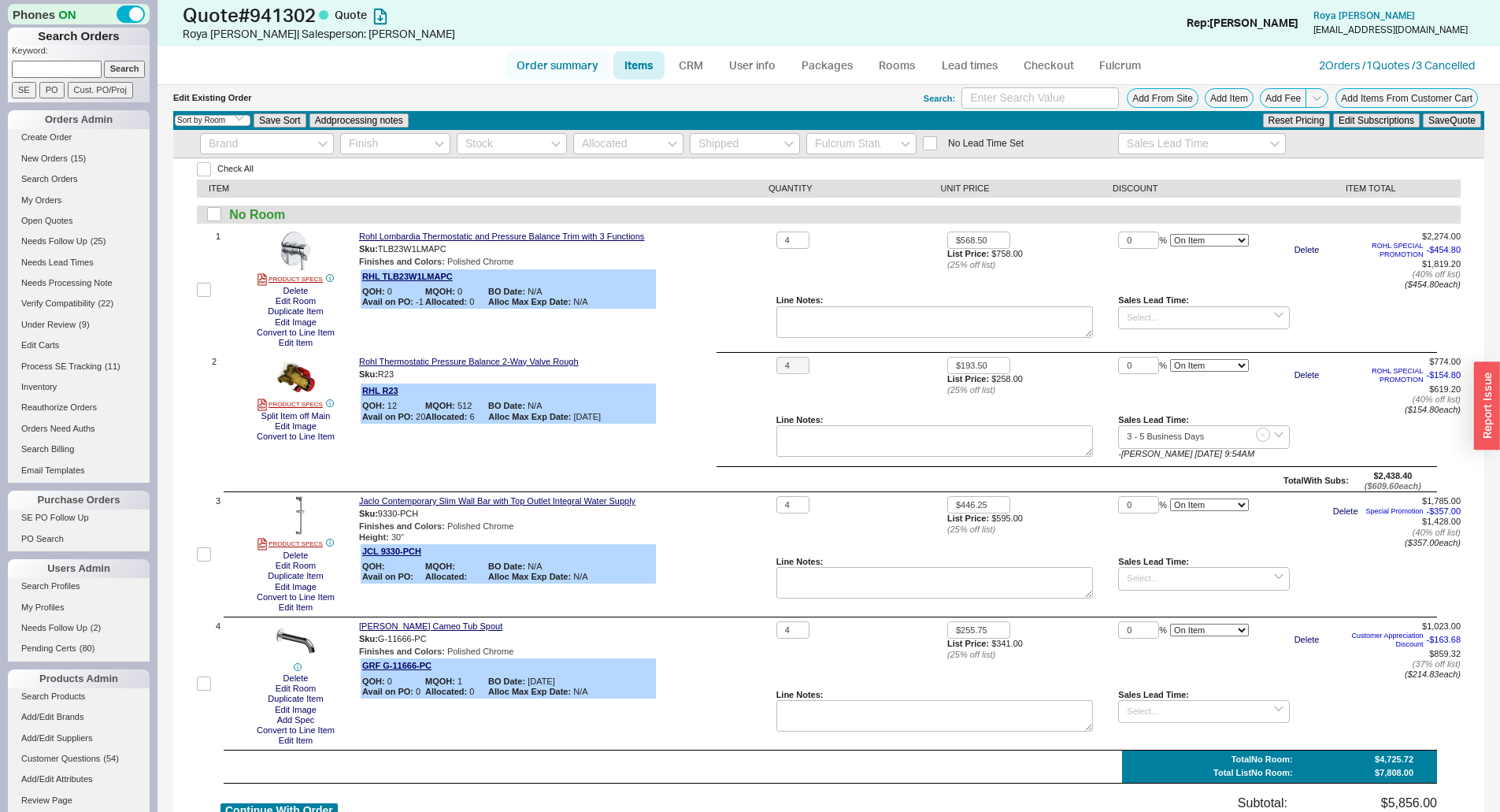
click at [579, 64] on link "Order summary" at bounding box center [557, 65] width 105 height 28
select select "*"
select select "3"
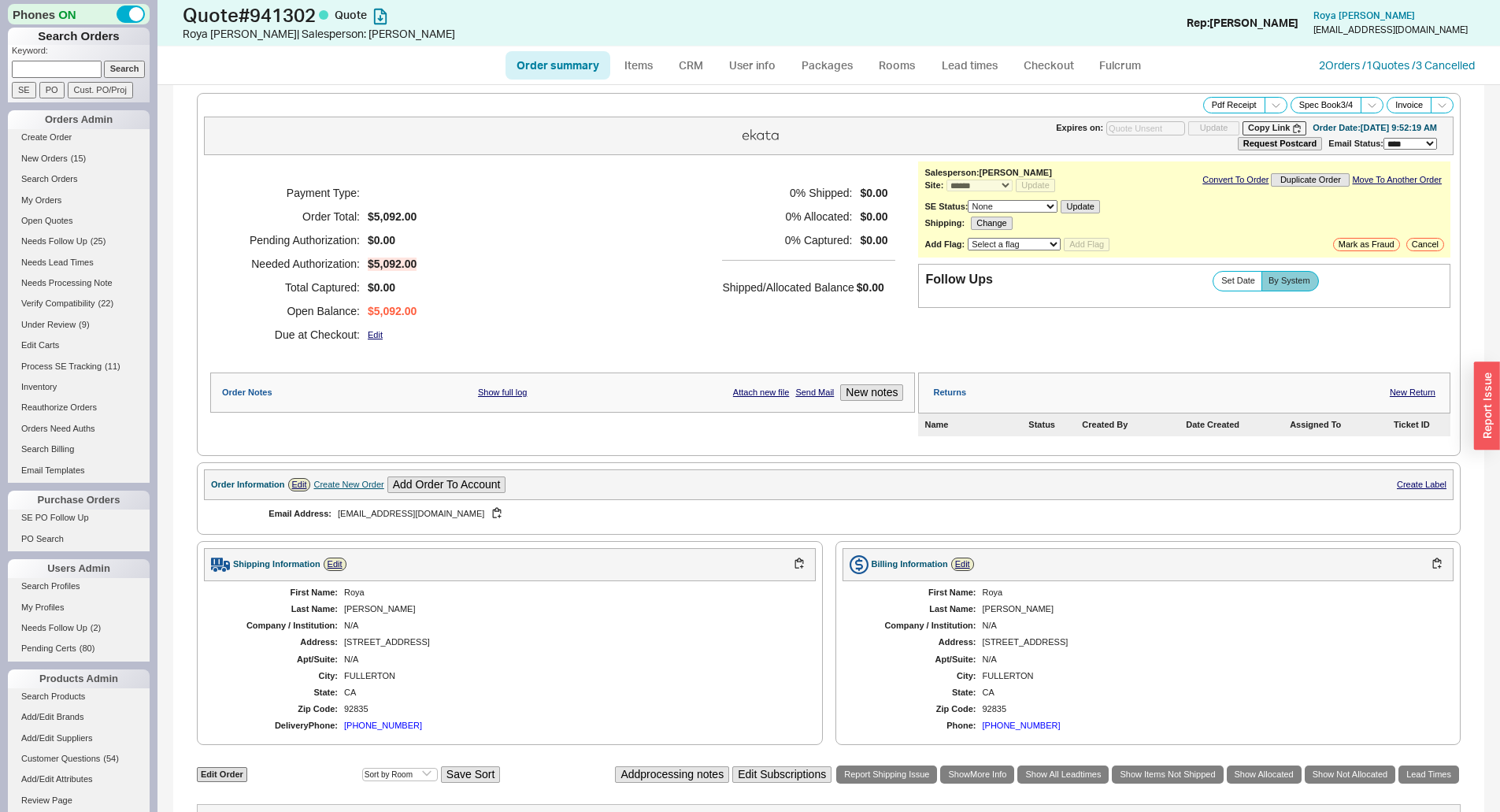
click at [363, 719] on div "First Name: Roya Last Name: Phillips Company / Institution: N/A Address: 560 Gr…" at bounding box center [509, 659] width 612 height 157
click at [387, 720] on div "949-547-7441" at bounding box center [382, 725] width 78 height 10
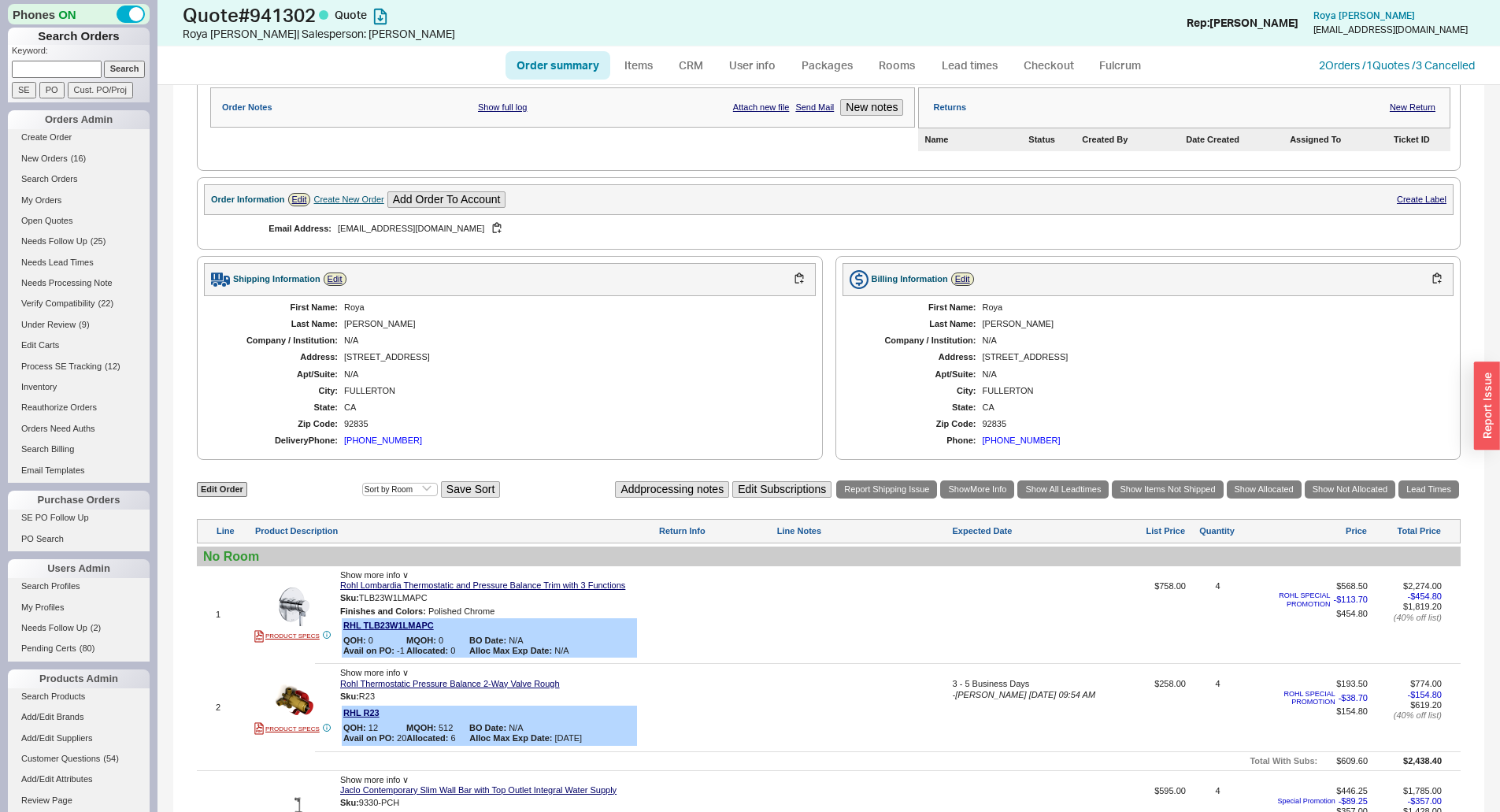
scroll to position [551, 0]
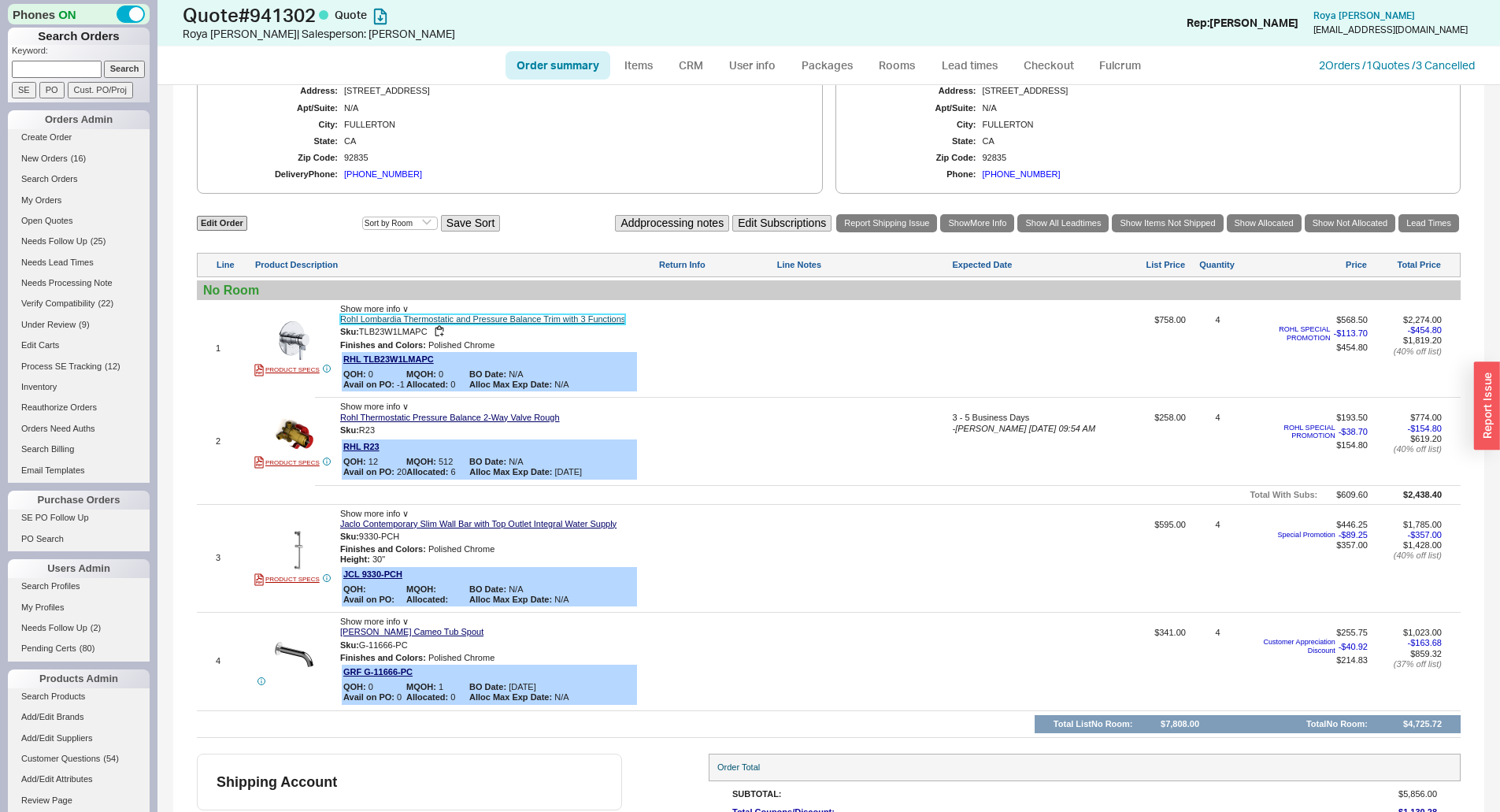
click at [544, 320] on link "Rohl Lombardia Thermostatic and Pressure Balance Trim with 3 Functions" at bounding box center [482, 319] width 285 height 10
click at [212, 221] on link "Edit Order" at bounding box center [222, 223] width 50 height 15
select select "3"
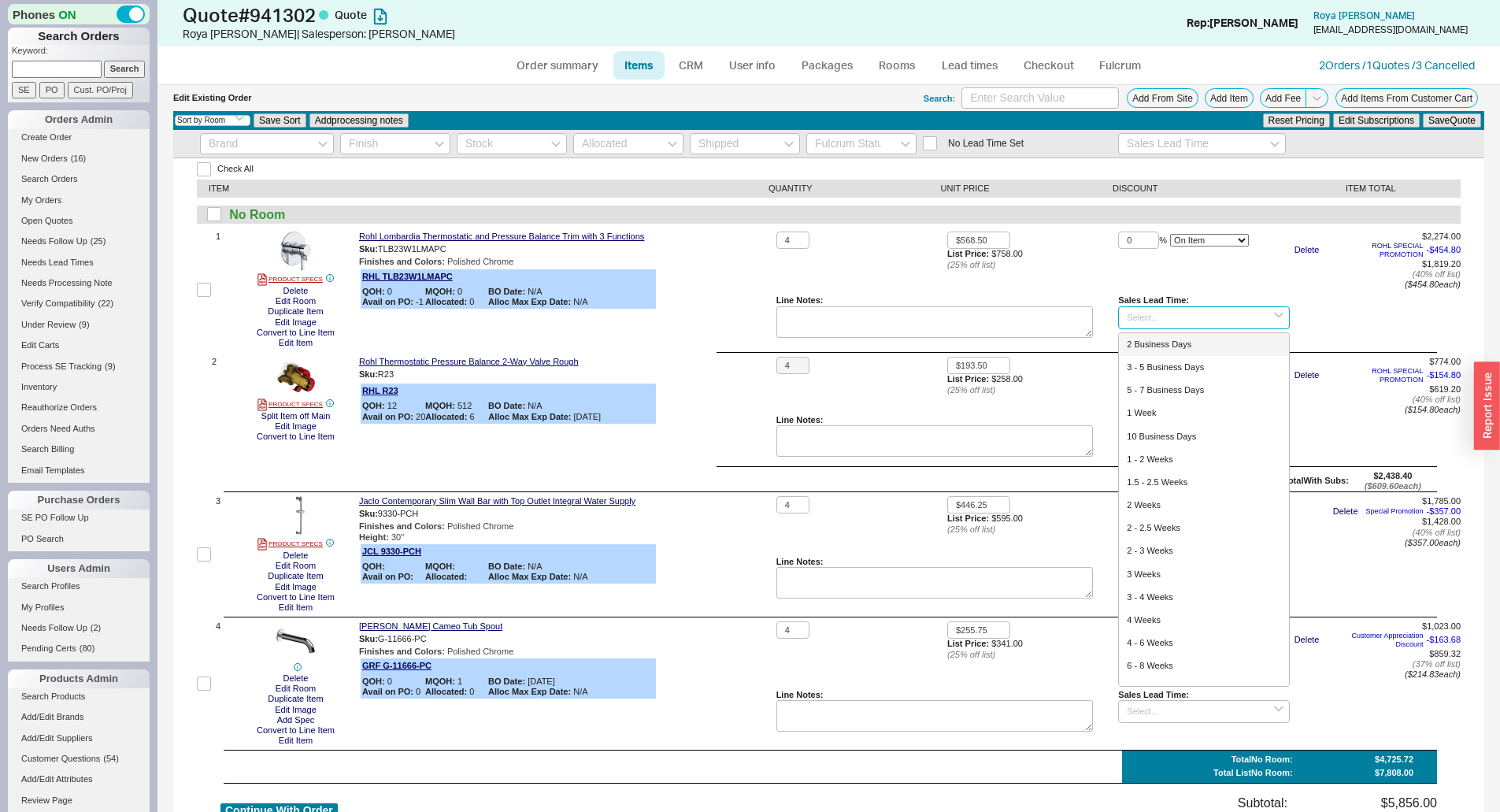
click at [1138, 317] on input at bounding box center [1204, 317] width 171 height 23
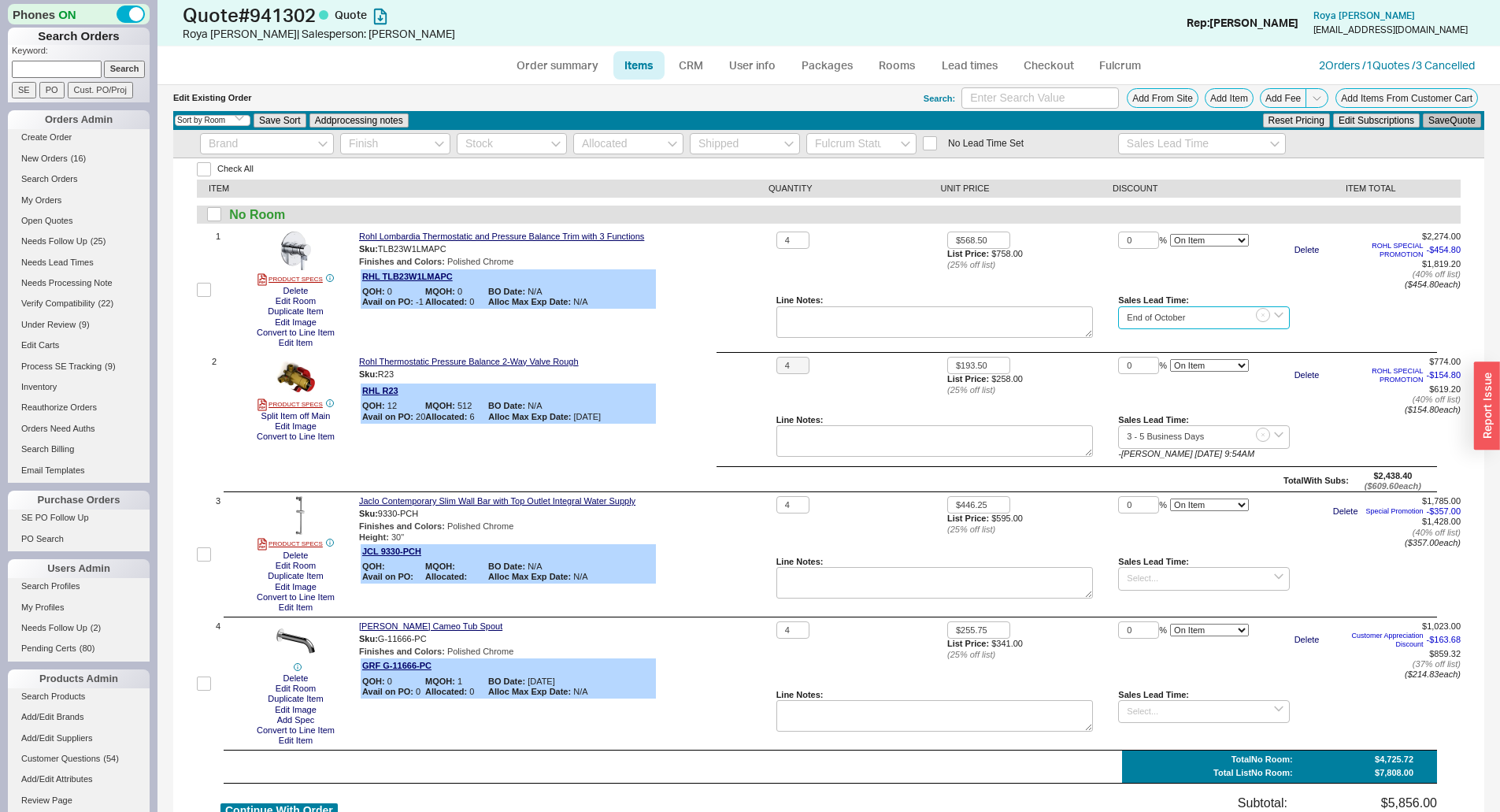
type input "End of October"
click at [1450, 125] on button "Save Quote" at bounding box center [1452, 120] width 59 height 14
click at [617, 493] on div "Check All ITEM QUANTITY UNIT PRICE DISCOUNT ITEM TOTAL No Room 1 PRODUCT SPECS …" at bounding box center [829, 630] width 1311 height 942
click at [611, 499] on link "Jaclo Contemporary Slim Wall Bar with Top Outlet Integral Water Supply" at bounding box center [497, 500] width 276 height 10
click at [1149, 572] on input at bounding box center [1204, 577] width 171 height 23
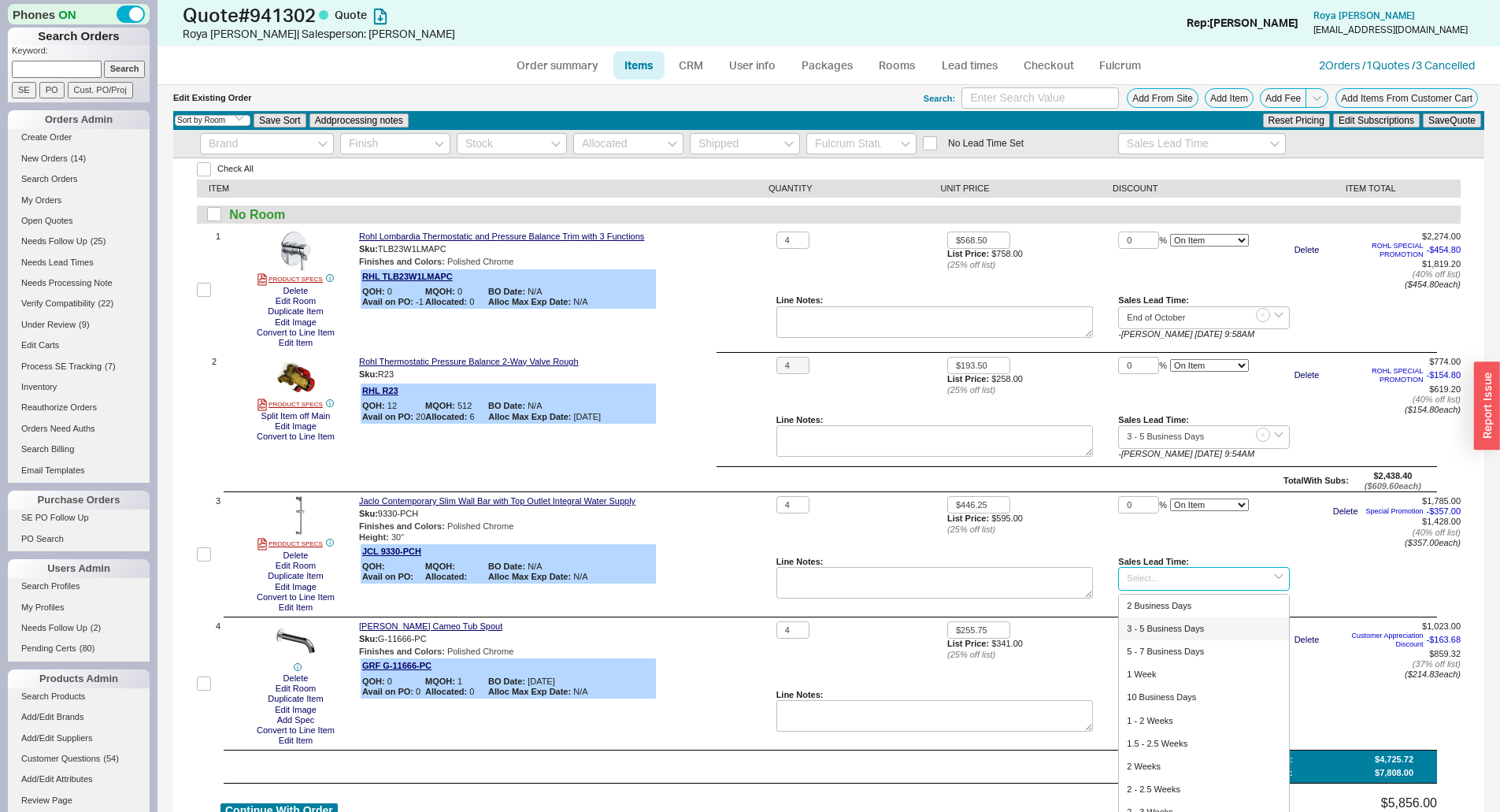
scroll to position [79, 0]
click at [1159, 637] on div "1 - 2 Weeks" at bounding box center [1204, 642] width 170 height 23
type input "1 - 2 Weeks"
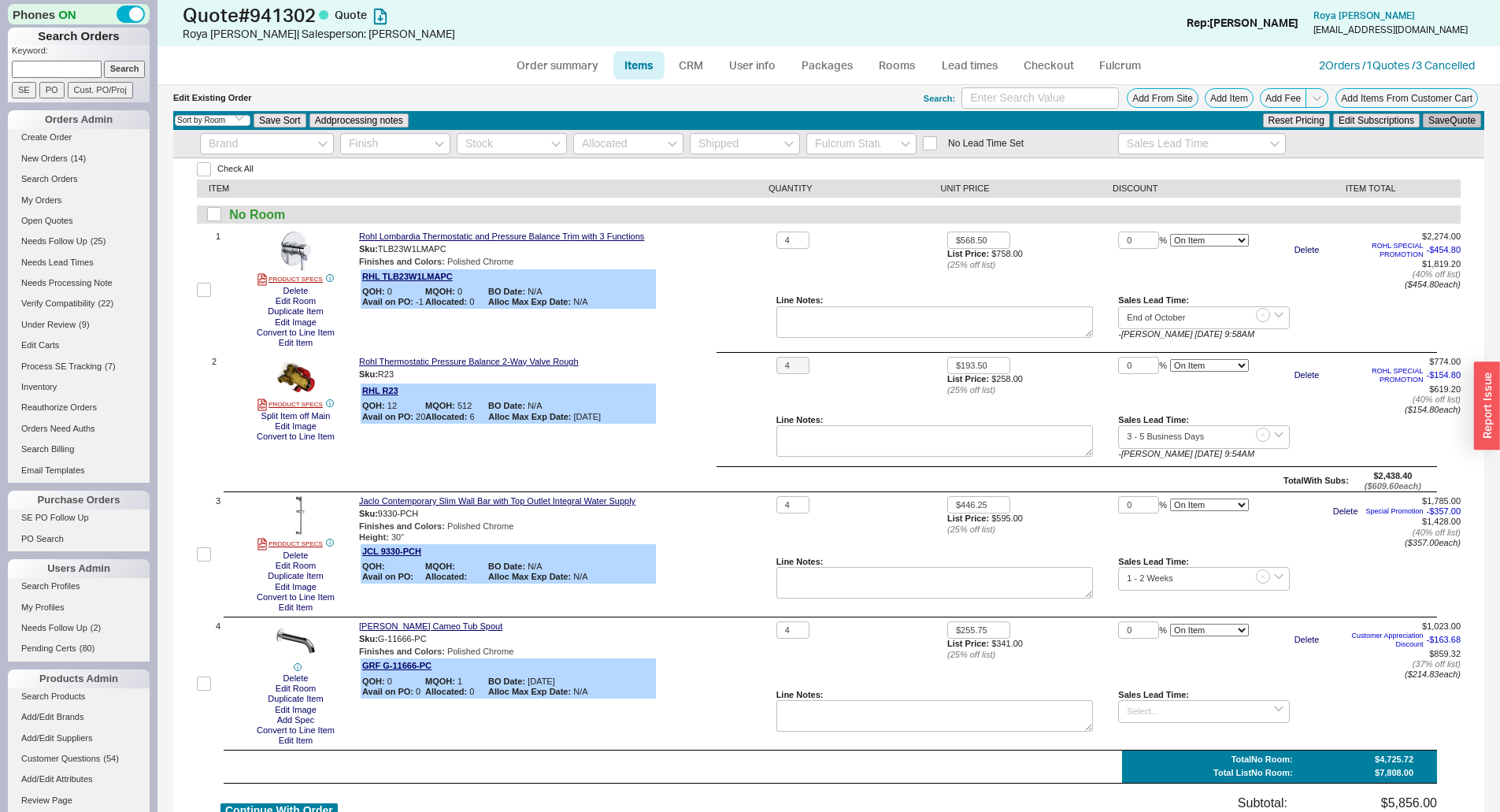
click at [1438, 116] on button "Save Quote" at bounding box center [1452, 120] width 59 height 14
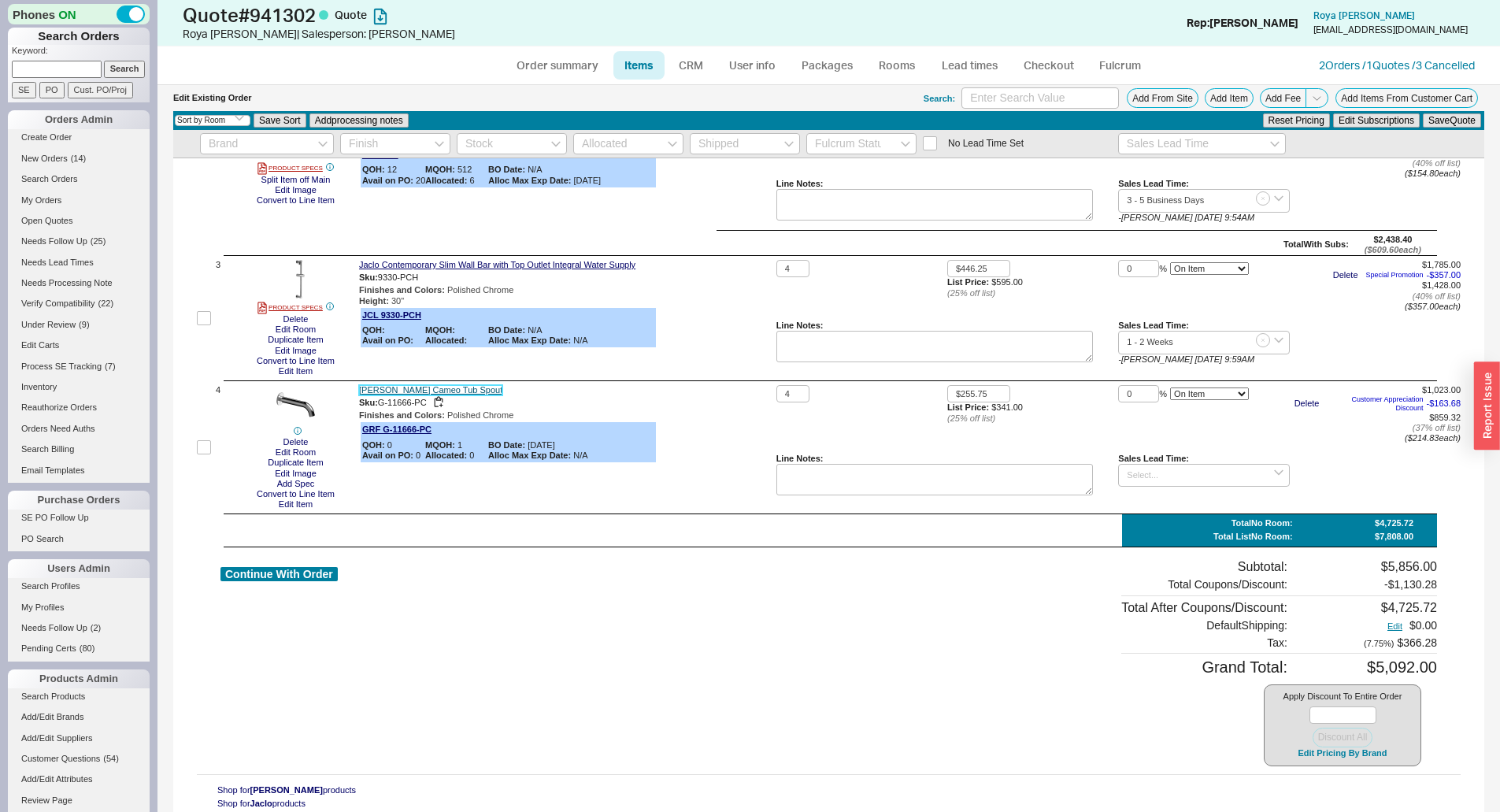
click at [447, 391] on link "Graff Cameo Tub Spout" at bounding box center [431, 390] width 143 height 10
click at [1191, 477] on input at bounding box center [1204, 475] width 171 height 23
click at [1447, 126] on button "Save Quote" at bounding box center [1452, 120] width 59 height 14
type input "8-10 weeks"
click at [675, 65] on link "CRM" at bounding box center [690, 65] width 47 height 28
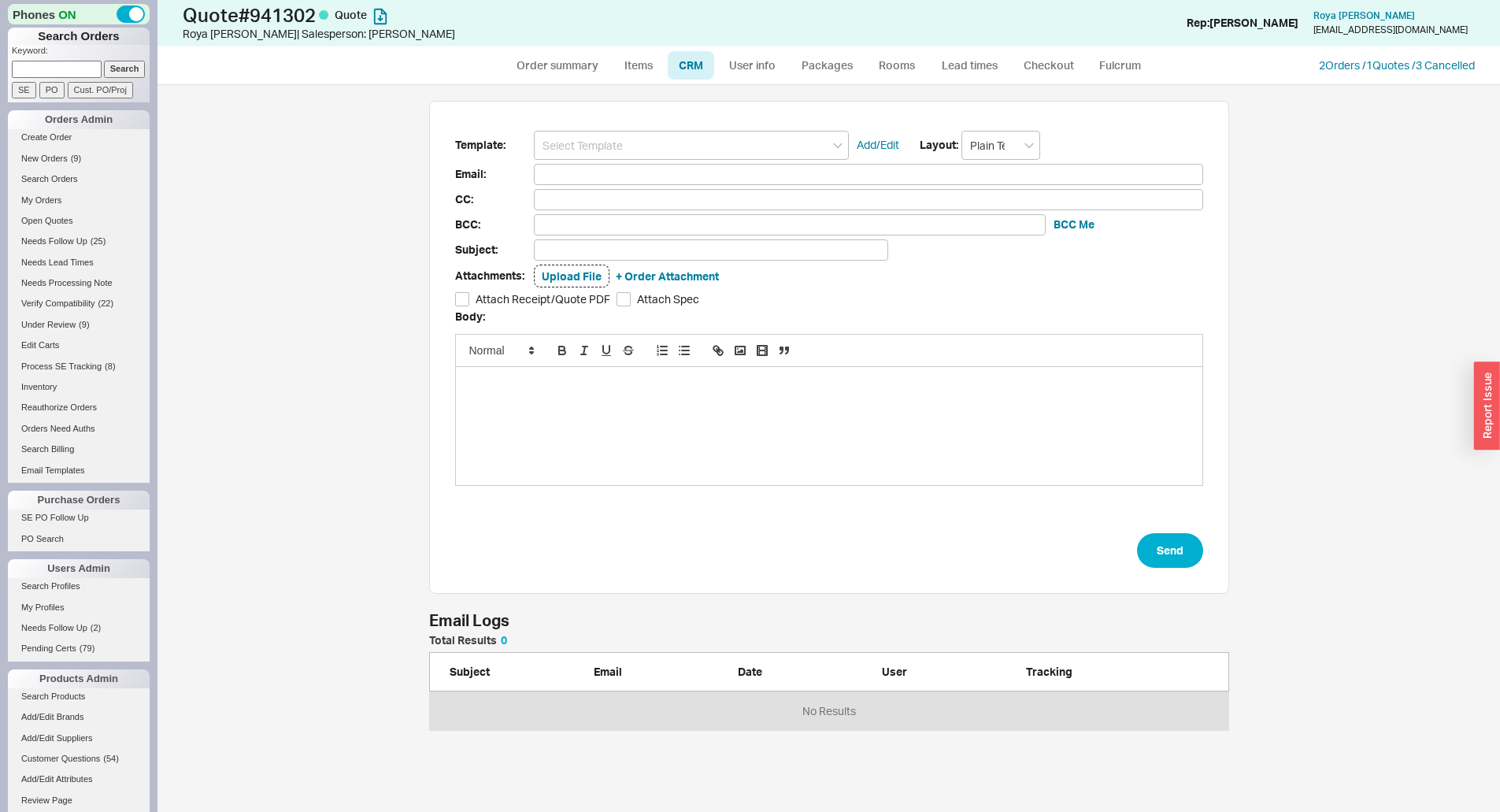
scroll to position [83, 789]
click at [650, 144] on input at bounding box center [691, 146] width 315 height 29
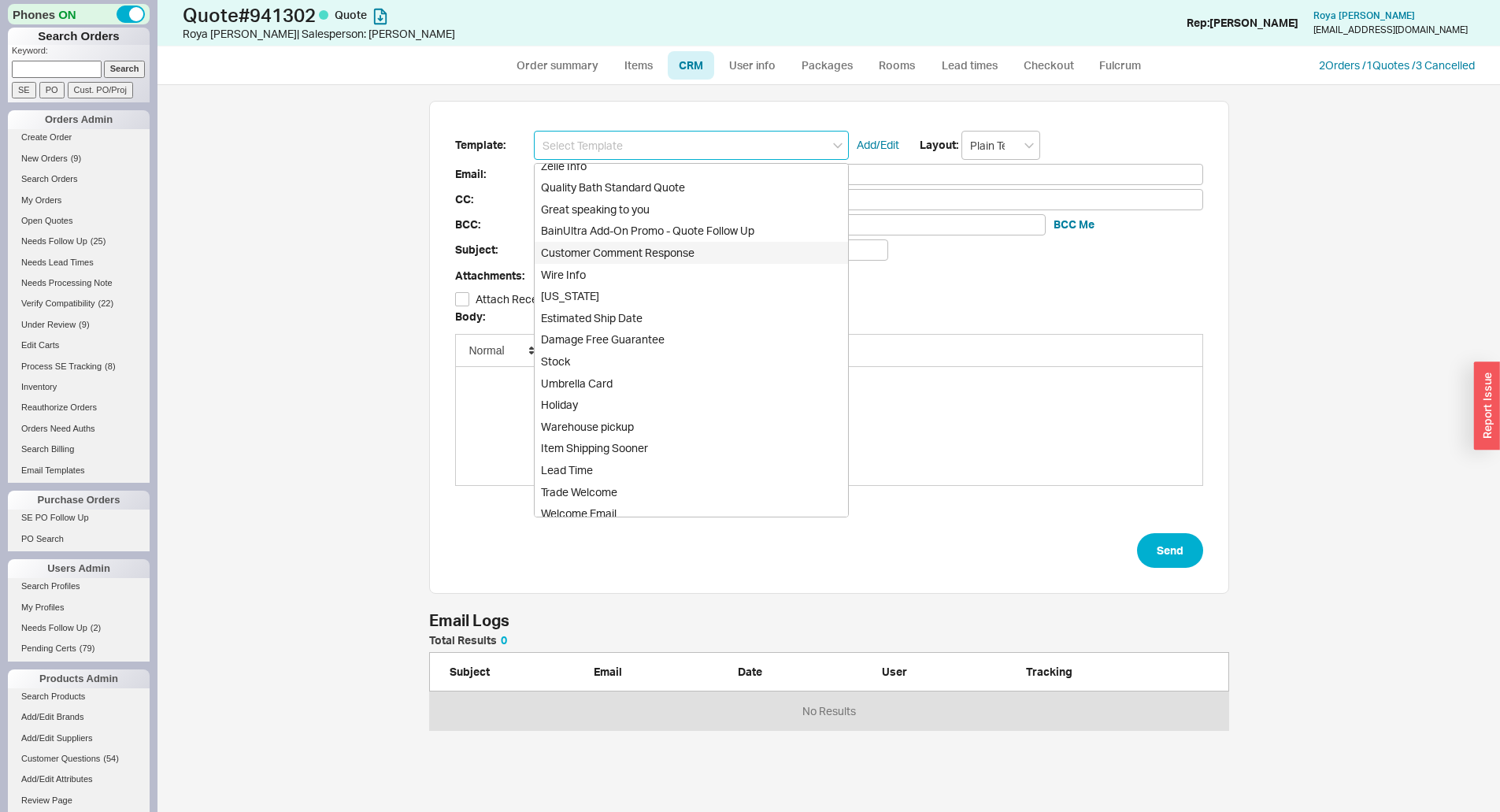
scroll to position [676, 0]
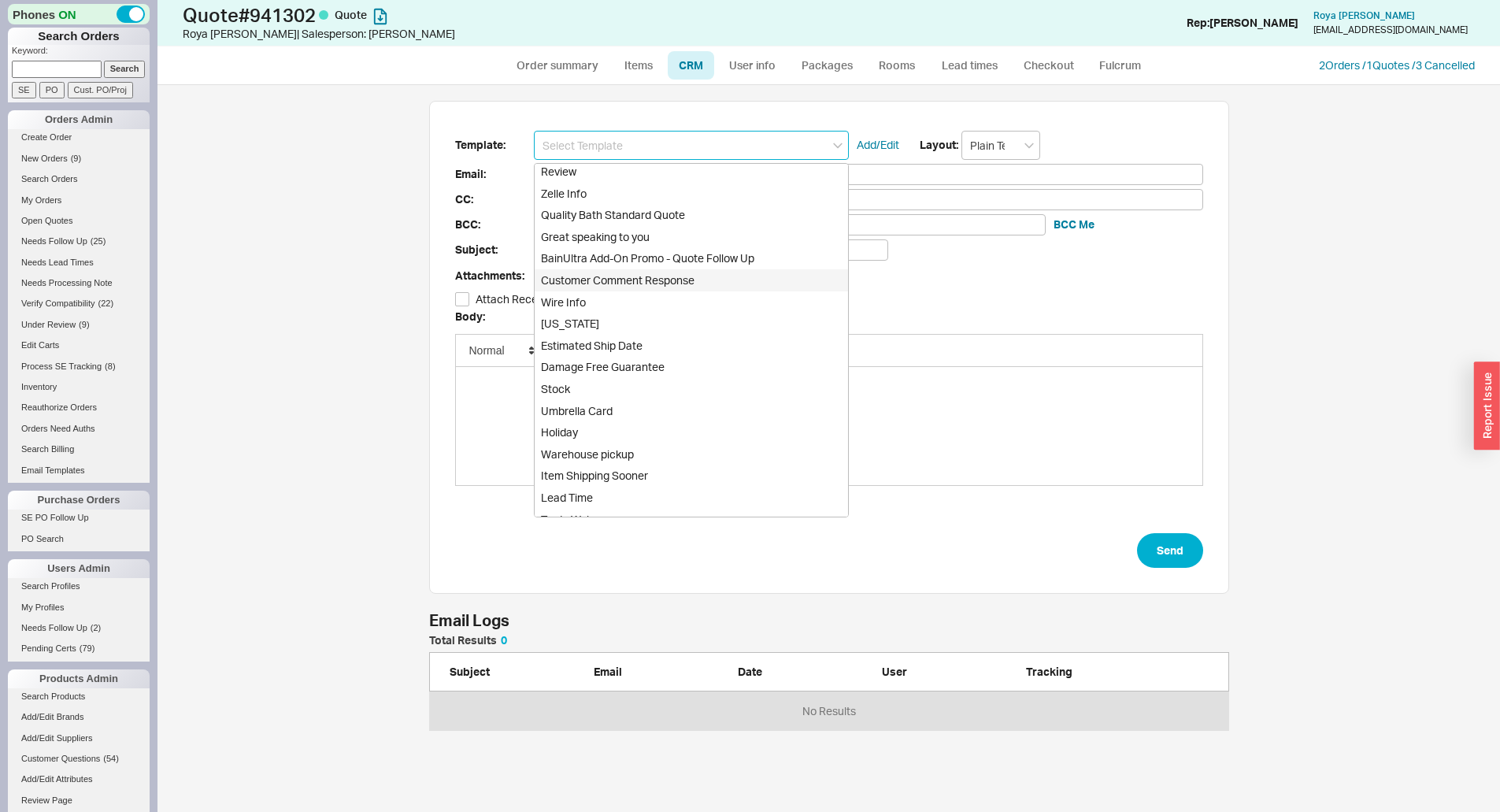
click at [673, 209] on div "Quality Bath Standard Quote" at bounding box center [691, 214] width 314 height 22
type input "Receipt"
type input "rptiger@roadrunner.com"
type input "Quality Bath Quote #941302"
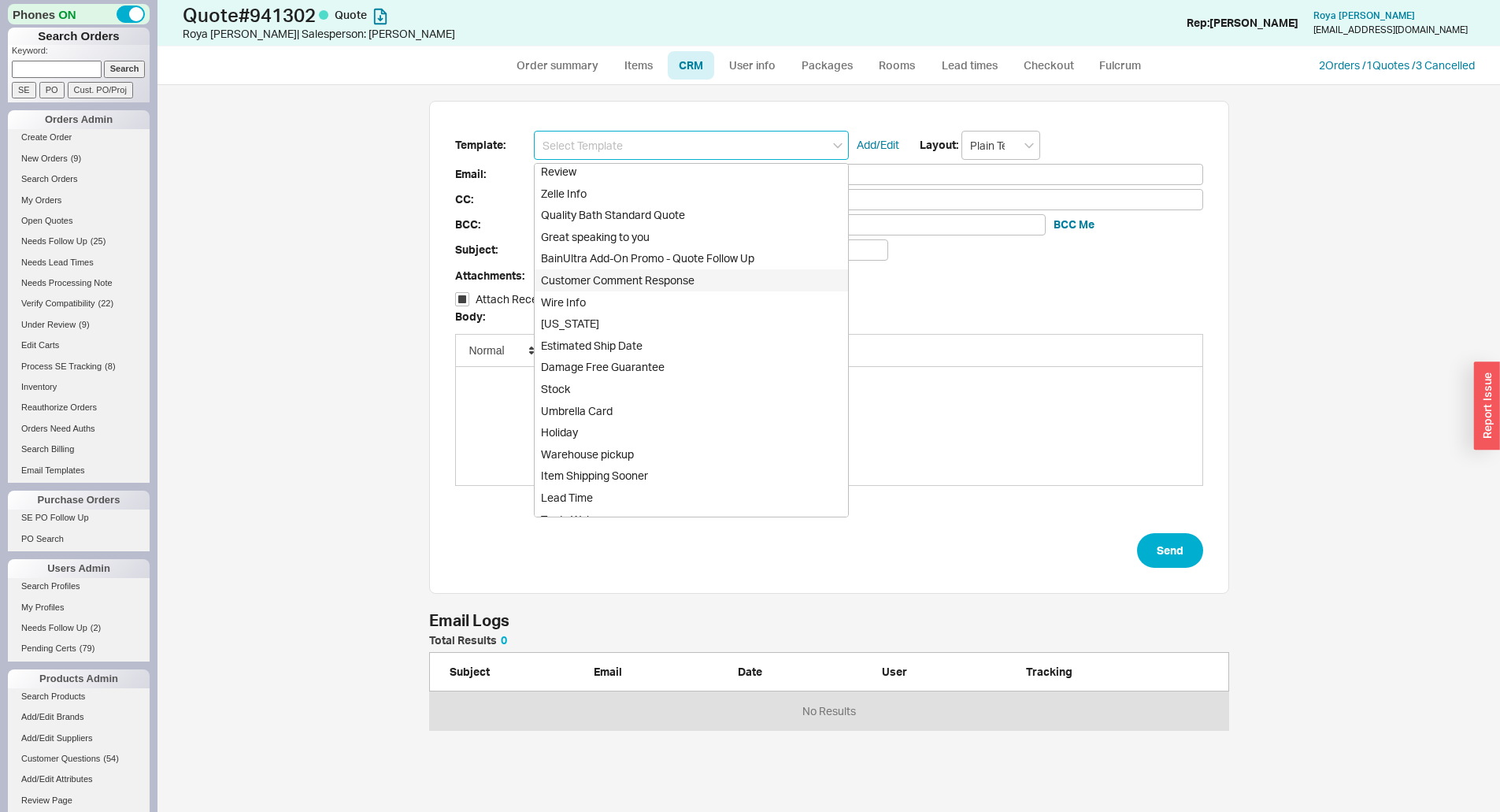
checkbox input "true"
type input "Quality Bath Standard Quote"
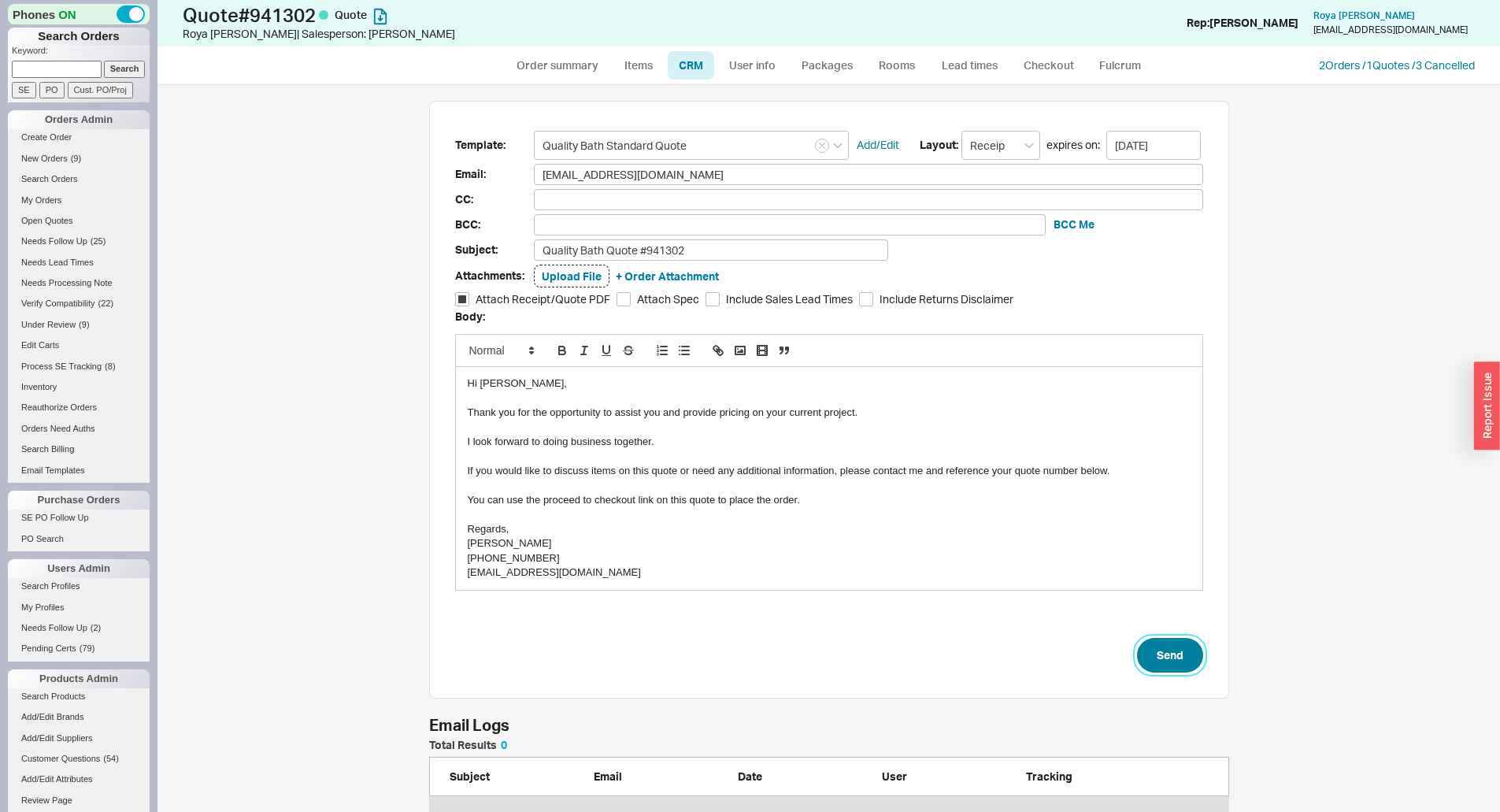
click at [1172, 648] on button "Send" at bounding box center [1170, 655] width 66 height 35
select select "*"
select select "3"
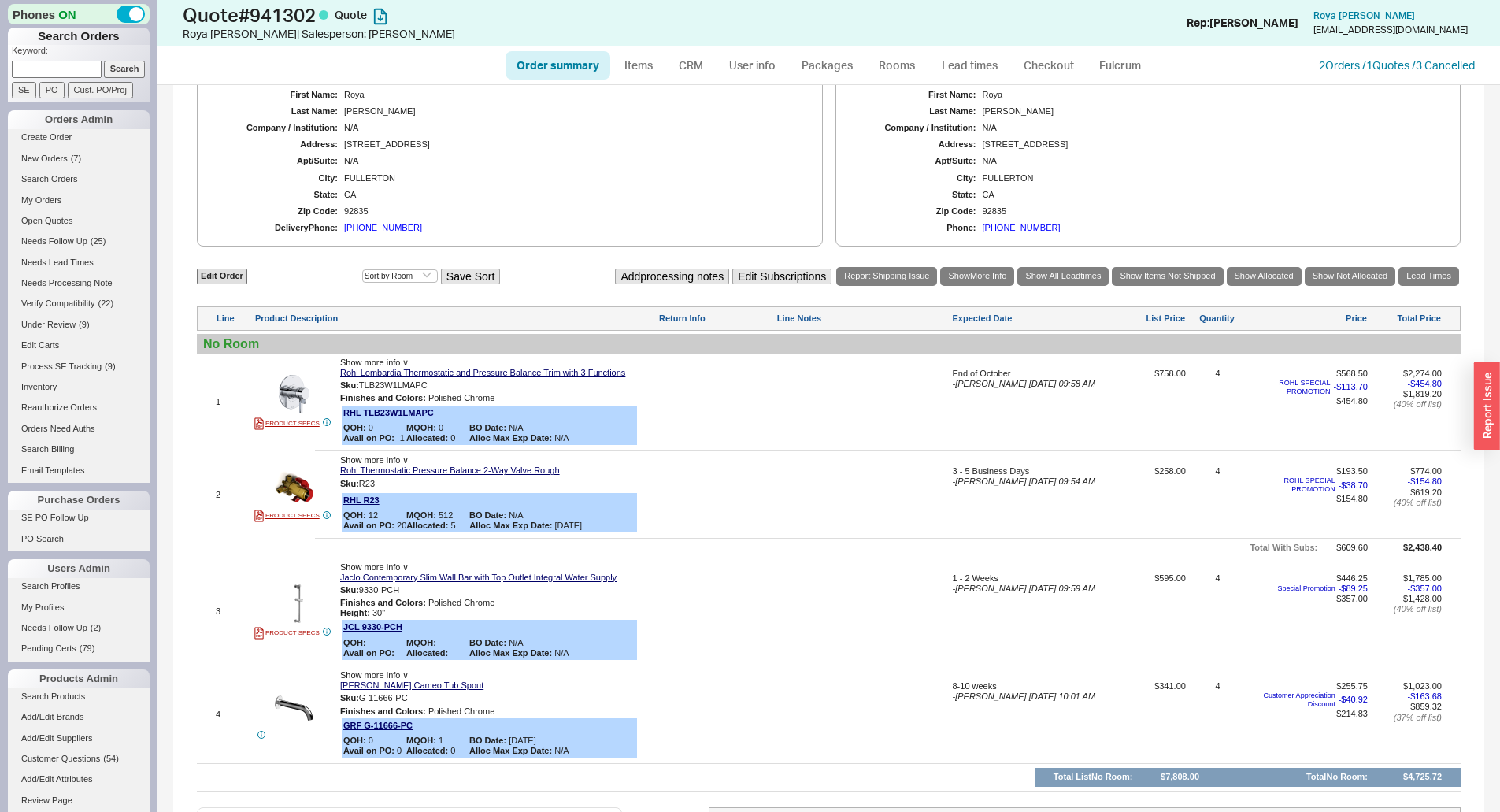
scroll to position [551, 0]
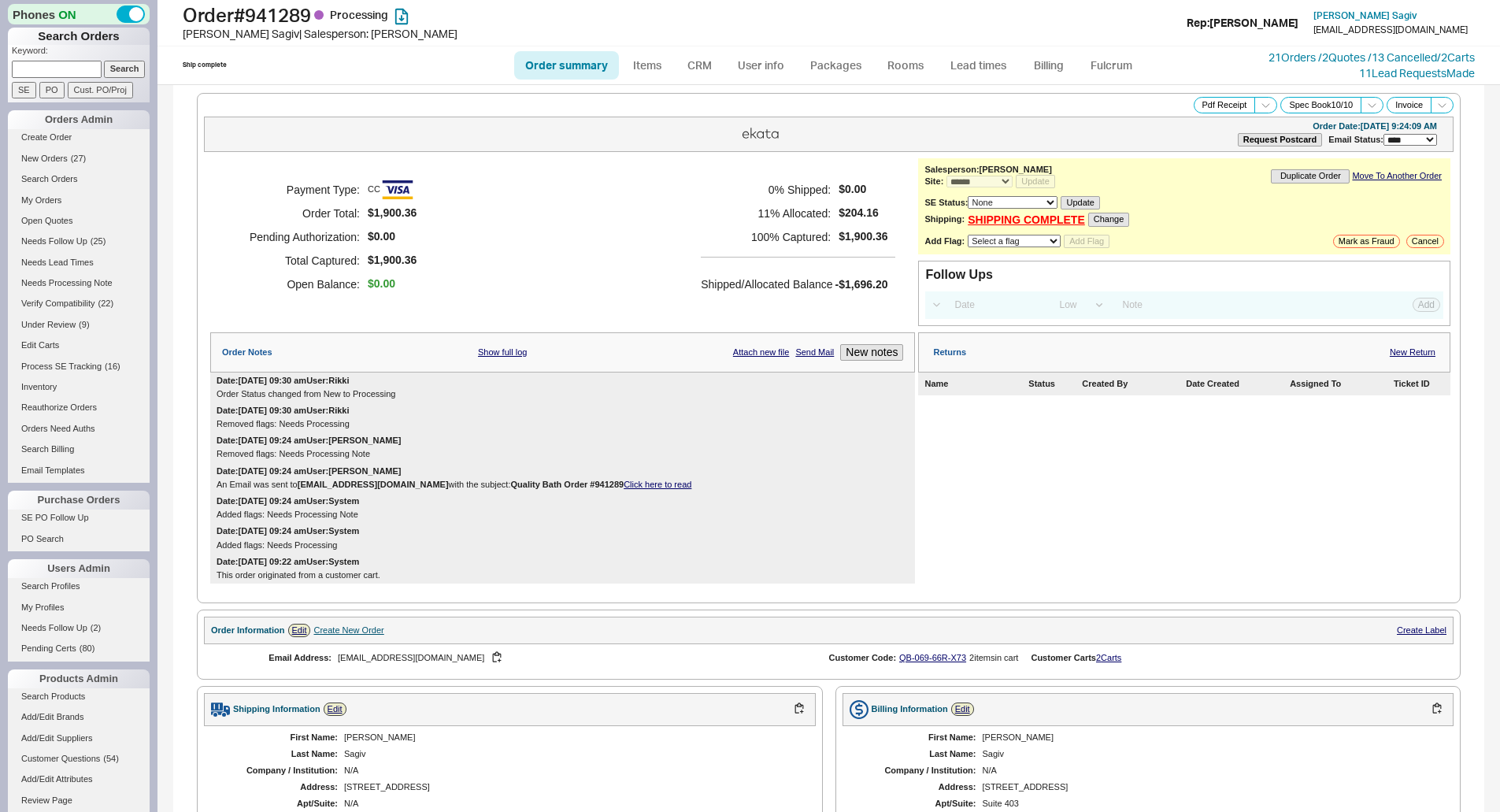
select select "*"
select select "LOW"
select select "3"
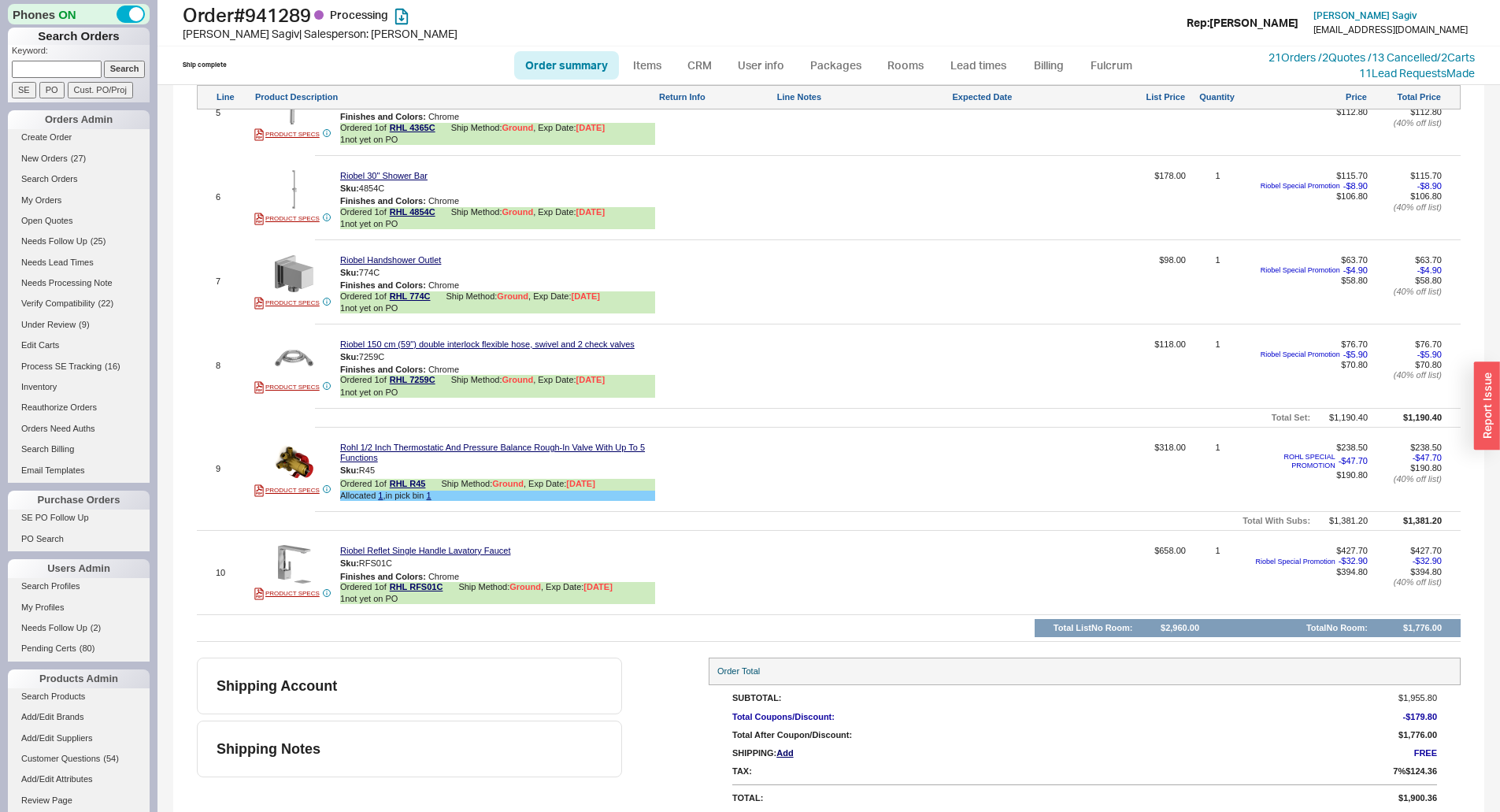
scroll to position [1399, 0]
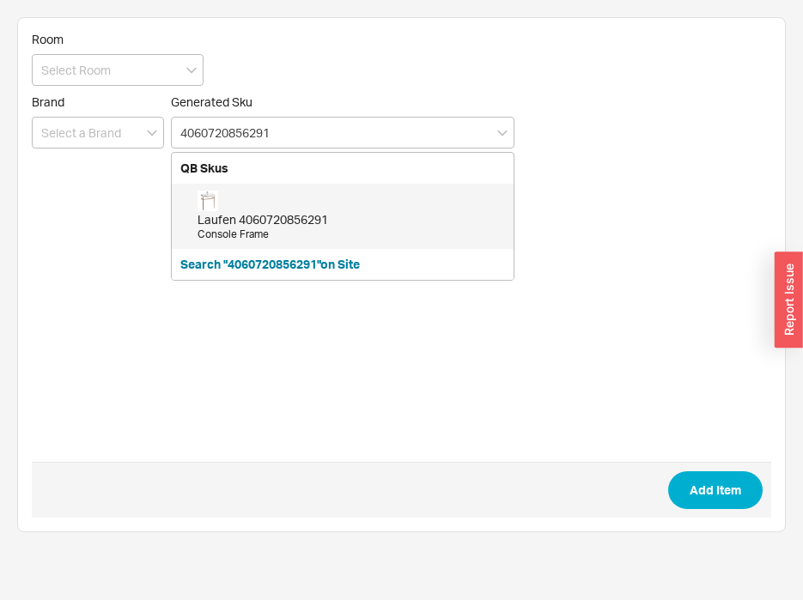
click at [262, 211] on div "Laufen 4060720856291" at bounding box center [352, 219] width 308 height 17
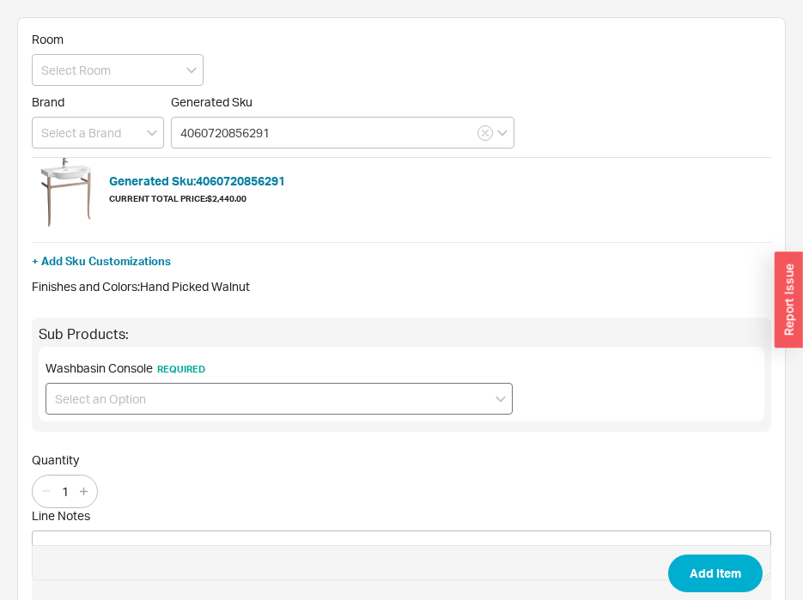
type input "4060720856291"
click at [168, 401] on input at bounding box center [279, 399] width 467 height 32
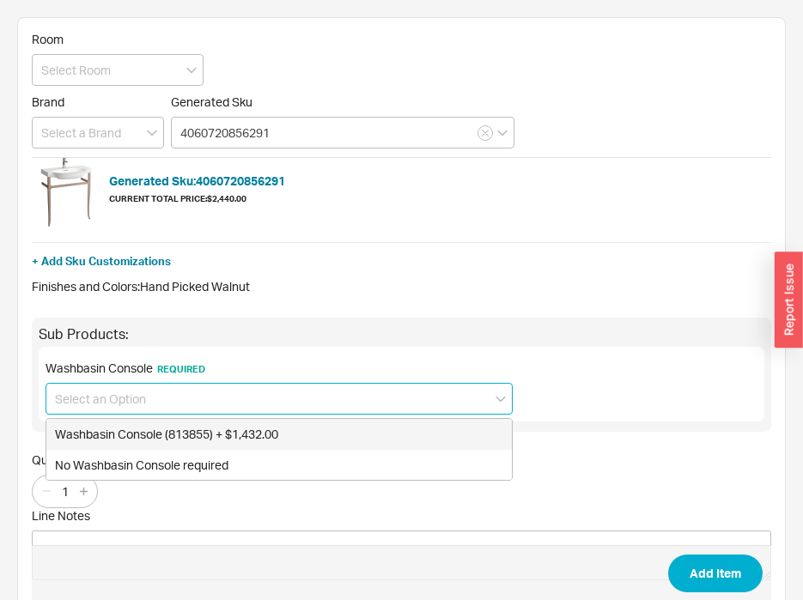
click at [170, 434] on div "Washbasin Console (813855) + $1,432.00" at bounding box center [279, 434] width 466 height 31
type input "Washbasin Console (813855) + $1,432.00"
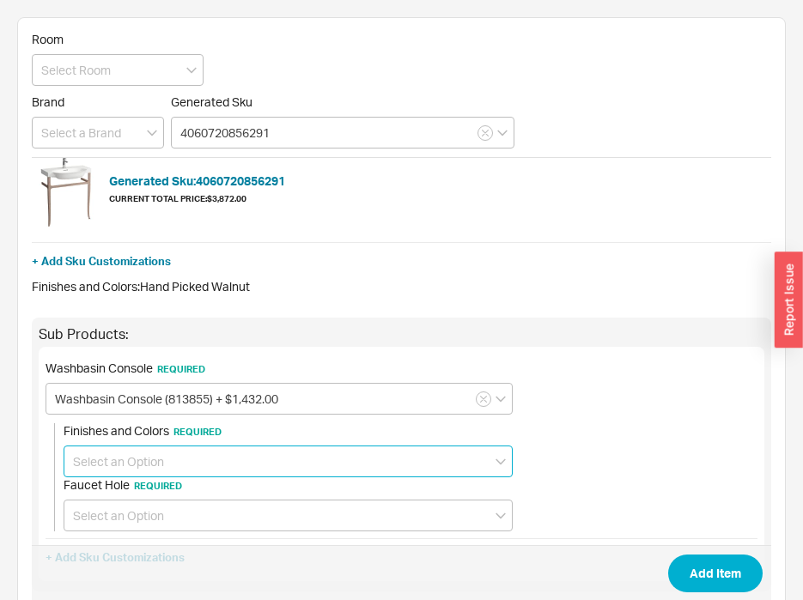
click at [167, 464] on input at bounding box center [288, 462] width 449 height 32
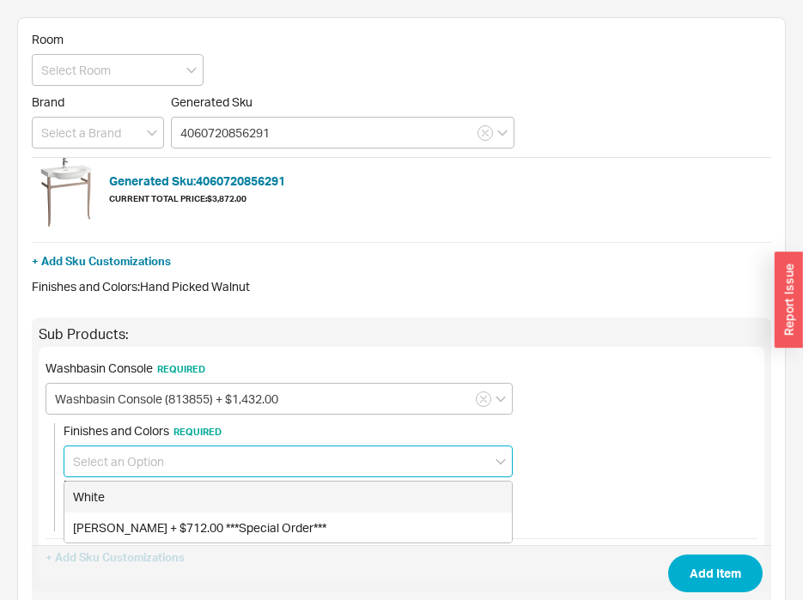
click at [172, 494] on div "White" at bounding box center [288, 497] width 448 height 31
type input "White"
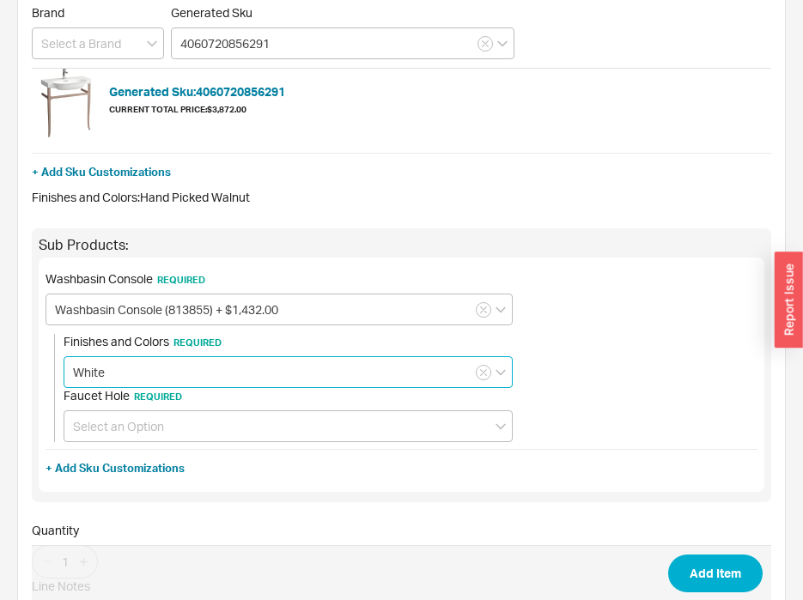
scroll to position [228, 0]
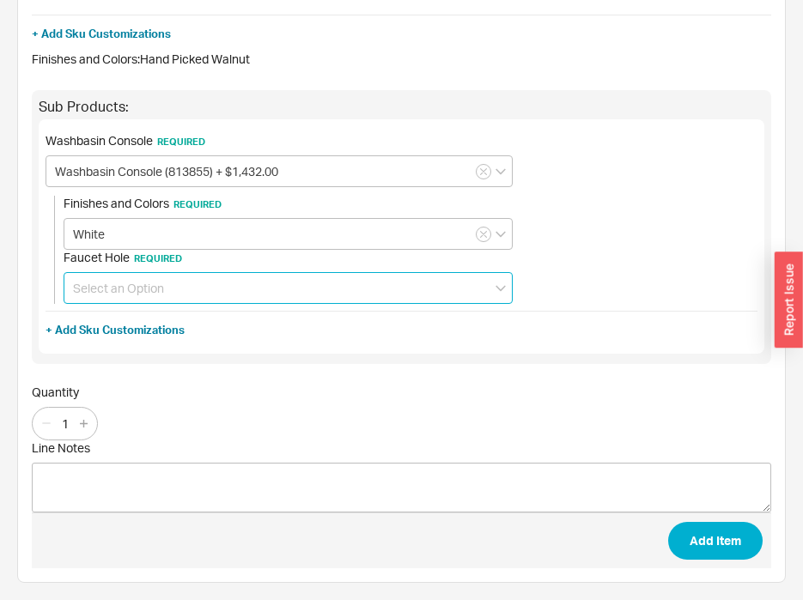
click at [181, 289] on input at bounding box center [288, 288] width 449 height 32
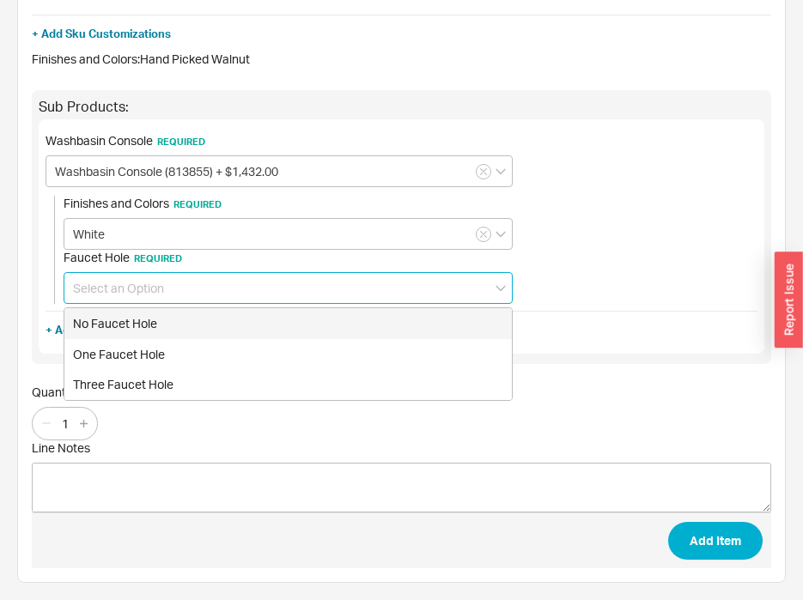
click at [172, 331] on div "No Faucet Hole" at bounding box center [288, 323] width 448 height 31
type input "No Faucet Hole"
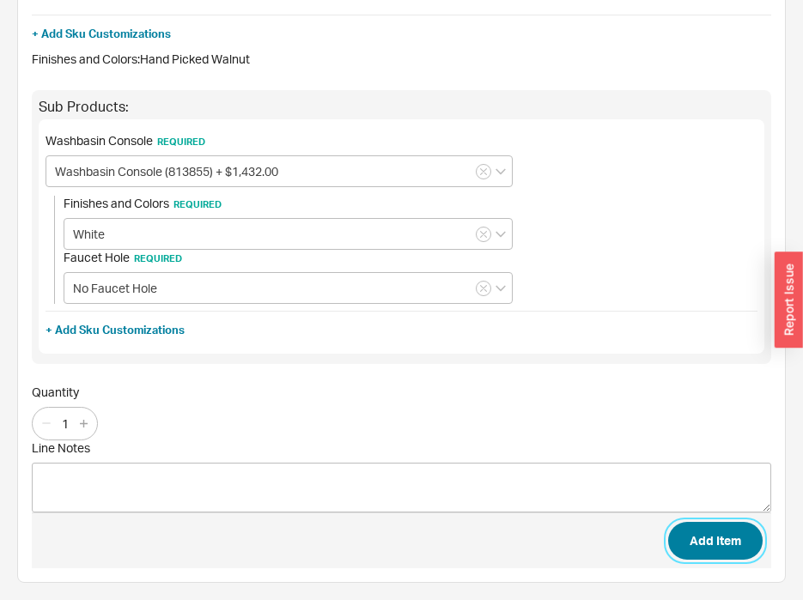
click at [711, 538] on button "Add Item" at bounding box center [715, 541] width 94 height 38
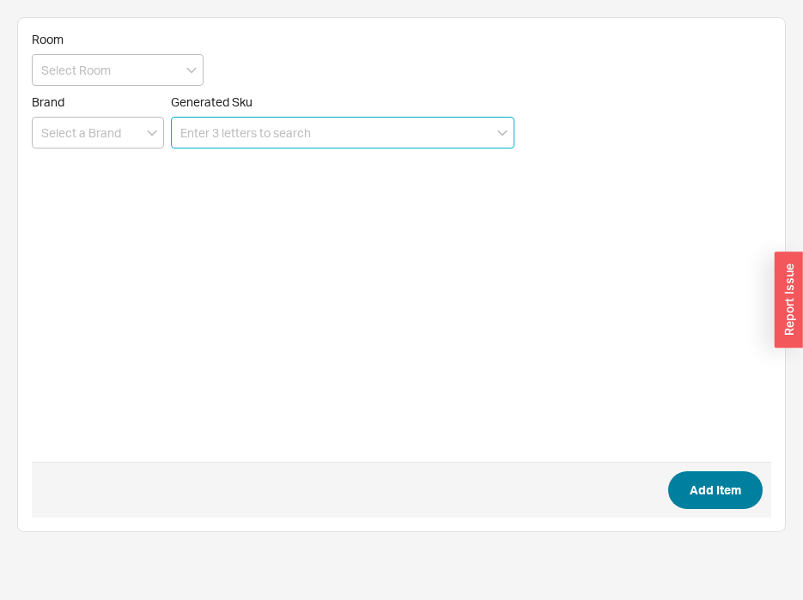
scroll to position [0, 0]
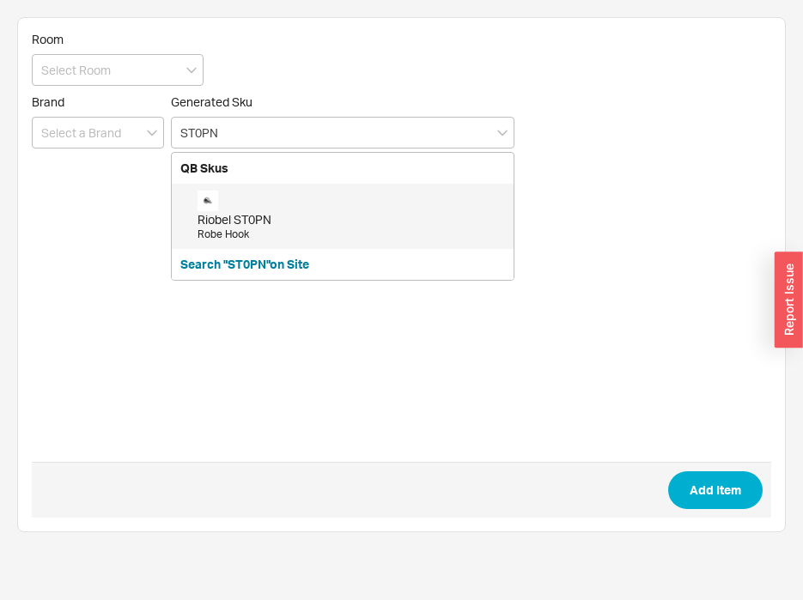
click at [285, 225] on div "Riobel ST0PN" at bounding box center [352, 219] width 308 height 17
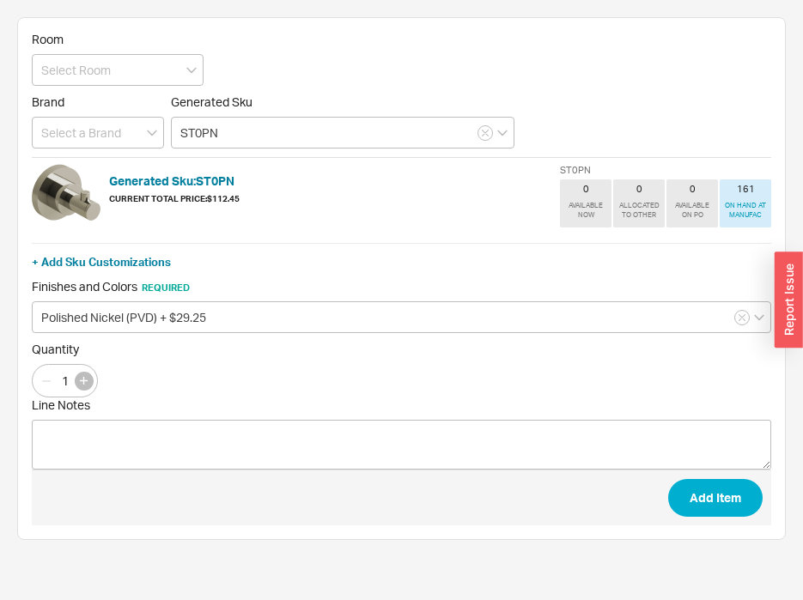
type input "ST0PN"
click at [82, 385] on icon "button" at bounding box center [84, 381] width 8 height 8
type input "2"
click at [708, 502] on button "Add Item" at bounding box center [715, 498] width 94 height 38
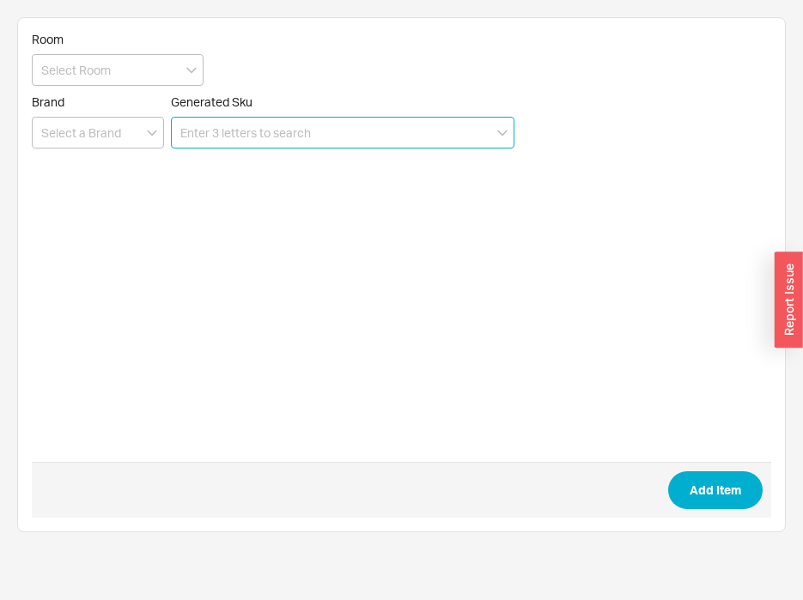
click at [315, 130] on input at bounding box center [343, 133] width 344 height 32
paste input "TLB23W1"
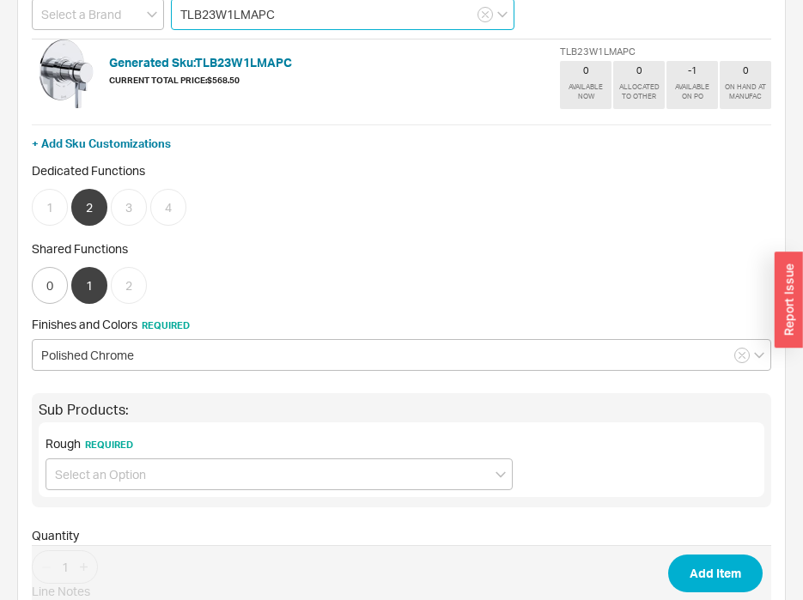
scroll to position [258, 0]
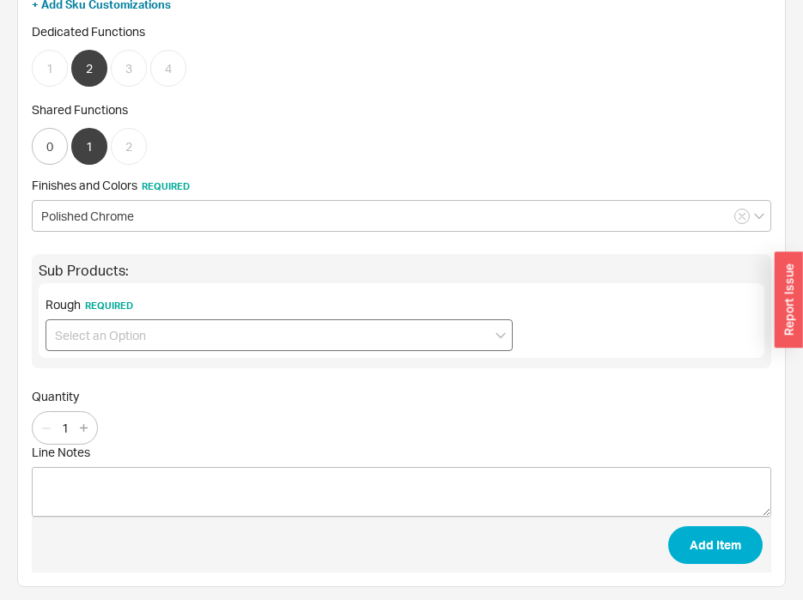
type input "TLB23W1LMAPC"
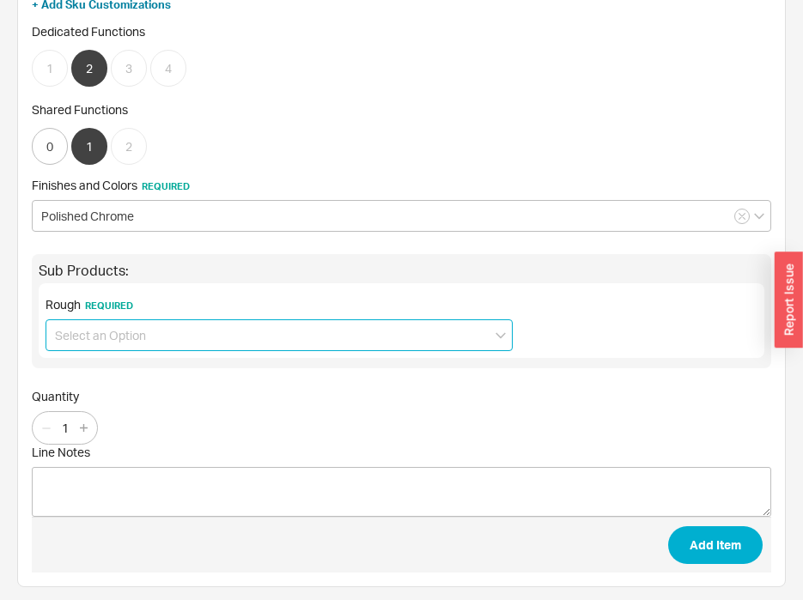
click at [177, 331] on input at bounding box center [279, 336] width 467 height 32
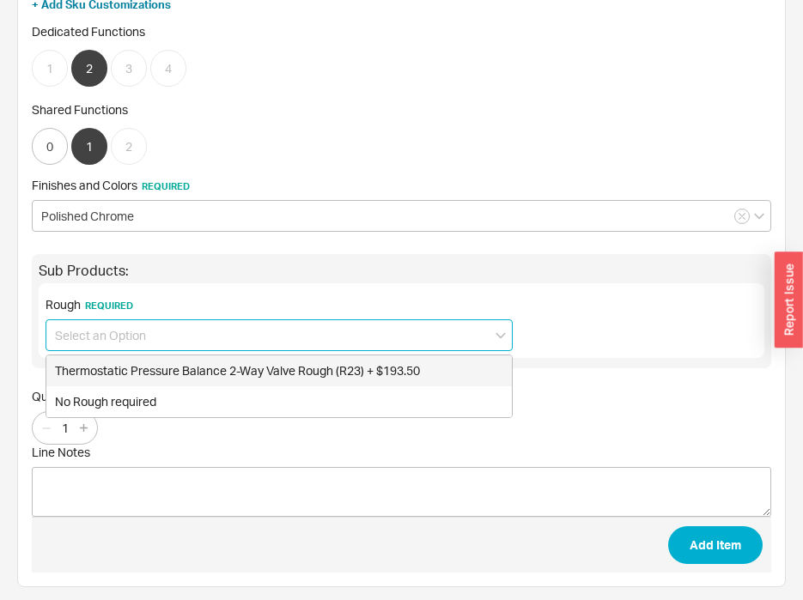
click at [187, 368] on div "Thermostatic Pressure Balance 2-Way Valve Rough (R23) + $193.50" at bounding box center [279, 371] width 466 height 31
type input "Thermostatic Pressure Balance 2-Way Valve Rough (R23) + $193.50"
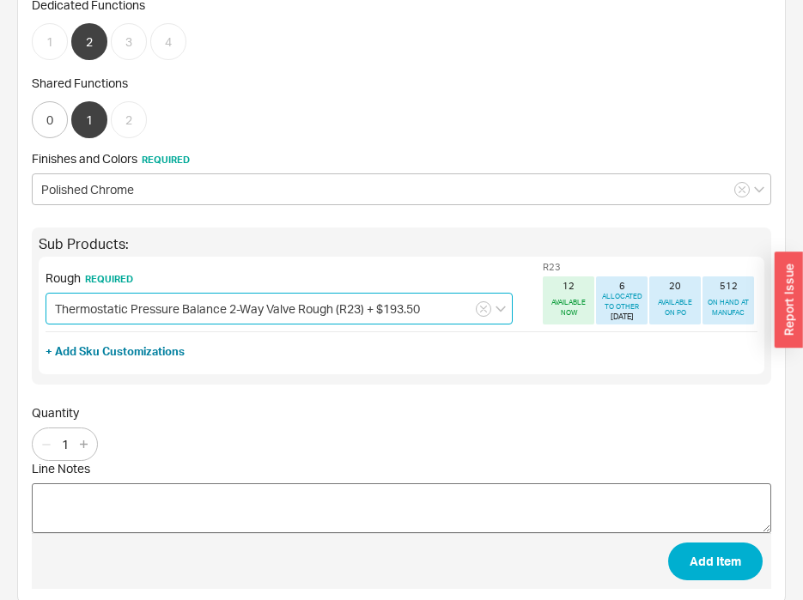
scroll to position [305, 0]
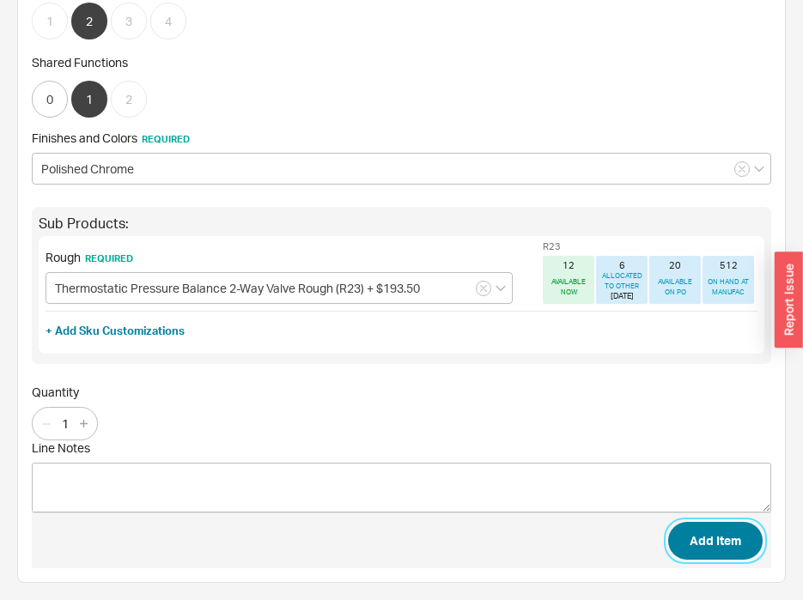
click at [701, 538] on button "Add Item" at bounding box center [715, 541] width 94 height 38
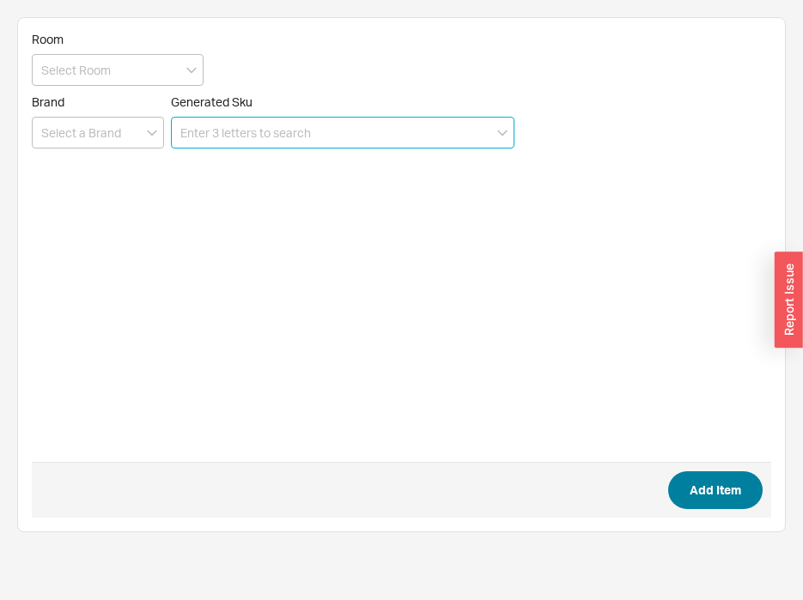
scroll to position [0, 0]
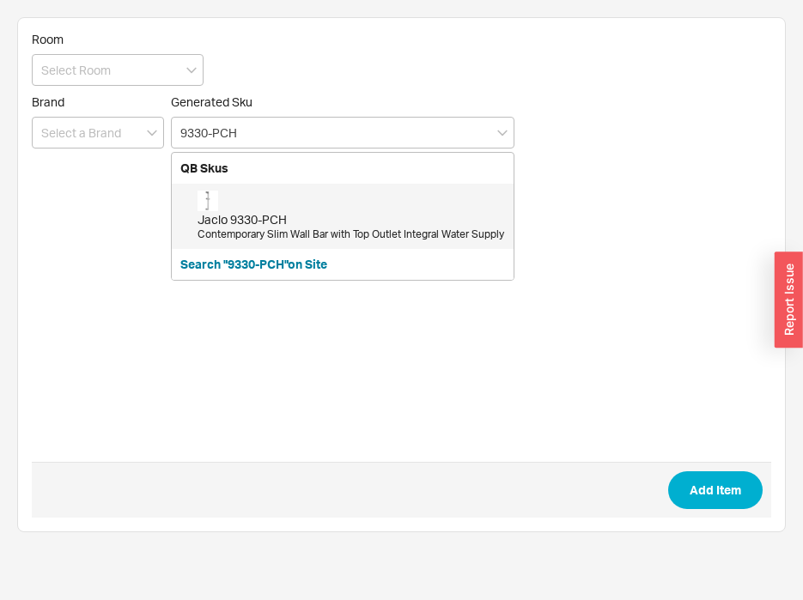
click at [263, 209] on div "Jaclo 9330-PCH Contemporary Slim Wall Bar with Top Outlet Integral Water Supply" at bounding box center [352, 217] width 308 height 52
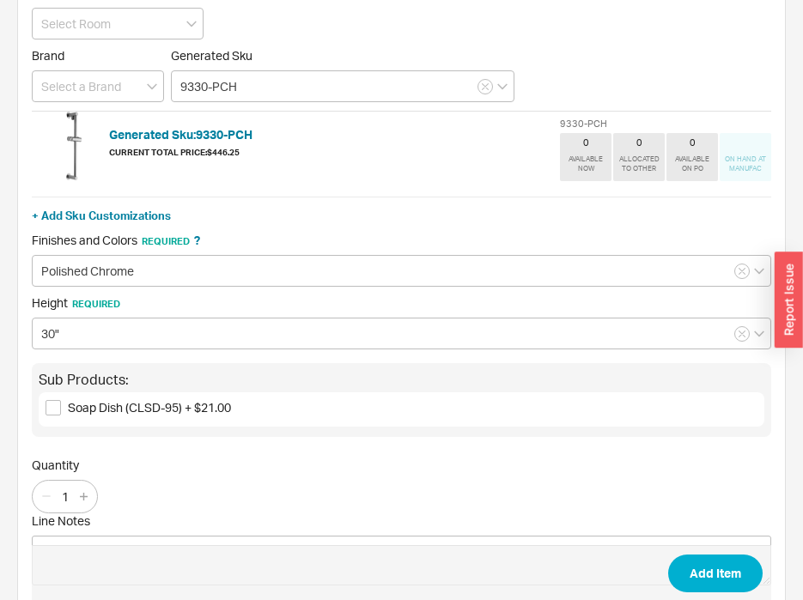
scroll to position [86, 0]
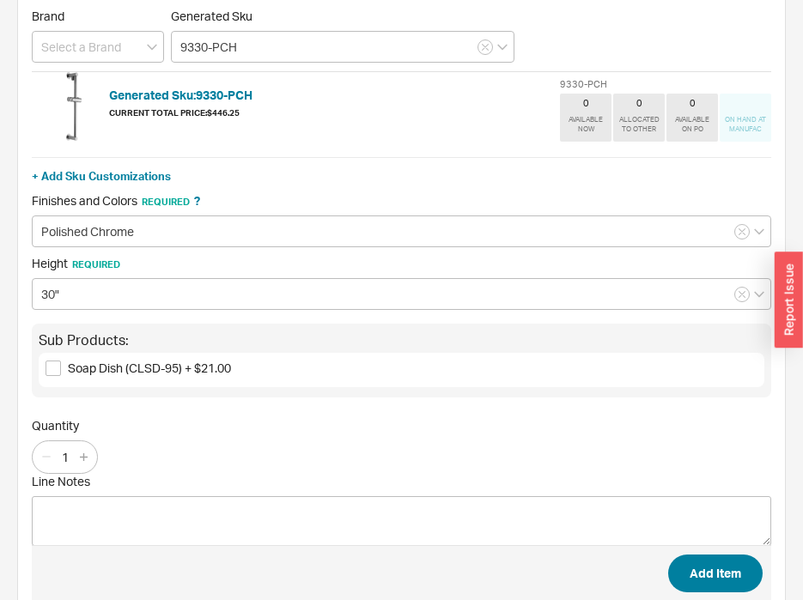
type input "9330-PCH"
click at [698, 571] on button "Add Item" at bounding box center [715, 574] width 94 height 38
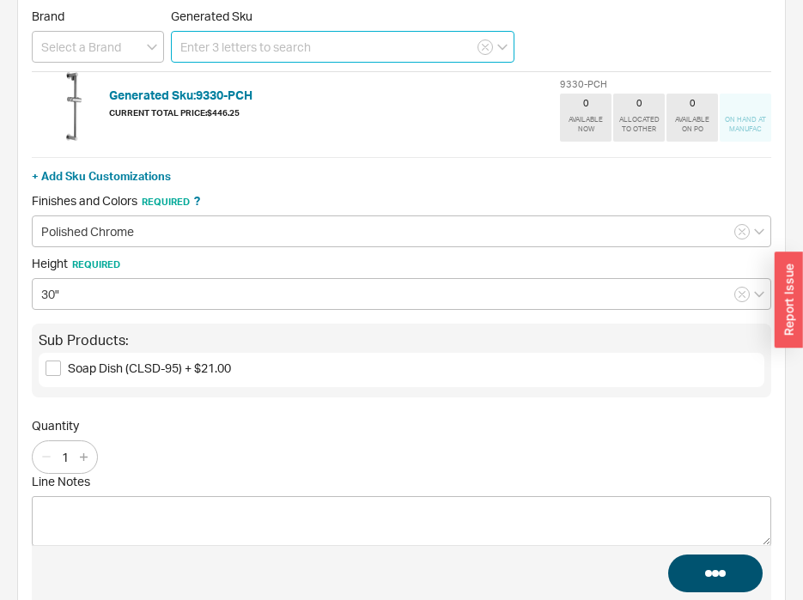
scroll to position [0, 0]
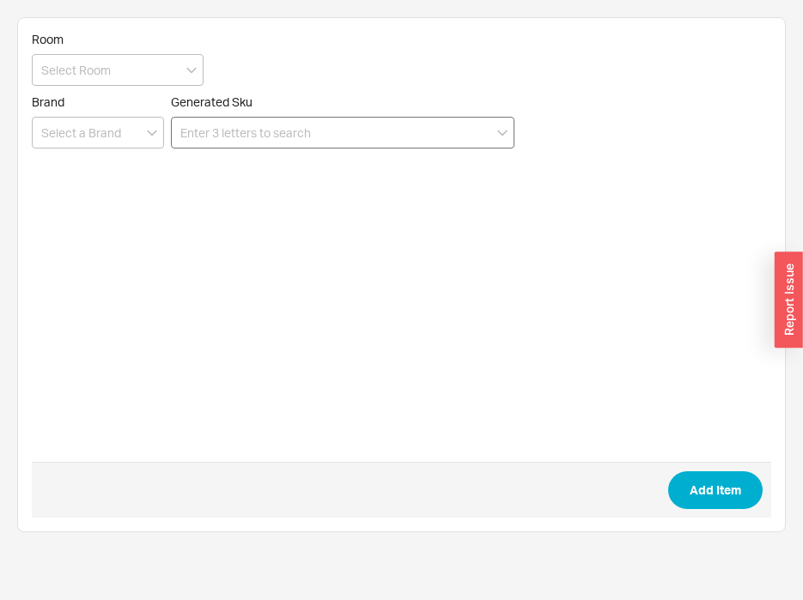
click at [301, 131] on input at bounding box center [343, 133] width 344 height 32
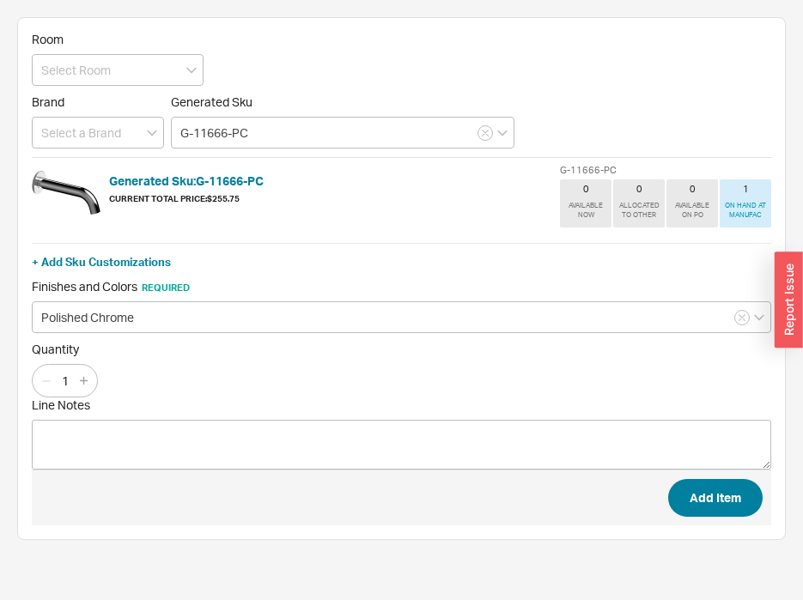
type input "G-11666-PC"
click at [680, 494] on button "Add Item" at bounding box center [715, 498] width 94 height 38
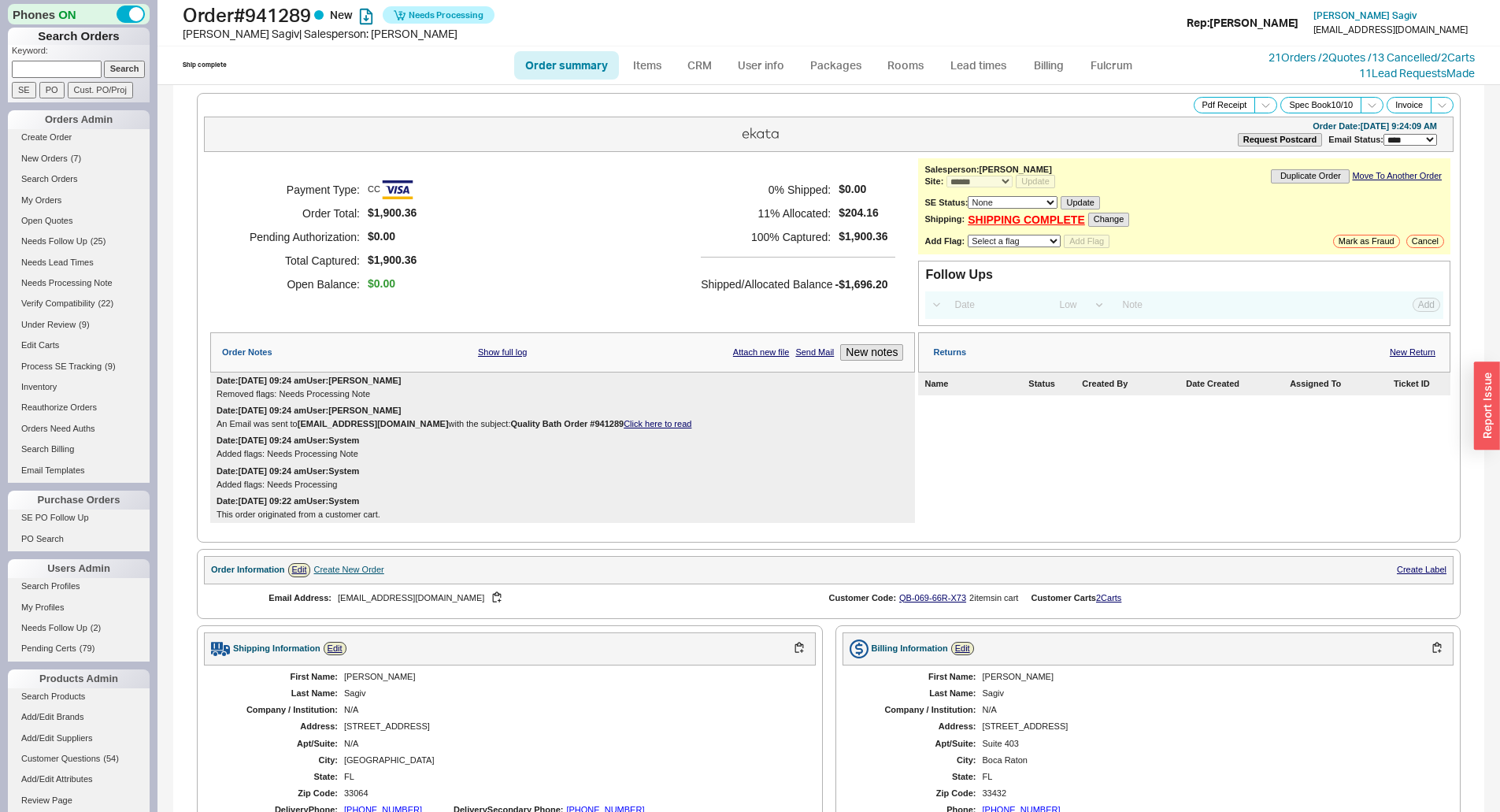
select select "*"
select select "LOW"
select select "3"
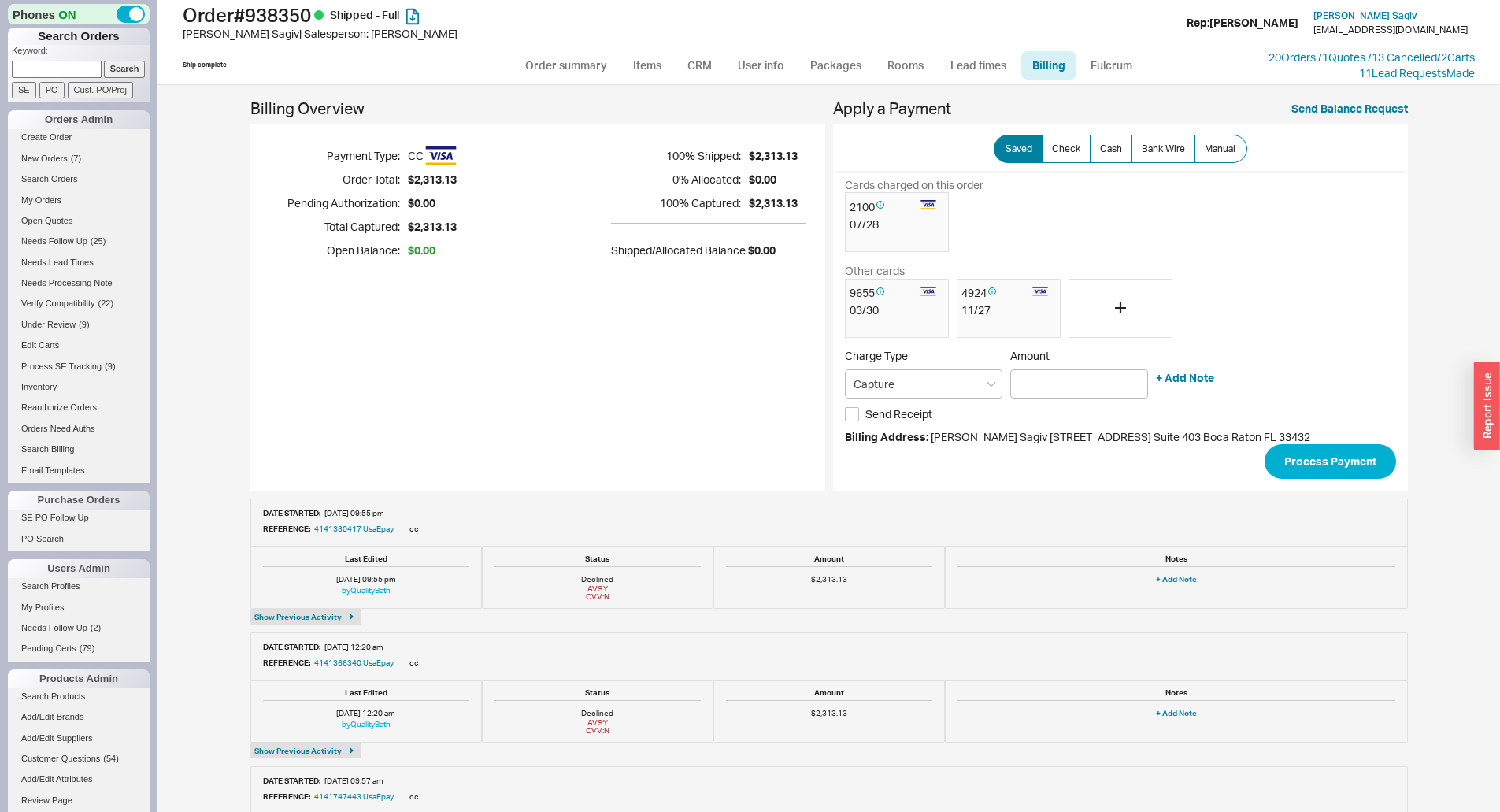
click at [49, 71] on input at bounding box center [57, 69] width 90 height 16
paste input "[EMAIL_ADDRESS][DOMAIN_NAME]"
type input "[EMAIL_ADDRESS][DOMAIN_NAME]"
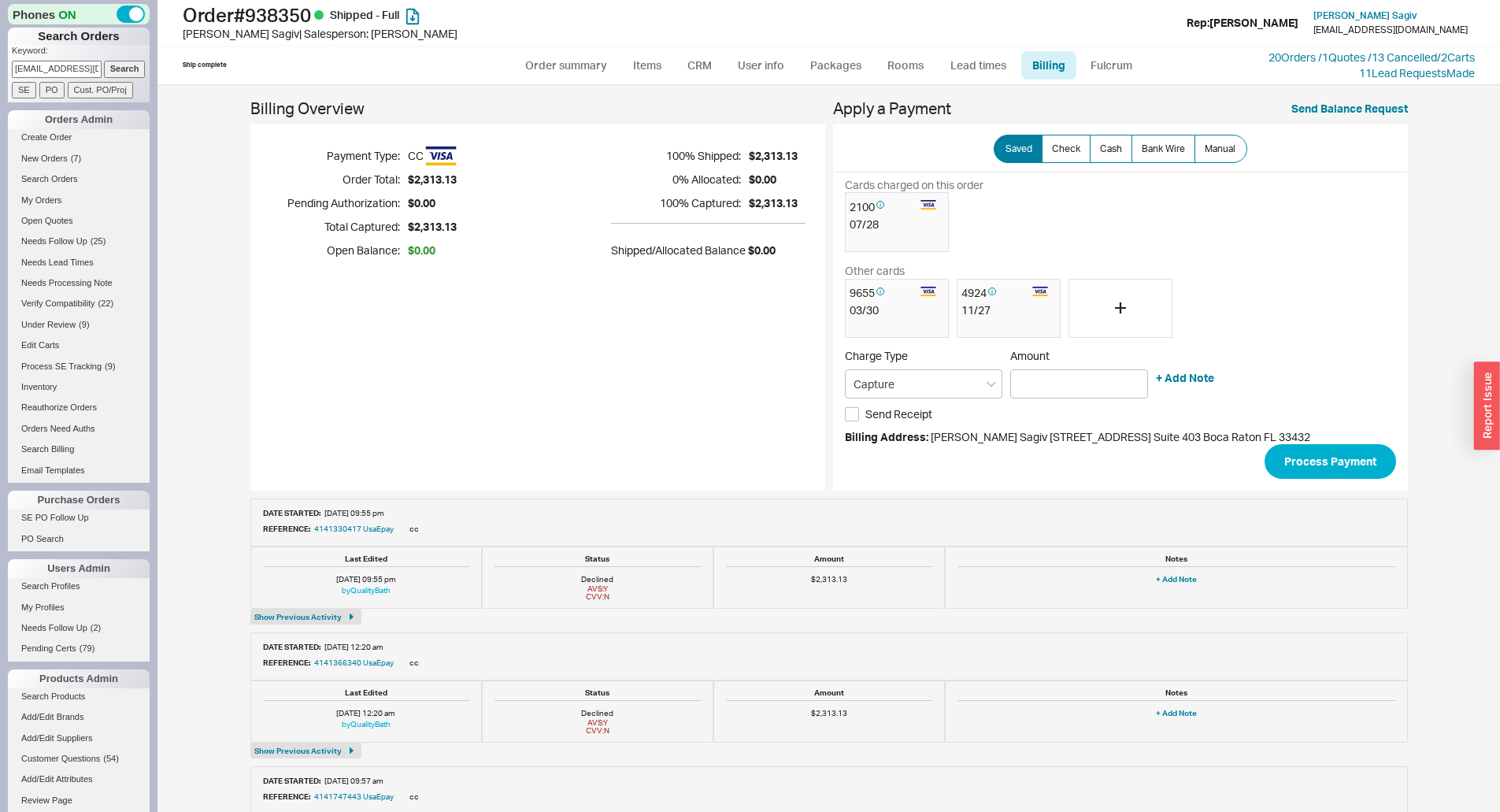
click at [104, 71] on input "Search" at bounding box center [125, 69] width 42 height 16
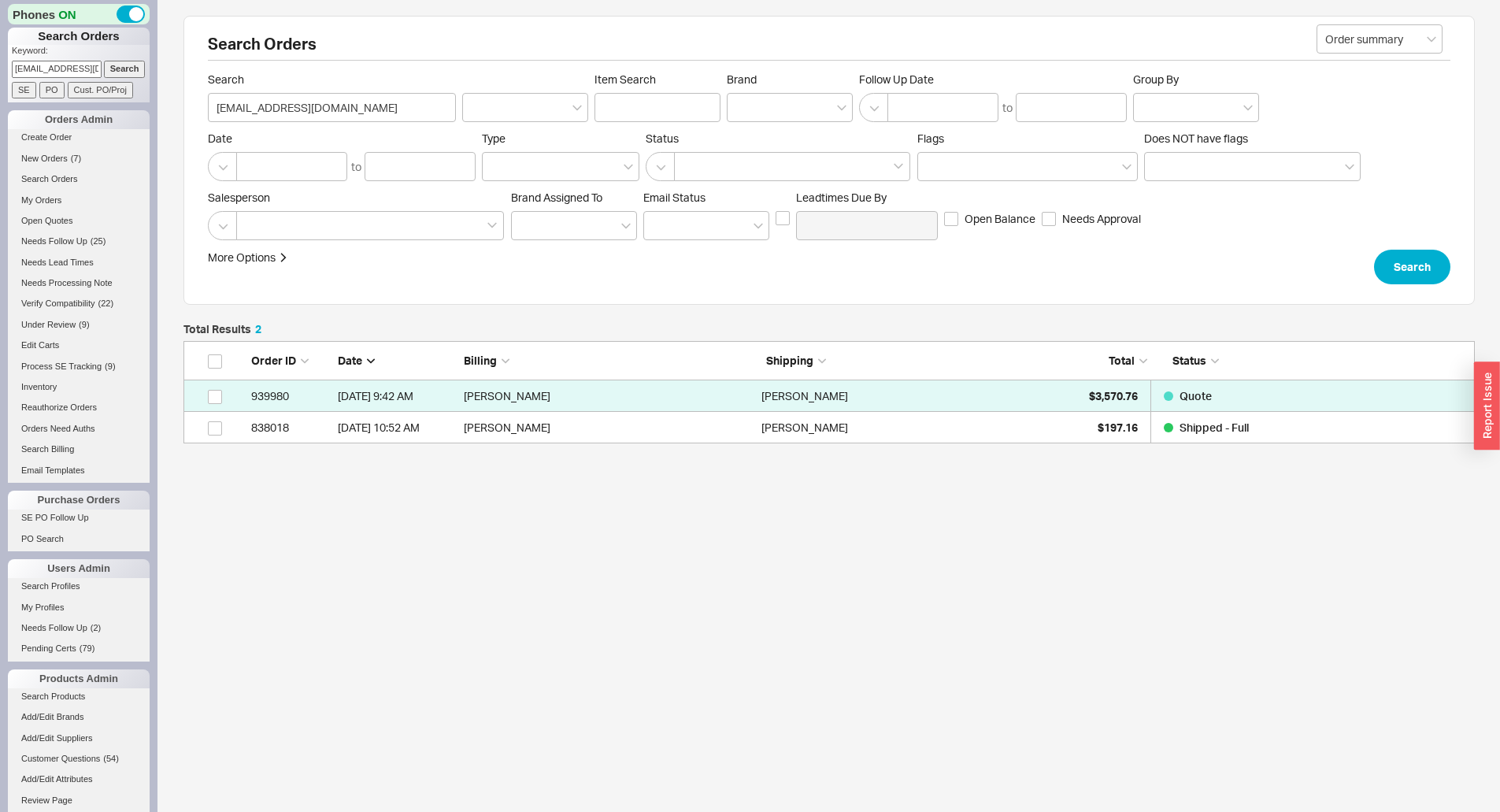
scroll to position [91, 1280]
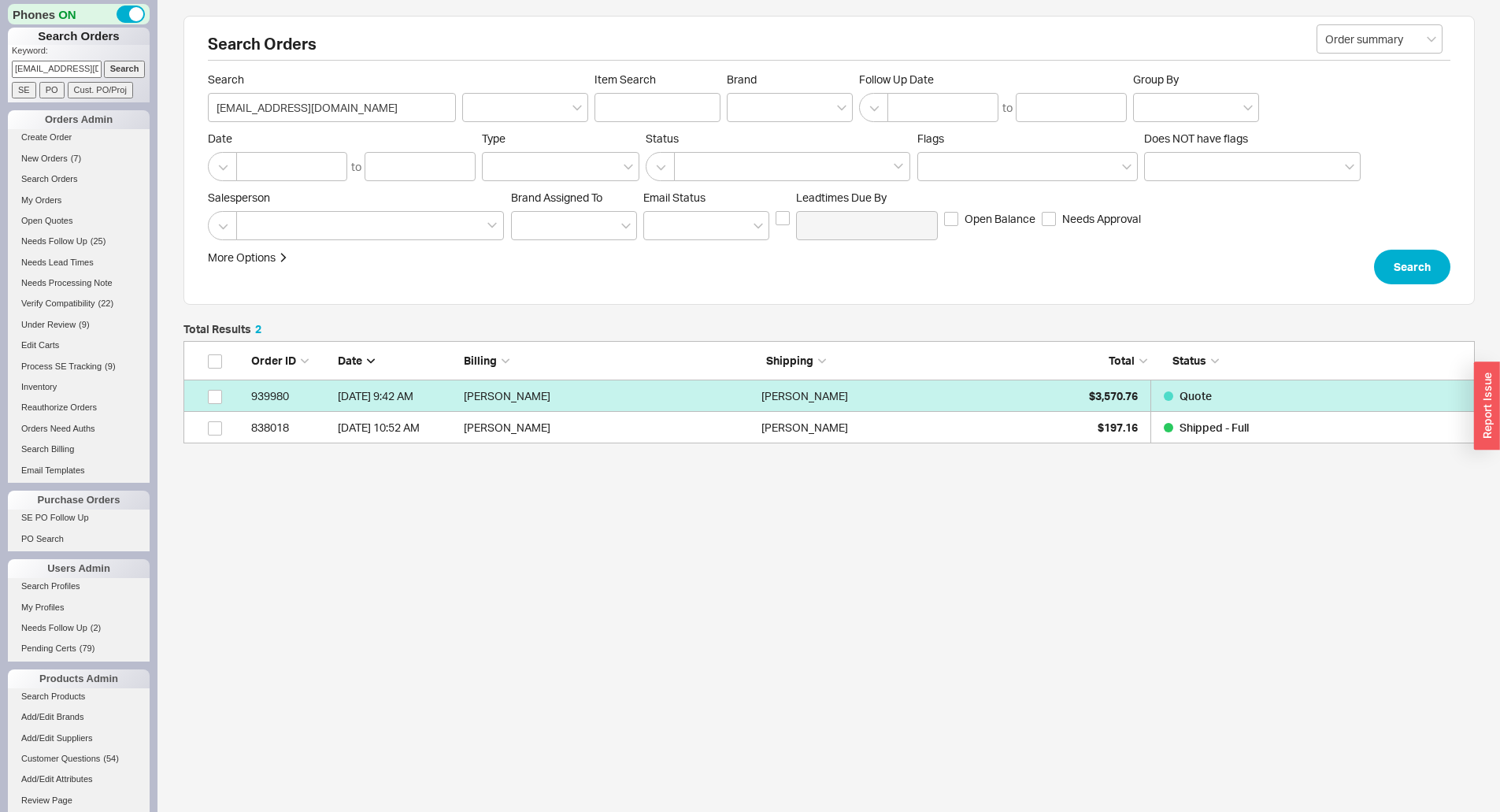
click at [982, 387] on div "Laurie Hamill" at bounding box center [907, 396] width 290 height 31
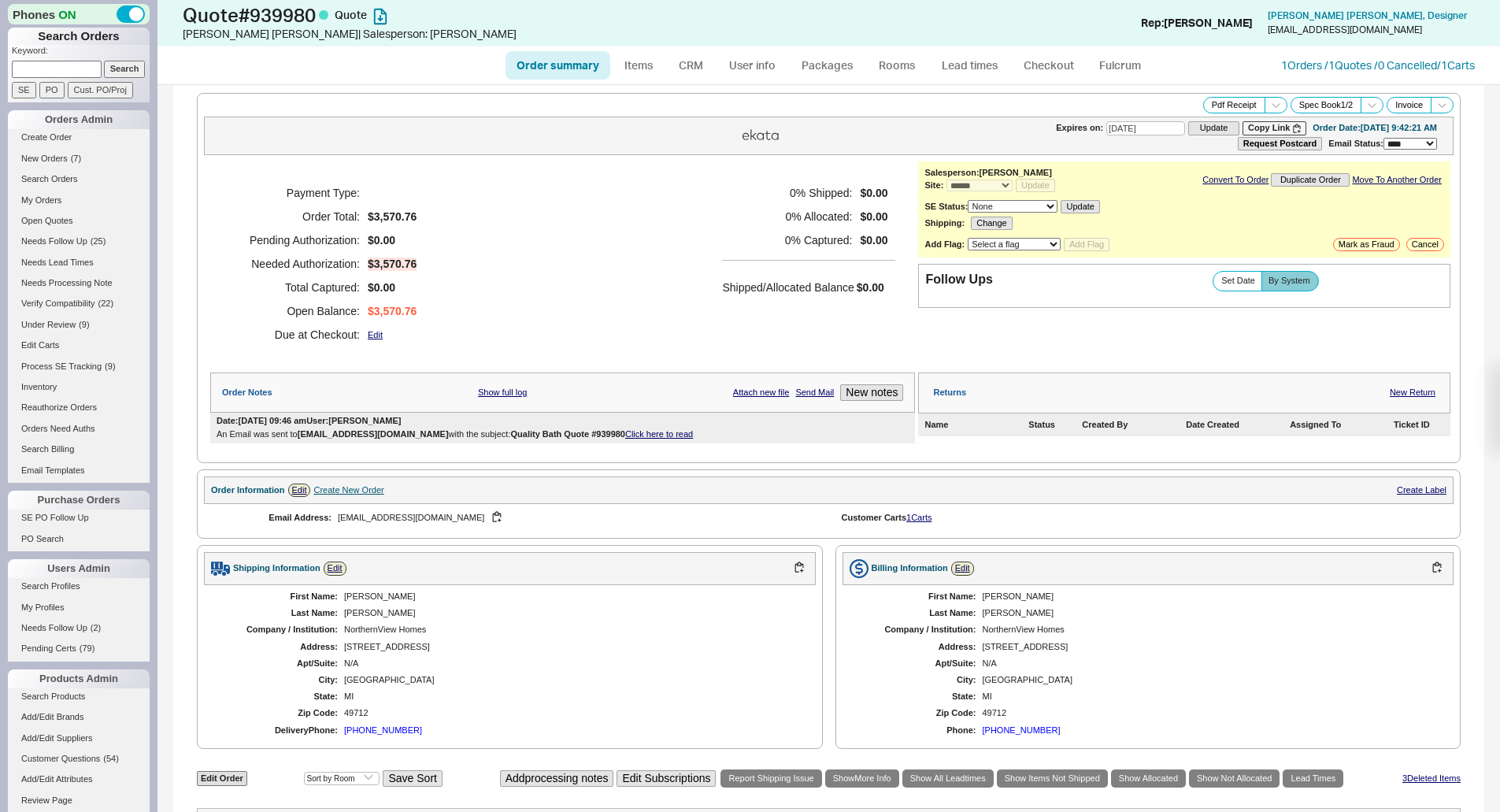
select select "*"
select select "3"
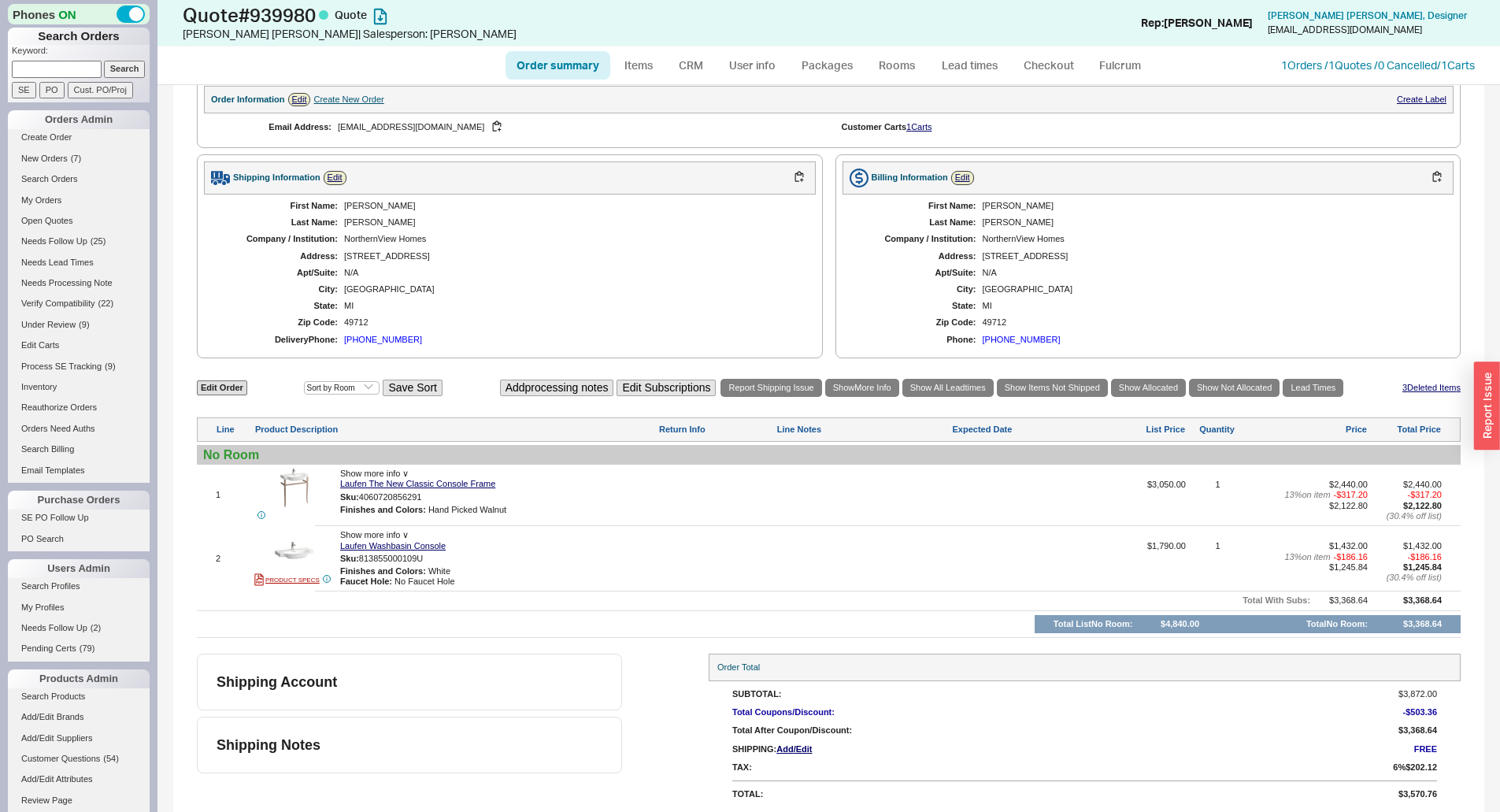
scroll to position [393, 0]
